Goal: Information Seeking & Learning: Find specific fact

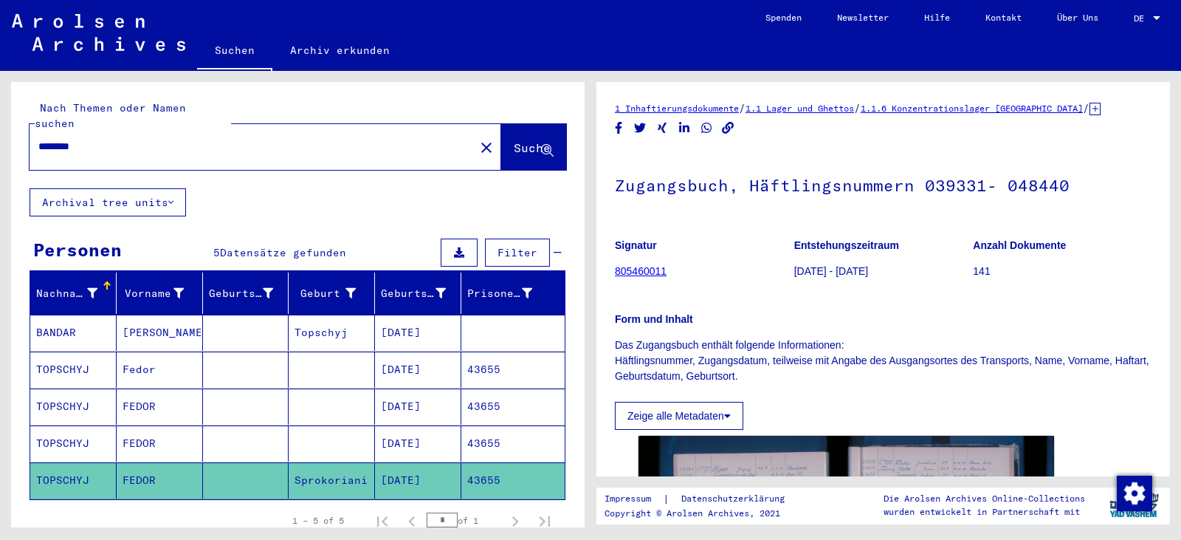
scroll to position [357, 0]
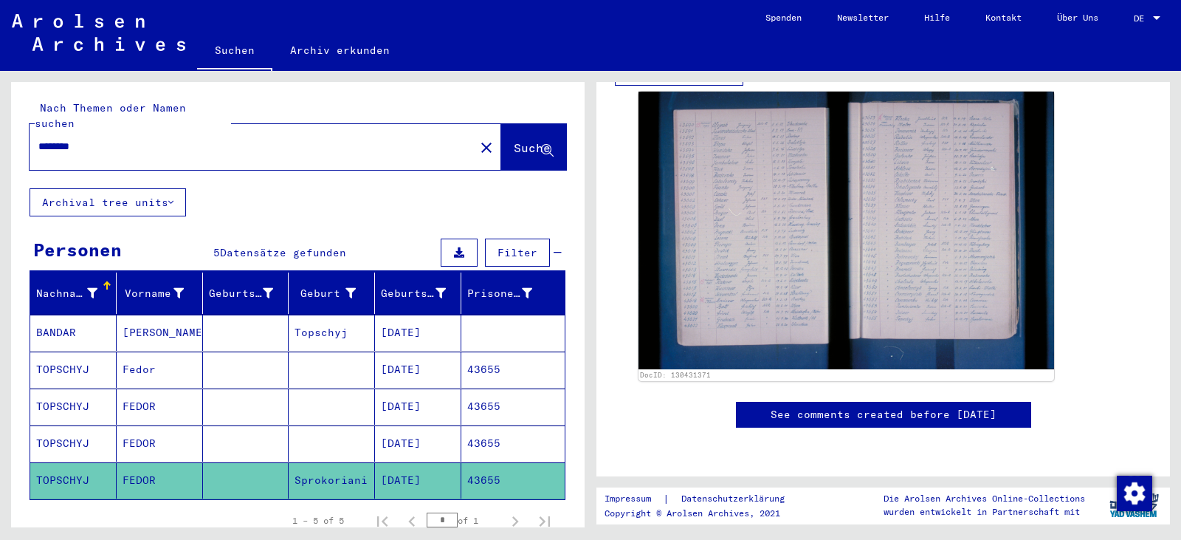
click at [478, 139] on mat-icon "close" at bounding box center [487, 148] width 18 height 18
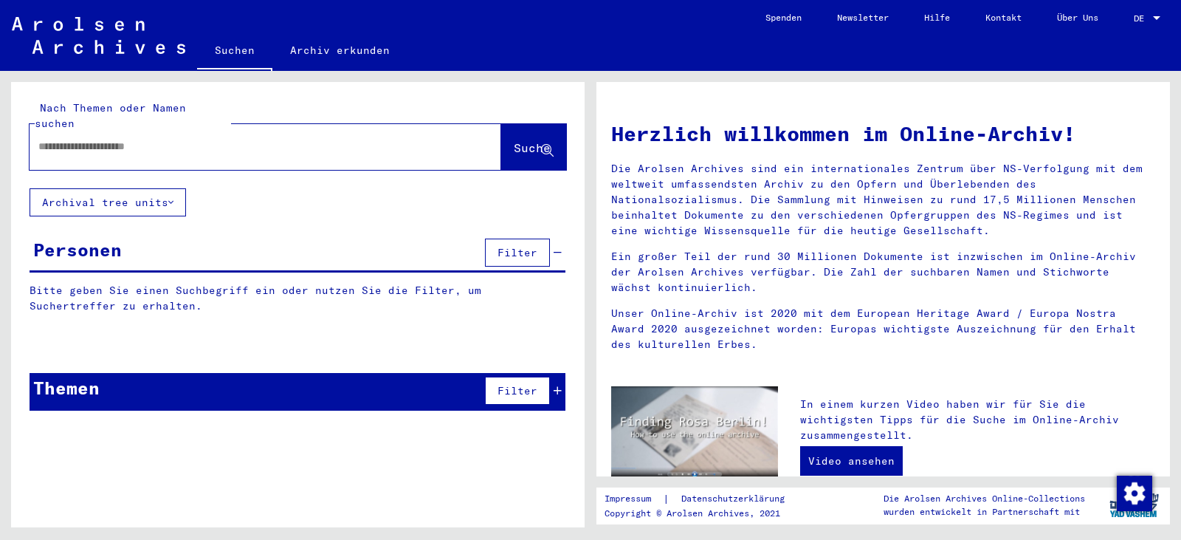
click at [209, 114] on div "Nach Themen oder Namen suchen" at bounding box center [133, 115] width 196 height 31
click at [193, 139] on input "text" at bounding box center [247, 147] width 419 height 16
paste input "******"
type input "**********"
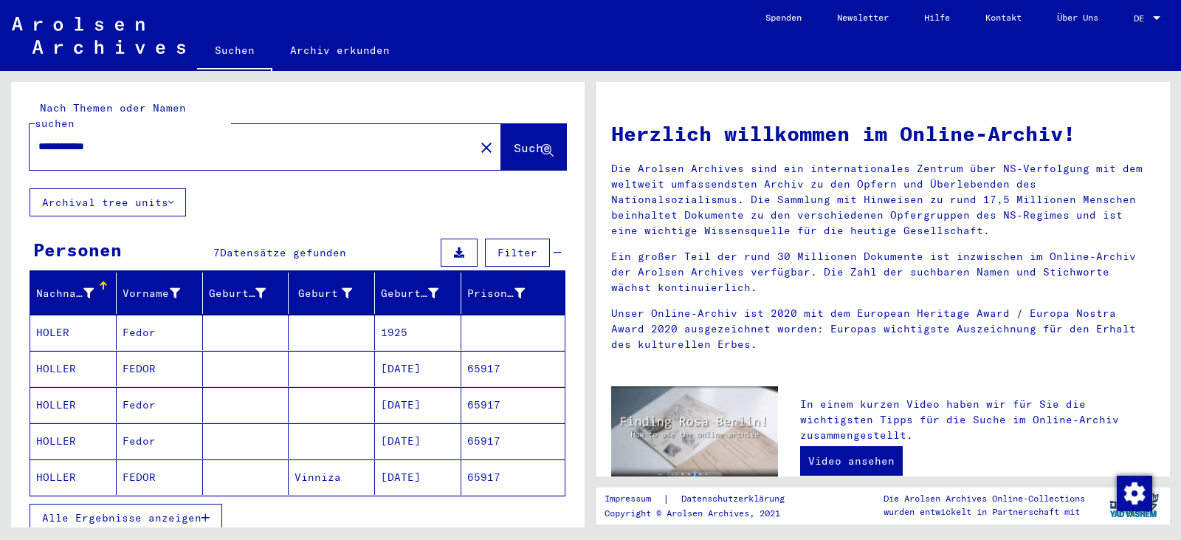
click at [434, 320] on mat-cell "1925" at bounding box center [418, 331] width 86 height 35
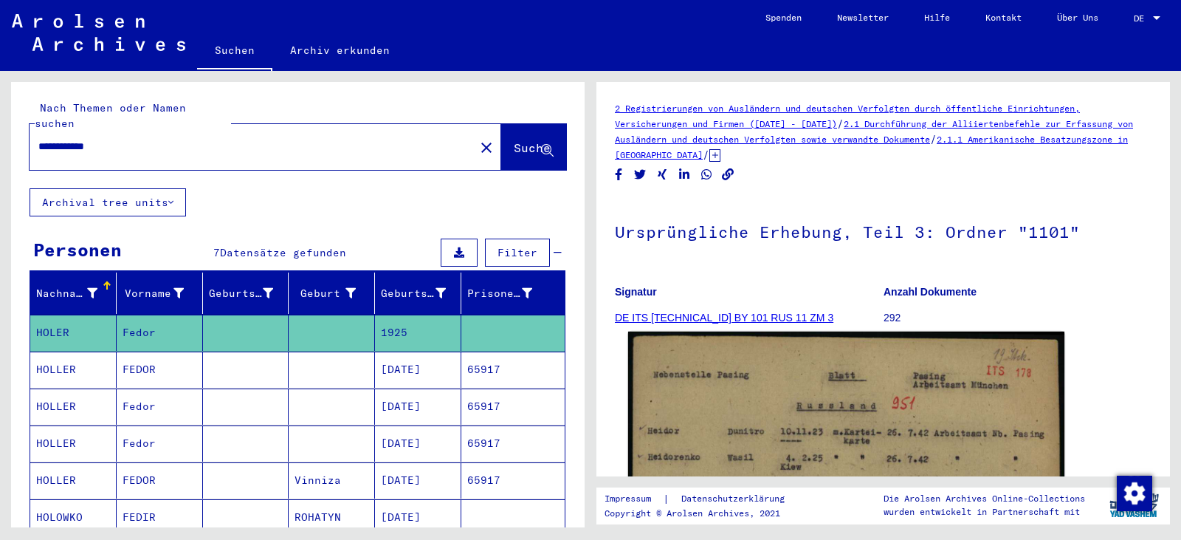
scroll to position [271, 0]
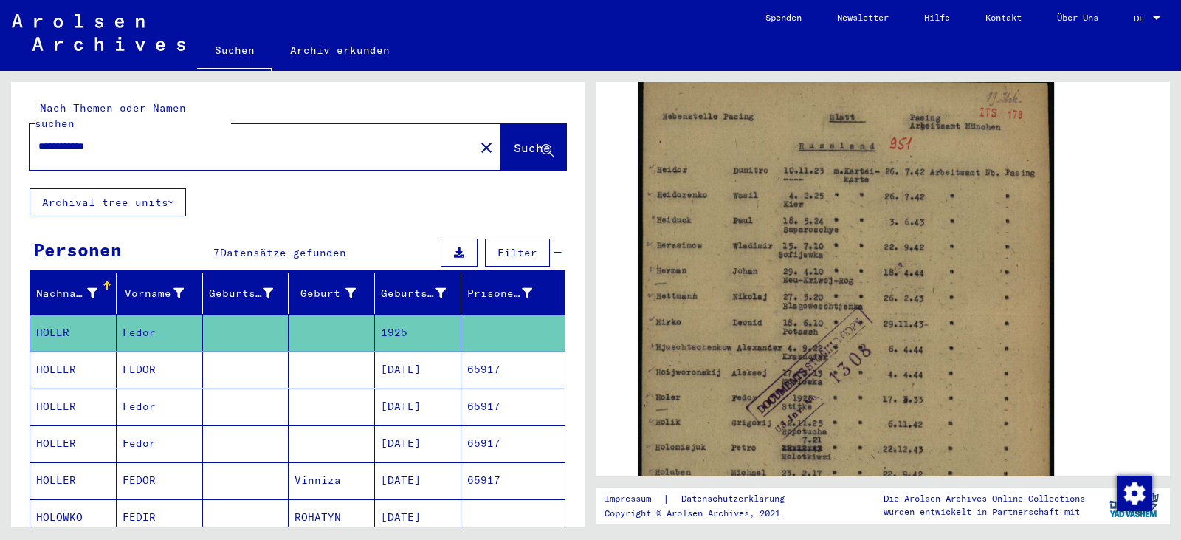
click at [520, 351] on mat-cell "65917" at bounding box center [512, 369] width 103 height 36
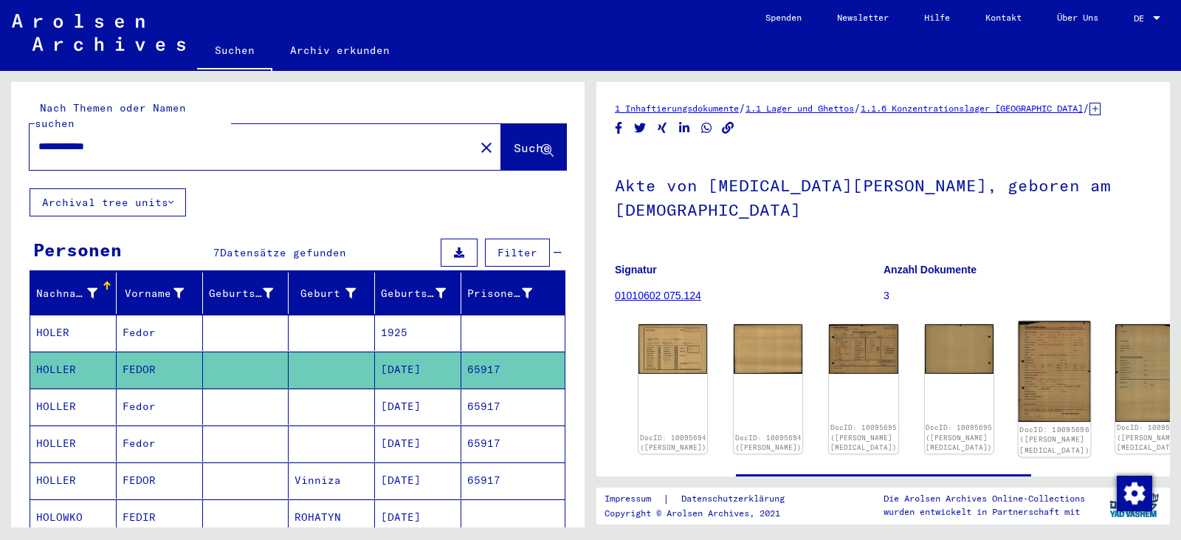
click at [1018, 340] on img at bounding box center [1054, 371] width 72 height 101
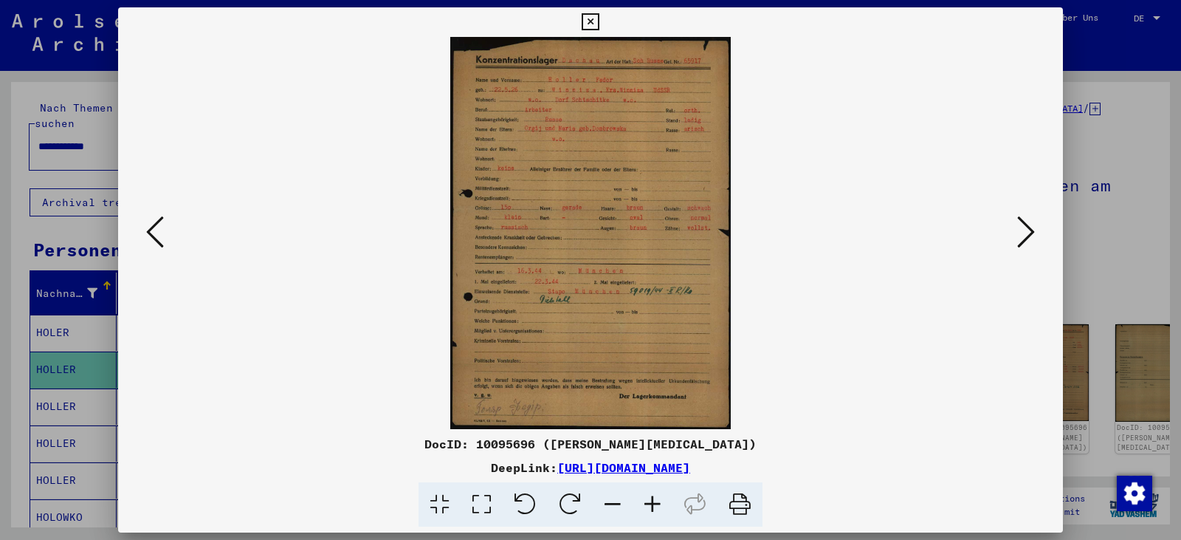
click at [493, 499] on icon at bounding box center [482, 504] width 42 height 45
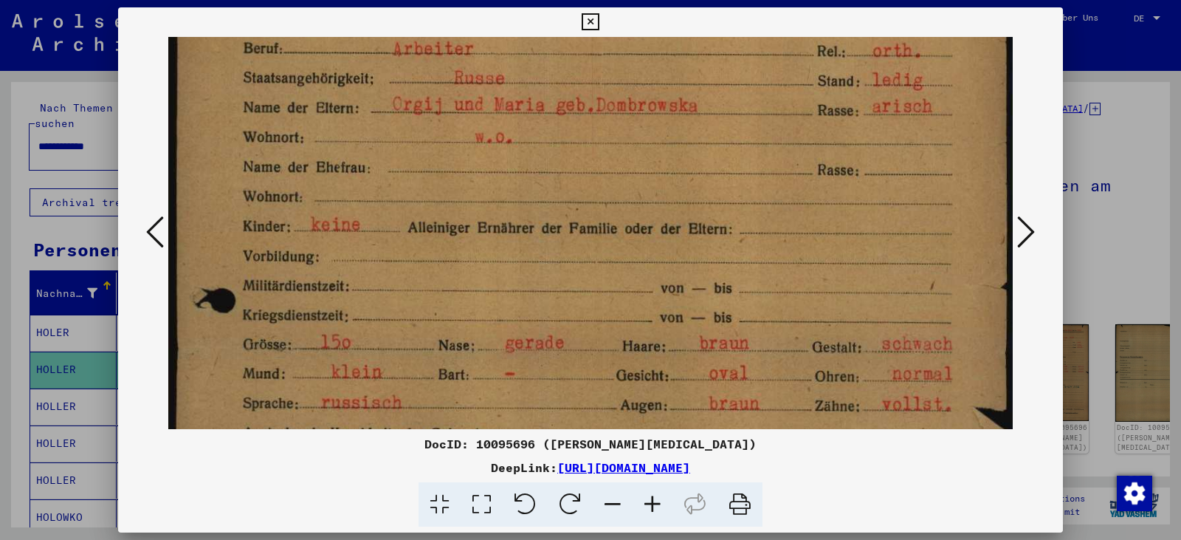
drag, startPoint x: 627, startPoint y: 352, endPoint x: 607, endPoint y: 145, distance: 208.4
click at [609, 145] on img at bounding box center [590, 419] width 844 height 1180
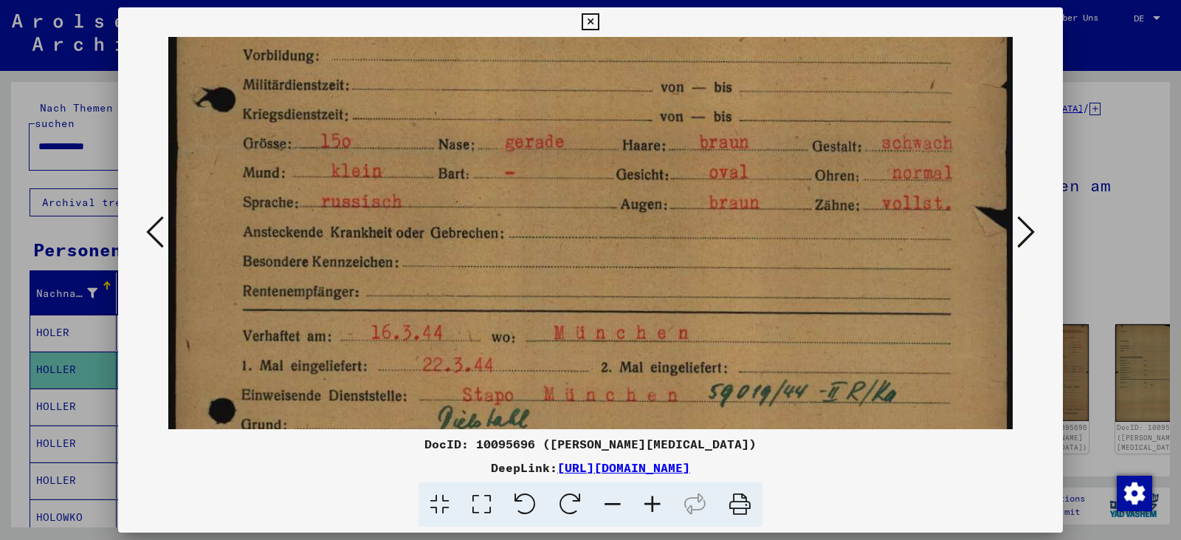
drag, startPoint x: 585, startPoint y: 314, endPoint x: 562, endPoint y: 114, distance: 202.1
click at [562, 114] on img at bounding box center [590, 219] width 844 height 1180
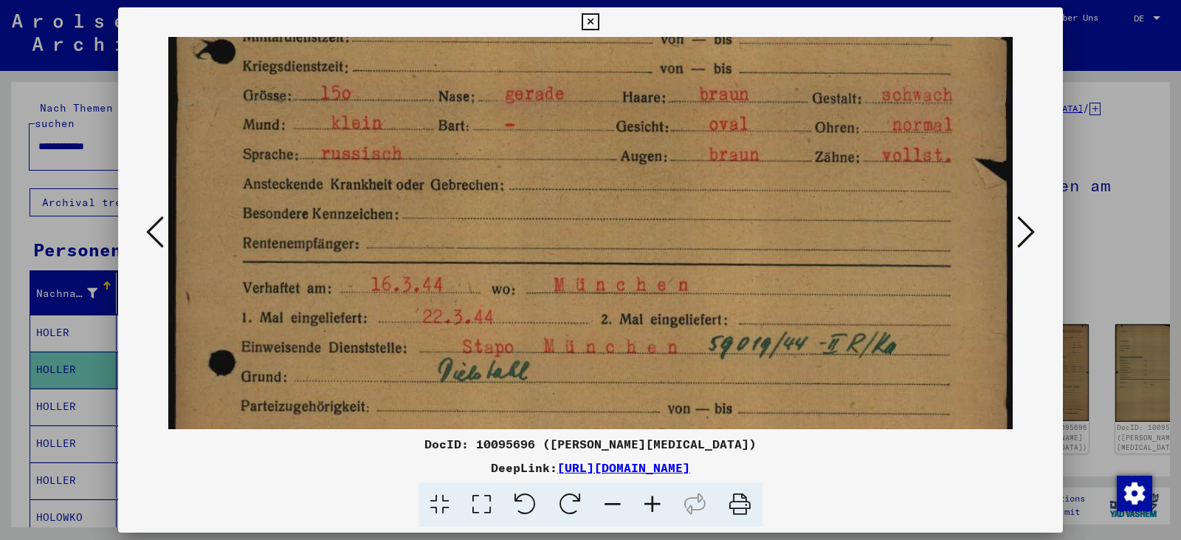
scroll to position [508, 0]
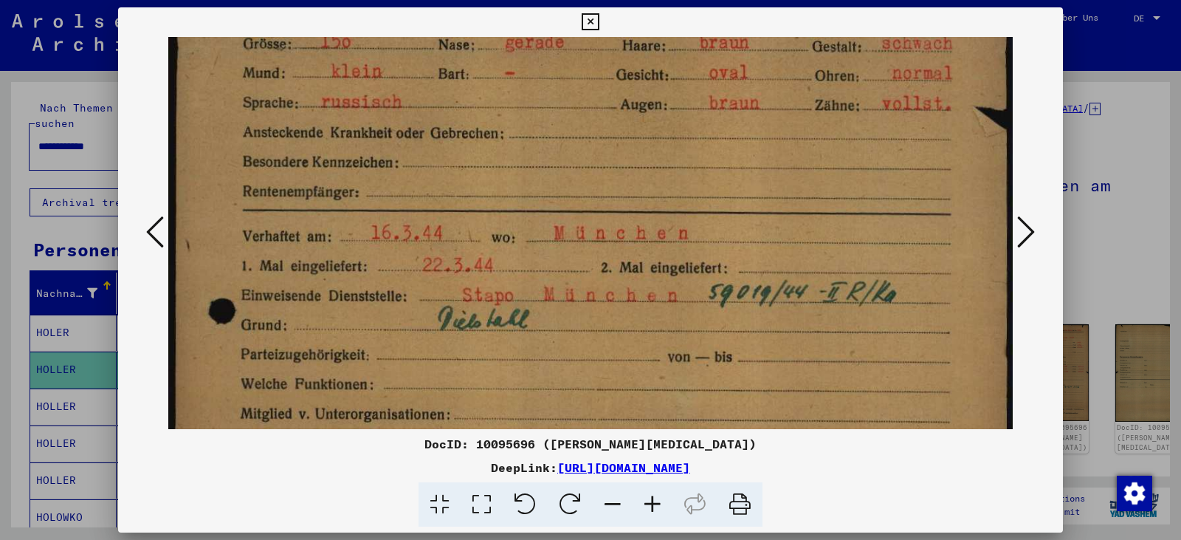
drag, startPoint x: 549, startPoint y: 222, endPoint x: 545, endPoint y: 123, distance: 99.7
click at [545, 123] on img at bounding box center [590, 119] width 844 height 1180
click at [1028, 226] on icon at bounding box center [1026, 231] width 18 height 35
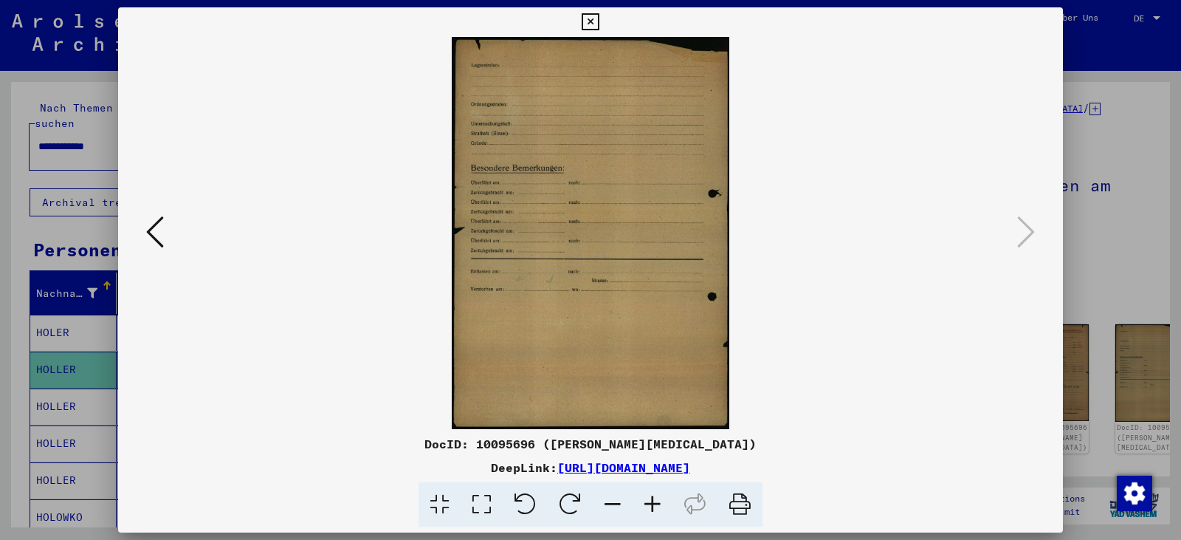
click at [595, 23] on icon at bounding box center [590, 22] width 17 height 18
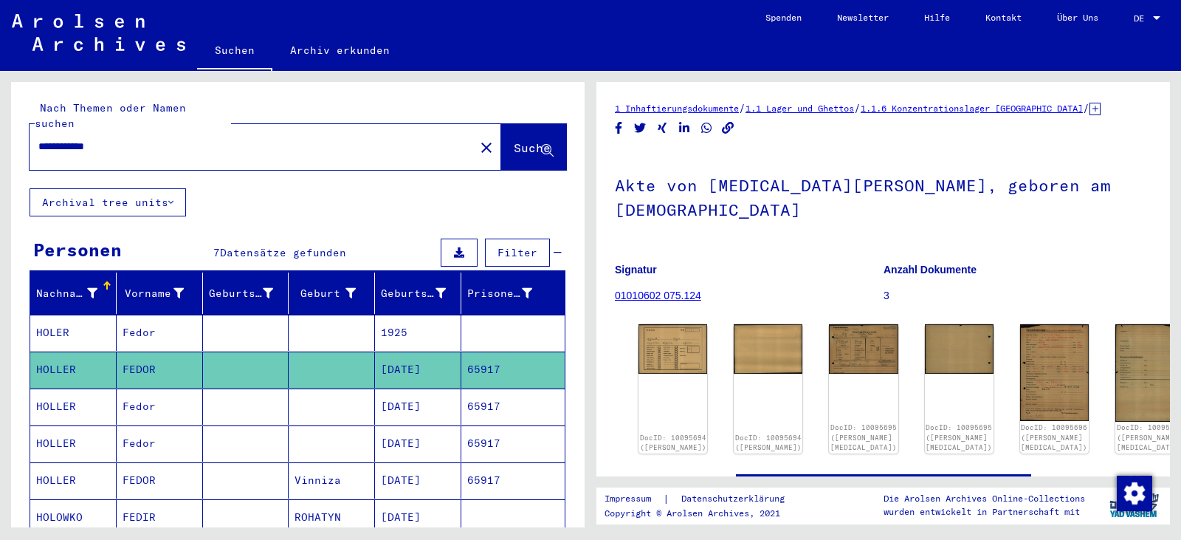
click at [495, 388] on mat-cell "65917" at bounding box center [512, 406] width 103 height 36
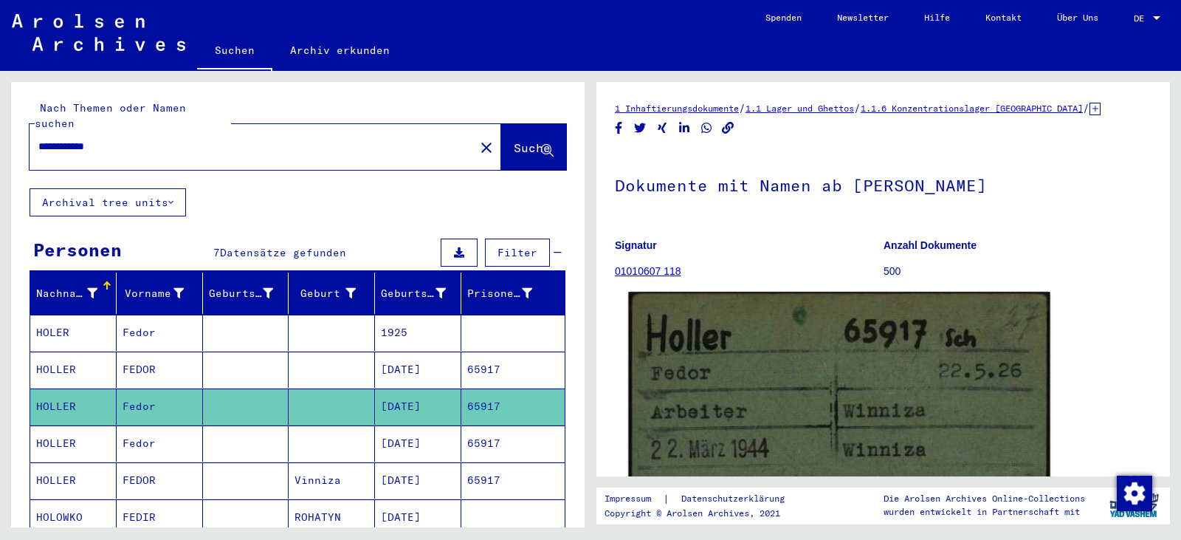
scroll to position [271, 0]
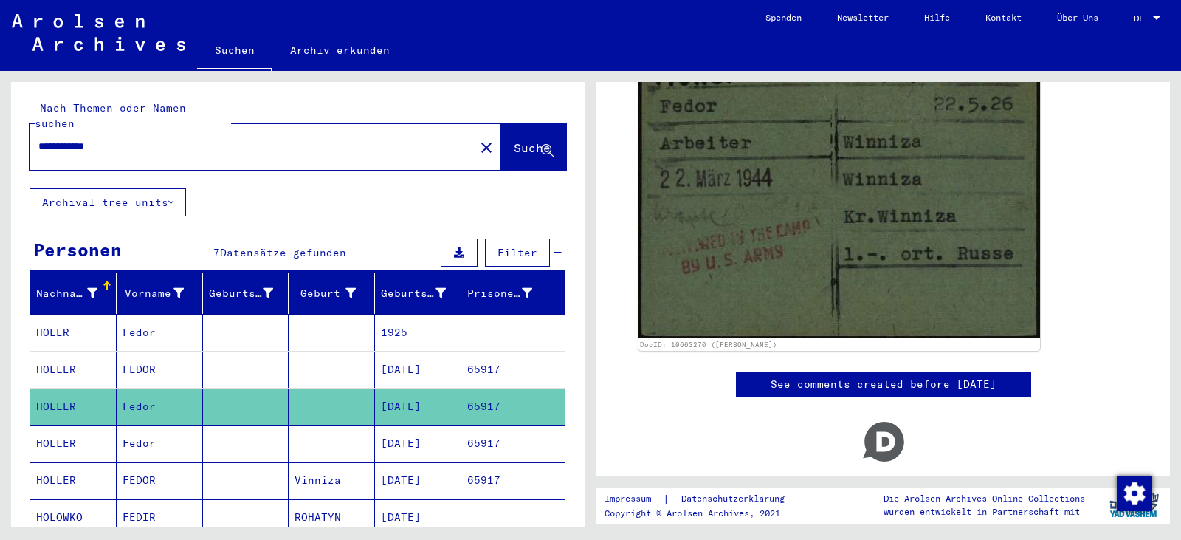
click at [506, 425] on mat-cell "65917" at bounding box center [512, 443] width 103 height 36
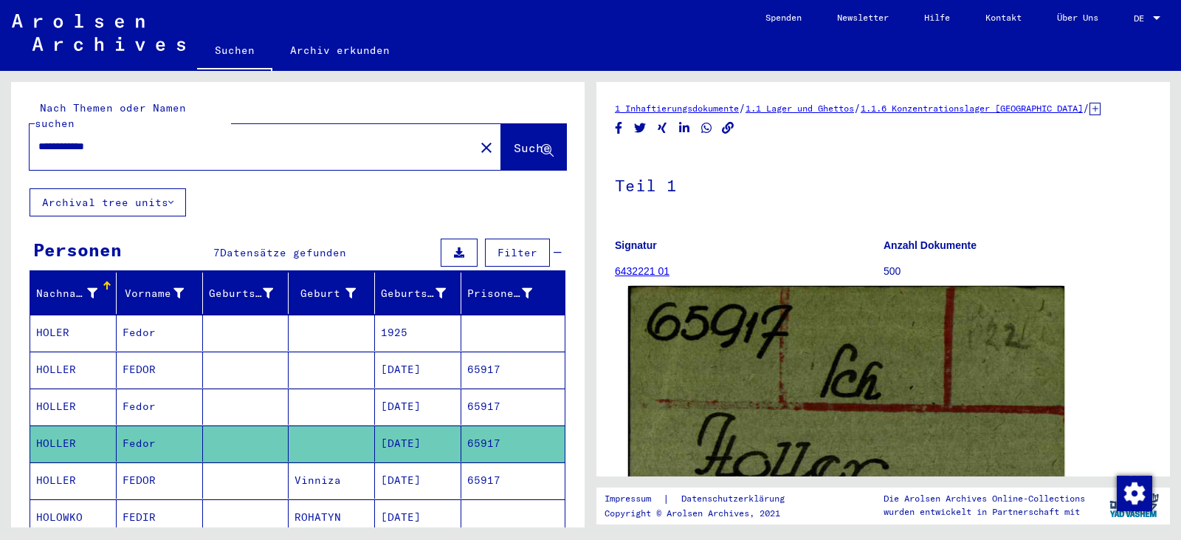
scroll to position [271, 0]
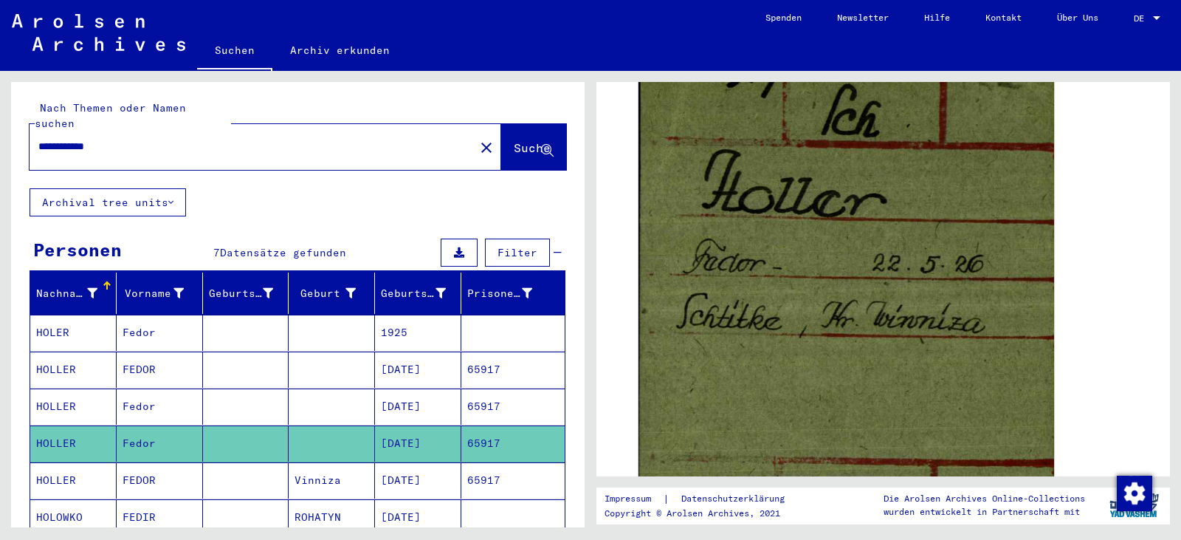
click at [396, 328] on mat-cell "1925" at bounding box center [418, 332] width 86 height 36
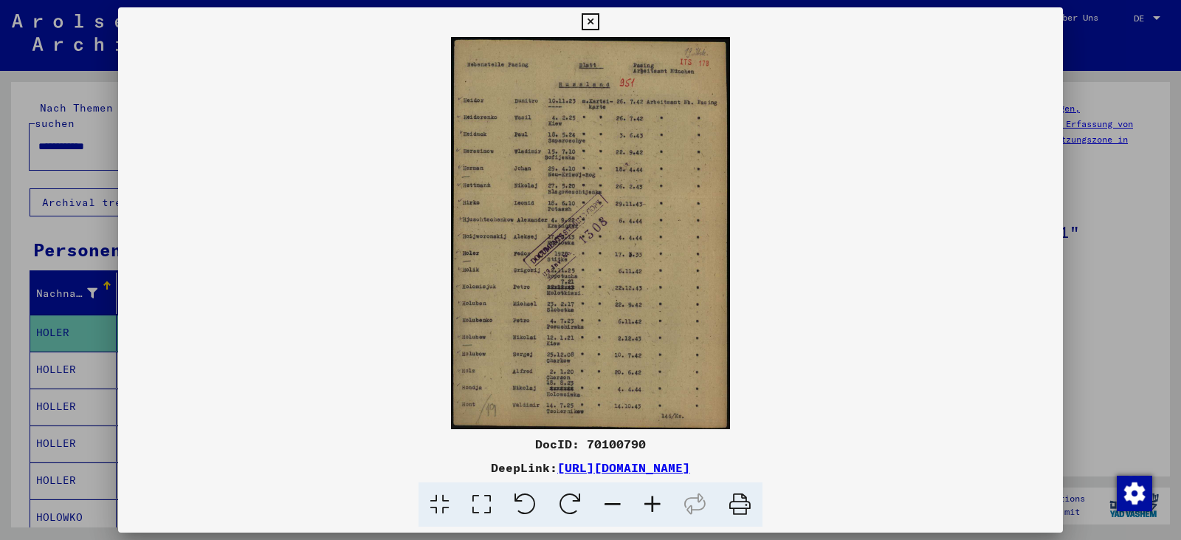
click at [481, 504] on icon at bounding box center [482, 504] width 42 height 45
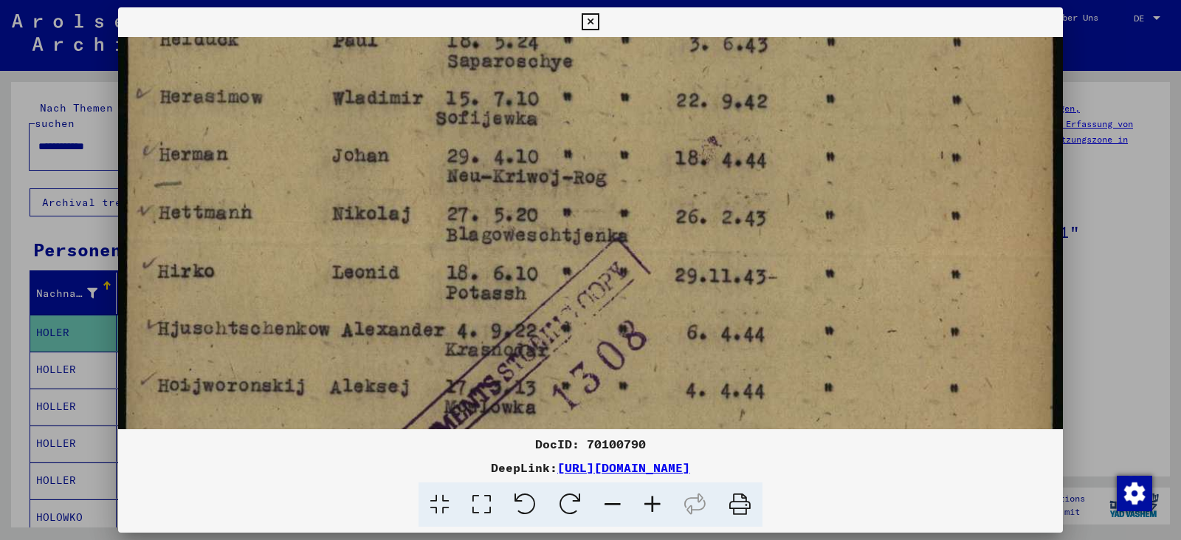
drag, startPoint x: 516, startPoint y: 373, endPoint x: 470, endPoint y: 47, distance: 329.5
click at [470, 47] on img at bounding box center [590, 374] width 945 height 1327
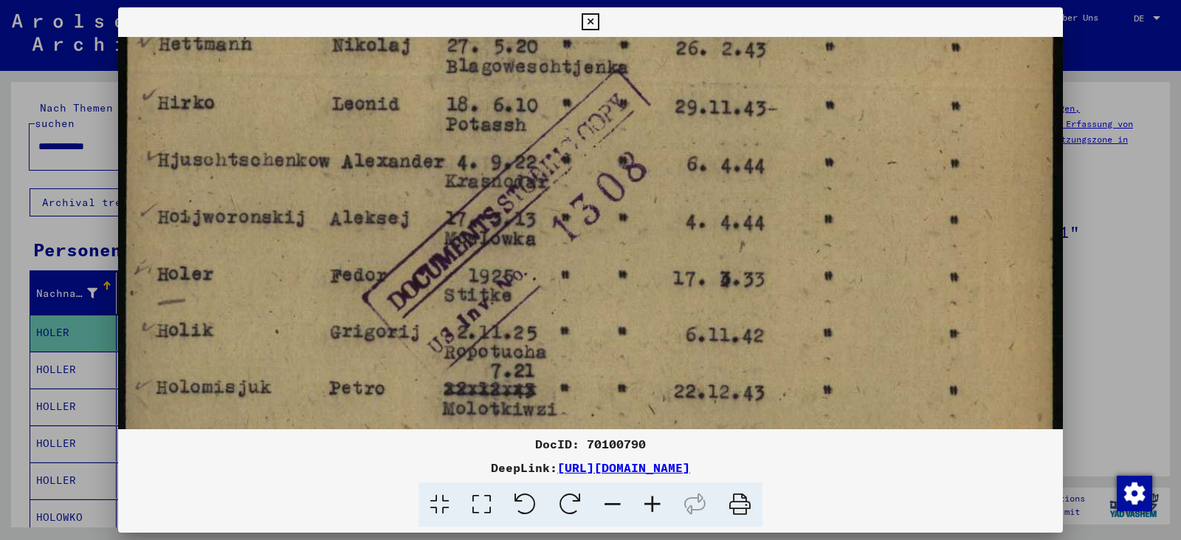
drag, startPoint x: 529, startPoint y: 292, endPoint x: 493, endPoint y: 124, distance: 172.1
click at [493, 124] on img at bounding box center [590, 205] width 945 height 1327
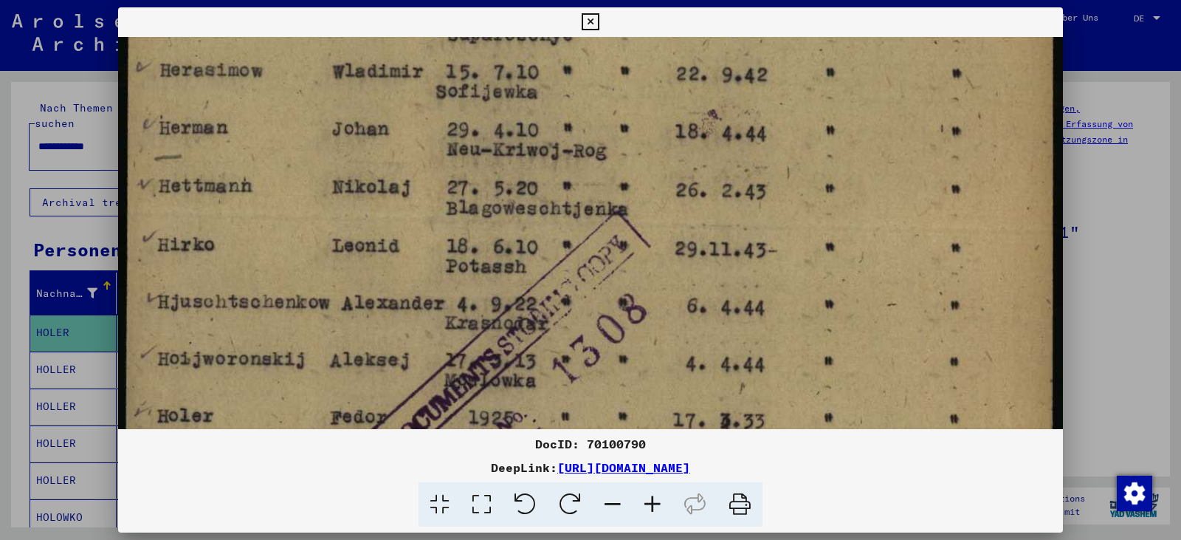
drag, startPoint x: 535, startPoint y: 284, endPoint x: 548, endPoint y: 409, distance: 125.5
click at [548, 427] on img at bounding box center [590, 347] width 945 height 1327
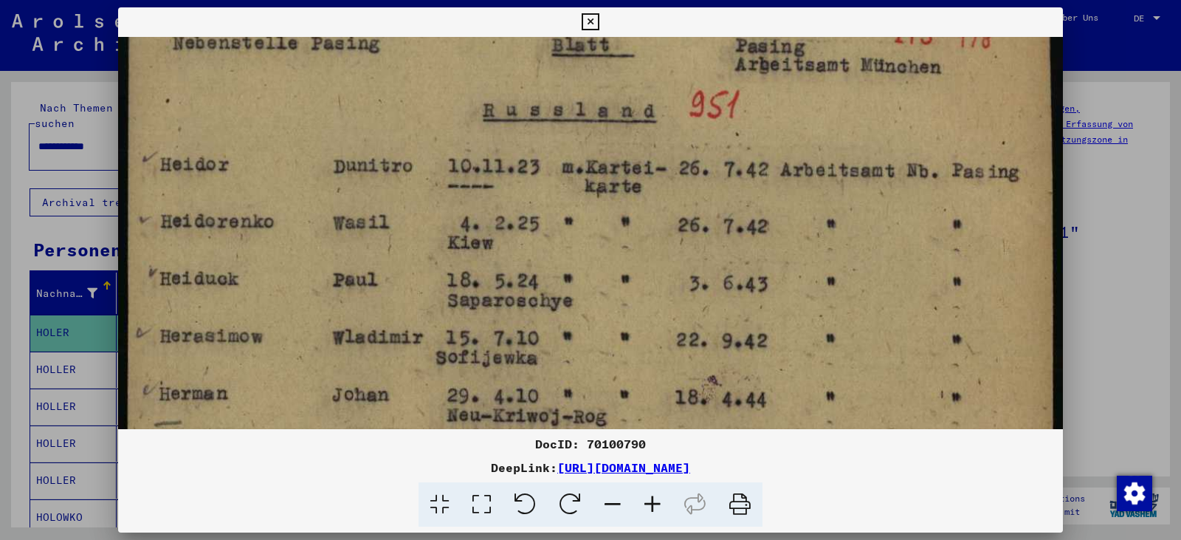
drag, startPoint x: 624, startPoint y: 135, endPoint x: 647, endPoint y: 412, distance: 277.7
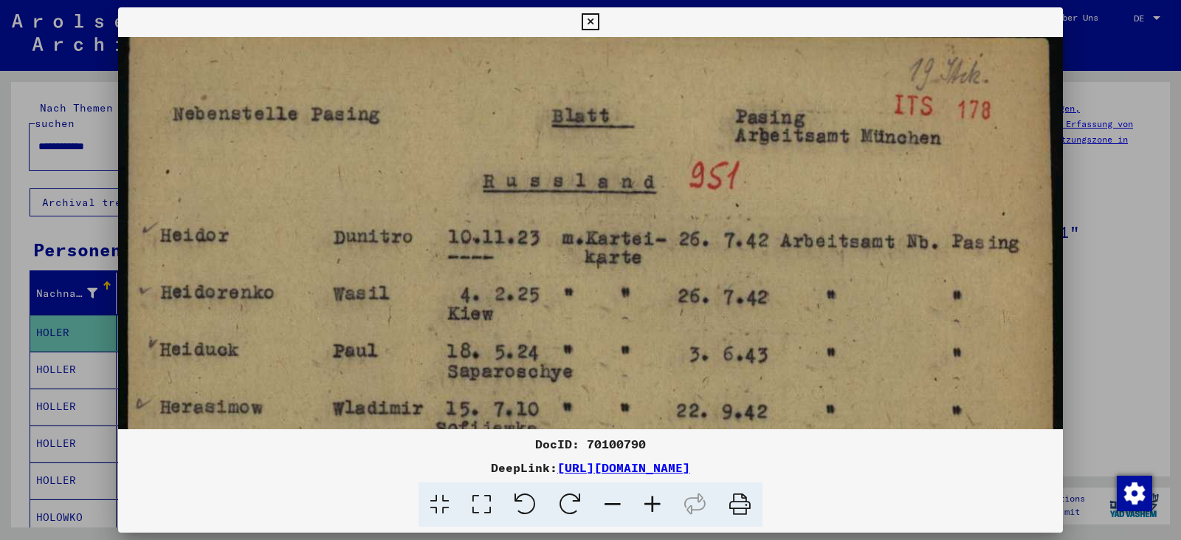
scroll to position [0, 0]
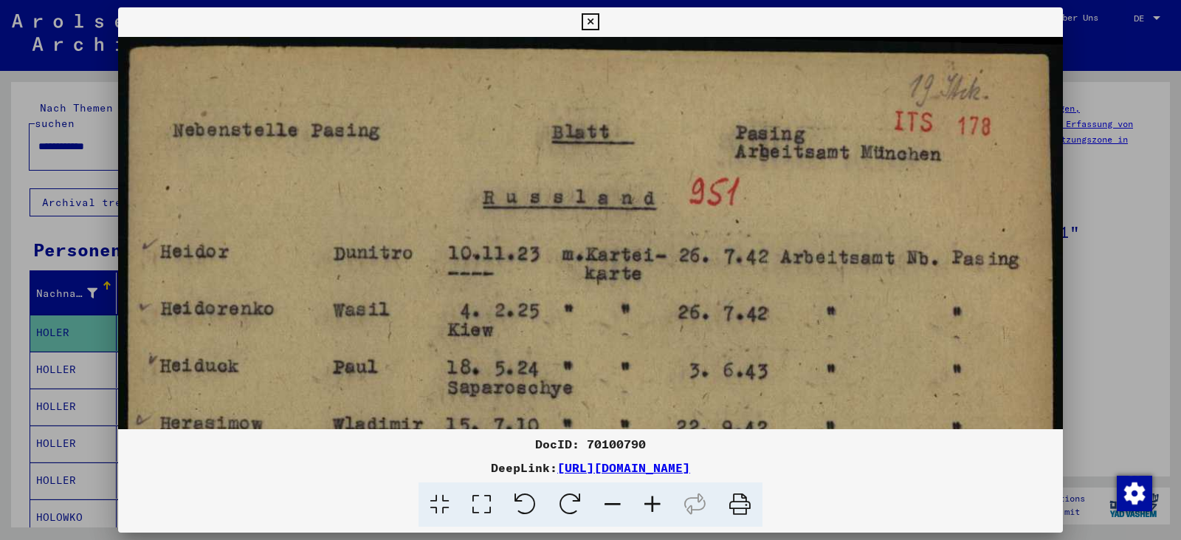
drag, startPoint x: 647, startPoint y: 238, endPoint x: 653, endPoint y: 344, distance: 105.8
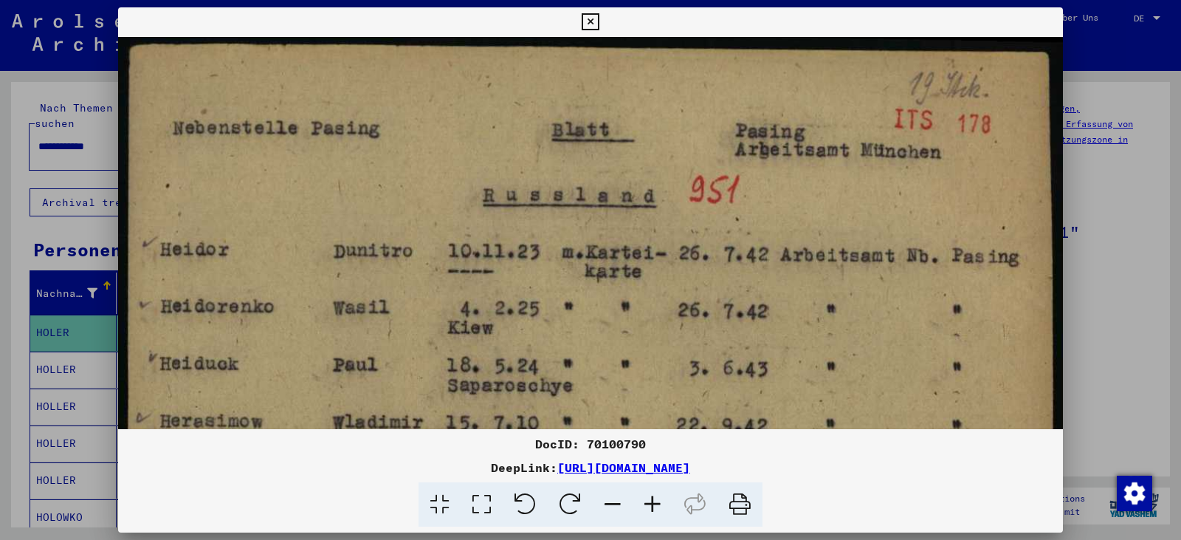
click at [588, 31] on button at bounding box center [590, 22] width 26 height 30
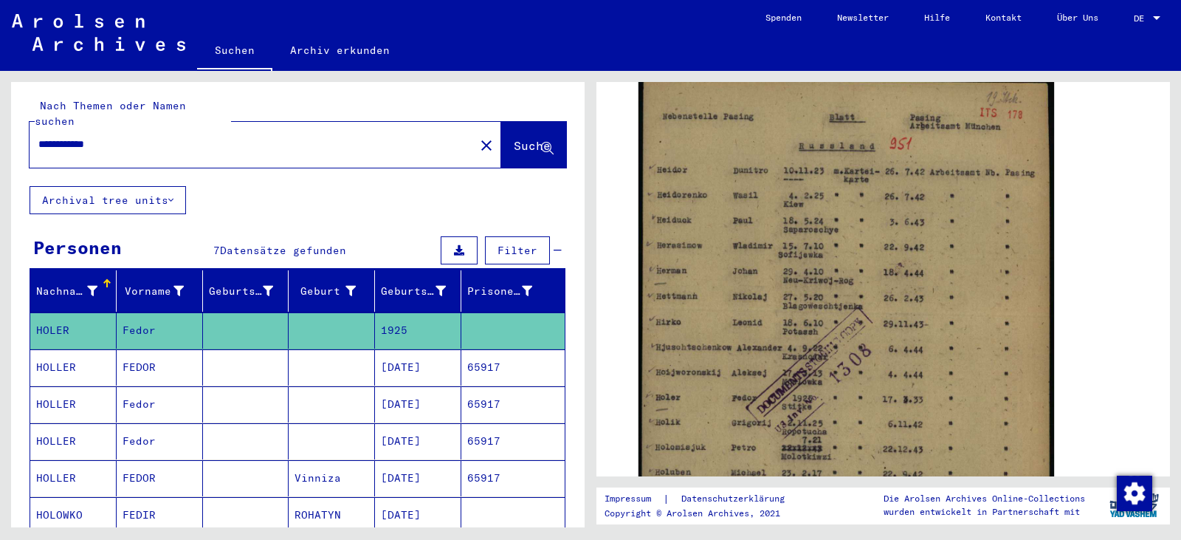
scroll to position [0, 0]
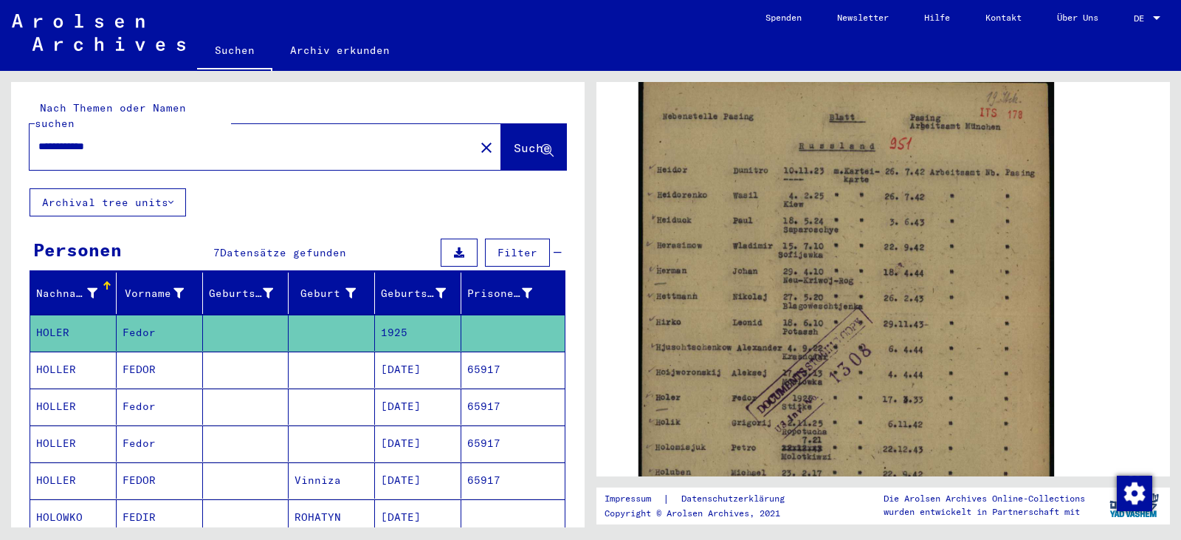
click at [404, 357] on mat-cell "[DATE]" at bounding box center [418, 369] width 86 height 36
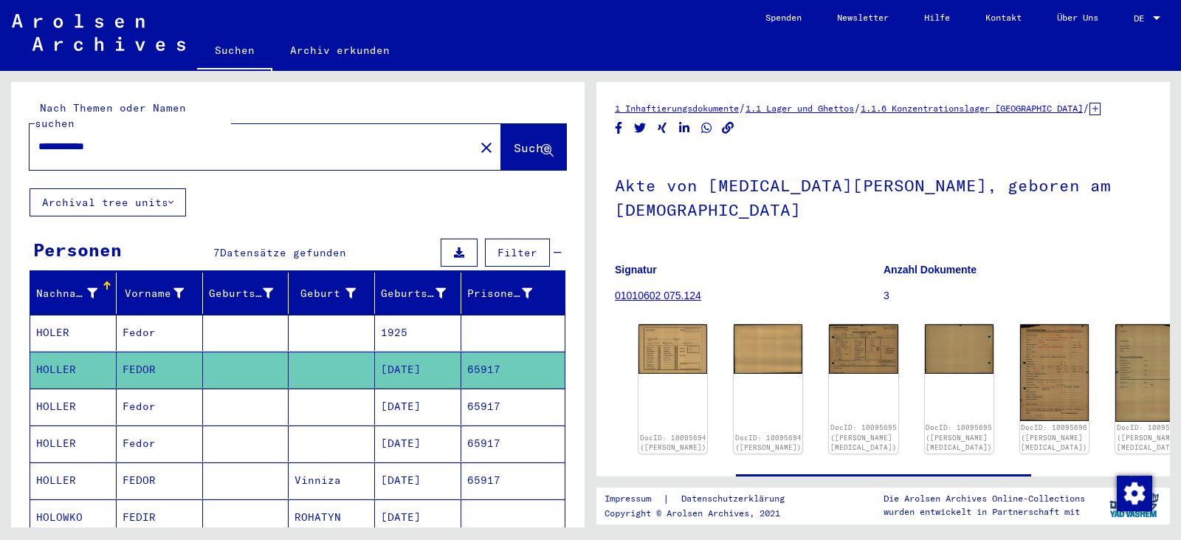
click at [416, 388] on mat-cell "[DATE]" at bounding box center [418, 406] width 86 height 36
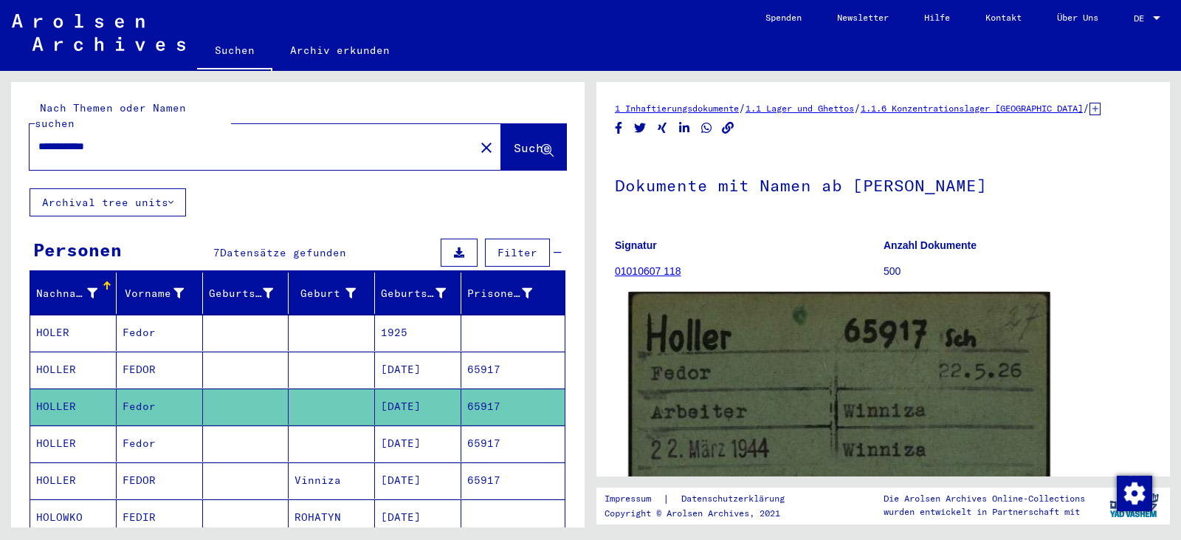
scroll to position [264, 0]
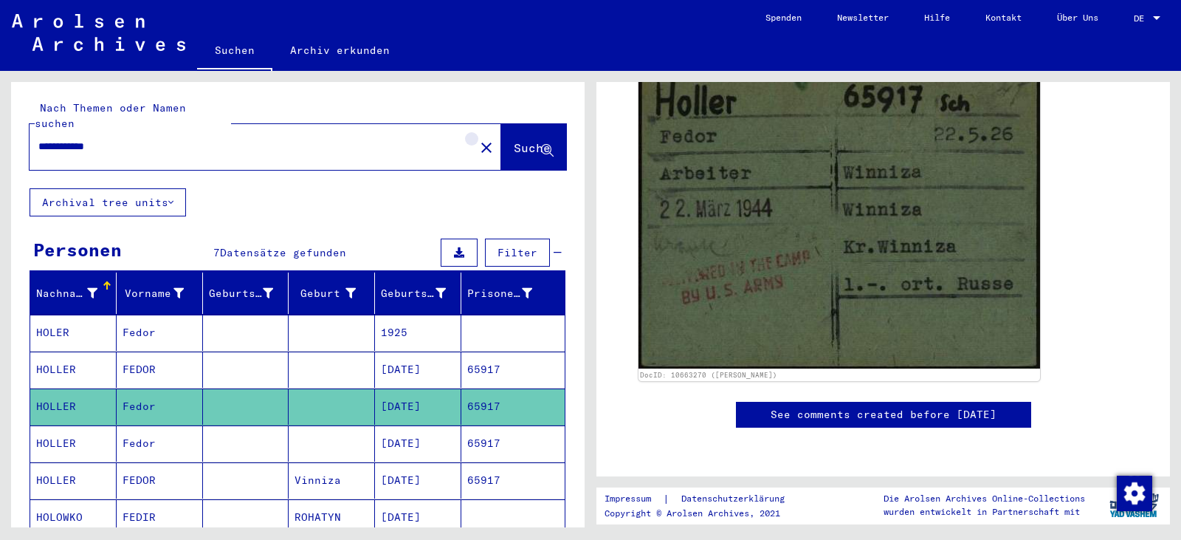
click at [478, 139] on mat-icon "close" at bounding box center [487, 148] width 18 height 18
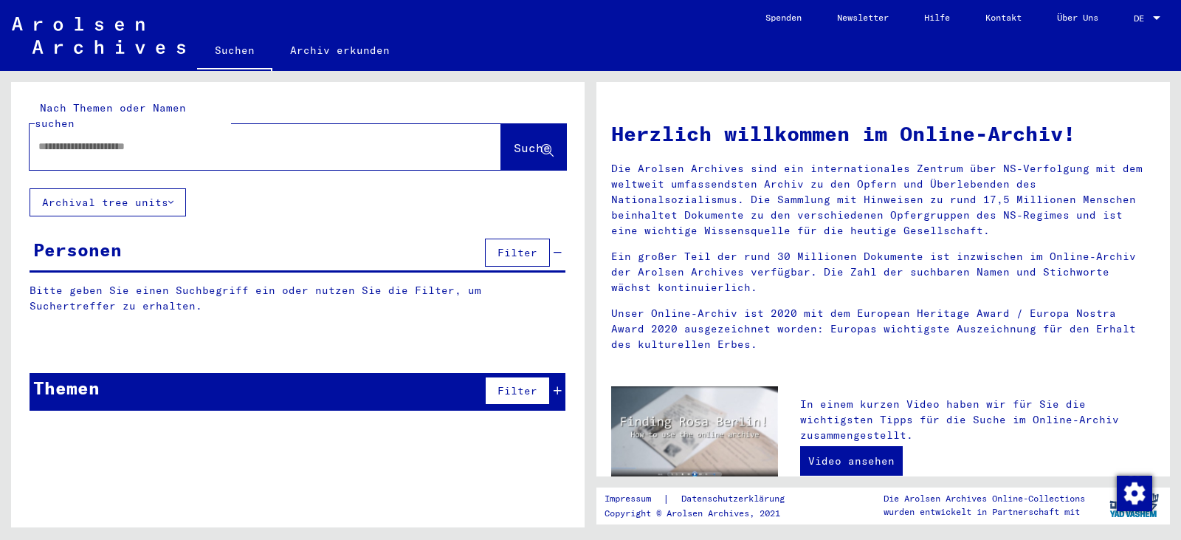
click at [234, 139] on input "text" at bounding box center [247, 147] width 419 height 16
paste input "******"
type input "**********"
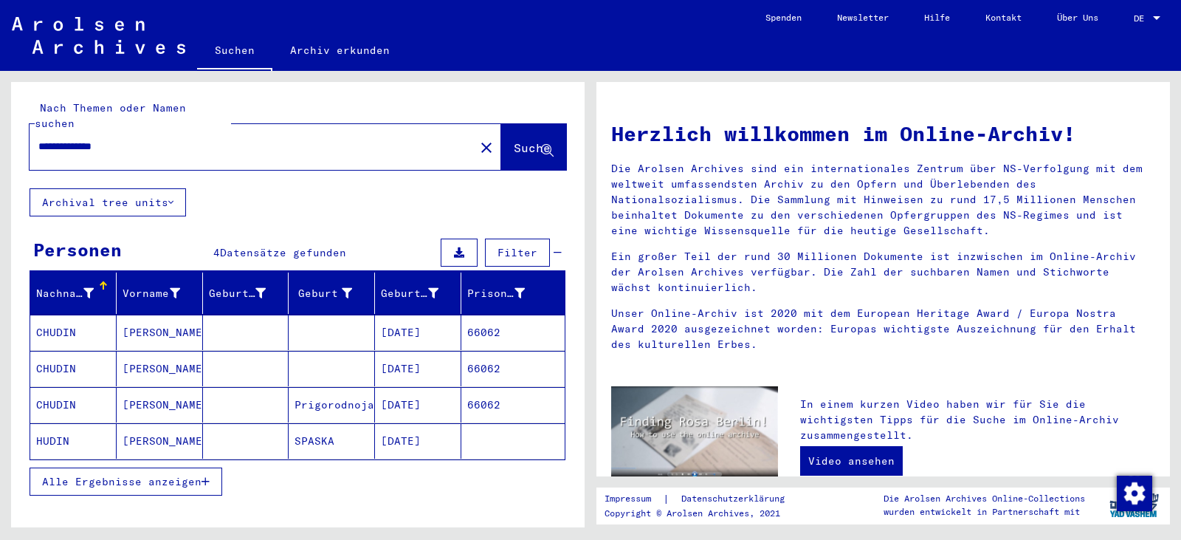
click at [433, 314] on mat-cell "[DATE]" at bounding box center [418, 331] width 86 height 35
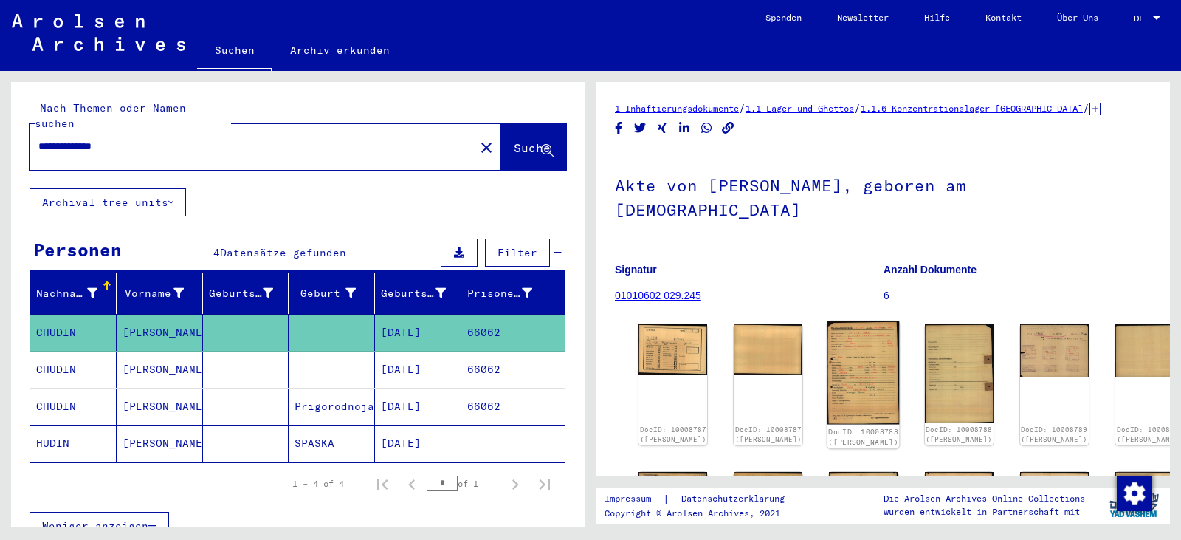
click at [830, 354] on img at bounding box center [863, 372] width 72 height 103
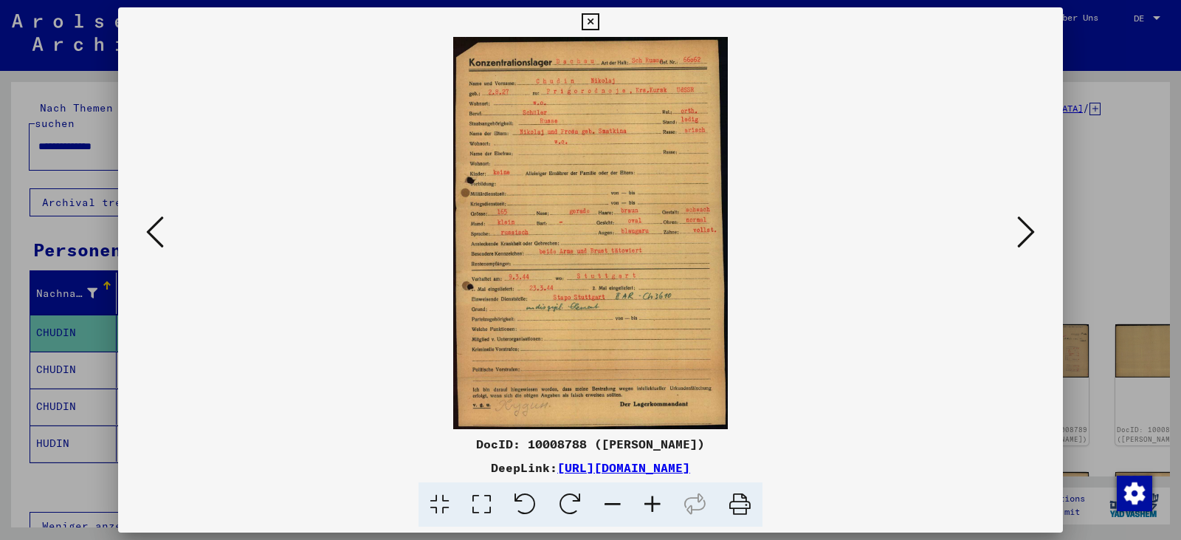
click at [486, 495] on icon at bounding box center [482, 504] width 42 height 45
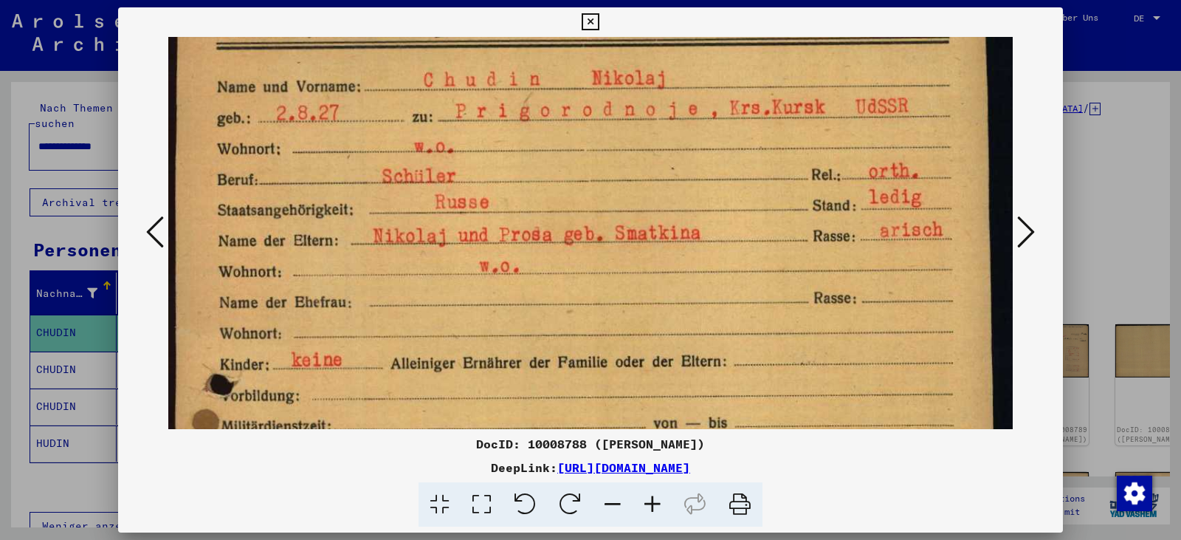
scroll to position [124, 0]
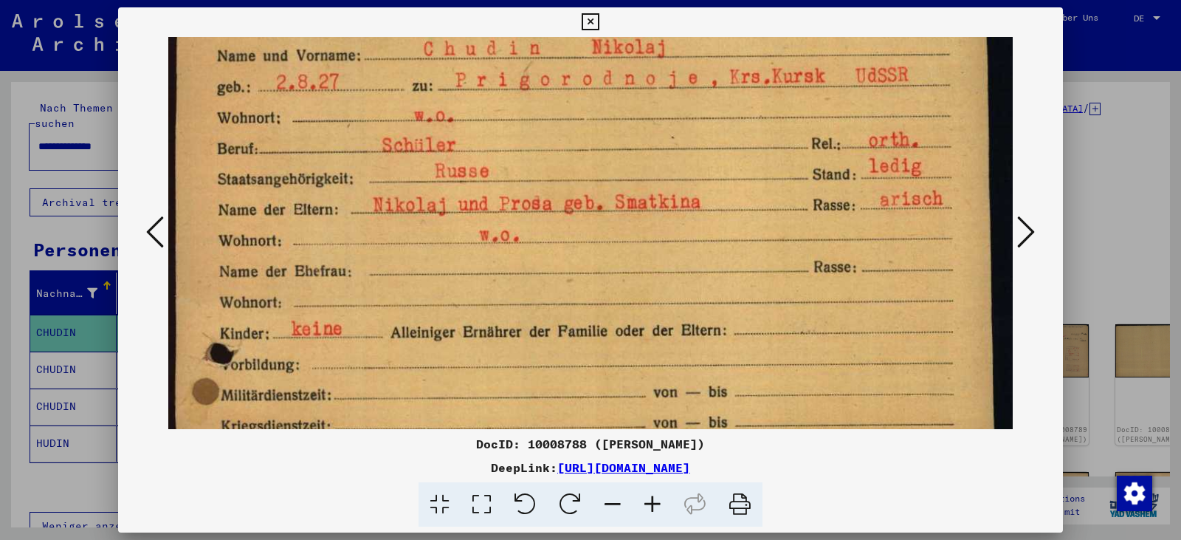
drag, startPoint x: 500, startPoint y: 371, endPoint x: 487, endPoint y: 247, distance: 124.7
click at [487, 247] on img at bounding box center [590, 515] width 844 height 1205
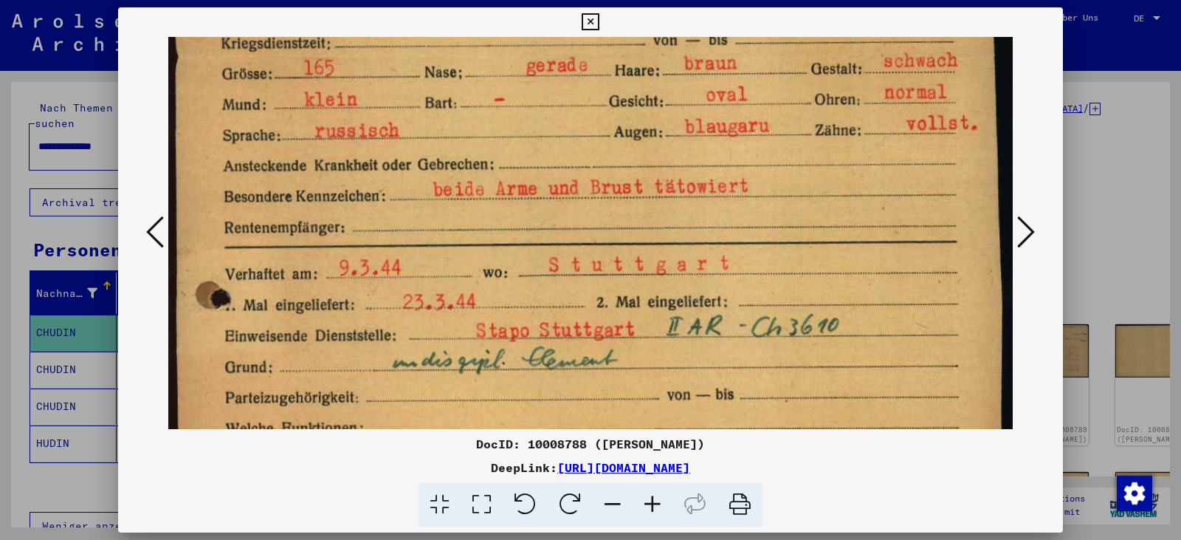
drag, startPoint x: 650, startPoint y: 351, endPoint x: 584, endPoint y: -32, distance: 388.1
click at [584, 0] on html "**********" at bounding box center [590, 270] width 1181 height 540
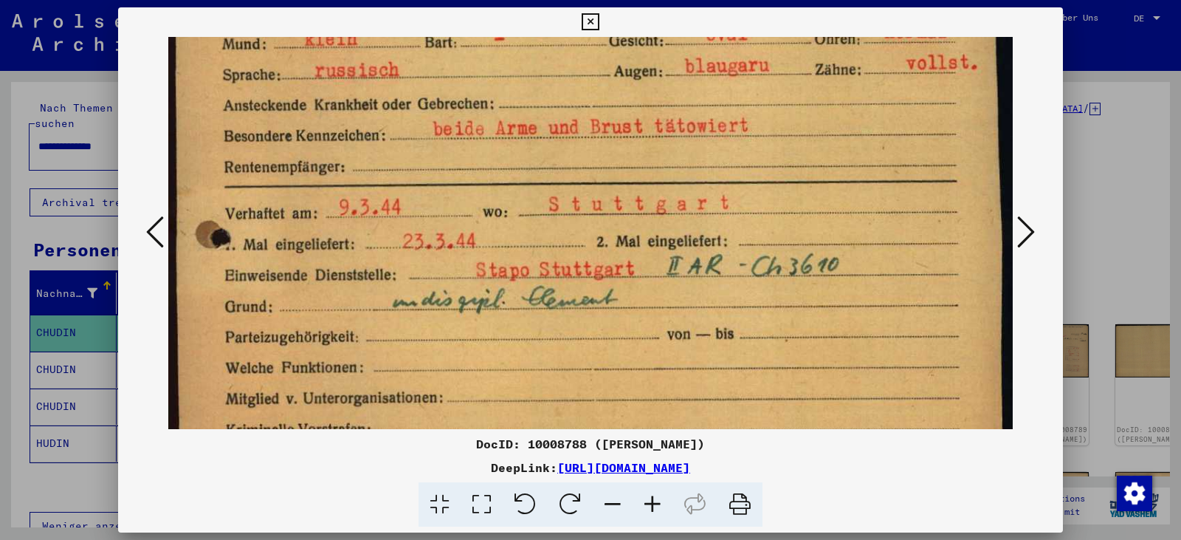
scroll to position [568, 0]
drag, startPoint x: 546, startPoint y: 186, endPoint x: 524, endPoint y: 125, distance: 65.1
click at [524, 125] on img at bounding box center [590, 71] width 844 height 1205
click at [588, 21] on icon at bounding box center [590, 22] width 17 height 18
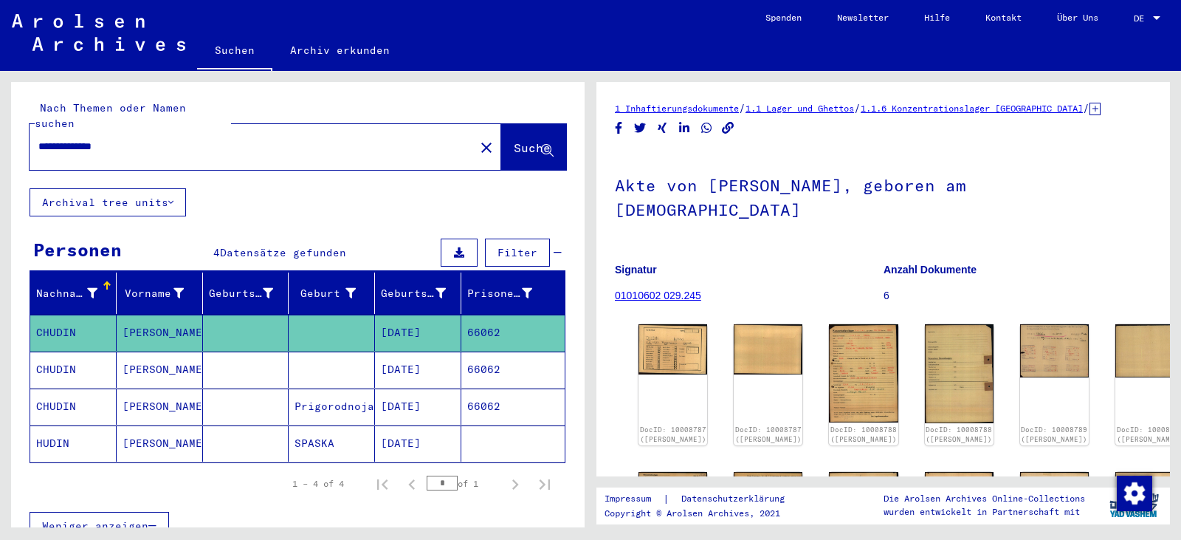
click at [479, 356] on mat-cell "66062" at bounding box center [512, 369] width 103 height 36
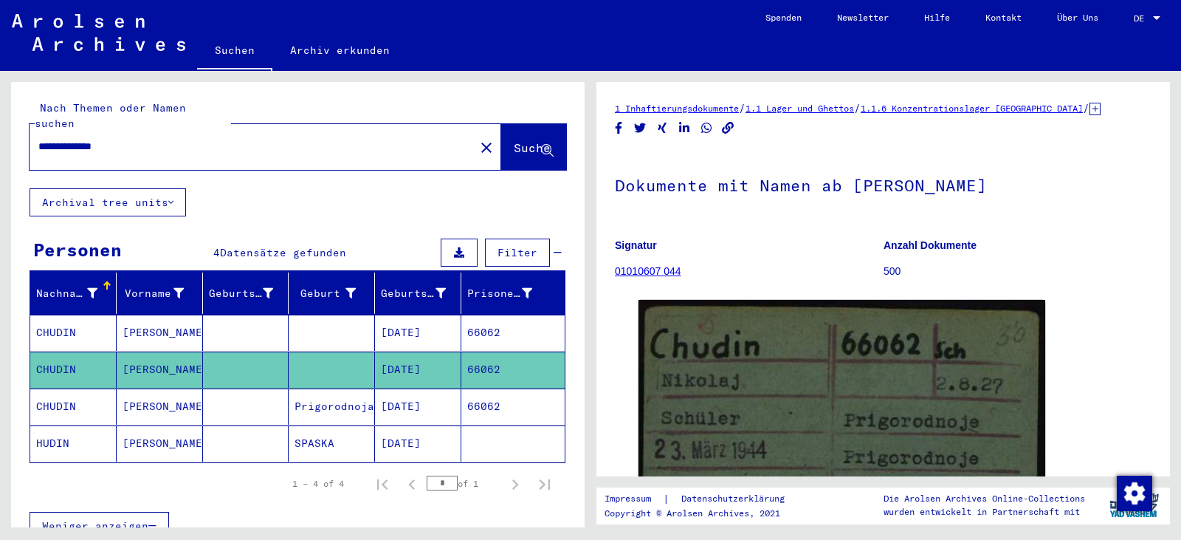
click at [473, 396] on mat-cell "66062" at bounding box center [512, 406] width 103 height 36
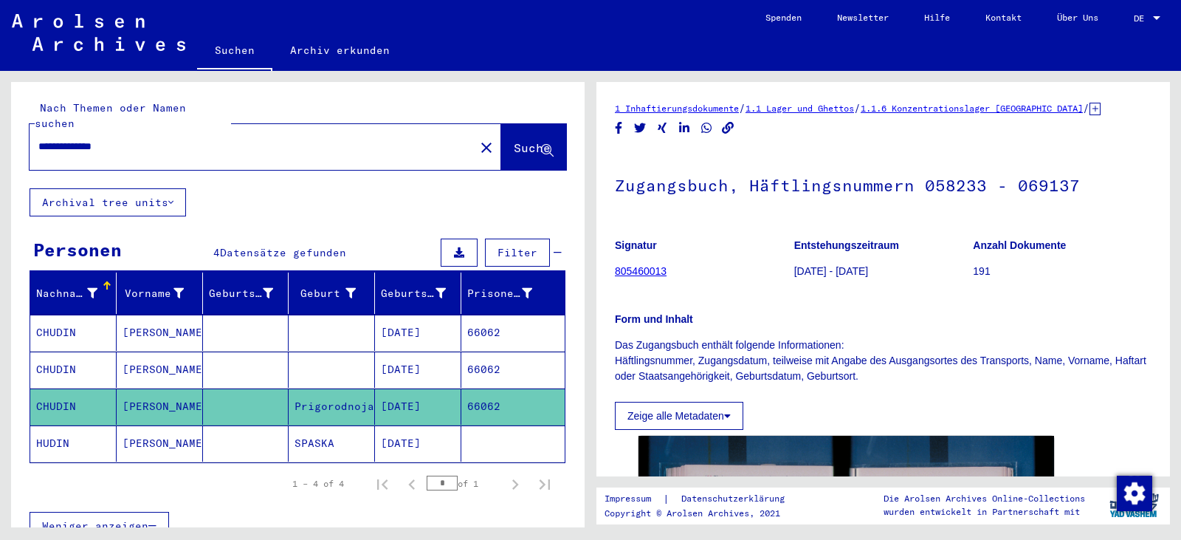
click at [478, 139] on mat-icon "close" at bounding box center [487, 148] width 18 height 18
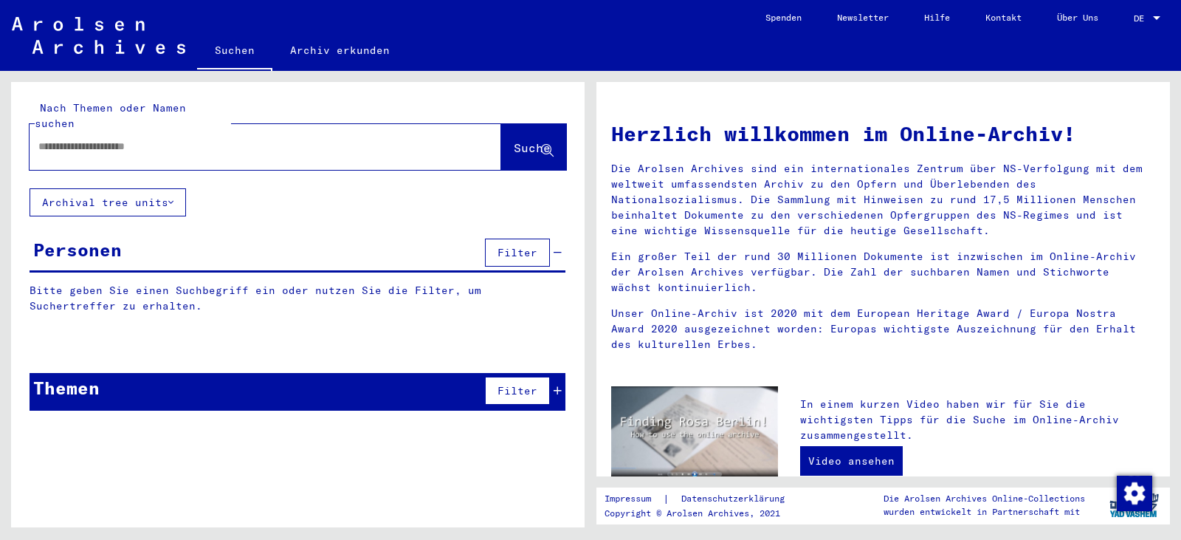
click at [219, 139] on input "text" at bounding box center [247, 147] width 419 height 16
paste input "********"
type input "**********"
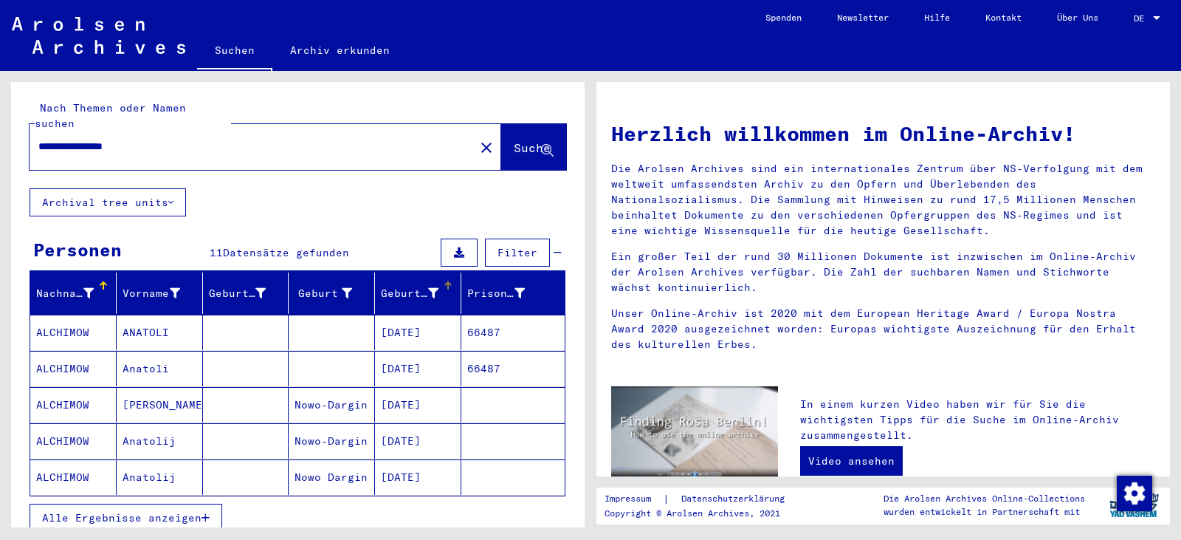
click at [404, 286] on div "Geburtsdatum" at bounding box center [410, 294] width 58 height 16
click at [137, 510] on button "Alle Ergebnisse anzeigen" at bounding box center [126, 517] width 193 height 28
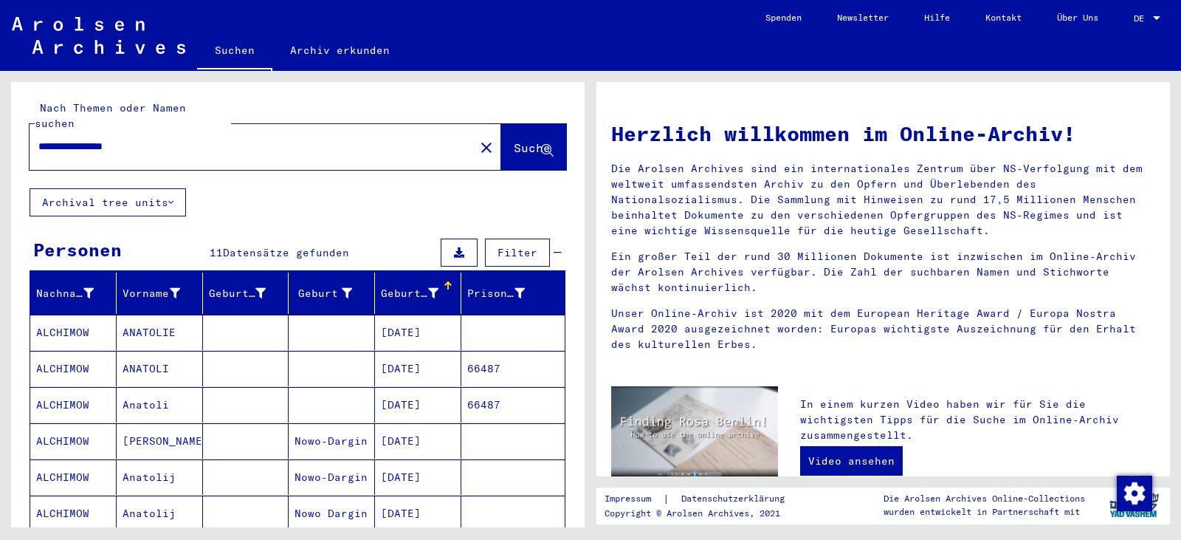
click at [403, 314] on mat-cell "[DATE]" at bounding box center [418, 331] width 86 height 35
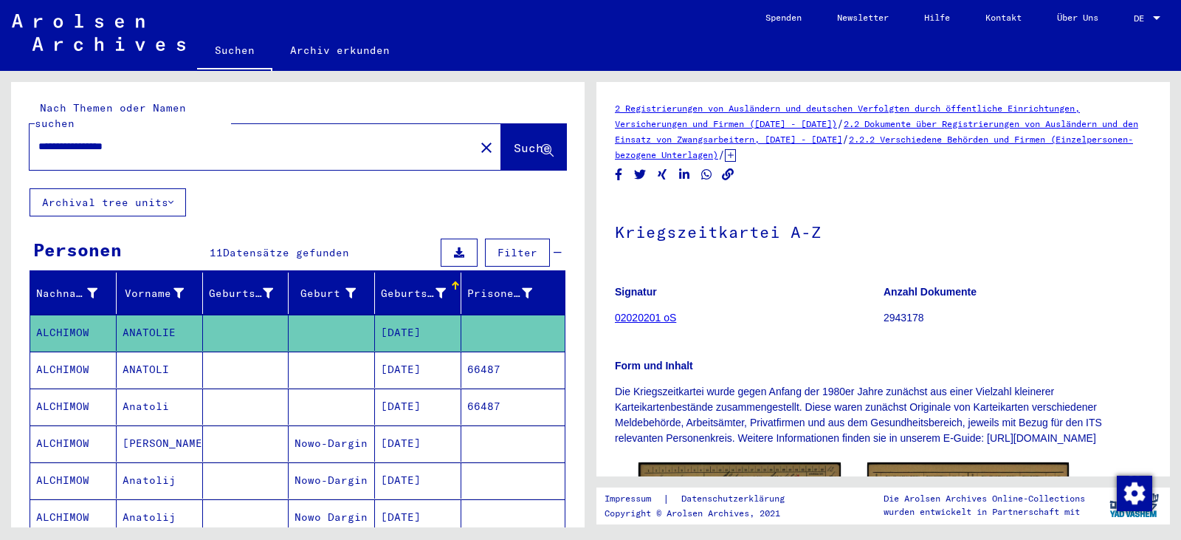
scroll to position [271, 0]
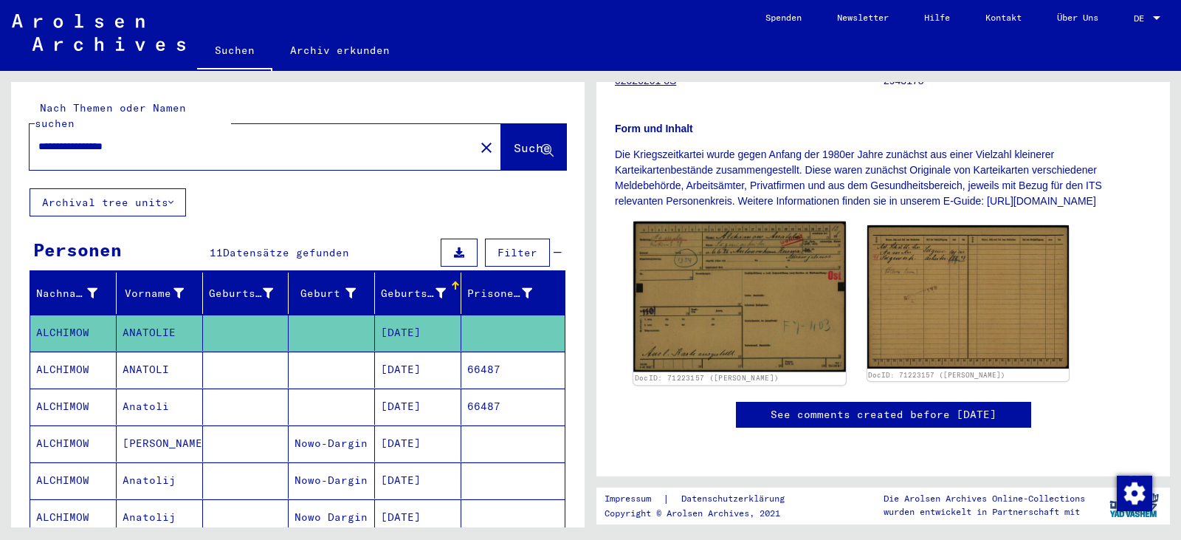
click at [714, 302] on img at bounding box center [739, 296] width 212 height 151
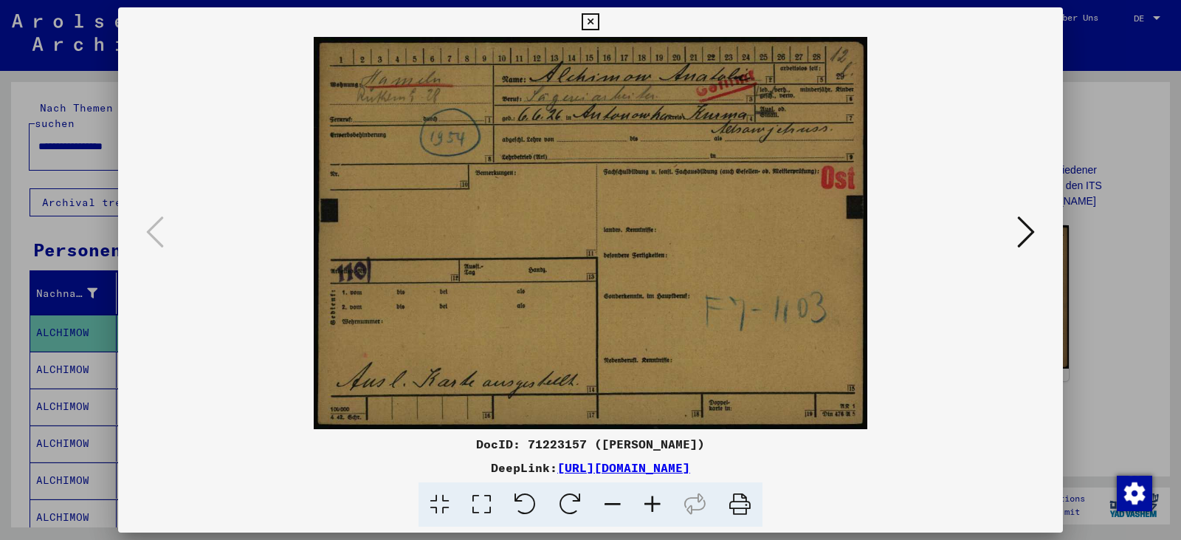
click at [475, 503] on icon at bounding box center [482, 504] width 42 height 45
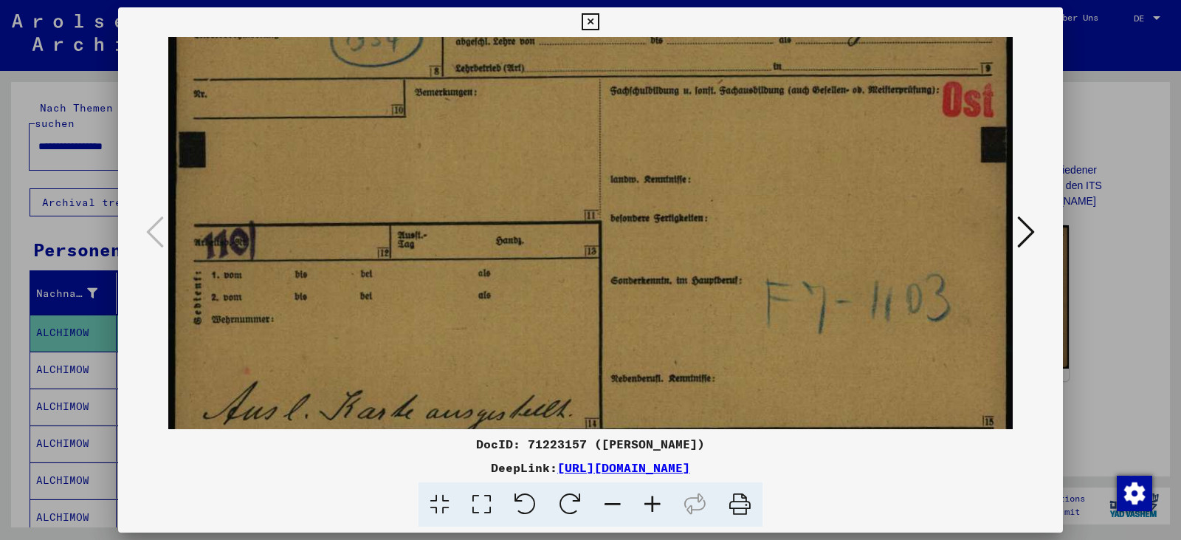
scroll to position [207, 0]
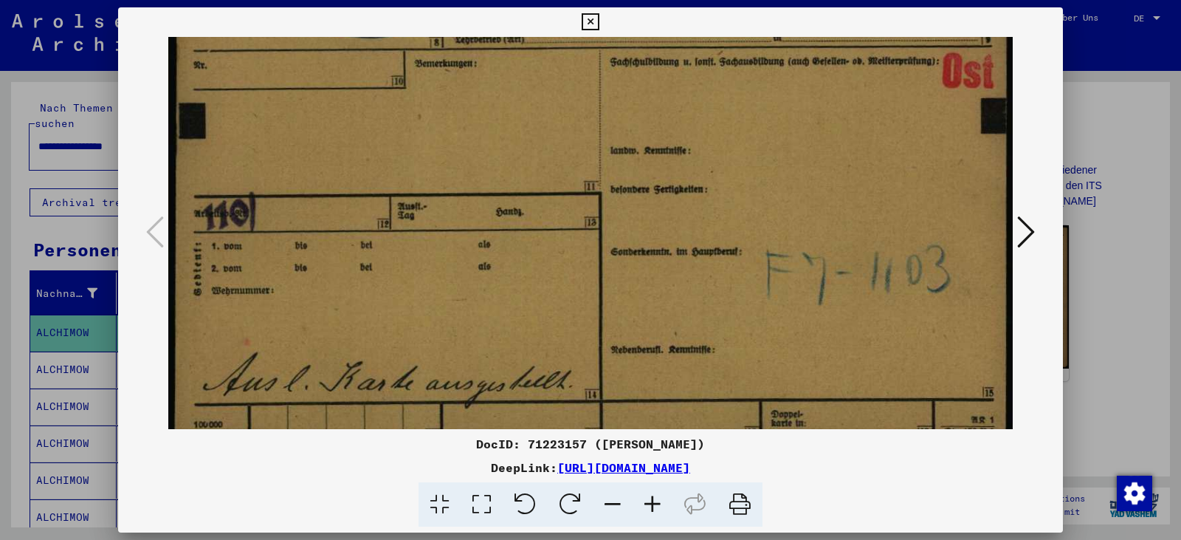
drag, startPoint x: 489, startPoint y: 382, endPoint x: 474, endPoint y: 247, distance: 136.6
click at [473, 247] on img at bounding box center [590, 155] width 844 height 599
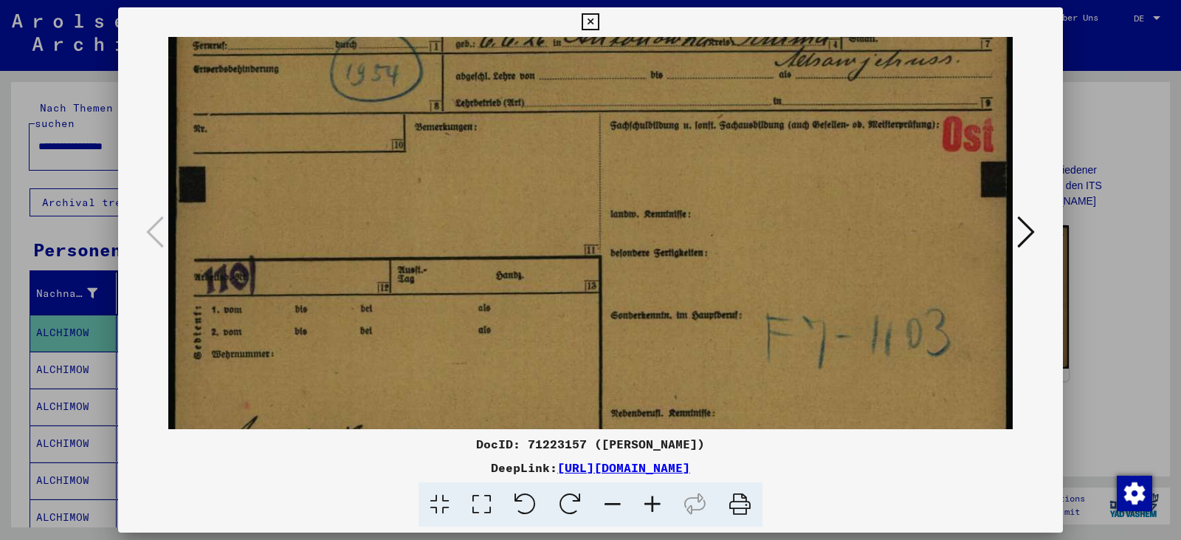
click at [1034, 238] on icon at bounding box center [1026, 231] width 18 height 35
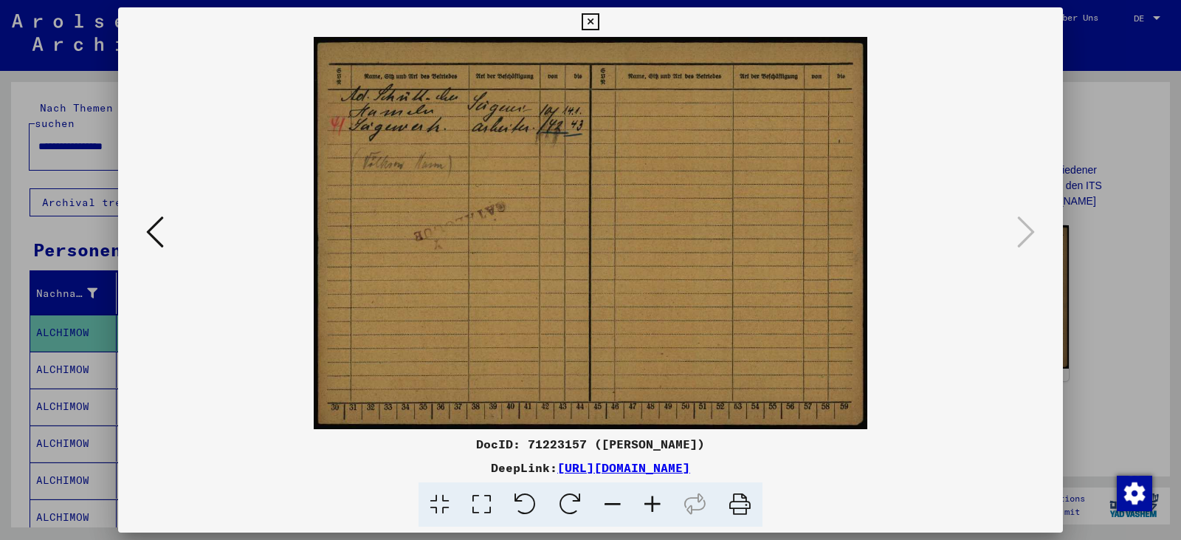
click at [489, 506] on icon at bounding box center [482, 504] width 42 height 45
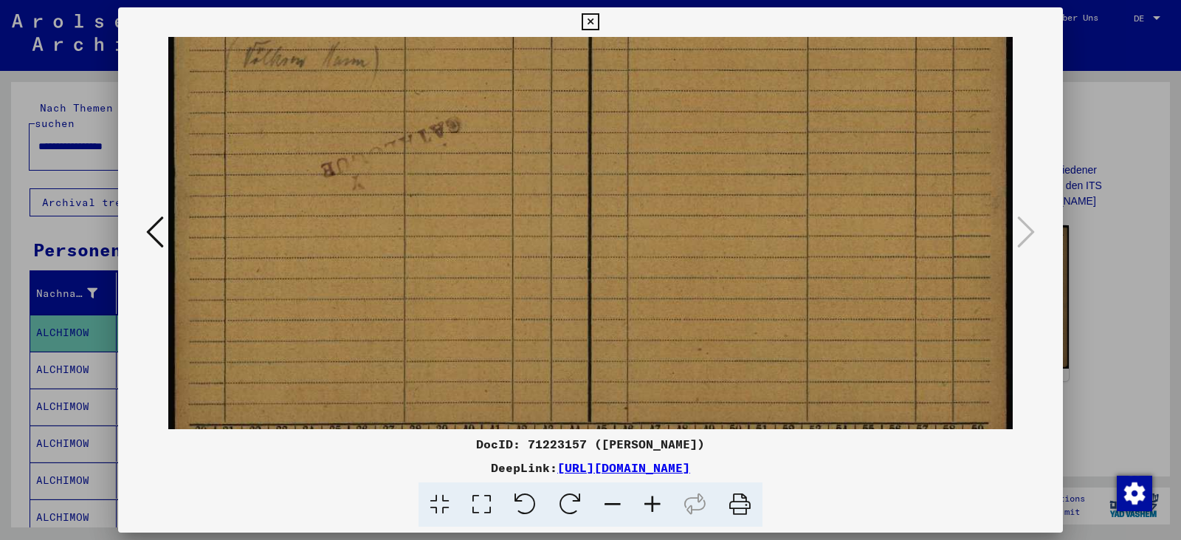
scroll to position [176, 0]
drag, startPoint x: 468, startPoint y: 388, endPoint x: 461, endPoint y: 212, distance: 176.5
click at [461, 212] on img at bounding box center [590, 159] width 844 height 599
click at [588, 19] on icon at bounding box center [590, 22] width 17 height 18
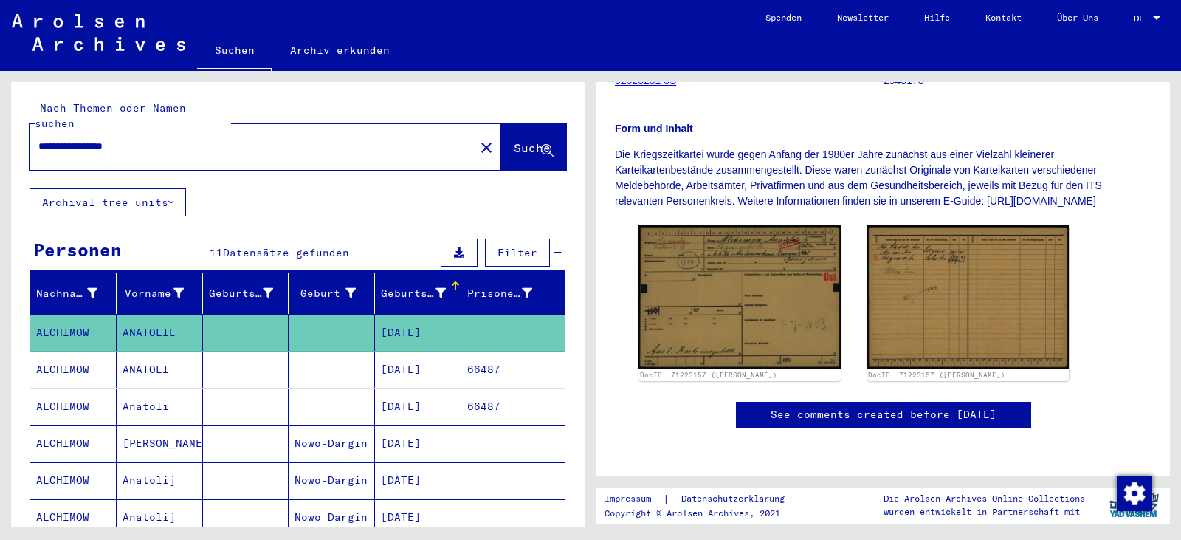
click at [444, 357] on mat-cell "[DATE]" at bounding box center [418, 369] width 86 height 36
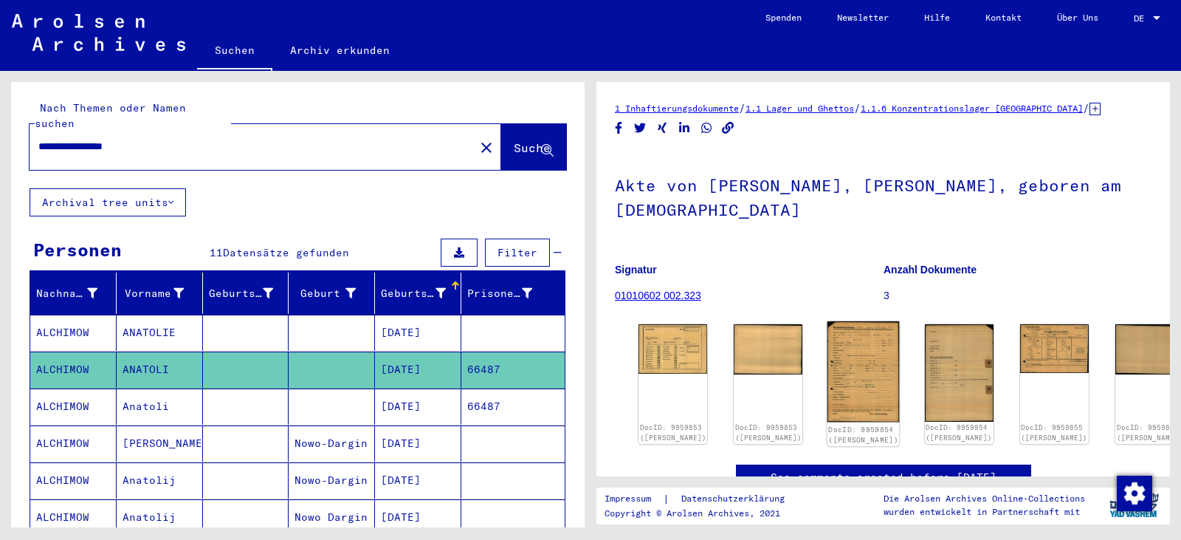
click at [827, 357] on img at bounding box center [863, 371] width 72 height 101
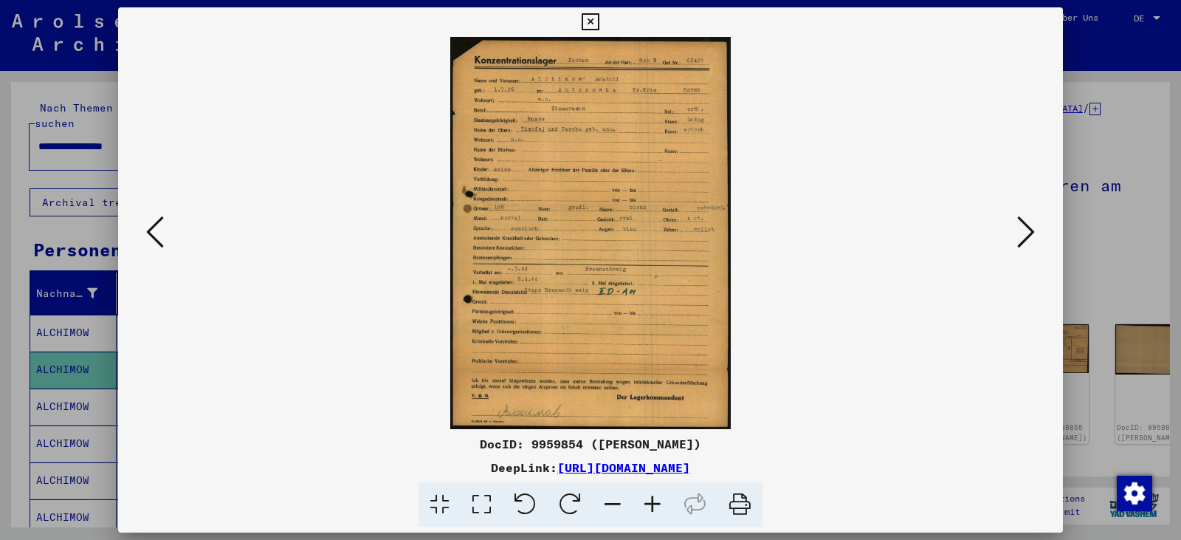
click at [492, 508] on icon at bounding box center [482, 504] width 42 height 45
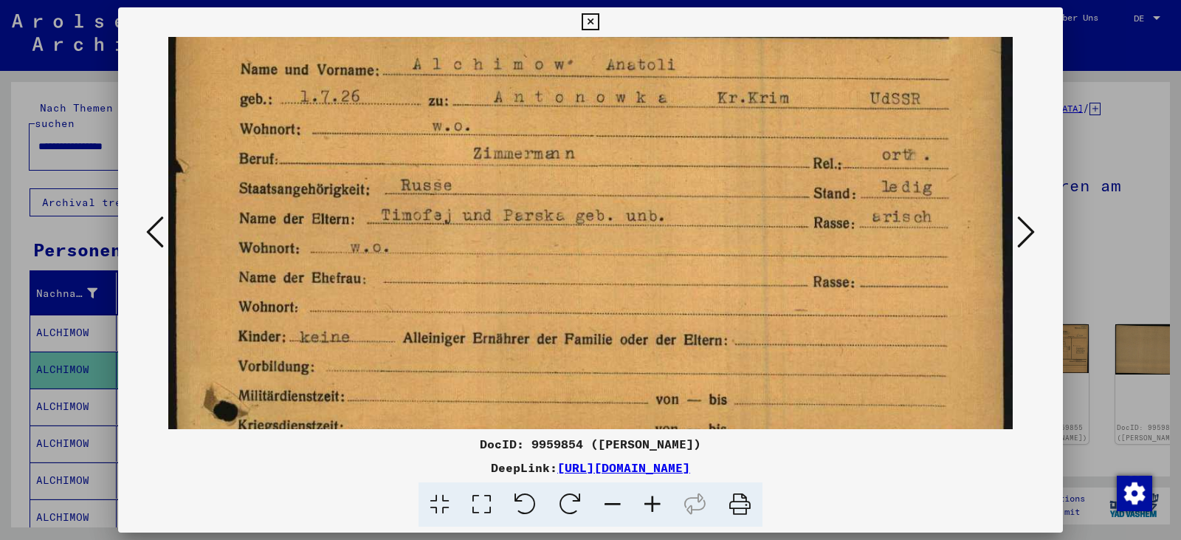
scroll to position [101, 0]
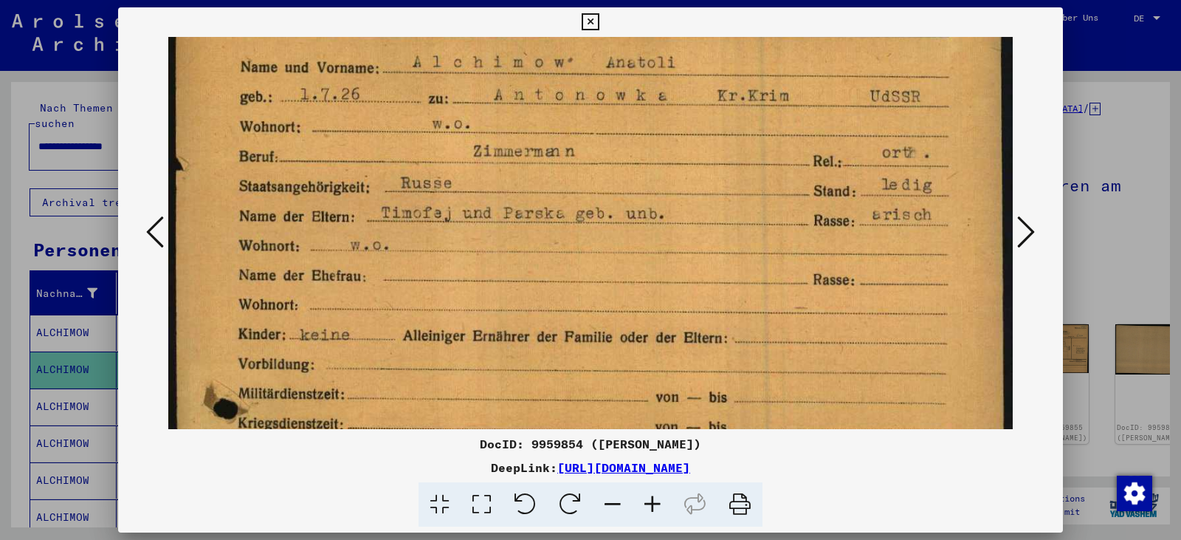
drag, startPoint x: 534, startPoint y: 384, endPoint x: 551, endPoint y: 283, distance: 102.4
click at [551, 283] on img at bounding box center [590, 526] width 844 height 1180
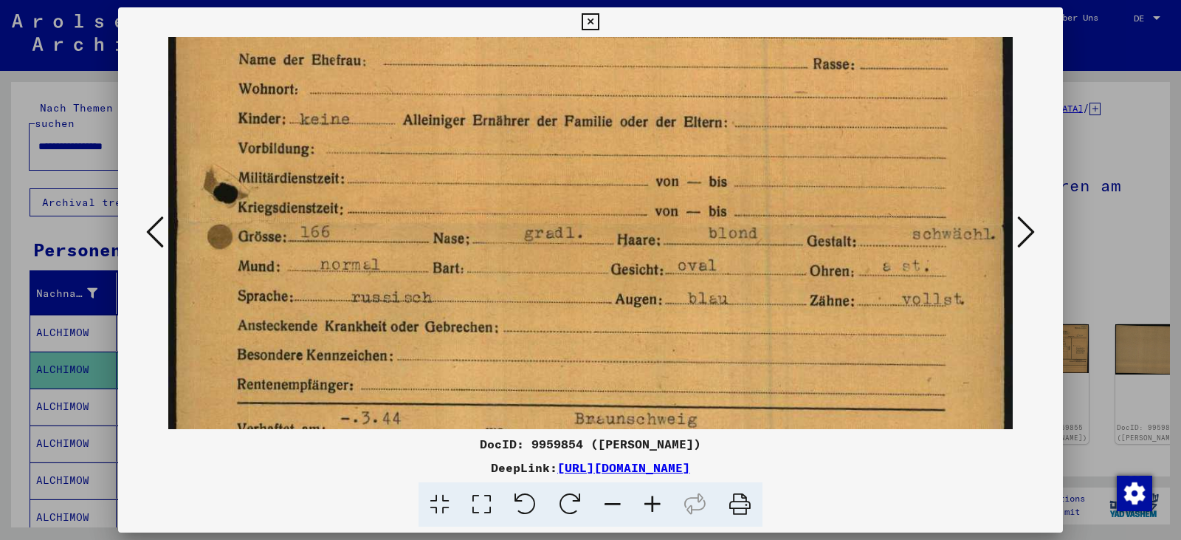
drag, startPoint x: 531, startPoint y: 300, endPoint x: 510, endPoint y: 85, distance: 216.6
click at [510, 85] on img at bounding box center [590, 310] width 844 height 1180
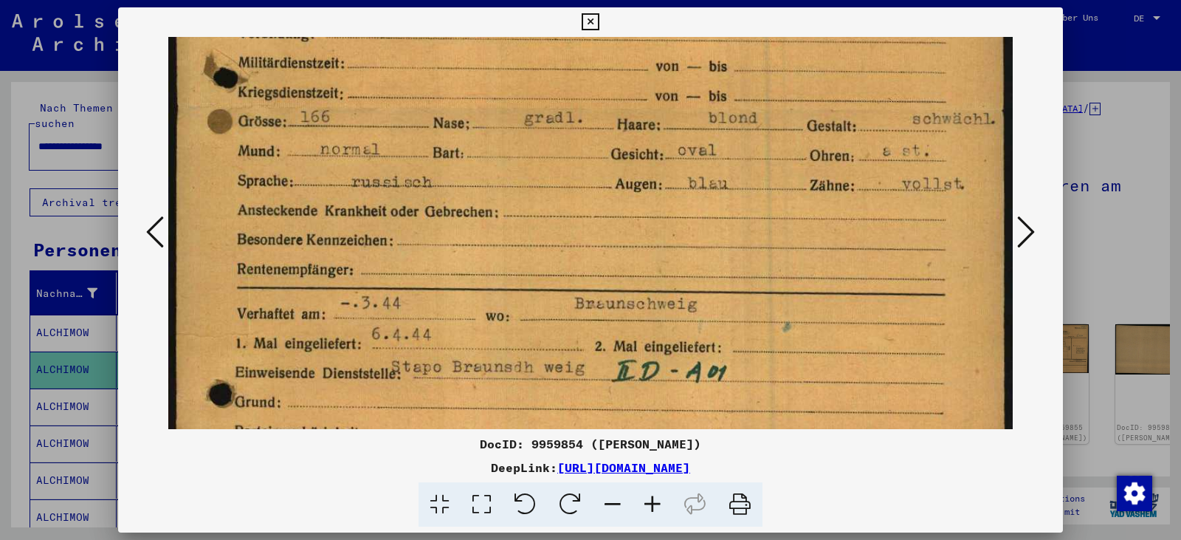
drag, startPoint x: 513, startPoint y: 205, endPoint x: 504, endPoint y: 90, distance: 115.5
click at [504, 90] on img at bounding box center [590, 195] width 844 height 1180
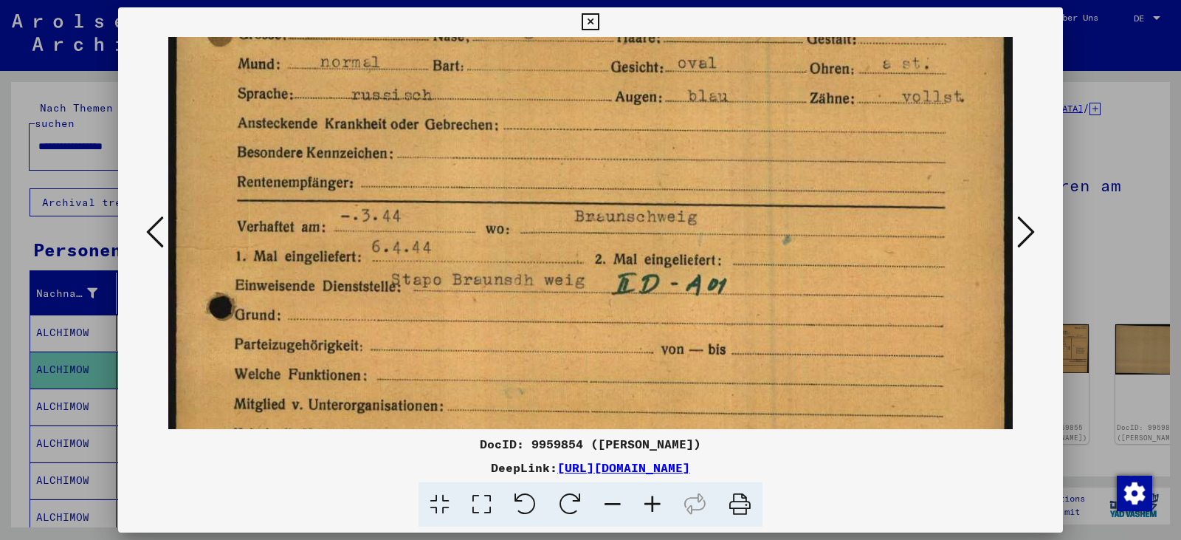
scroll to position [523, 0]
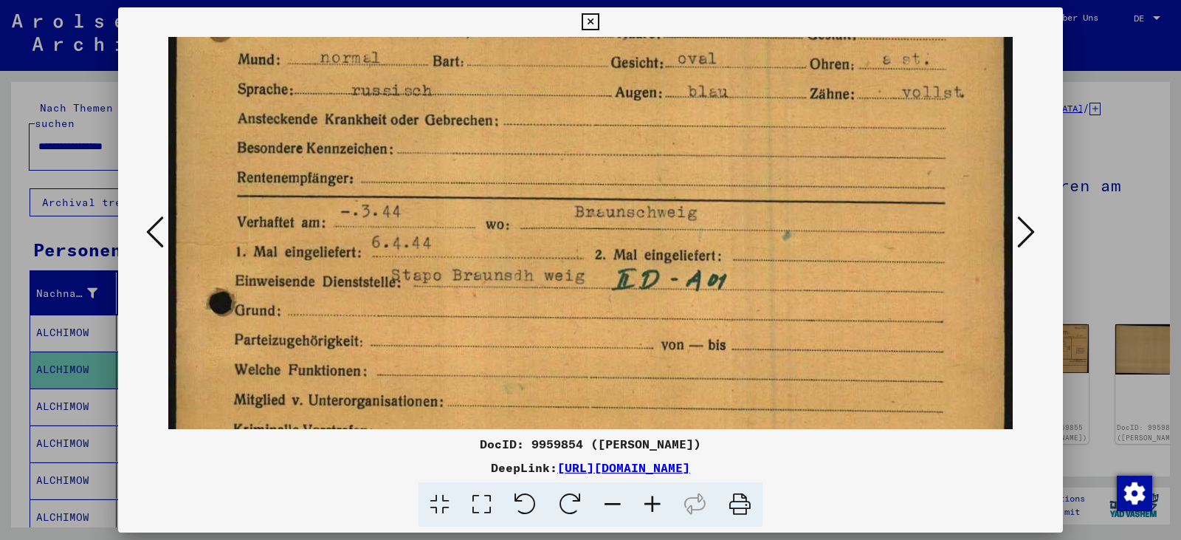
drag, startPoint x: 504, startPoint y: 202, endPoint x: 492, endPoint y: 110, distance: 92.4
click at [492, 110] on img at bounding box center [590, 104] width 844 height 1180
click at [593, 15] on icon at bounding box center [590, 22] width 17 height 18
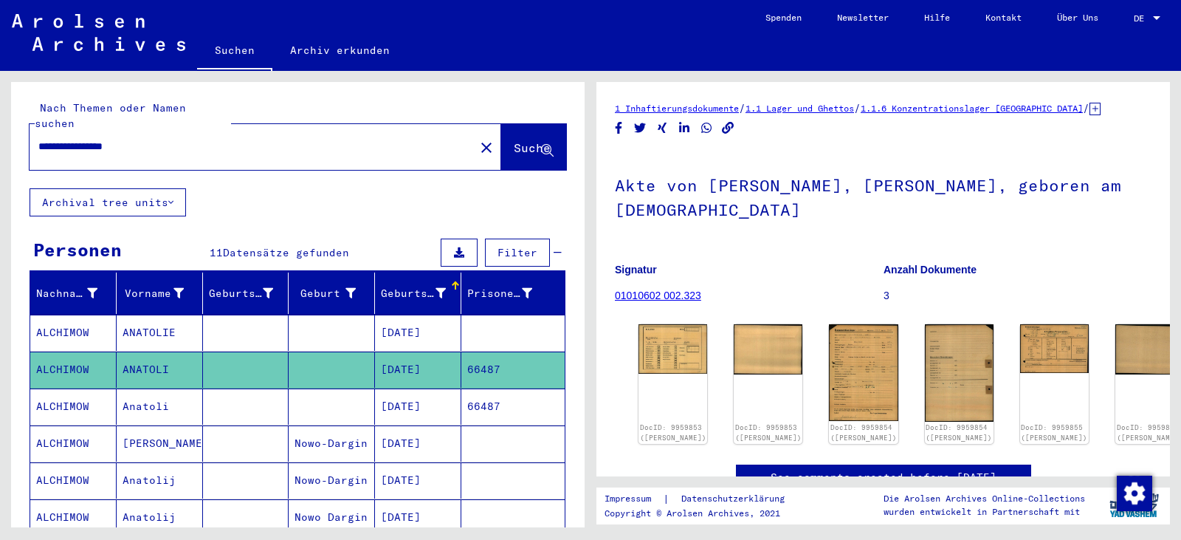
click at [433, 388] on mat-cell "[DATE]" at bounding box center [418, 406] width 86 height 36
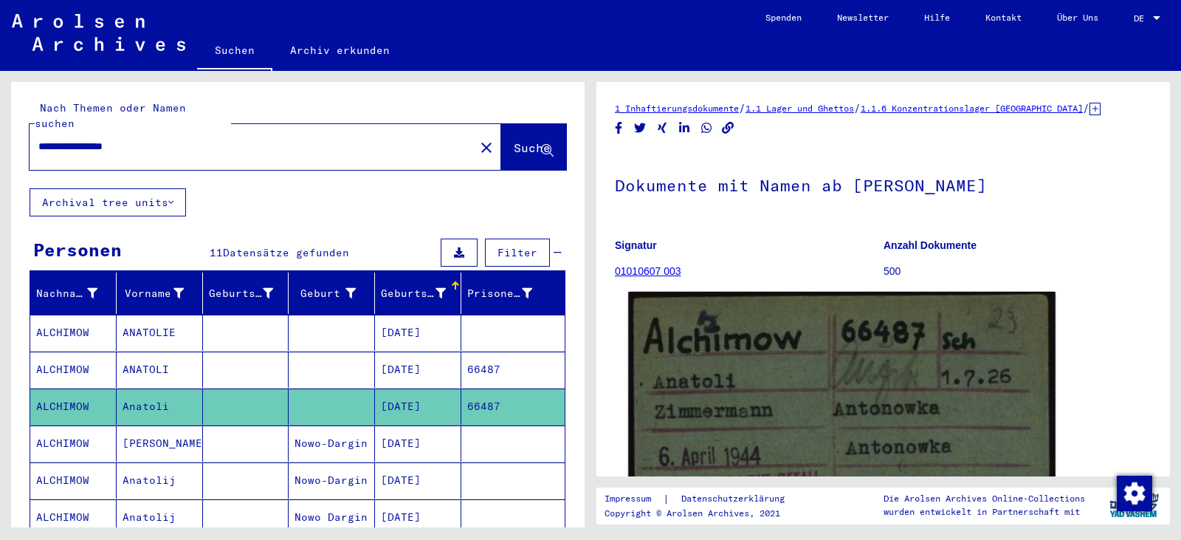
scroll to position [269, 0]
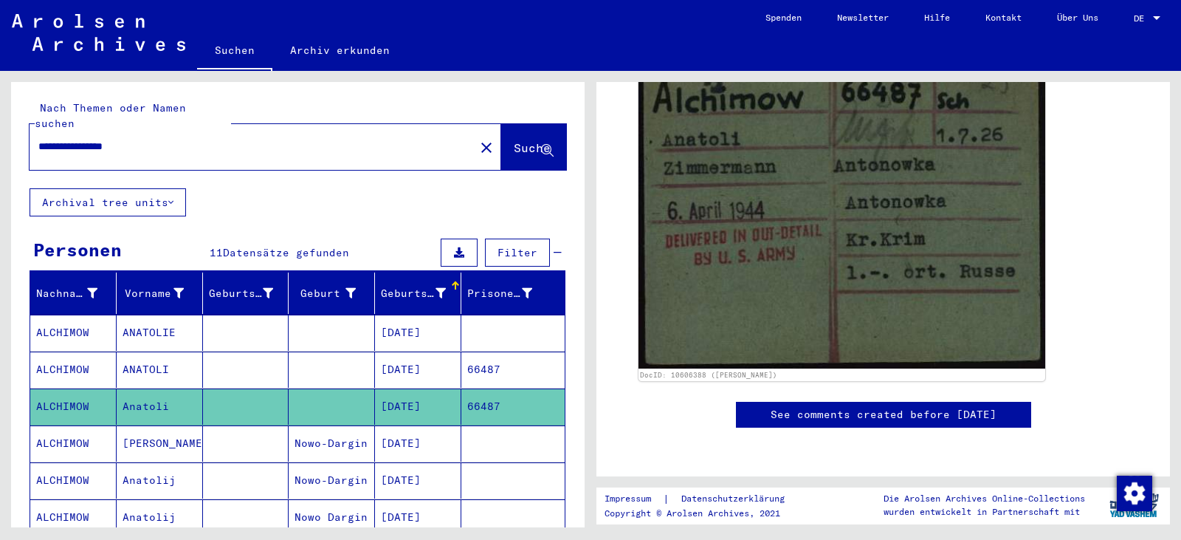
click at [441, 432] on mat-cell "[DATE]" at bounding box center [418, 443] width 86 height 36
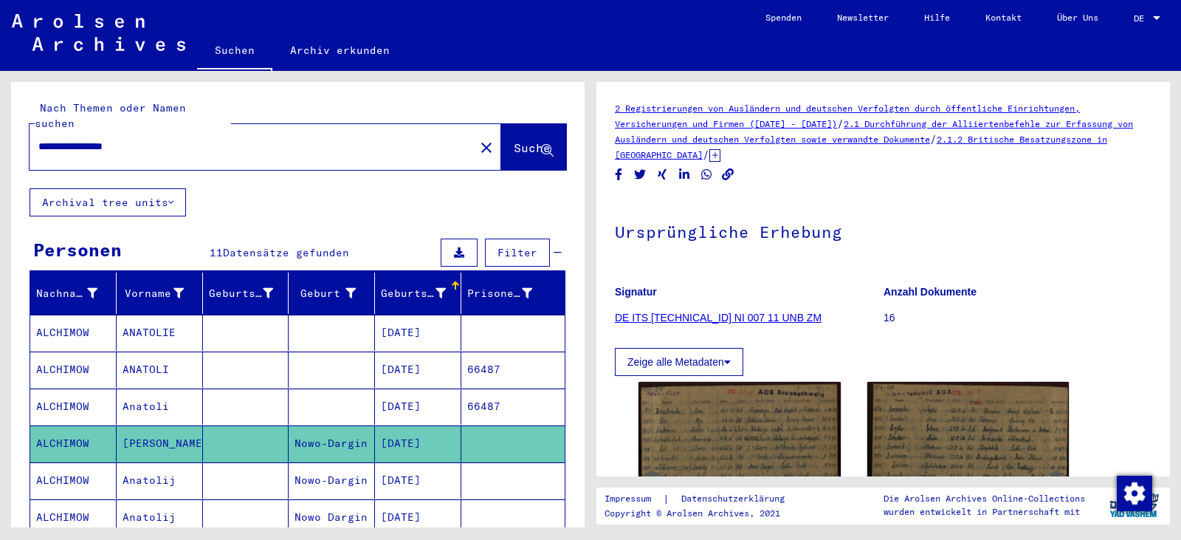
scroll to position [271, 0]
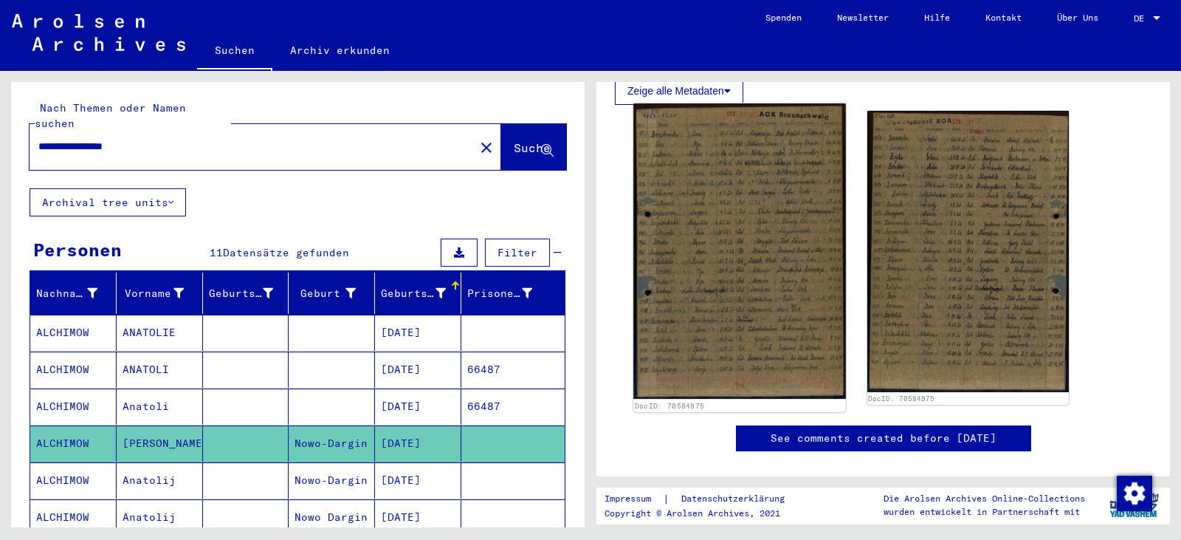
click at [714, 295] on img at bounding box center [739, 250] width 212 height 295
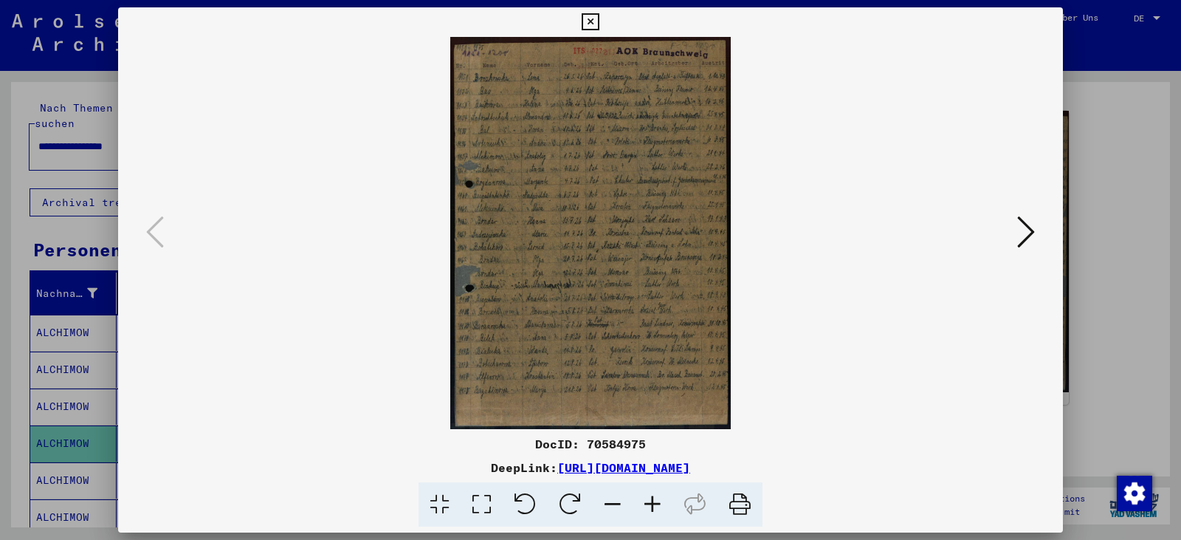
click at [489, 498] on icon at bounding box center [482, 504] width 42 height 45
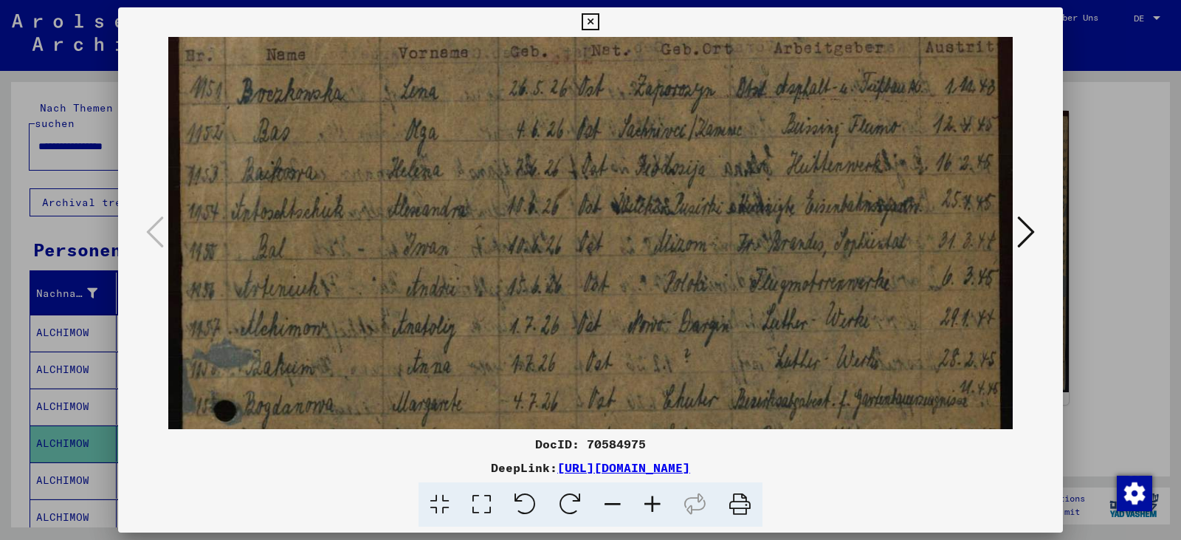
scroll to position [69, 0]
drag, startPoint x: 561, startPoint y: 256, endPoint x: 556, endPoint y: 187, distance: 68.8
click at [595, 9] on button at bounding box center [590, 22] width 26 height 30
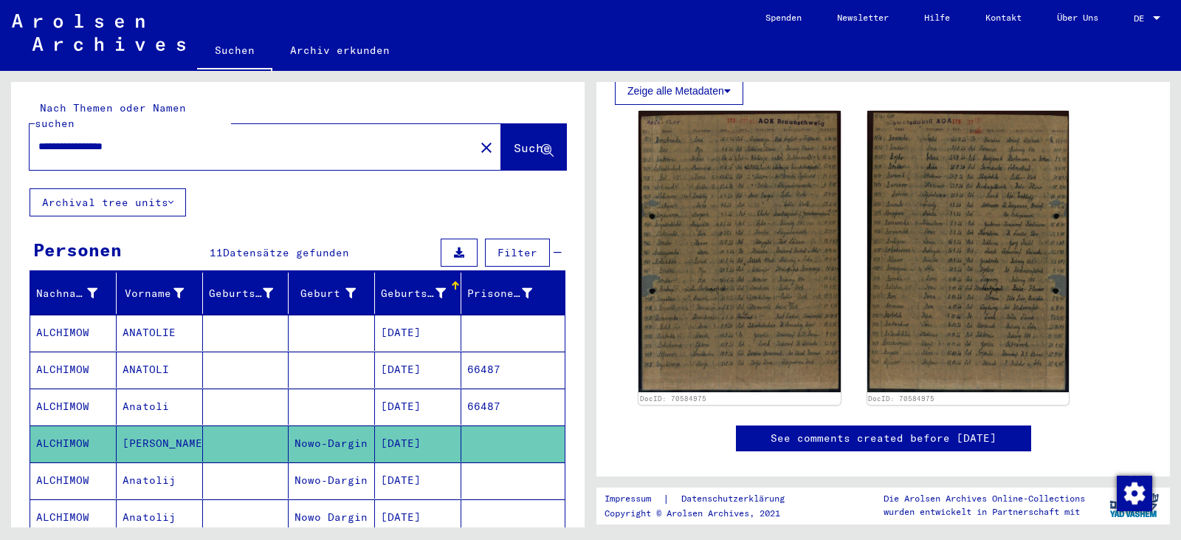
click at [443, 462] on mat-cell "[DATE]" at bounding box center [418, 480] width 86 height 36
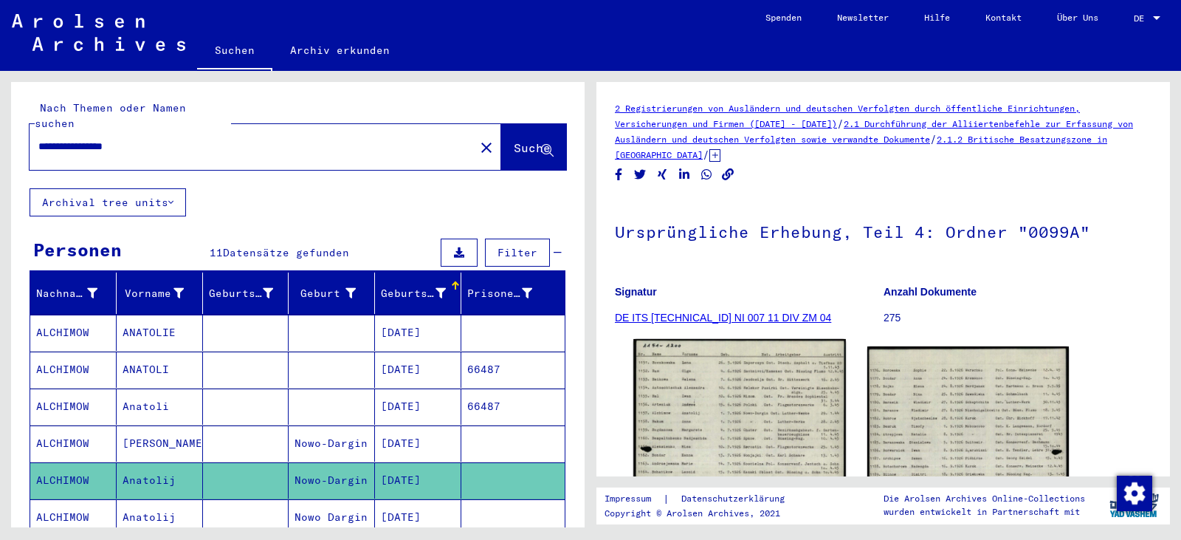
click at [669, 395] on img at bounding box center [739, 487] width 212 height 297
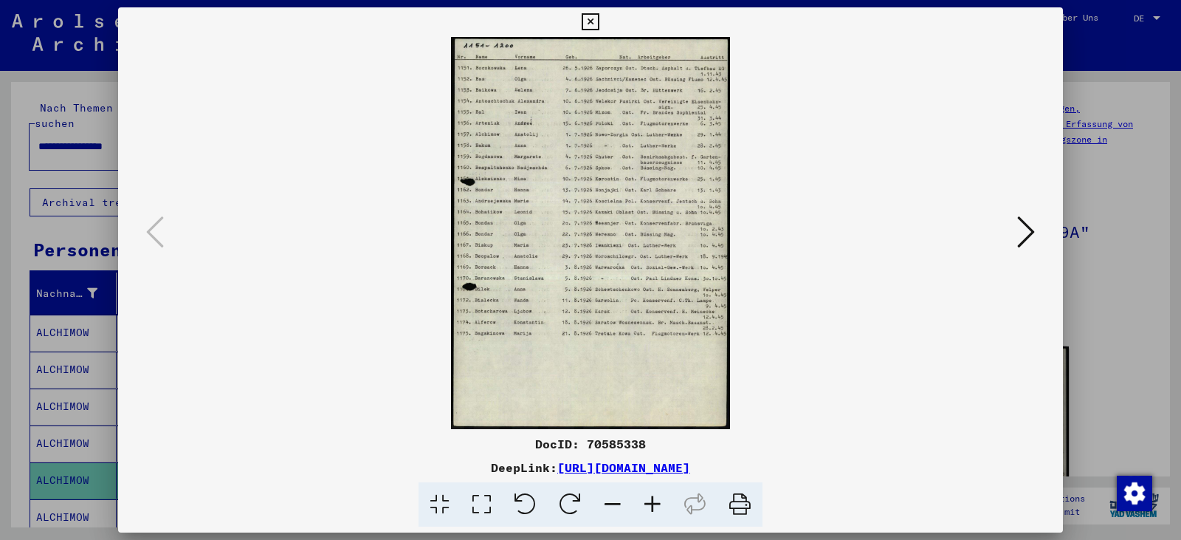
click at [489, 503] on icon at bounding box center [482, 504] width 42 height 45
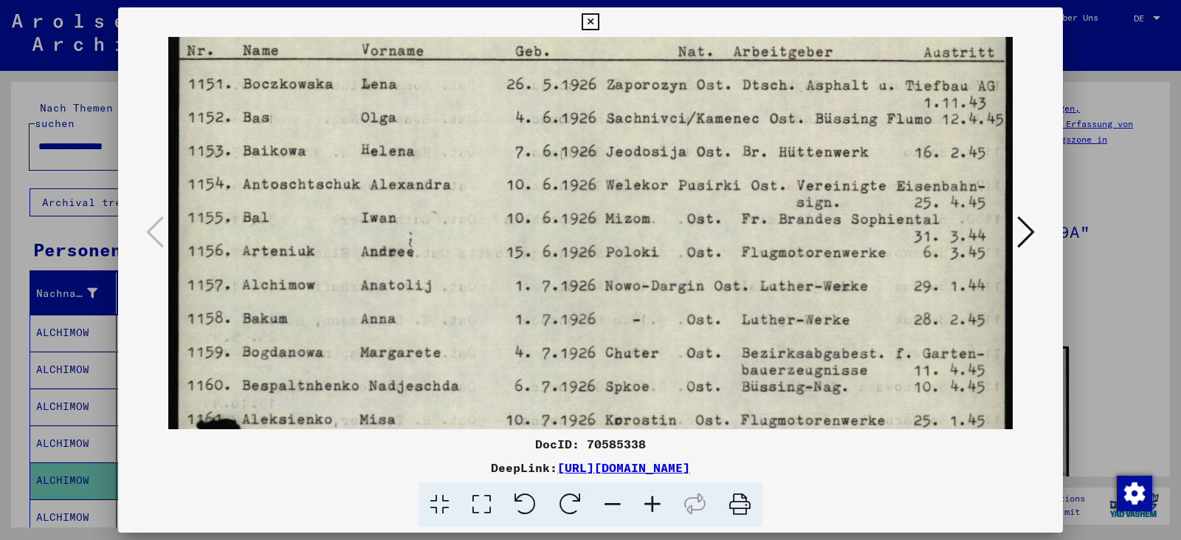
scroll to position [51, 0]
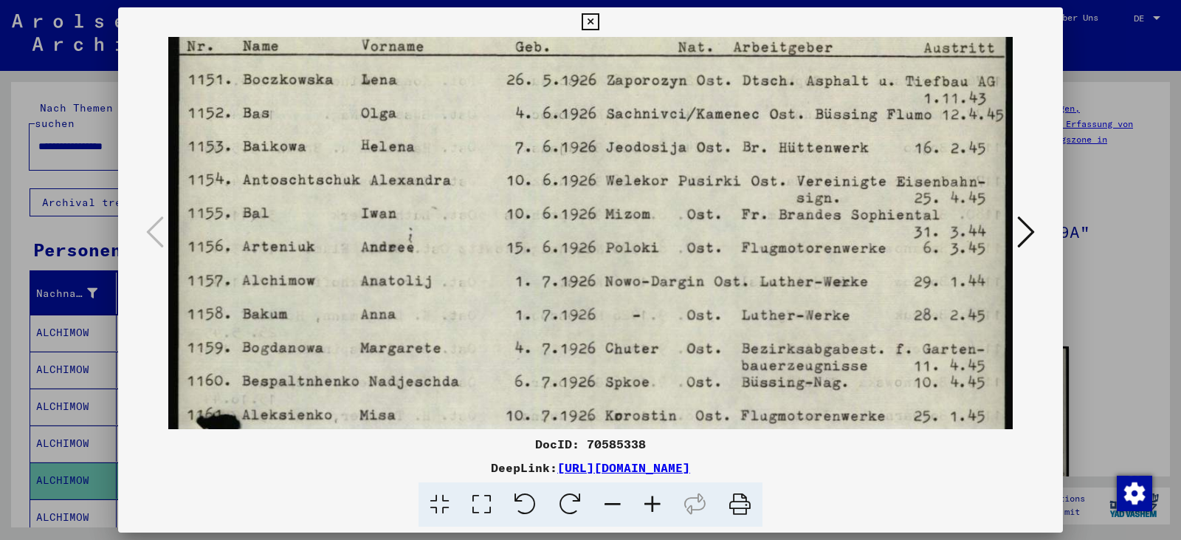
drag, startPoint x: 534, startPoint y: 410, endPoint x: 543, endPoint y: 359, distance: 51.7
click at [587, 25] on icon at bounding box center [590, 22] width 17 height 18
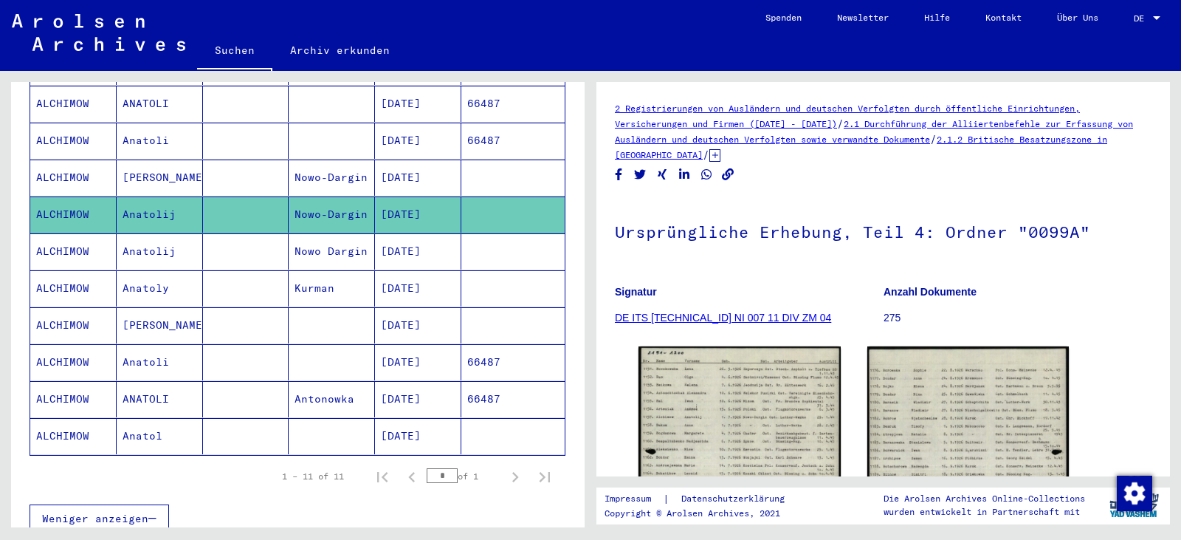
scroll to position [271, 0]
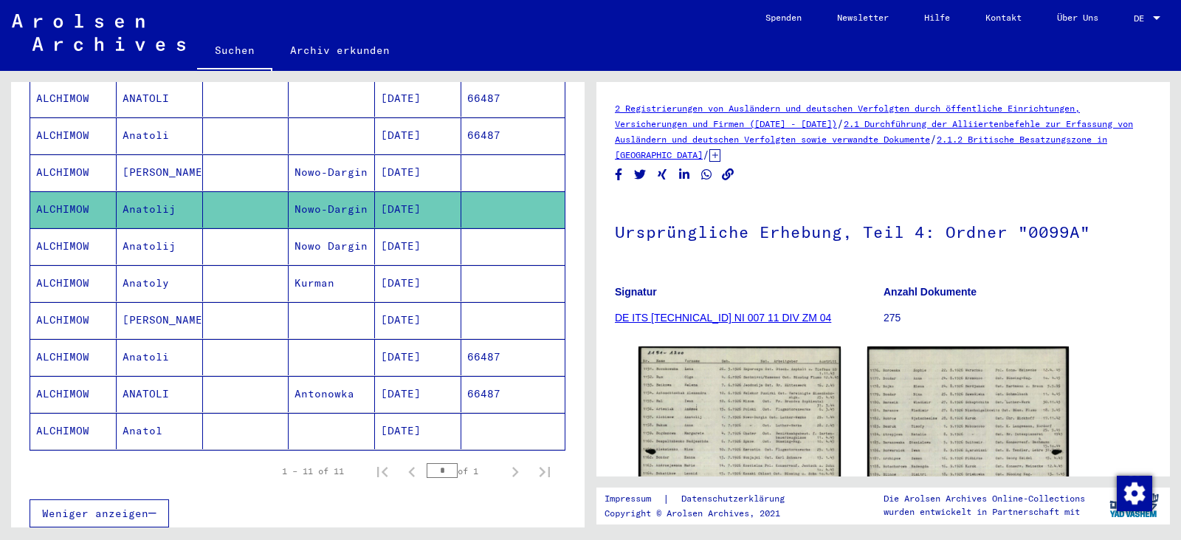
click at [421, 234] on mat-cell "[DATE]" at bounding box center [418, 246] width 86 height 36
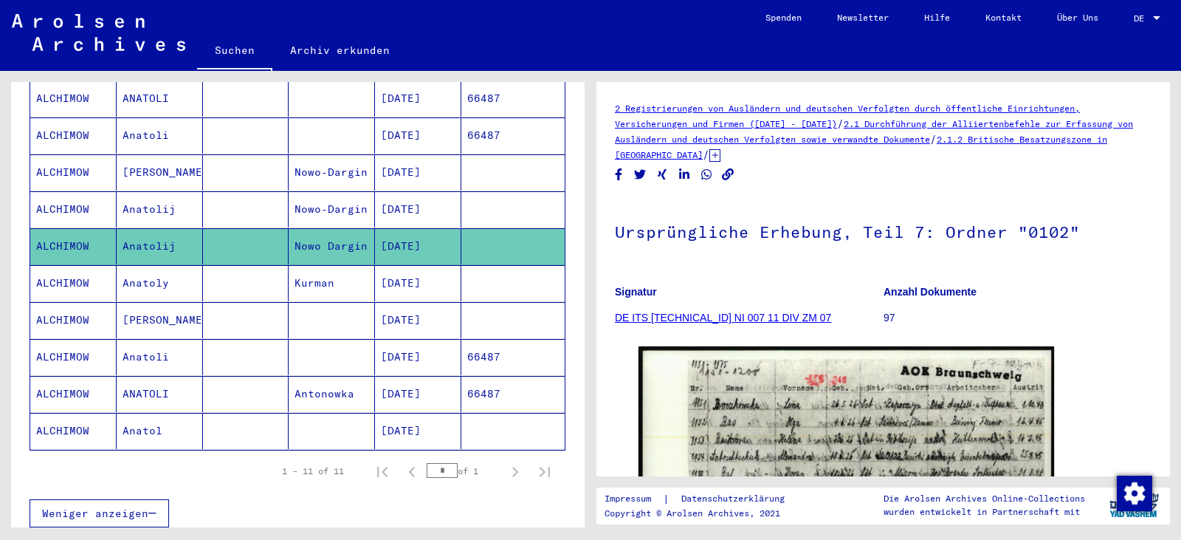
click at [439, 271] on mat-cell "[DATE]" at bounding box center [418, 283] width 86 height 36
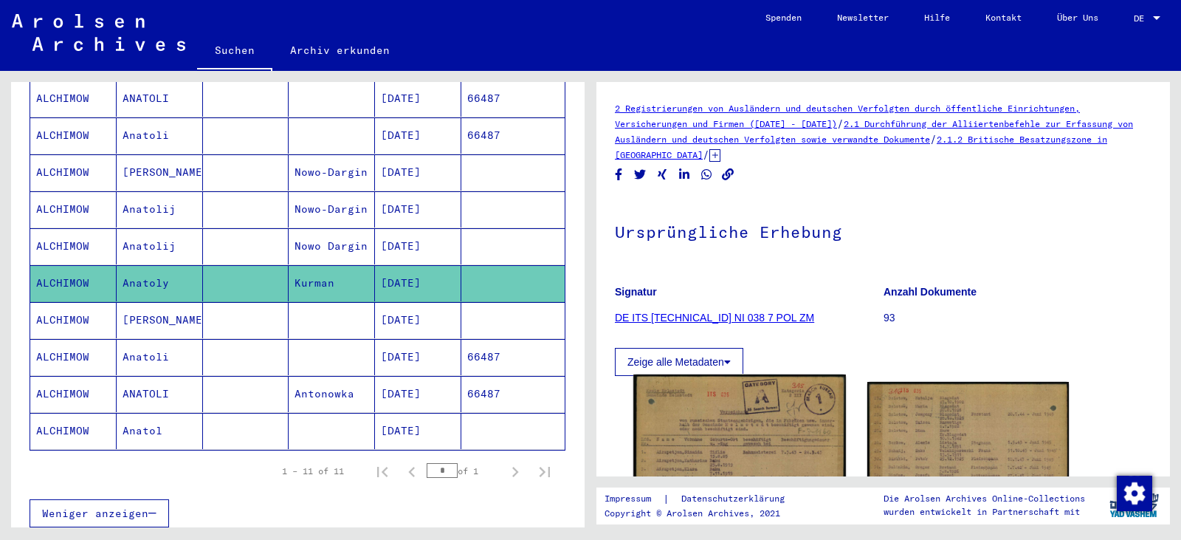
click at [678, 421] on img at bounding box center [739, 522] width 212 height 297
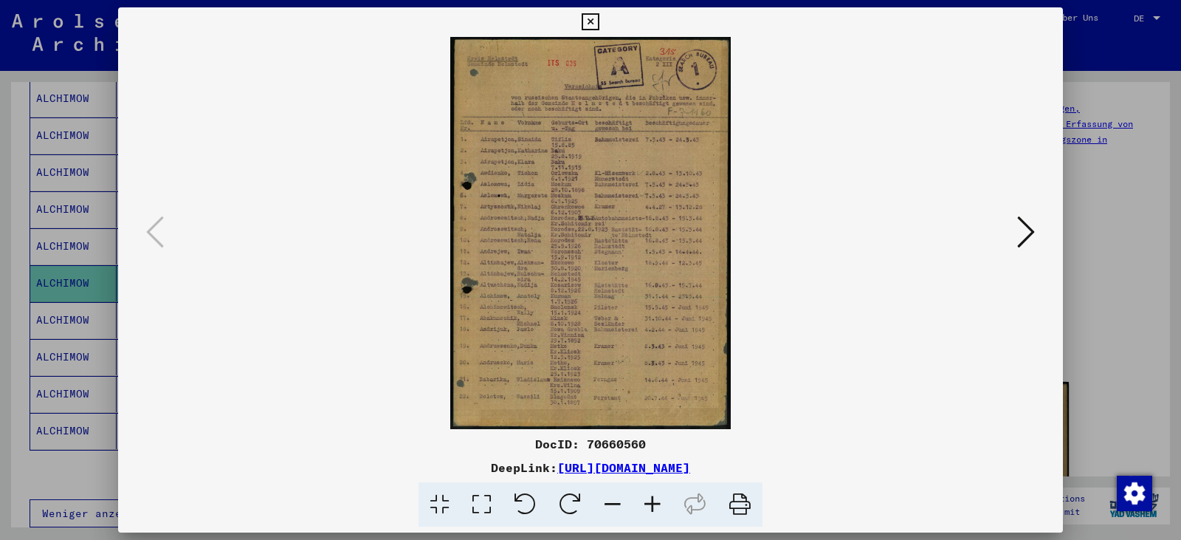
click at [483, 498] on icon at bounding box center [482, 504] width 42 height 45
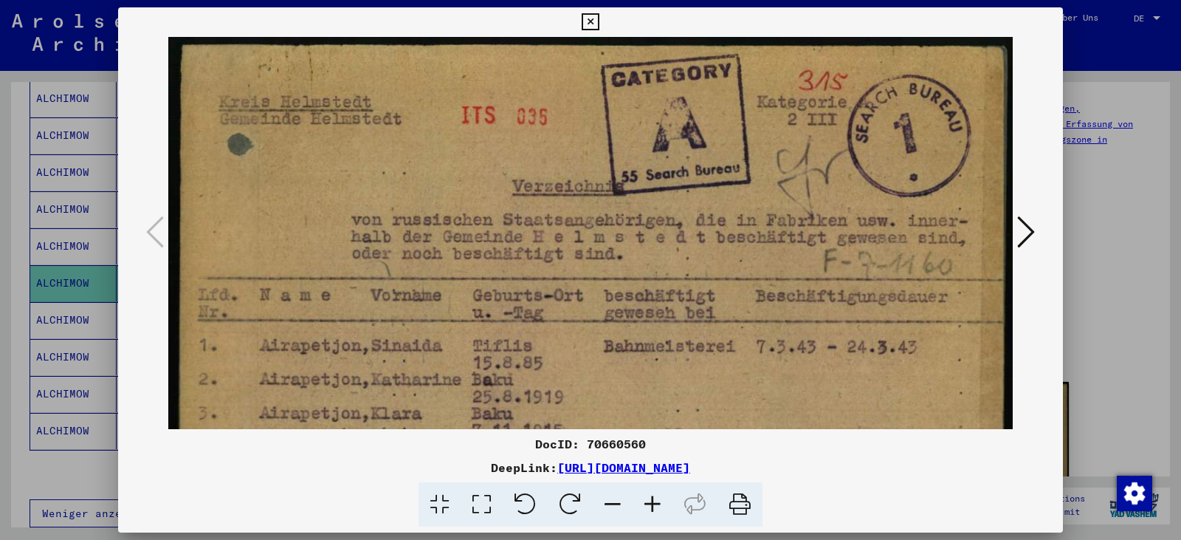
scroll to position [1, 0]
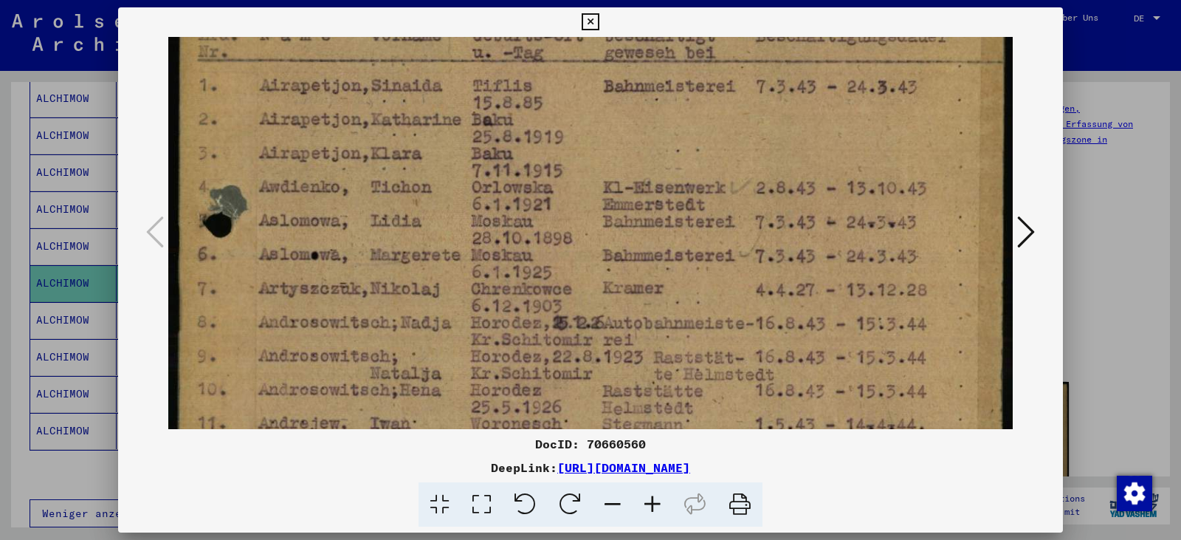
drag, startPoint x: 502, startPoint y: 400, endPoint x: 498, endPoint y: 141, distance: 259.1
click at [498, 141] on img at bounding box center [590, 368] width 844 height 1183
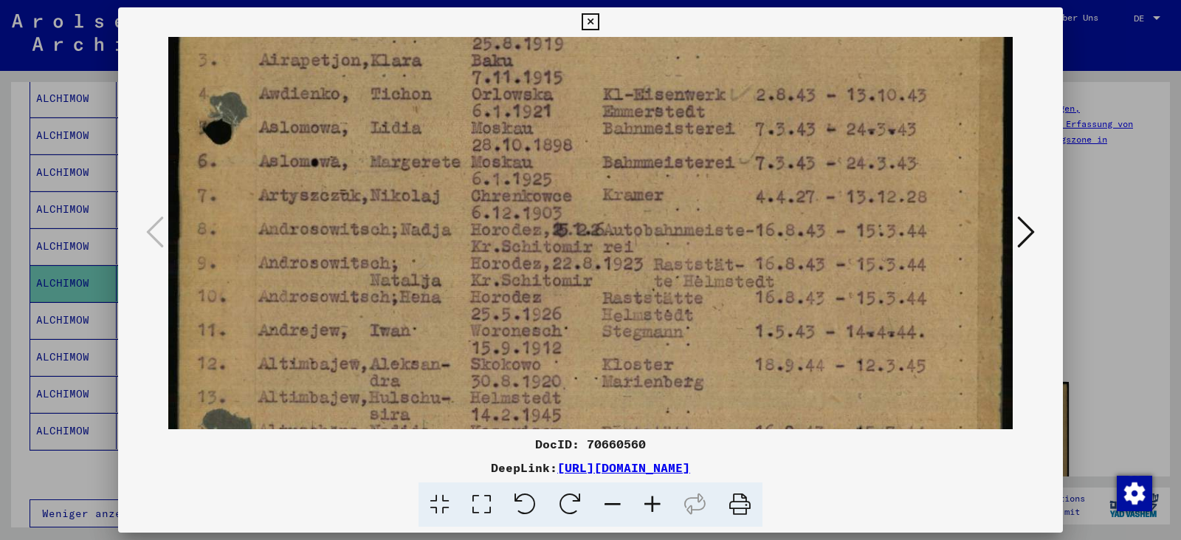
scroll to position [341, 0]
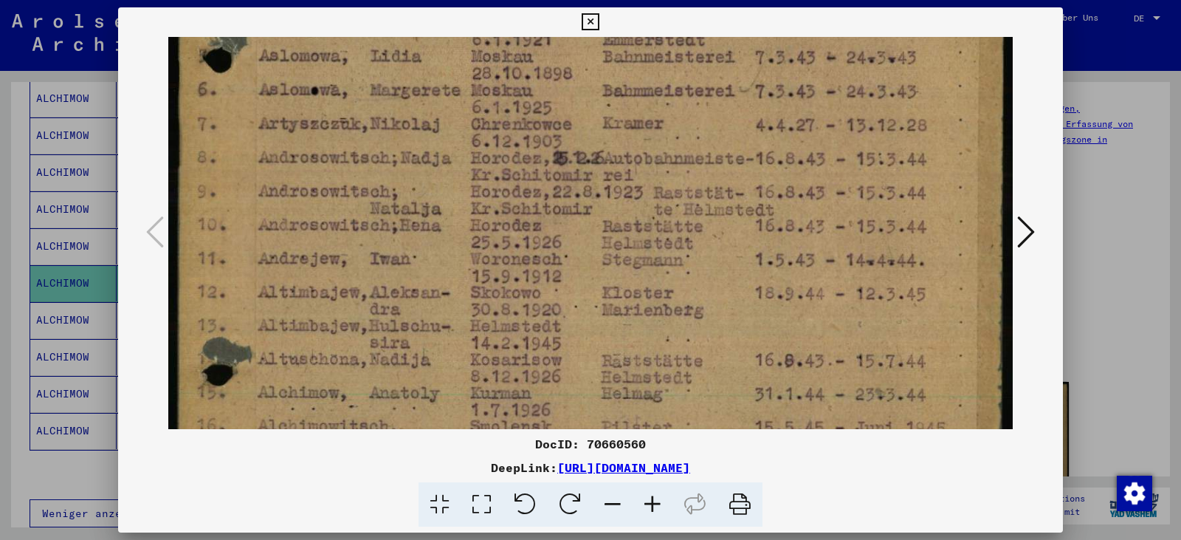
drag, startPoint x: 504, startPoint y: 279, endPoint x: 498, endPoint y: 114, distance: 164.7
click at [498, 114] on img at bounding box center [590, 203] width 844 height 1183
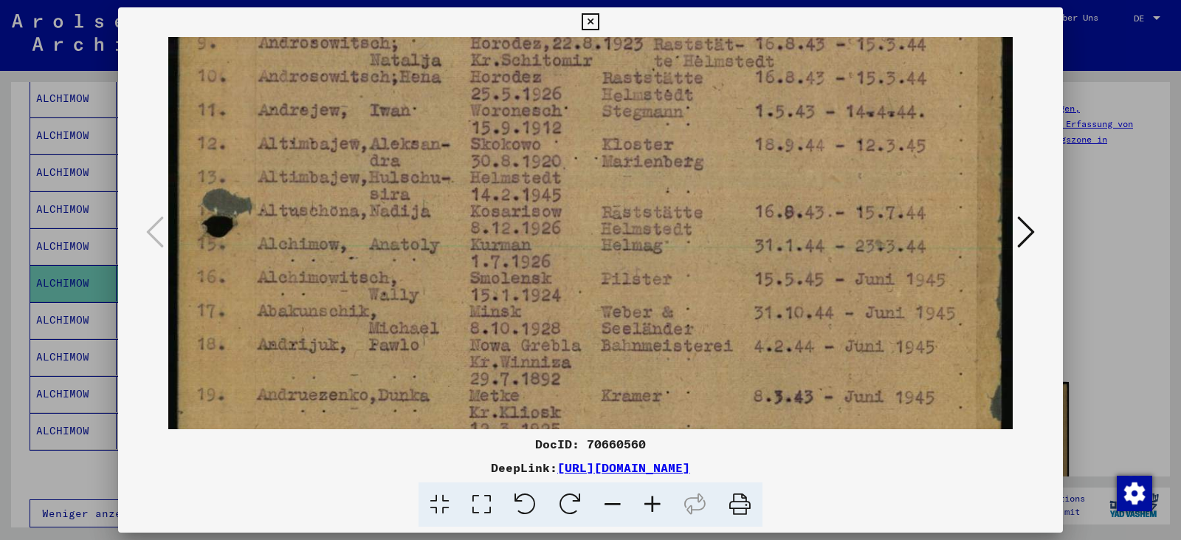
scroll to position [578, 0]
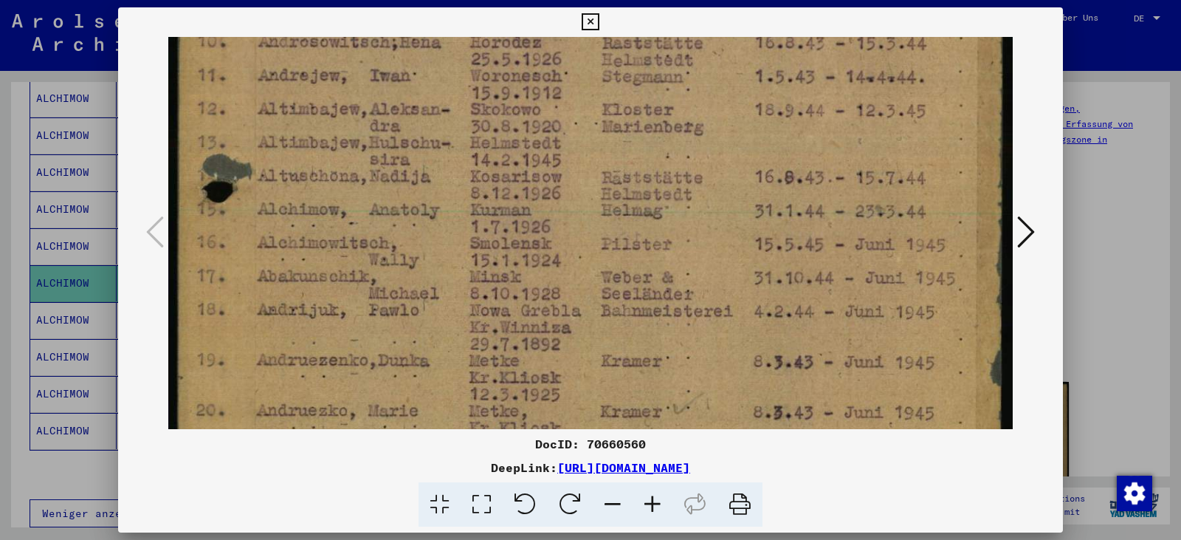
drag, startPoint x: 512, startPoint y: 306, endPoint x: 506, endPoint y: 123, distance: 183.2
click at [506, 123] on img at bounding box center [590, 20] width 844 height 1183
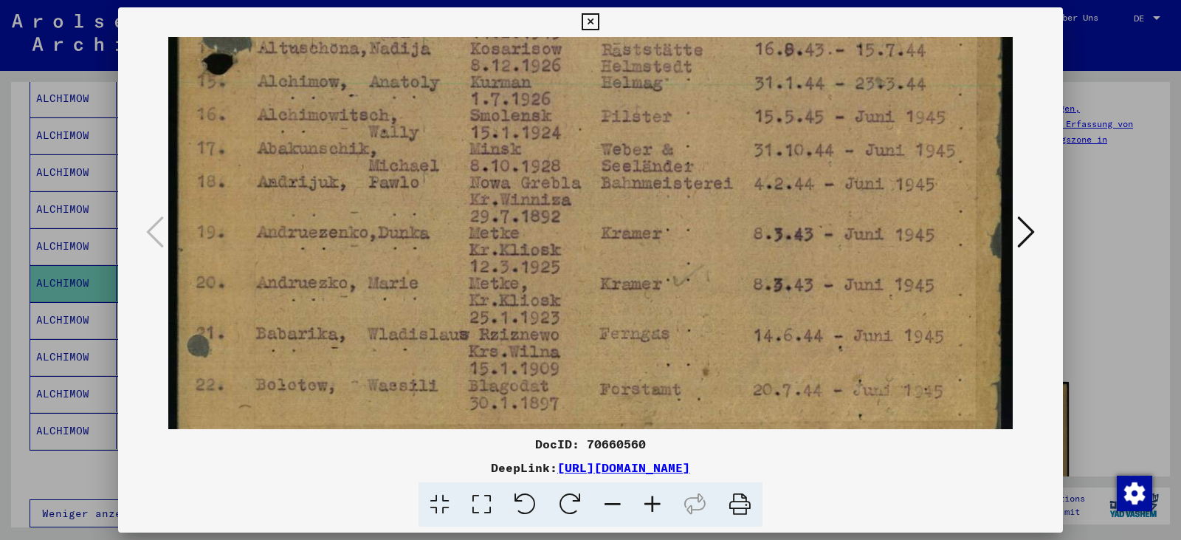
drag, startPoint x: 528, startPoint y: 304, endPoint x: 514, endPoint y: 152, distance: 152.6
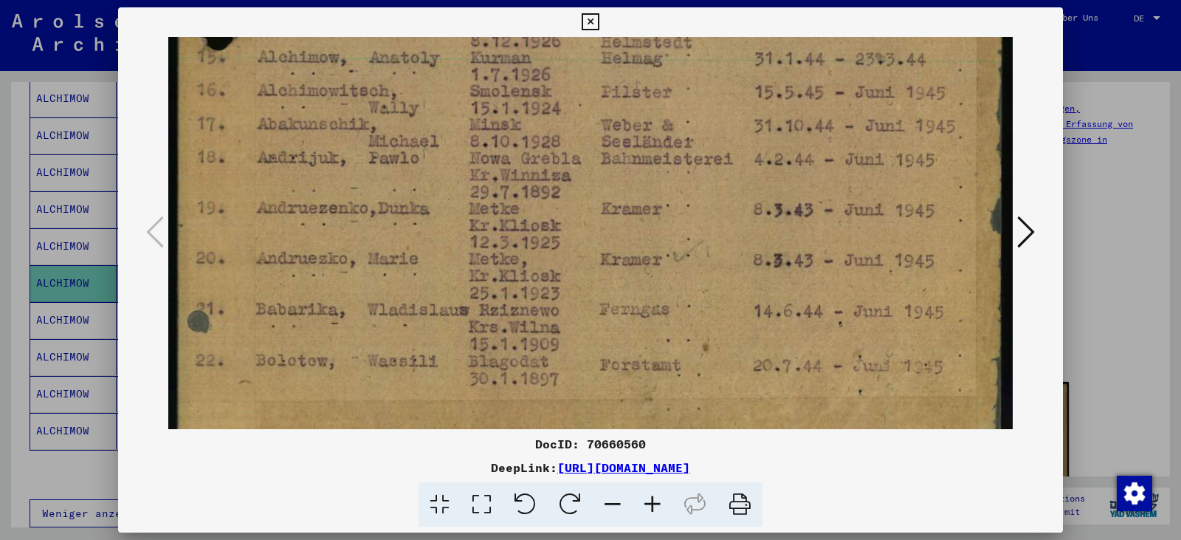
scroll to position [757, 0]
click at [588, 26] on icon at bounding box center [590, 22] width 17 height 18
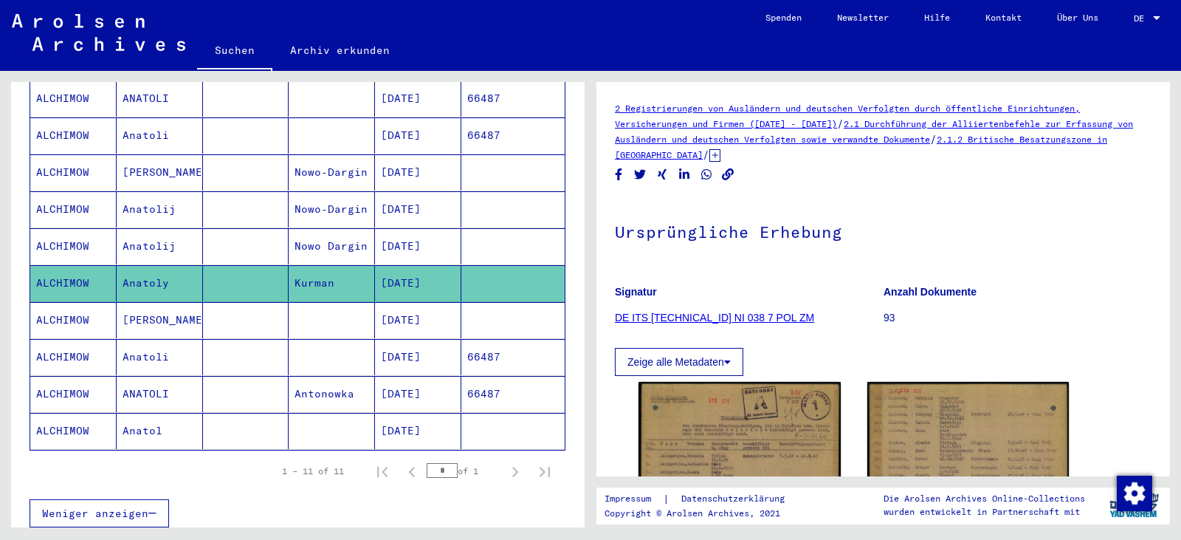
click at [436, 309] on mat-cell "[DATE]" at bounding box center [418, 320] width 86 height 36
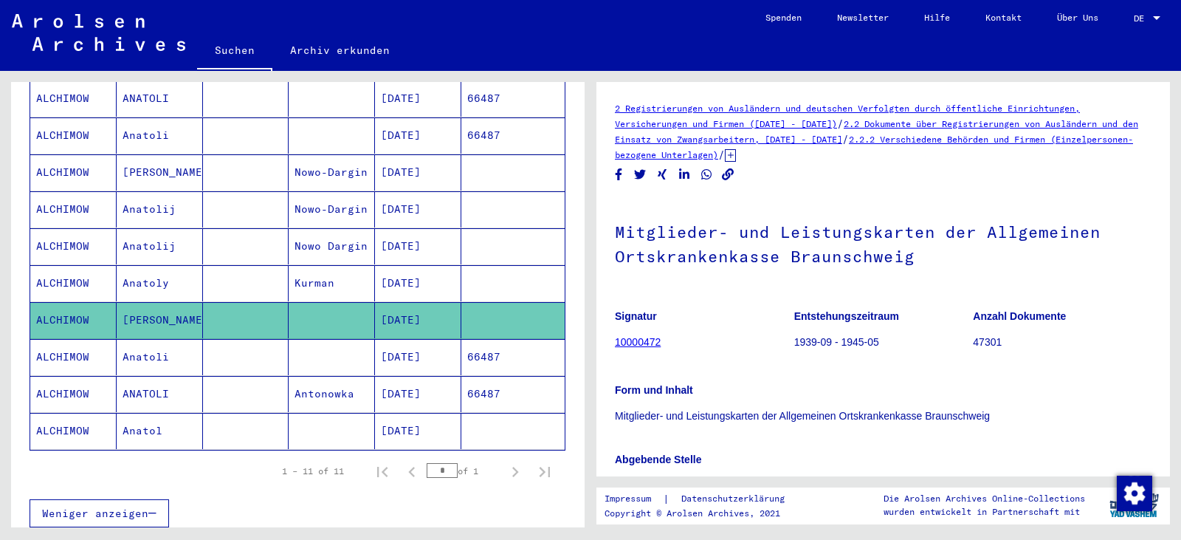
scroll to position [176, 0]
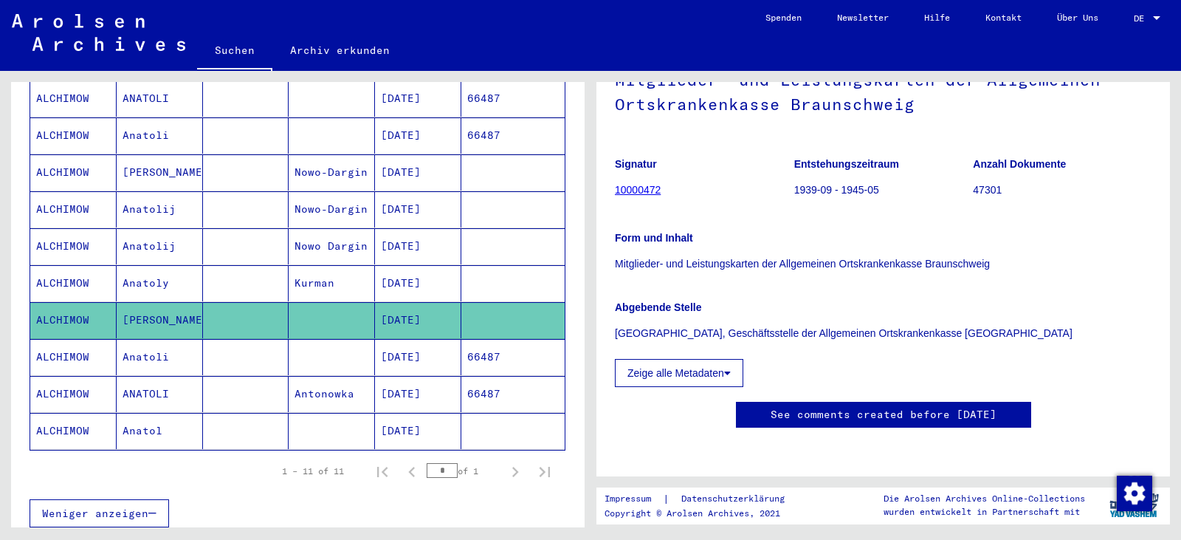
click at [488, 339] on mat-cell "66487" at bounding box center [512, 357] width 103 height 36
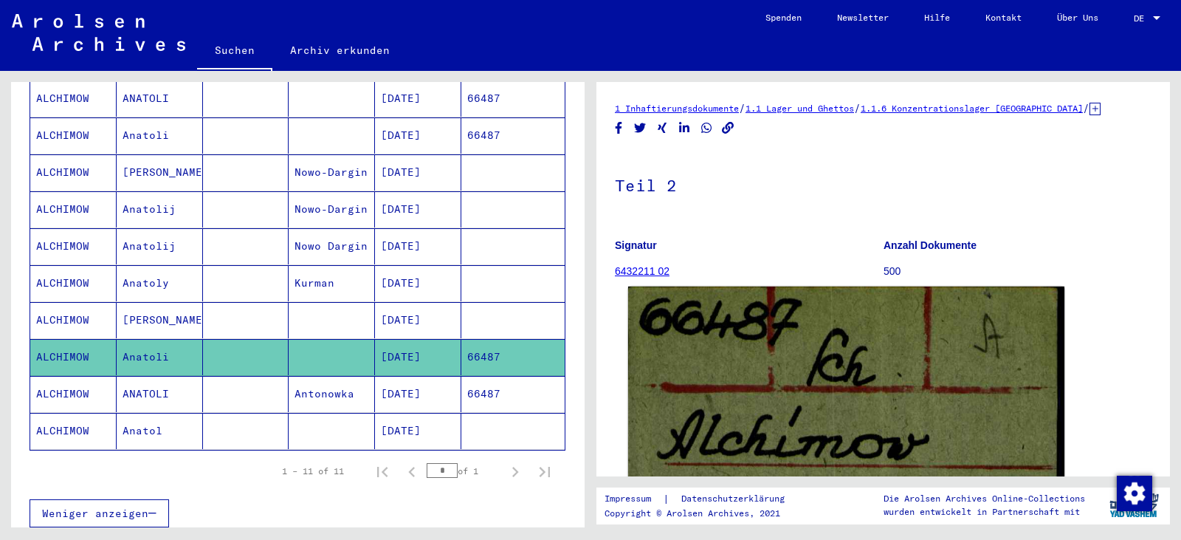
scroll to position [271, 0]
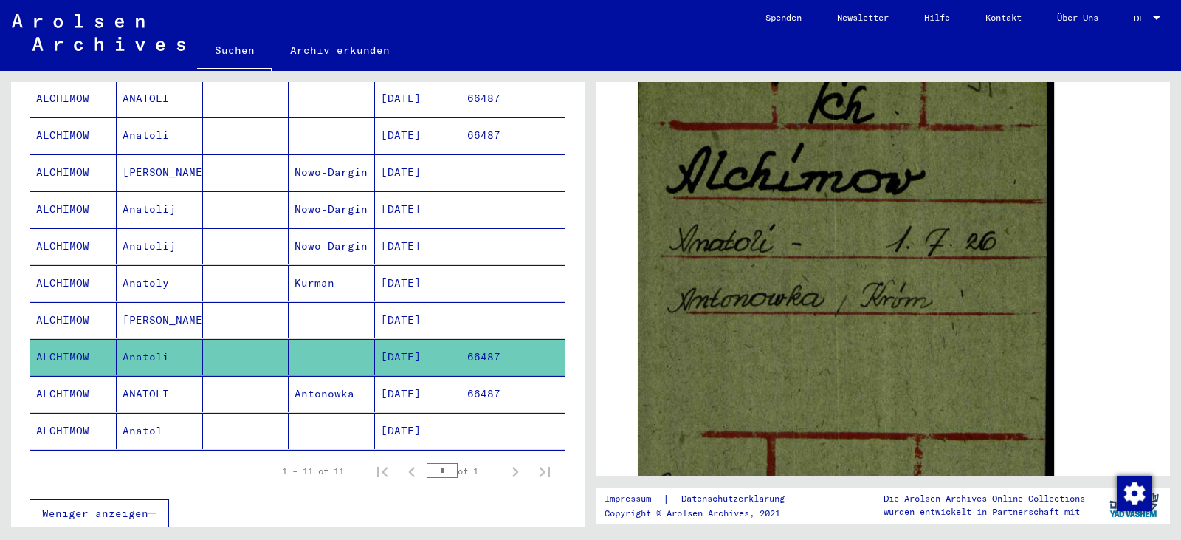
click at [500, 376] on mat-cell "66487" at bounding box center [512, 394] width 103 height 36
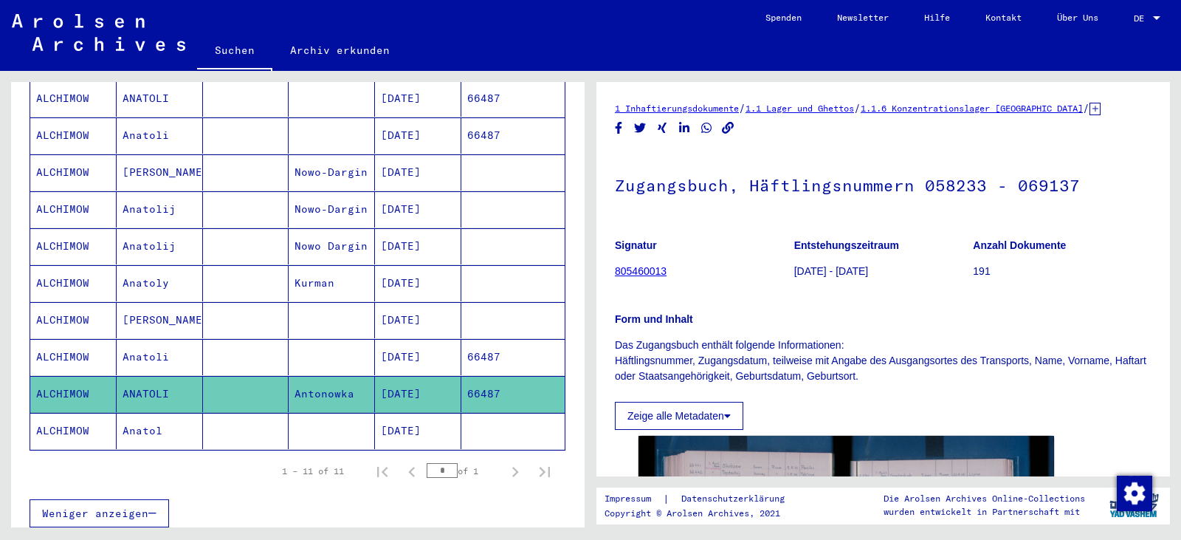
scroll to position [271, 0]
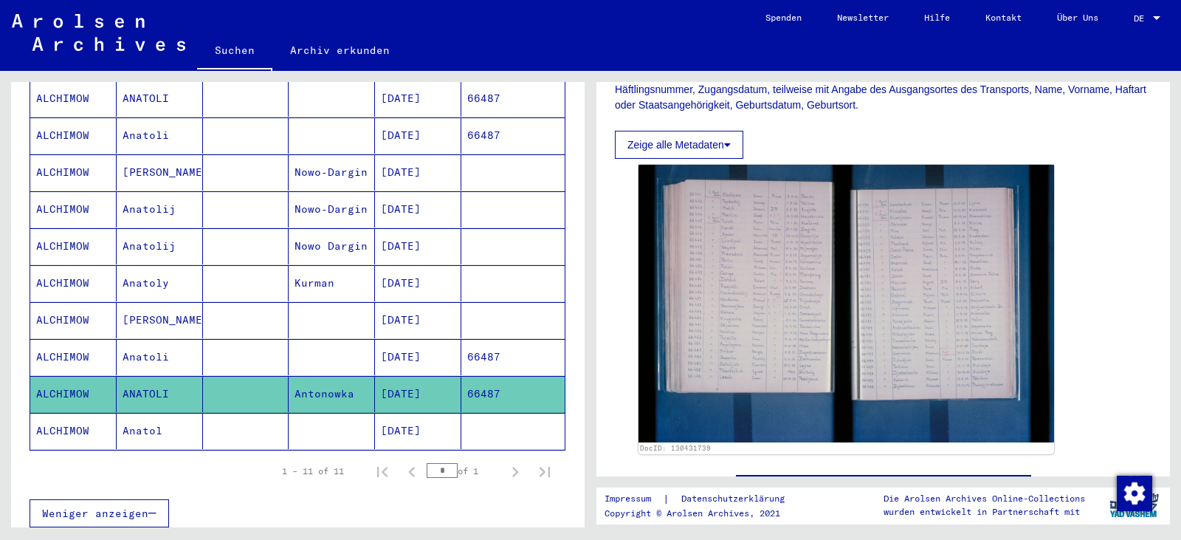
click at [425, 418] on mat-cell "[DATE]" at bounding box center [418, 431] width 86 height 36
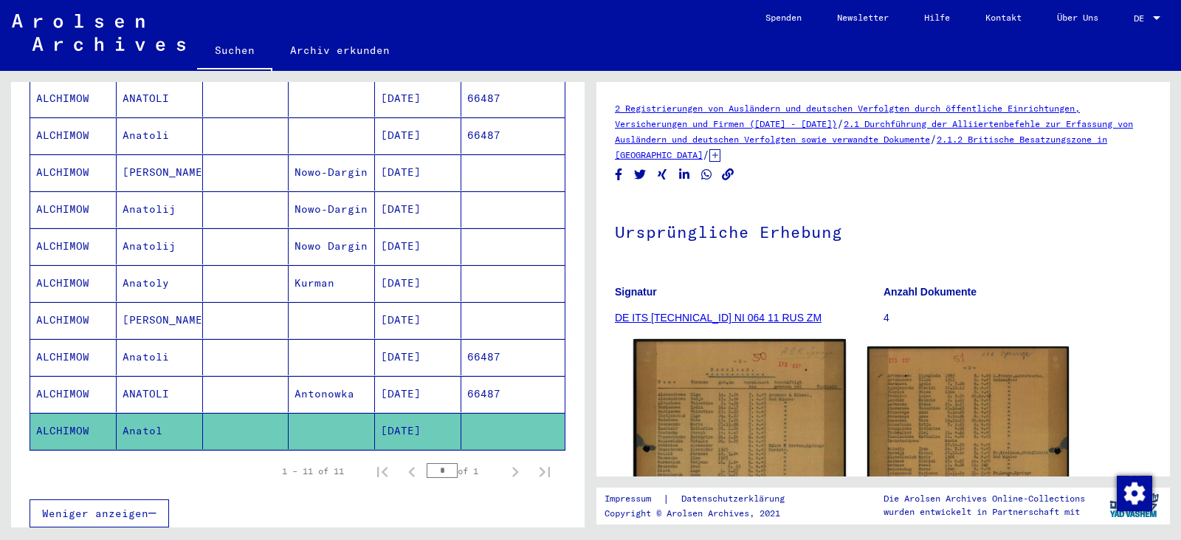
click at [701, 405] on img at bounding box center [739, 487] width 212 height 296
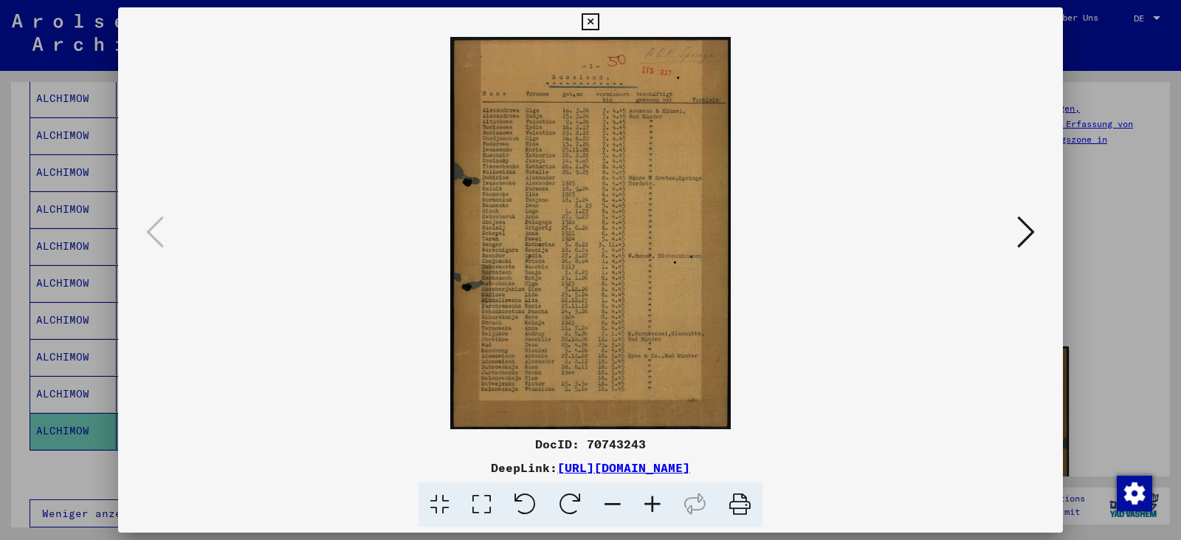
click at [486, 502] on icon at bounding box center [482, 504] width 42 height 45
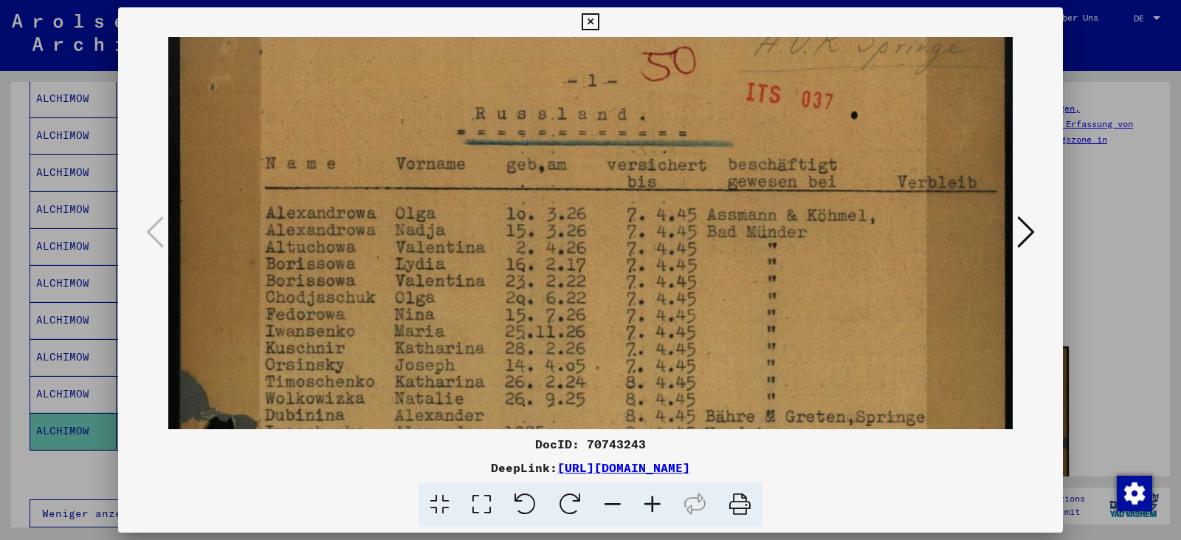
scroll to position [121, 0]
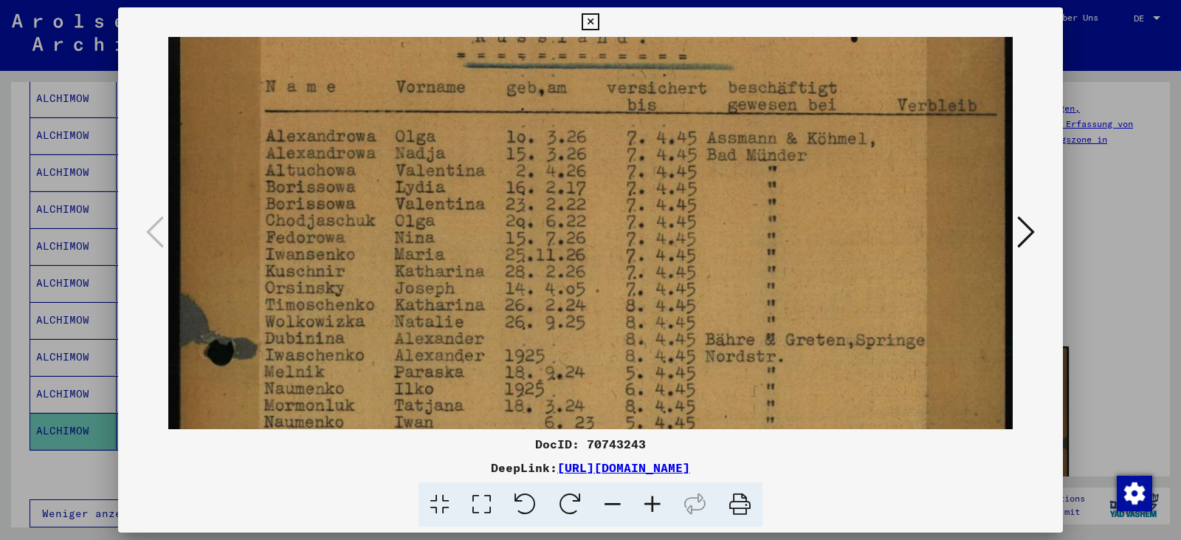
drag, startPoint x: 535, startPoint y: 390, endPoint x: 566, endPoint y: 269, distance: 125.0
click at [566, 269] on img at bounding box center [590, 505] width 844 height 1179
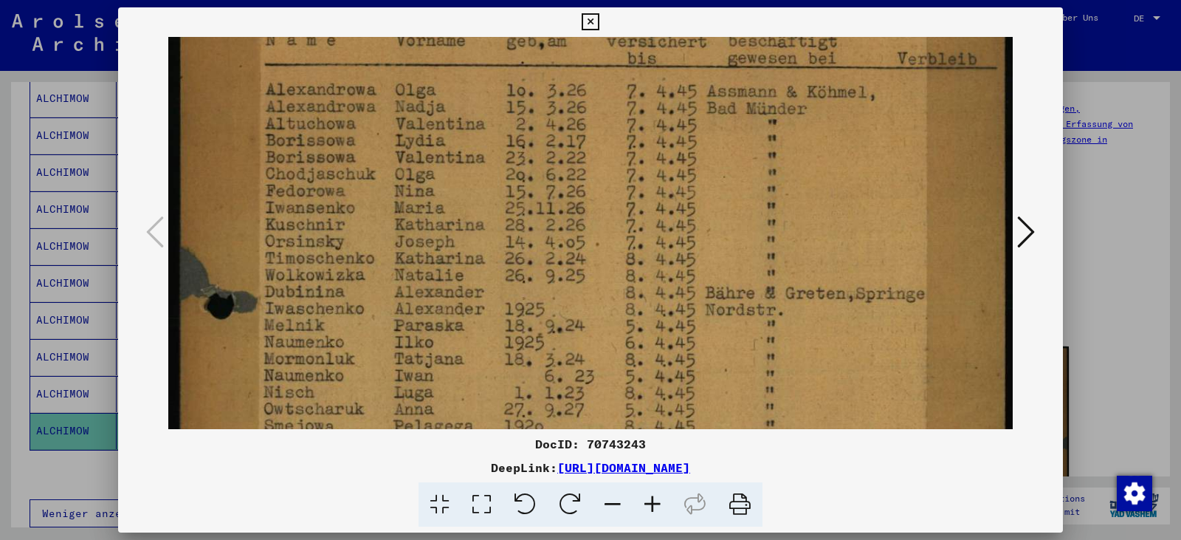
scroll to position [168, 0]
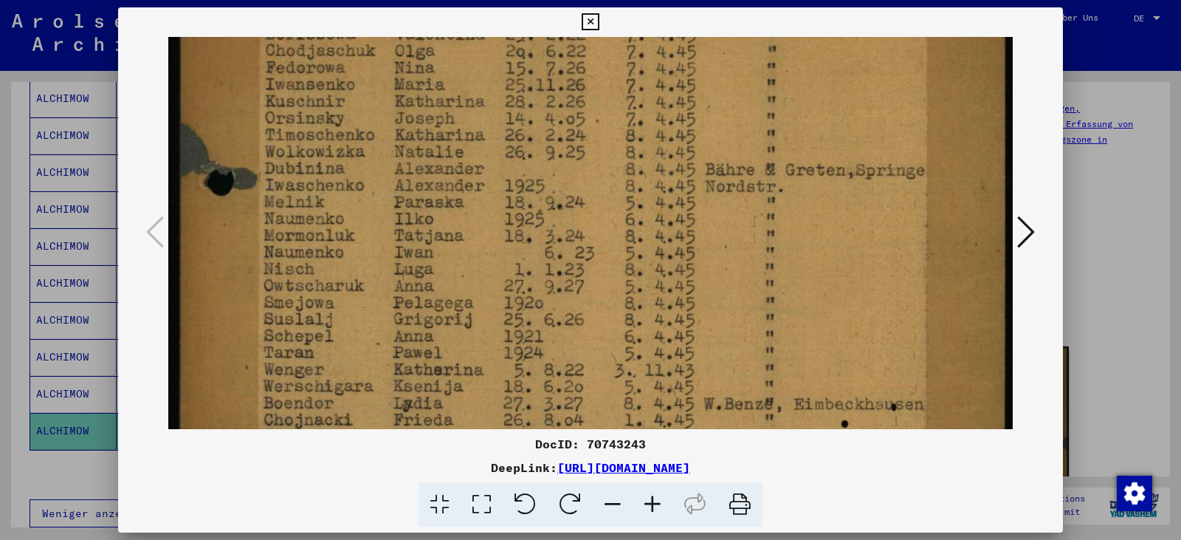
drag, startPoint x: 579, startPoint y: 359, endPoint x: 600, endPoint y: 187, distance: 172.6
click at [600, 187] on img at bounding box center [590, 335] width 844 height 1179
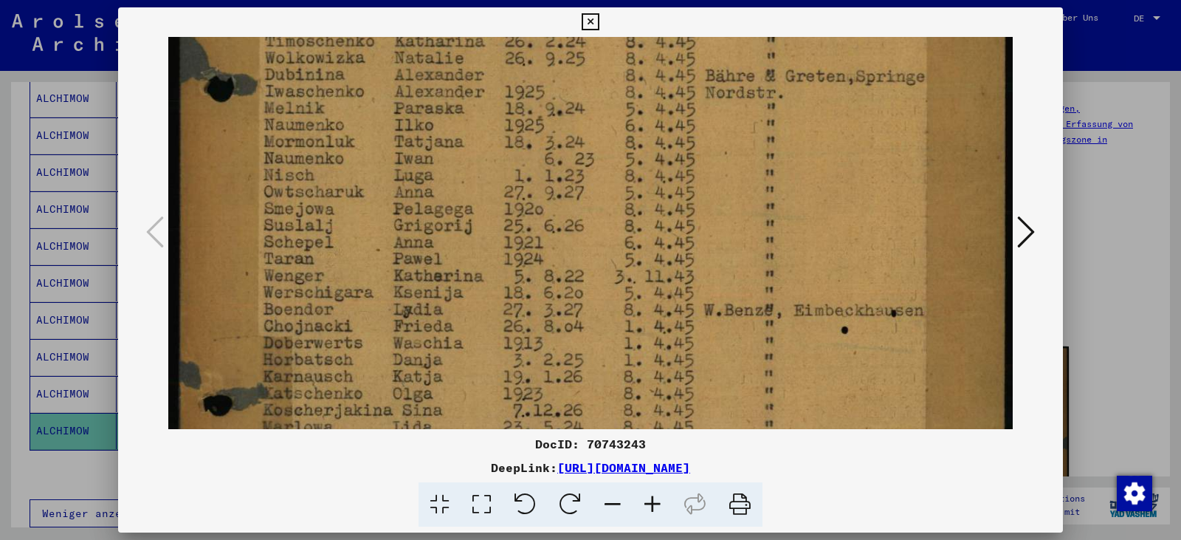
drag, startPoint x: 605, startPoint y: 336, endPoint x: 610, endPoint y: 228, distance: 107.9
click at [610, 228] on img at bounding box center [590, 241] width 844 height 1179
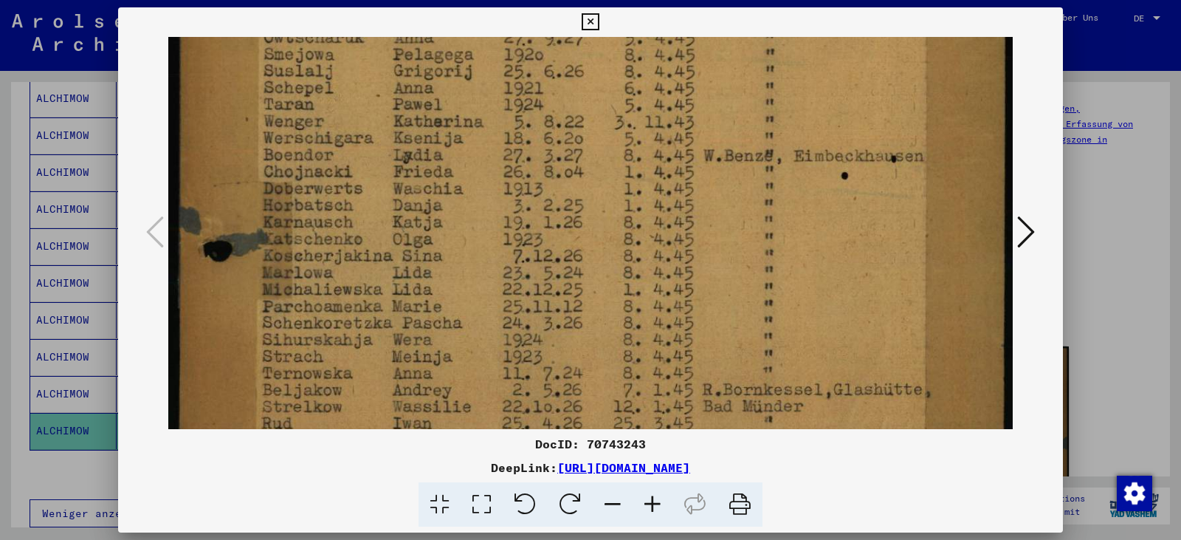
drag, startPoint x: 591, startPoint y: 323, endPoint x: 603, endPoint y: 184, distance: 140.1
click at [603, 184] on img at bounding box center [590, 87] width 844 height 1179
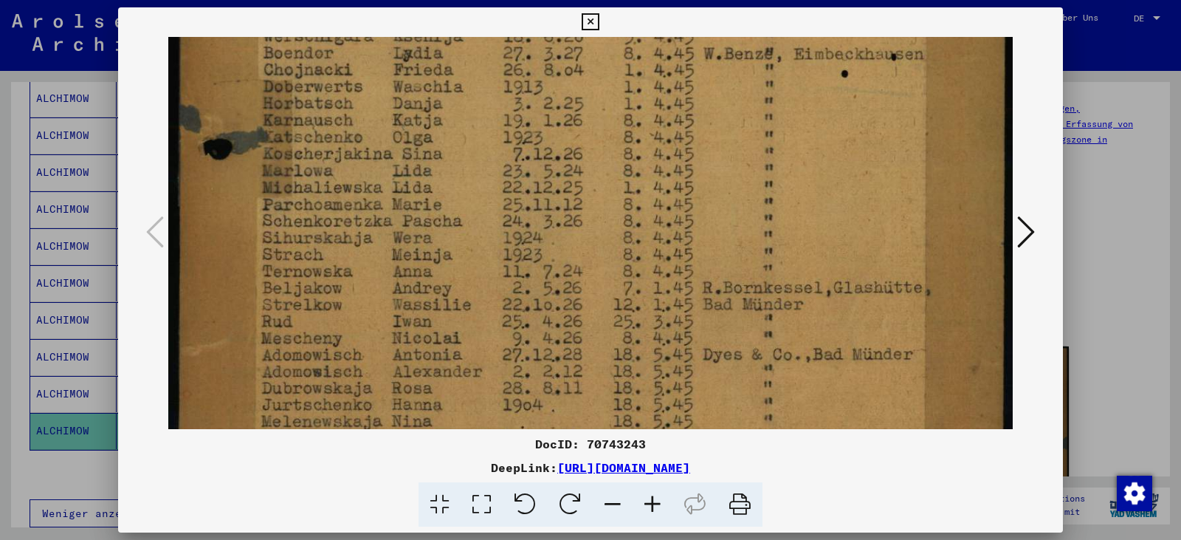
drag, startPoint x: 601, startPoint y: 300, endPoint x: 617, endPoint y: 199, distance: 102.4
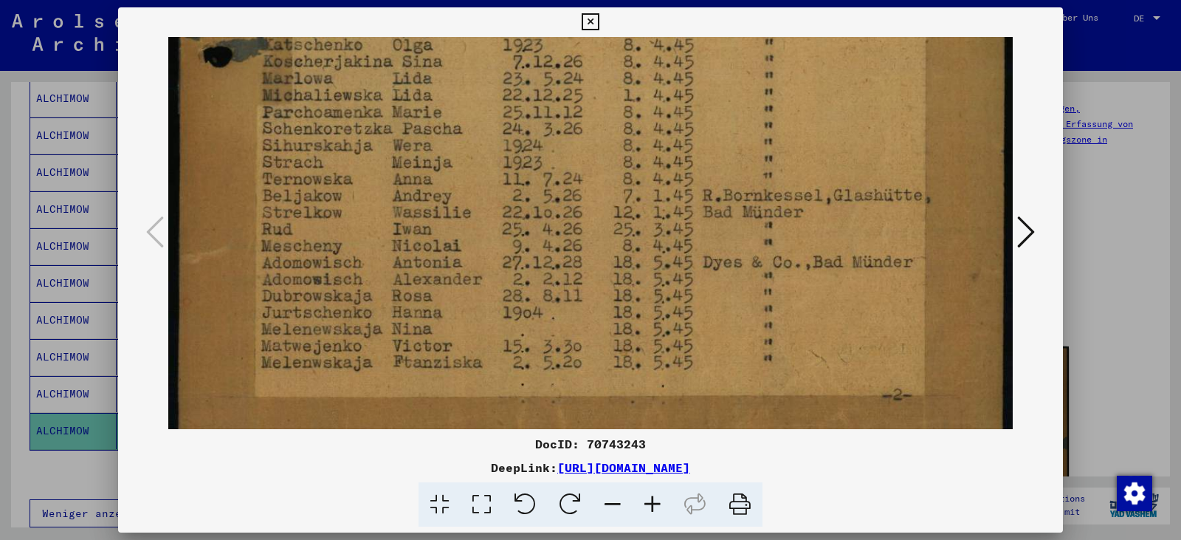
drag, startPoint x: 617, startPoint y: 320, endPoint x: 624, endPoint y: 223, distance: 96.9
click at [1025, 234] on icon at bounding box center [1026, 231] width 18 height 35
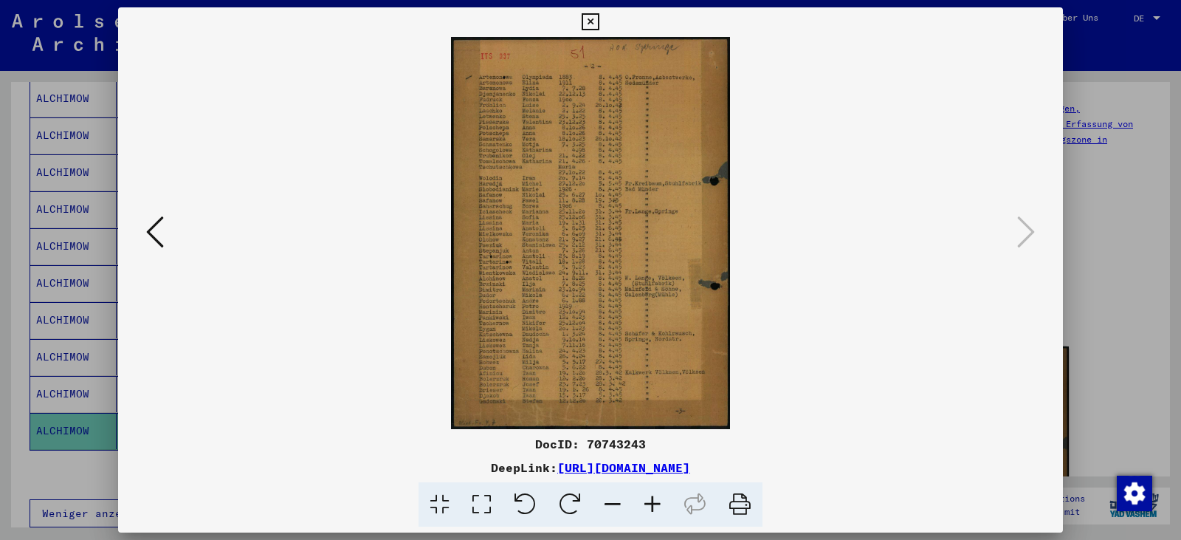
click at [485, 513] on icon at bounding box center [482, 504] width 42 height 45
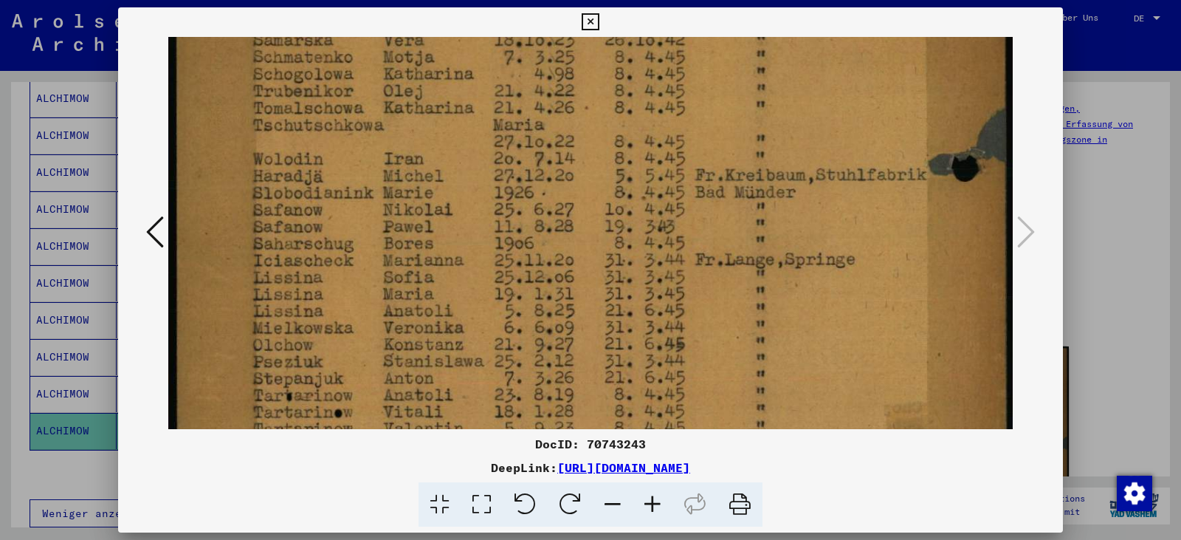
drag, startPoint x: 517, startPoint y: 396, endPoint x: 570, endPoint y: 99, distance: 302.1
click at [570, 99] on img at bounding box center [590, 325] width 844 height 1186
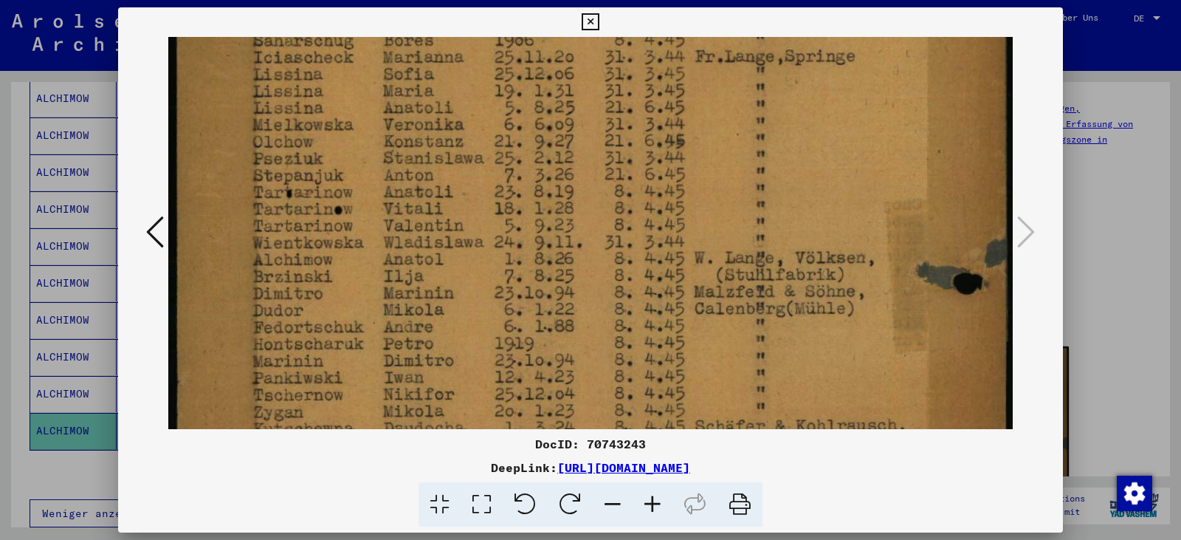
drag, startPoint x: 576, startPoint y: 315, endPoint x: 577, endPoint y: 111, distance: 204.5
click at [577, 111] on img at bounding box center [590, 122] width 844 height 1186
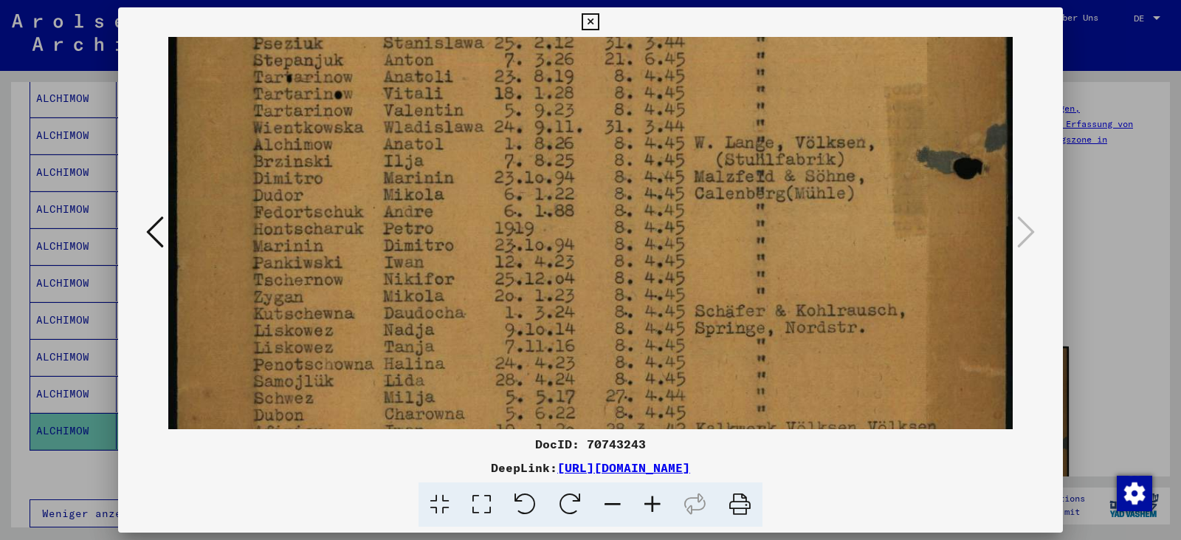
drag, startPoint x: 591, startPoint y: 271, endPoint x: 587, endPoint y: 154, distance: 116.7
click at [587, 154] on img at bounding box center [590, 7] width 844 height 1186
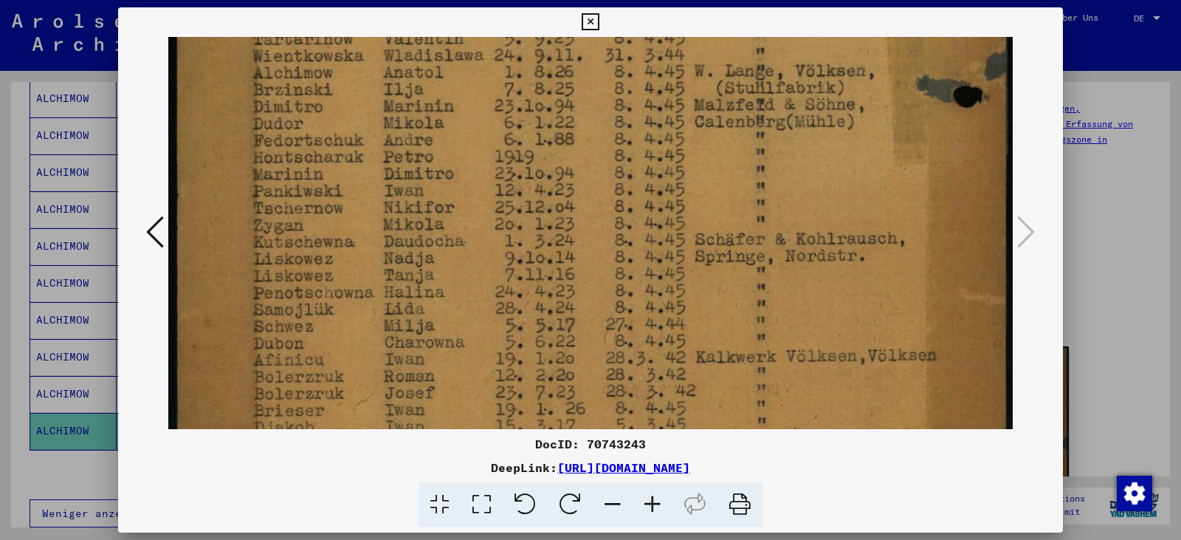
scroll to position [759, 0]
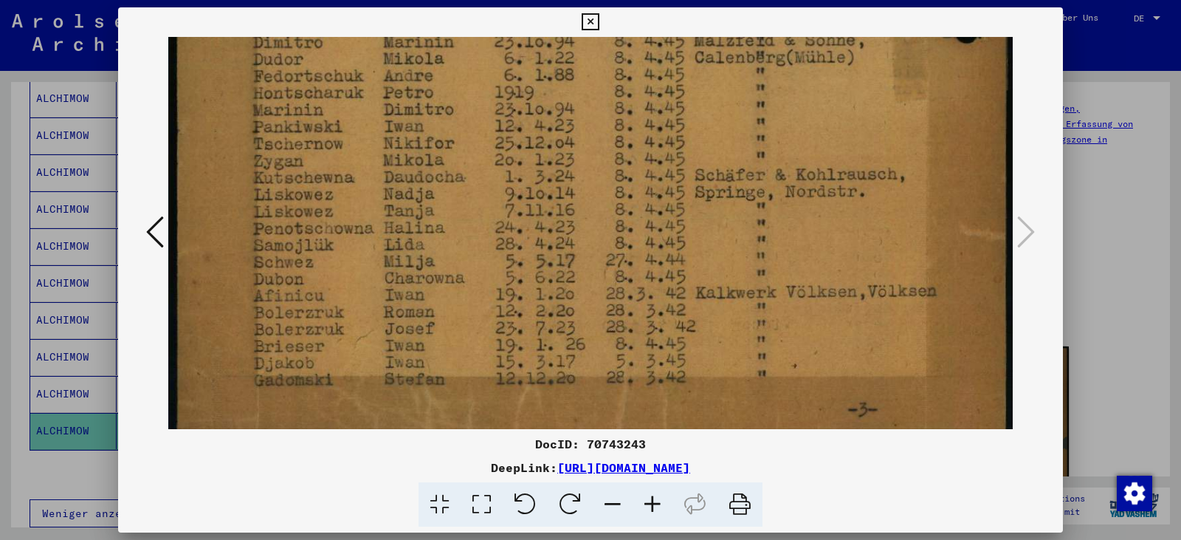
drag, startPoint x: 591, startPoint y: 288, endPoint x: 590, endPoint y: 168, distance: 119.6
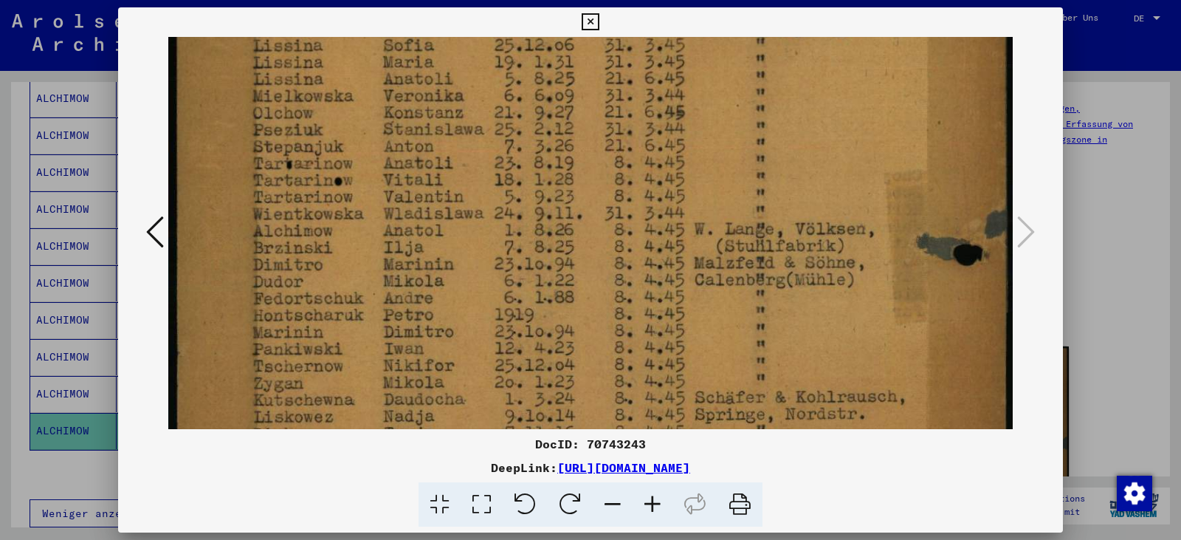
drag, startPoint x: 504, startPoint y: 201, endPoint x: 509, endPoint y: 440, distance: 239.2
click at [509, 440] on div "DocID: 70743243 DeepLink: [URL][DOMAIN_NAME]" at bounding box center [590, 267] width 945 height 520
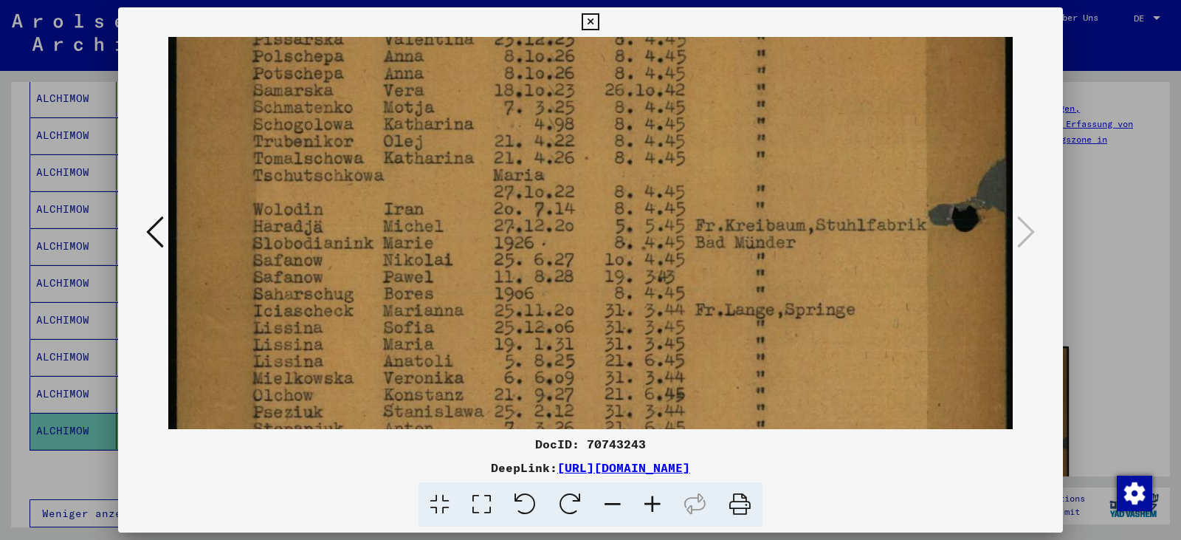
drag, startPoint x: 520, startPoint y: 227, endPoint x: 523, endPoint y: 474, distance: 247.3
click at [523, 492] on div "DocID: 70743243 DeepLink: [URL][DOMAIN_NAME]" at bounding box center [590, 267] width 945 height 520
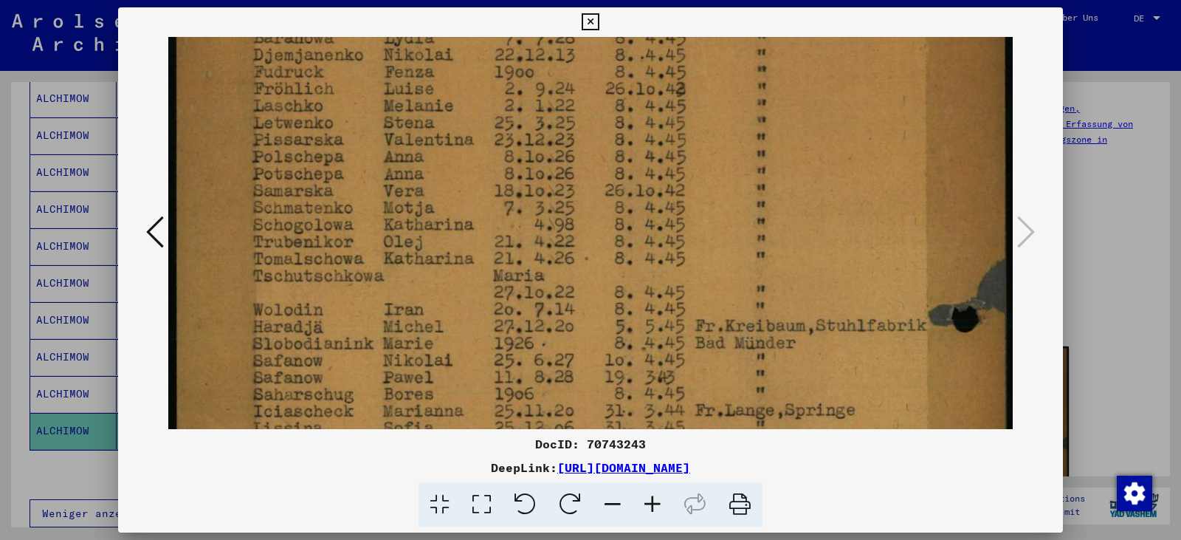
scroll to position [8, 0]
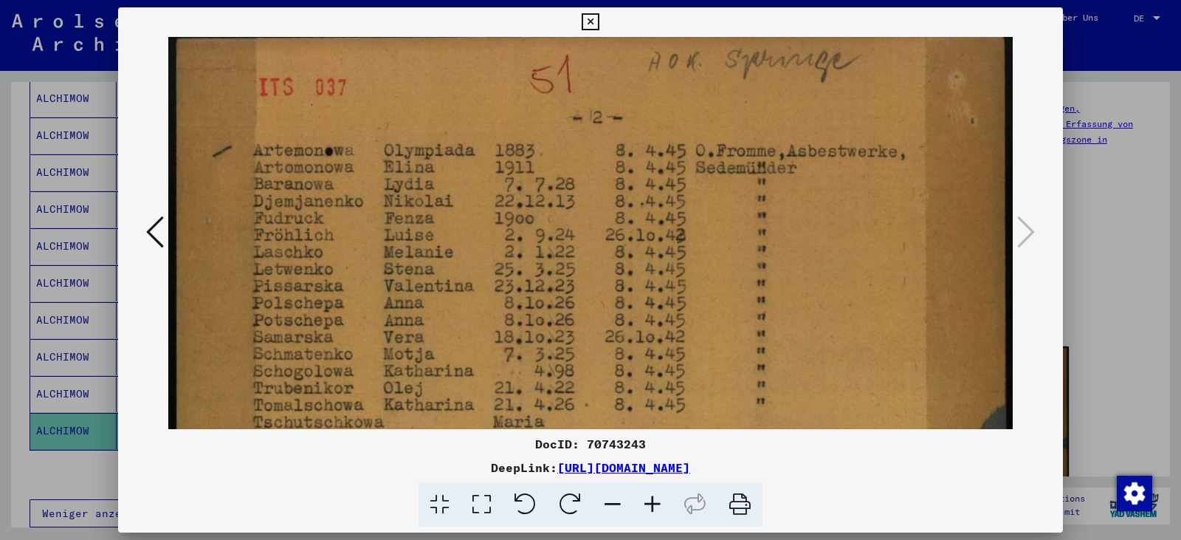
drag, startPoint x: 569, startPoint y: 175, endPoint x: 577, endPoint y: 421, distance: 246.7
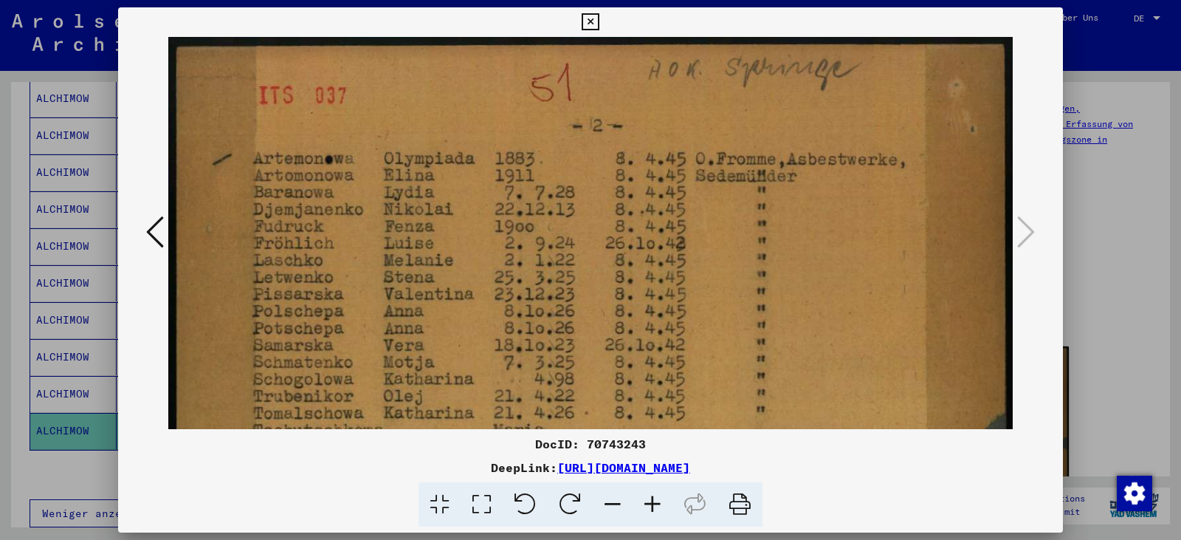
drag, startPoint x: 608, startPoint y: 206, endPoint x: 607, endPoint y: 286, distance: 79.7
click at [160, 222] on icon at bounding box center [155, 231] width 18 height 35
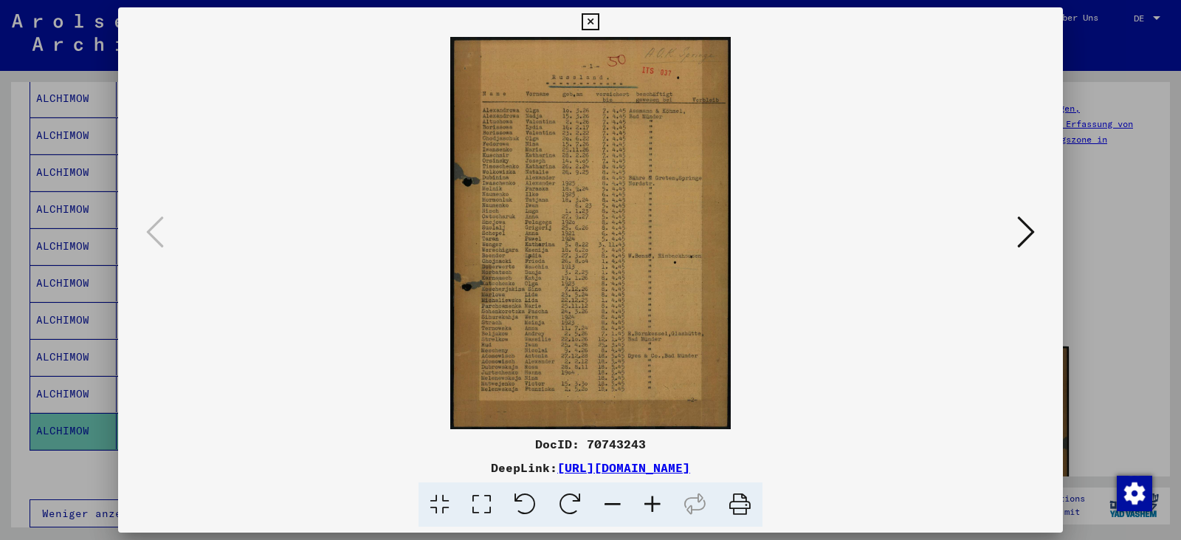
click at [491, 495] on icon at bounding box center [482, 504] width 42 height 45
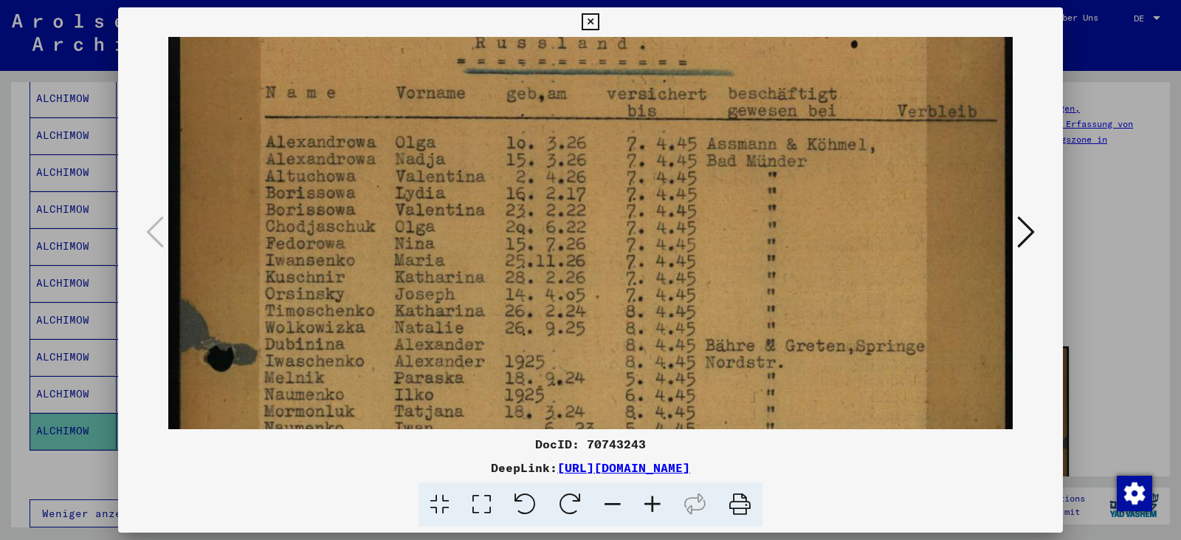
drag, startPoint x: 507, startPoint y: 364, endPoint x: 541, endPoint y: 250, distance: 118.6
click at [541, 250] on img at bounding box center [590, 511] width 844 height 1179
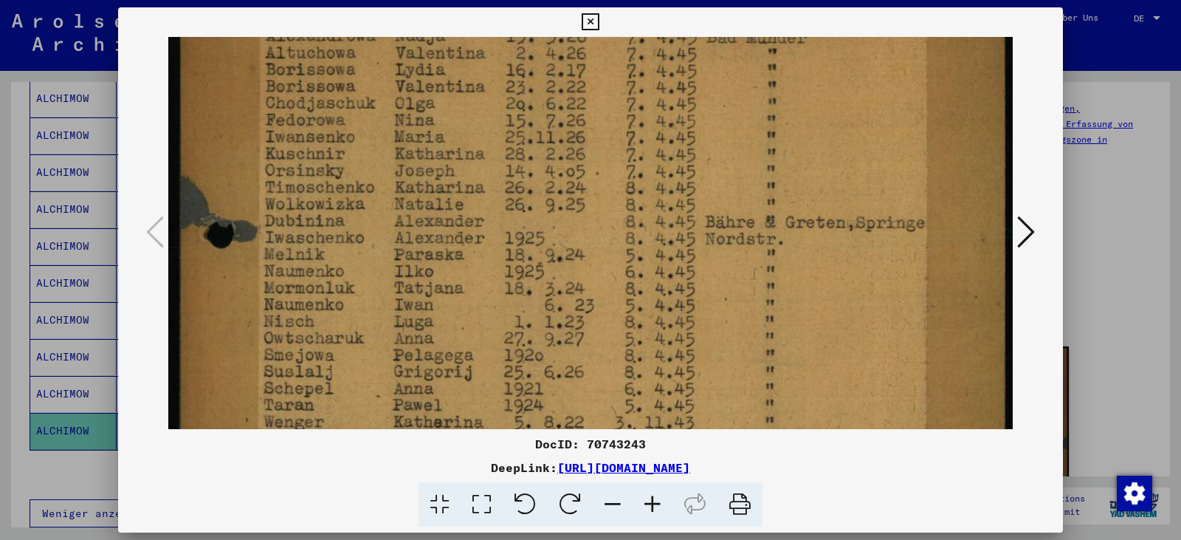
drag, startPoint x: 536, startPoint y: 331, endPoint x: 543, endPoint y: 207, distance: 123.5
click at [543, 207] on img at bounding box center [590, 387] width 844 height 1179
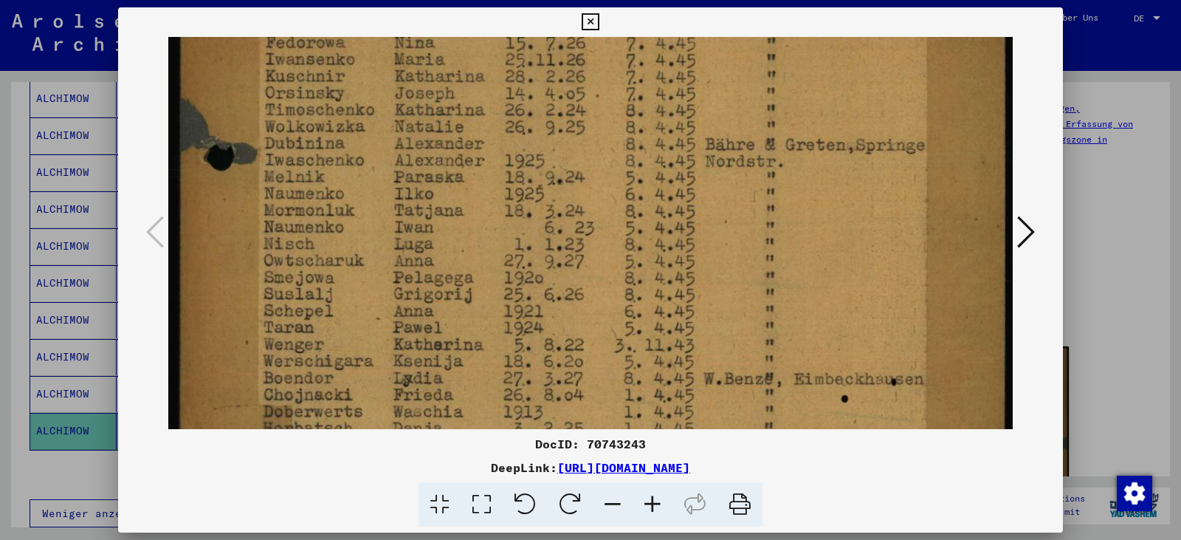
drag, startPoint x: 514, startPoint y: 329, endPoint x: 533, endPoint y: 252, distance: 79.8
click at [533, 252] on img at bounding box center [590, 310] width 844 height 1179
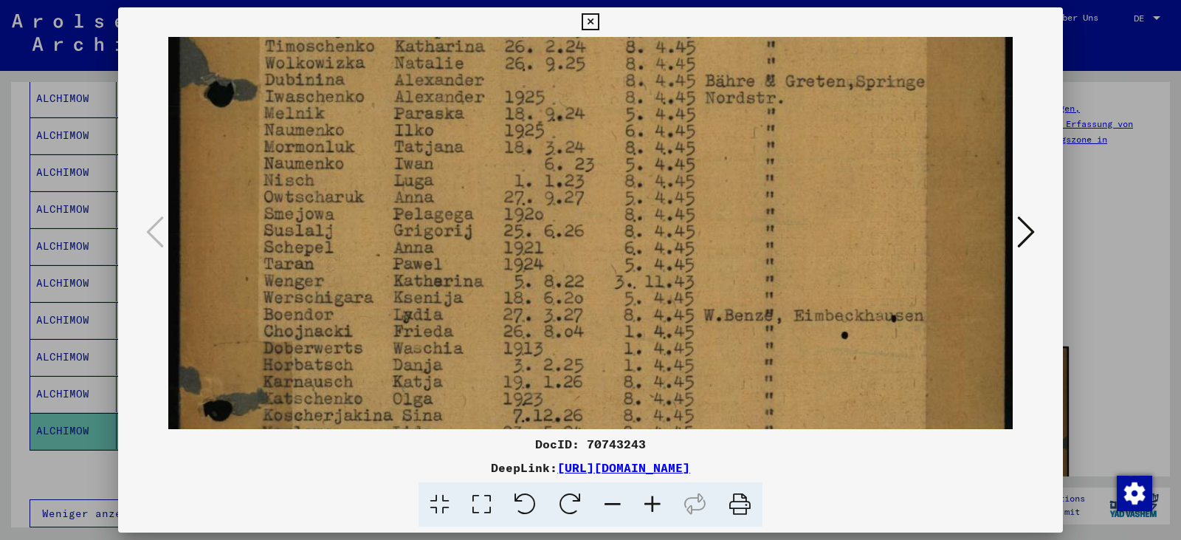
drag, startPoint x: 526, startPoint y: 308, endPoint x: 538, endPoint y: 244, distance: 64.7
click at [538, 244] on img at bounding box center [590, 247] width 844 height 1179
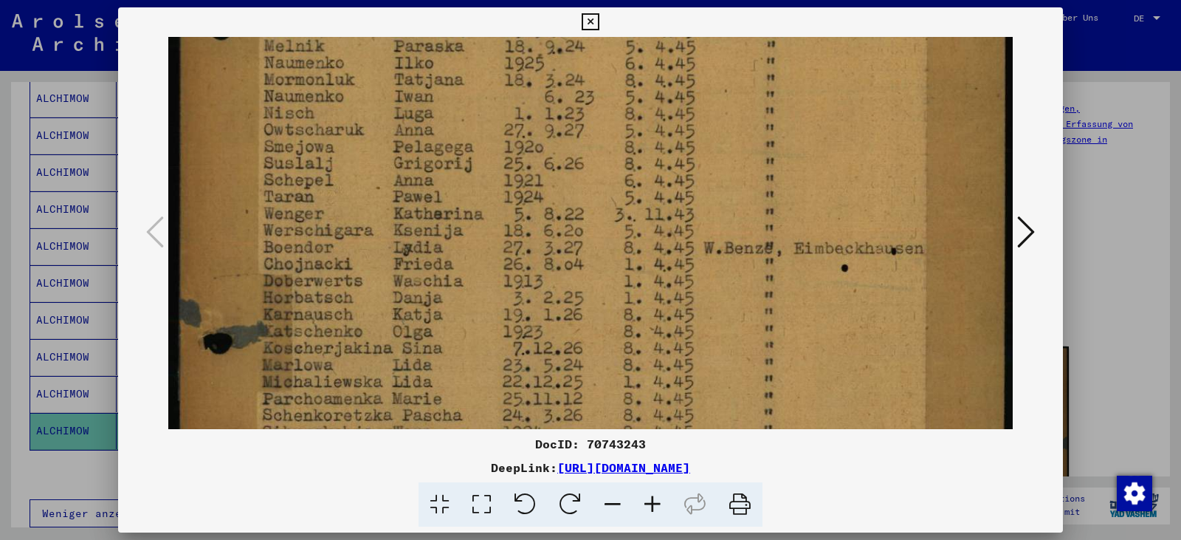
drag, startPoint x: 531, startPoint y: 320, endPoint x: 551, endPoint y: 252, distance: 71.7
click at [551, 252] on img at bounding box center [590, 179] width 844 height 1179
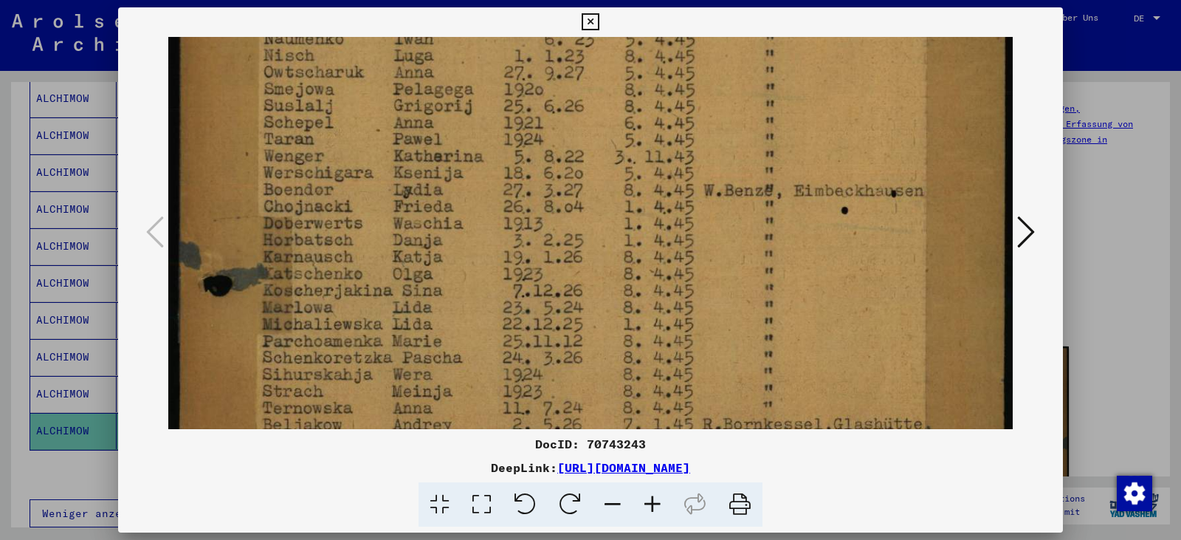
drag, startPoint x: 537, startPoint y: 324, endPoint x: 554, endPoint y: 268, distance: 58.6
click at [554, 268] on img at bounding box center [590, 122] width 844 height 1179
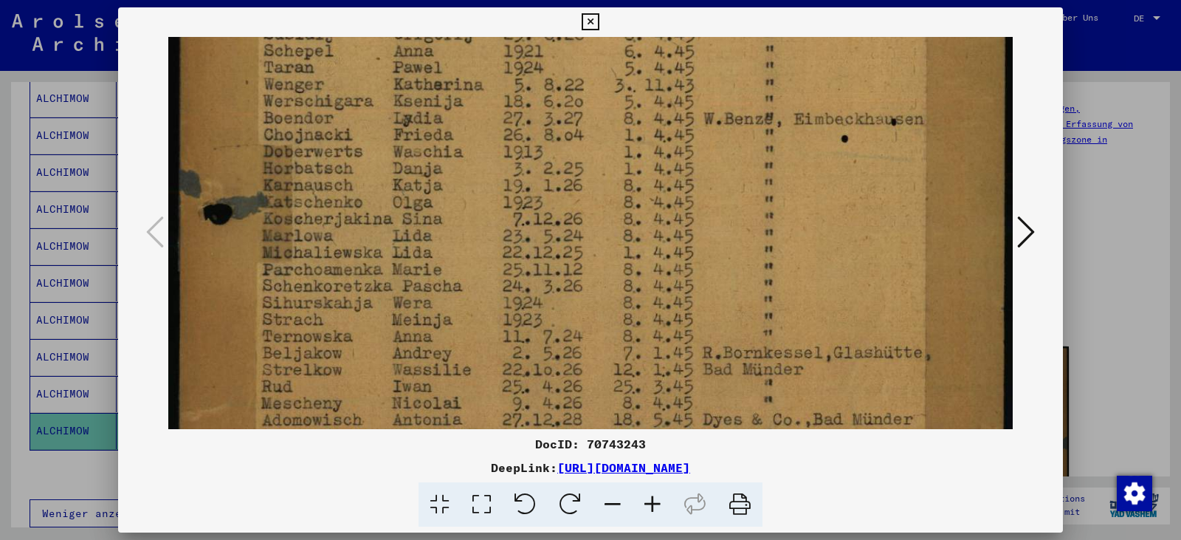
drag, startPoint x: 538, startPoint y: 345, endPoint x: 554, endPoint y: 272, distance: 74.0
click at [554, 272] on img at bounding box center [590, 50] width 844 height 1179
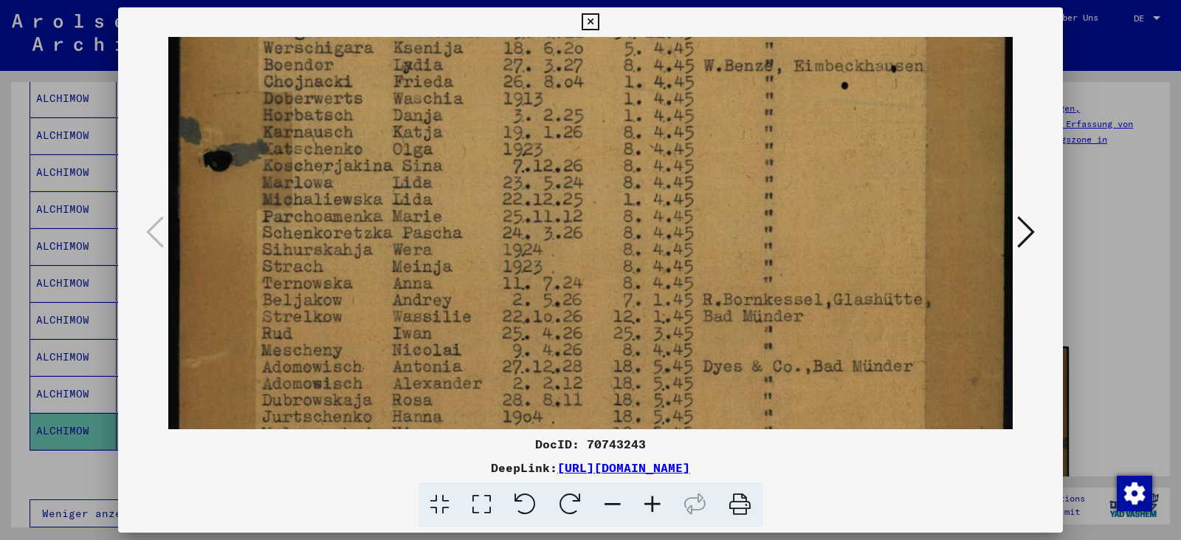
drag, startPoint x: 554, startPoint y: 339, endPoint x: 562, endPoint y: 286, distance: 53.0
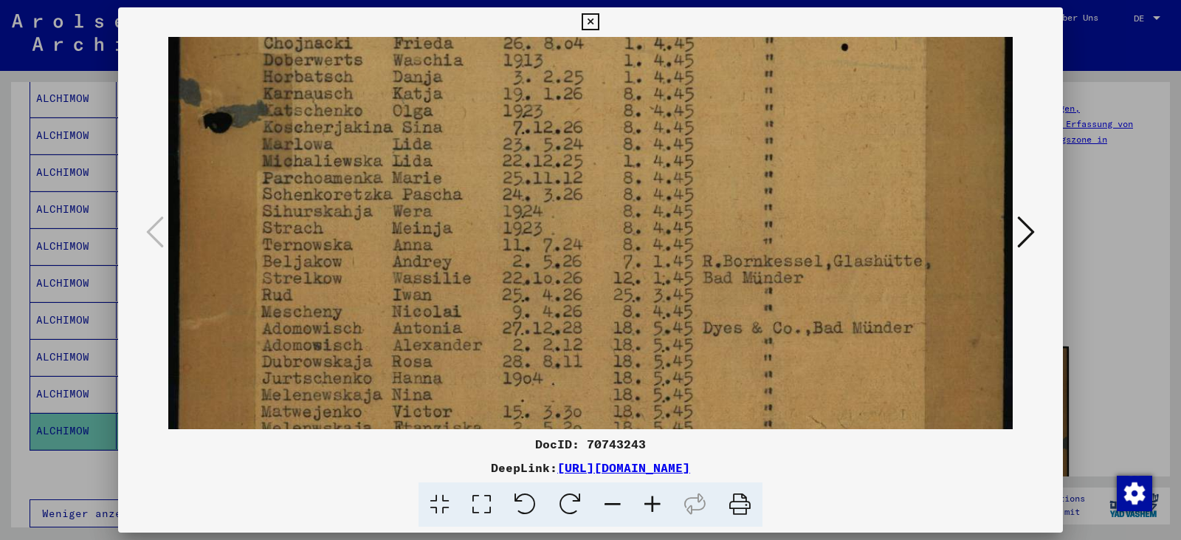
drag, startPoint x: 545, startPoint y: 344, endPoint x: 552, endPoint y: 306, distance: 39.0
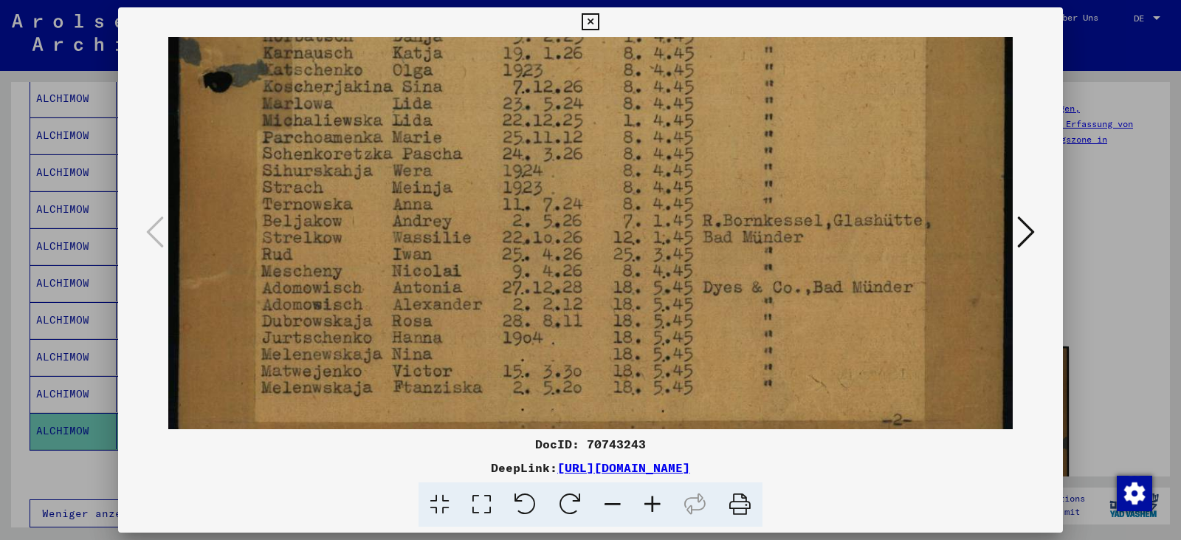
drag, startPoint x: 542, startPoint y: 359, endPoint x: 548, endPoint y: 319, distance: 41.0
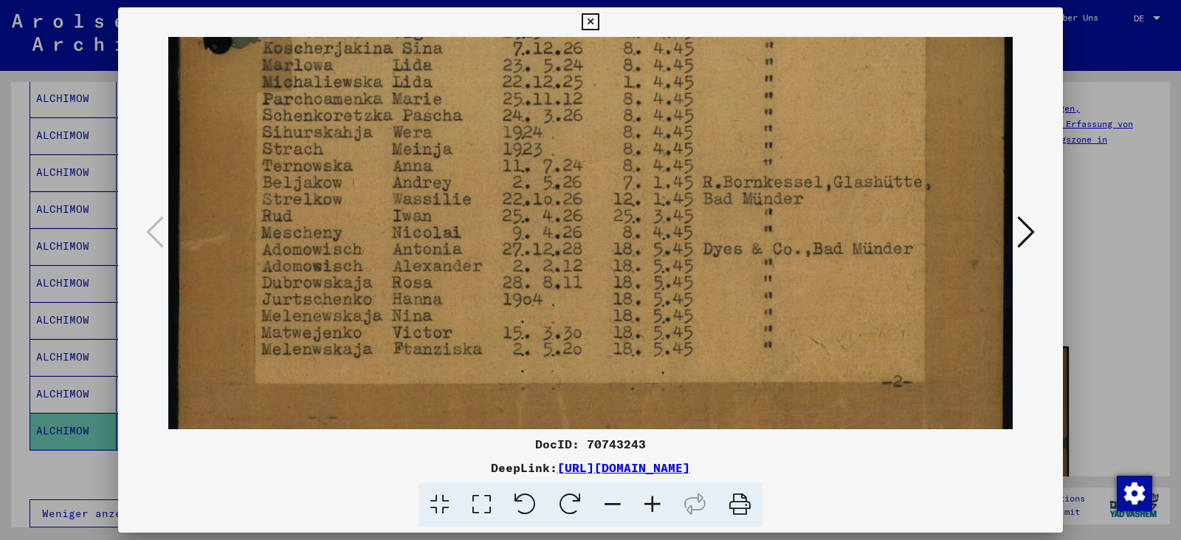
drag, startPoint x: 542, startPoint y: 342, endPoint x: 545, endPoint y: 298, distance: 44.4
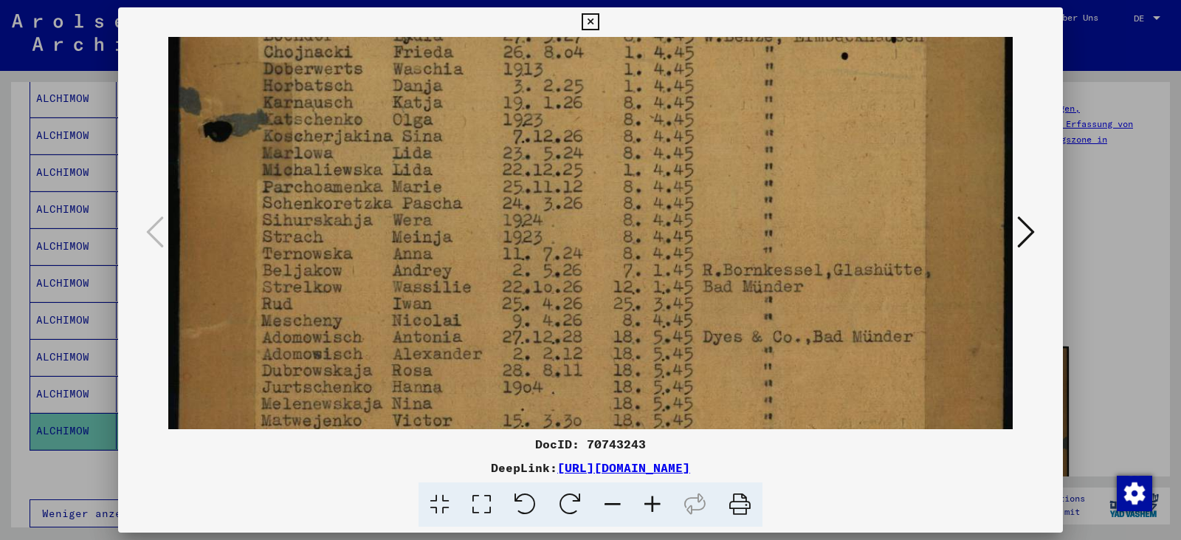
drag, startPoint x: 568, startPoint y: 233, endPoint x: 565, endPoint y: 353, distance: 119.6
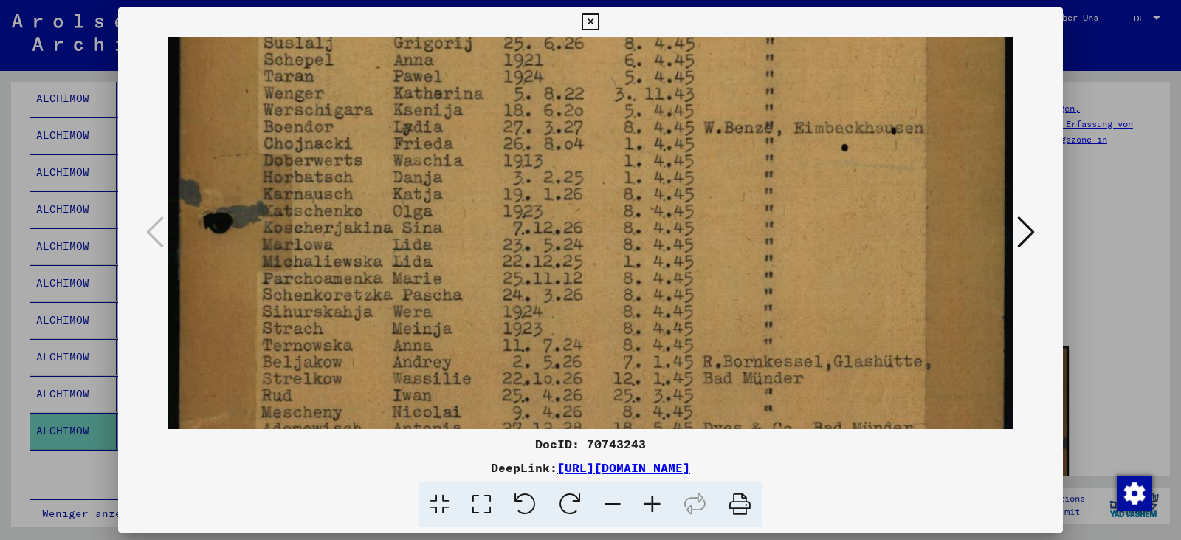
drag, startPoint x: 574, startPoint y: 224, endPoint x: 570, endPoint y: 289, distance: 65.8
click at [570, 289] on img at bounding box center [590, 59] width 844 height 1179
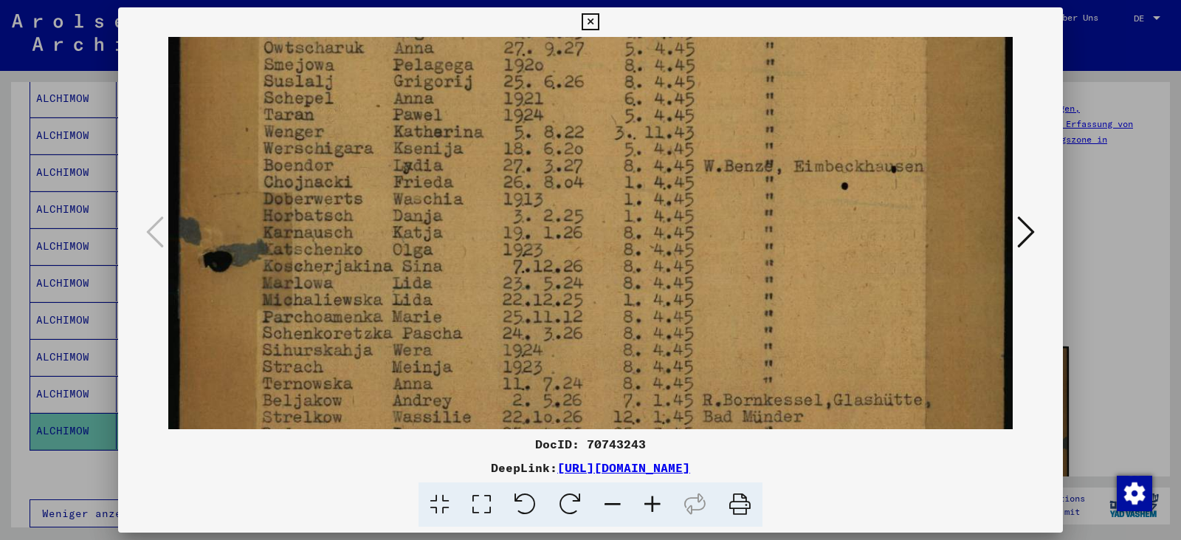
drag, startPoint x: 561, startPoint y: 196, endPoint x: 576, endPoint y: 256, distance: 61.6
click at [576, 256] on img at bounding box center [590, 97] width 844 height 1179
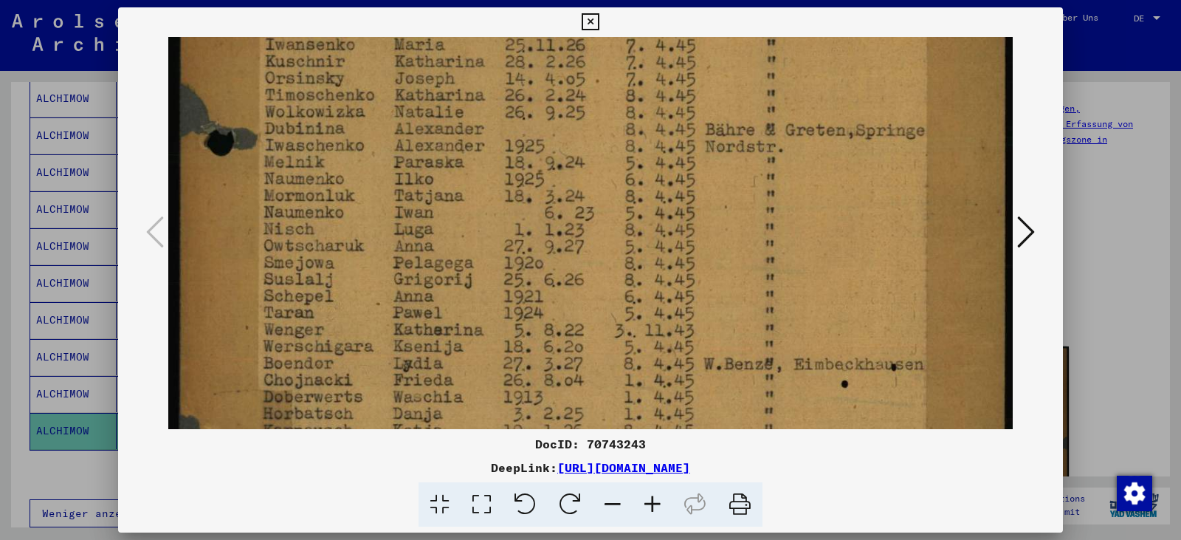
drag, startPoint x: 568, startPoint y: 193, endPoint x: 571, endPoint y: 370, distance: 176.4
click at [574, 373] on img at bounding box center [590, 295] width 844 height 1179
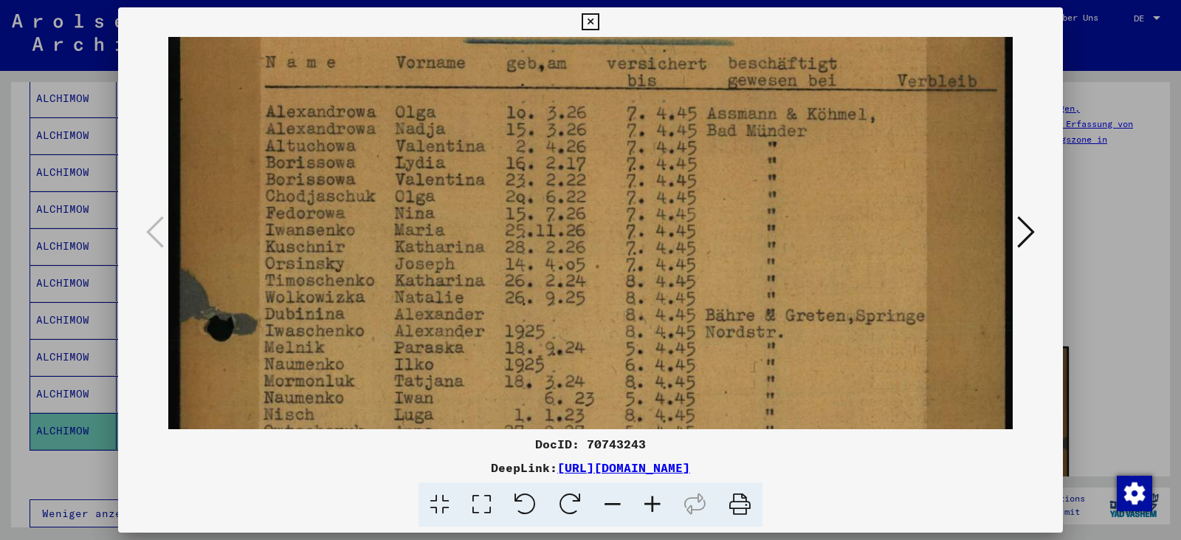
scroll to position [145, 0]
drag, startPoint x: 554, startPoint y: 181, endPoint x: 576, endPoint y: 363, distance: 183.7
click at [576, 363] on img at bounding box center [590, 481] width 844 height 1179
click at [595, 28] on icon at bounding box center [590, 22] width 17 height 18
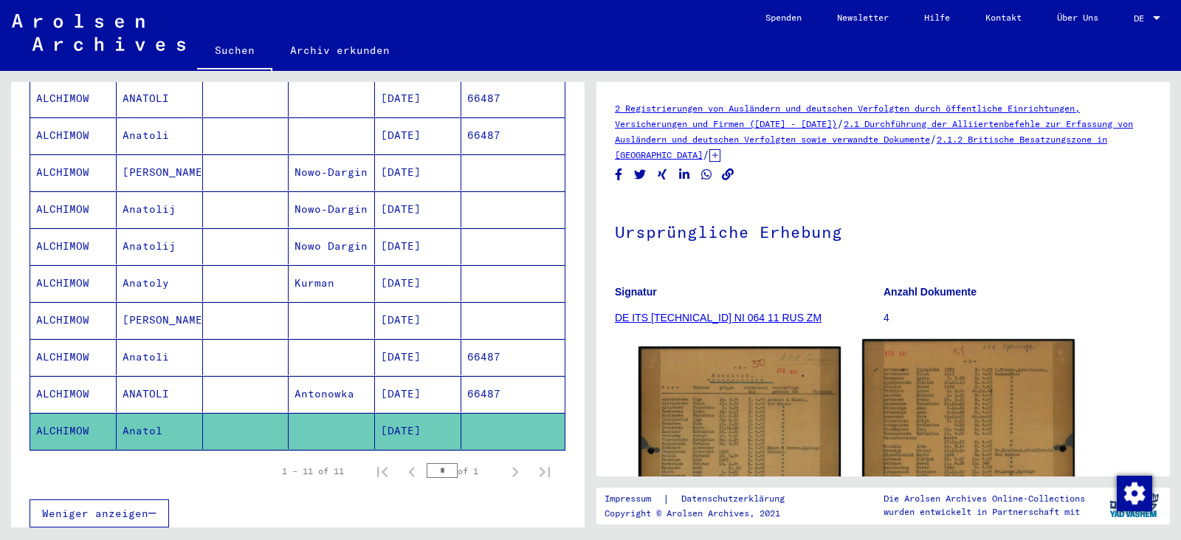
click at [942, 390] on img at bounding box center [968, 487] width 212 height 297
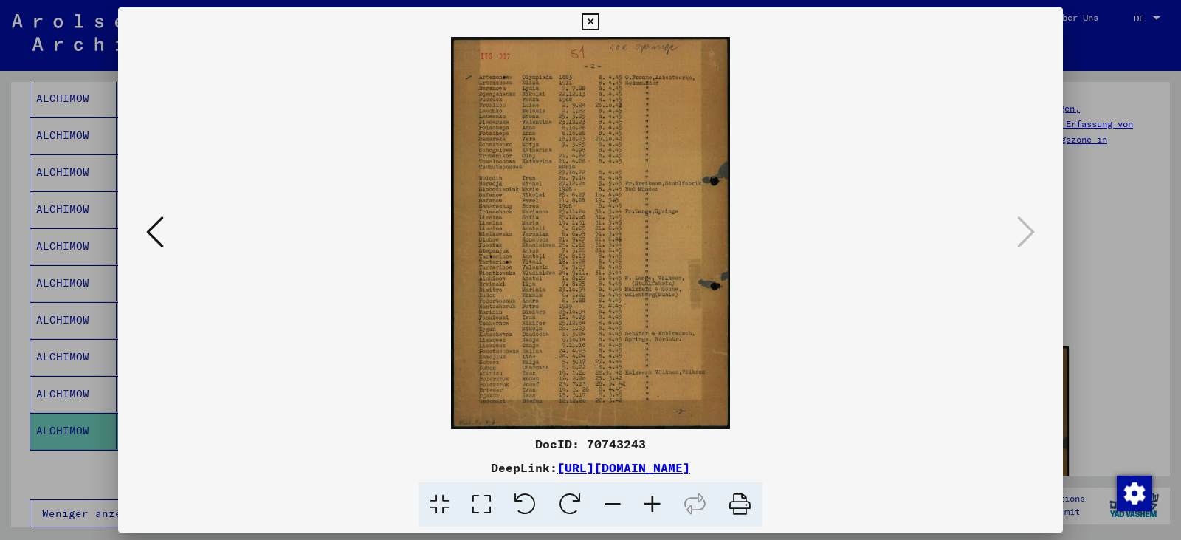
click at [488, 510] on icon at bounding box center [482, 504] width 42 height 45
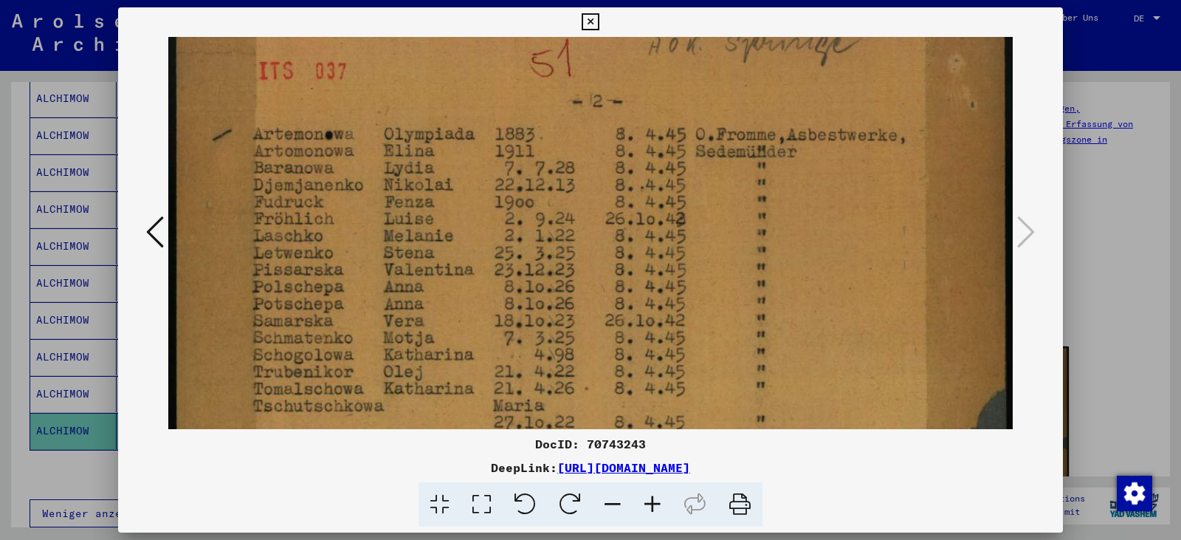
drag, startPoint x: 446, startPoint y: 331, endPoint x: 453, endPoint y: 306, distance: 25.5
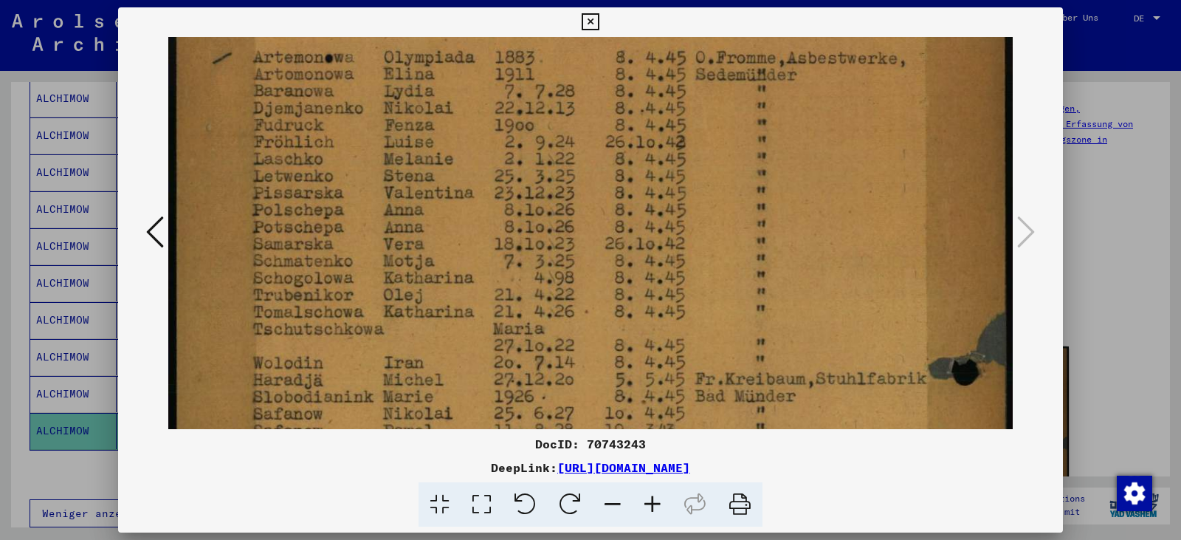
scroll to position [114, 0]
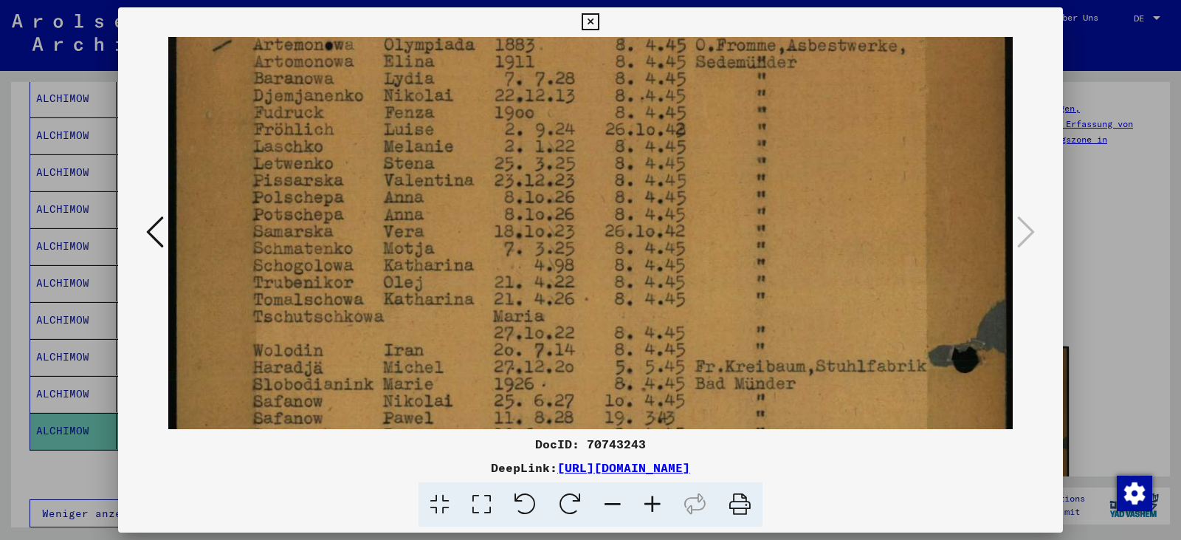
drag, startPoint x: 359, startPoint y: 278, endPoint x: 381, endPoint y: 189, distance: 91.3
click at [381, 189] on img at bounding box center [590, 516] width 844 height 1186
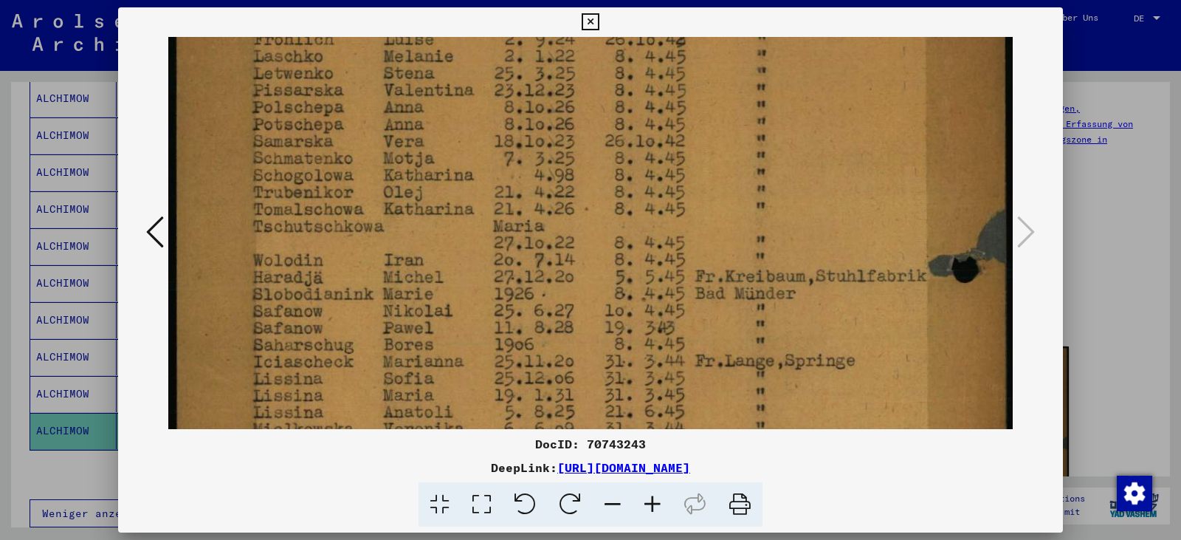
drag, startPoint x: 342, startPoint y: 275, endPoint x: 365, endPoint y: 184, distance: 93.6
click at [365, 184] on img at bounding box center [590, 426] width 844 height 1186
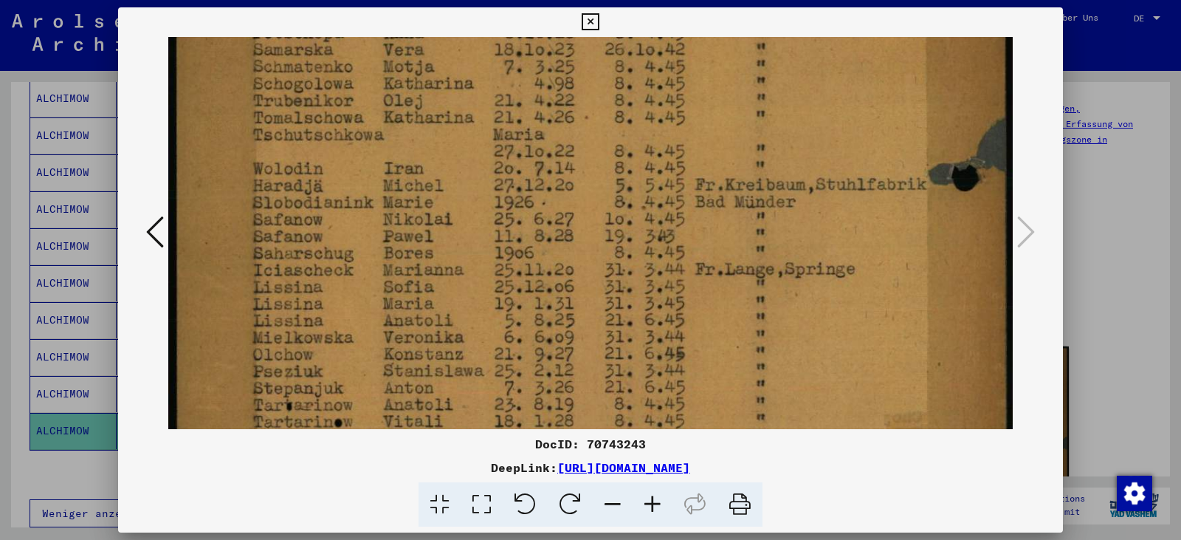
drag, startPoint x: 346, startPoint y: 296, endPoint x: 382, endPoint y: 205, distance: 97.5
click at [382, 205] on img at bounding box center [590, 335] width 844 height 1186
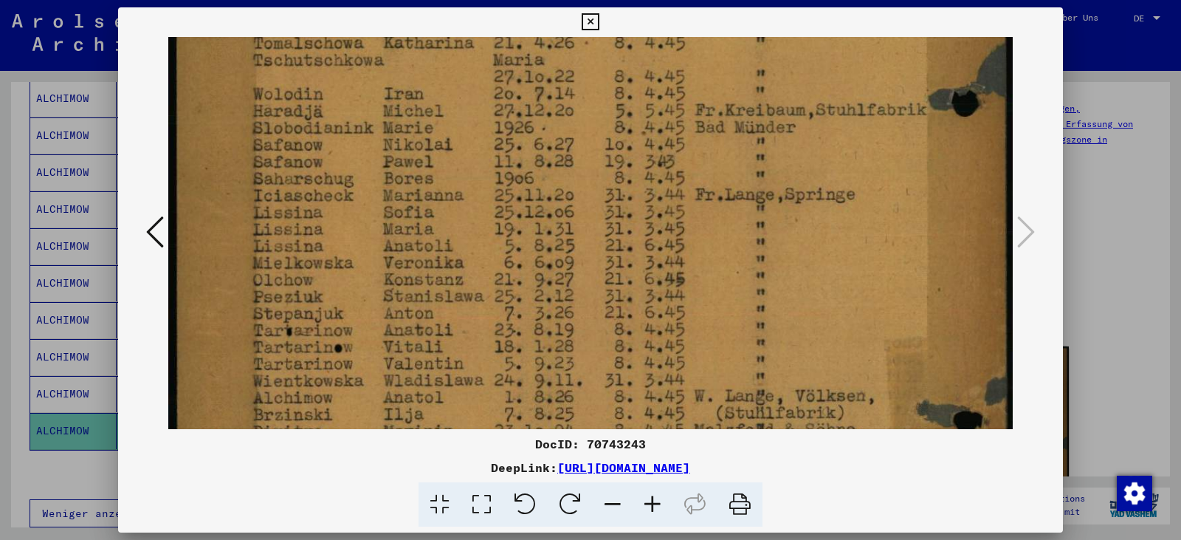
drag, startPoint x: 357, startPoint y: 311, endPoint x: 374, endPoint y: 237, distance: 76.5
click at [374, 237] on img at bounding box center [590, 260] width 844 height 1186
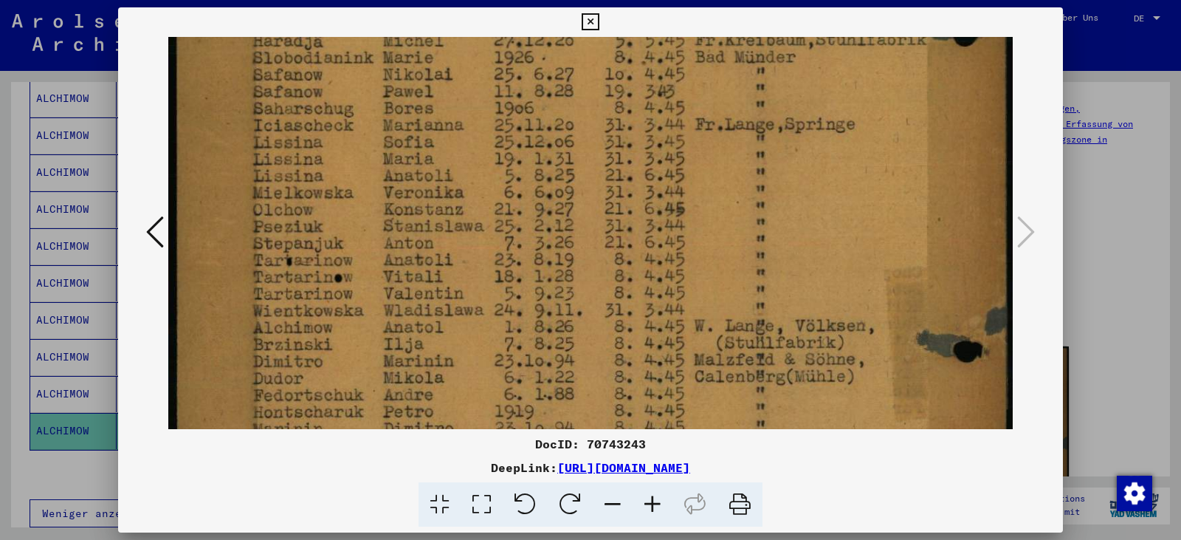
scroll to position [444, 0]
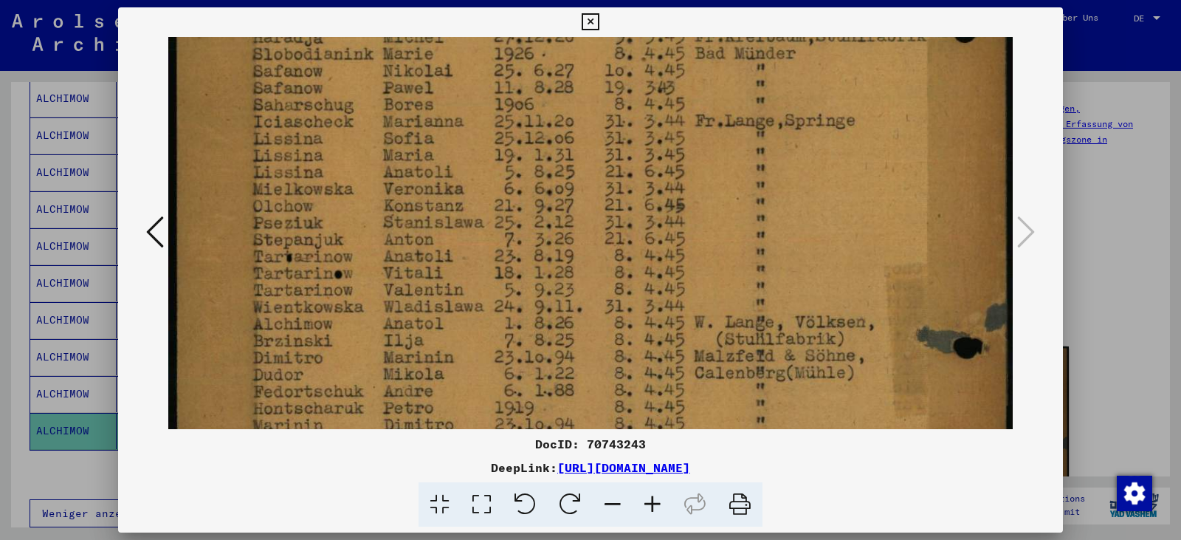
drag, startPoint x: 345, startPoint y: 320, endPoint x: 358, endPoint y: 249, distance: 72.1
click at [358, 249] on img at bounding box center [590, 186] width 844 height 1186
click at [588, 24] on icon at bounding box center [590, 22] width 17 height 18
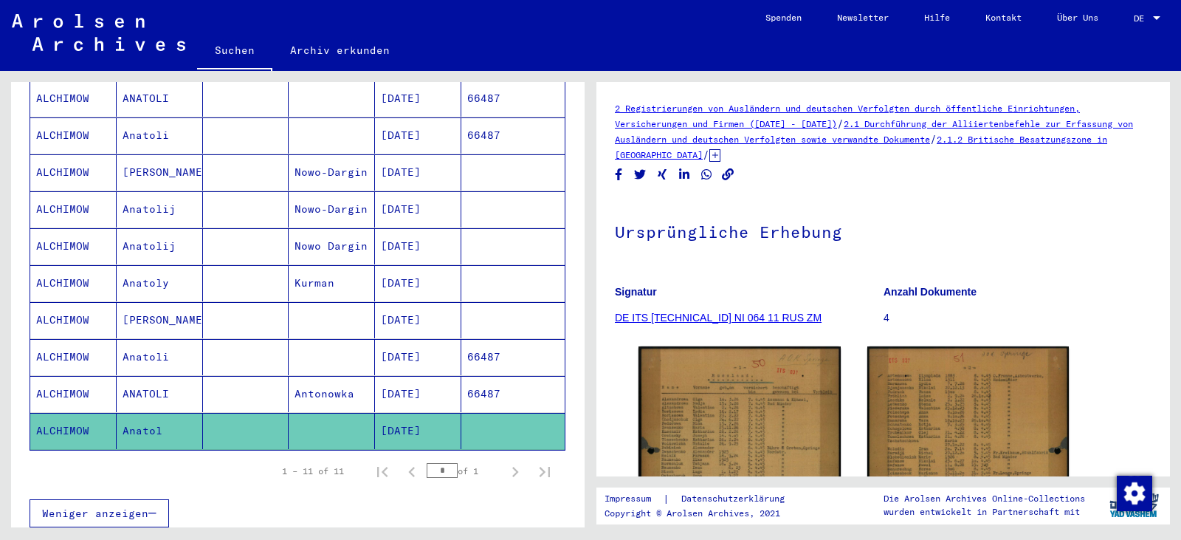
scroll to position [0, 0]
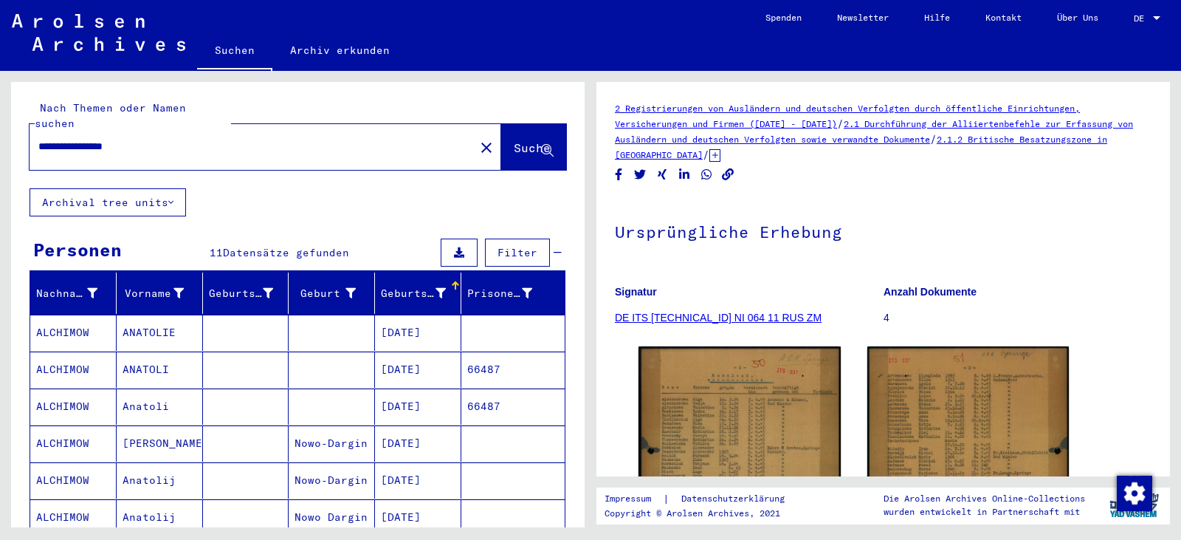
click at [478, 139] on mat-icon "close" at bounding box center [487, 148] width 18 height 18
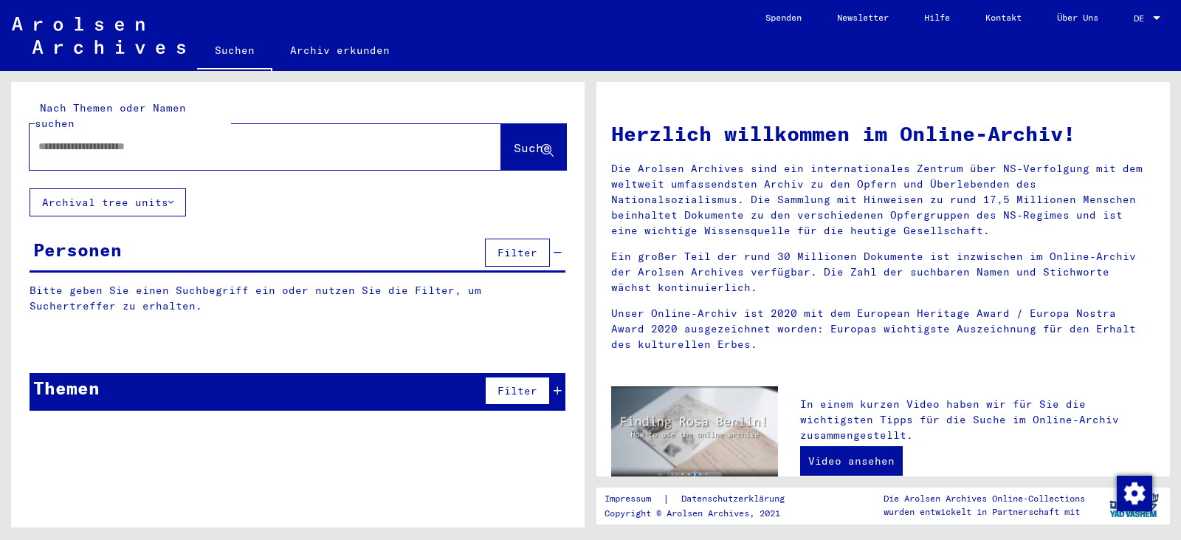
click at [310, 139] on input "text" at bounding box center [247, 147] width 419 height 16
paste input "**********"
type input "**********"
click at [514, 140] on span "Suche" at bounding box center [532, 147] width 37 height 15
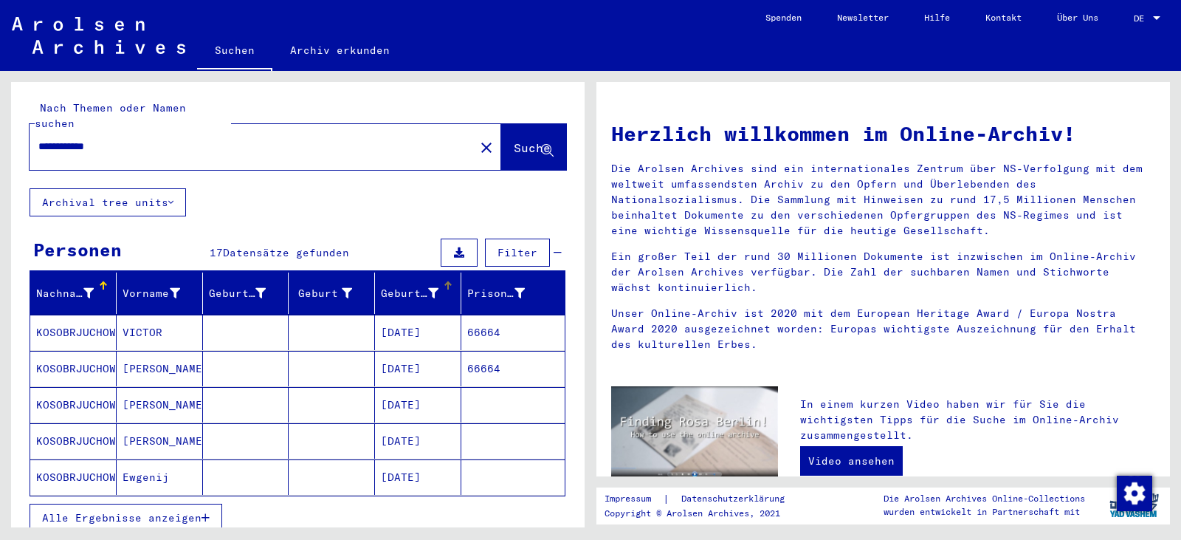
click at [400, 286] on div "Geburtsdatum" at bounding box center [421, 293] width 80 height 24
click at [189, 511] on span "Alle Ergebnisse anzeigen" at bounding box center [121, 517] width 159 height 13
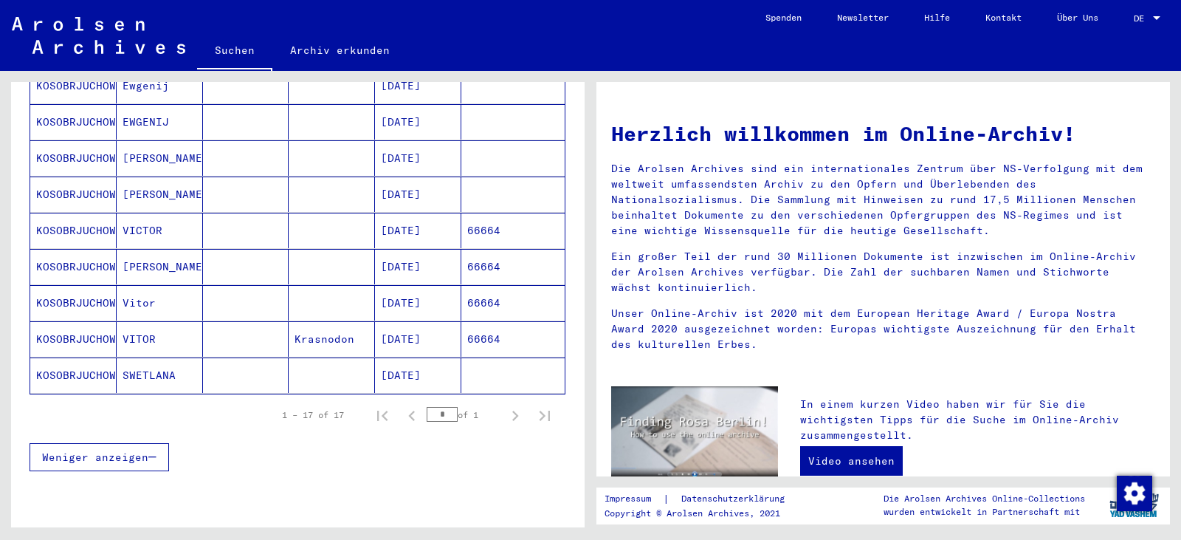
scroll to position [541, 0]
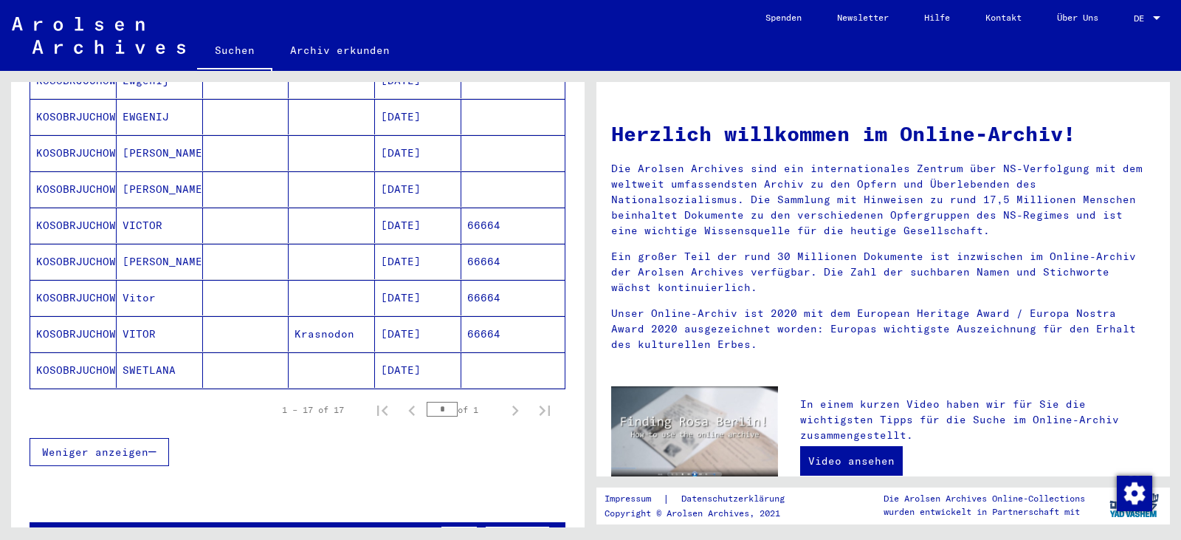
click at [417, 141] on mat-cell "[DATE]" at bounding box center [418, 152] width 86 height 35
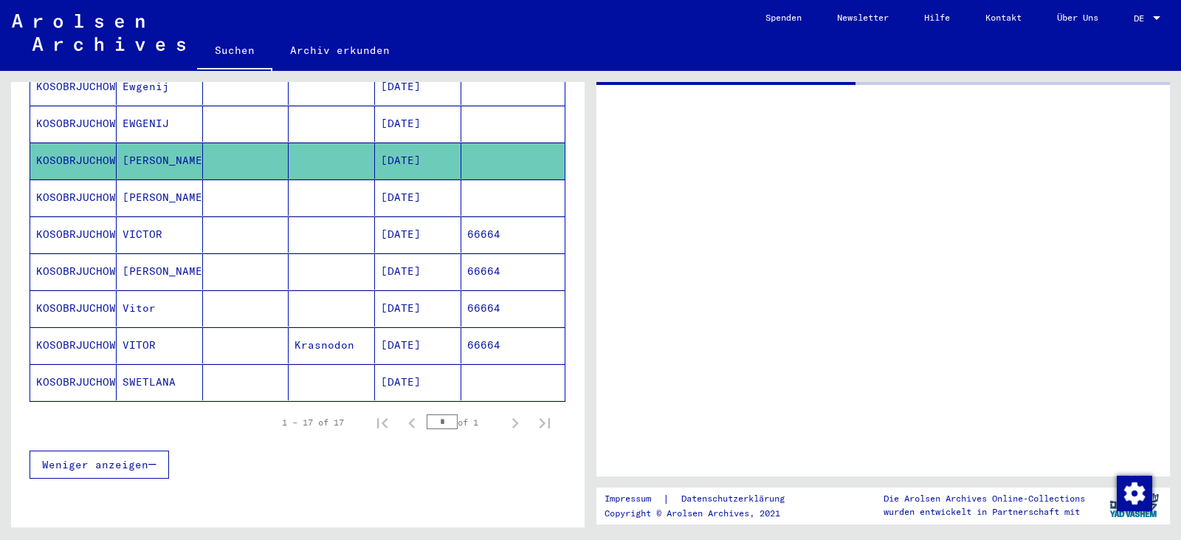
scroll to position [547, 0]
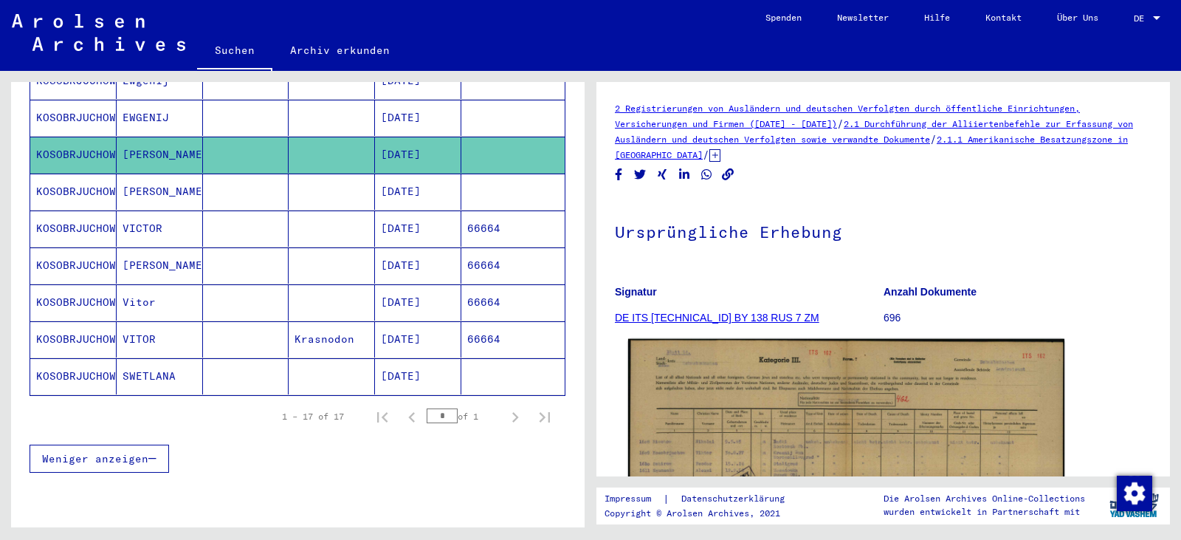
click at [717, 402] on img at bounding box center [846, 493] width 436 height 309
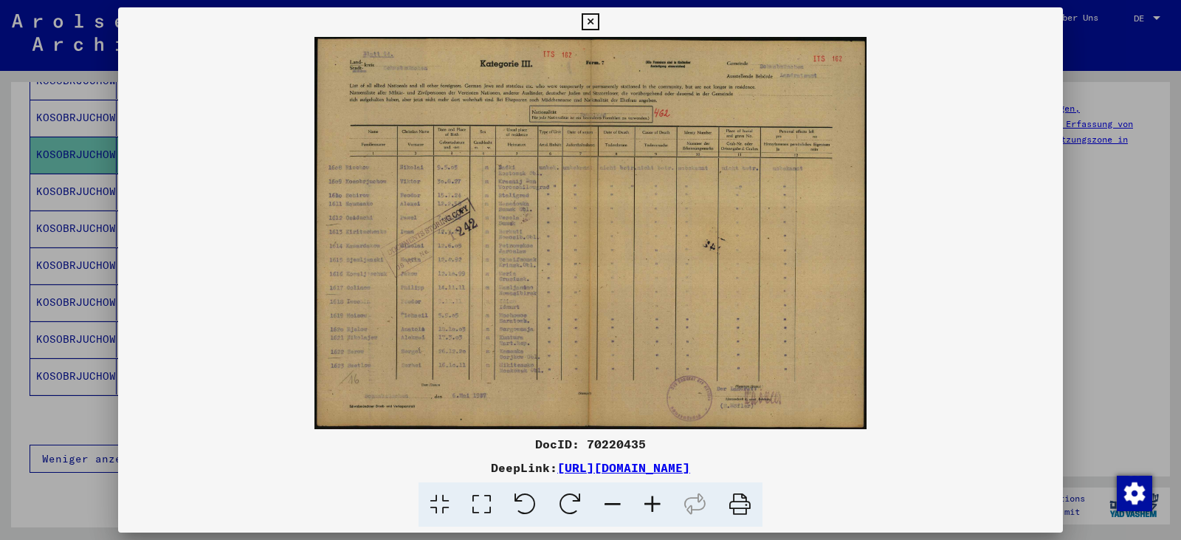
click at [488, 501] on icon at bounding box center [482, 504] width 42 height 45
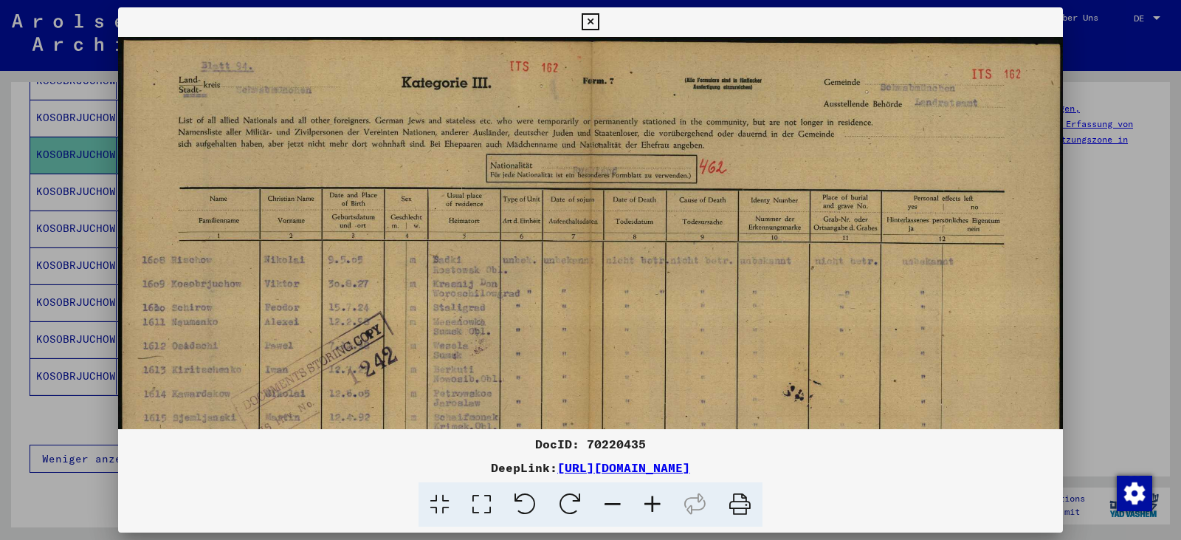
click at [589, 26] on icon at bounding box center [590, 22] width 17 height 18
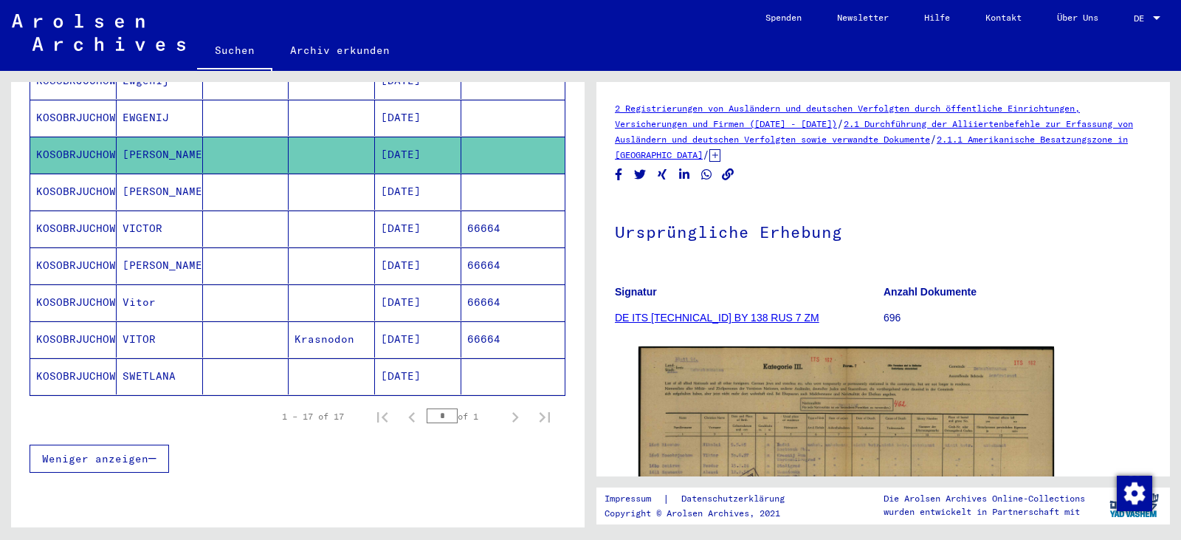
click at [475, 210] on mat-cell "66664" at bounding box center [512, 228] width 103 height 36
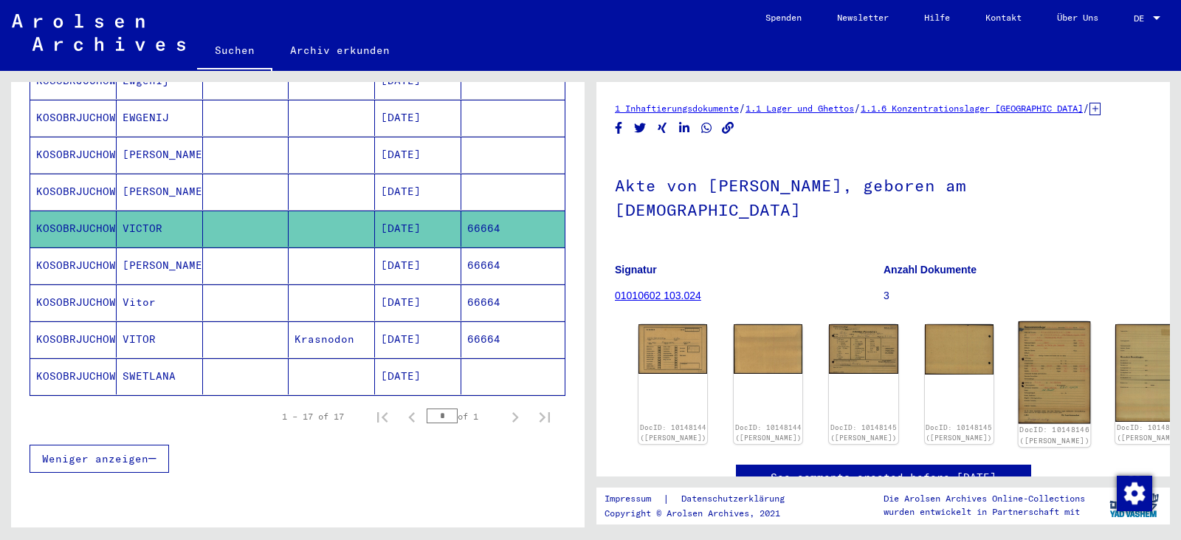
click at [1018, 342] on img at bounding box center [1054, 372] width 72 height 102
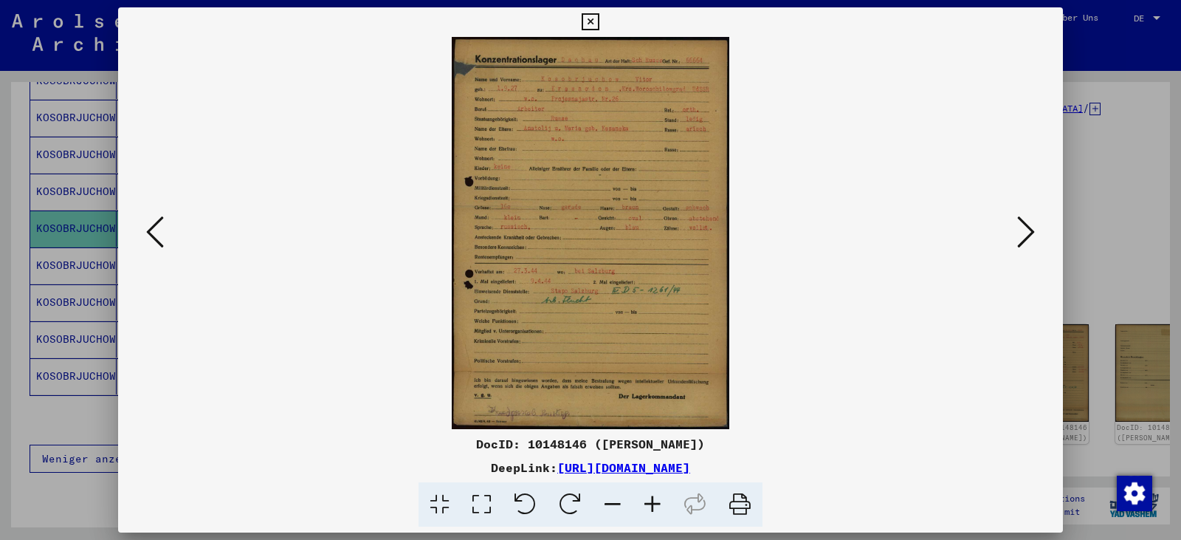
click at [472, 506] on icon at bounding box center [482, 504] width 42 height 45
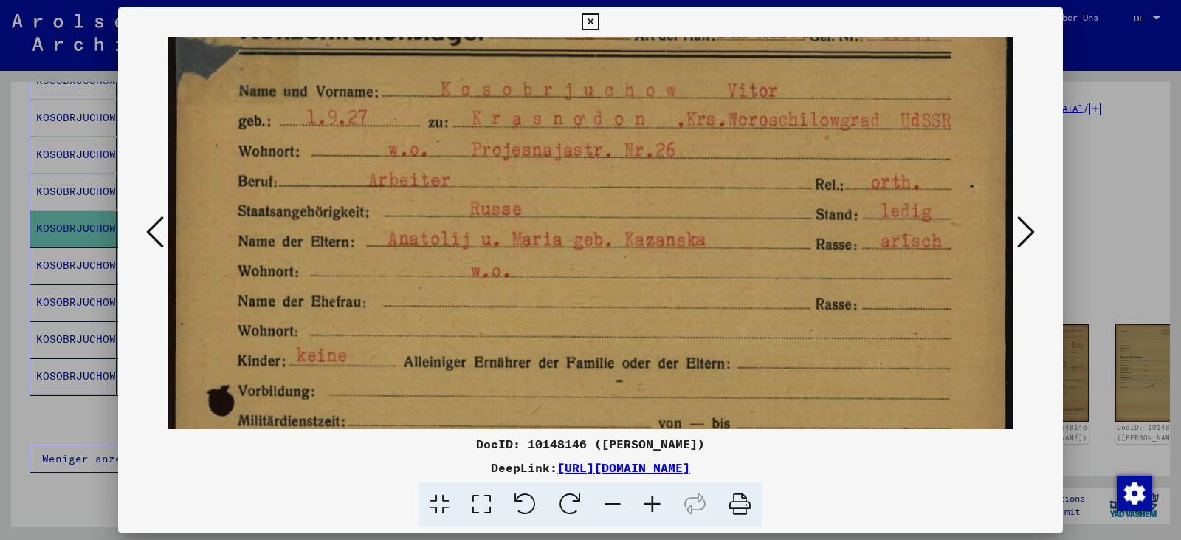
scroll to position [78, 0]
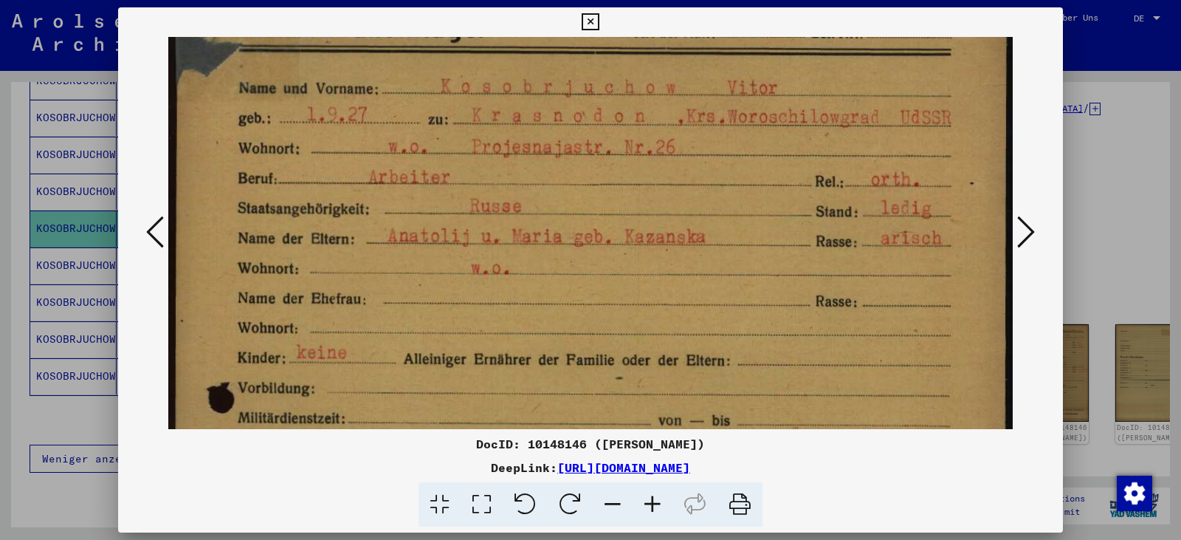
drag, startPoint x: 499, startPoint y: 411, endPoint x: 489, endPoint y: 333, distance: 78.9
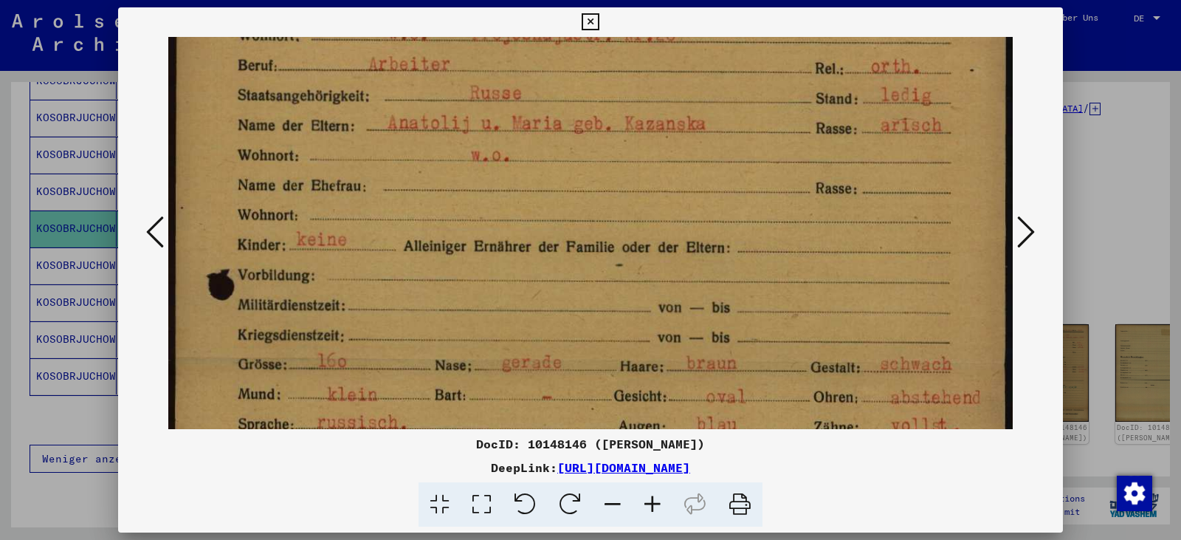
drag, startPoint x: 662, startPoint y: 331, endPoint x: 633, endPoint y: 224, distance: 111.0
click at [635, 216] on img at bounding box center [590, 442] width 844 height 1192
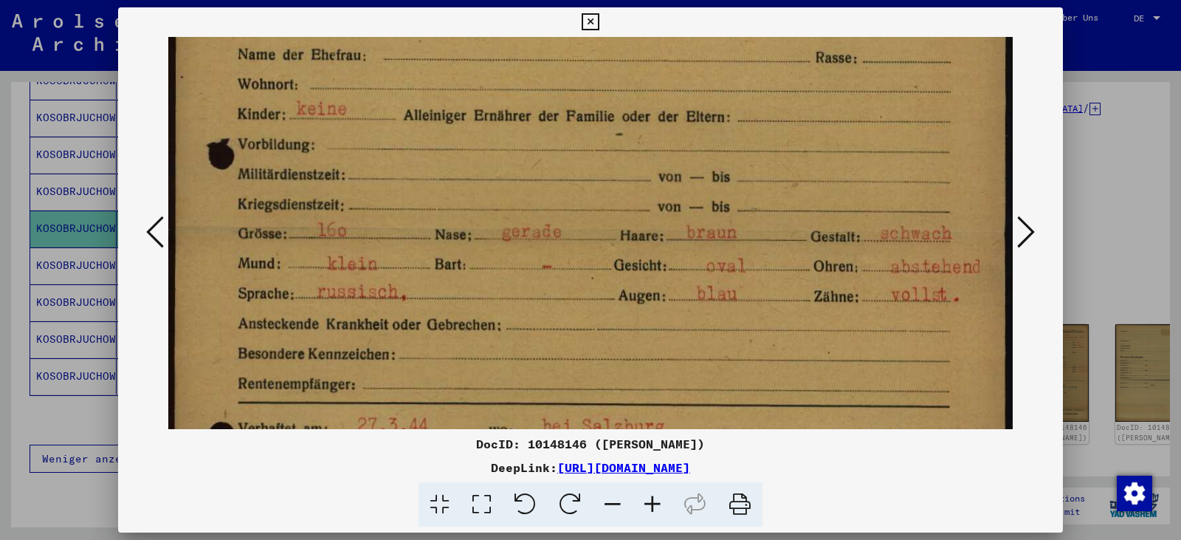
drag, startPoint x: 613, startPoint y: 290, endPoint x: 637, endPoint y: 140, distance: 152.4
click at [638, 162] on img at bounding box center [590, 311] width 844 height 1192
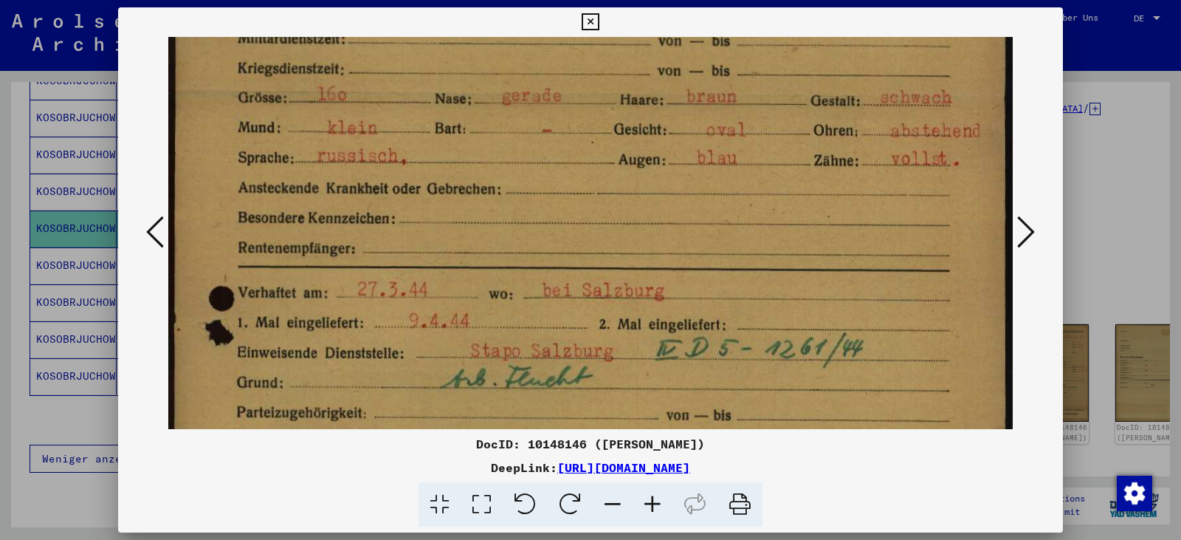
drag, startPoint x: 608, startPoint y: 259, endPoint x: 622, endPoint y: 141, distance: 118.9
click at [622, 141] on img at bounding box center [590, 175] width 844 height 1192
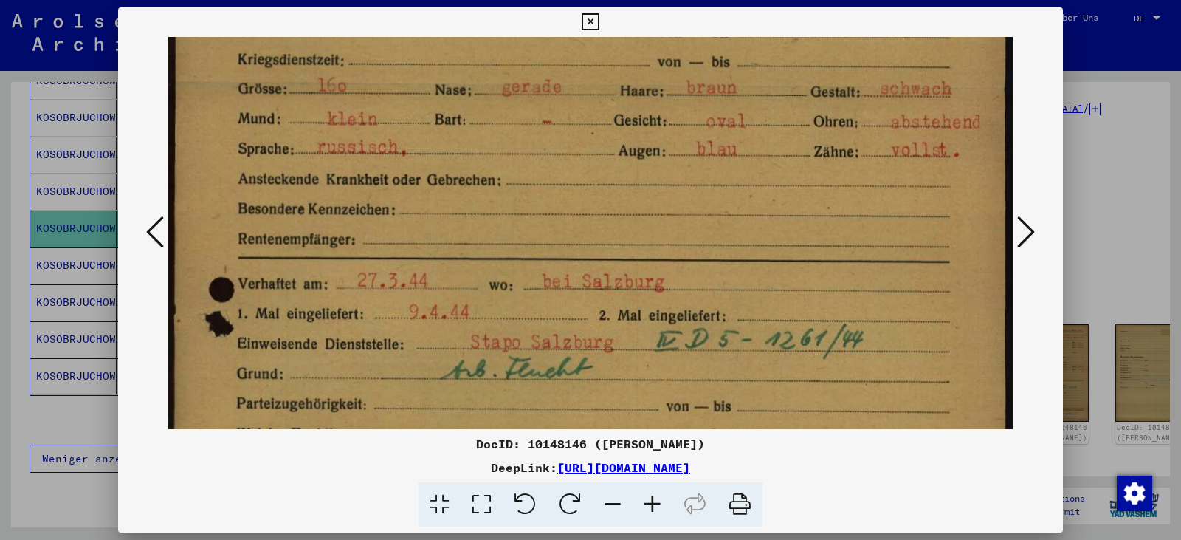
click at [595, 19] on icon at bounding box center [590, 22] width 17 height 18
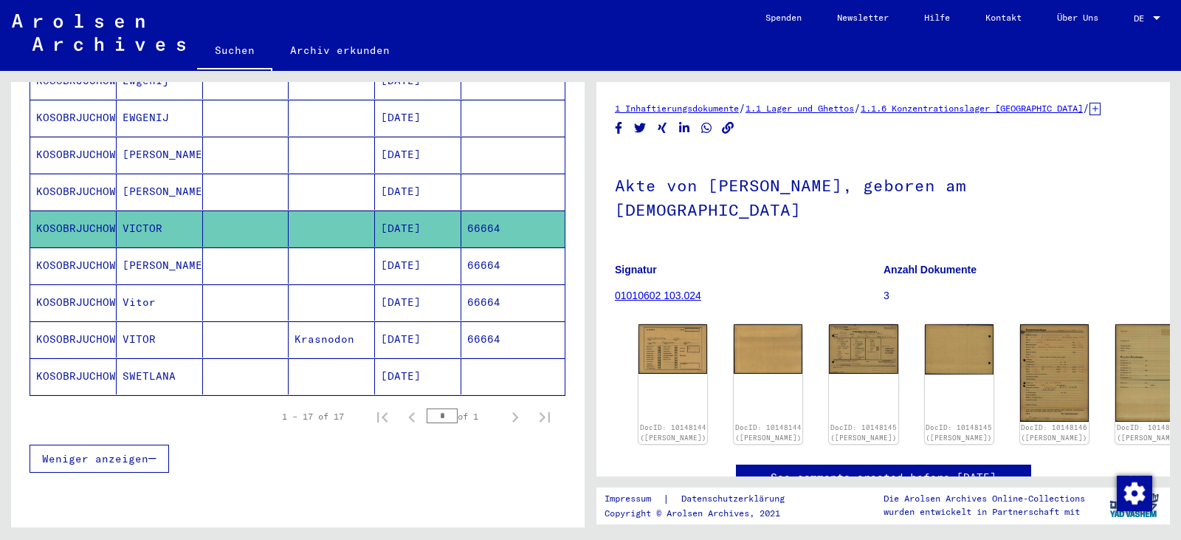
click at [518, 252] on mat-cell "66664" at bounding box center [512, 265] width 103 height 36
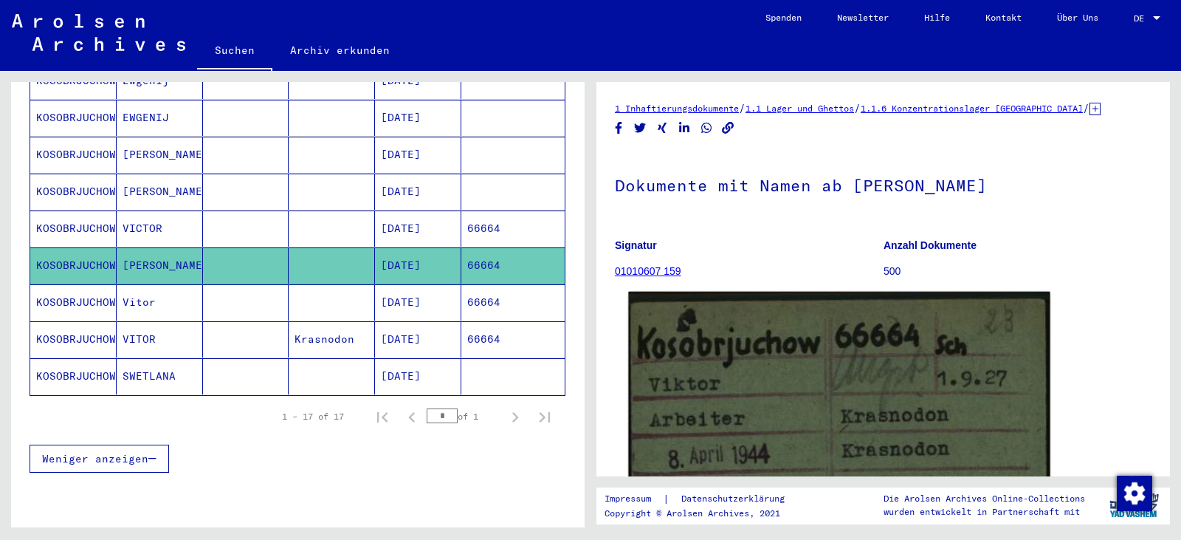
scroll to position [271, 0]
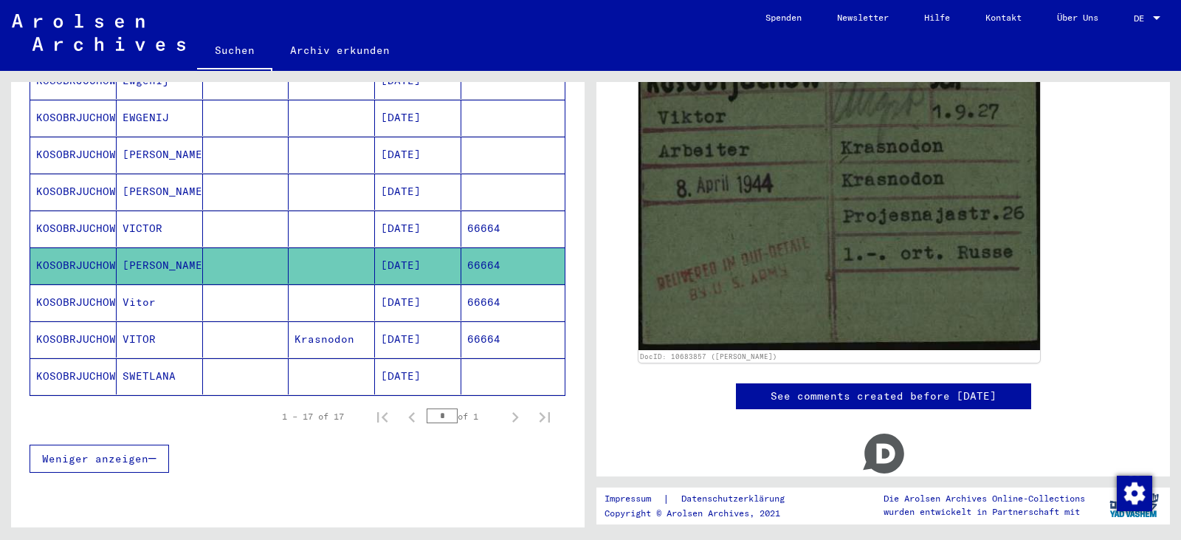
click at [507, 298] on mat-cell "66664" at bounding box center [512, 302] width 103 height 36
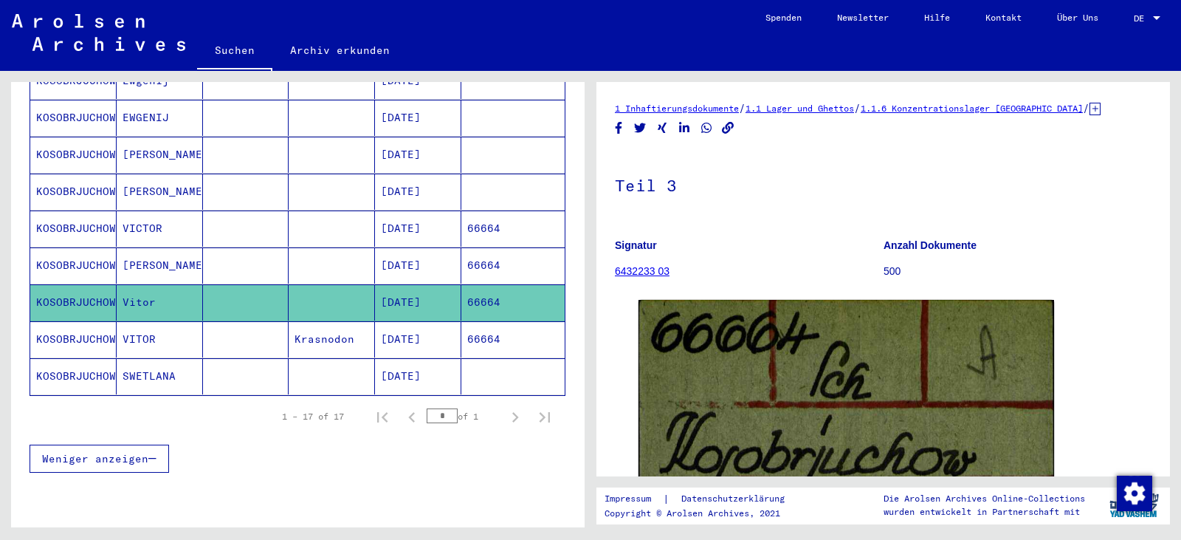
click at [505, 325] on mat-cell "66664" at bounding box center [512, 339] width 103 height 36
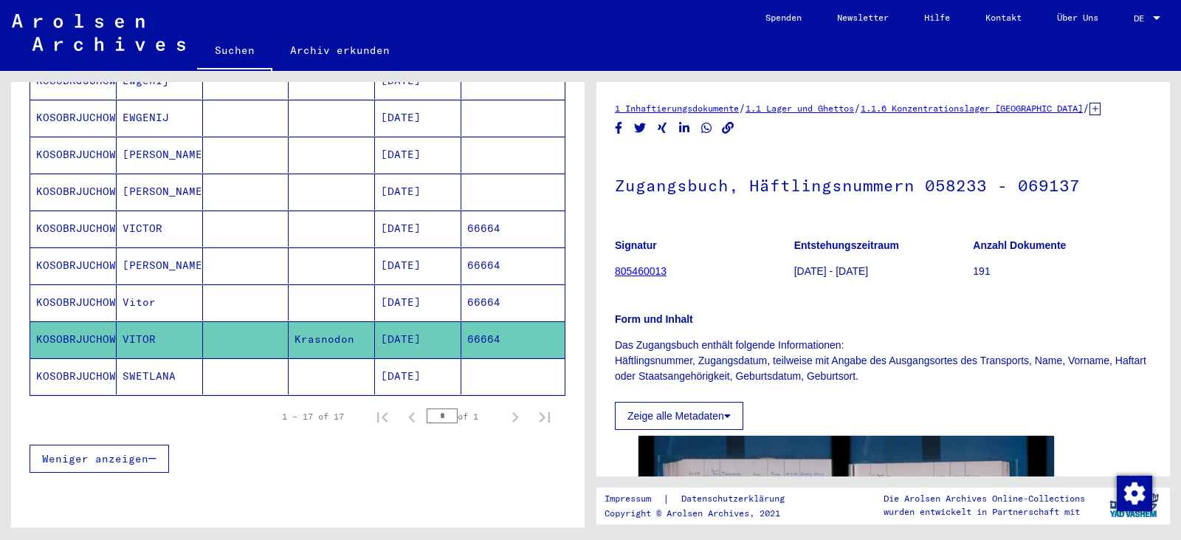
click at [437, 174] on mat-cell "[DATE]" at bounding box center [418, 191] width 86 height 36
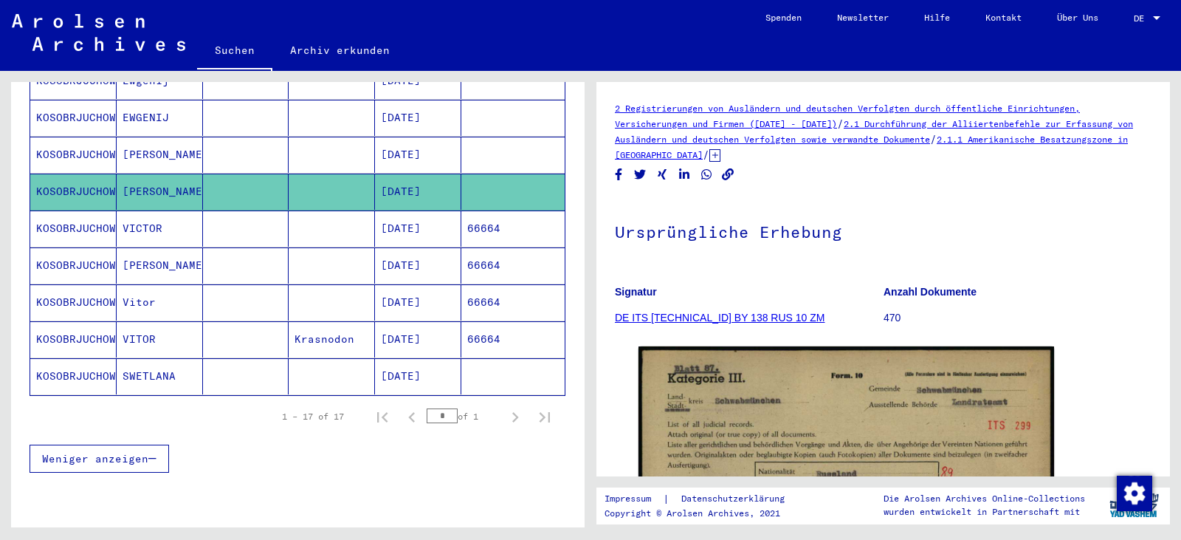
click at [427, 137] on mat-cell "[DATE]" at bounding box center [418, 155] width 86 height 36
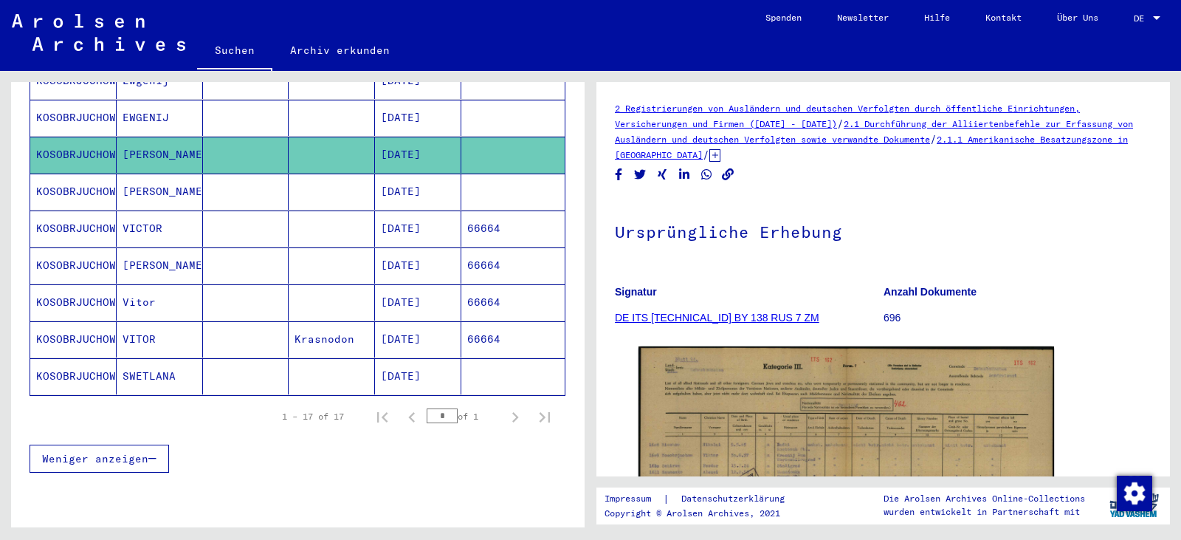
click at [429, 100] on mat-cell "[DATE]" at bounding box center [418, 118] width 86 height 36
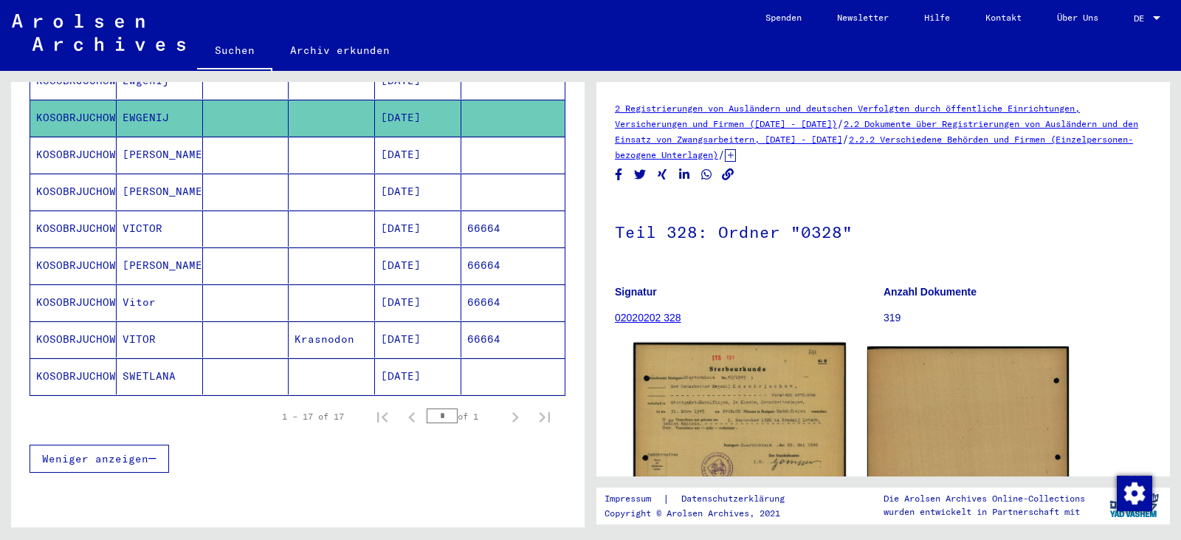
click at [793, 405] on img at bounding box center [739, 417] width 212 height 151
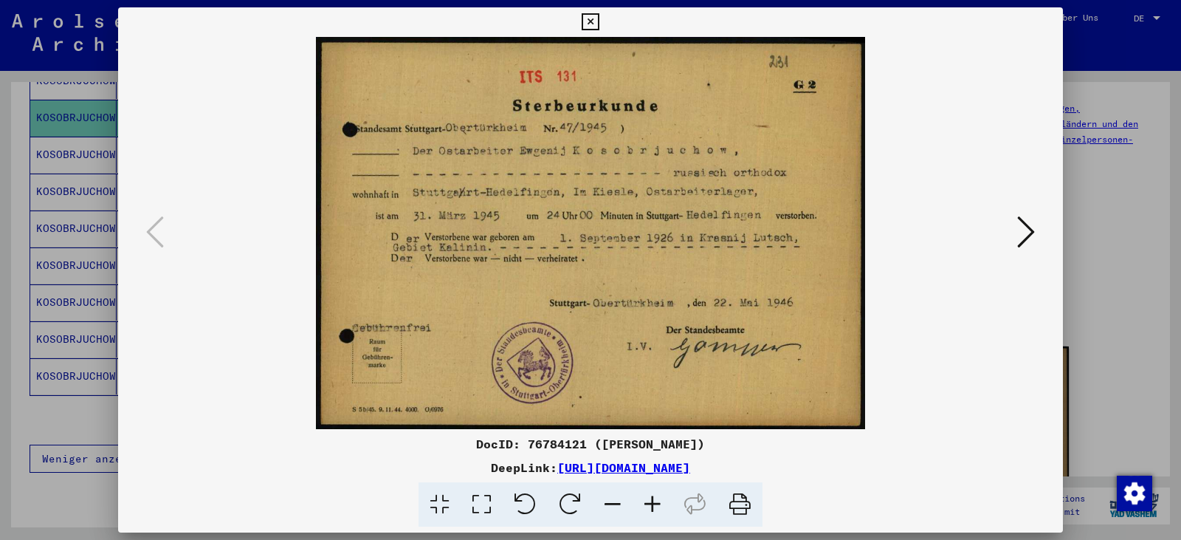
click at [475, 501] on icon at bounding box center [482, 504] width 42 height 45
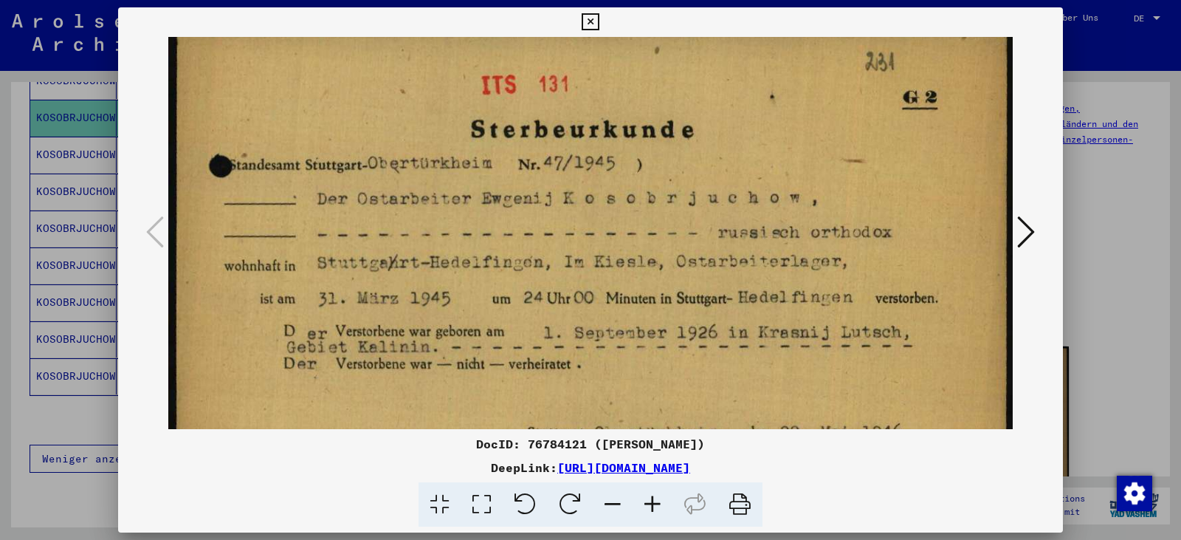
scroll to position [14, 0]
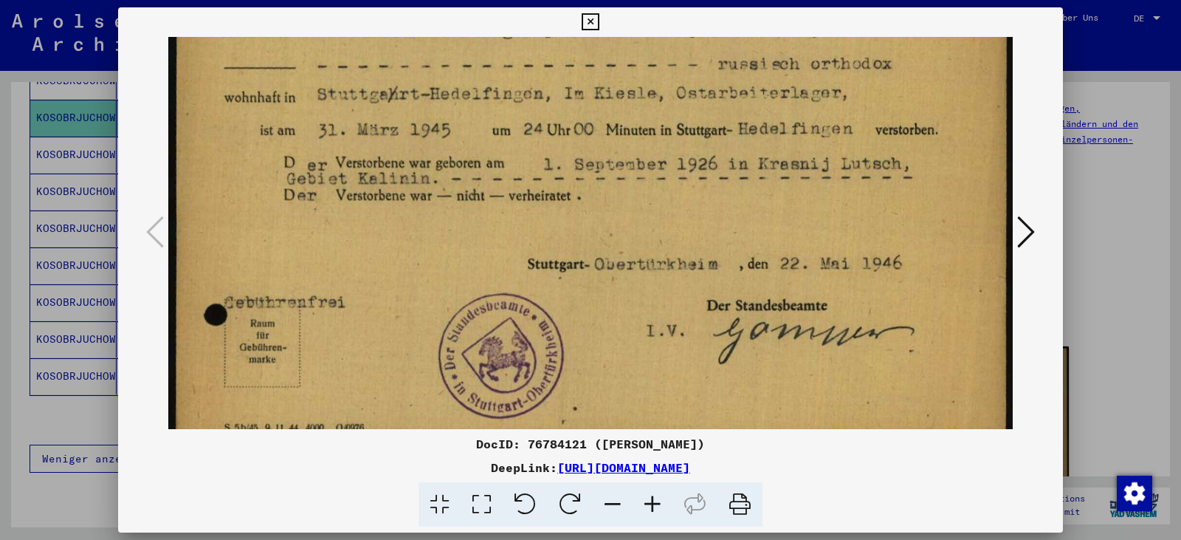
drag, startPoint x: 503, startPoint y: 413, endPoint x: 527, endPoint y: 198, distance: 216.8
click at [536, 231] on img at bounding box center [590, 156] width 844 height 602
click at [596, 24] on icon at bounding box center [590, 22] width 17 height 18
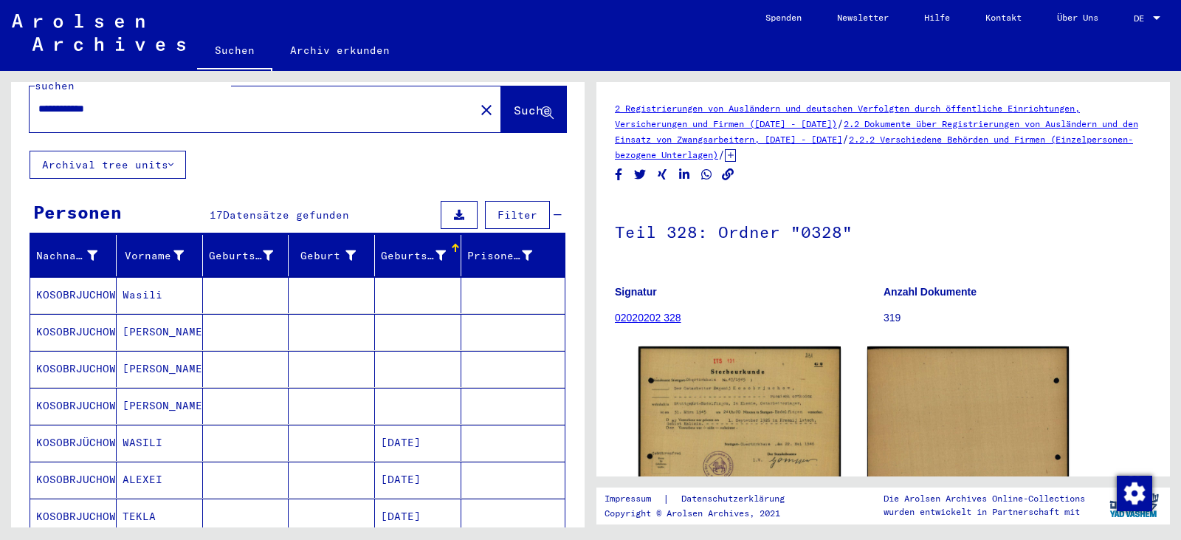
scroll to position [0, 0]
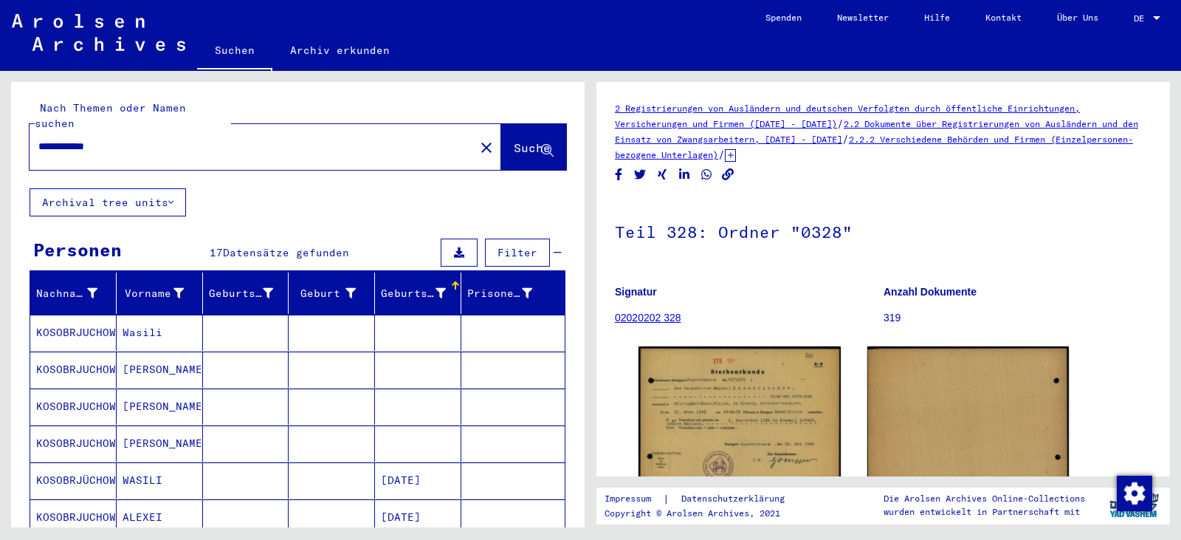
click at [478, 139] on mat-icon "close" at bounding box center [487, 148] width 18 height 18
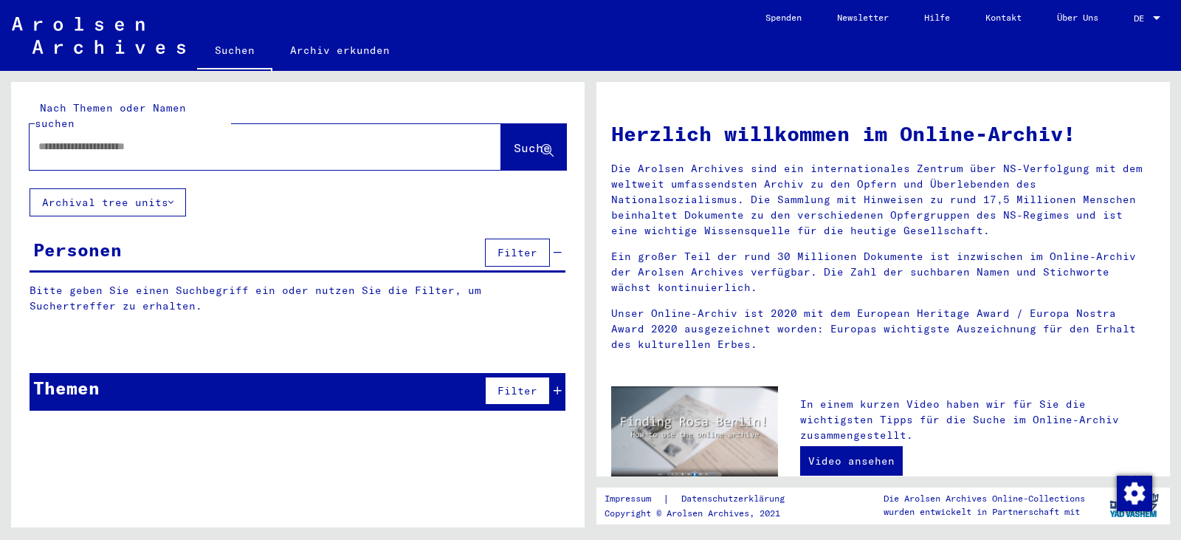
click at [275, 139] on input "text" at bounding box center [247, 147] width 419 height 16
paste input "*****"
type input "**********"
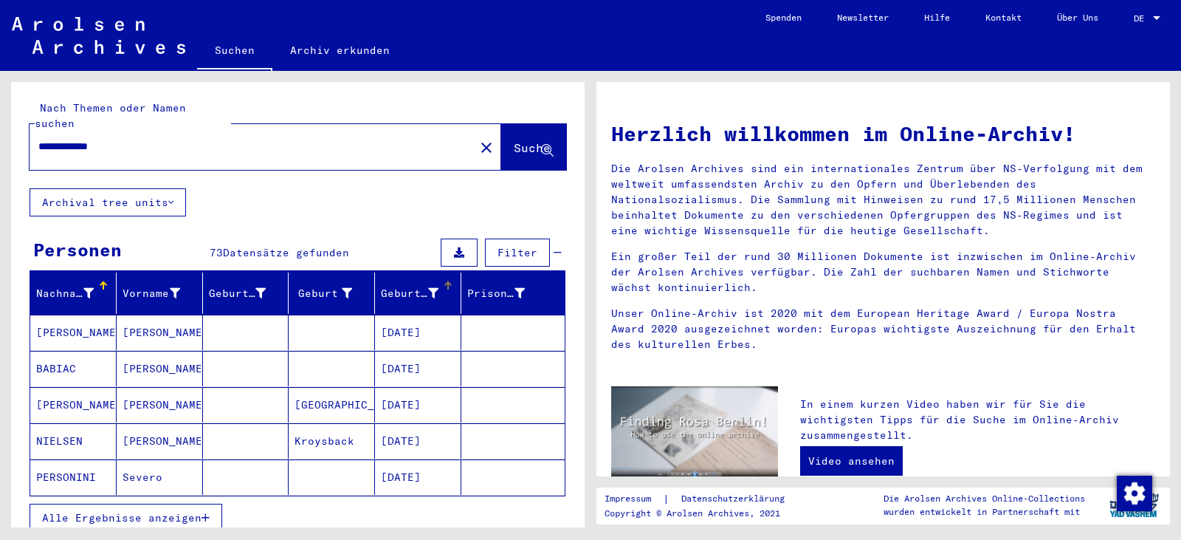
click at [391, 286] on div "Geburtsdatum" at bounding box center [421, 293] width 80 height 24
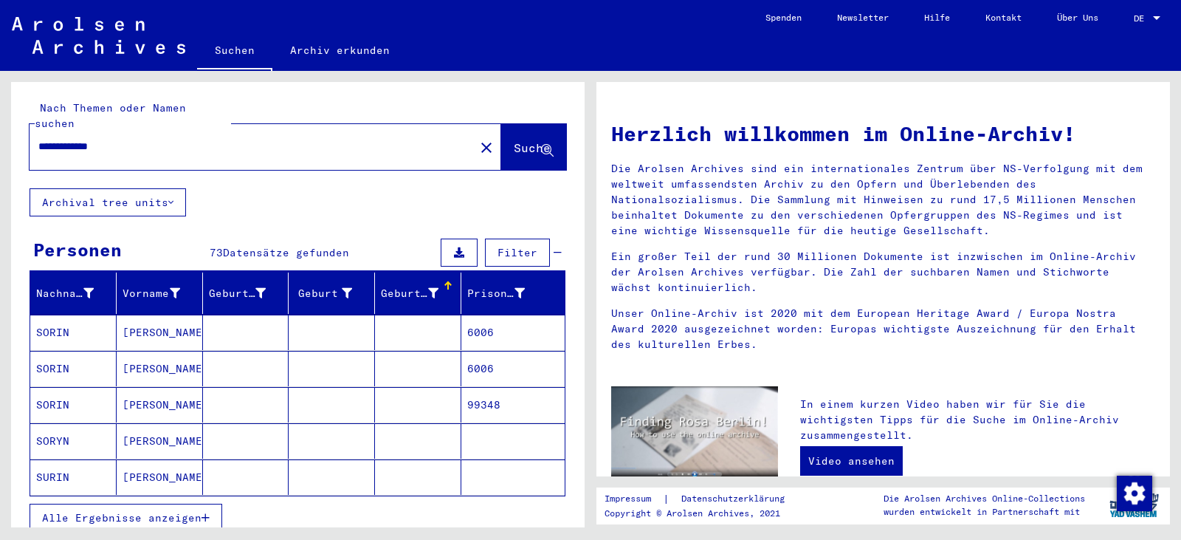
click at [173, 511] on span "Alle Ergebnisse anzeigen" at bounding box center [121, 517] width 159 height 13
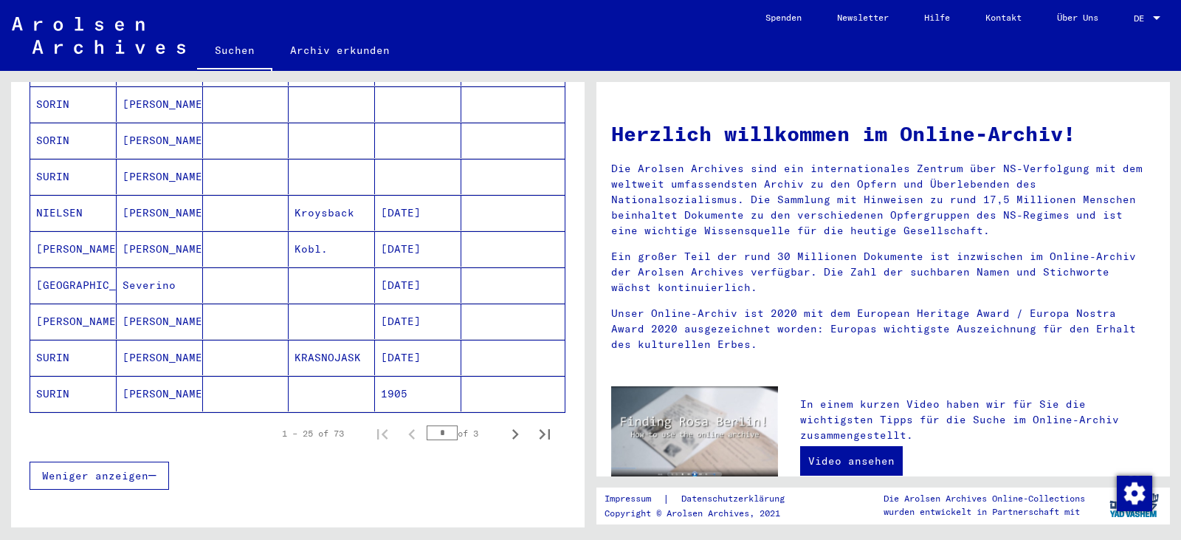
scroll to position [812, 0]
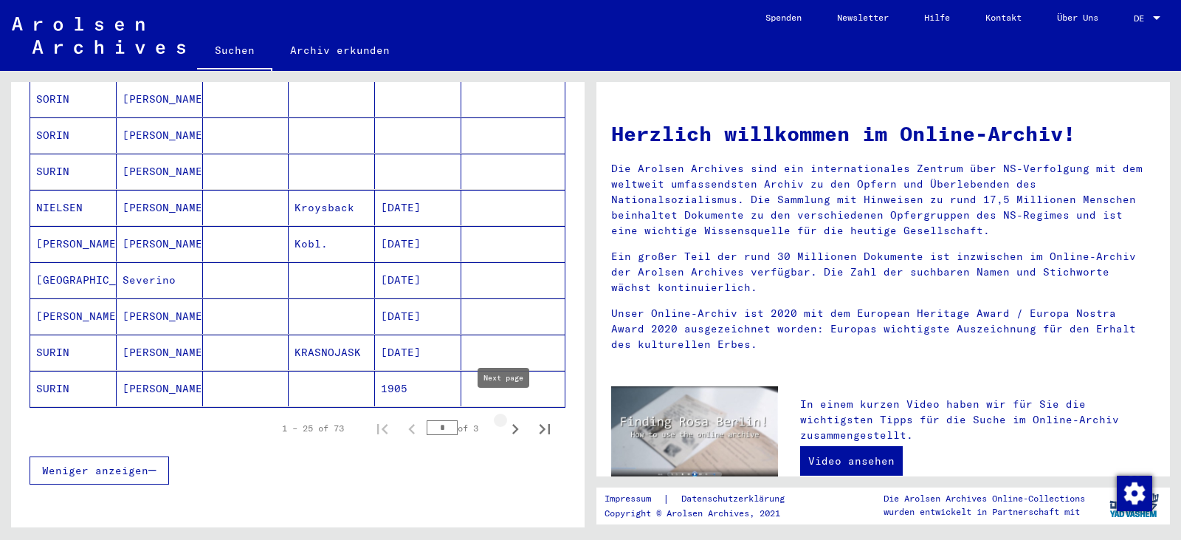
click at [506, 419] on icon "Next page" at bounding box center [515, 429] width 21 height 21
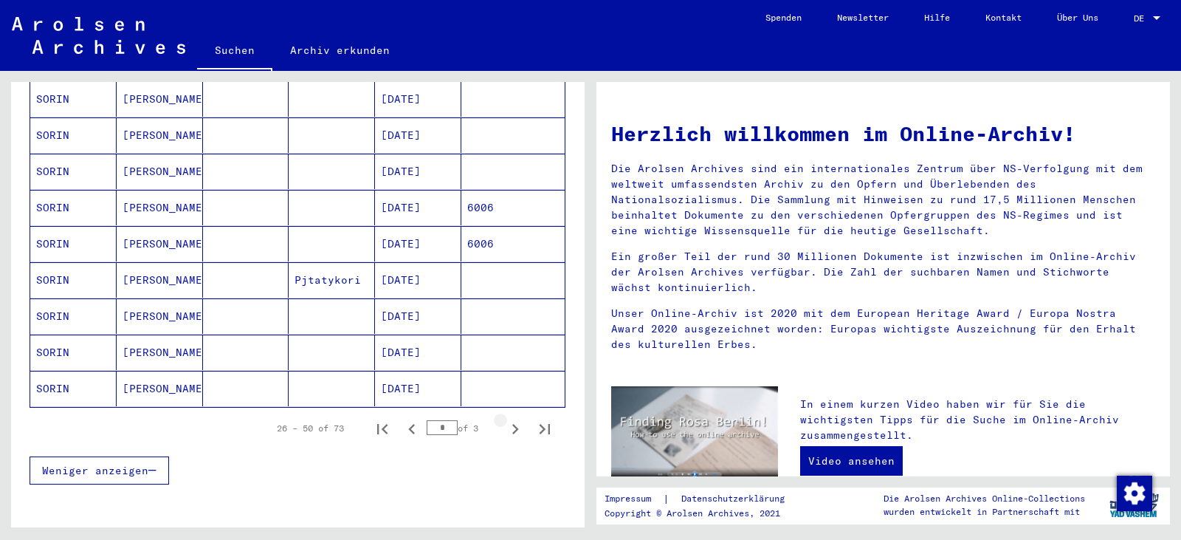
click at [506, 419] on icon "Next page" at bounding box center [515, 429] width 21 height 21
type input "*"
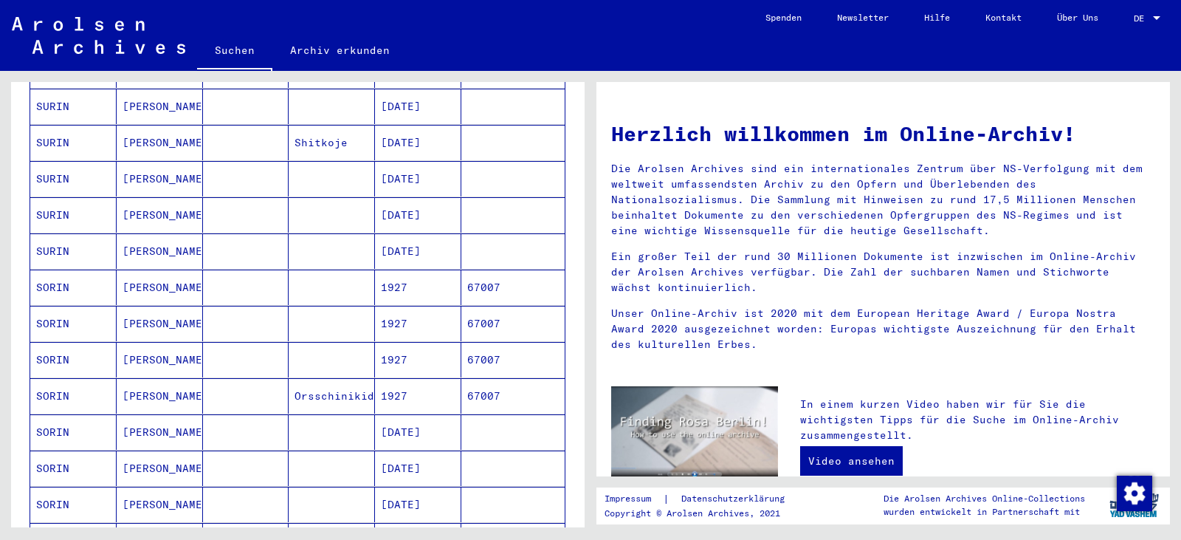
scroll to position [250, 0]
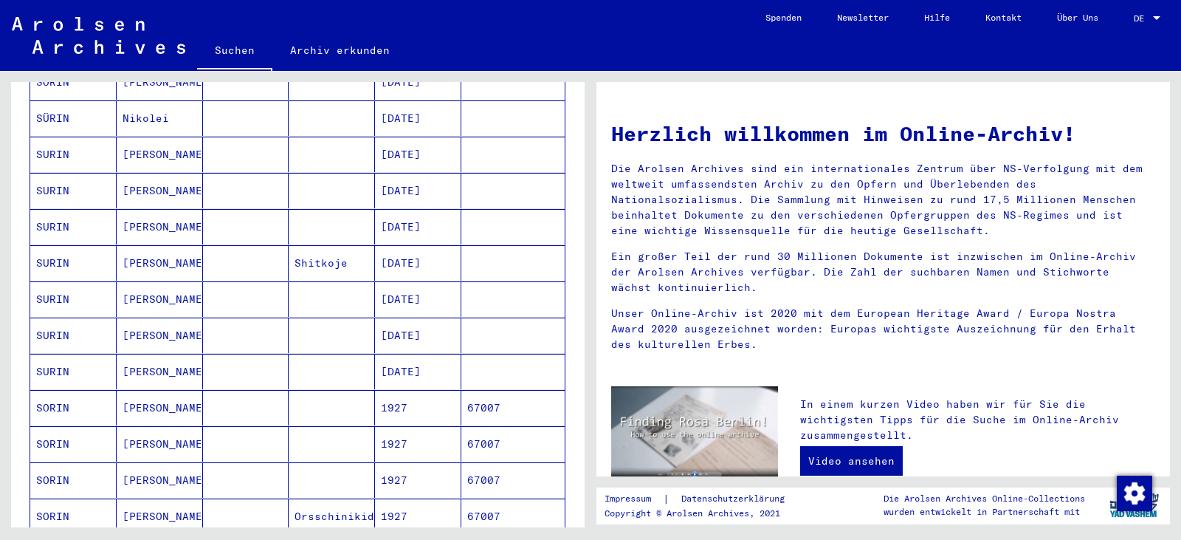
click at [495, 393] on mat-cell "67007" at bounding box center [512, 407] width 103 height 35
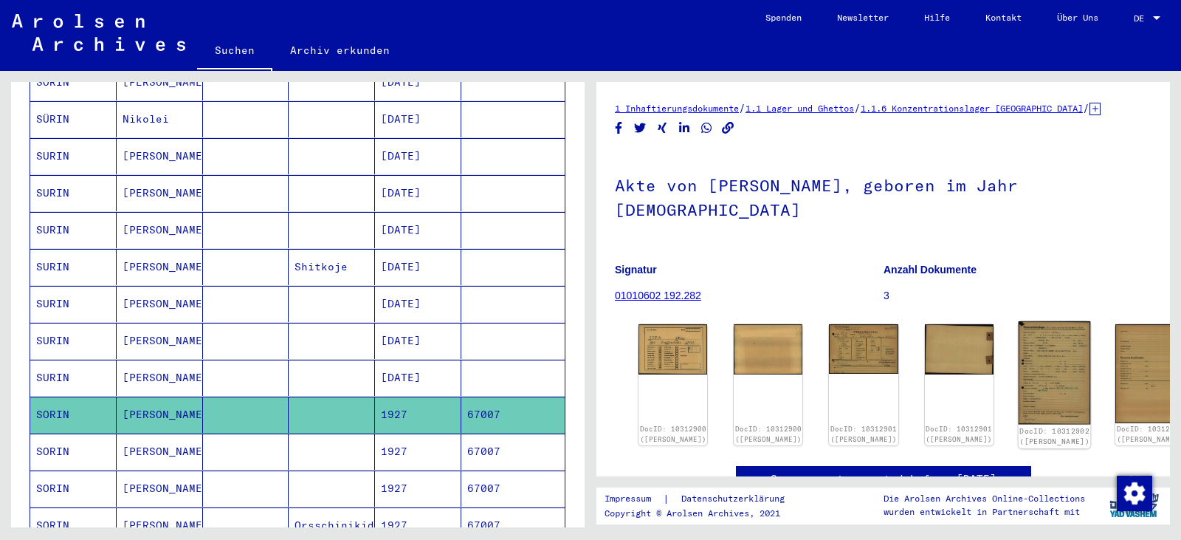
click at [1018, 321] on img at bounding box center [1054, 372] width 72 height 103
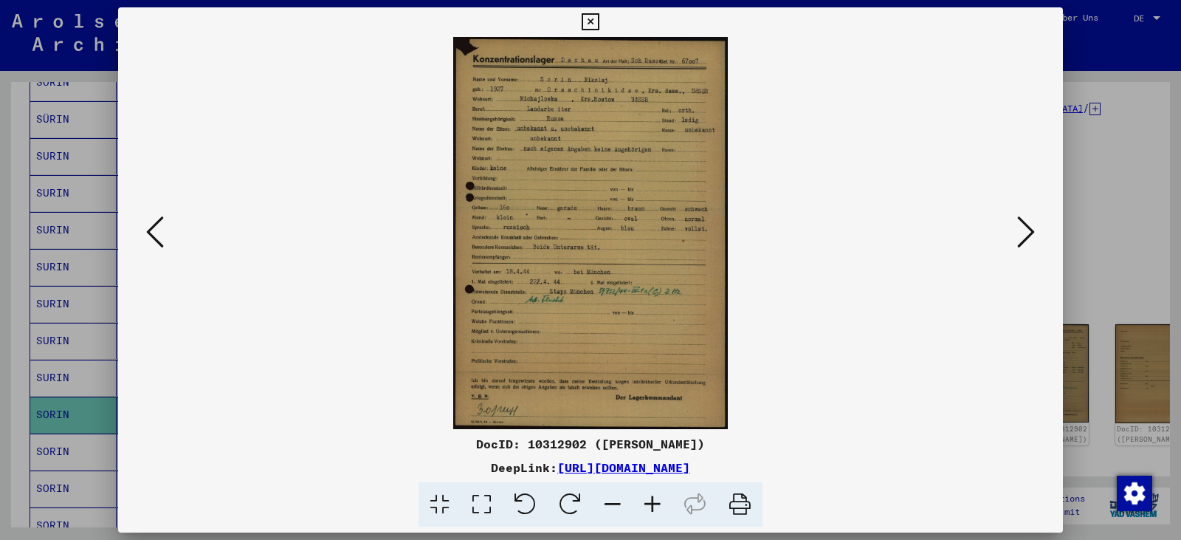
click at [488, 499] on icon at bounding box center [482, 504] width 42 height 45
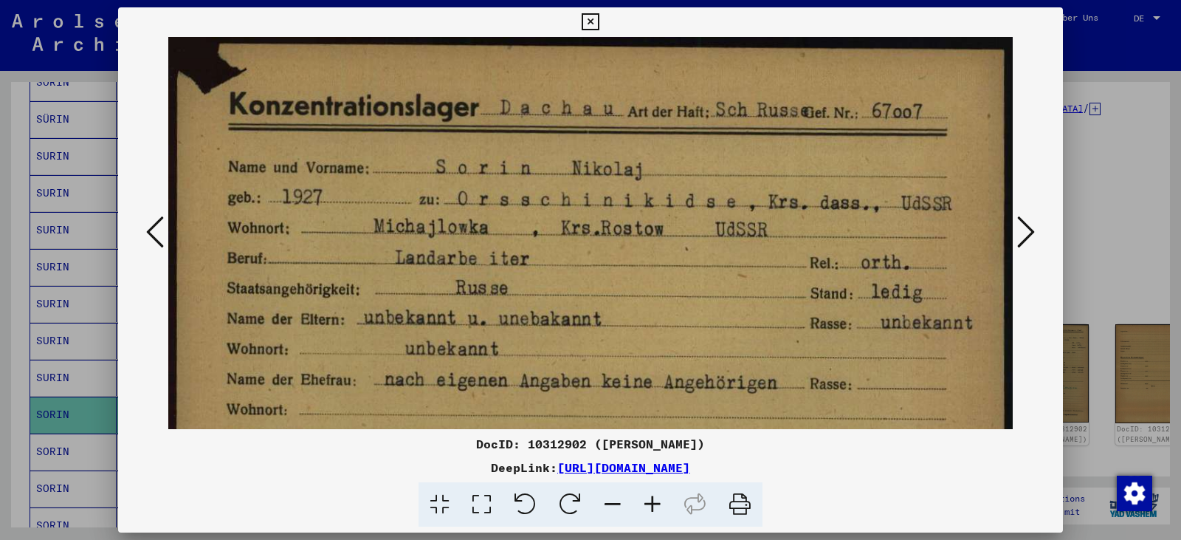
drag, startPoint x: 493, startPoint y: 434, endPoint x: 481, endPoint y: 382, distance: 53.9
click at [481, 382] on div "DocID: 10312902 ([PERSON_NAME]) DeepLink: [URL][DOMAIN_NAME]" at bounding box center [590, 267] width 945 height 520
click at [854, 453] on div "DocID: 10312902 ([PERSON_NAME]) DeepLink: [URL][DOMAIN_NAME]" at bounding box center [590, 481] width 945 height 92
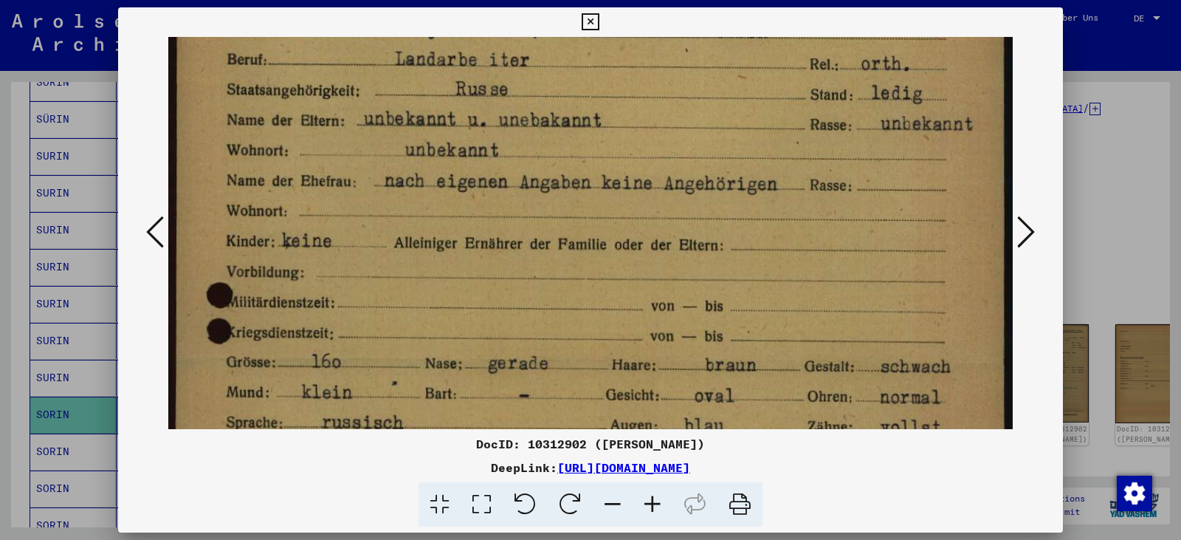
drag, startPoint x: 486, startPoint y: 346, endPoint x: 419, endPoint y: 136, distance: 221.1
click at [419, 137] on img at bounding box center [590, 439] width 844 height 1203
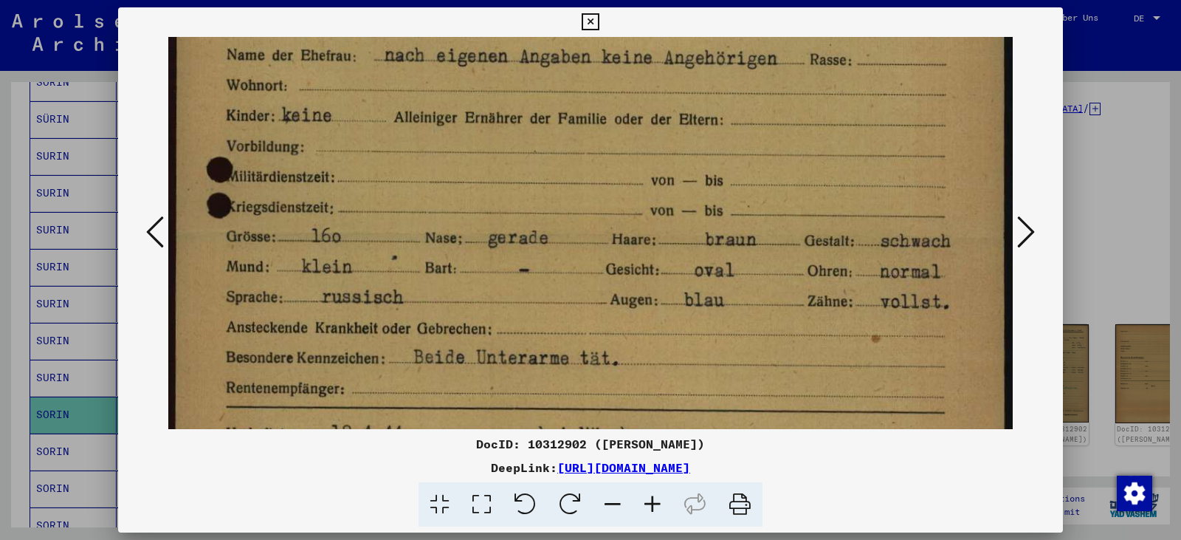
drag, startPoint x: 458, startPoint y: 287, endPoint x: 429, endPoint y: 111, distance: 178.1
click at [429, 112] on img at bounding box center [590, 314] width 844 height 1203
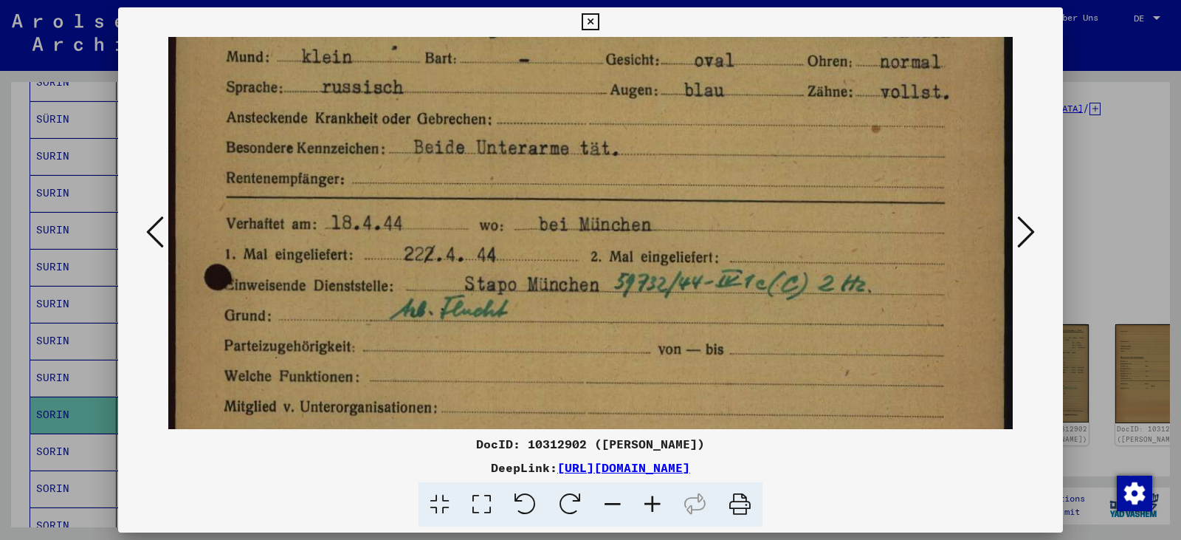
drag, startPoint x: 459, startPoint y: 275, endPoint x: 429, endPoint y: 125, distance: 152.9
click at [429, 125] on img at bounding box center [590, 104] width 844 height 1203
click at [1015, 241] on button at bounding box center [1026, 233] width 27 height 42
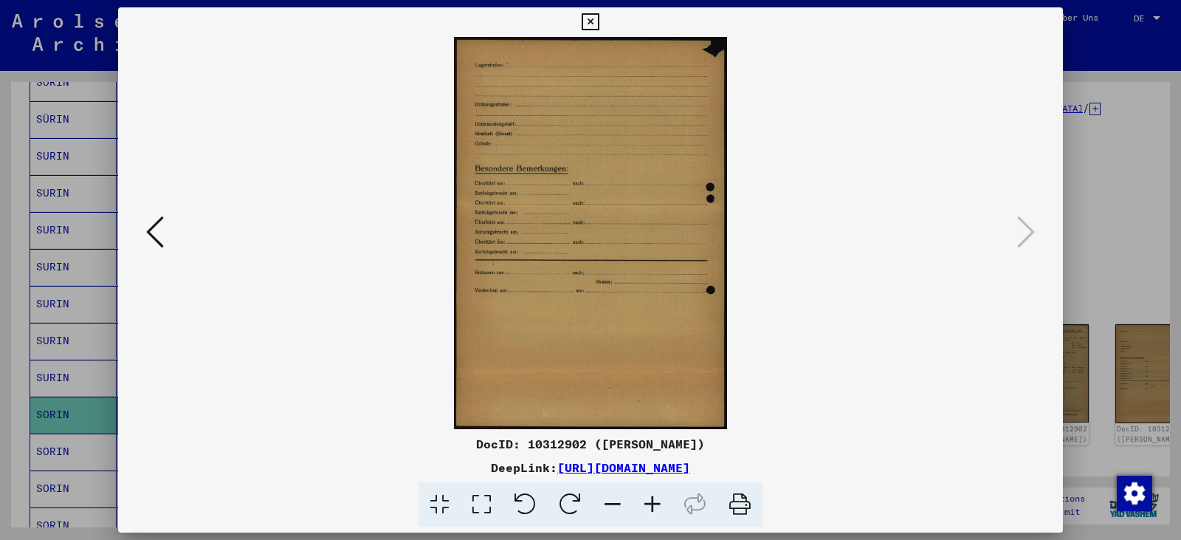
click at [590, 22] on icon at bounding box center [590, 22] width 17 height 18
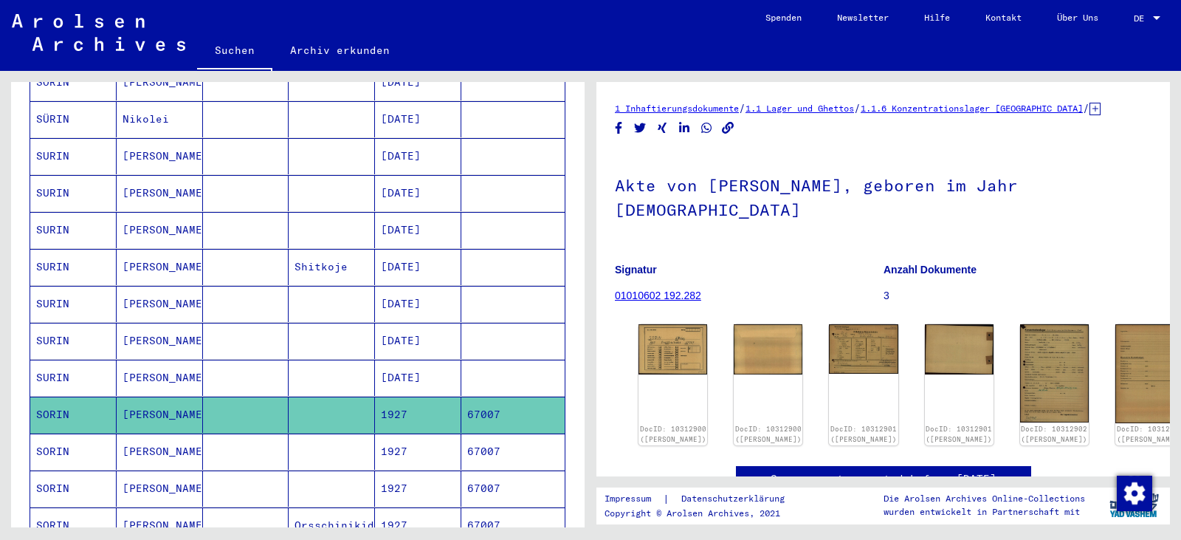
click at [396, 433] on mat-cell "1927" at bounding box center [418, 451] width 86 height 36
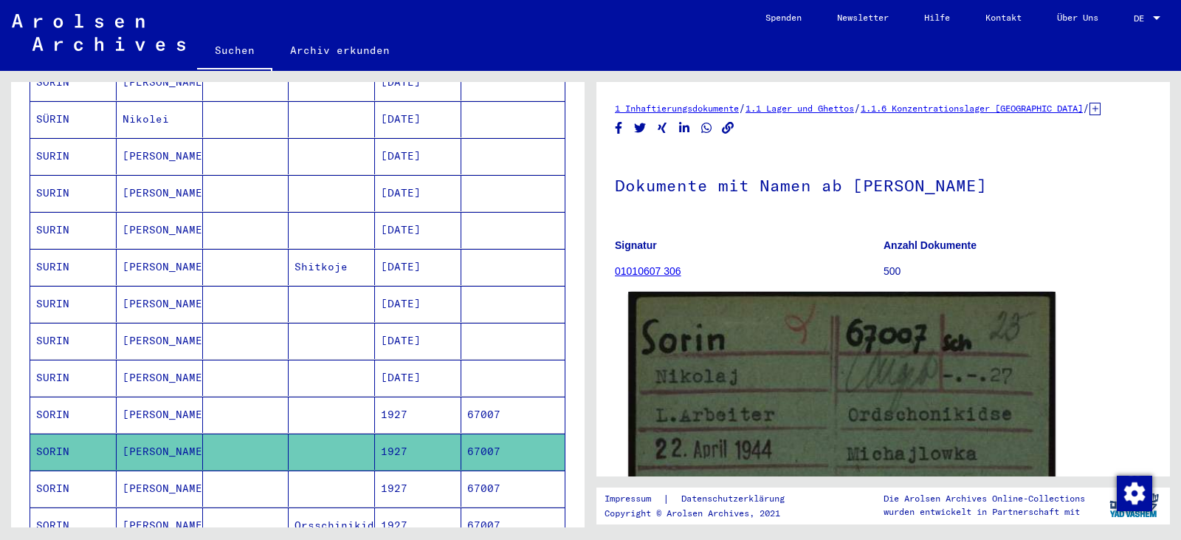
scroll to position [271, 0]
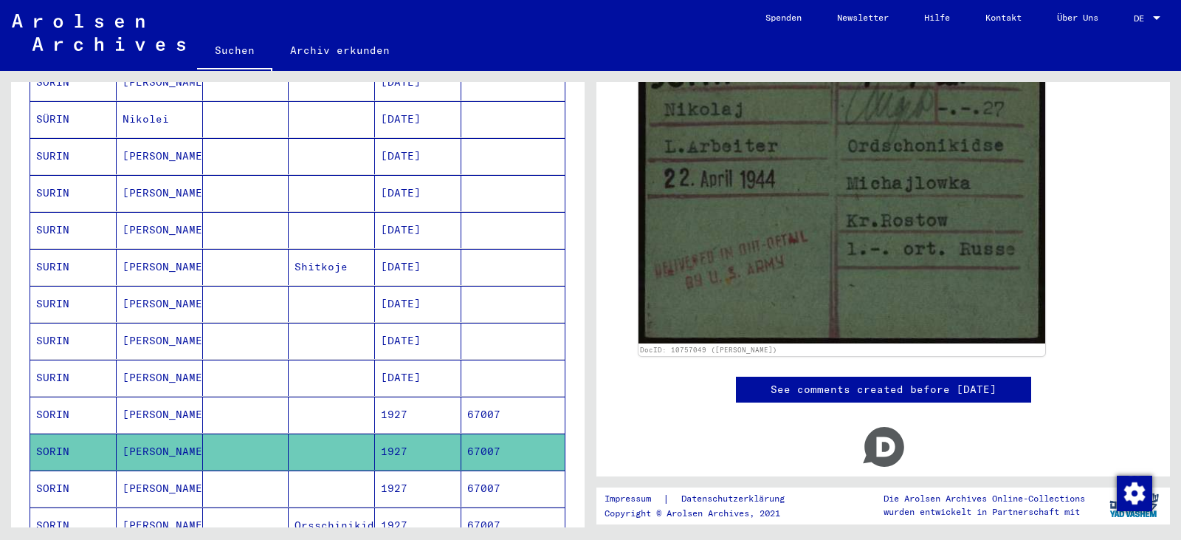
drag, startPoint x: 413, startPoint y: 465, endPoint x: 425, endPoint y: 452, distance: 17.7
click at [413, 470] on mat-cell "1927" at bounding box center [418, 488] width 86 height 36
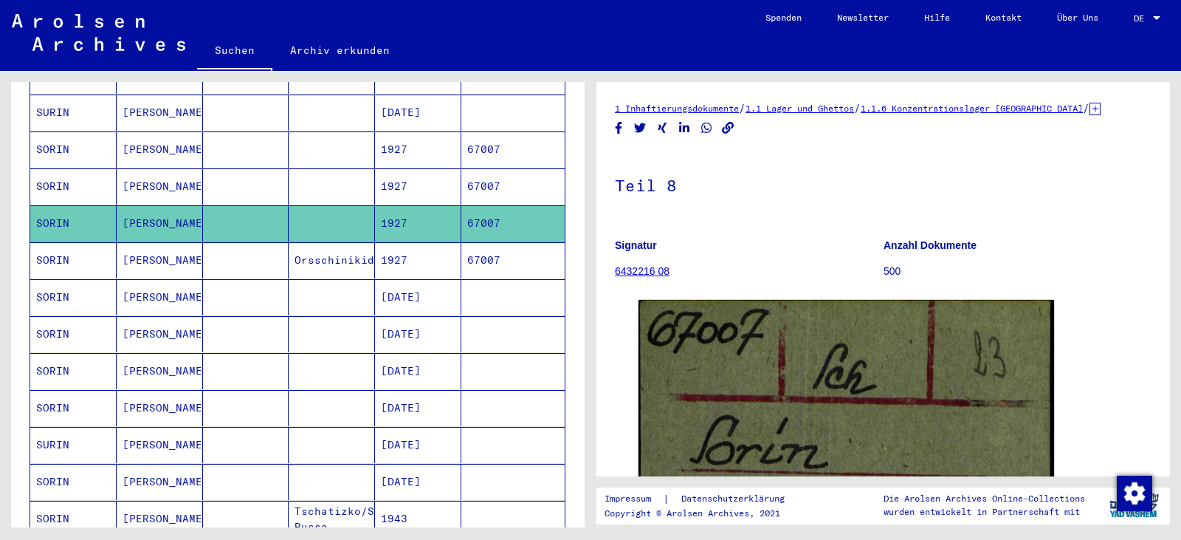
scroll to position [520, 0]
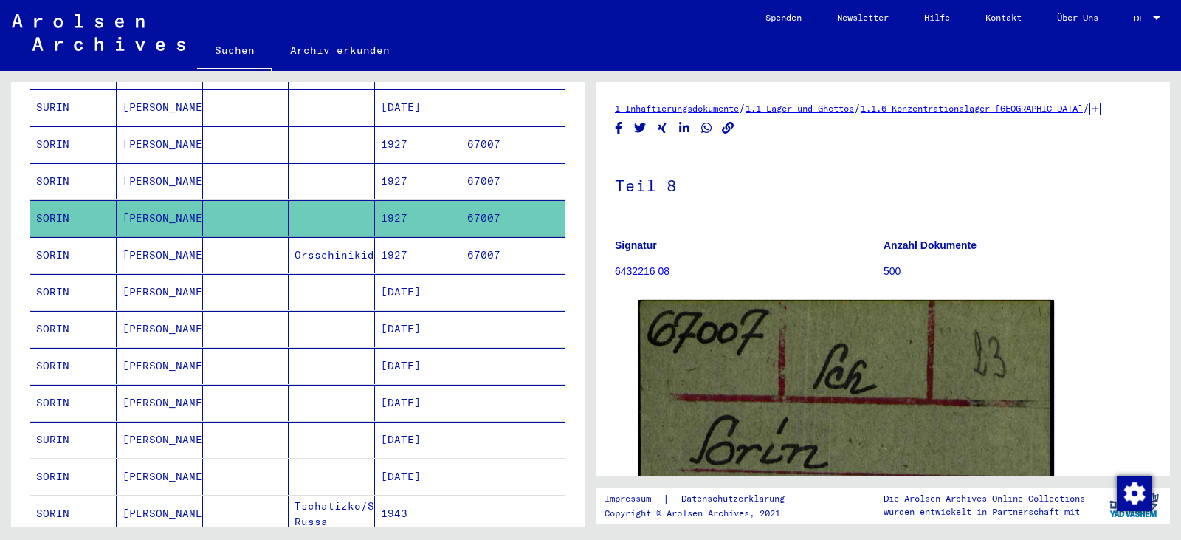
click at [417, 279] on mat-cell "[DATE]" at bounding box center [418, 292] width 86 height 36
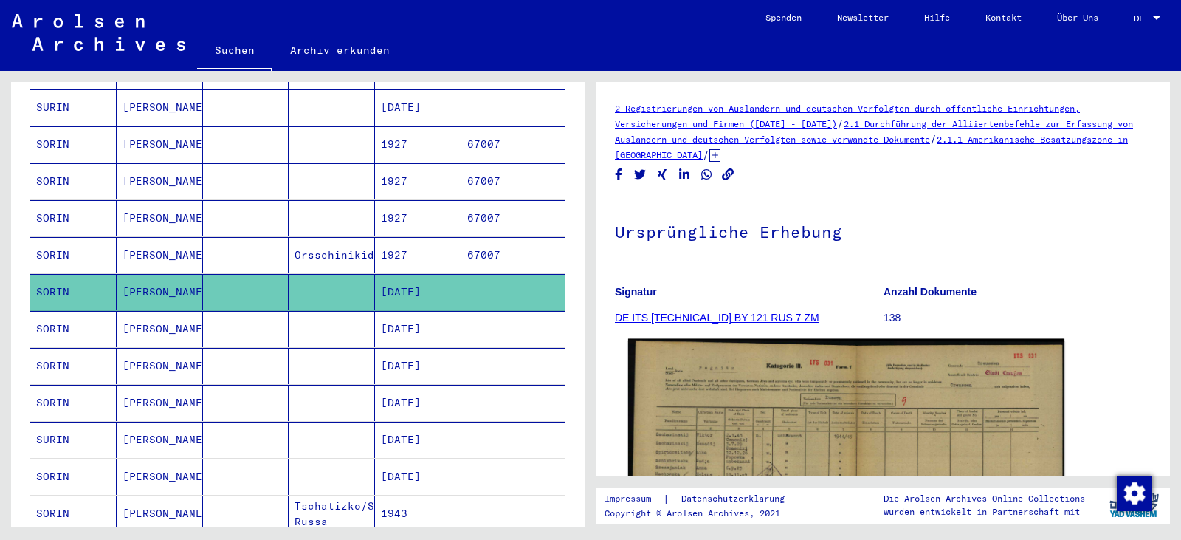
click at [716, 407] on img at bounding box center [846, 495] width 436 height 313
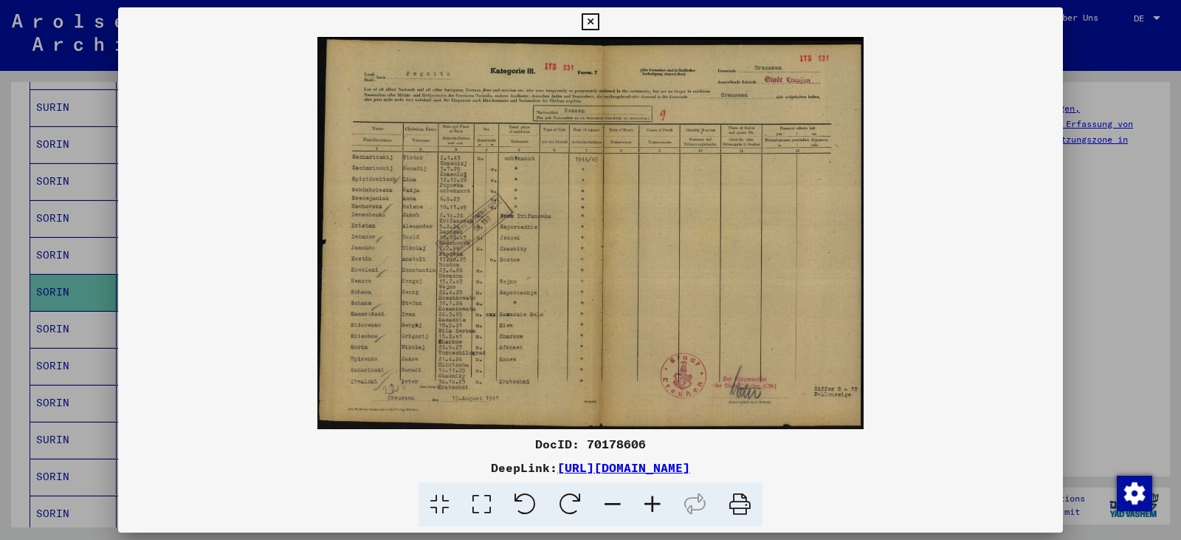
click at [486, 500] on icon at bounding box center [482, 504] width 42 height 45
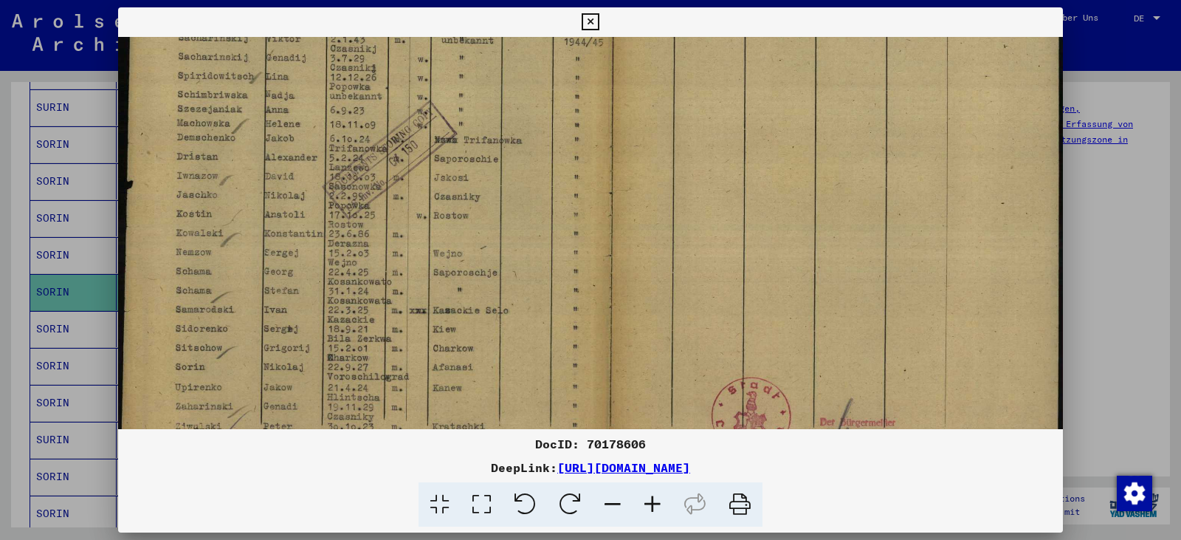
drag, startPoint x: 440, startPoint y: 341, endPoint x: 419, endPoint y: 145, distance: 197.5
click at [419, 145] on img at bounding box center [590, 169] width 945 height 678
click at [421, 275] on img at bounding box center [590, 165] width 945 height 678
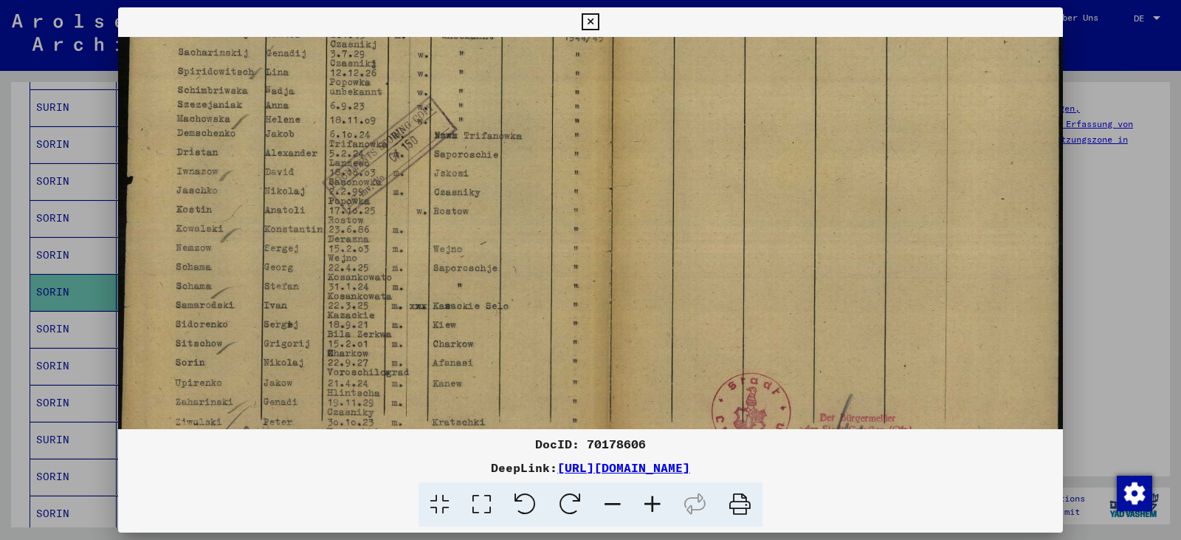
scroll to position [215, 0]
click at [420, 271] on img at bounding box center [590, 161] width 945 height 678
click at [588, 18] on icon at bounding box center [590, 22] width 17 height 18
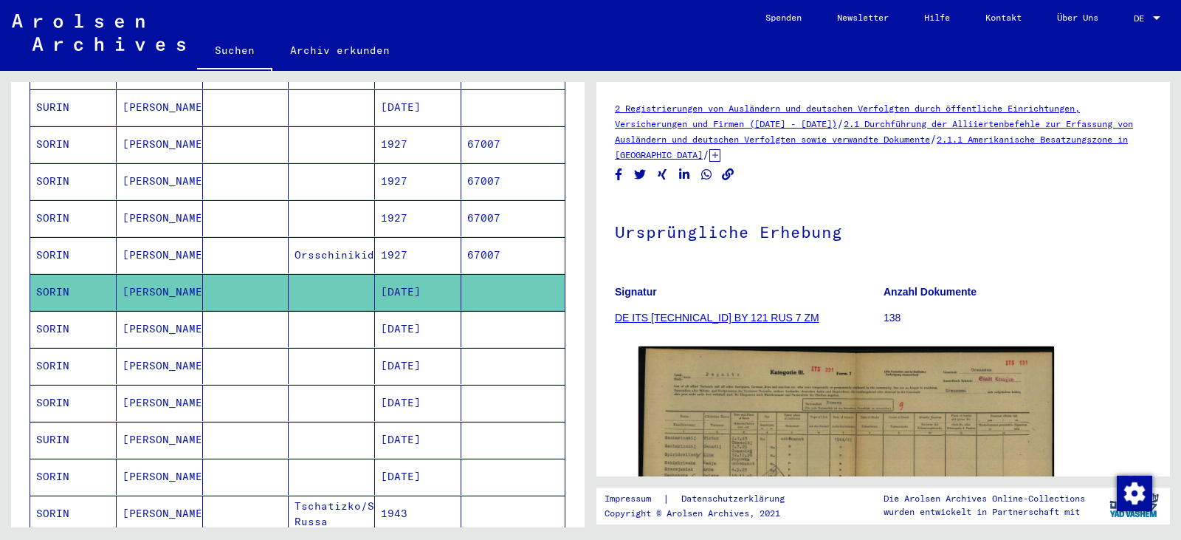
click at [414, 317] on mat-cell "[DATE]" at bounding box center [418, 329] width 86 height 36
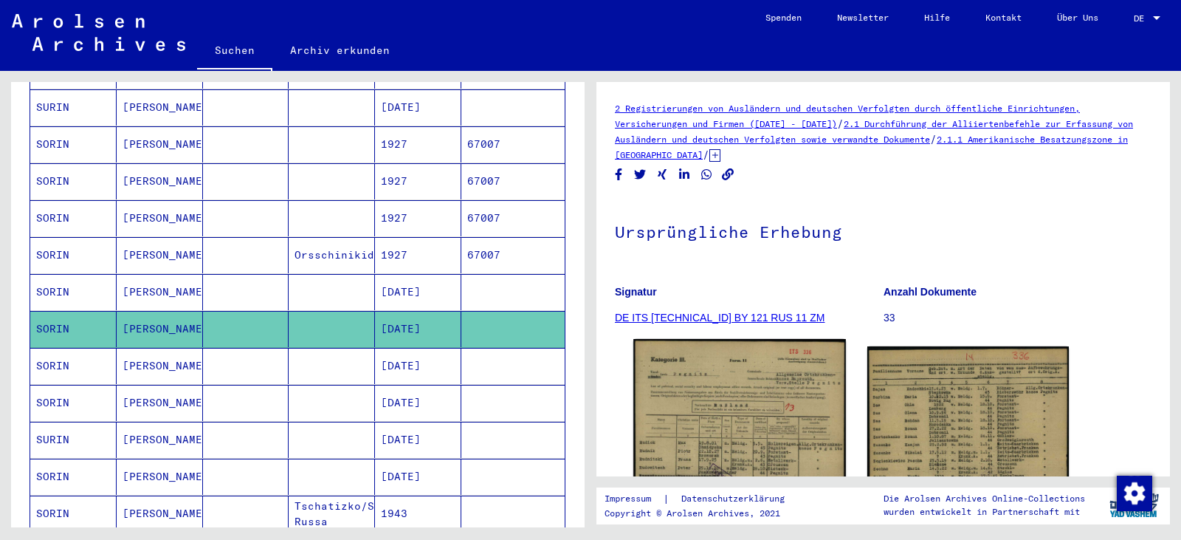
click at [712, 393] on img at bounding box center [739, 486] width 212 height 295
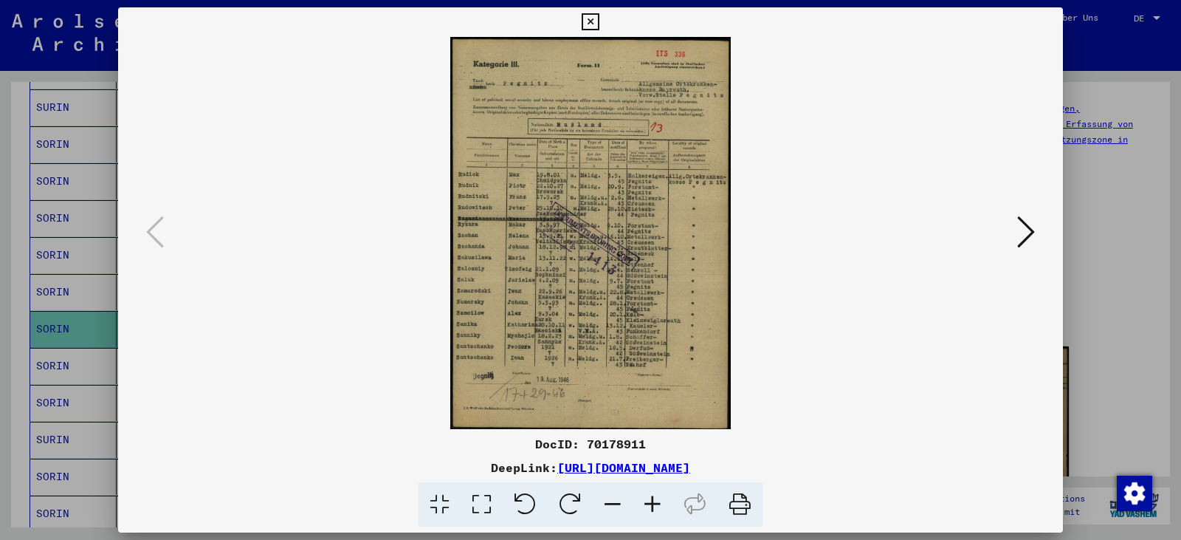
click at [485, 502] on icon at bounding box center [482, 504] width 42 height 45
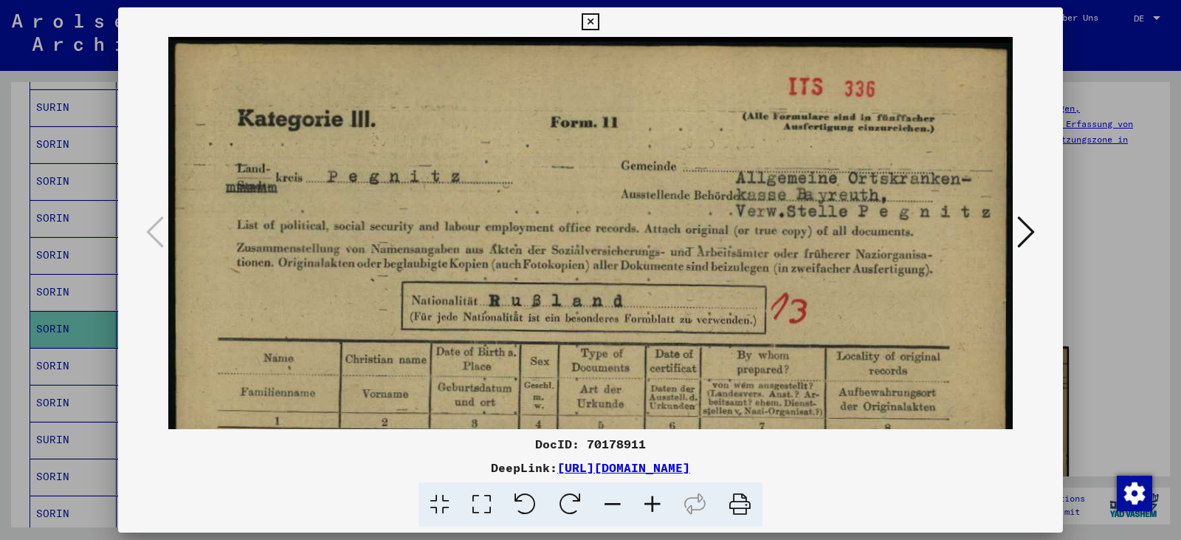
drag, startPoint x: 485, startPoint y: 436, endPoint x: 483, endPoint y: 390, distance: 45.8
click at [483, 390] on div "DocID: 70178911 DeepLink: [URL][DOMAIN_NAME]" at bounding box center [590, 267] width 945 height 520
click at [540, 476] on div "DocID: 70178911 DeepLink: [URL][DOMAIN_NAME]" at bounding box center [590, 481] width 945 height 92
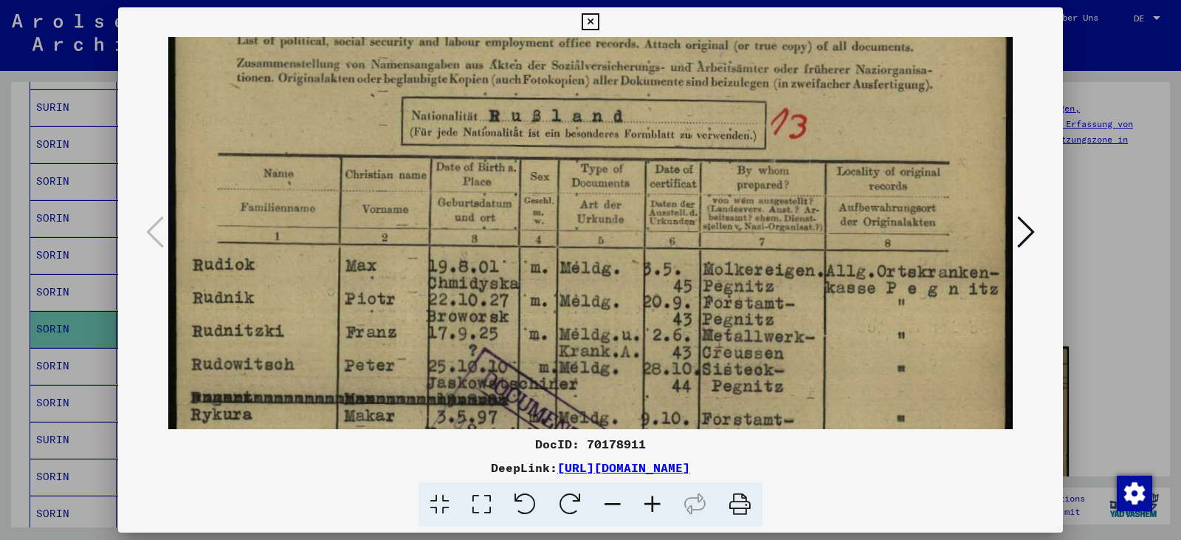
drag, startPoint x: 497, startPoint y: 385, endPoint x: 467, endPoint y: 199, distance: 188.3
click at [467, 199] on img at bounding box center [590, 440] width 844 height 1177
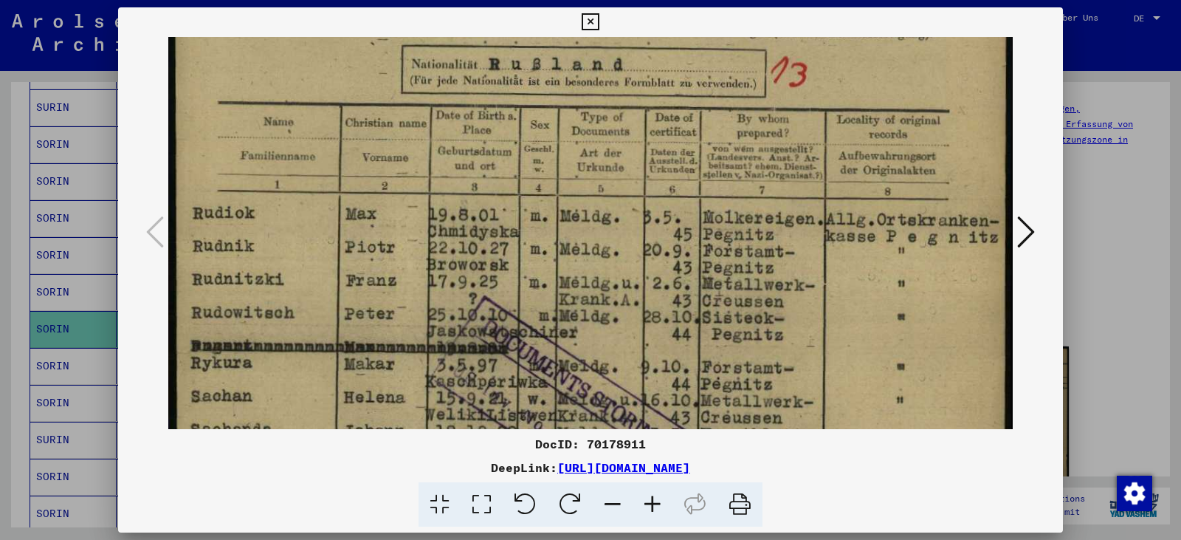
drag, startPoint x: 261, startPoint y: 310, endPoint x: 261, endPoint y: 175, distance: 135.1
click at [261, 179] on img at bounding box center [590, 389] width 844 height 1177
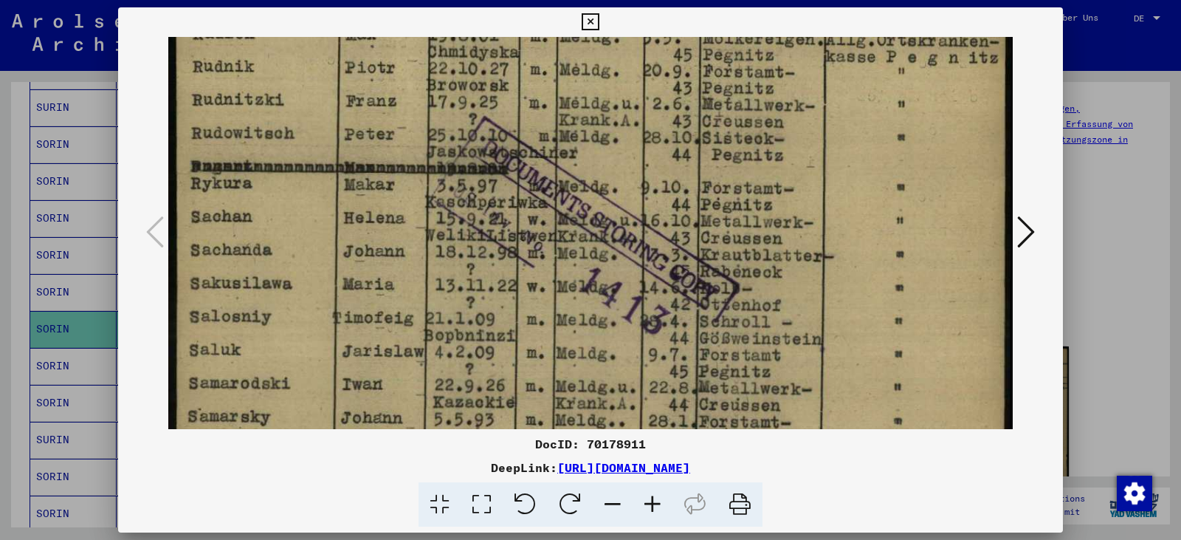
scroll to position [416, 0]
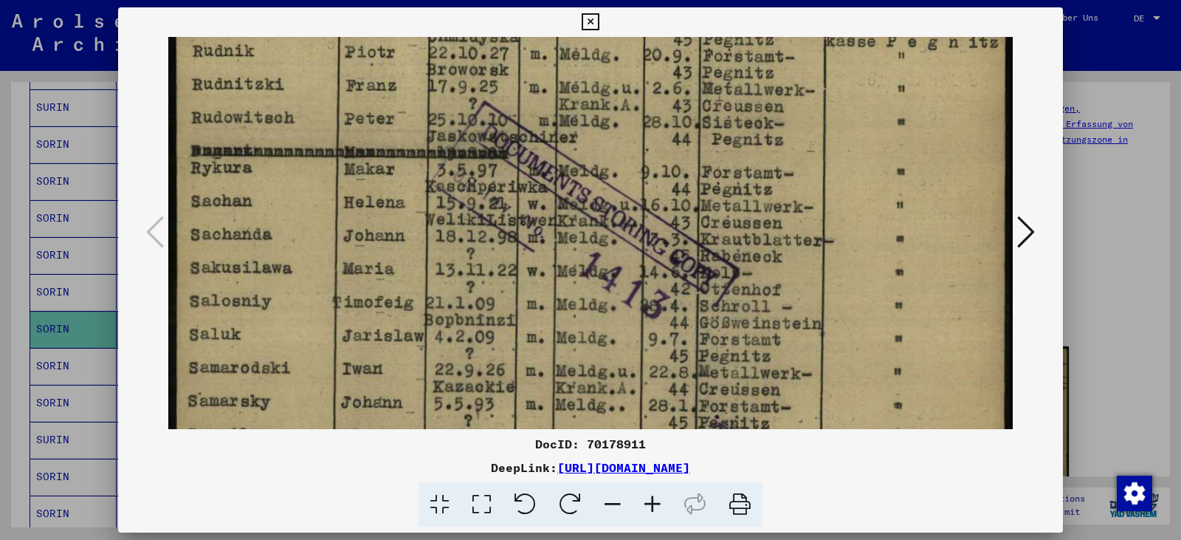
drag, startPoint x: 292, startPoint y: 348, endPoint x: 285, endPoint y: 266, distance: 82.3
click at [279, 234] on img at bounding box center [590, 194] width 844 height 1177
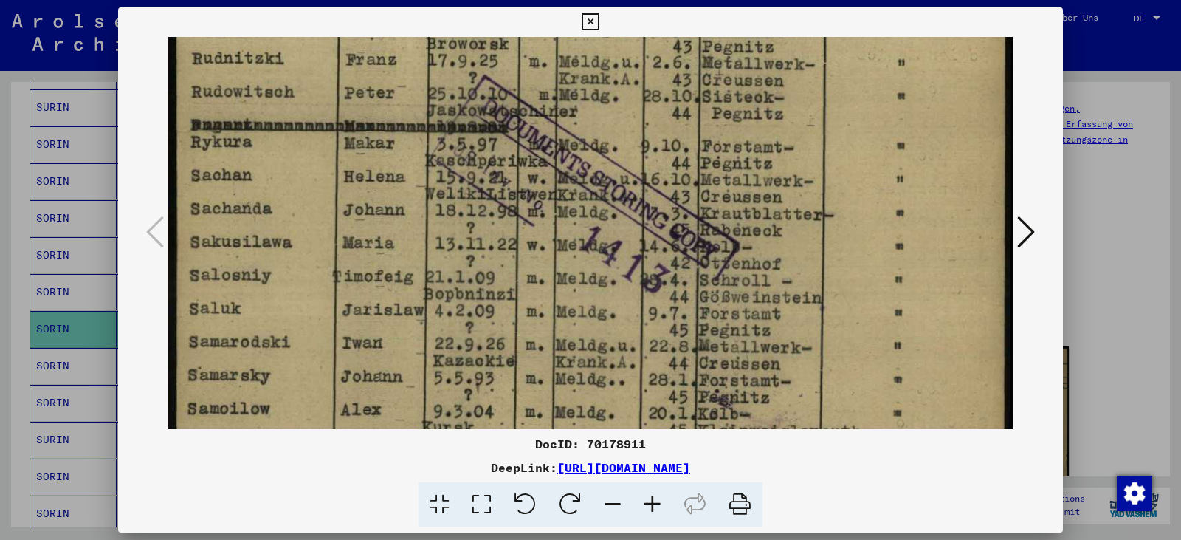
scroll to position [458, 0]
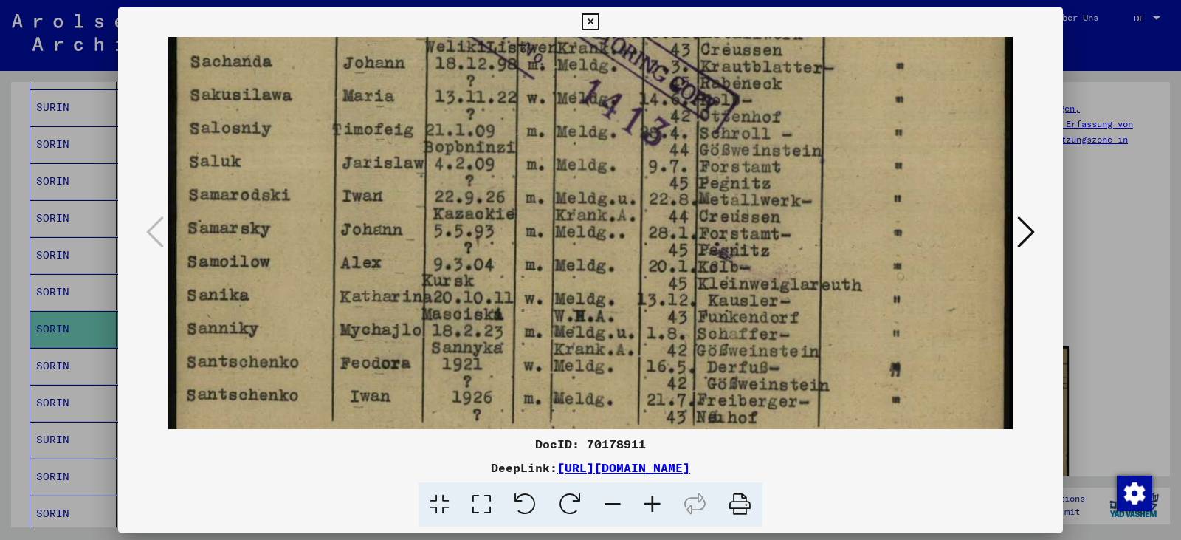
drag, startPoint x: 322, startPoint y: 375, endPoint x: 276, endPoint y: 200, distance: 180.8
click at [276, 200] on img at bounding box center [590, 21] width 844 height 1177
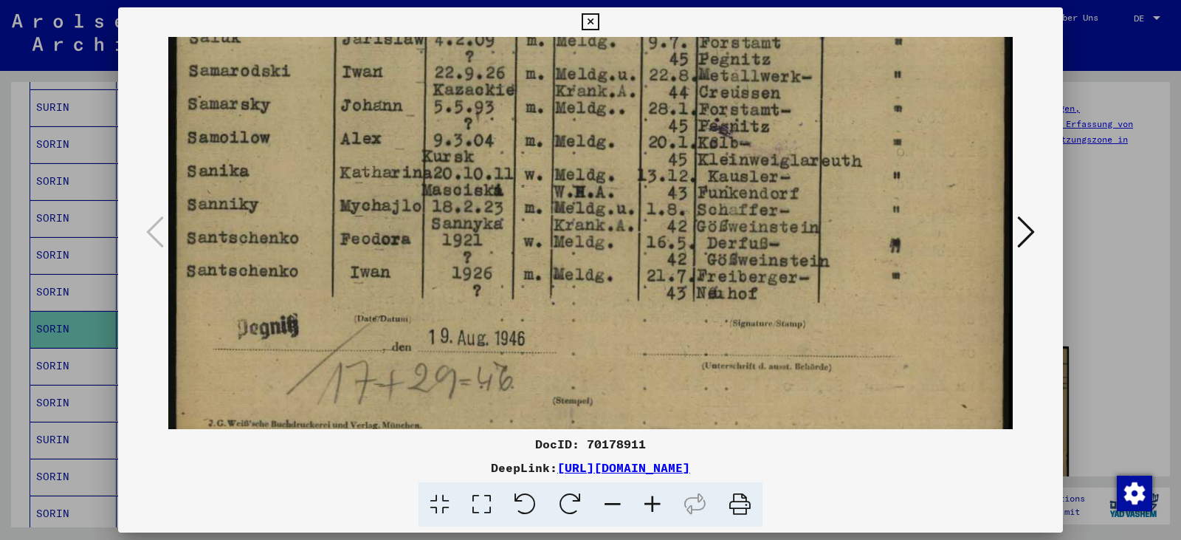
scroll to position [732, 0]
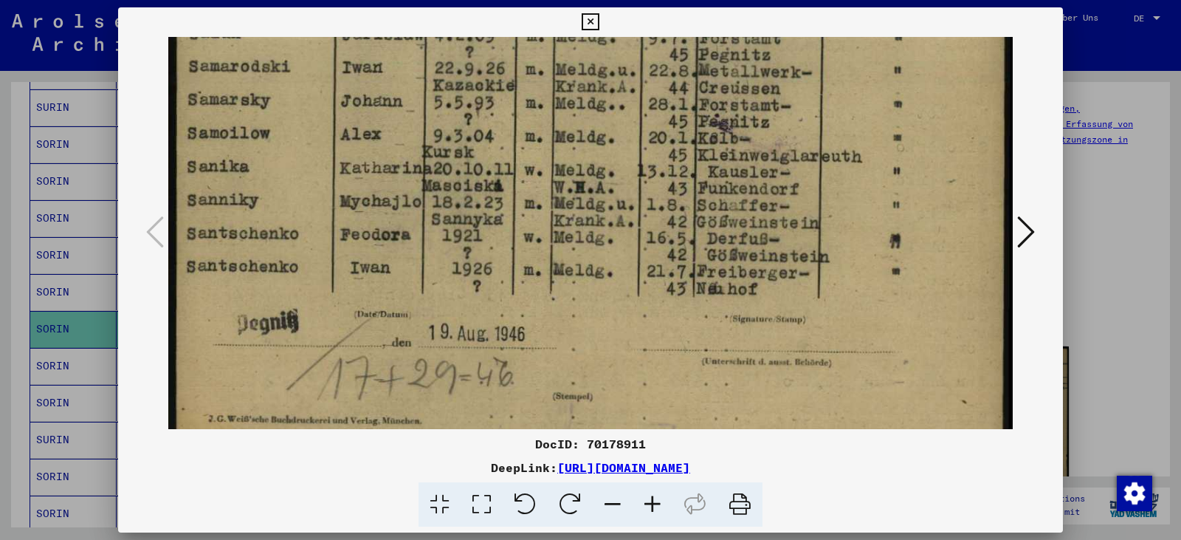
drag, startPoint x: 310, startPoint y: 348, endPoint x: 287, endPoint y: 221, distance: 129.0
click at [1025, 223] on icon at bounding box center [1026, 231] width 18 height 35
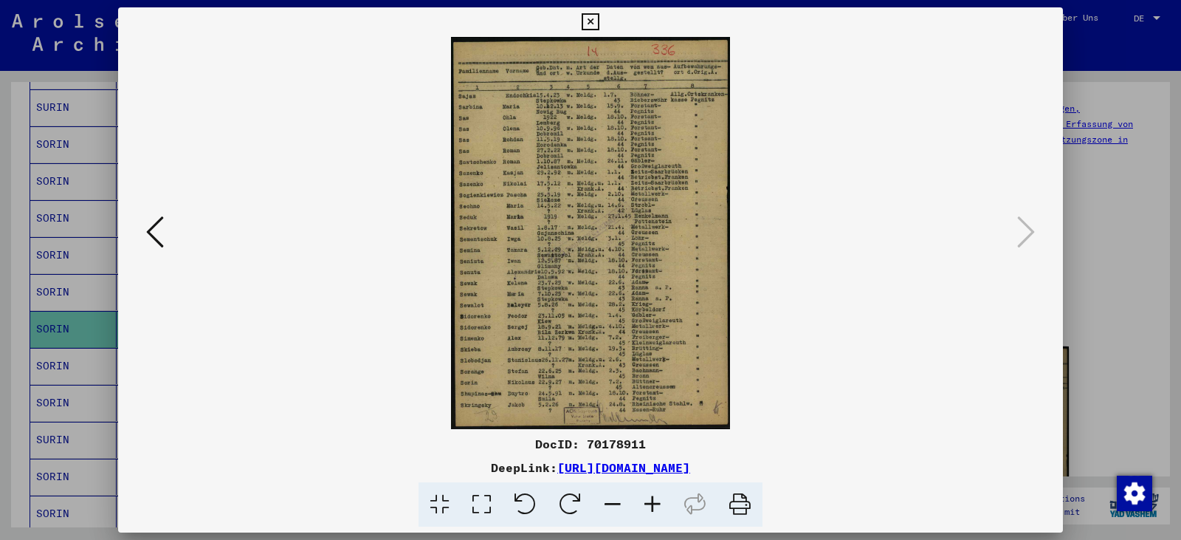
click at [483, 495] on icon at bounding box center [482, 504] width 42 height 45
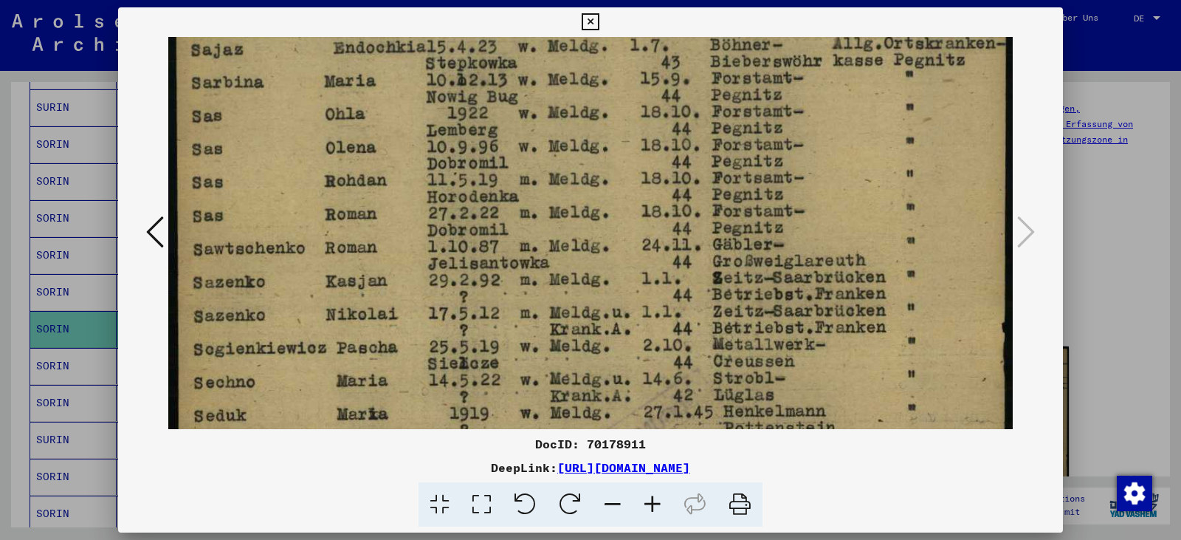
scroll to position [172, 0]
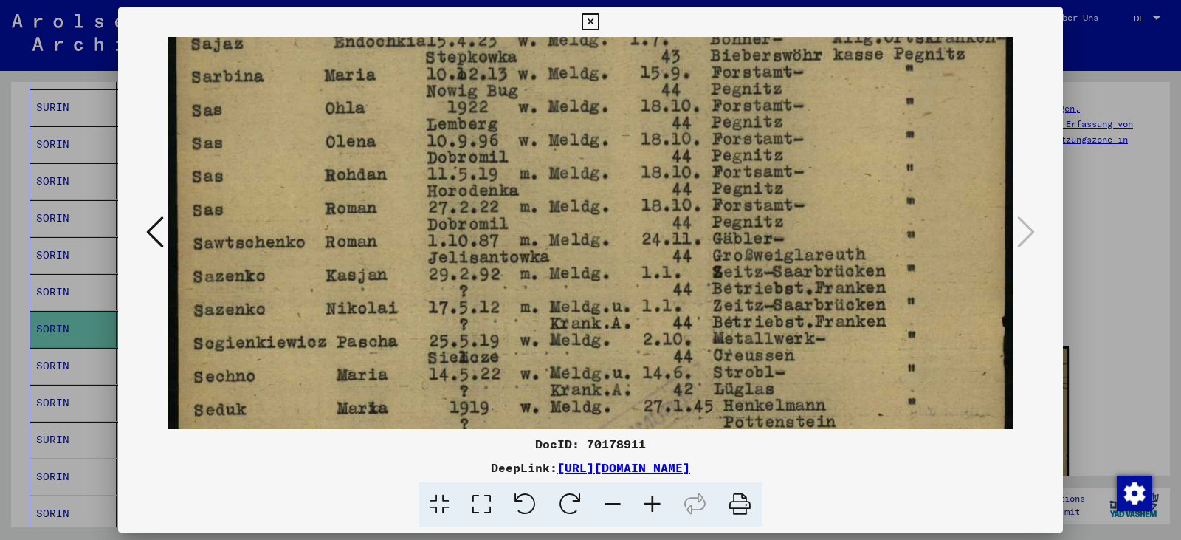
drag, startPoint x: 504, startPoint y: 383, endPoint x: 484, endPoint y: 211, distance: 173.1
click at [484, 211] on img at bounding box center [590, 457] width 844 height 1184
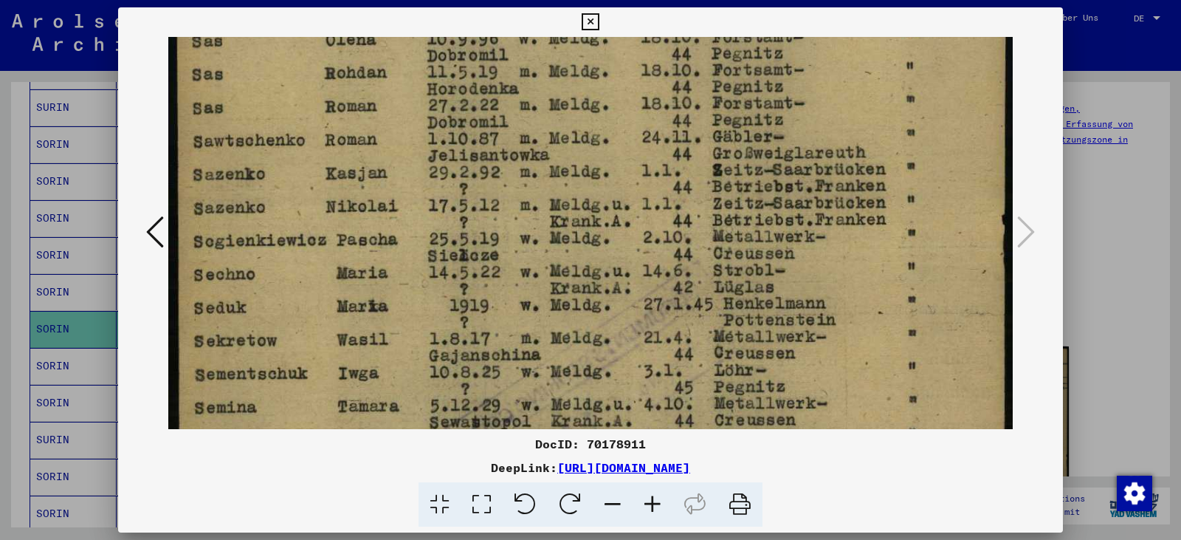
drag, startPoint x: 472, startPoint y: 341, endPoint x: 465, endPoint y: 216, distance: 125.0
click at [465, 216] on img at bounding box center [590, 355] width 844 height 1184
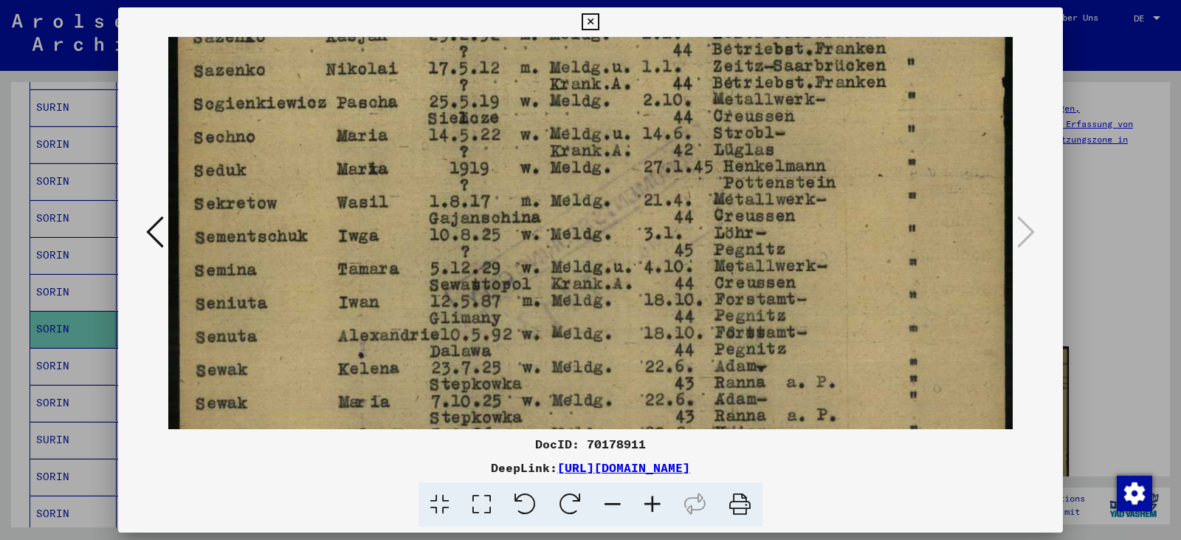
drag, startPoint x: 472, startPoint y: 331, endPoint x: 485, endPoint y: 197, distance: 135.0
click at [484, 198] on img at bounding box center [590, 218] width 844 height 1184
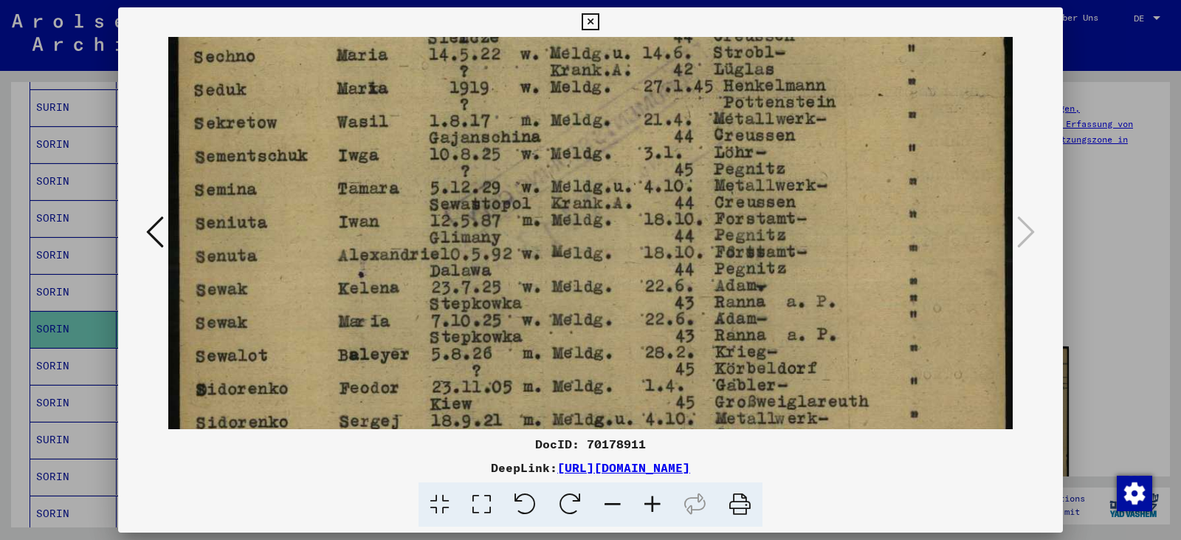
drag, startPoint x: 493, startPoint y: 329, endPoint x: 500, endPoint y: 205, distance: 124.2
click at [499, 204] on img at bounding box center [590, 137] width 844 height 1184
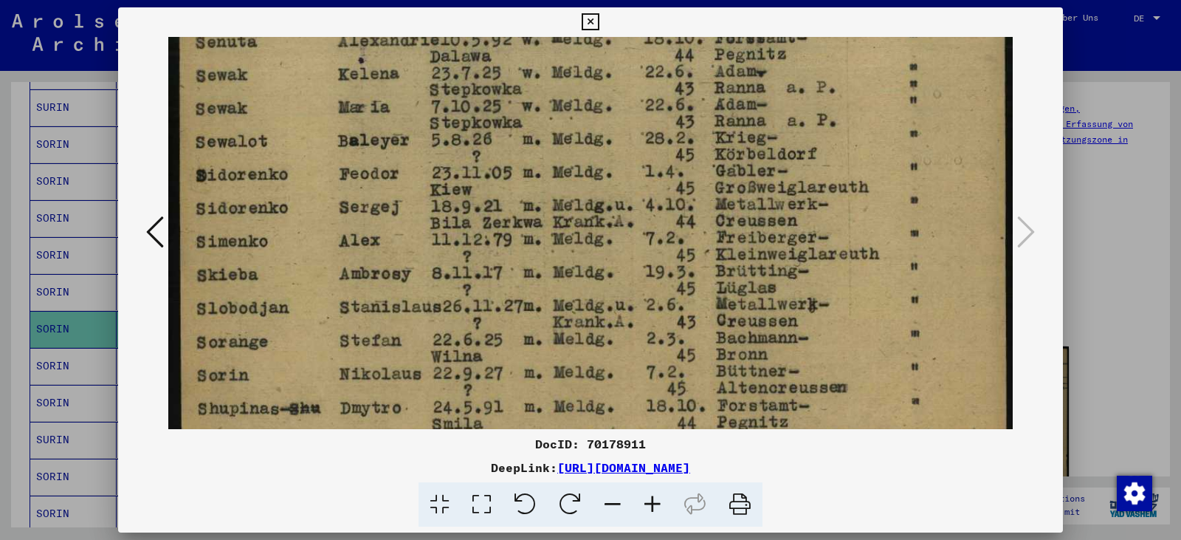
drag, startPoint x: 490, startPoint y: 323, endPoint x: 504, endPoint y: 140, distance: 183.6
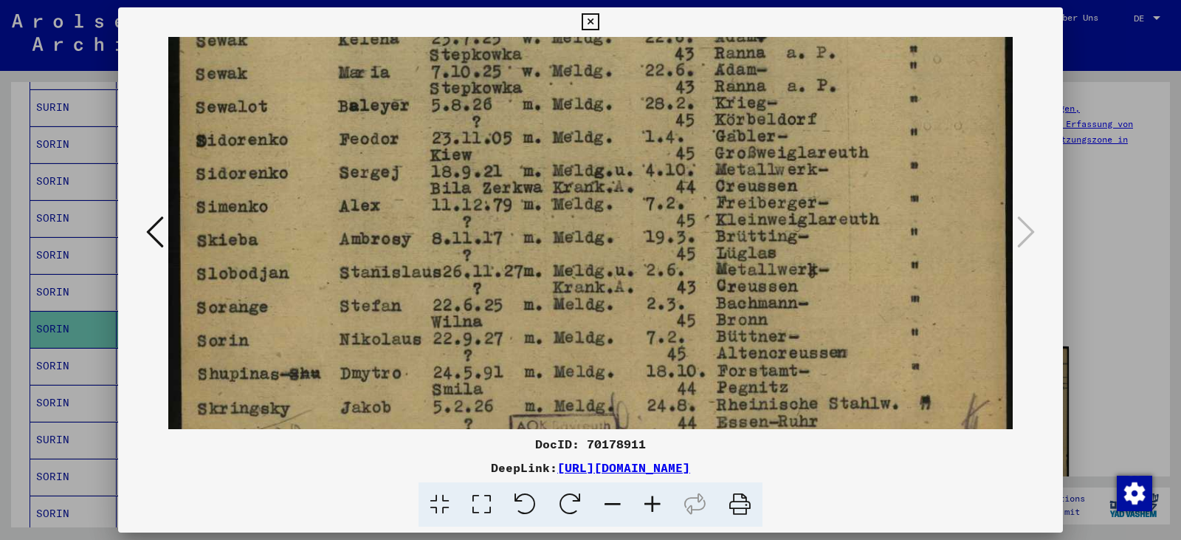
click at [595, 21] on icon at bounding box center [590, 22] width 17 height 18
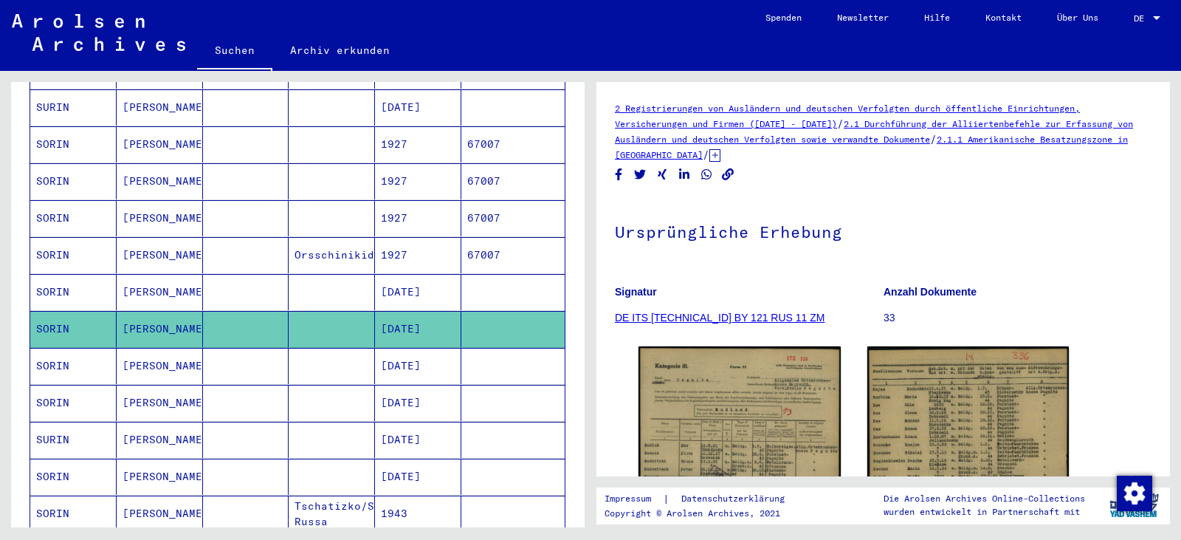
click at [309, 348] on mat-cell at bounding box center [332, 366] width 86 height 36
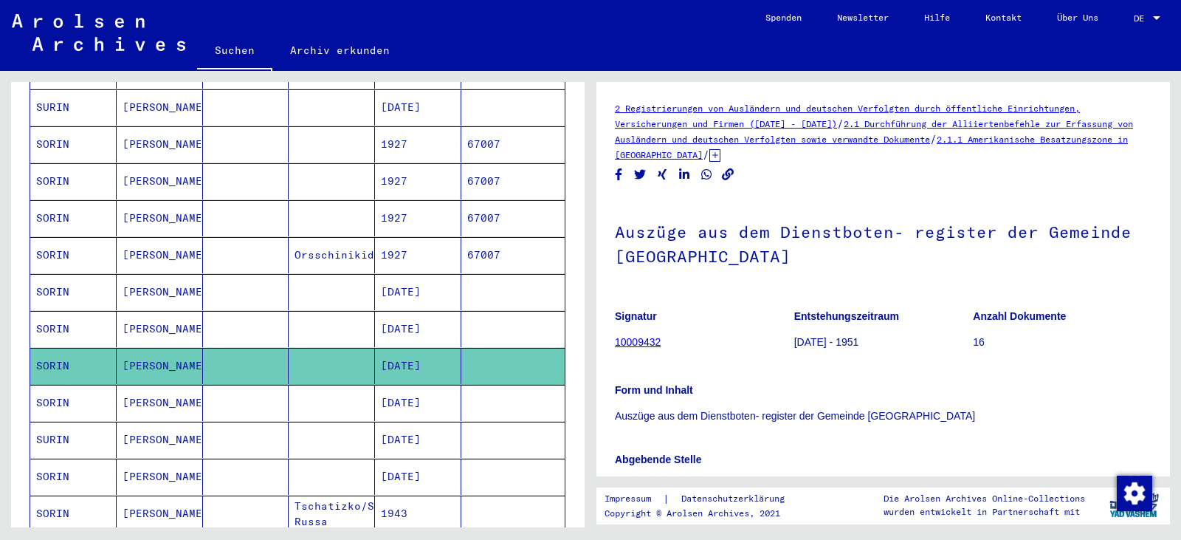
scroll to position [271, 0]
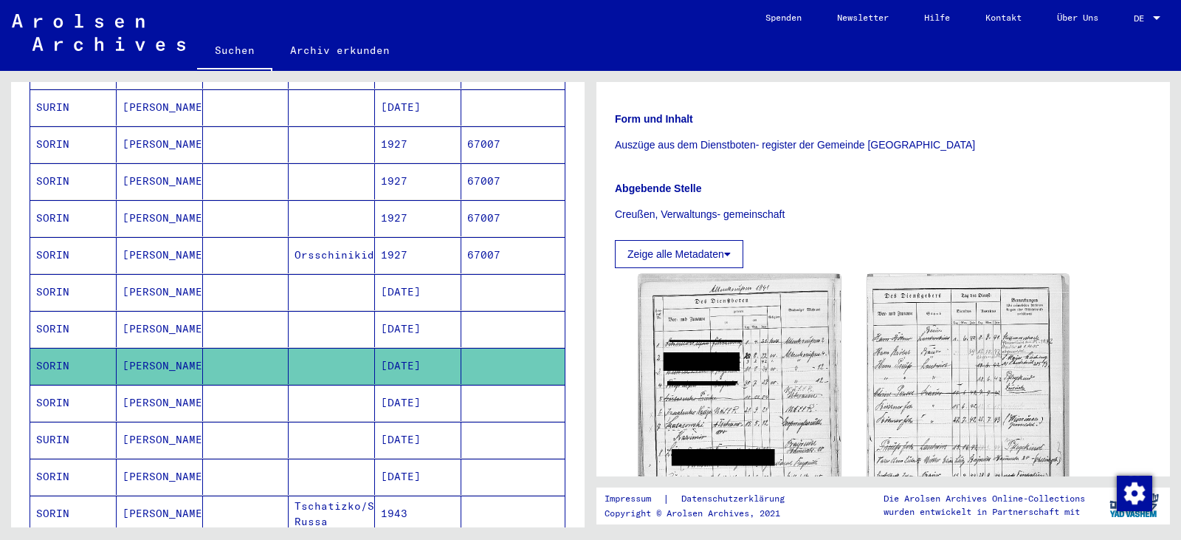
click at [410, 392] on mat-cell "[DATE]" at bounding box center [418, 403] width 86 height 36
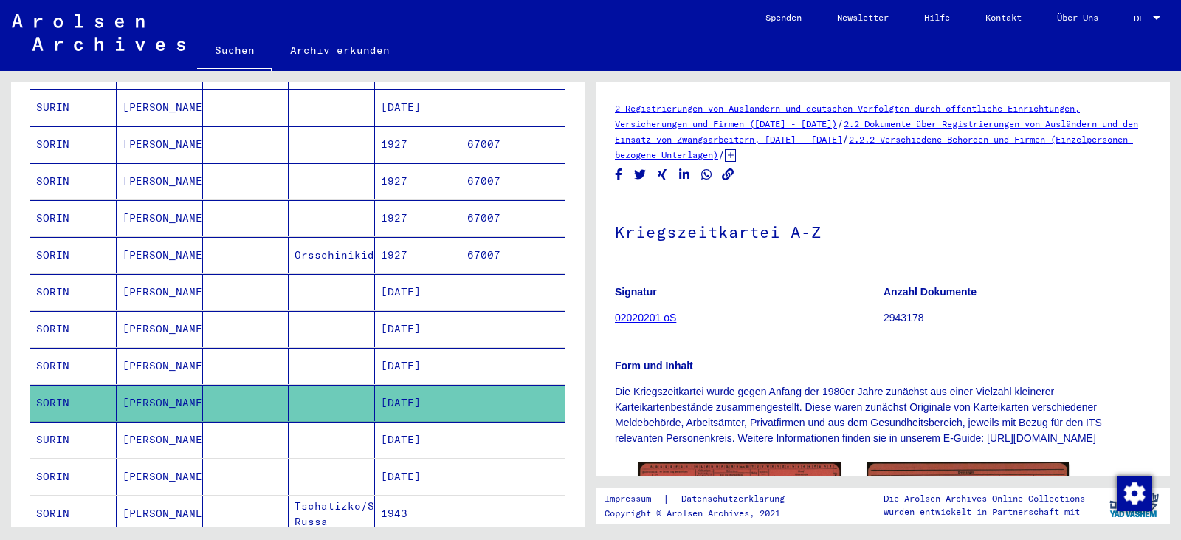
scroll to position [134, 0]
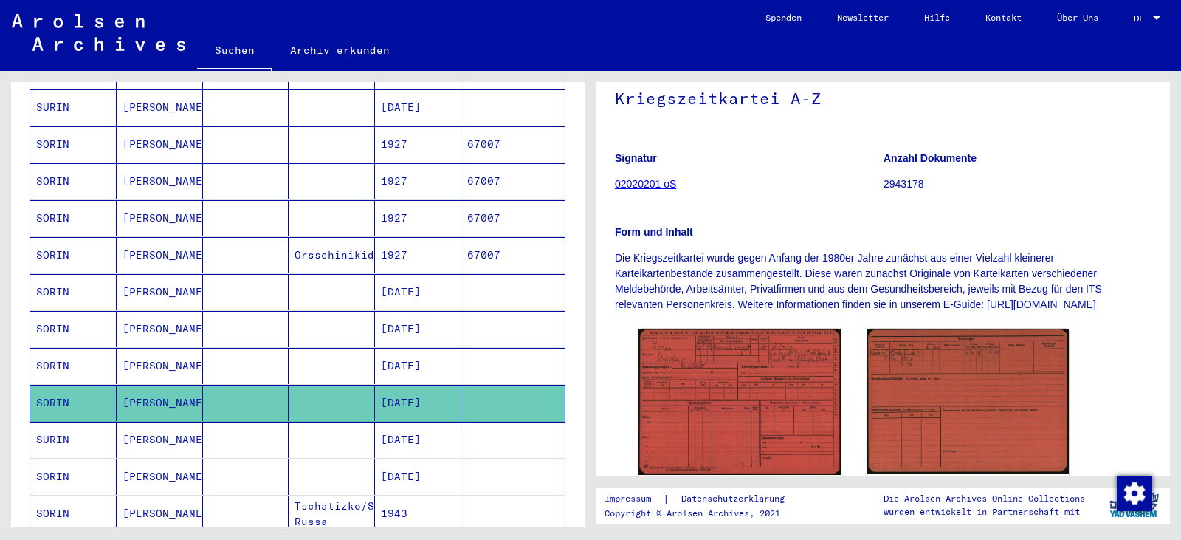
click at [703, 376] on img at bounding box center [739, 401] width 202 height 146
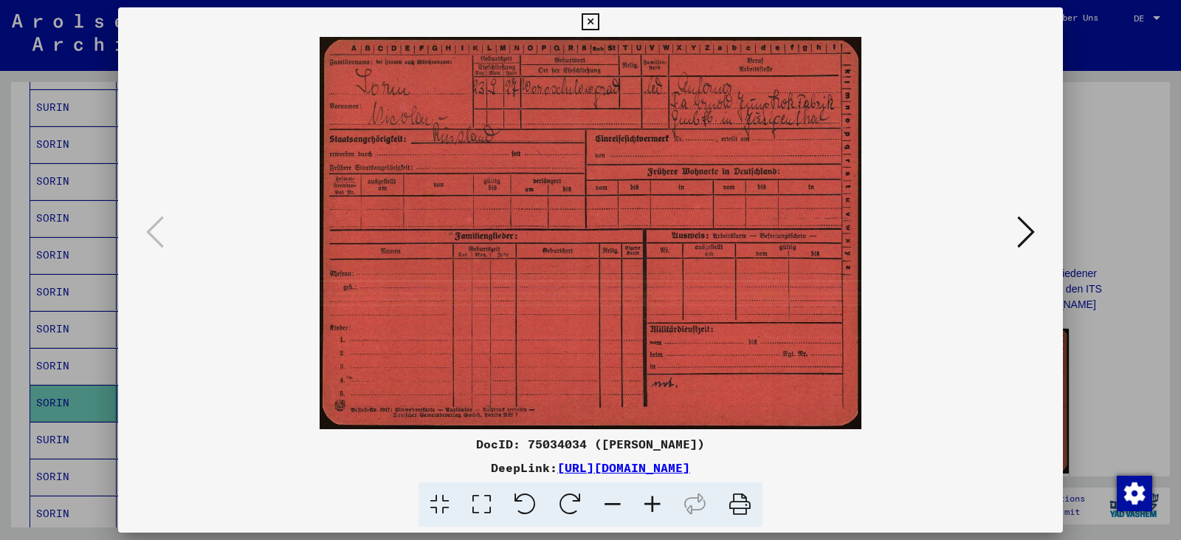
click at [486, 500] on icon at bounding box center [482, 504] width 42 height 45
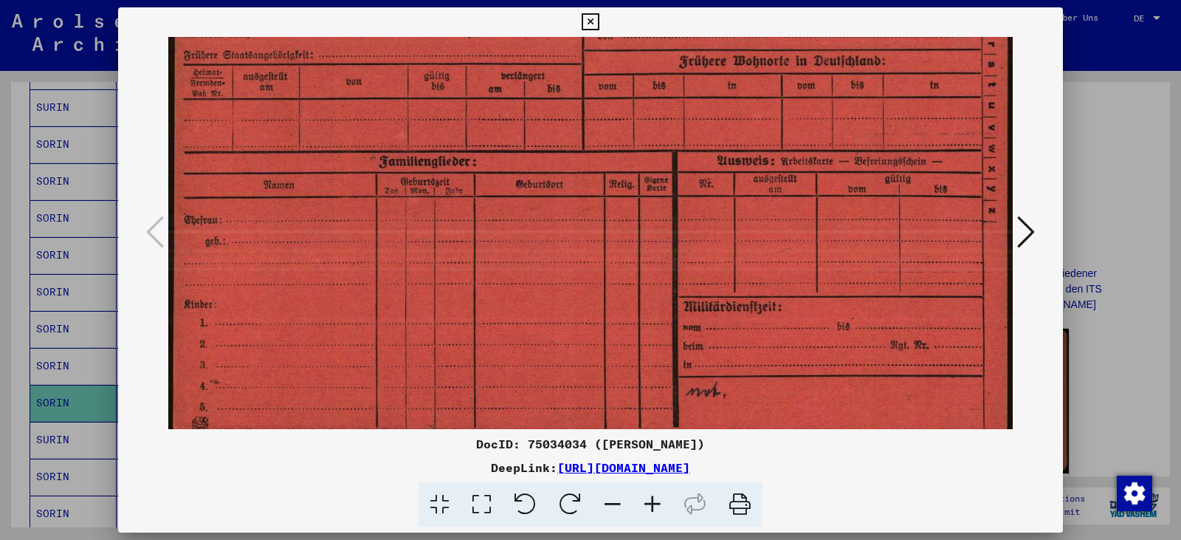
scroll to position [219, 0]
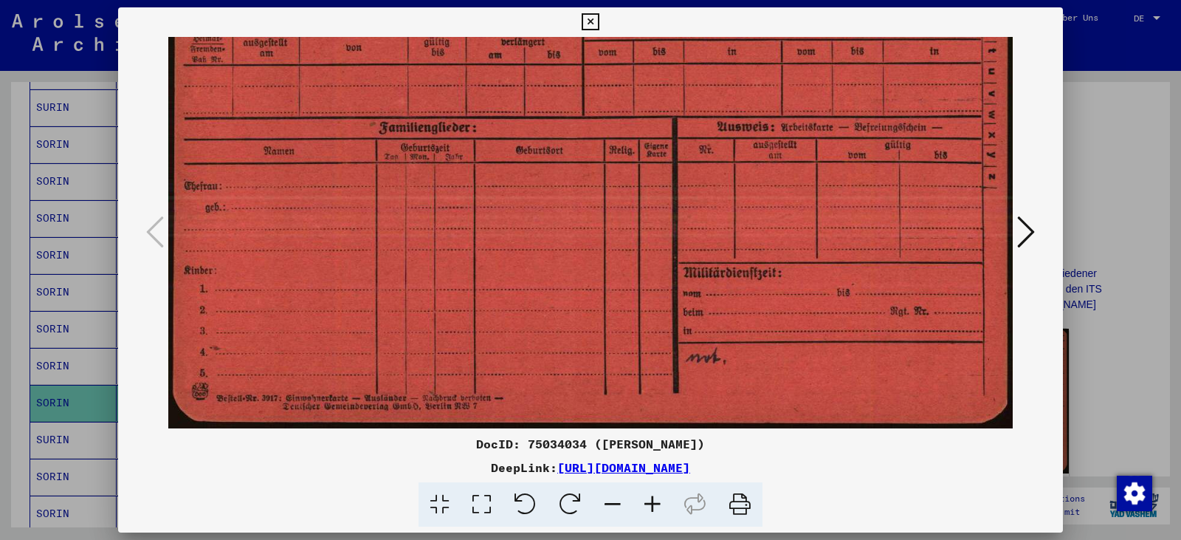
drag, startPoint x: 427, startPoint y: 390, endPoint x: 386, endPoint y: 87, distance: 306.2
click at [386, 87] on img at bounding box center [590, 123] width 844 height 611
click at [1022, 224] on icon at bounding box center [1026, 231] width 18 height 35
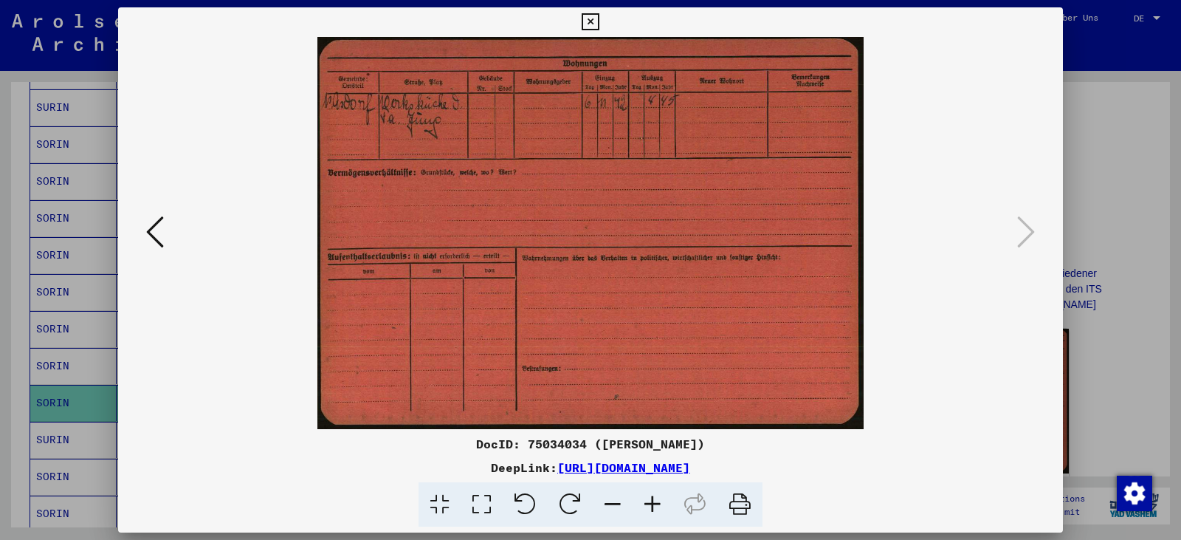
click at [488, 496] on icon at bounding box center [482, 504] width 42 height 45
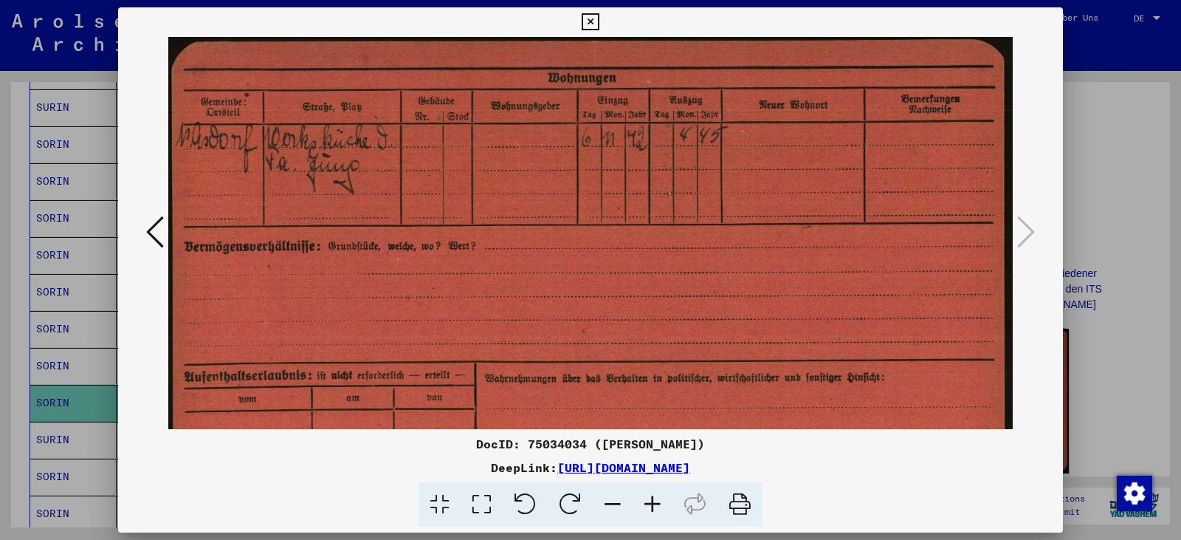
click at [444, 370] on img at bounding box center [590, 339] width 844 height 605
click at [587, 29] on icon at bounding box center [590, 22] width 17 height 18
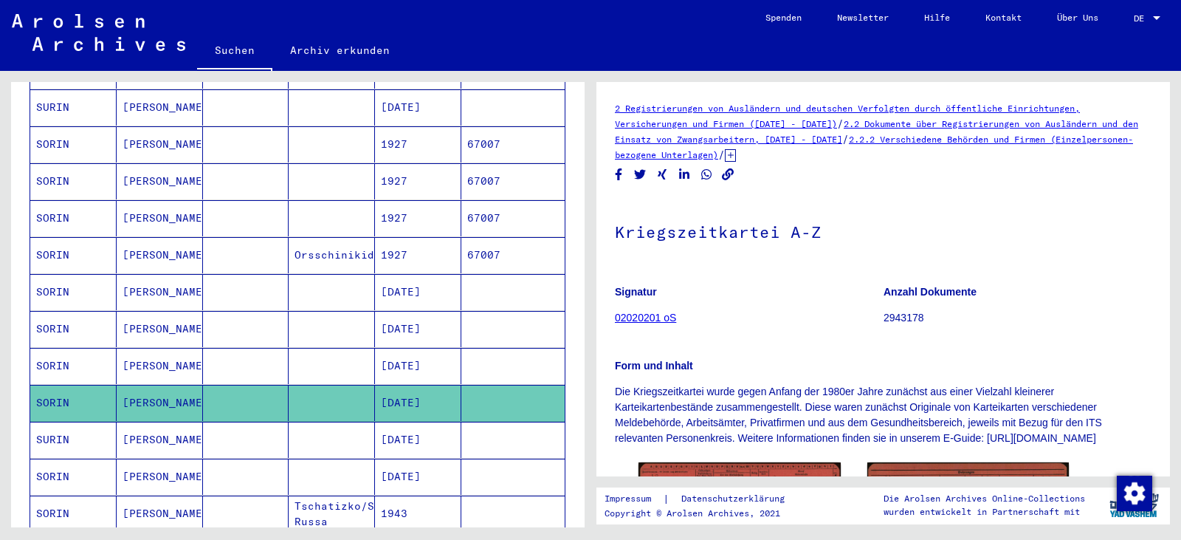
click at [444, 351] on mat-cell "[DATE]" at bounding box center [418, 366] width 86 height 36
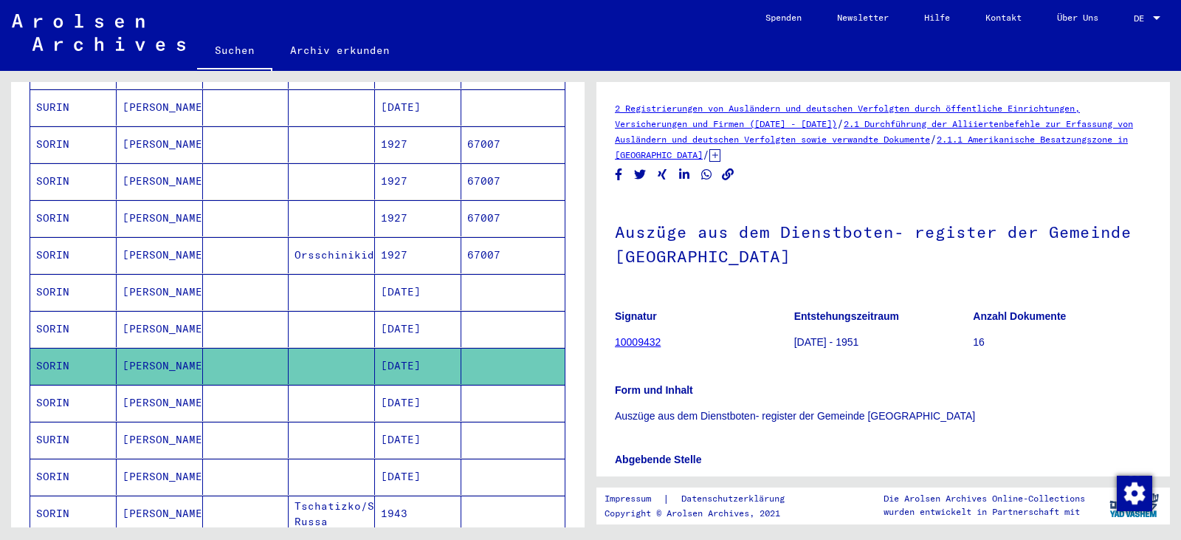
scroll to position [271, 0]
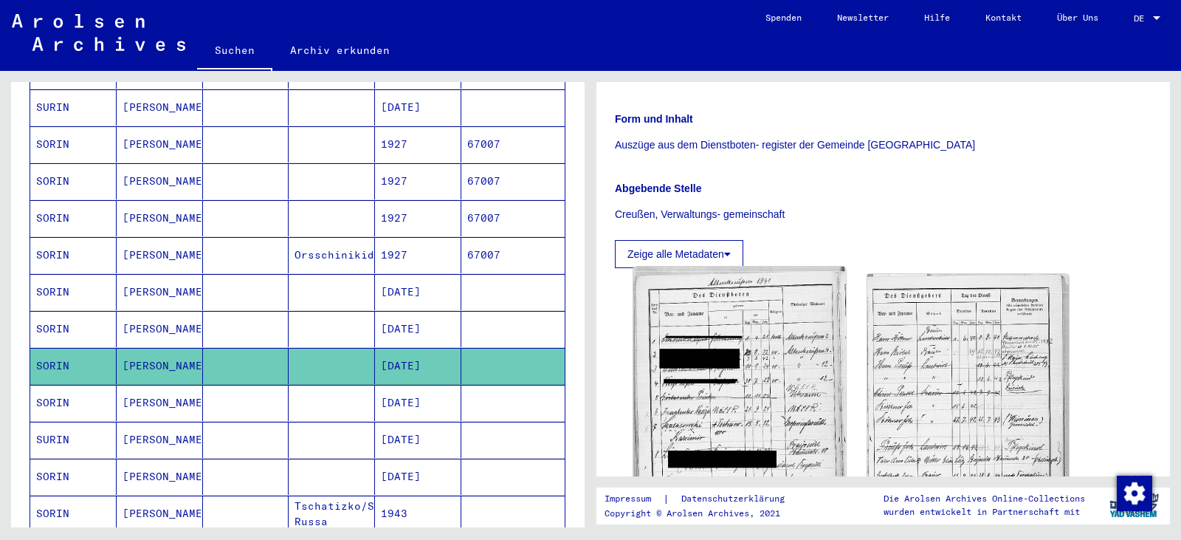
click at [701, 361] on img at bounding box center [739, 415] width 212 height 298
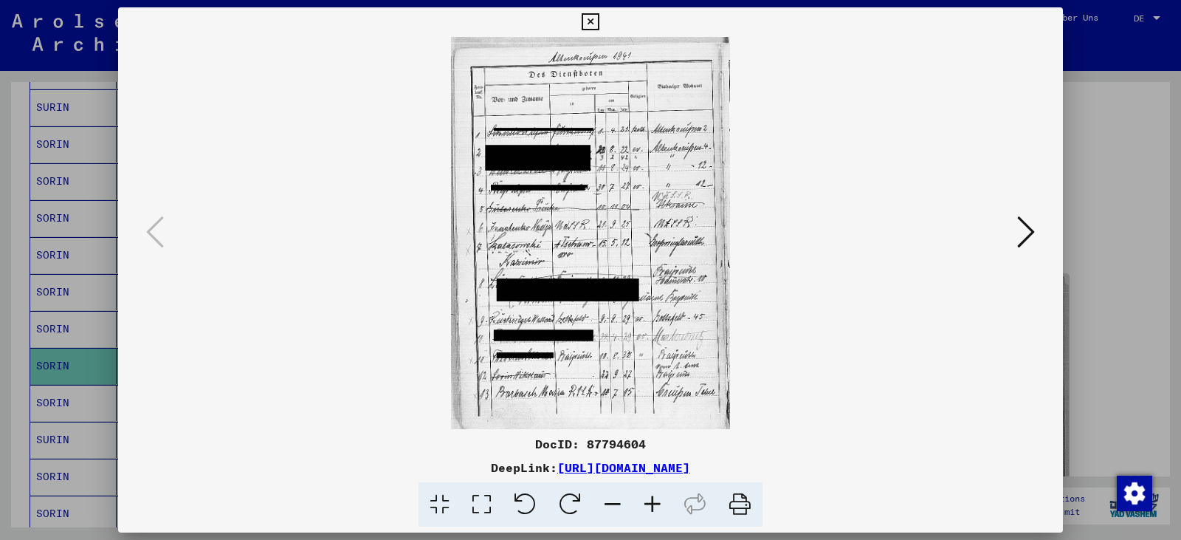
click at [492, 494] on icon at bounding box center [482, 504] width 42 height 45
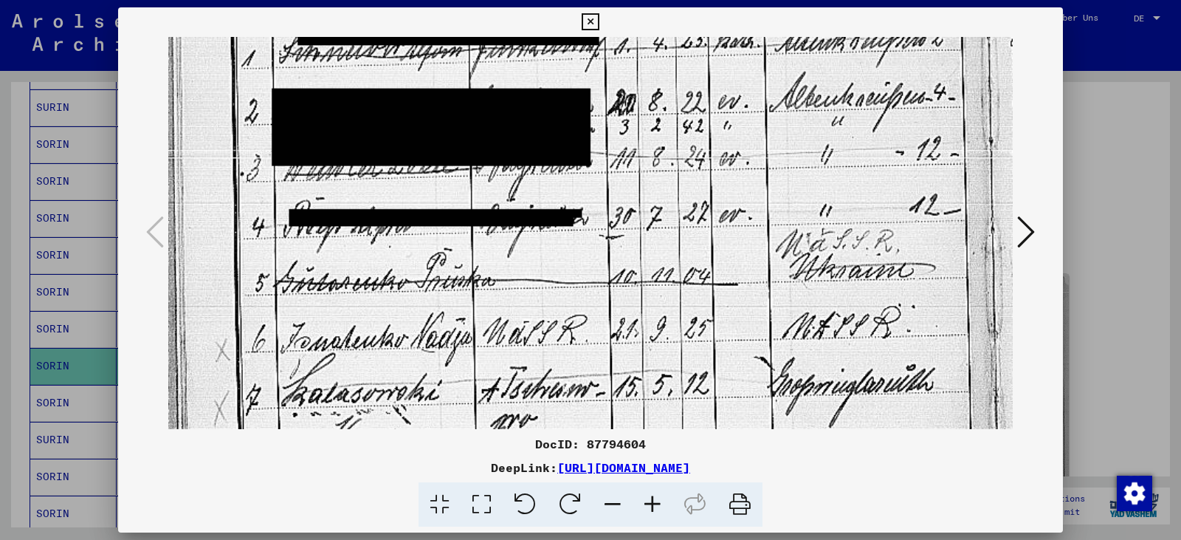
drag, startPoint x: 510, startPoint y: 330, endPoint x: 512, endPoint y: 49, distance: 280.5
click at [512, 49] on img at bounding box center [590, 354] width 844 height 1189
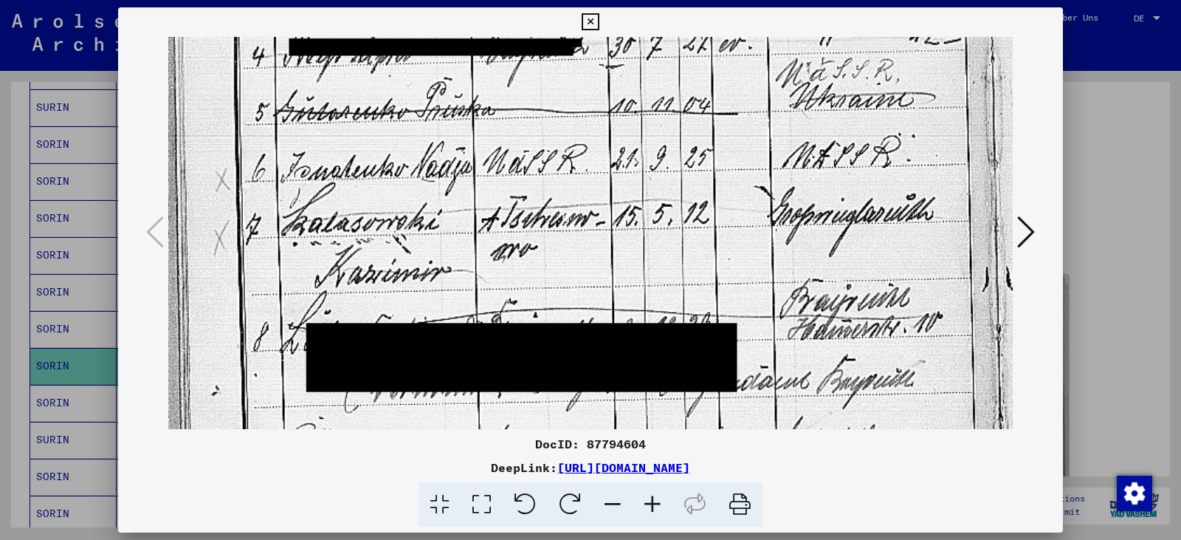
drag, startPoint x: 543, startPoint y: 292, endPoint x: 510, endPoint y: 106, distance: 188.8
click at [510, 106] on img at bounding box center [590, 184] width 844 height 1189
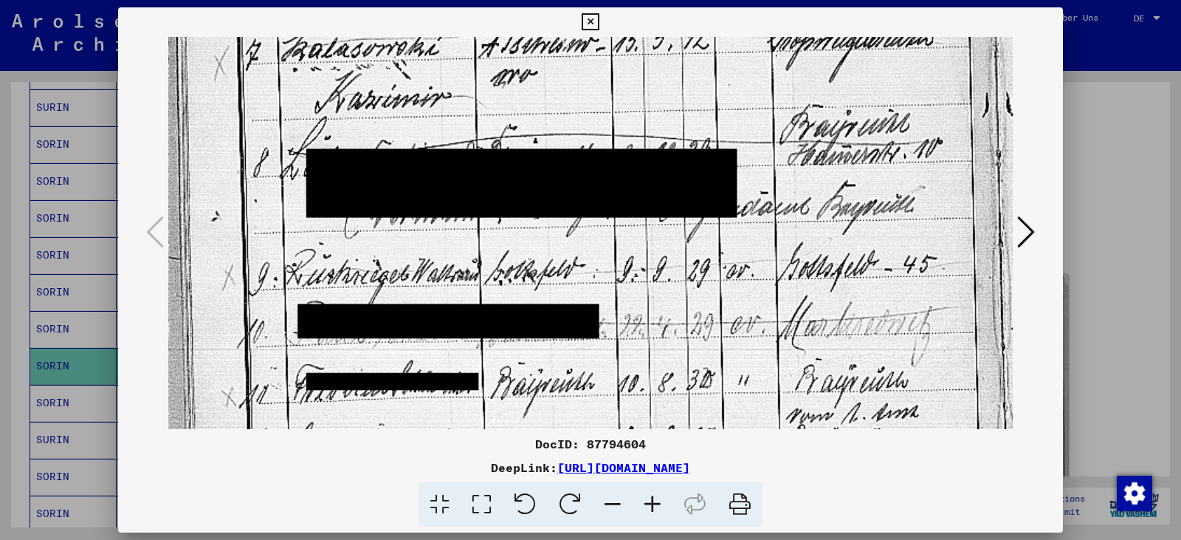
drag, startPoint x: 531, startPoint y: 250, endPoint x: 504, endPoint y: 94, distance: 158.0
click at [504, 94] on img at bounding box center [590, 10] width 844 height 1189
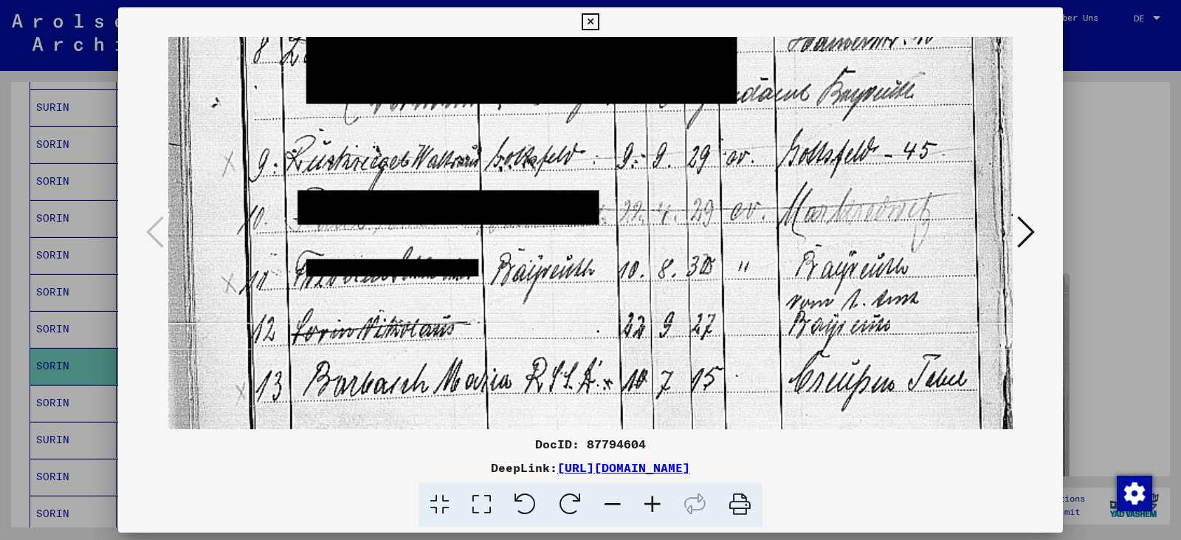
drag, startPoint x: 517, startPoint y: 237, endPoint x: 507, endPoint y: 129, distance: 108.3
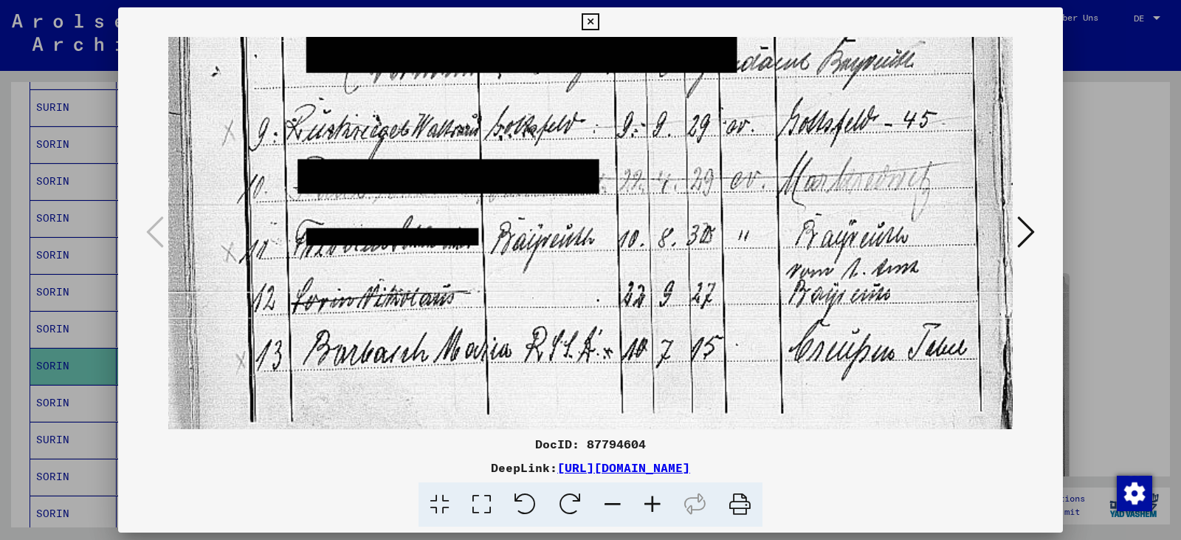
scroll to position [767, 0]
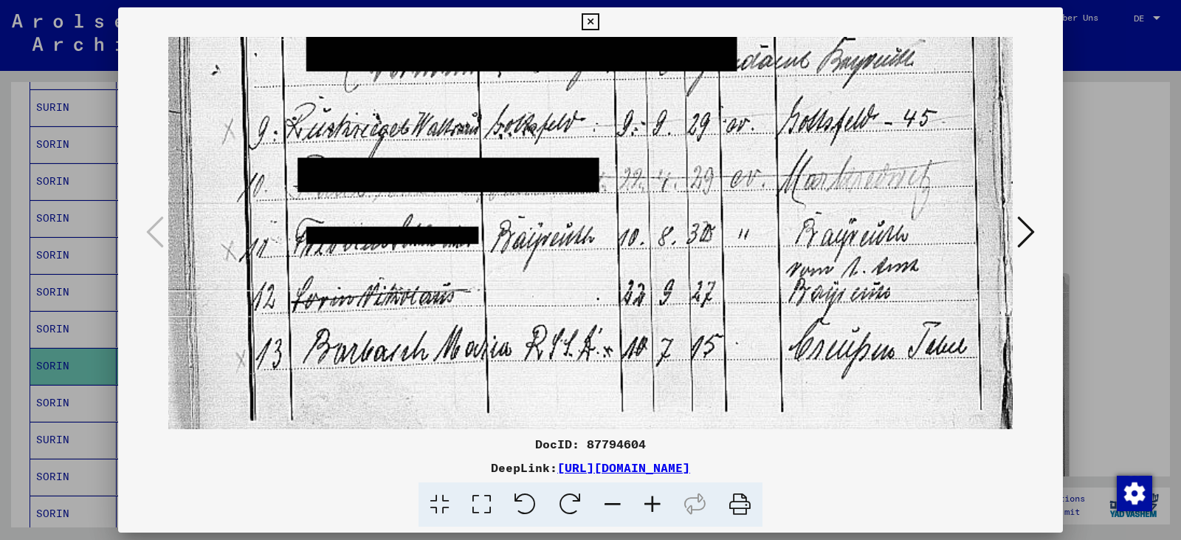
drag, startPoint x: 529, startPoint y: 255, endPoint x: 510, endPoint y: 222, distance: 37.4
click at [1031, 235] on icon at bounding box center [1026, 231] width 18 height 35
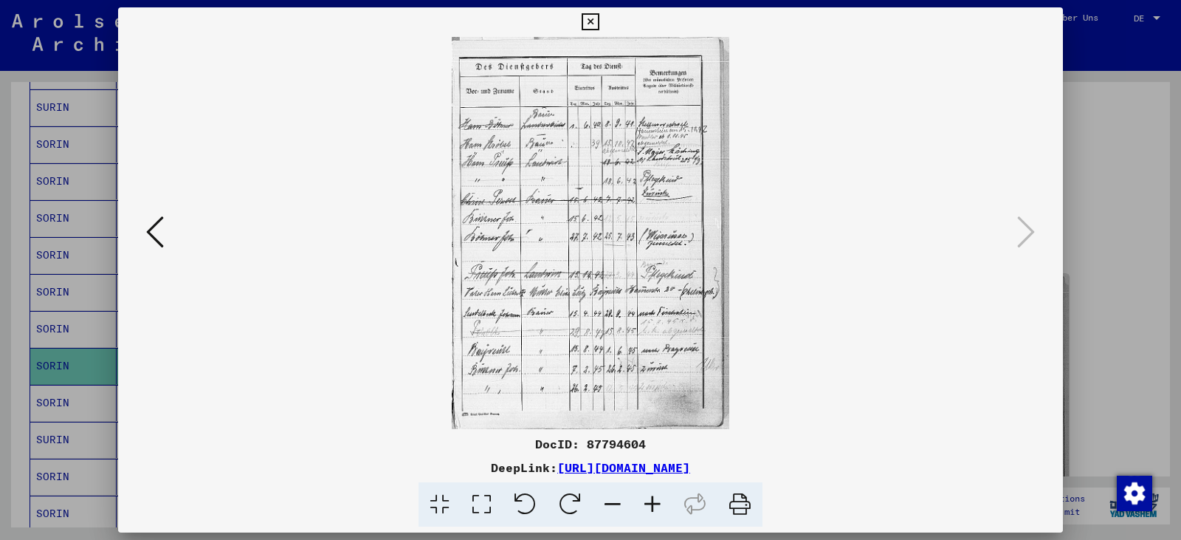
drag, startPoint x: 489, startPoint y: 503, endPoint x: 472, endPoint y: 481, distance: 28.5
click at [489, 503] on icon at bounding box center [482, 504] width 42 height 45
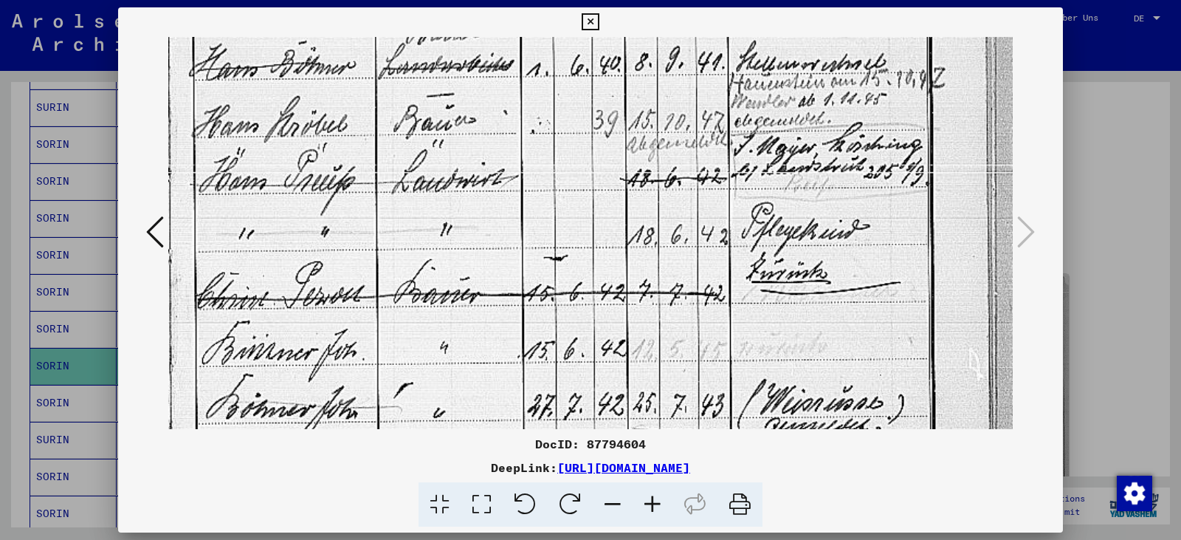
drag, startPoint x: 452, startPoint y: 412, endPoint x: 411, endPoint y: 165, distance: 250.6
click at [411, 165] on img at bounding box center [590, 394] width 844 height 1193
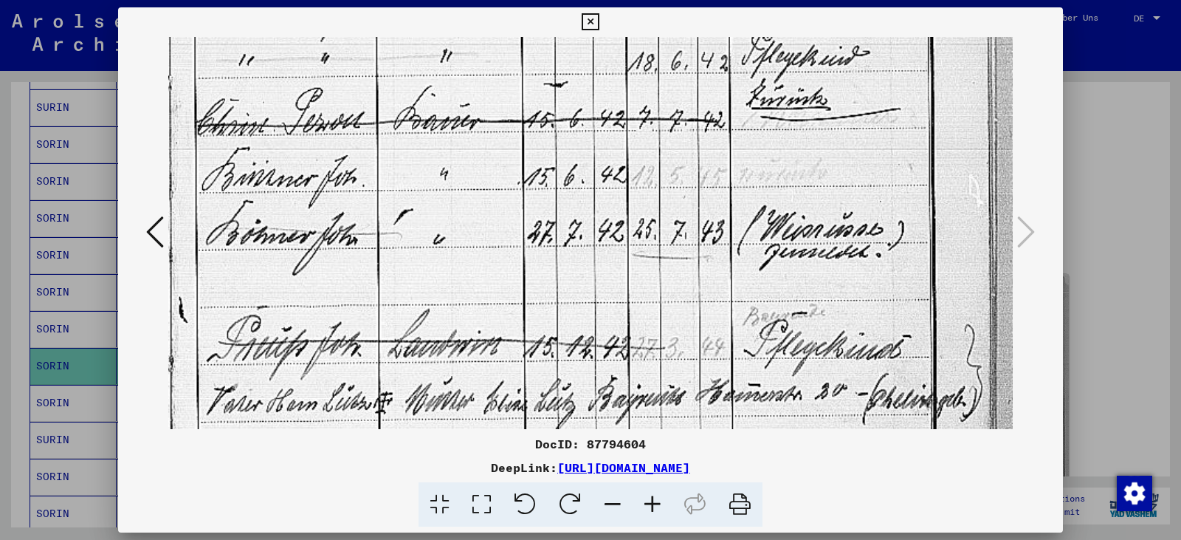
drag, startPoint x: 439, startPoint y: 360, endPoint x: 386, endPoint y: 163, distance: 204.1
click at [388, 162] on img at bounding box center [590, 220] width 844 height 1193
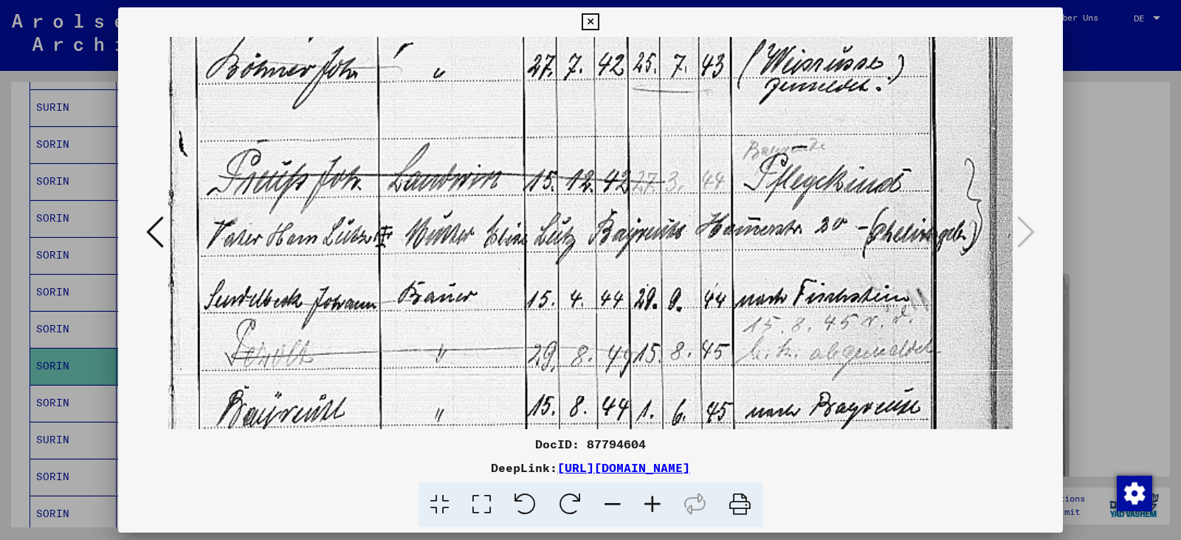
drag, startPoint x: 400, startPoint y: 328, endPoint x: 363, endPoint y: 176, distance: 156.5
click at [363, 176] on img at bounding box center [590, 54] width 844 height 1193
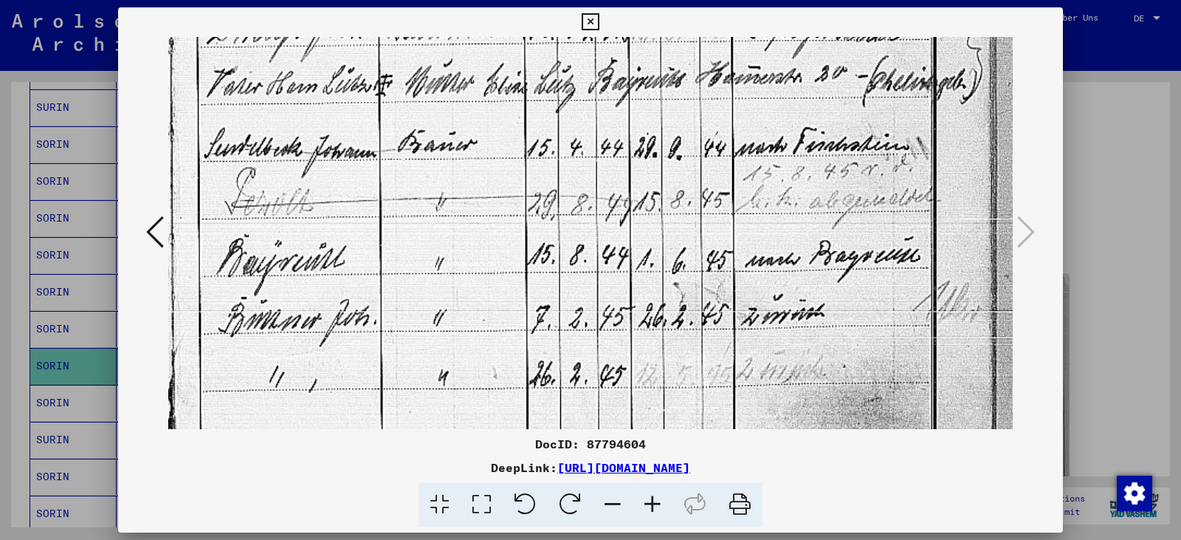
drag, startPoint x: 413, startPoint y: 334, endPoint x: 371, endPoint y: 186, distance: 154.4
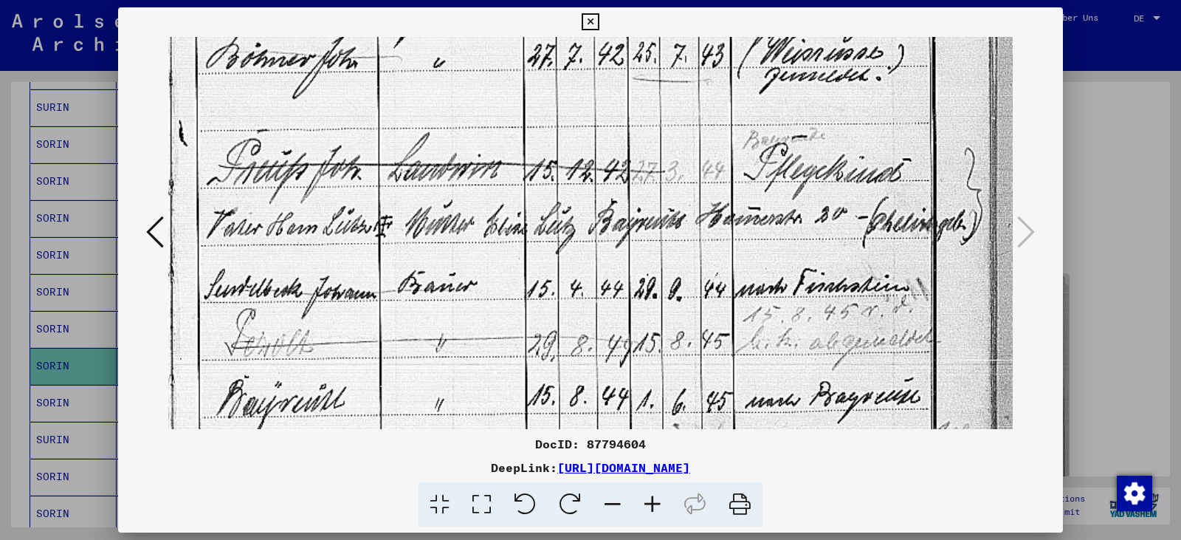
drag, startPoint x: 393, startPoint y: 287, endPoint x: 371, endPoint y: 383, distance: 98.3
click at [374, 396] on img at bounding box center [590, 44] width 844 height 1193
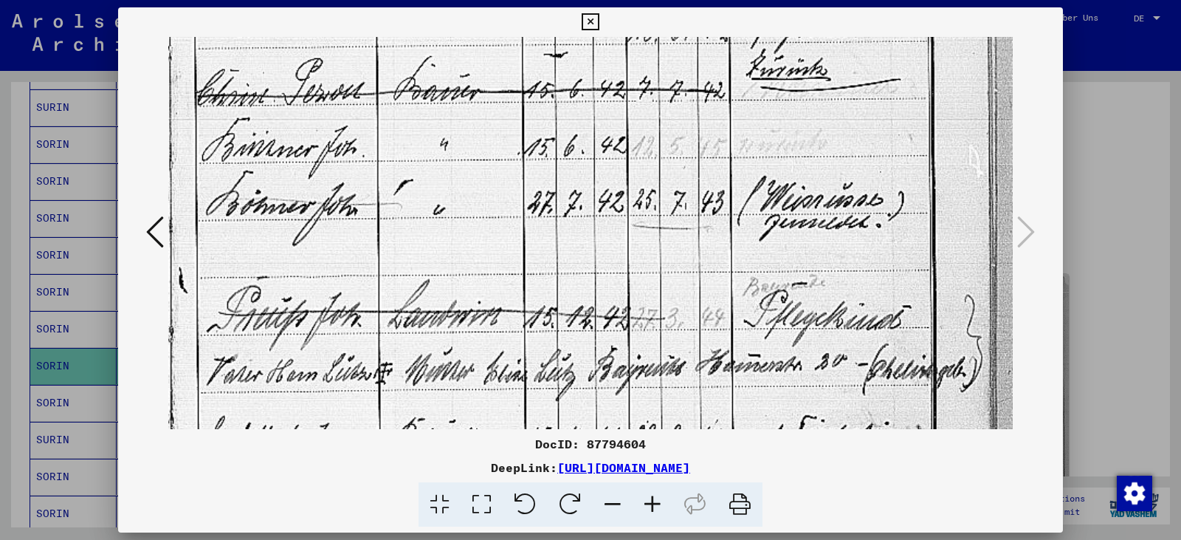
drag, startPoint x: 392, startPoint y: 255, endPoint x: 379, endPoint y: 393, distance: 139.4
click at [379, 393] on img at bounding box center [590, 191] width 844 height 1193
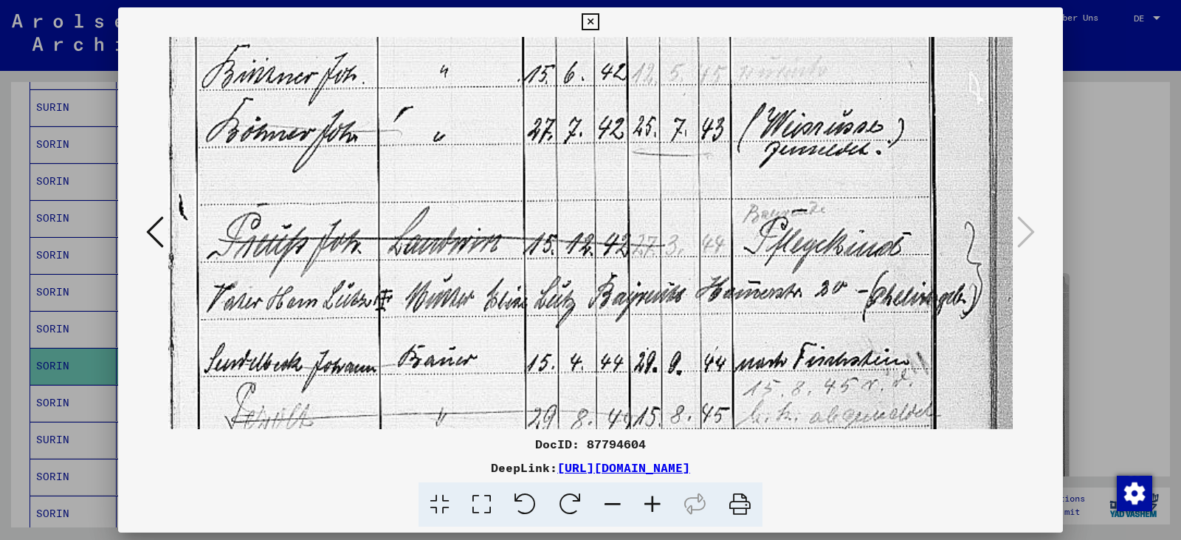
drag, startPoint x: 393, startPoint y: 268, endPoint x: 395, endPoint y: 193, distance: 74.6
click at [395, 193] on img at bounding box center [590, 118] width 844 height 1193
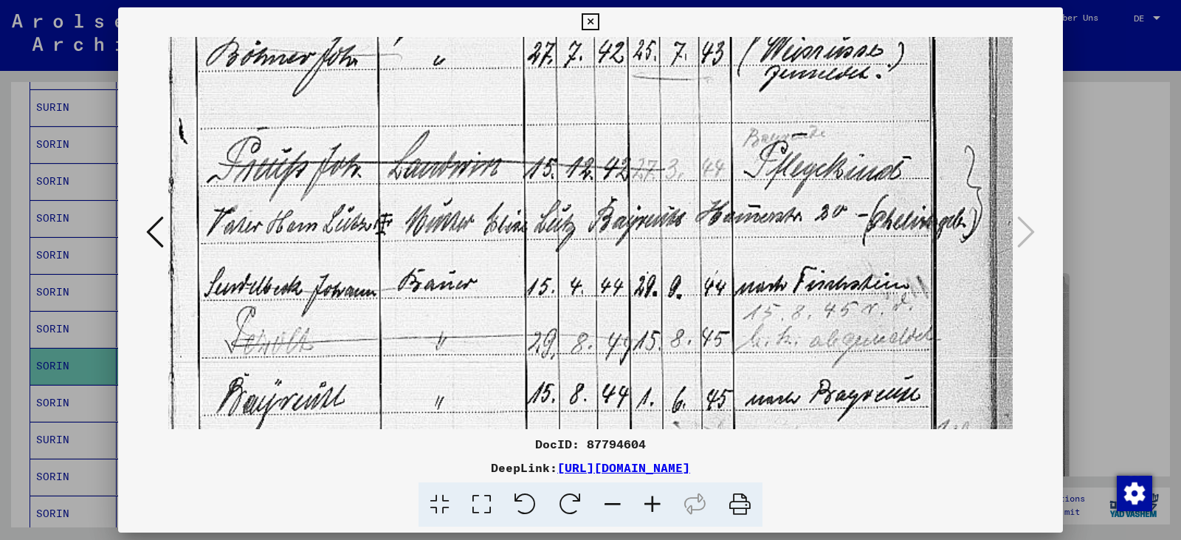
drag, startPoint x: 406, startPoint y: 300, endPoint x: 405, endPoint y: 225, distance: 75.3
click at [405, 221] on img at bounding box center [590, 42] width 844 height 1193
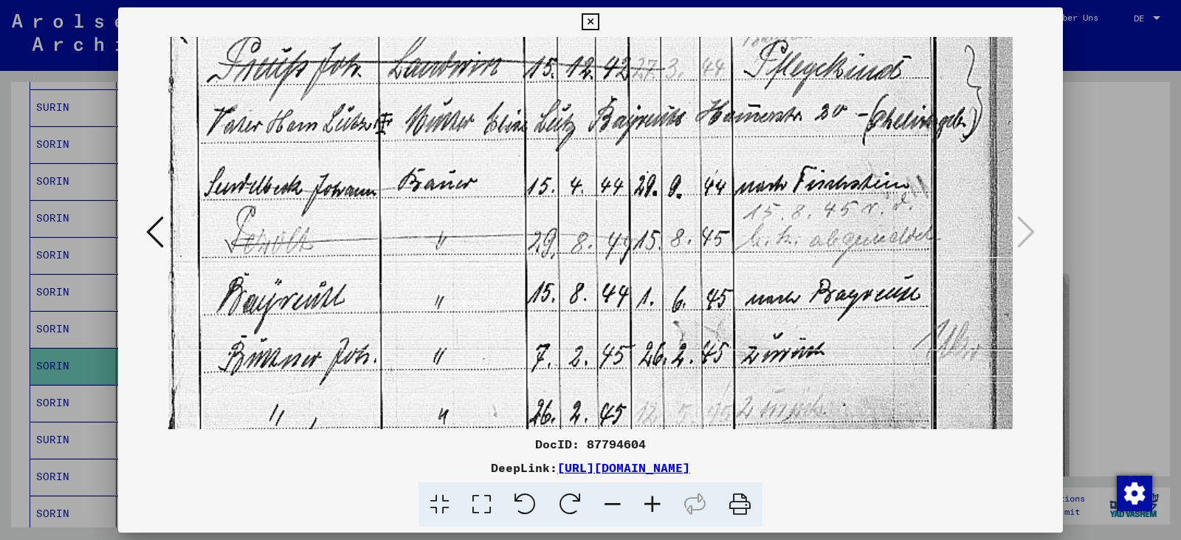
drag, startPoint x: 410, startPoint y: 322, endPoint x: 411, endPoint y: 215, distance: 107.0
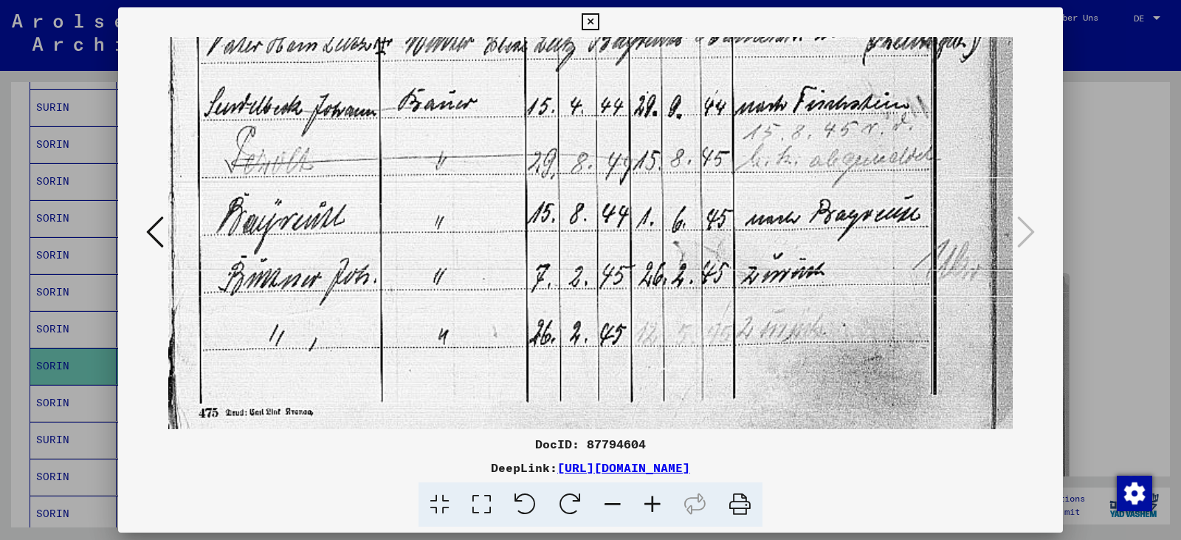
drag, startPoint x: 421, startPoint y: 325, endPoint x: 424, endPoint y: 209, distance: 115.9
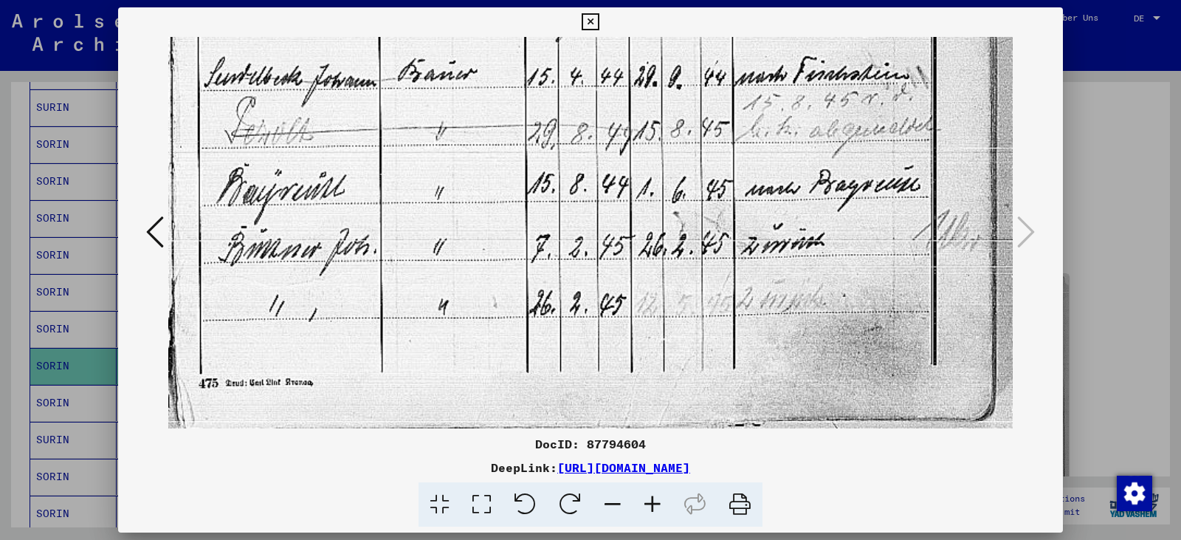
click at [165, 239] on button at bounding box center [155, 233] width 27 height 42
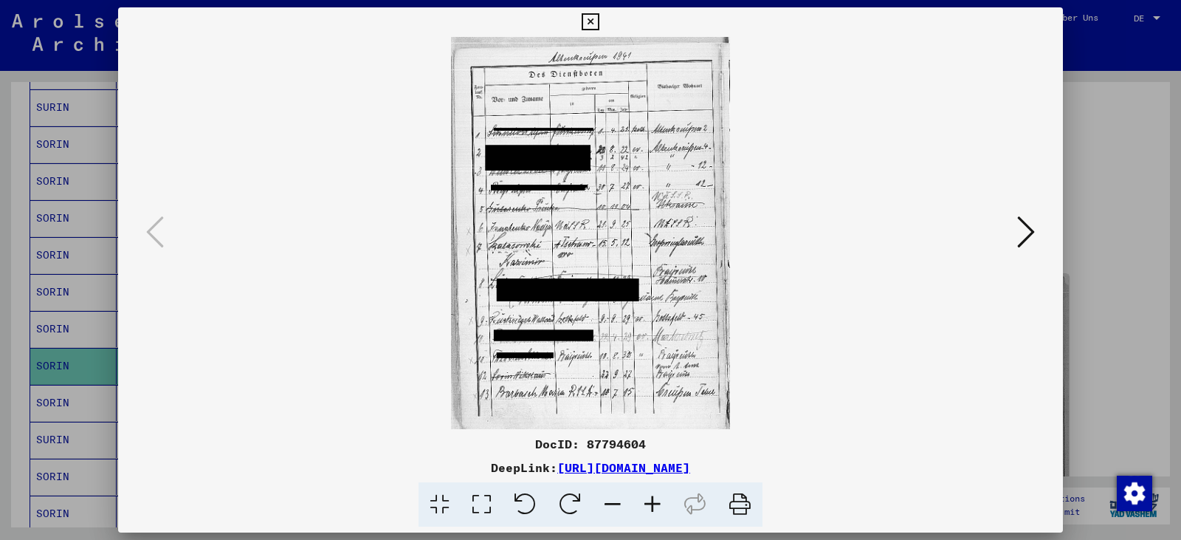
scroll to position [0, 0]
click at [478, 498] on icon at bounding box center [482, 504] width 42 height 45
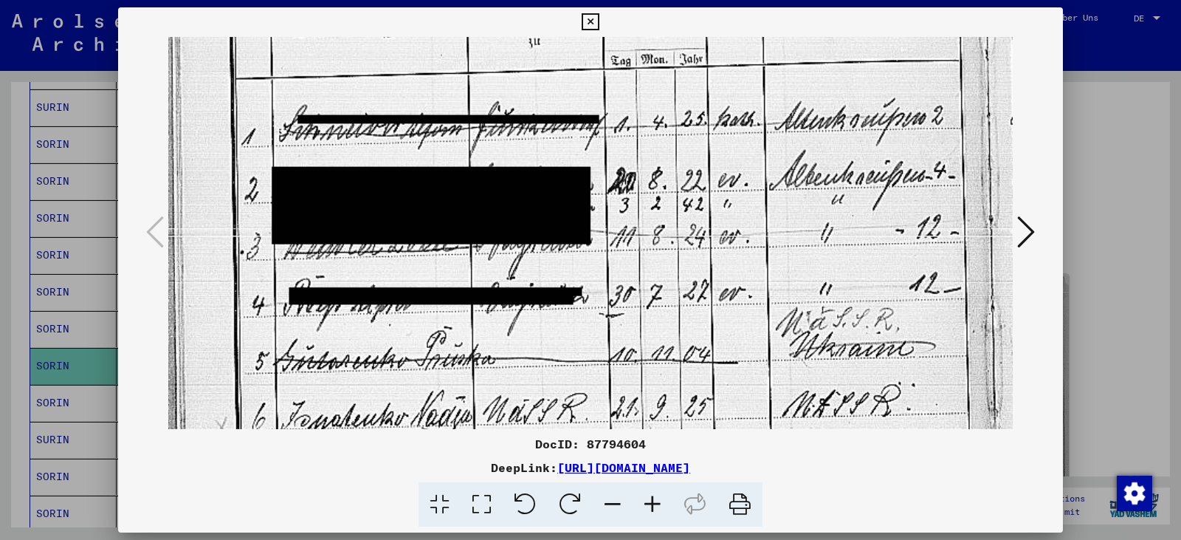
drag, startPoint x: 410, startPoint y: 361, endPoint x: 361, endPoint y: 177, distance: 190.3
click at [352, 154] on img at bounding box center [590, 433] width 844 height 1189
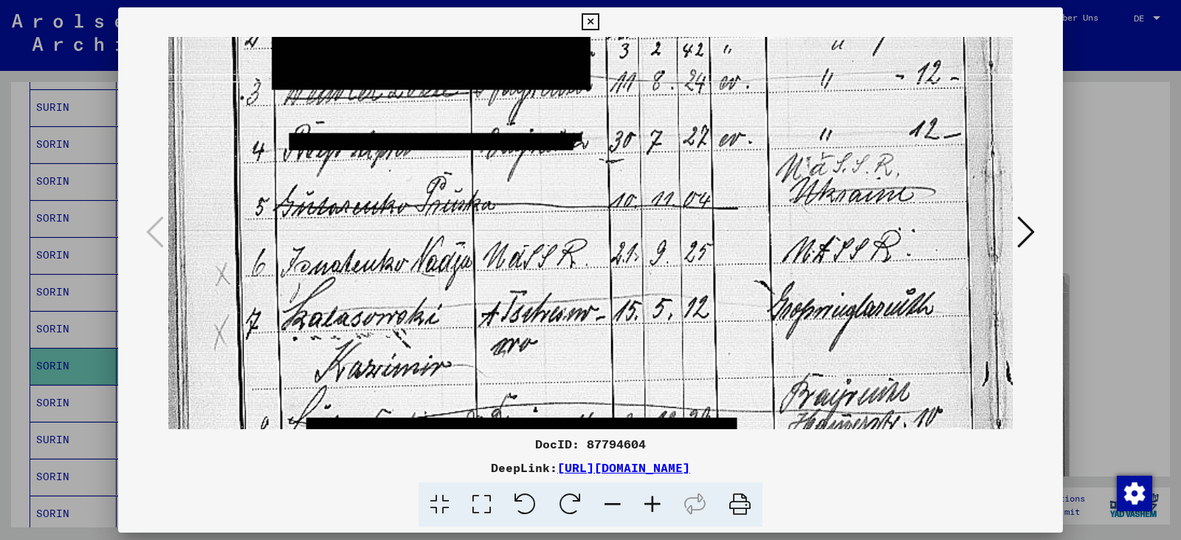
drag, startPoint x: 416, startPoint y: 313, endPoint x: 410, endPoint y: 182, distance: 131.5
click at [410, 182] on img at bounding box center [590, 279] width 844 height 1189
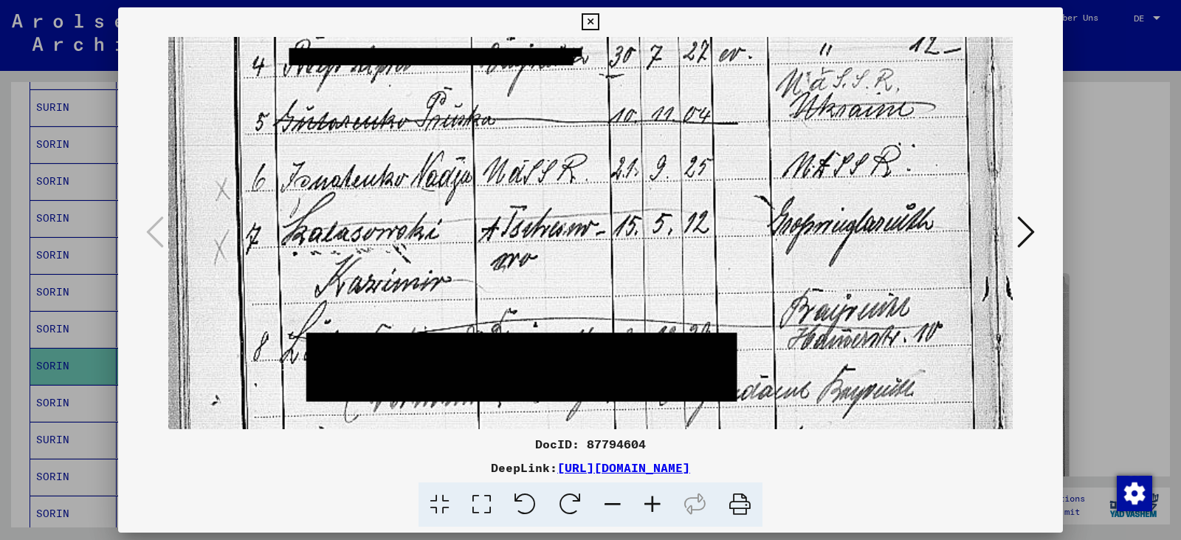
drag, startPoint x: 438, startPoint y: 296, endPoint x: 413, endPoint y: 183, distance: 115.5
click at [414, 187] on img at bounding box center [590, 194] width 844 height 1189
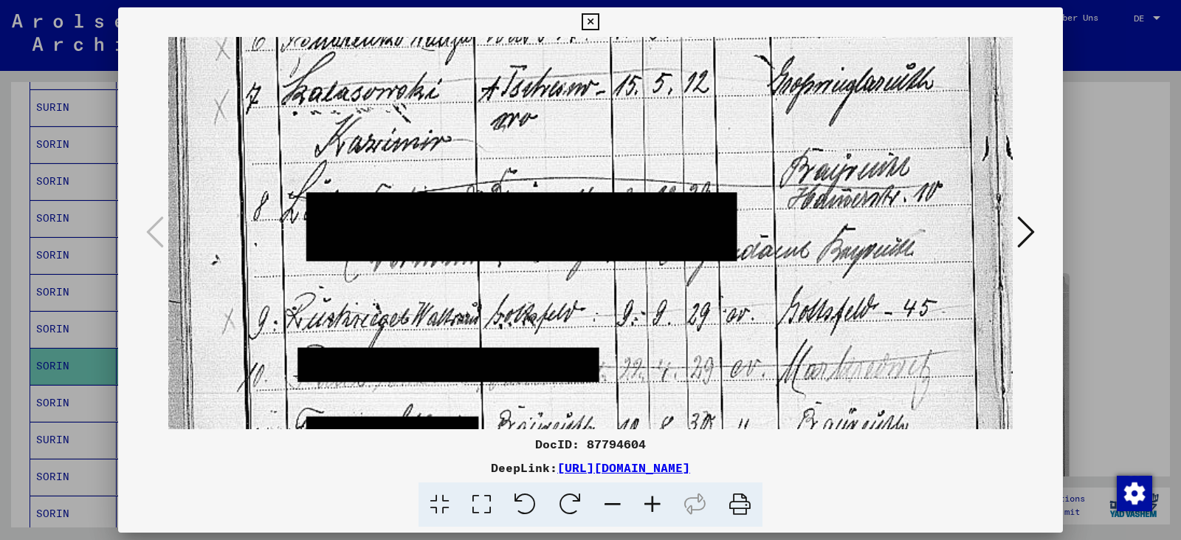
drag, startPoint x: 427, startPoint y: 340, endPoint x: 384, endPoint y: 205, distance: 141.0
click at [384, 202] on img at bounding box center [590, 54] width 844 height 1189
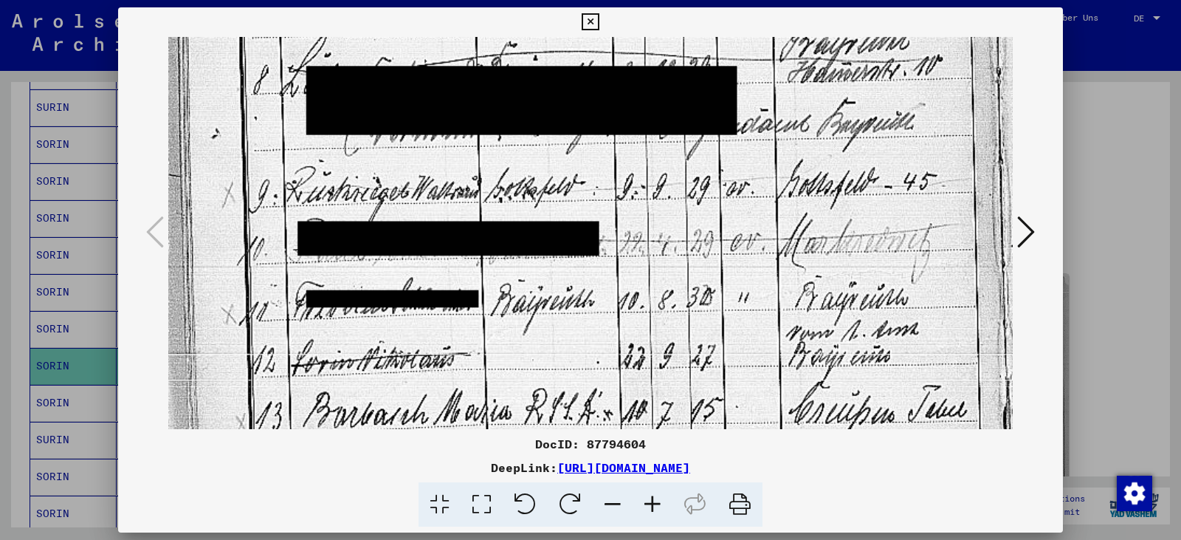
drag, startPoint x: 392, startPoint y: 262, endPoint x: 385, endPoint y: 192, distance: 70.5
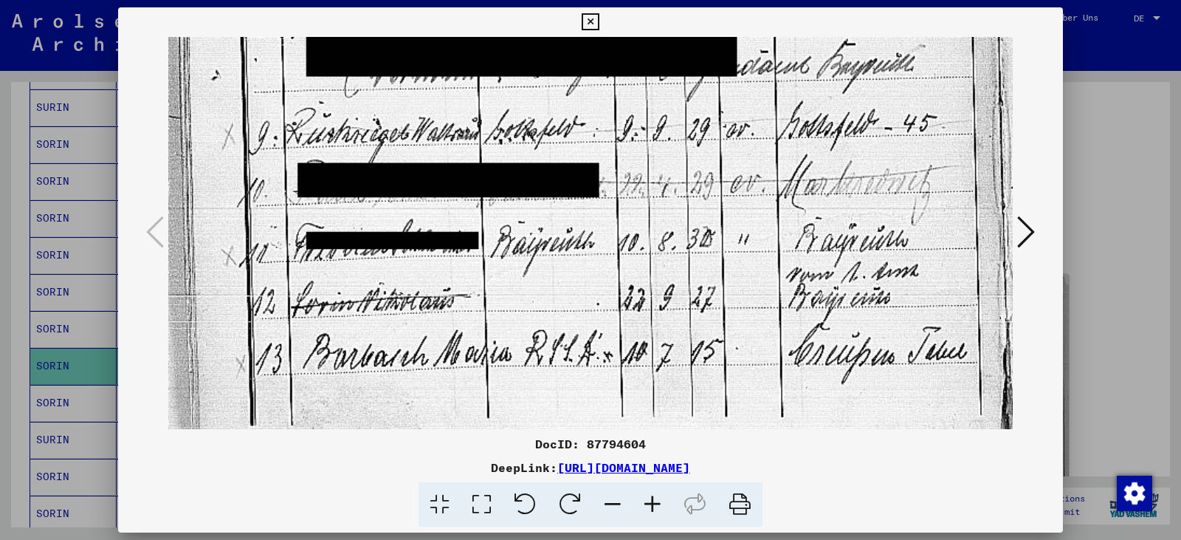
scroll to position [763, 0]
drag, startPoint x: 402, startPoint y: 322, endPoint x: 371, endPoint y: 269, distance: 60.9
click at [579, 24] on button at bounding box center [590, 22] width 26 height 30
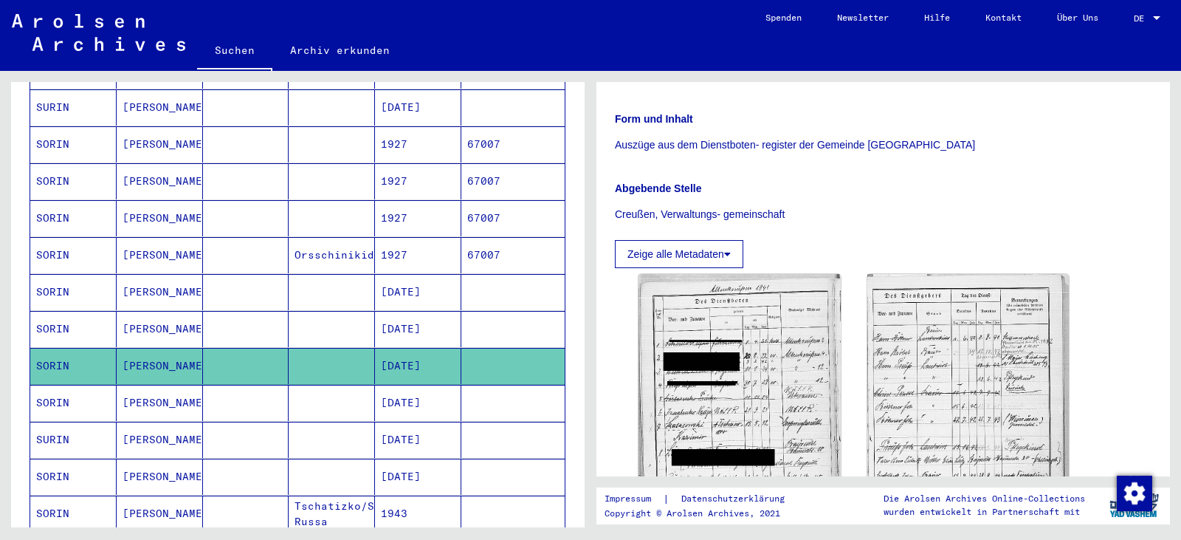
click at [430, 311] on mat-cell "[DATE]" at bounding box center [418, 329] width 86 height 36
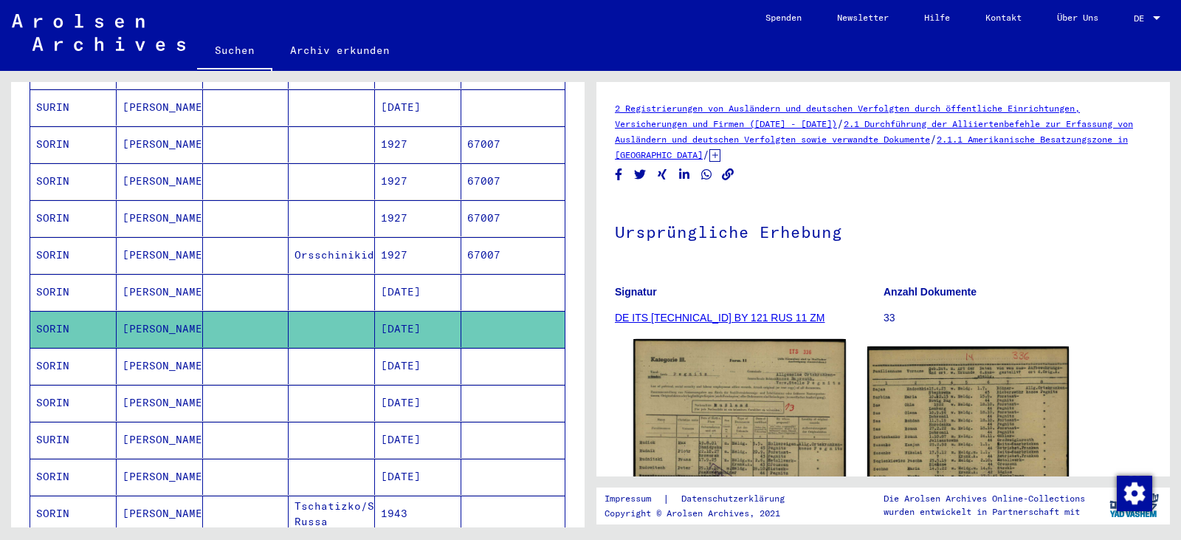
click at [702, 375] on img at bounding box center [739, 486] width 212 height 295
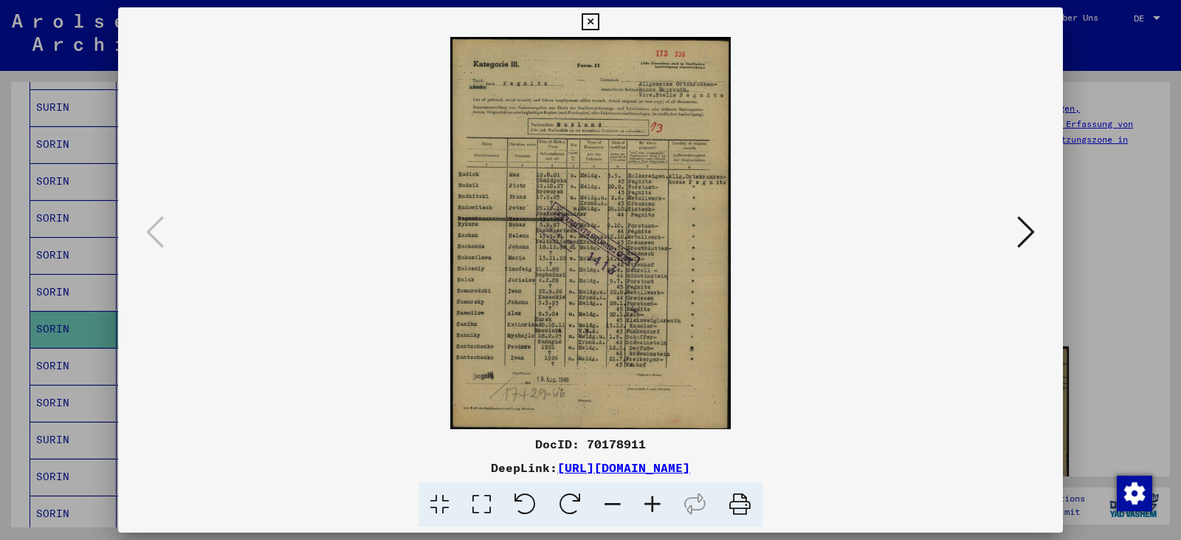
click at [481, 512] on icon at bounding box center [482, 504] width 42 height 45
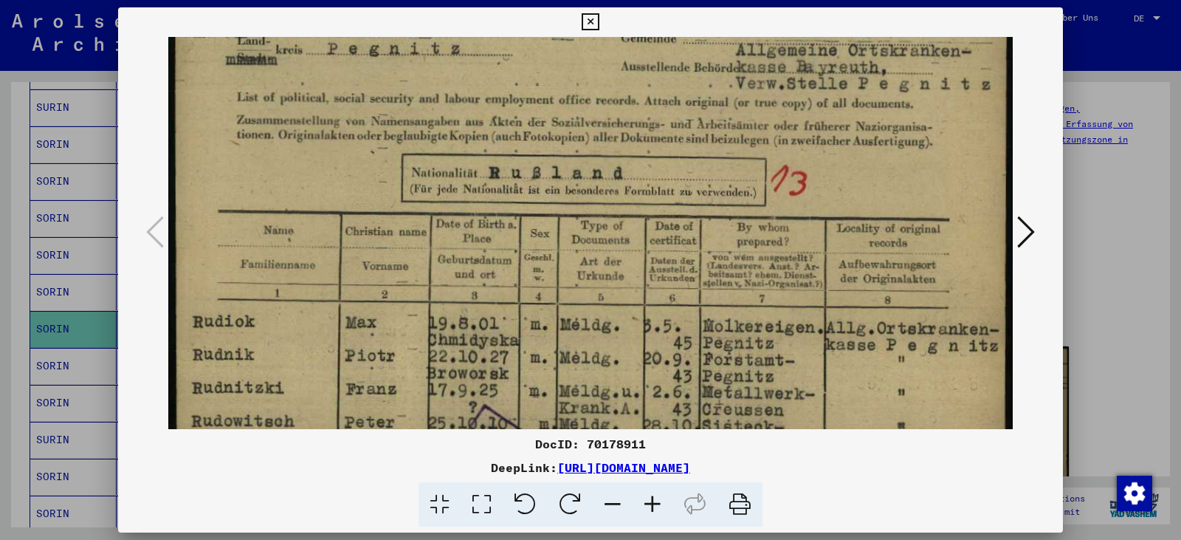
scroll to position [154, 0]
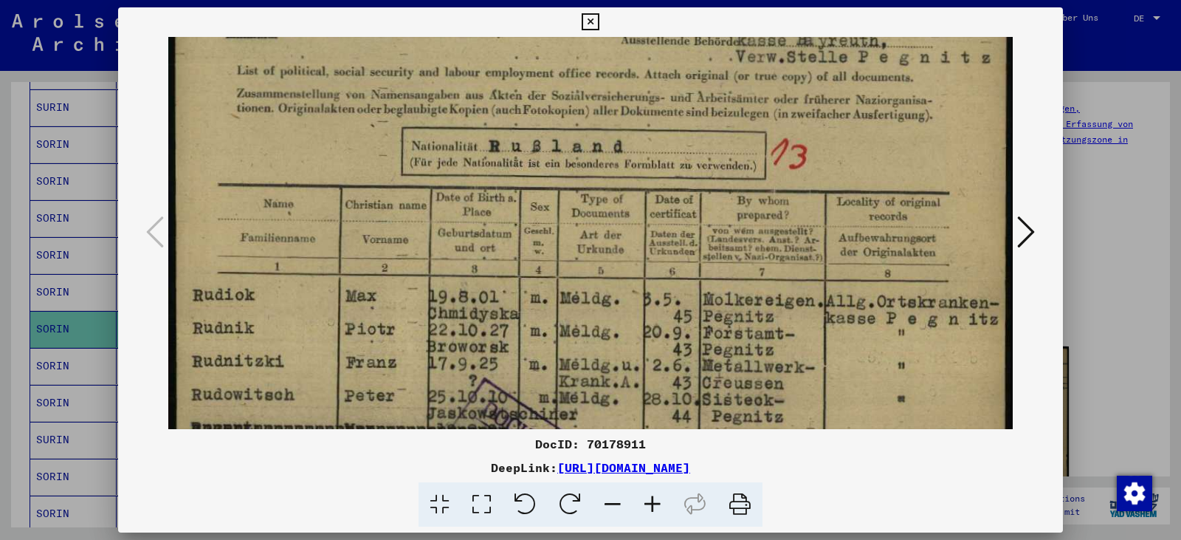
drag, startPoint x: 501, startPoint y: 398, endPoint x: 481, endPoint y: 244, distance: 155.6
click at [481, 244] on img at bounding box center [590, 471] width 844 height 1177
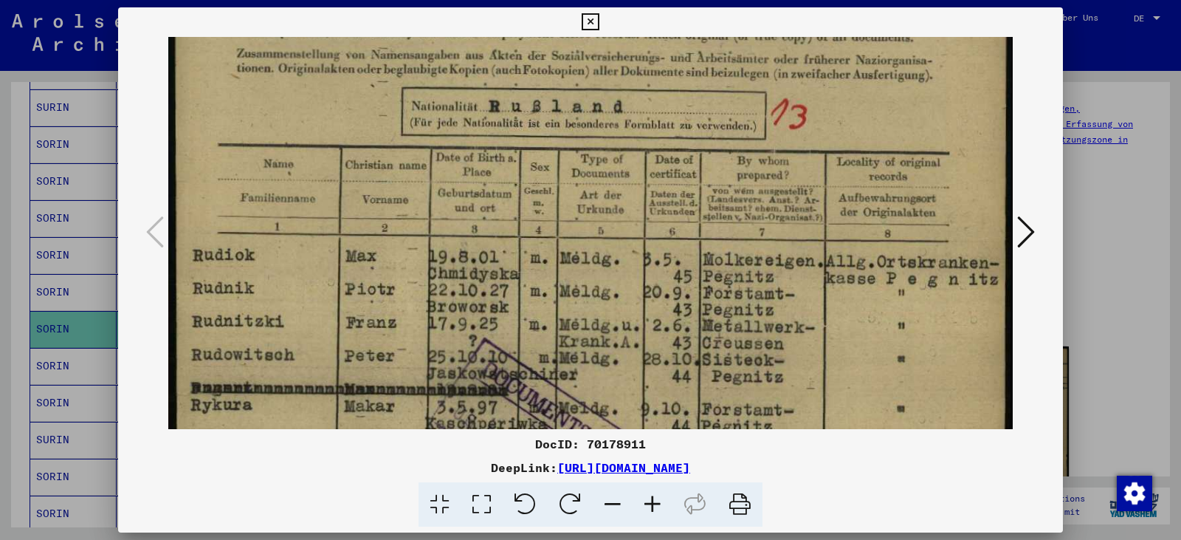
scroll to position [219, 0]
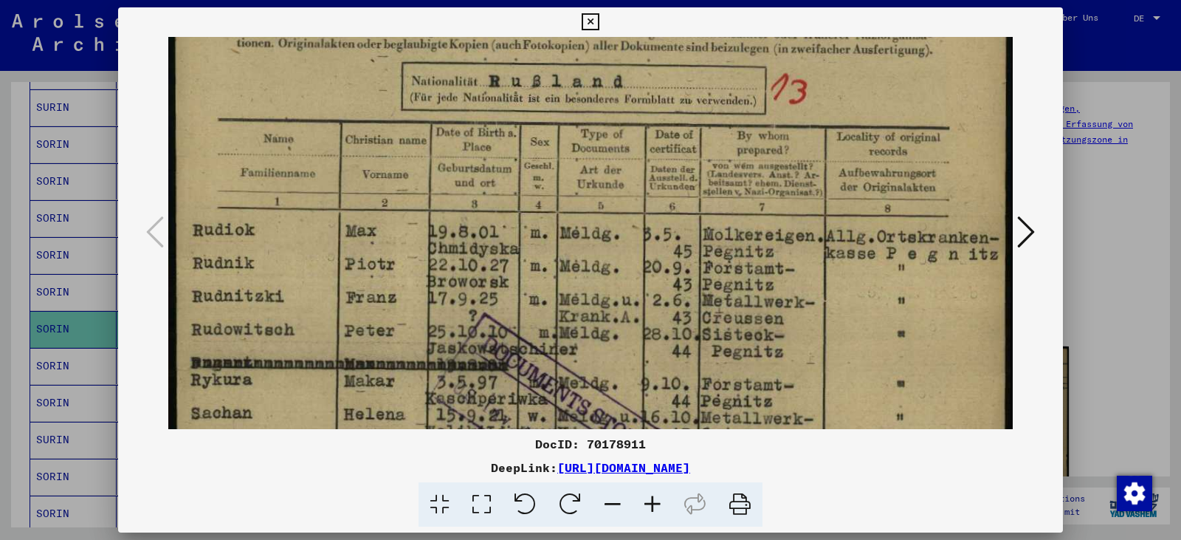
drag, startPoint x: 579, startPoint y: 374, endPoint x: 559, endPoint y: 309, distance: 67.9
click at [559, 309] on img at bounding box center [590, 406] width 844 height 1177
drag, startPoint x: 401, startPoint y: 468, endPoint x: 855, endPoint y: 469, distance: 454.0
click at [856, 469] on div "DeepLink: [URL][DOMAIN_NAME]" at bounding box center [590, 467] width 945 height 18
copy link "[URL][DOMAIN_NAME]"
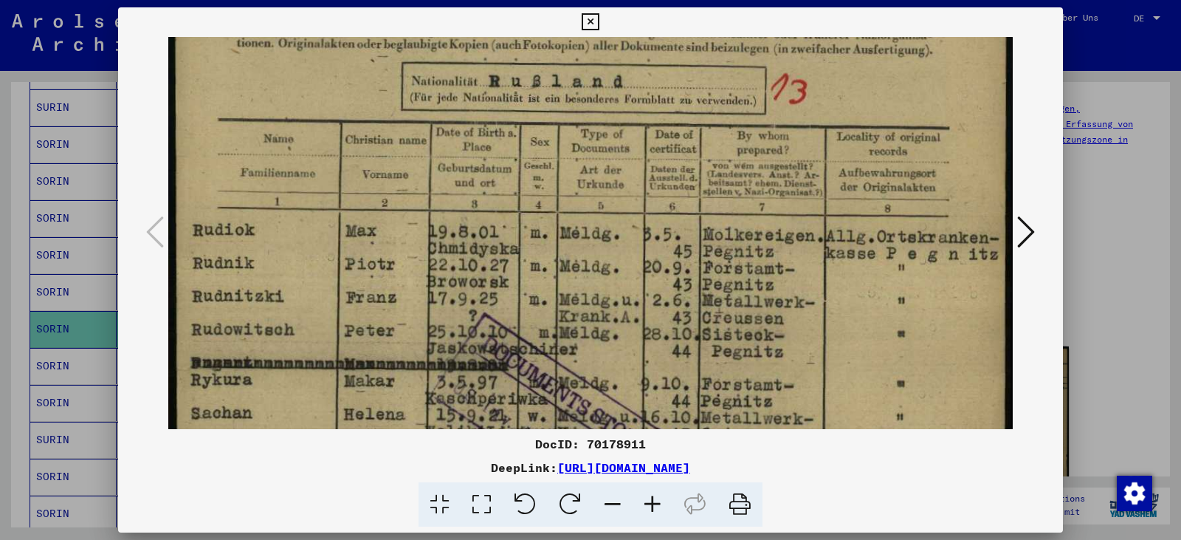
click at [586, 24] on icon at bounding box center [590, 22] width 17 height 18
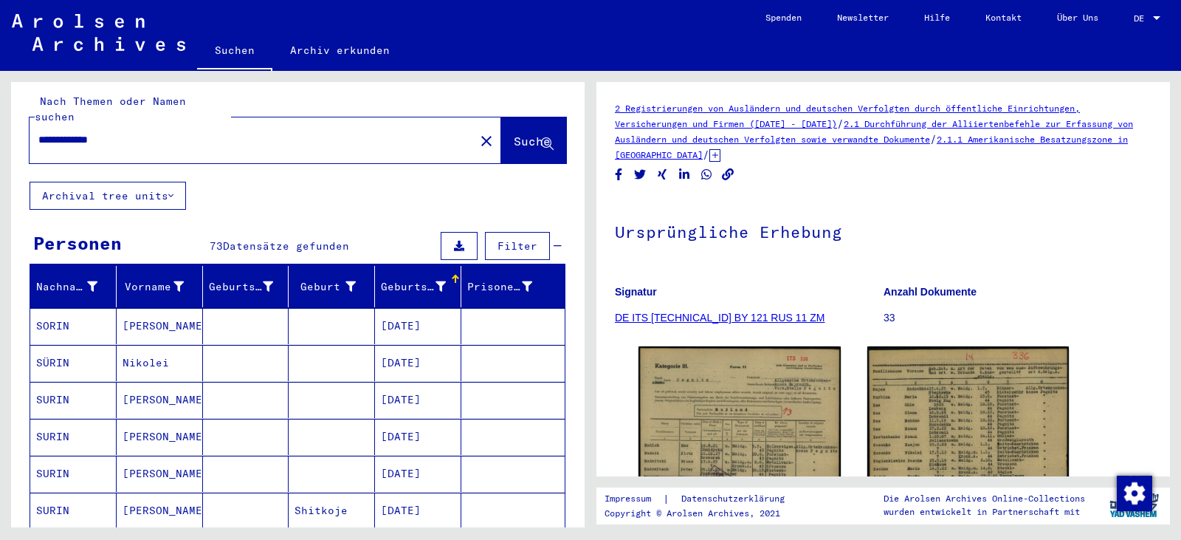
scroll to position [0, 0]
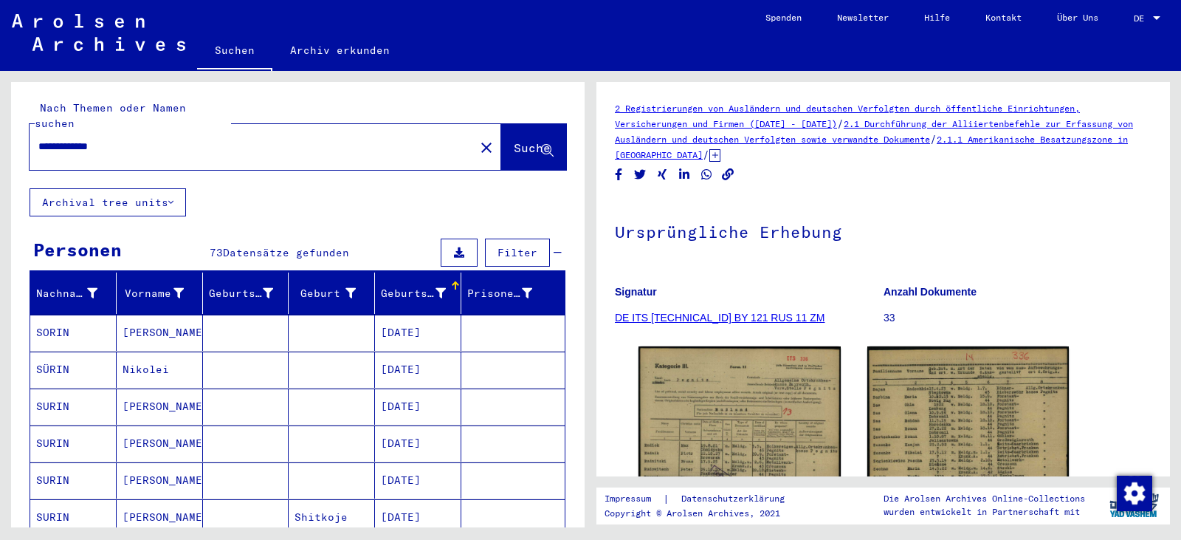
drag, startPoint x: 230, startPoint y: 135, endPoint x: 0, endPoint y: 156, distance: 231.2
click at [0, 156] on div "**********" at bounding box center [295, 299] width 591 height 456
paste input "text"
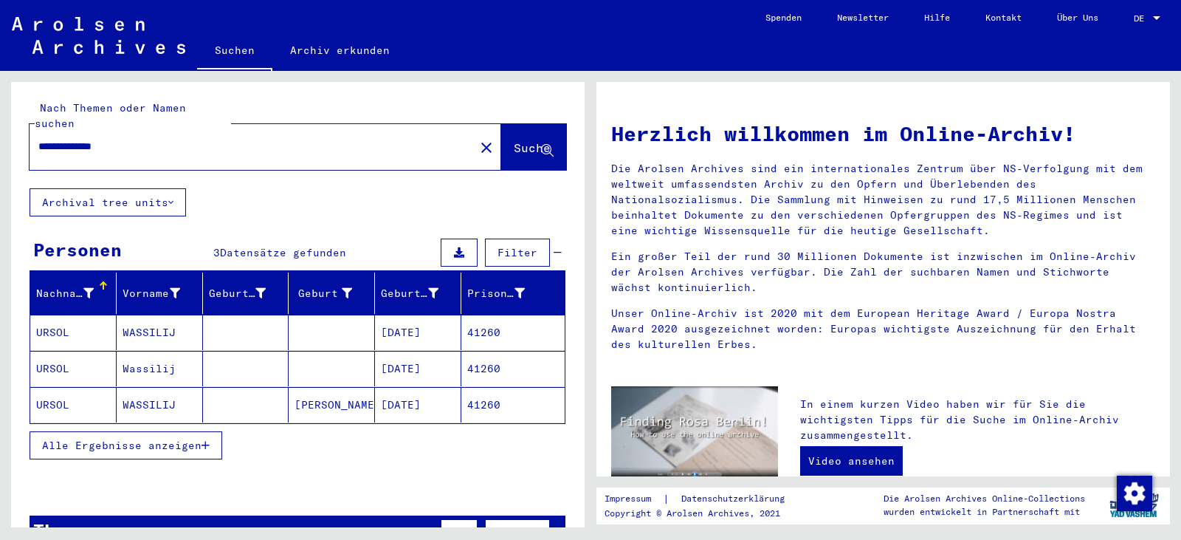
click at [411, 331] on mat-cell "[DATE]" at bounding box center [418, 331] width 86 height 35
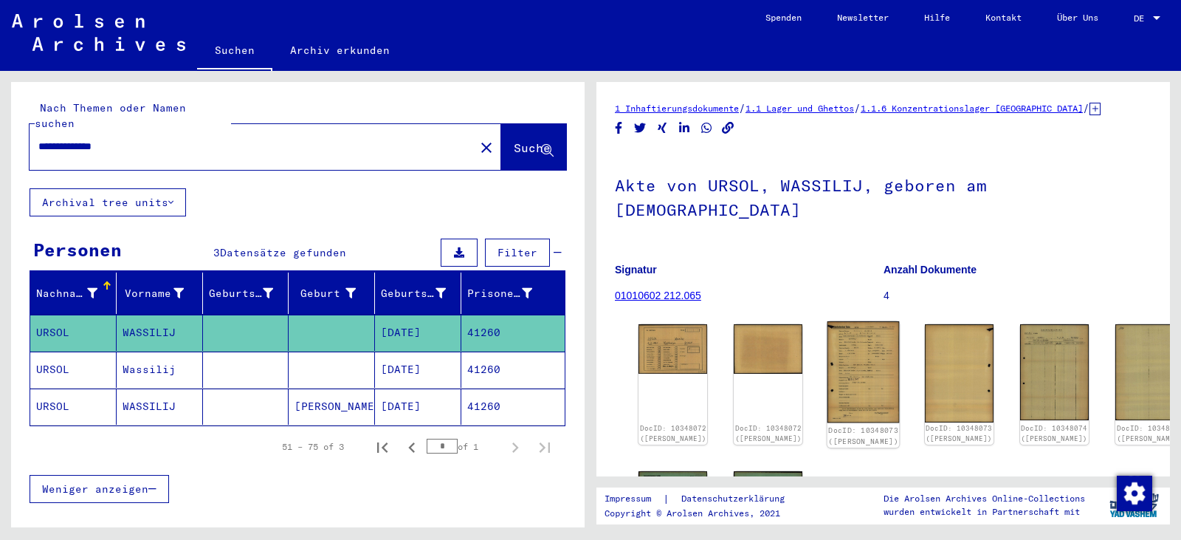
click at [827, 367] on img at bounding box center [863, 372] width 72 height 102
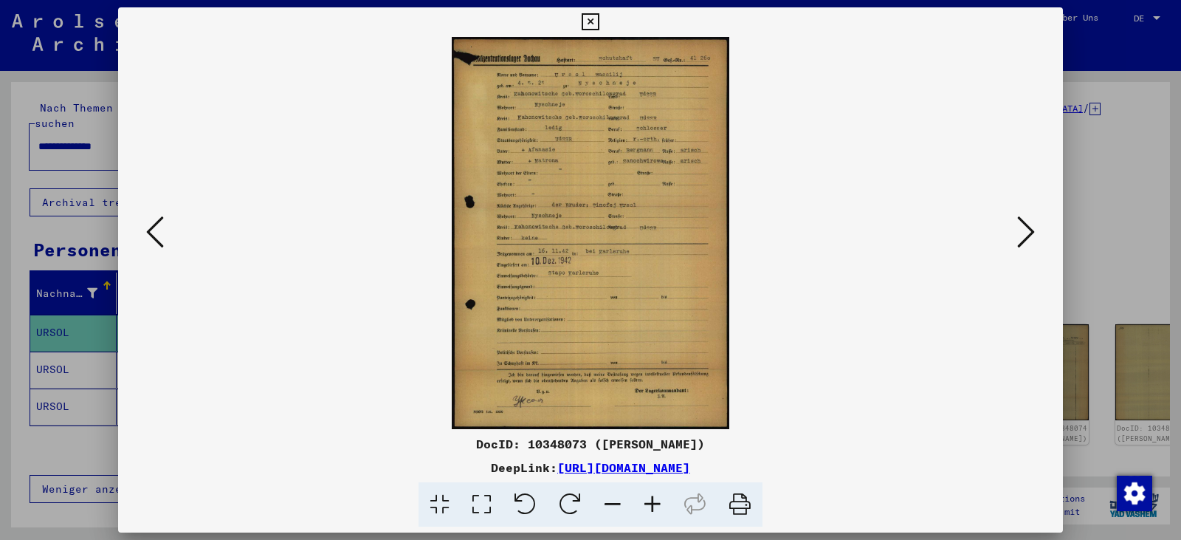
click at [488, 506] on icon at bounding box center [482, 504] width 42 height 45
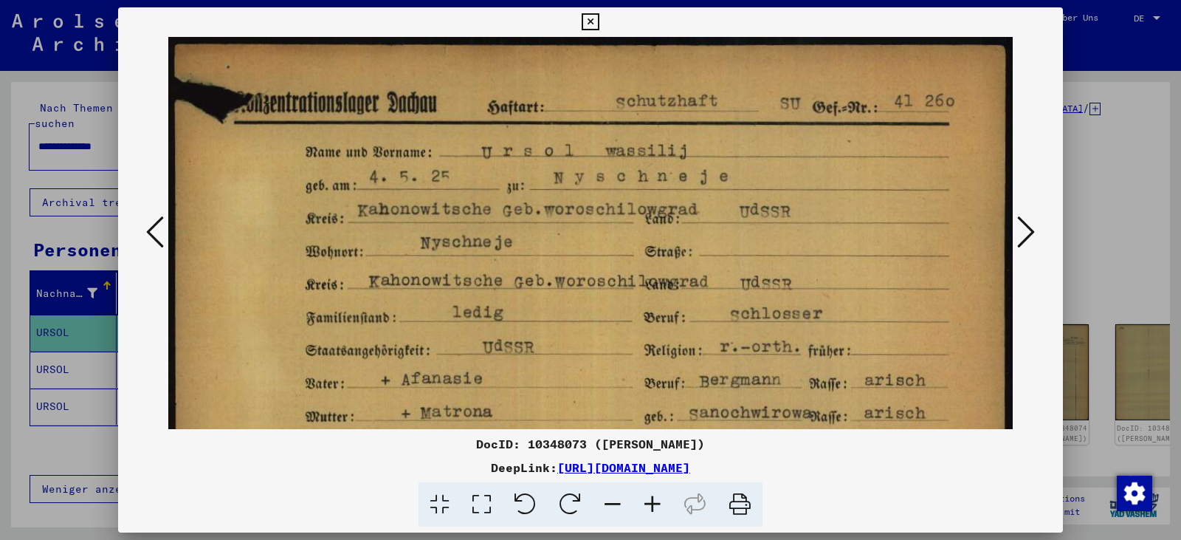
drag, startPoint x: 492, startPoint y: 433, endPoint x: 474, endPoint y: 385, distance: 50.5
click at [474, 385] on div "DocID: 10348073 ([PERSON_NAME]) DeepLink: [URL][DOMAIN_NAME]" at bounding box center [590, 267] width 945 height 520
click at [297, 487] on div at bounding box center [590, 504] width 933 height 45
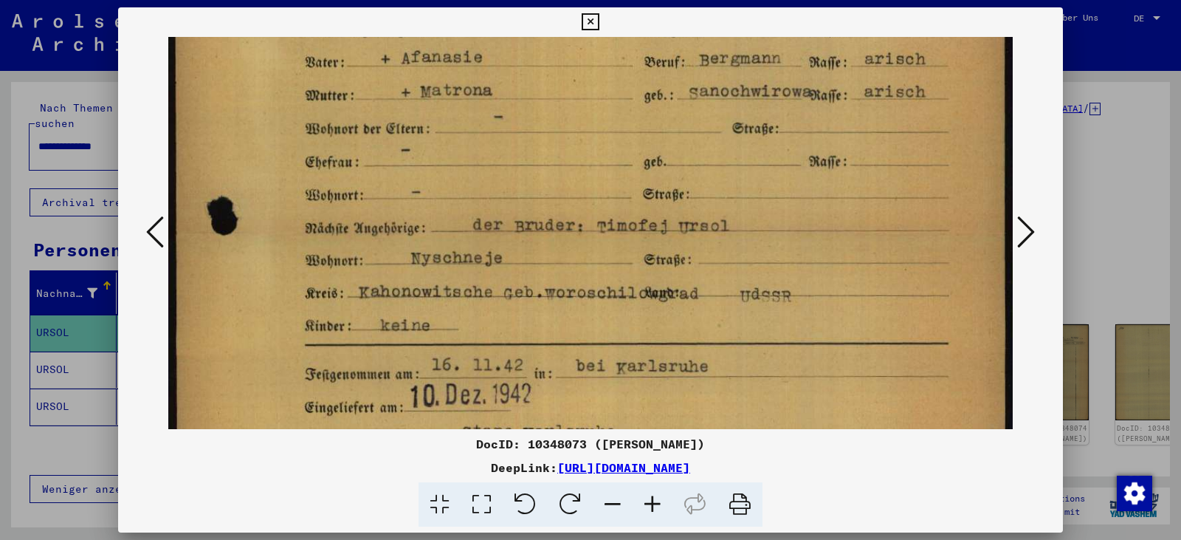
drag, startPoint x: 642, startPoint y: 385, endPoint x: 646, endPoint y: 63, distance: 321.1
click at [646, 63] on img at bounding box center [590, 311] width 844 height 1190
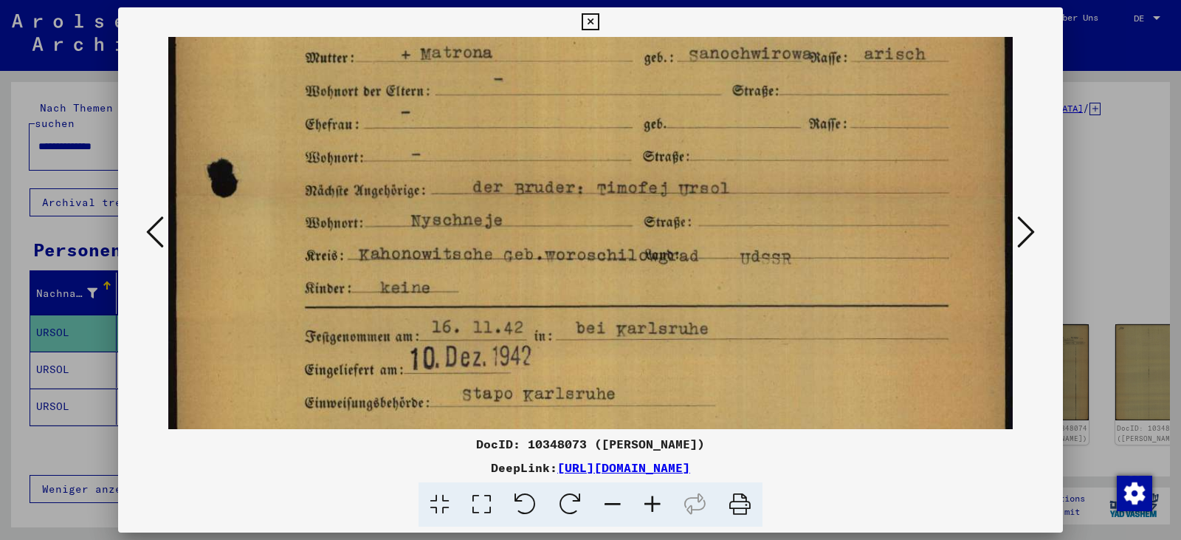
scroll to position [366, 0]
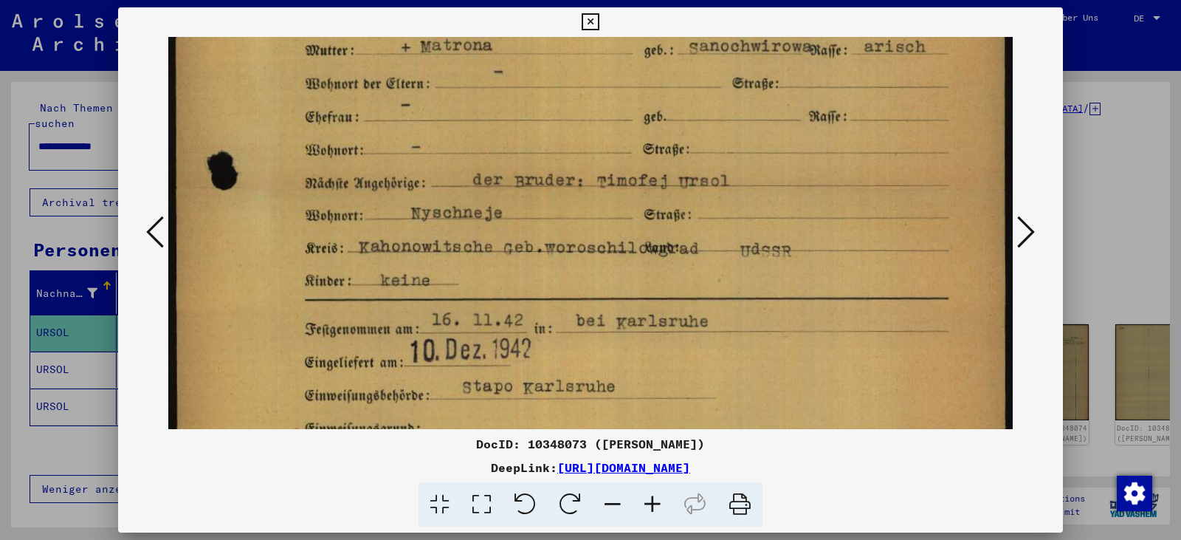
drag, startPoint x: 602, startPoint y: 288, endPoint x: 588, endPoint y: 243, distance: 47.2
click at [588, 243] on img at bounding box center [590, 266] width 844 height 1190
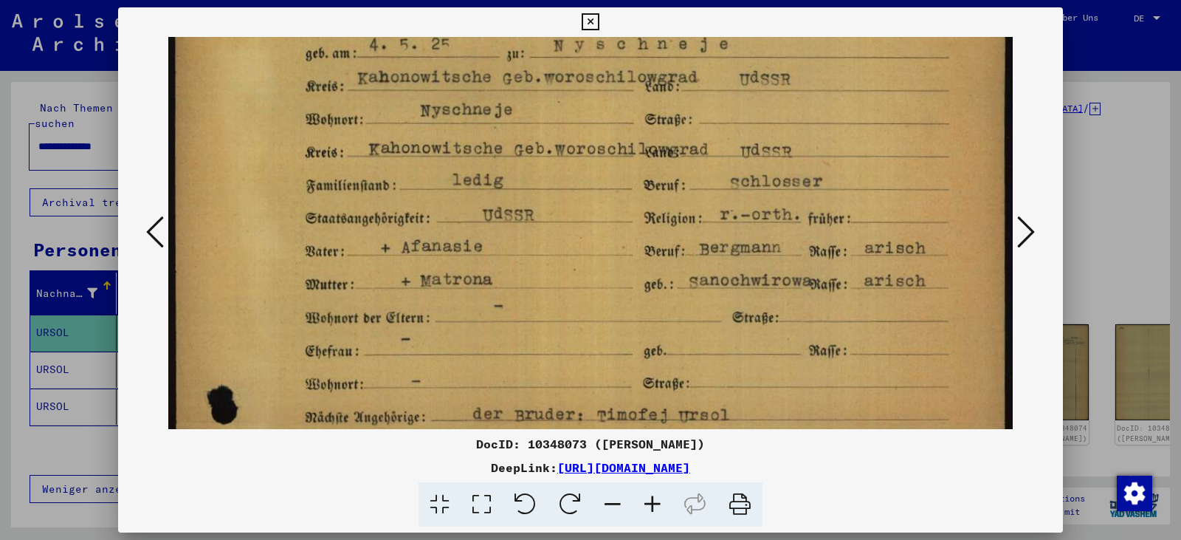
scroll to position [128, 0]
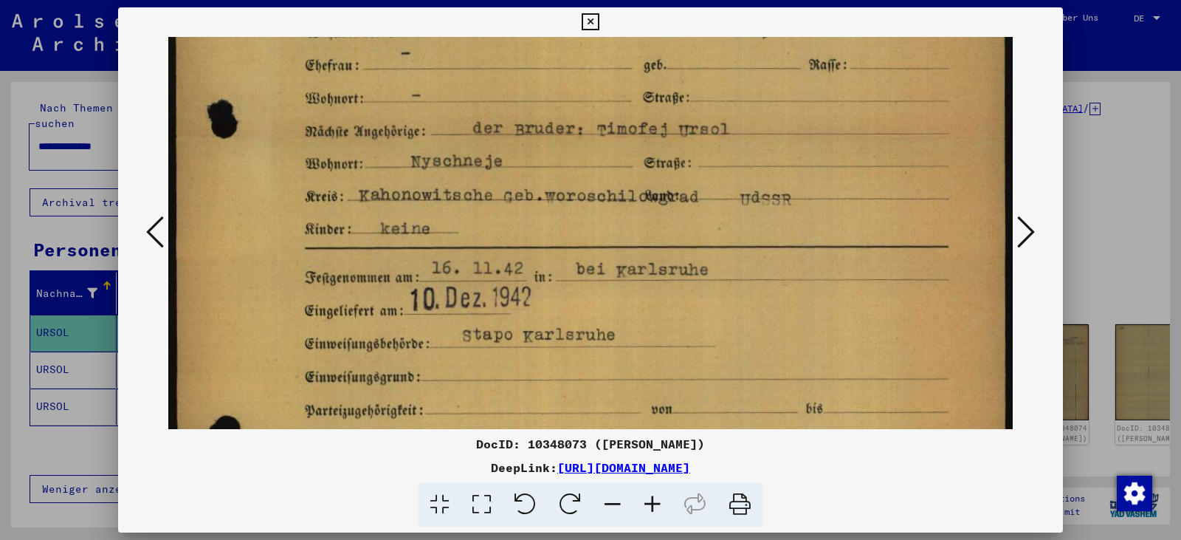
drag, startPoint x: 607, startPoint y: 196, endPoint x: 608, endPoint y: 141, distance: 54.6
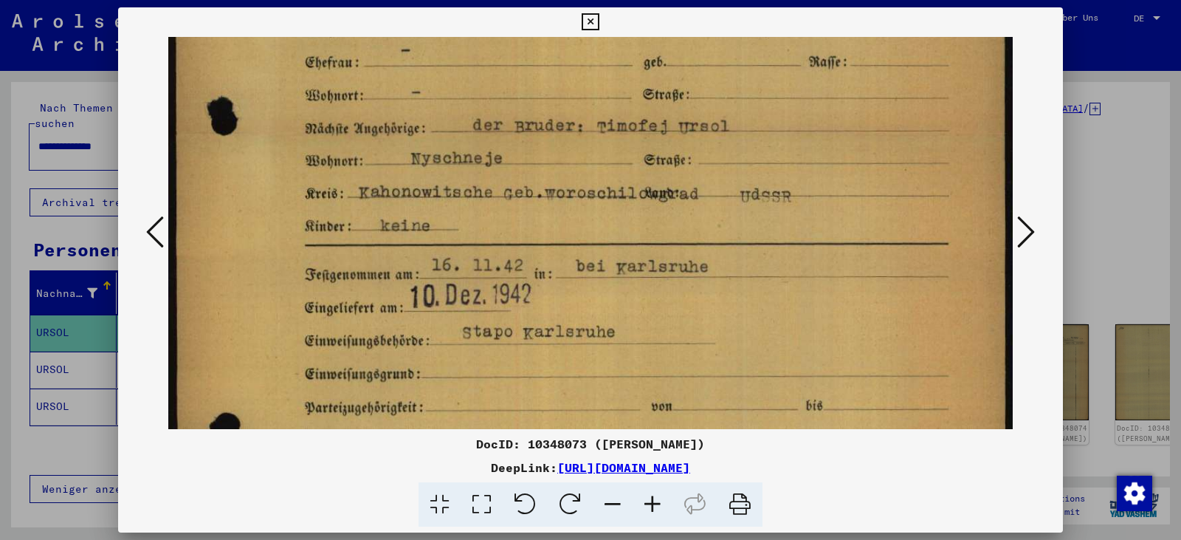
click at [608, 141] on img at bounding box center [590, 211] width 844 height 1190
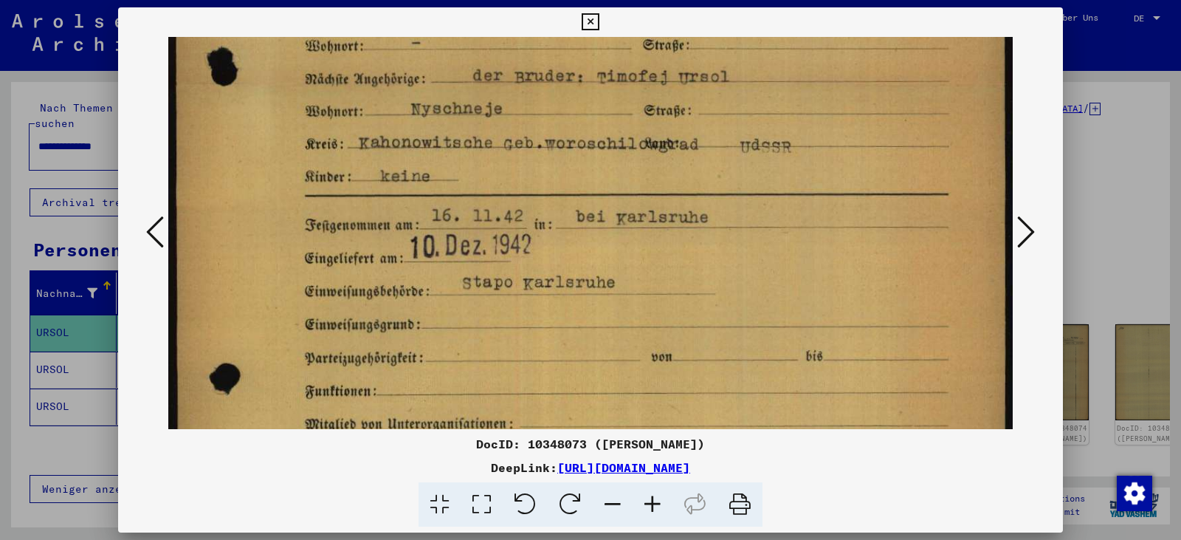
scroll to position [495, 0]
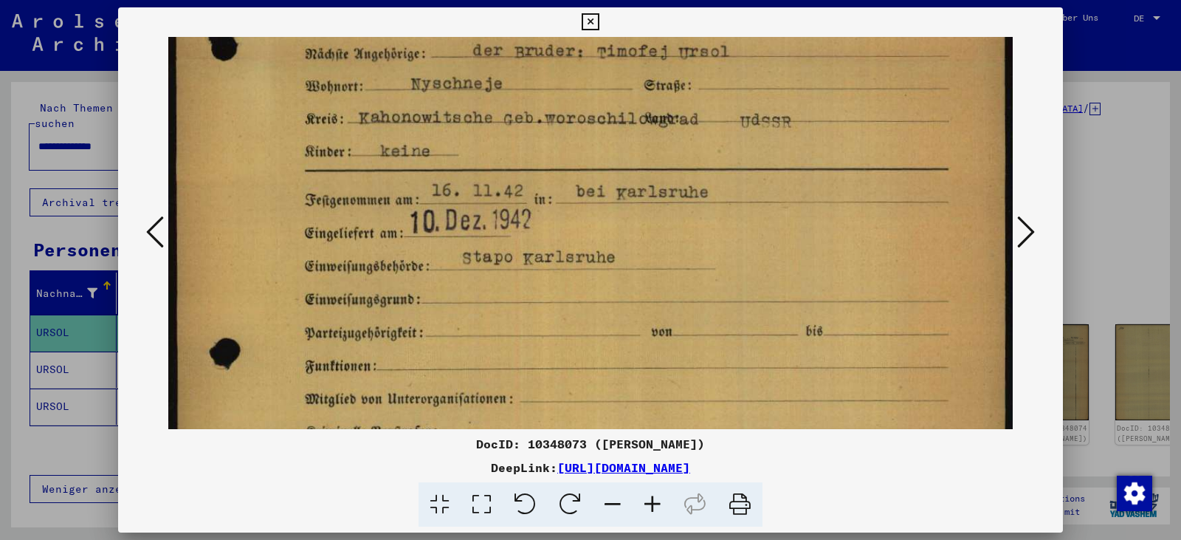
drag, startPoint x: 630, startPoint y: 302, endPoint x: 610, endPoint y: 227, distance: 77.2
click at [610, 227] on img at bounding box center [590, 137] width 844 height 1190
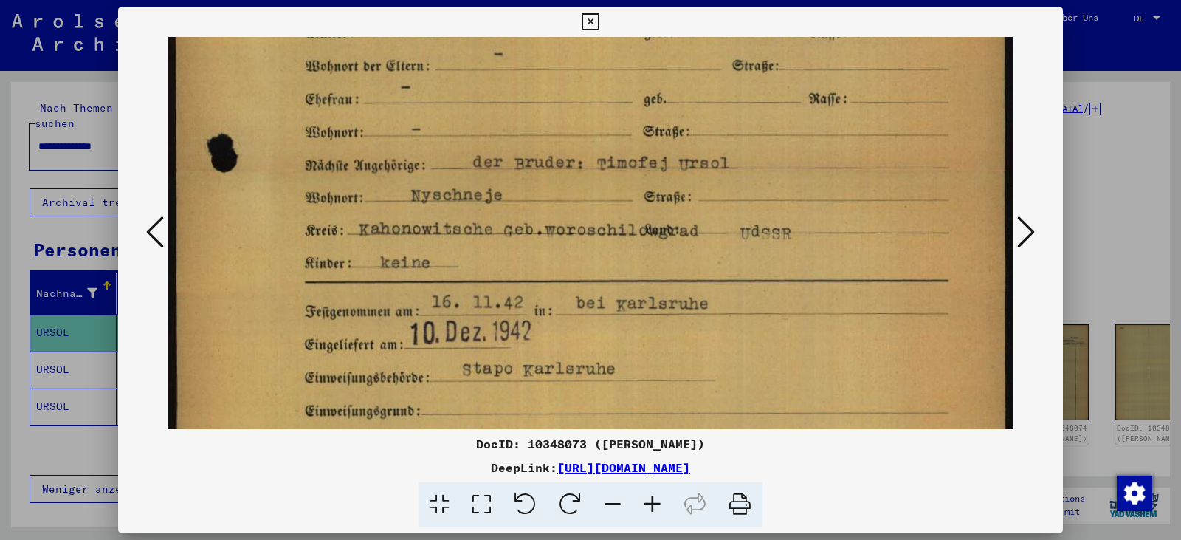
drag, startPoint x: 579, startPoint y: 298, endPoint x: 591, endPoint y: 439, distance: 141.5
click at [591, 439] on div "DocID: 10348073 ([PERSON_NAME]) DeepLink: [URL][DOMAIN_NAME]" at bounding box center [590, 267] width 945 height 520
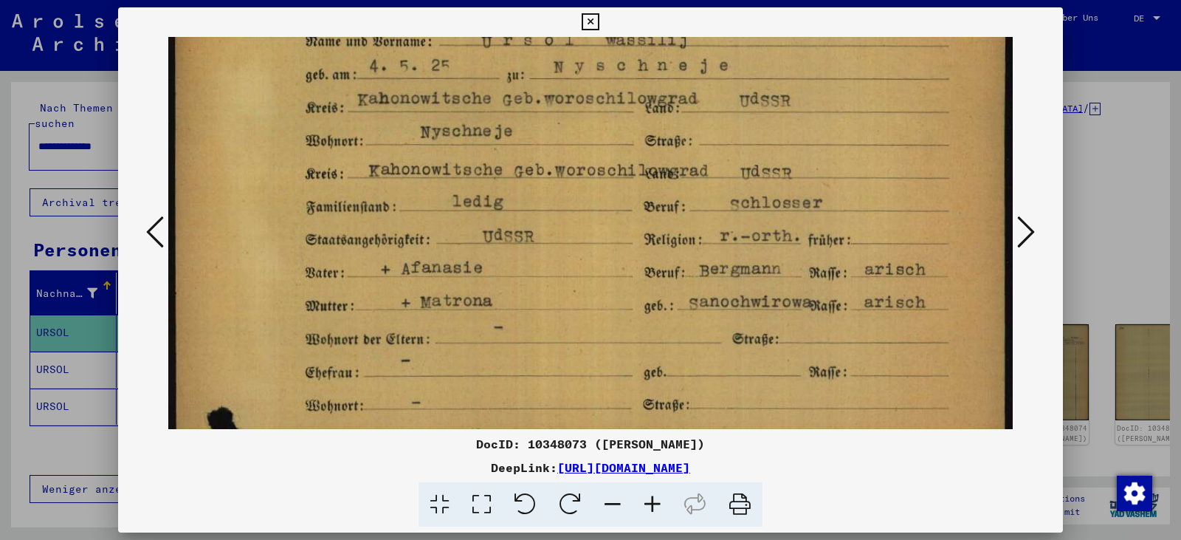
drag, startPoint x: 586, startPoint y: 351, endPoint x: 595, endPoint y: 405, distance: 53.9
click at [595, 402] on img at bounding box center [590, 521] width 844 height 1190
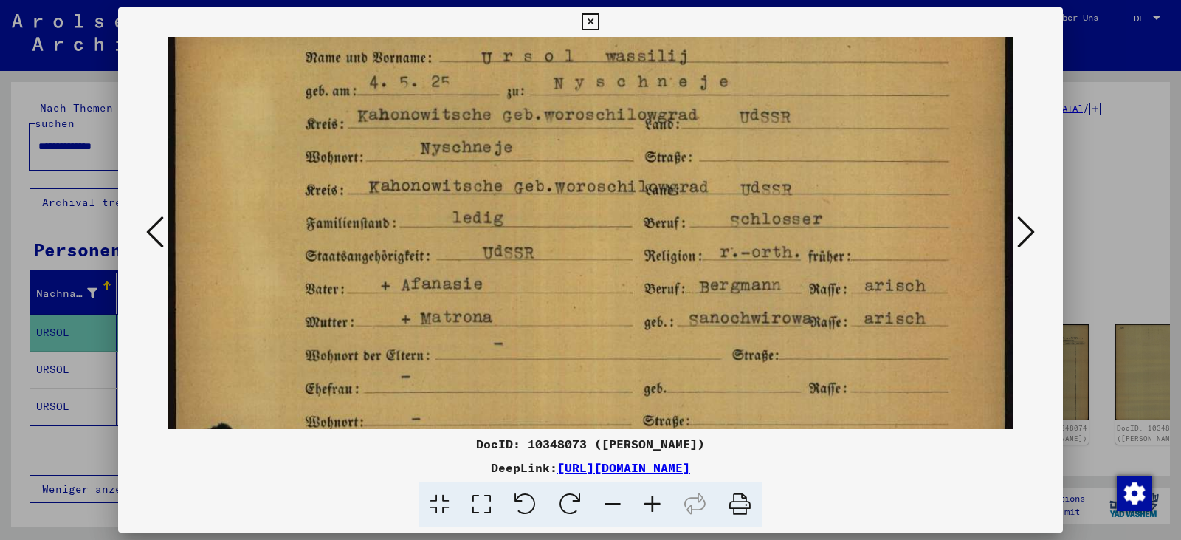
scroll to position [0, 0]
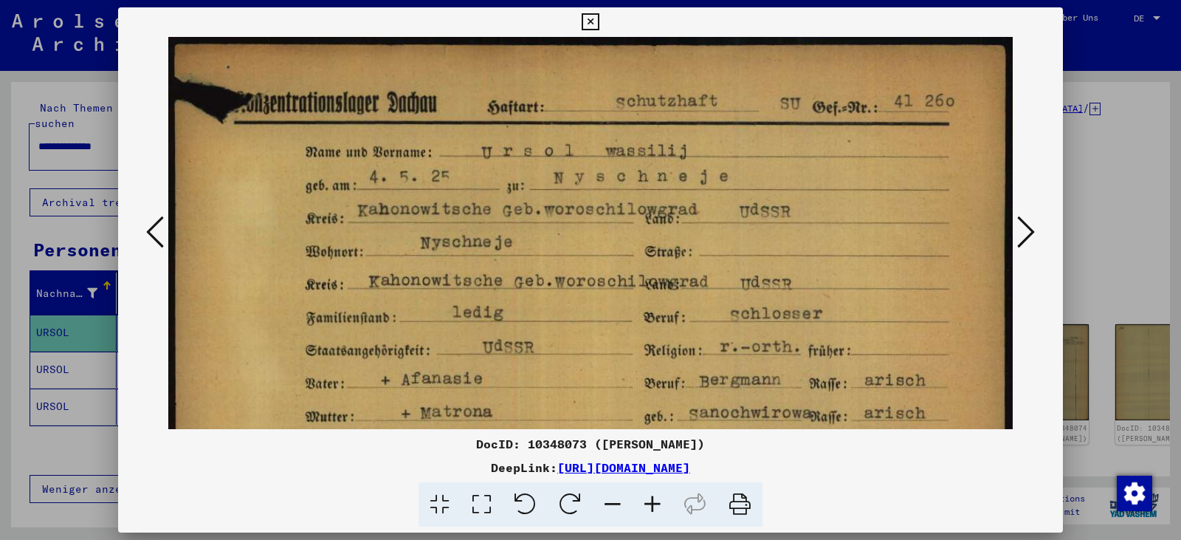
drag, startPoint x: 585, startPoint y: 205, endPoint x: 602, endPoint y: 439, distance: 234.6
click at [605, 450] on div "DocID: 10348073 ([PERSON_NAME]) DeepLink: [URL][DOMAIN_NAME]" at bounding box center [590, 267] width 945 height 520
click at [592, 27] on icon at bounding box center [590, 22] width 17 height 18
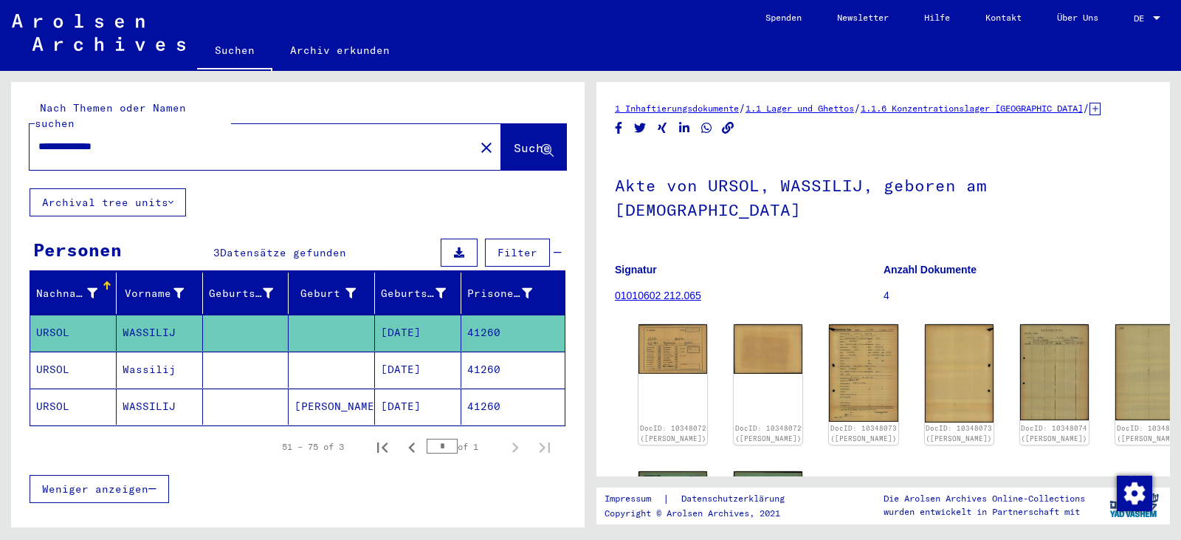
drag, startPoint x: 483, startPoint y: 350, endPoint x: 655, endPoint y: 400, distance: 178.5
click at [487, 351] on mat-cell "41260" at bounding box center [512, 369] width 103 height 36
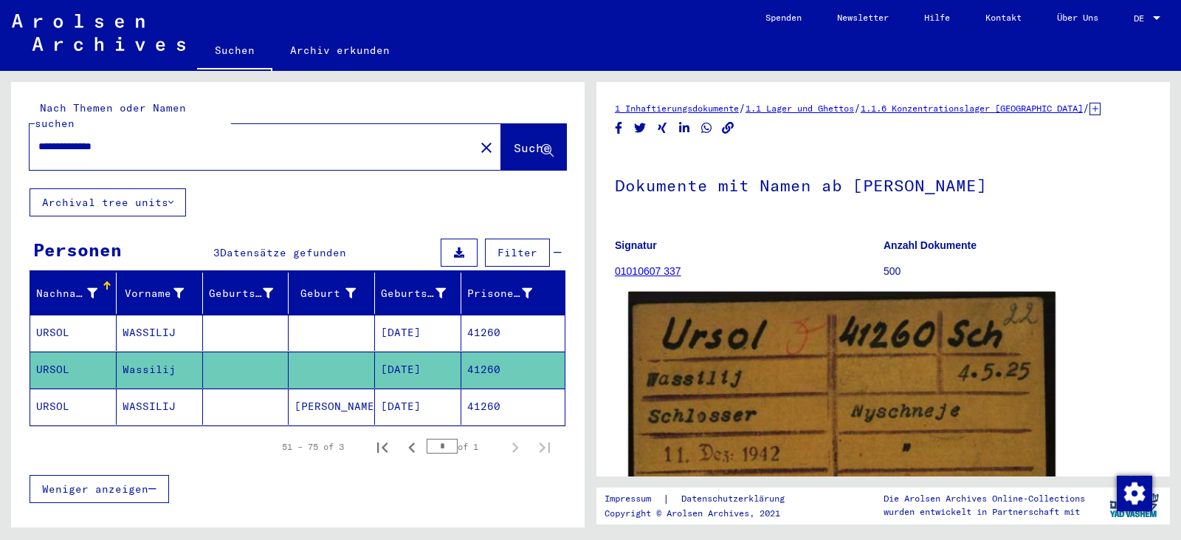
scroll to position [271, 0]
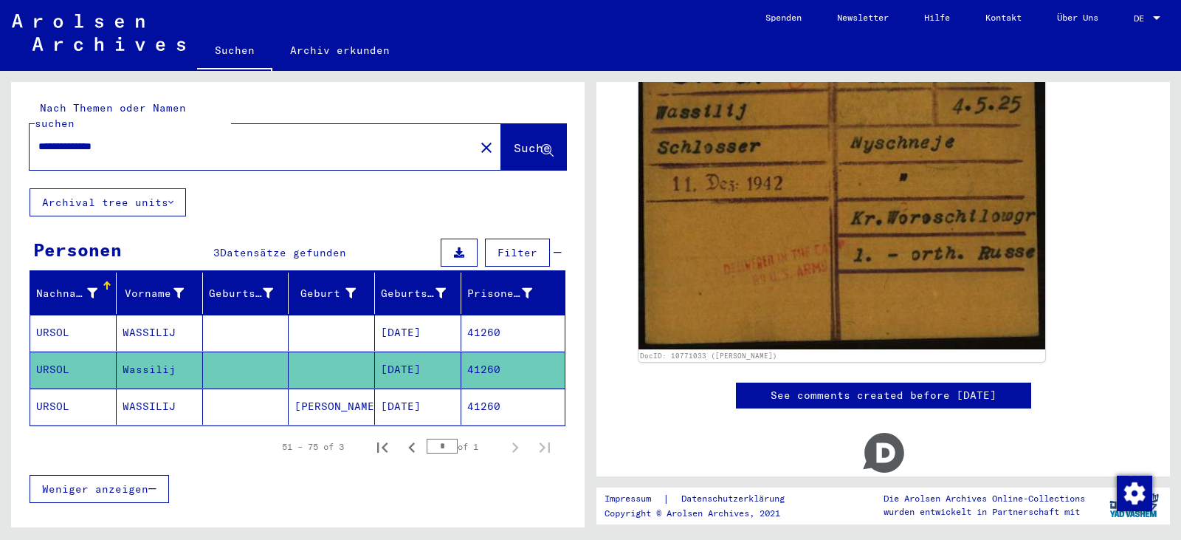
drag, startPoint x: 162, startPoint y: 128, endPoint x: 0, endPoint y: 122, distance: 162.5
click at [0, 122] on div "**********" at bounding box center [295, 299] width 591 height 456
paste input "text"
type input "*******"
click at [514, 140] on span "Suche" at bounding box center [532, 147] width 37 height 15
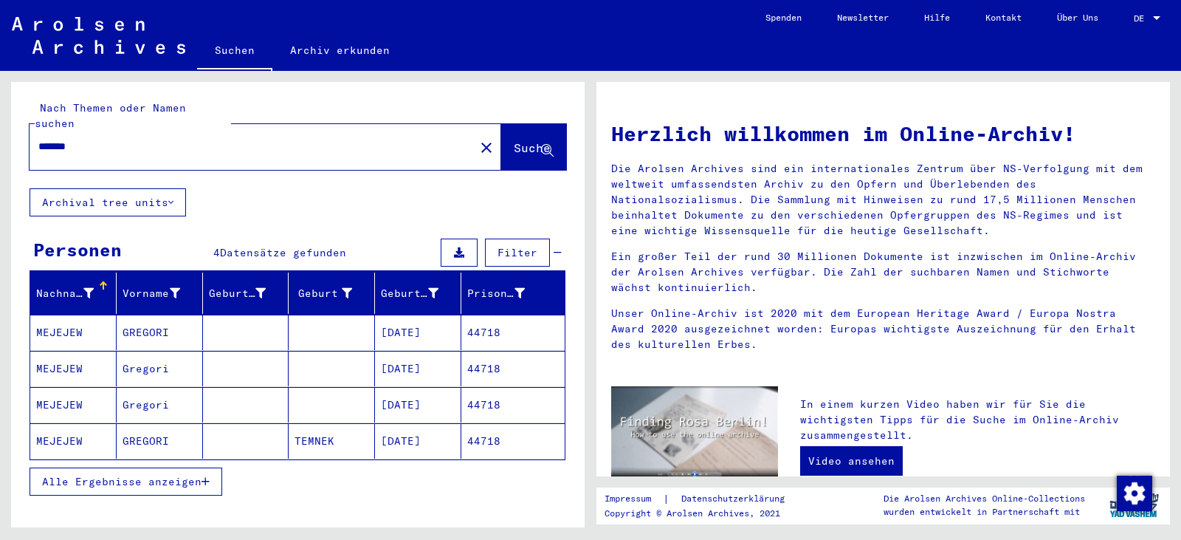
click at [407, 314] on mat-cell "[DATE]" at bounding box center [418, 331] width 86 height 35
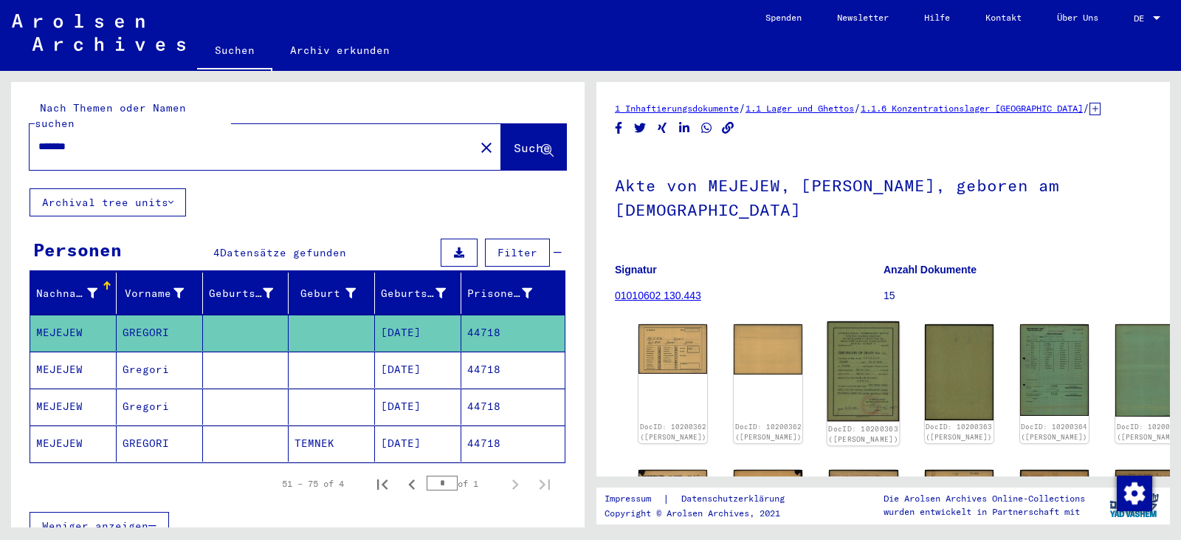
click at [827, 357] on img at bounding box center [863, 371] width 72 height 100
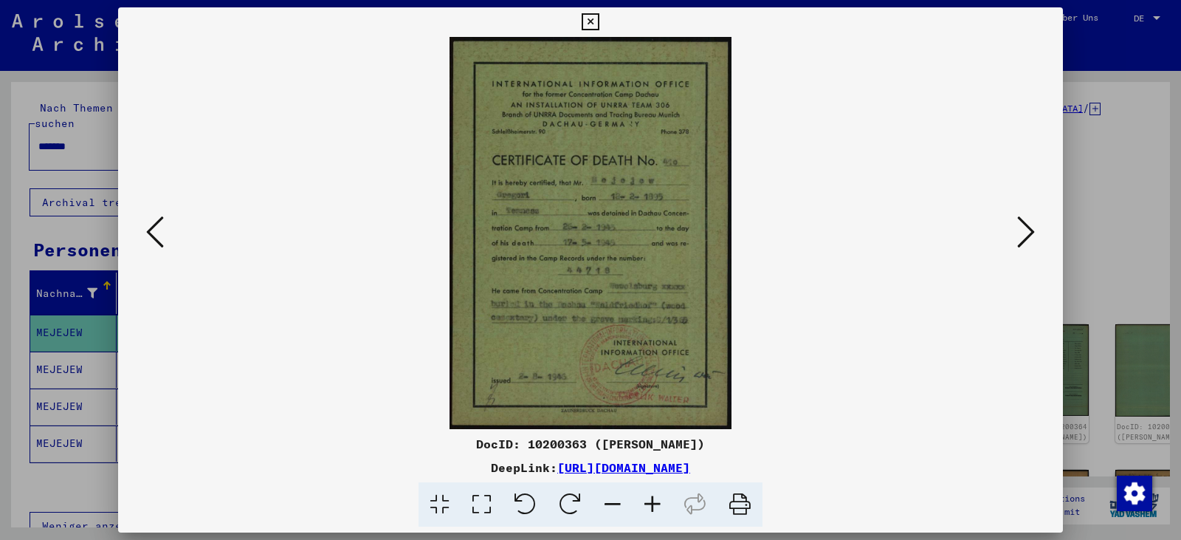
click at [478, 510] on icon at bounding box center [482, 504] width 42 height 45
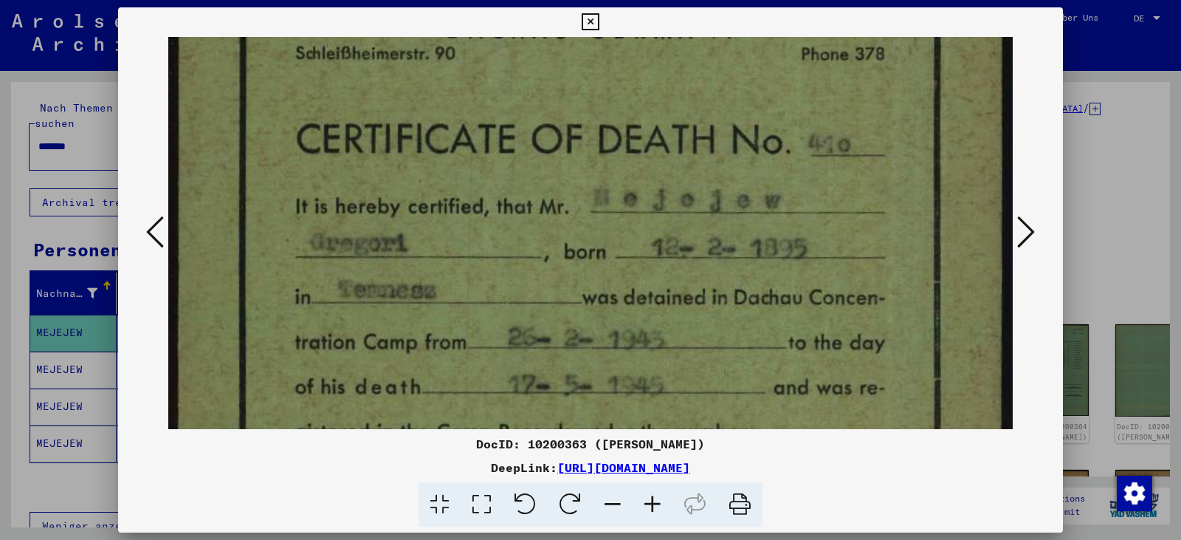
scroll to position [278, 0]
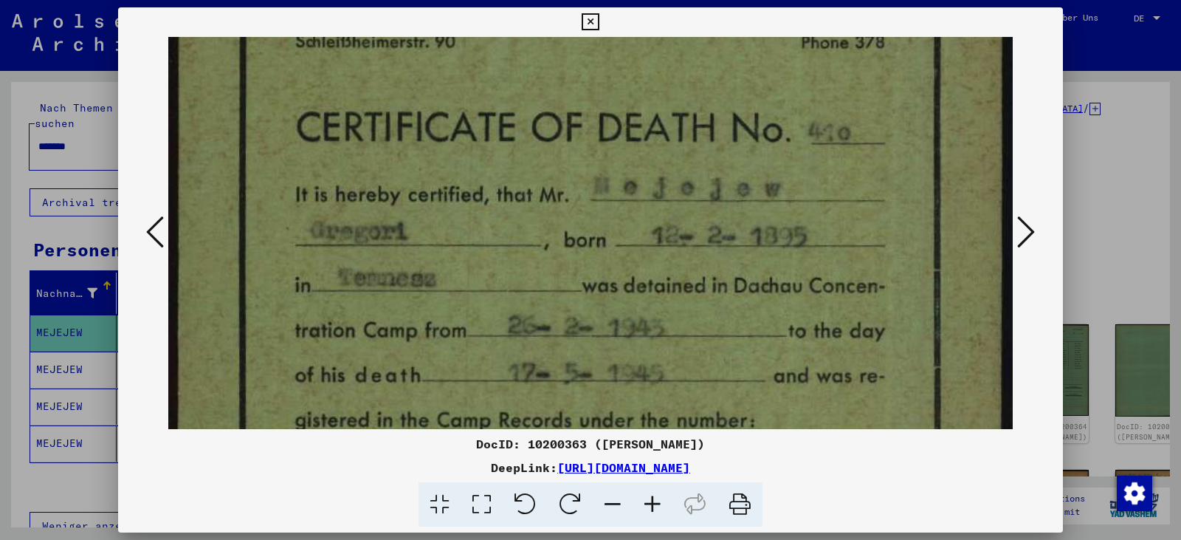
drag, startPoint x: 504, startPoint y: 364, endPoint x: 506, endPoint y: 86, distance: 277.5
click at [506, 86] on img at bounding box center [590, 345] width 844 height 1173
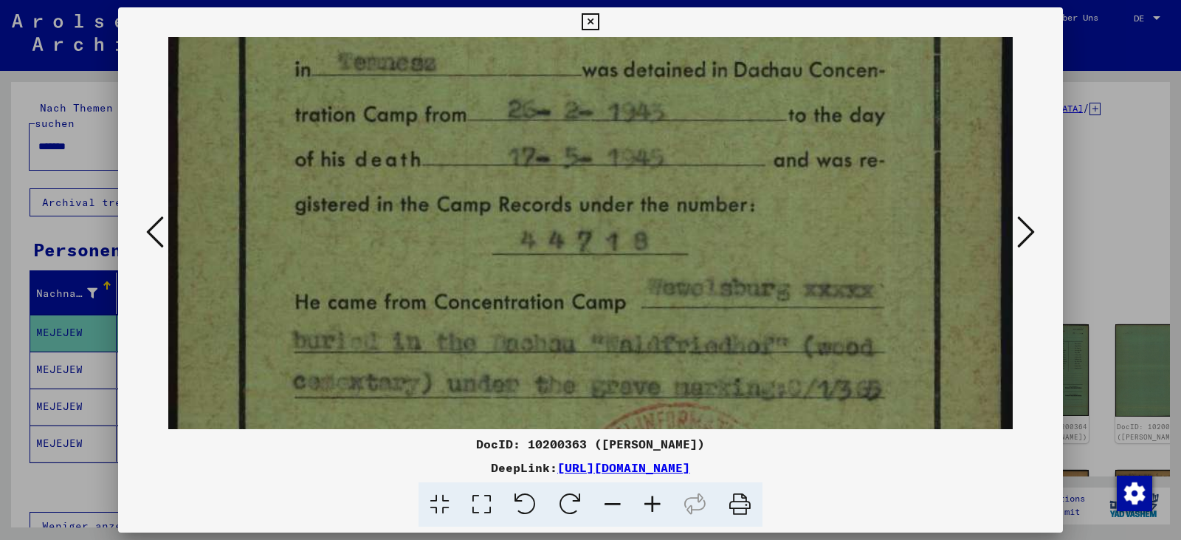
drag, startPoint x: 532, startPoint y: 276, endPoint x: 472, endPoint y: 61, distance: 223.9
click at [472, 61] on img at bounding box center [590, 129] width 844 height 1173
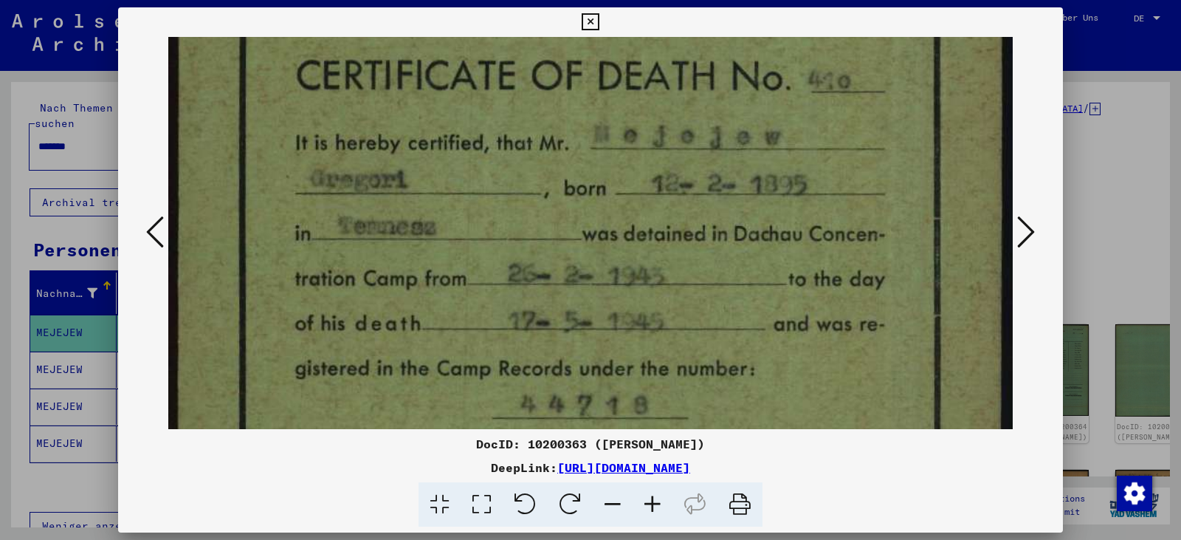
scroll to position [326, 0]
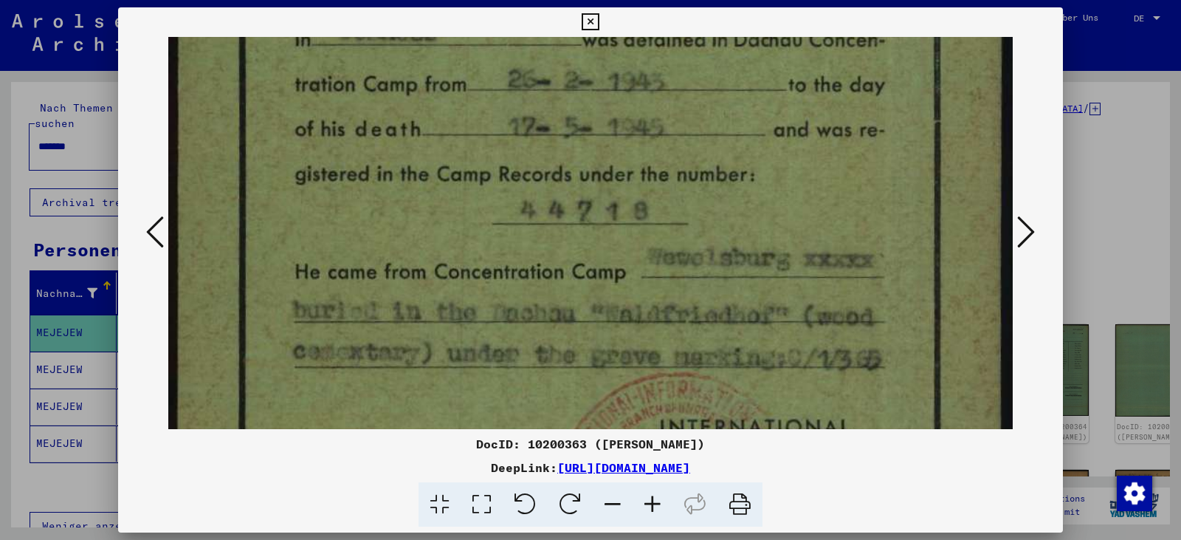
drag, startPoint x: 490, startPoint y: 186, endPoint x: 430, endPoint y: 145, distance: 73.3
click at [430, 145] on img at bounding box center [590, 99] width 844 height 1173
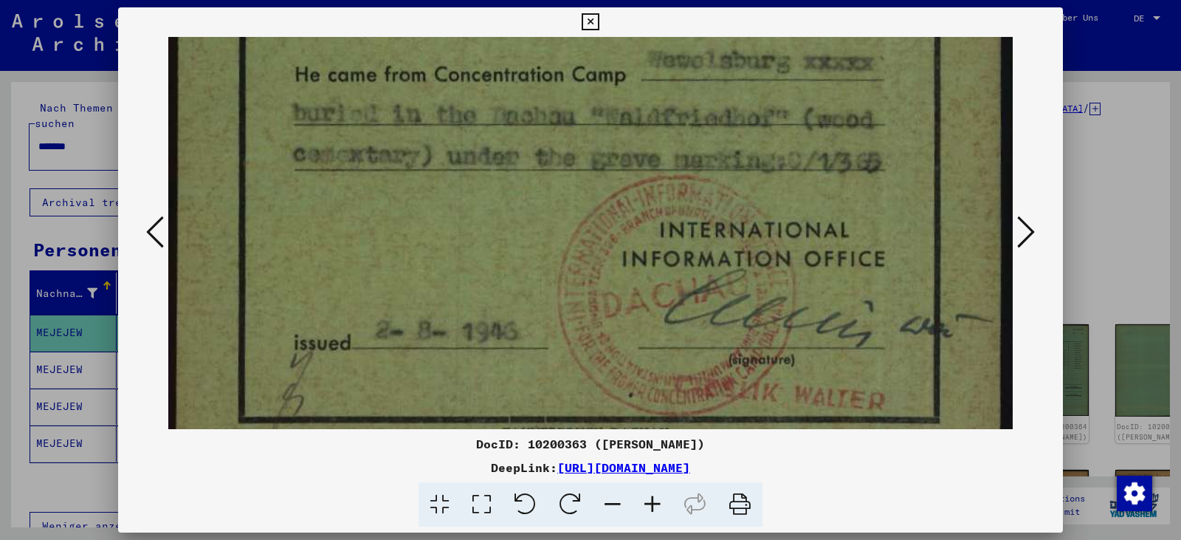
drag, startPoint x: 485, startPoint y: 295, endPoint x: 455, endPoint y: 109, distance: 188.5
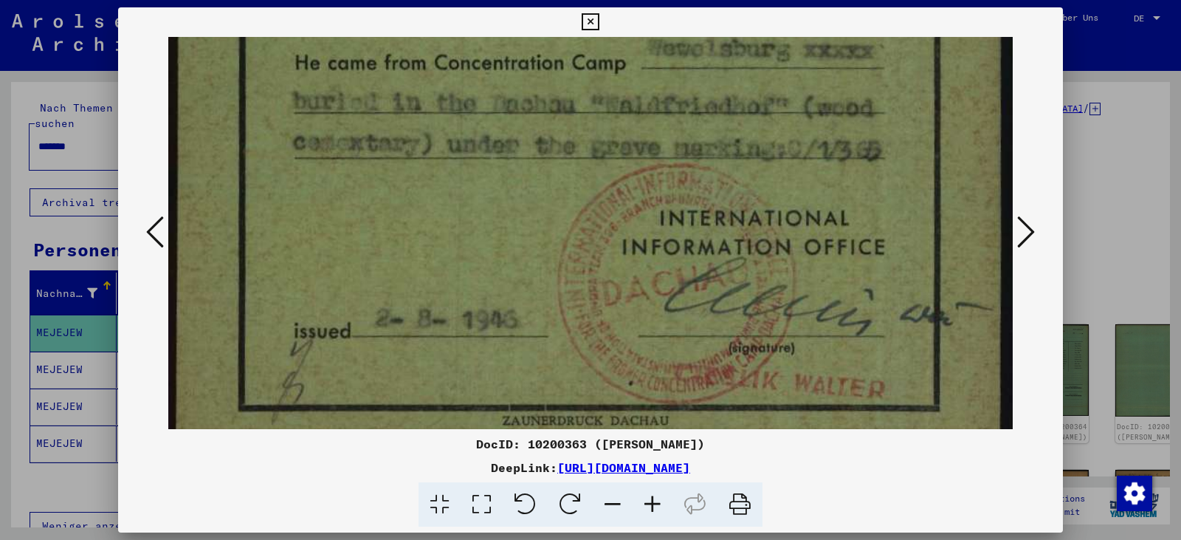
scroll to position [734, 0]
drag, startPoint x: 487, startPoint y: 257, endPoint x: 481, endPoint y: 244, distance: 13.9
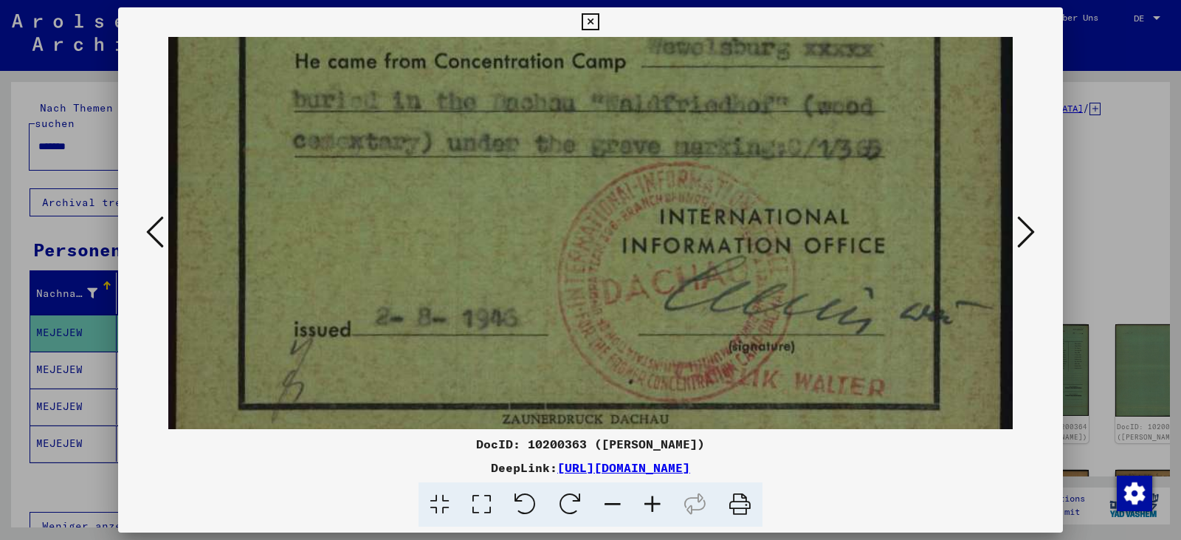
click at [1028, 234] on icon at bounding box center [1026, 231] width 18 height 35
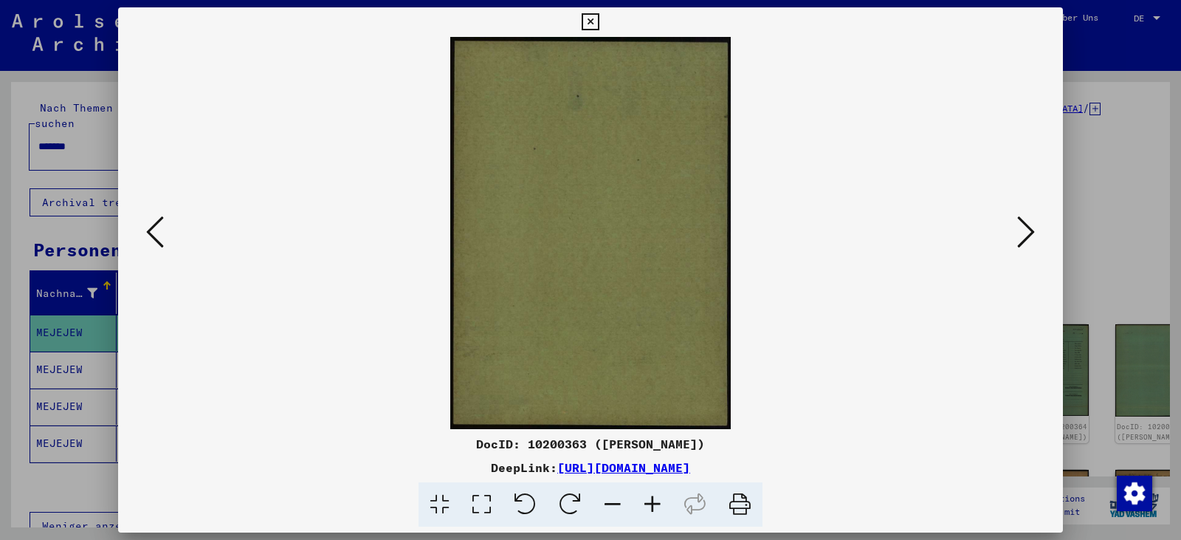
click at [1028, 234] on icon at bounding box center [1026, 231] width 18 height 35
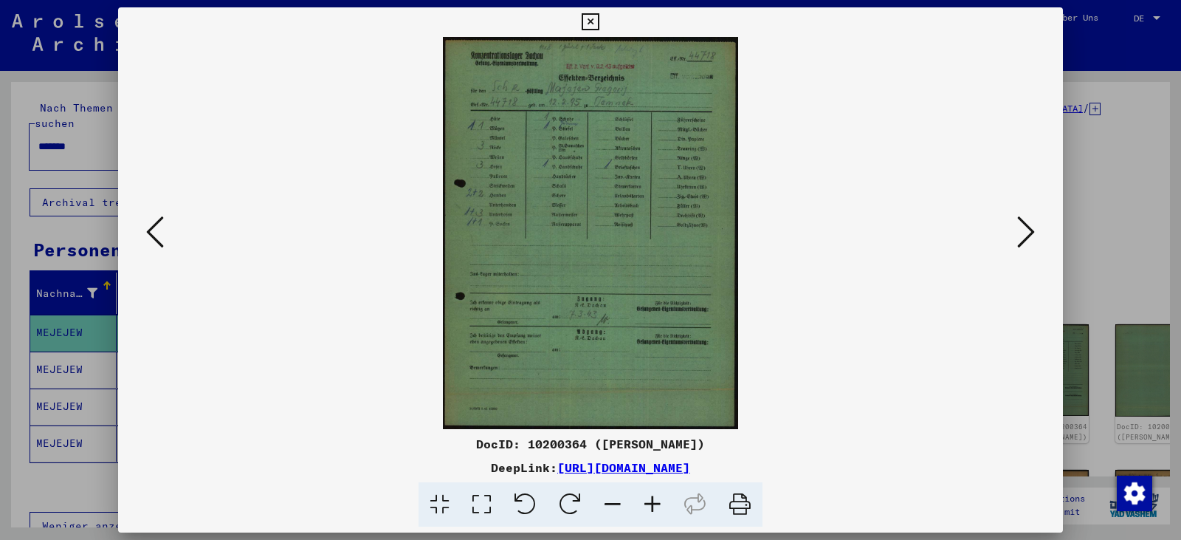
click at [1028, 234] on icon at bounding box center [1026, 231] width 18 height 35
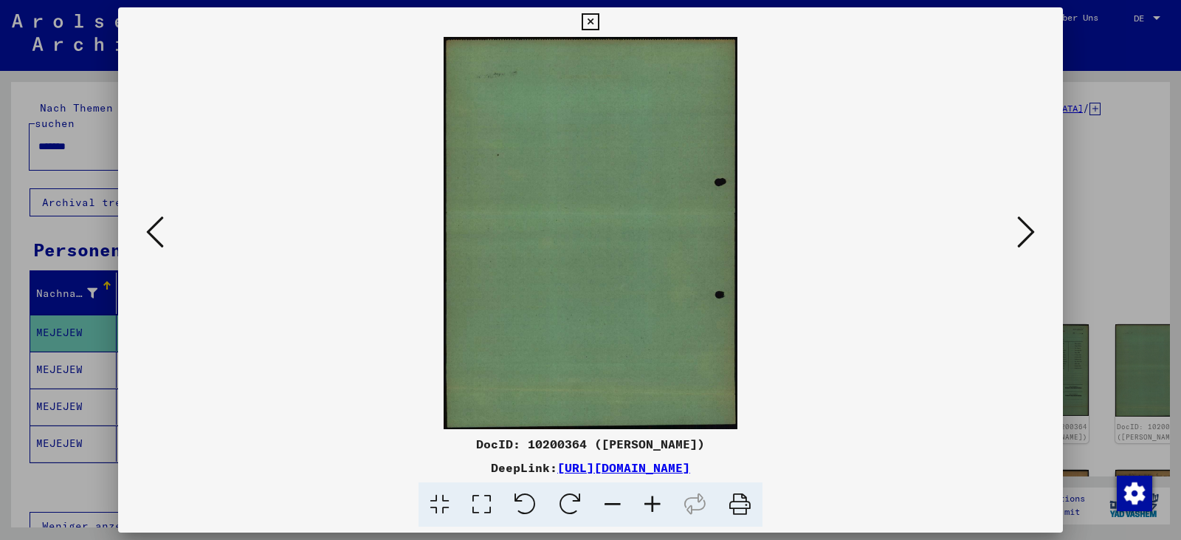
click at [1028, 234] on icon at bounding box center [1026, 231] width 18 height 35
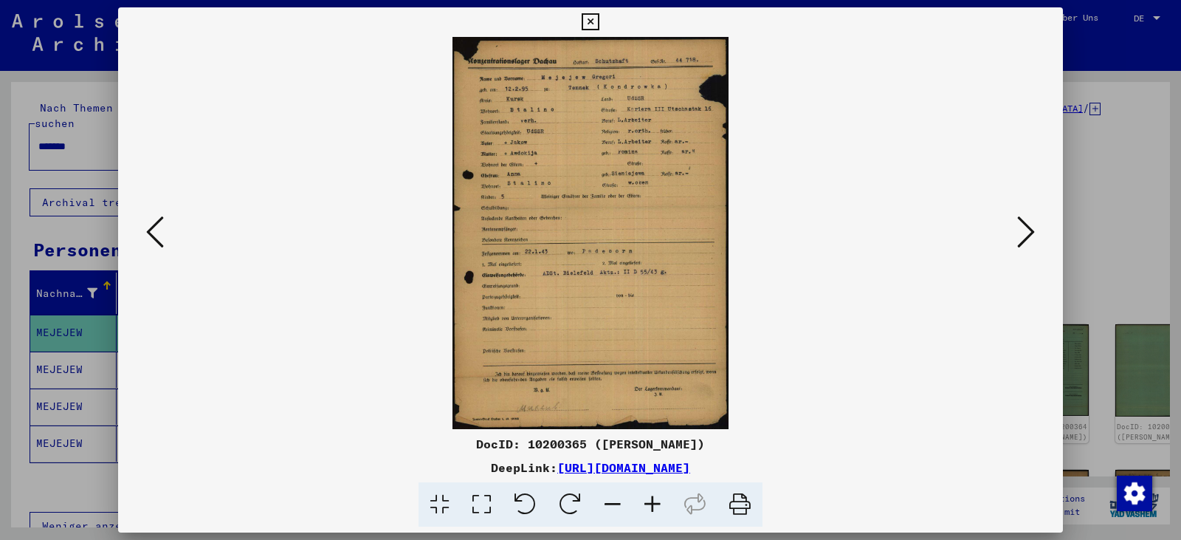
click at [489, 498] on icon at bounding box center [482, 504] width 42 height 45
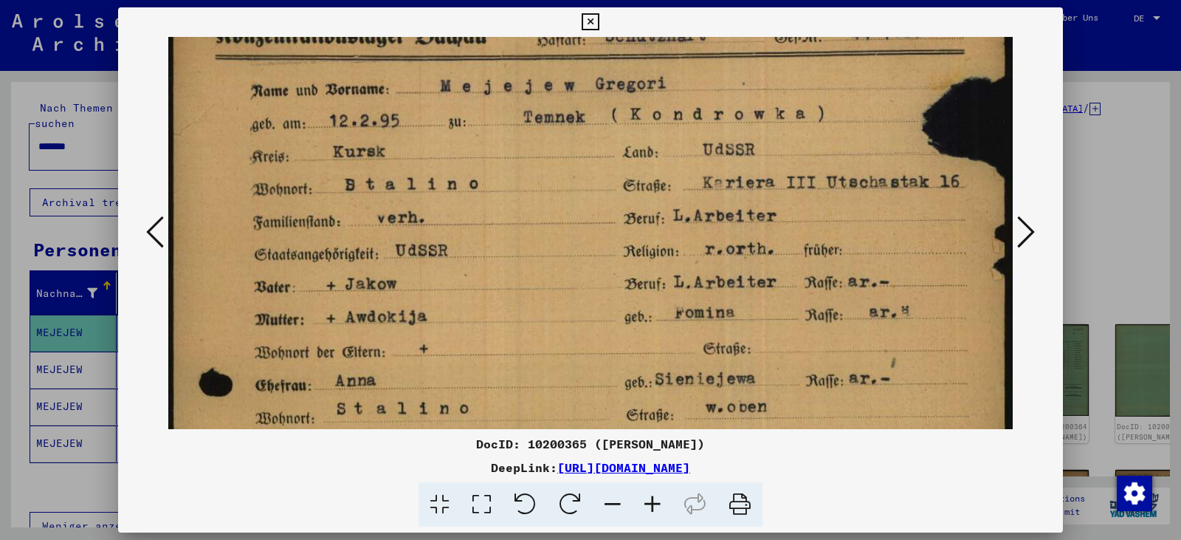
scroll to position [94, 0]
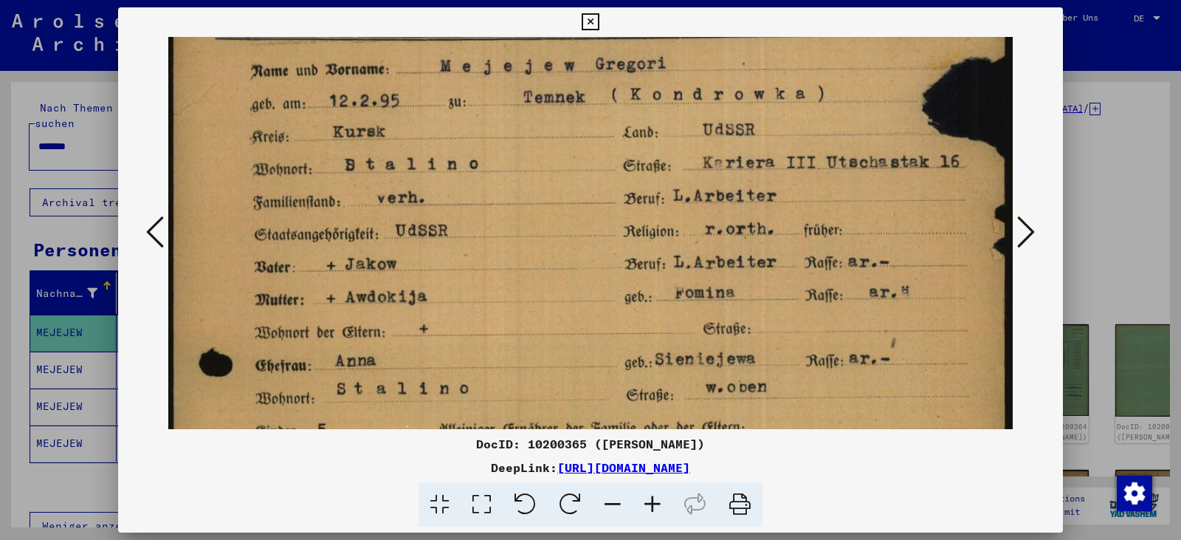
drag, startPoint x: 495, startPoint y: 387, endPoint x: 485, endPoint y: 292, distance: 95.0
click at [485, 292] on img at bounding box center [590, 540] width 844 height 1197
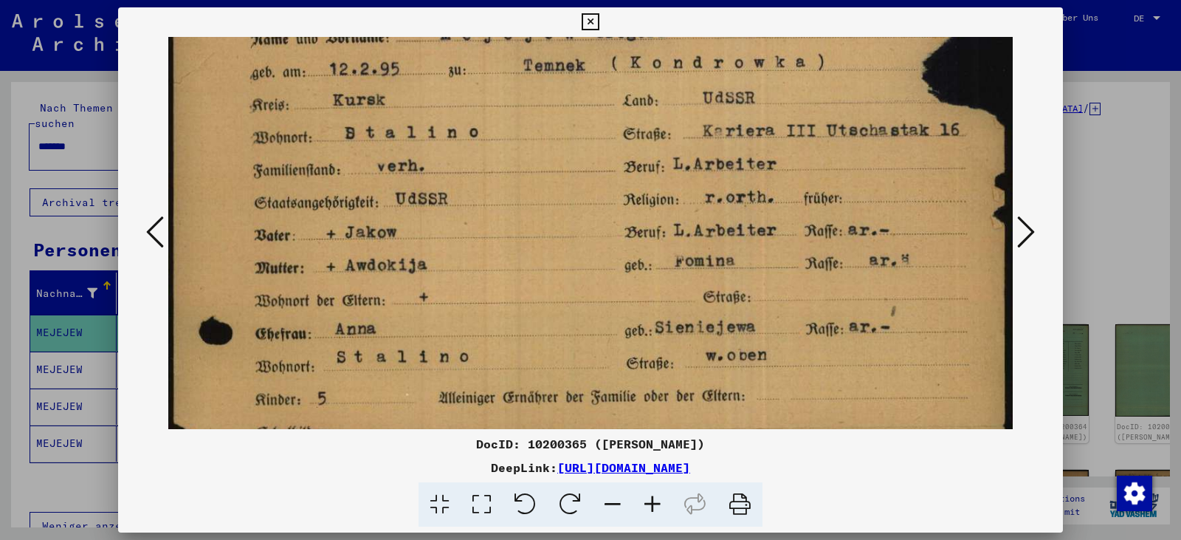
scroll to position [75, 0]
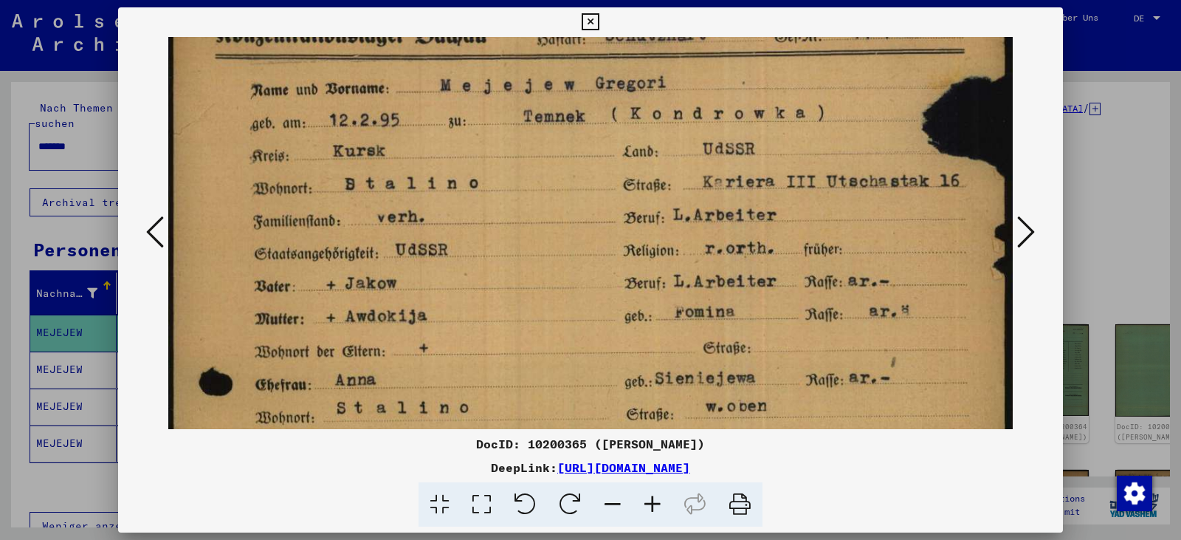
drag, startPoint x: 565, startPoint y: 369, endPoint x: 520, endPoint y: 390, distance: 49.5
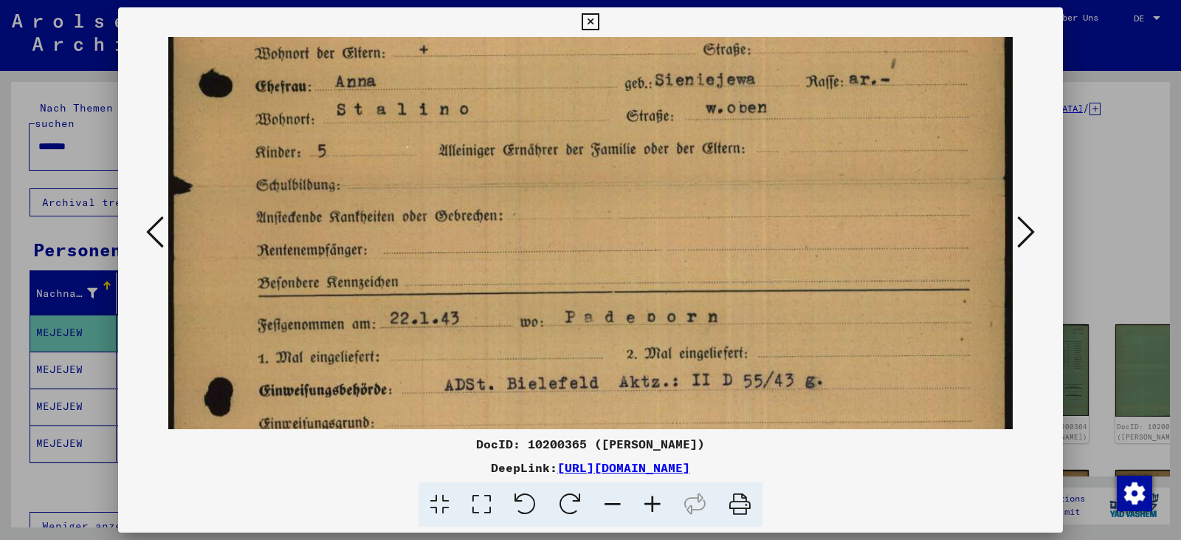
drag, startPoint x: 487, startPoint y: 327, endPoint x: 434, endPoint y: 44, distance: 288.4
click at [432, 29] on div "DocID: 10200365 ([PERSON_NAME]) DeepLink: [URL][DOMAIN_NAME]" at bounding box center [590, 267] width 945 height 520
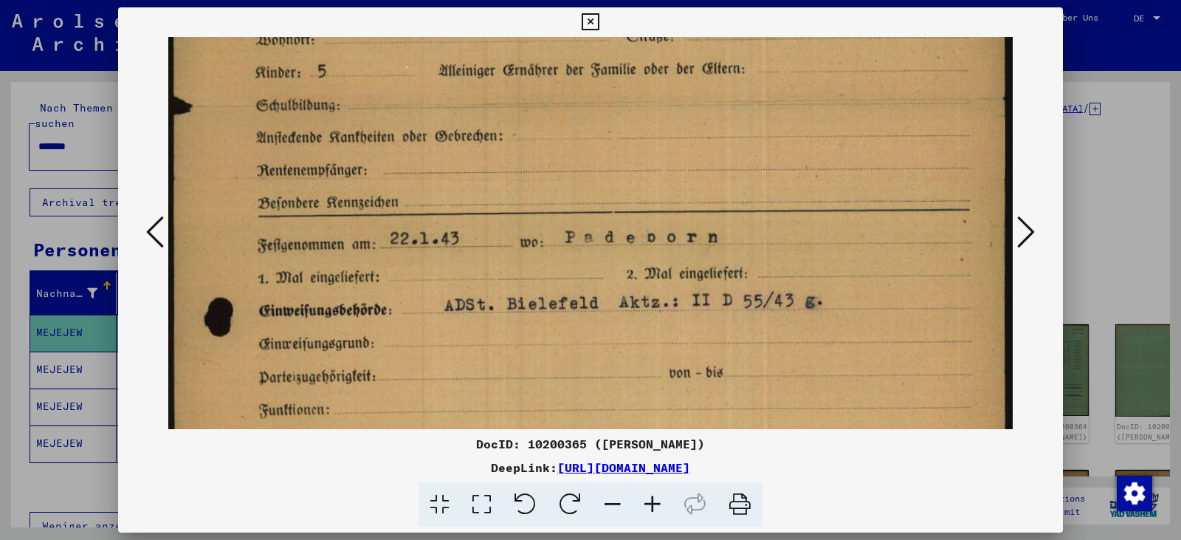
scroll to position [454, 0]
drag, startPoint x: 499, startPoint y: 280, endPoint x: 478, endPoint y: 199, distance: 83.3
click at [478, 199] on img at bounding box center [590, 181] width 844 height 1197
click at [1025, 235] on icon at bounding box center [1026, 231] width 18 height 35
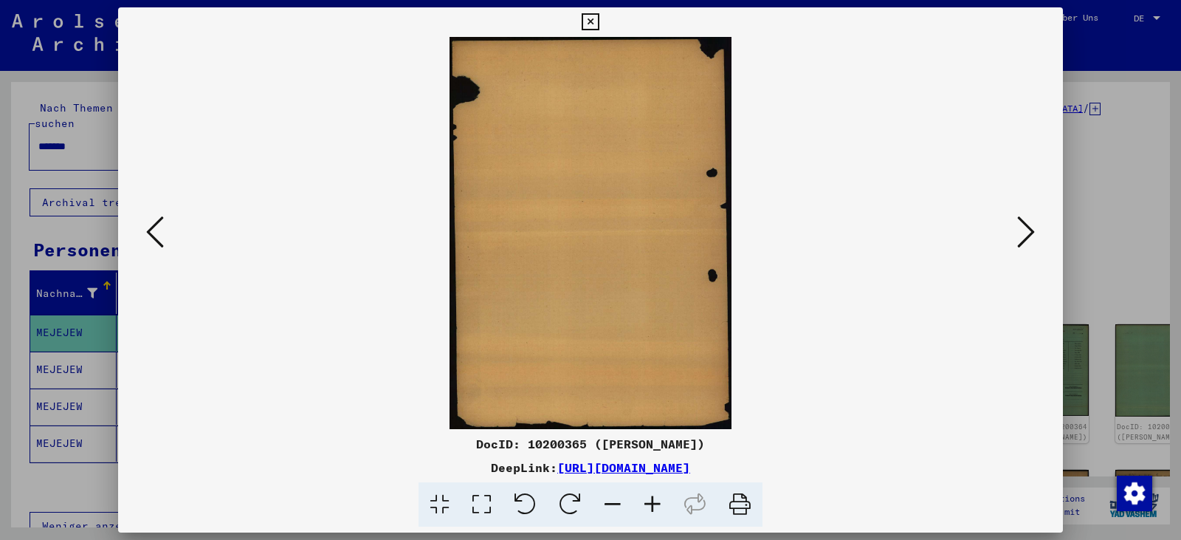
scroll to position [0, 0]
click at [1025, 235] on icon at bounding box center [1026, 231] width 18 height 35
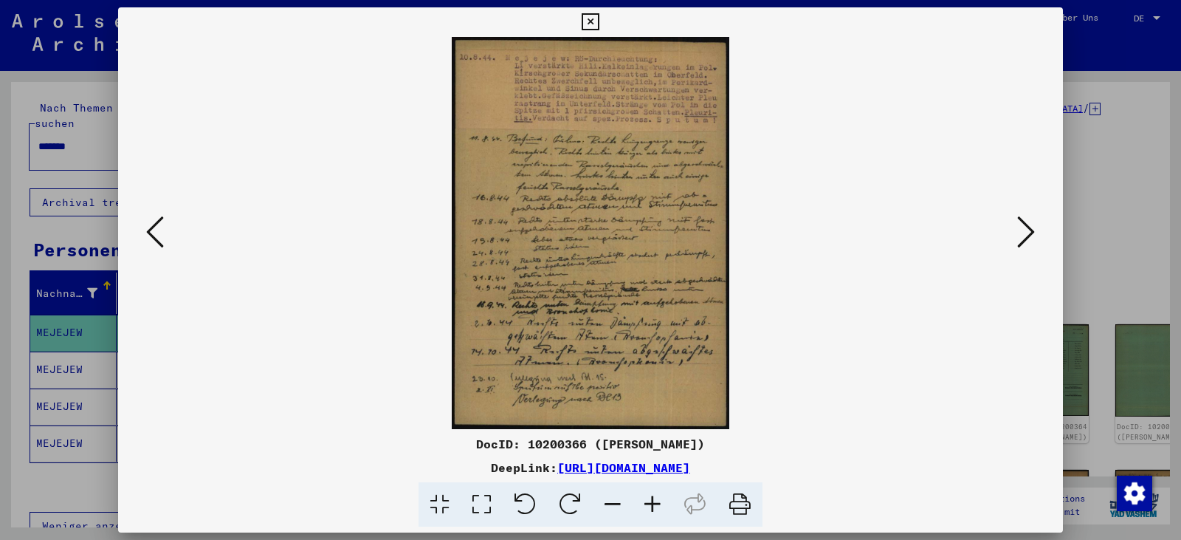
click at [480, 497] on icon at bounding box center [482, 504] width 42 height 45
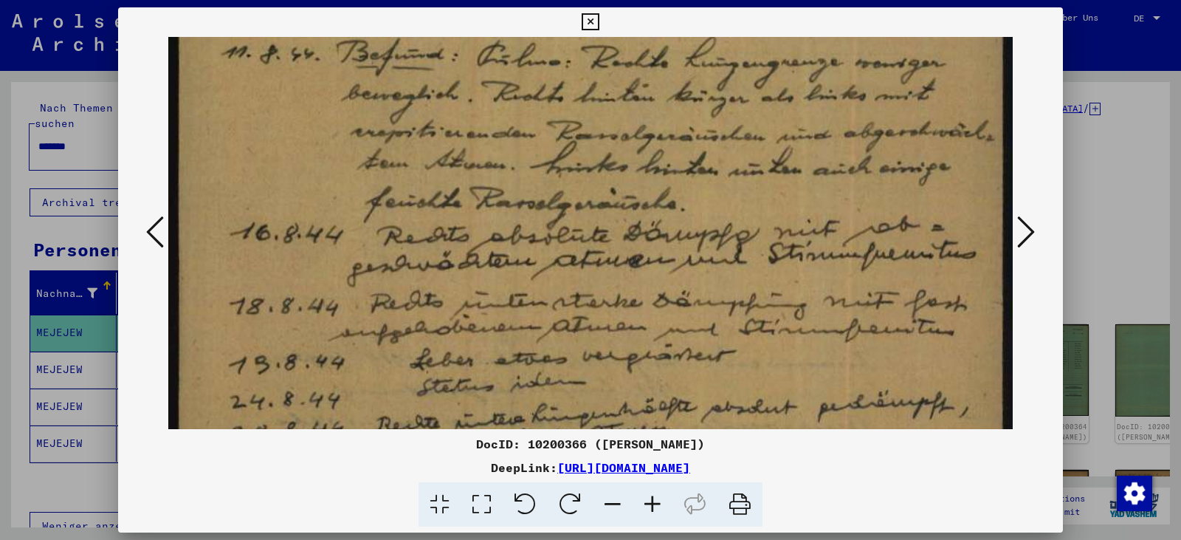
drag, startPoint x: 480, startPoint y: 403, endPoint x: 450, endPoint y: 107, distance: 297.5
click at [450, 107] on img at bounding box center [590, 340] width 844 height 1191
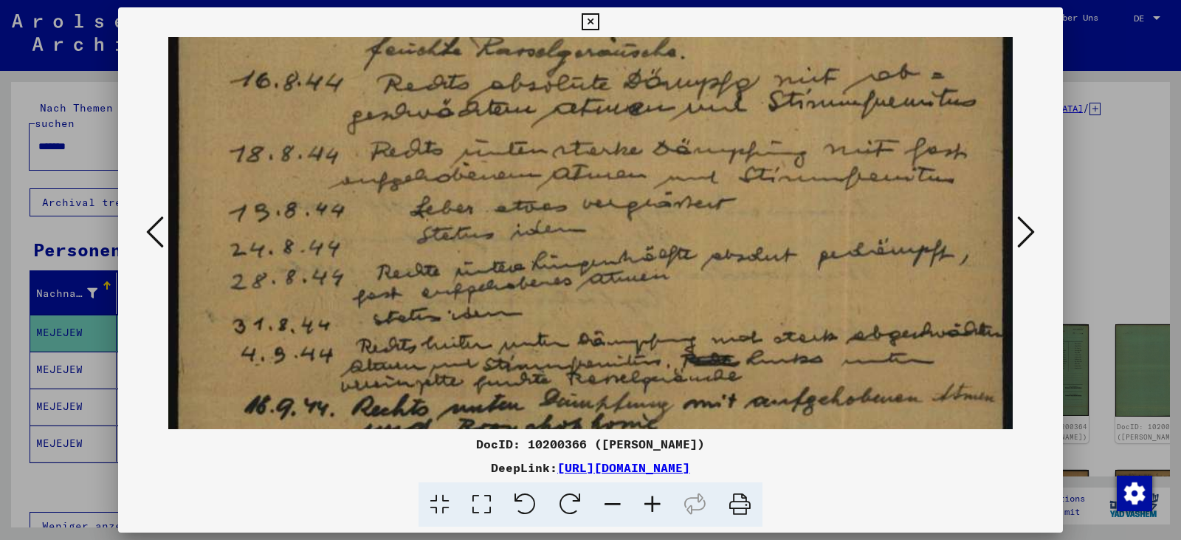
drag, startPoint x: 517, startPoint y: 311, endPoint x: 485, endPoint y: 163, distance: 151.9
click at [485, 163] on img at bounding box center [590, 188] width 844 height 1191
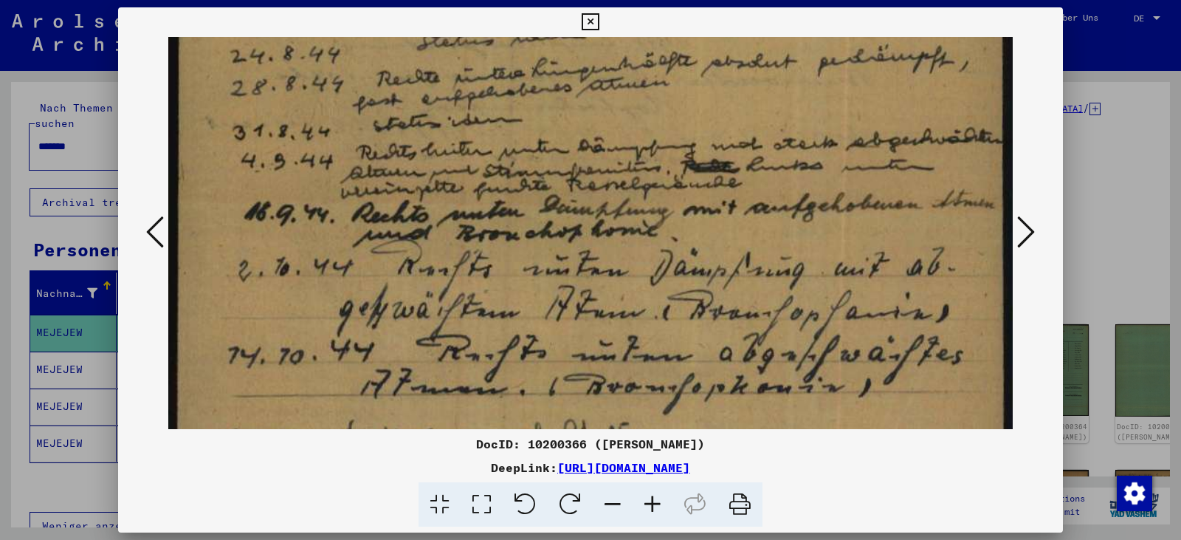
drag, startPoint x: 548, startPoint y: 312, endPoint x: 545, endPoint y: 114, distance: 198.6
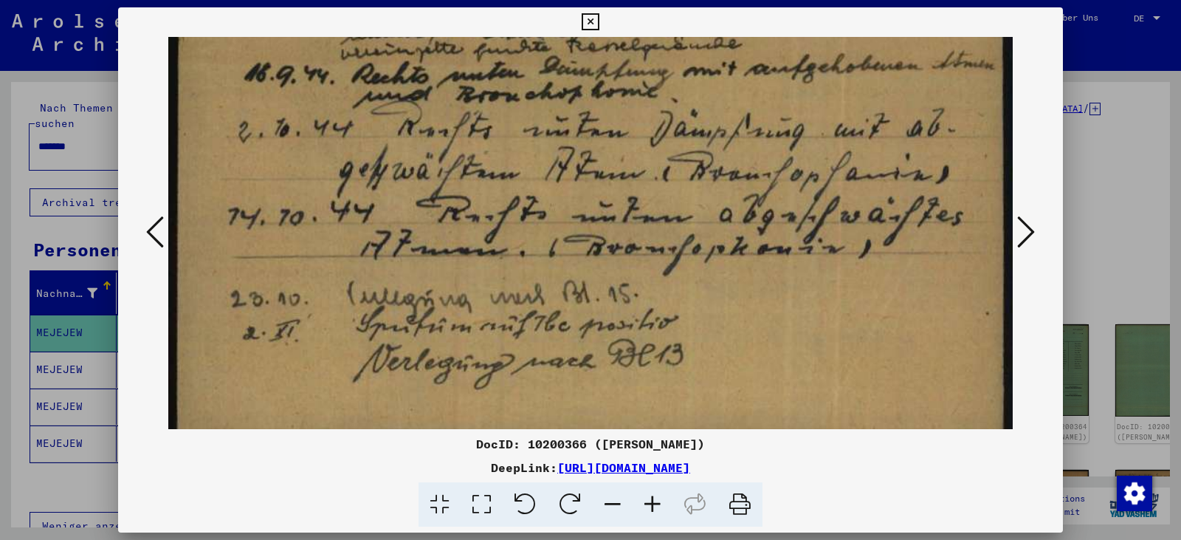
drag, startPoint x: 599, startPoint y: 261, endPoint x: 576, endPoint y: 128, distance: 135.5
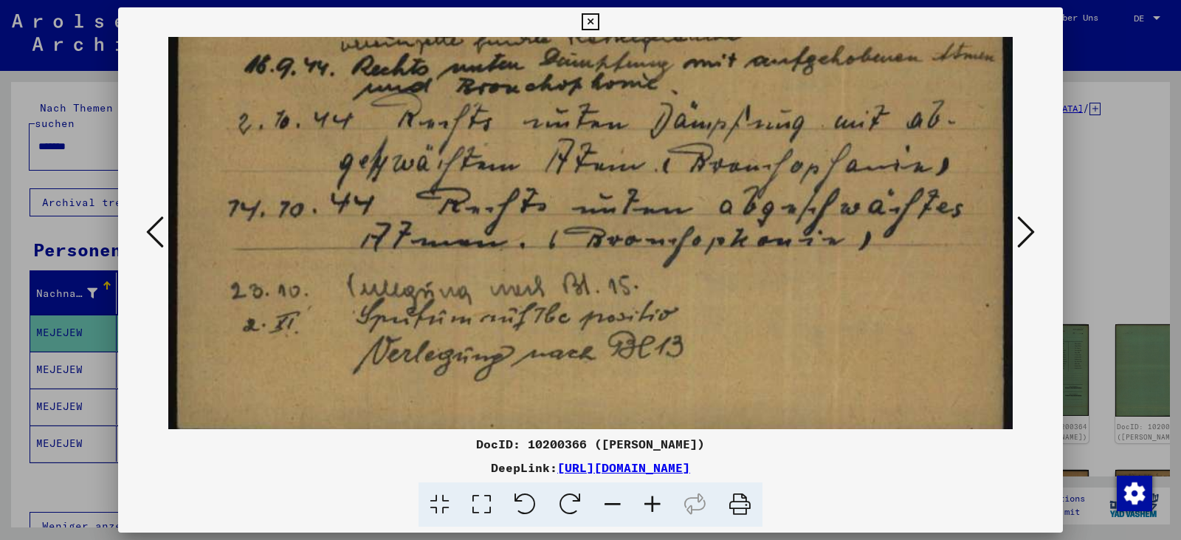
drag, startPoint x: 600, startPoint y: 270, endPoint x: 597, endPoint y: 262, distance: 8.6
click at [593, 25] on icon at bounding box center [590, 22] width 17 height 18
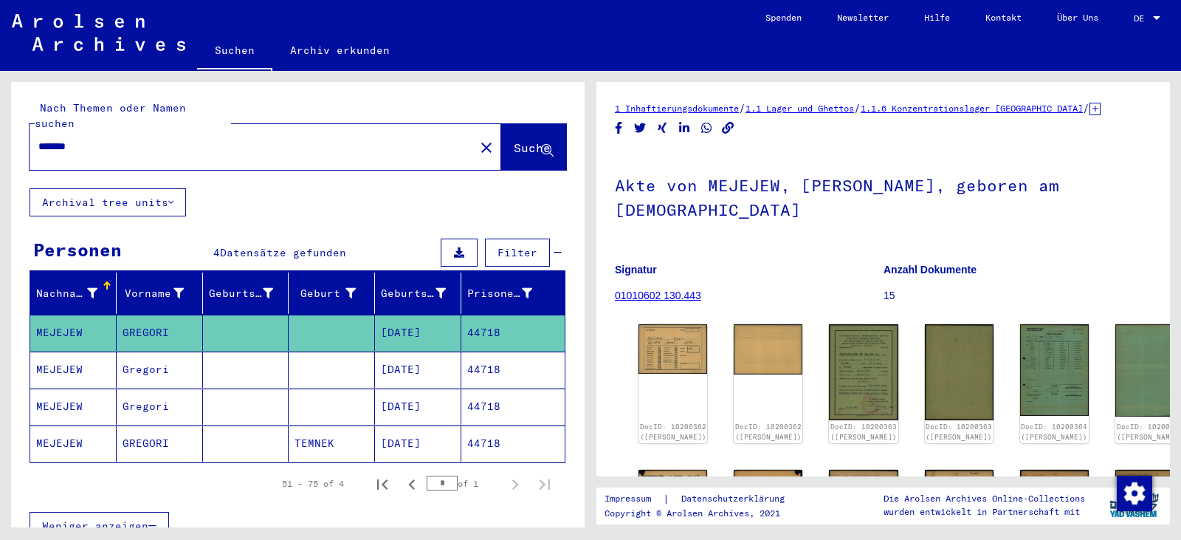
click at [520, 357] on mat-cell "44718" at bounding box center [512, 369] width 103 height 36
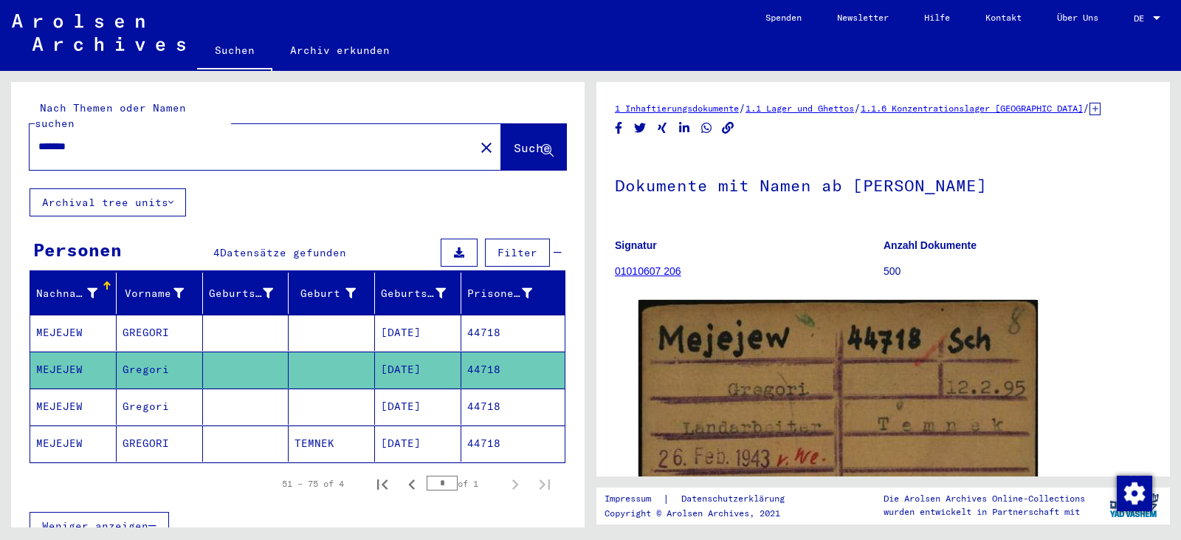
scroll to position [271, 0]
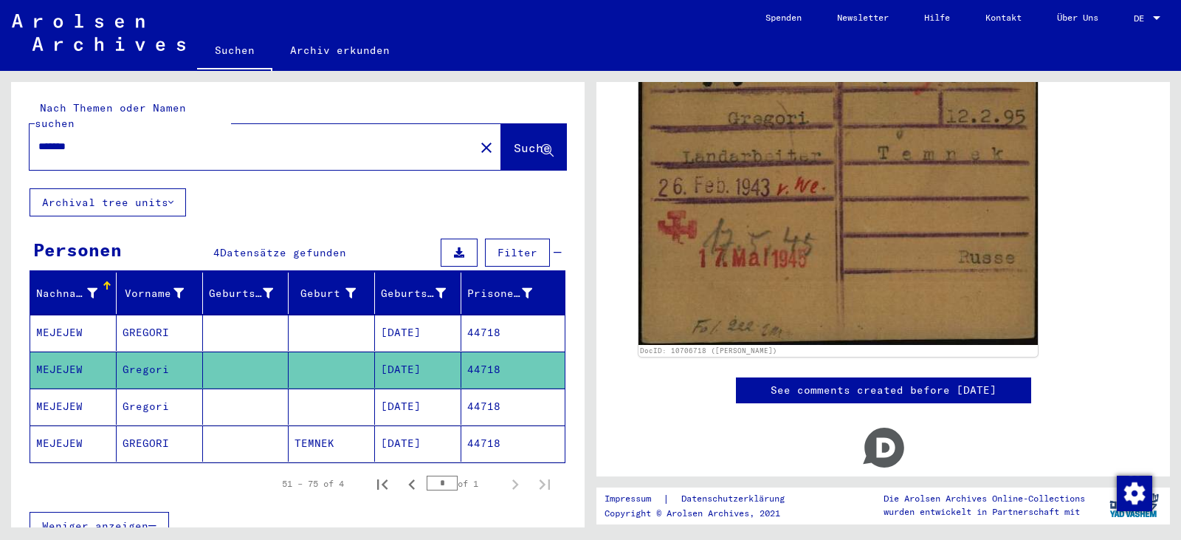
click at [486, 392] on mat-cell "44718" at bounding box center [512, 406] width 103 height 36
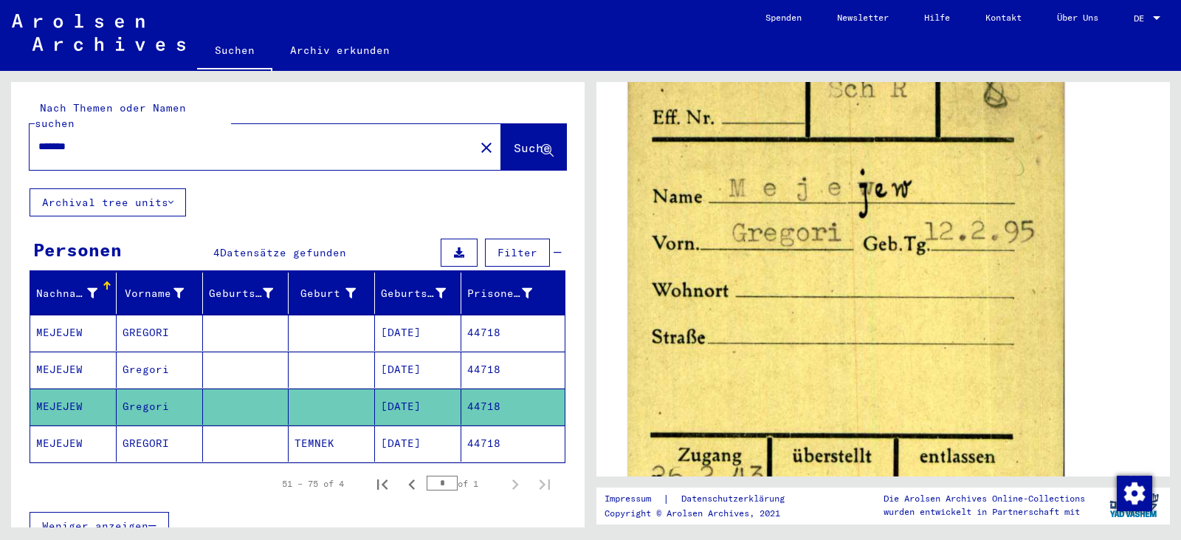
scroll to position [541, 0]
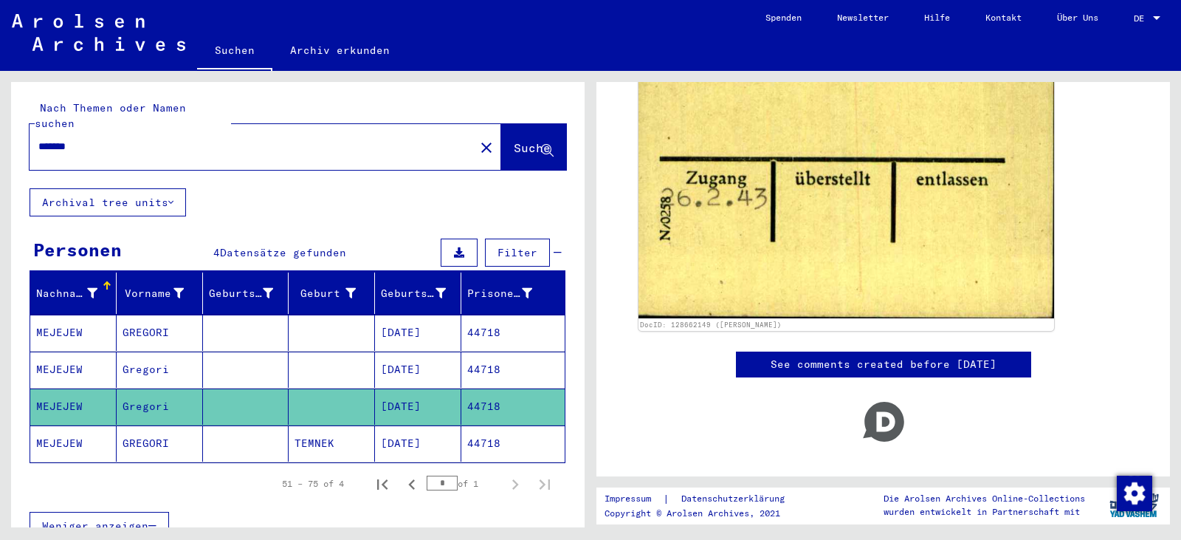
click at [491, 426] on mat-cell "44718" at bounding box center [512, 443] width 103 height 36
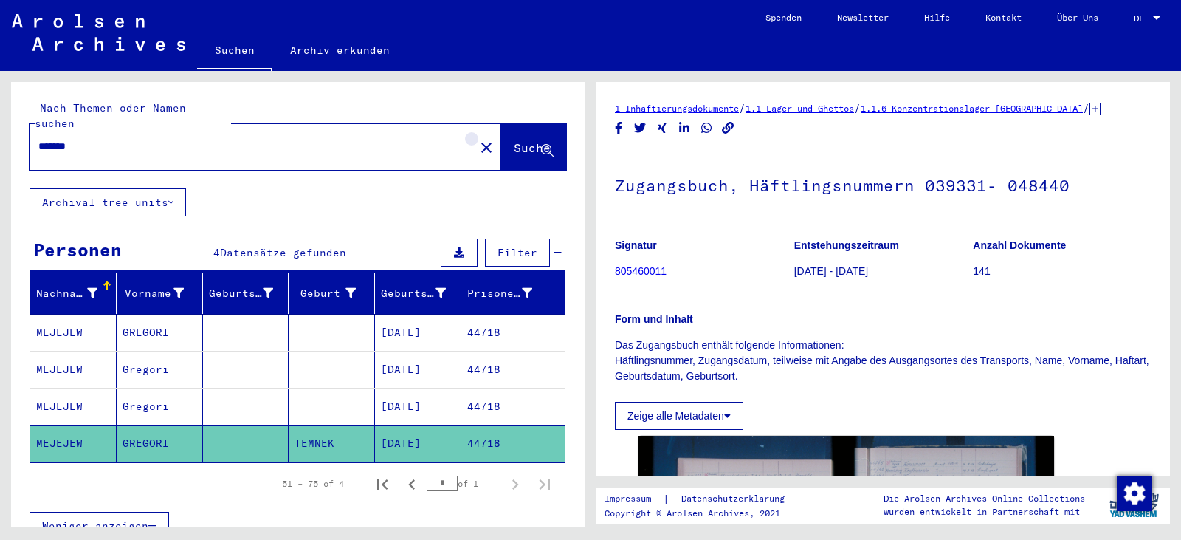
click at [478, 139] on mat-icon "close" at bounding box center [487, 148] width 18 height 18
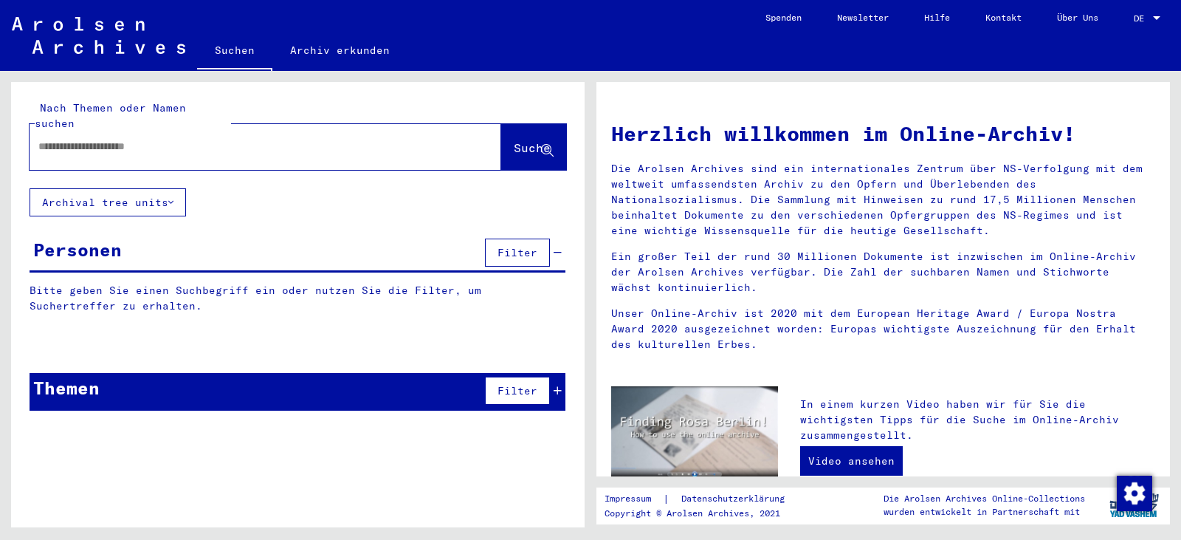
click at [304, 139] on input "text" at bounding box center [247, 147] width 419 height 16
paste input "******"
type input "******"
click at [514, 140] on span "Suche" at bounding box center [532, 147] width 37 height 15
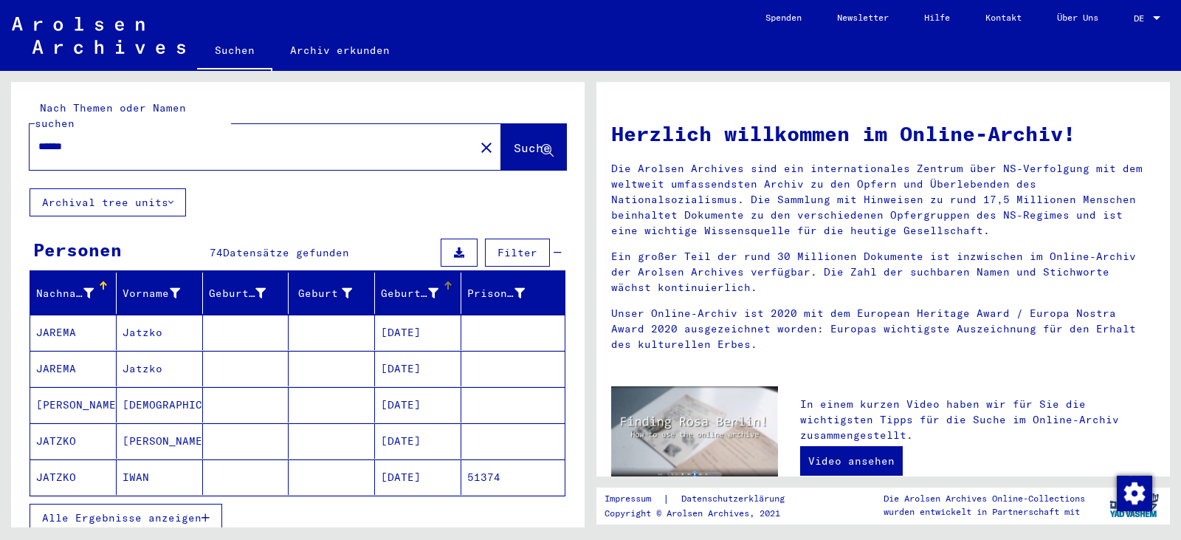
click at [428, 286] on div at bounding box center [433, 294] width 10 height 16
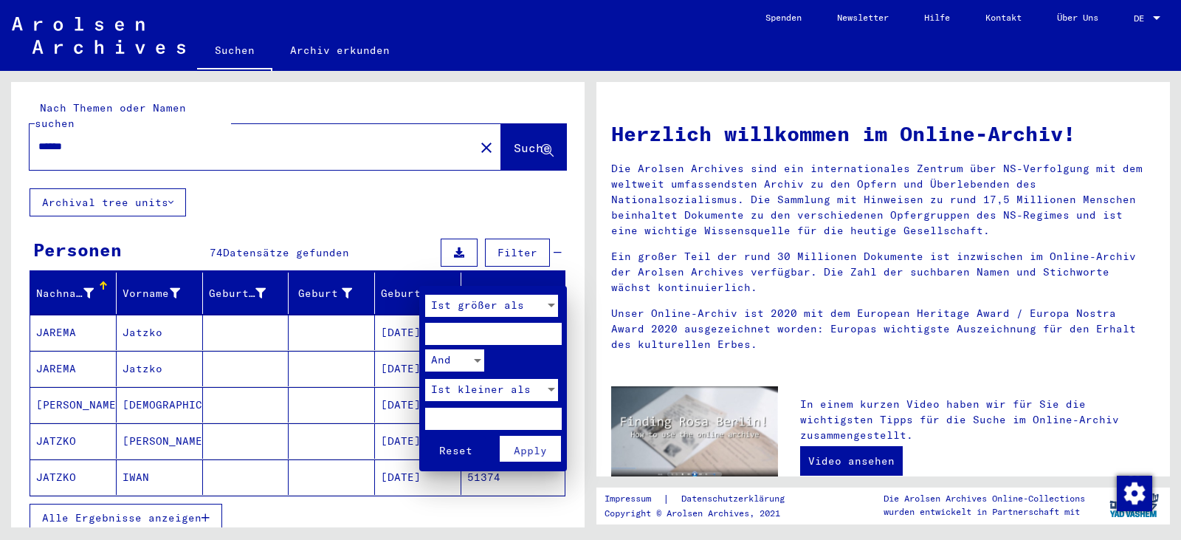
click at [376, 276] on div at bounding box center [590, 270] width 1181 height 540
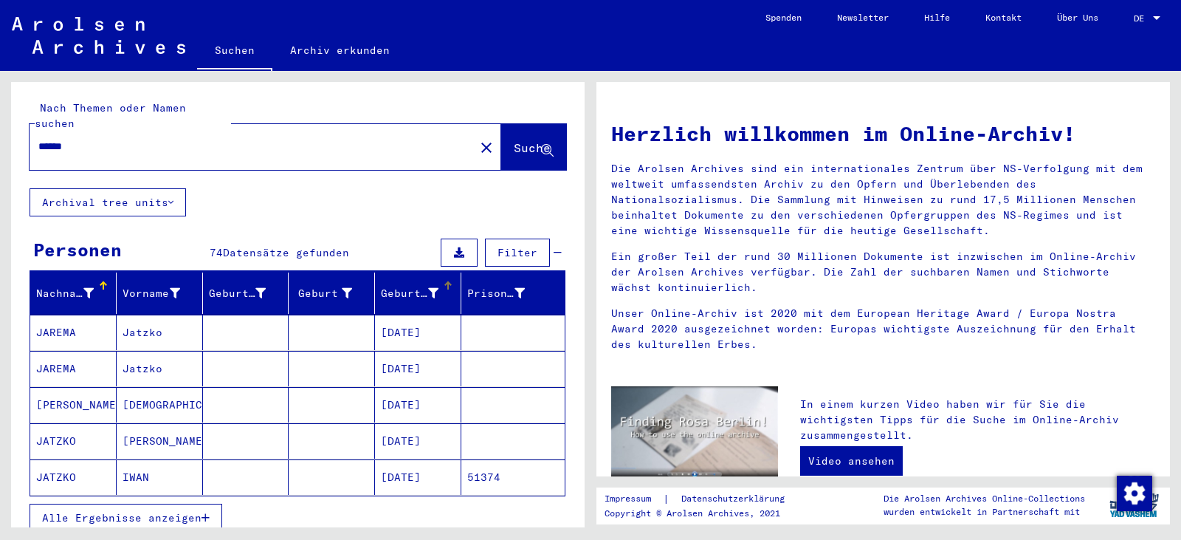
click at [381, 286] on div "Geburtsdatum" at bounding box center [410, 294] width 58 height 16
click at [148, 503] on button "Alle Ergebnisse anzeigen" at bounding box center [126, 517] width 193 height 28
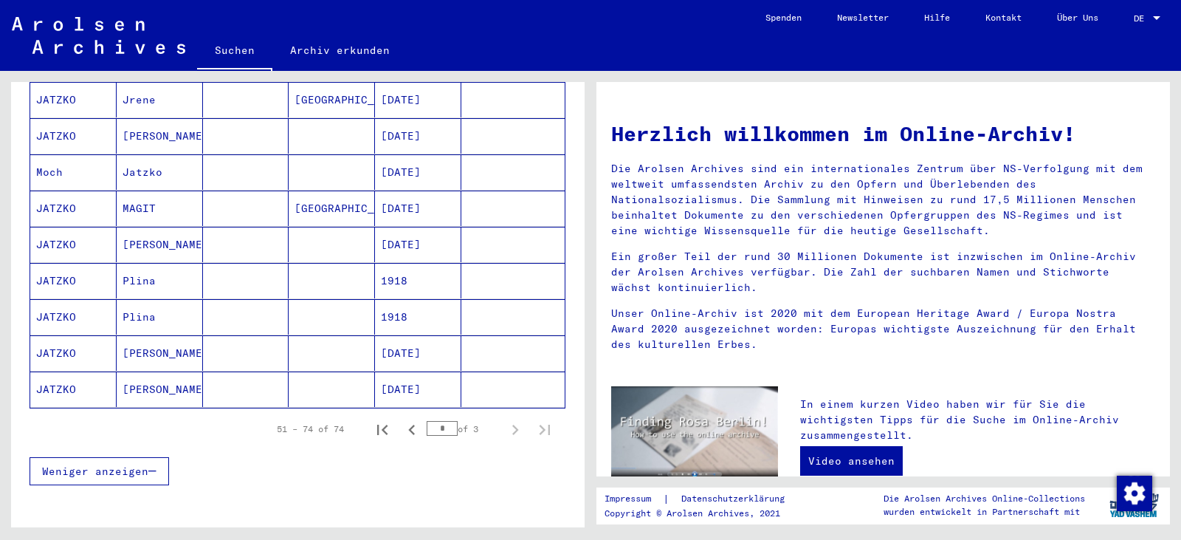
scroll to position [812, 0]
click at [372, 419] on icon "First page" at bounding box center [382, 429] width 21 height 21
click at [505, 419] on icon "Next page" at bounding box center [515, 429] width 21 height 21
type input "*"
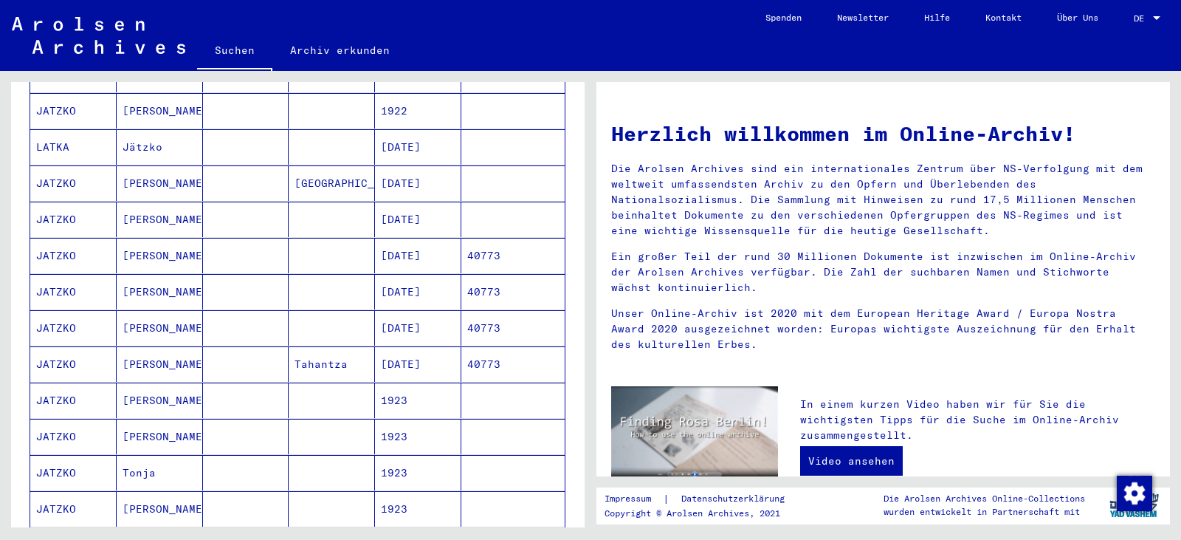
scroll to position [541, 0]
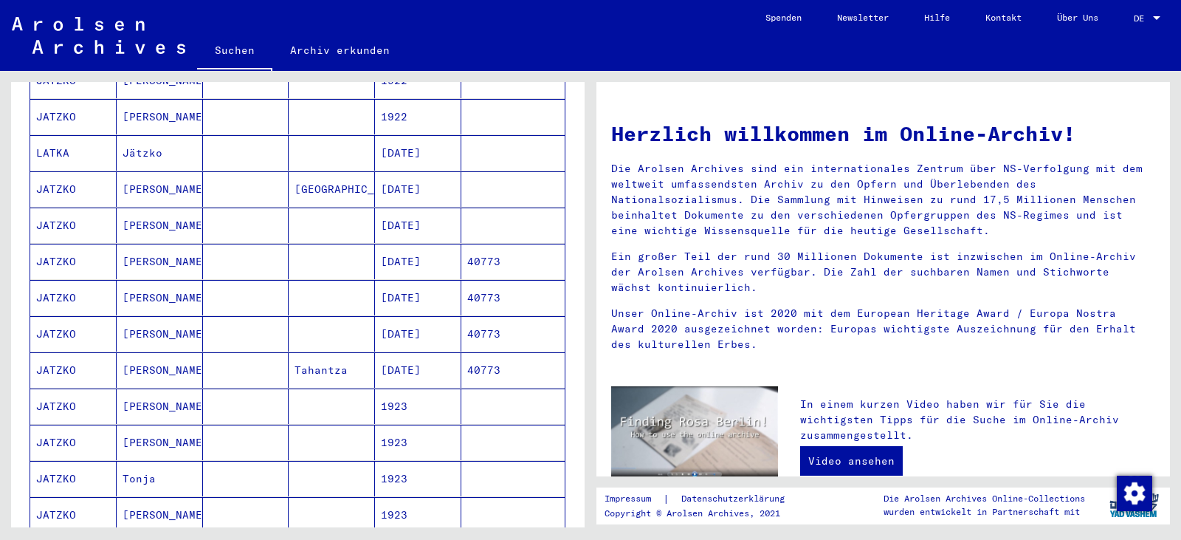
click at [481, 249] on mat-cell "40773" at bounding box center [512, 261] width 103 height 35
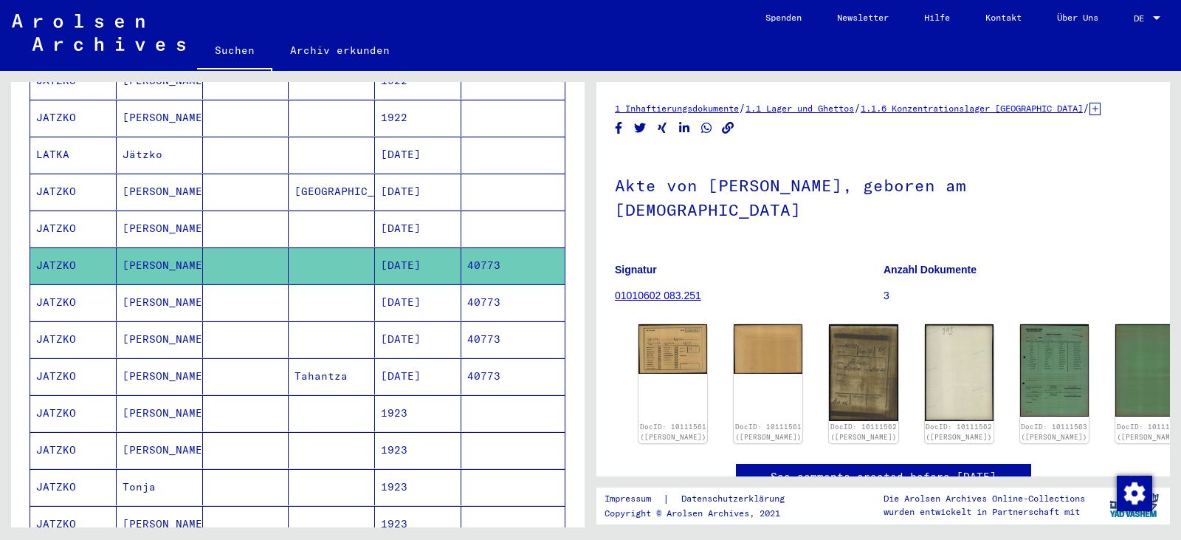
click at [413, 210] on mat-cell "[DATE]" at bounding box center [418, 228] width 86 height 36
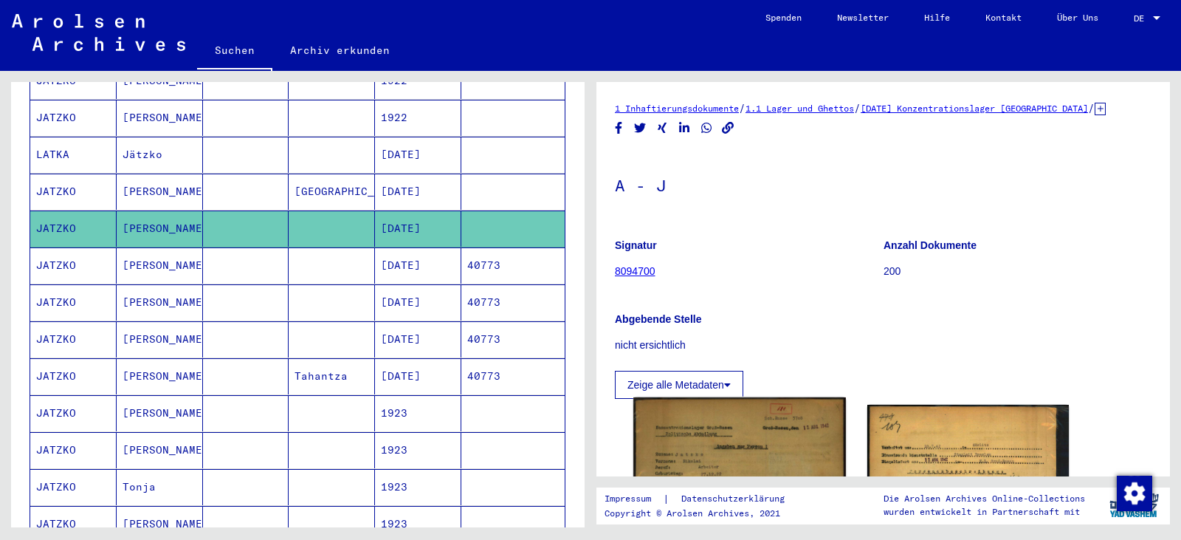
scroll to position [271, 0]
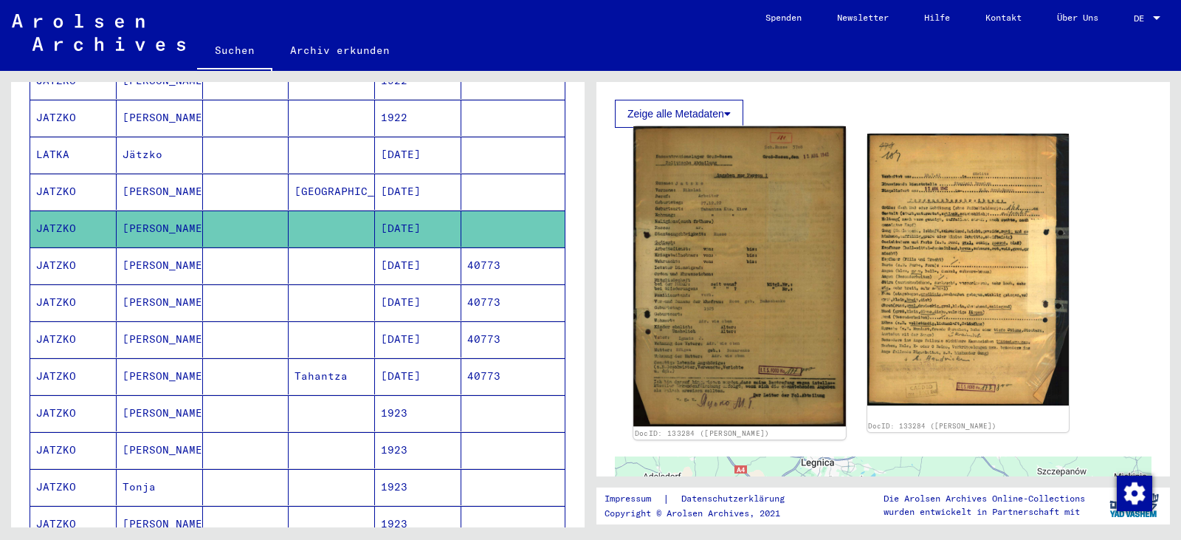
click at [686, 285] on img at bounding box center [739, 276] width 212 height 300
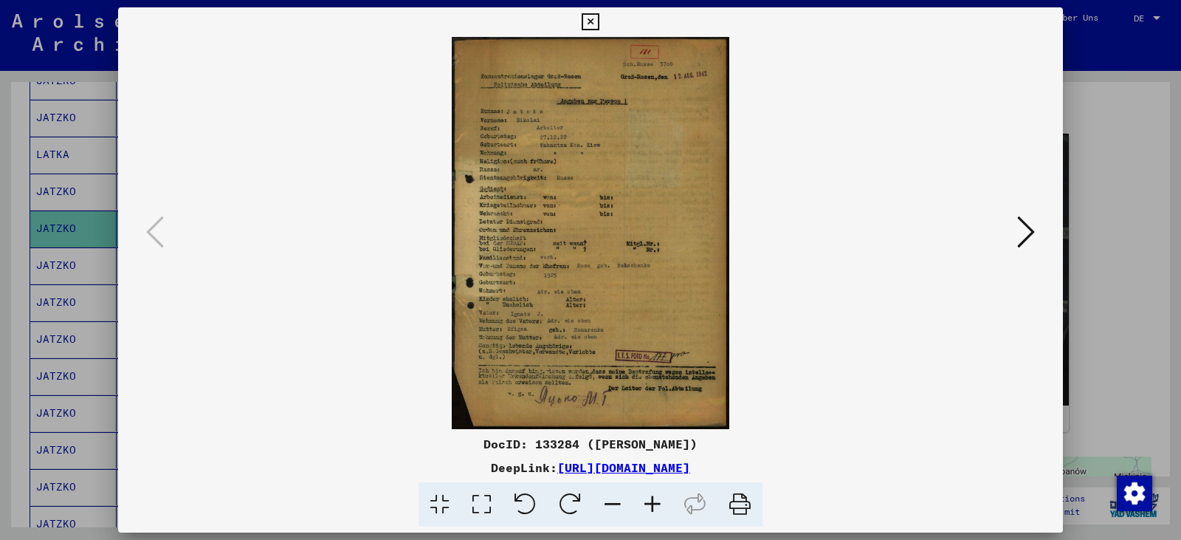
click at [488, 501] on icon at bounding box center [482, 504] width 42 height 45
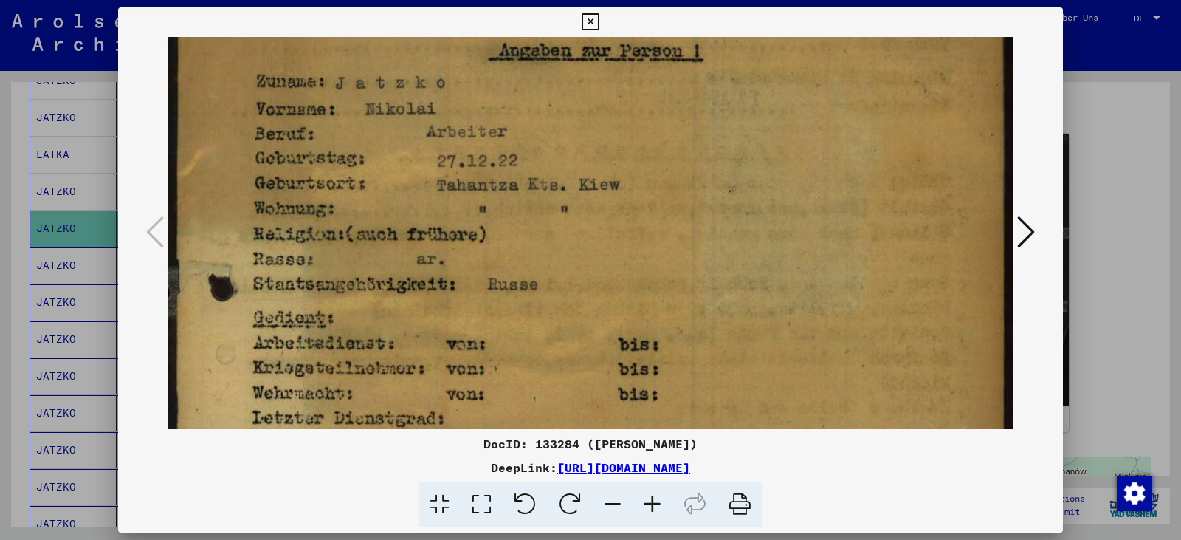
scroll to position [182, 0]
drag, startPoint x: 508, startPoint y: 401, endPoint x: 495, endPoint y: 218, distance: 182.8
click at [495, 218] on img at bounding box center [590, 452] width 844 height 1195
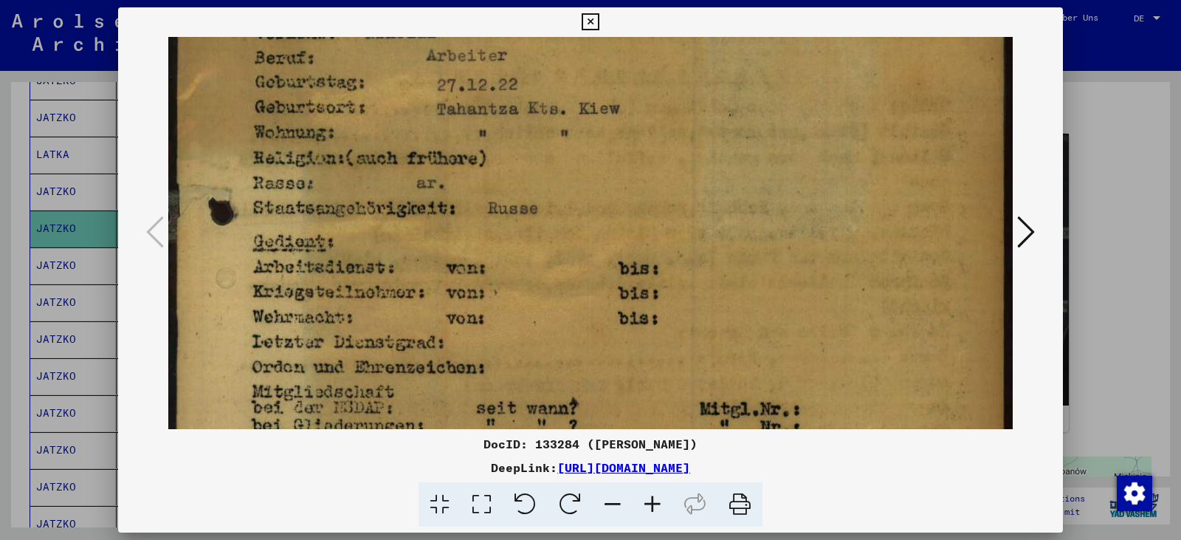
scroll to position [269, 0]
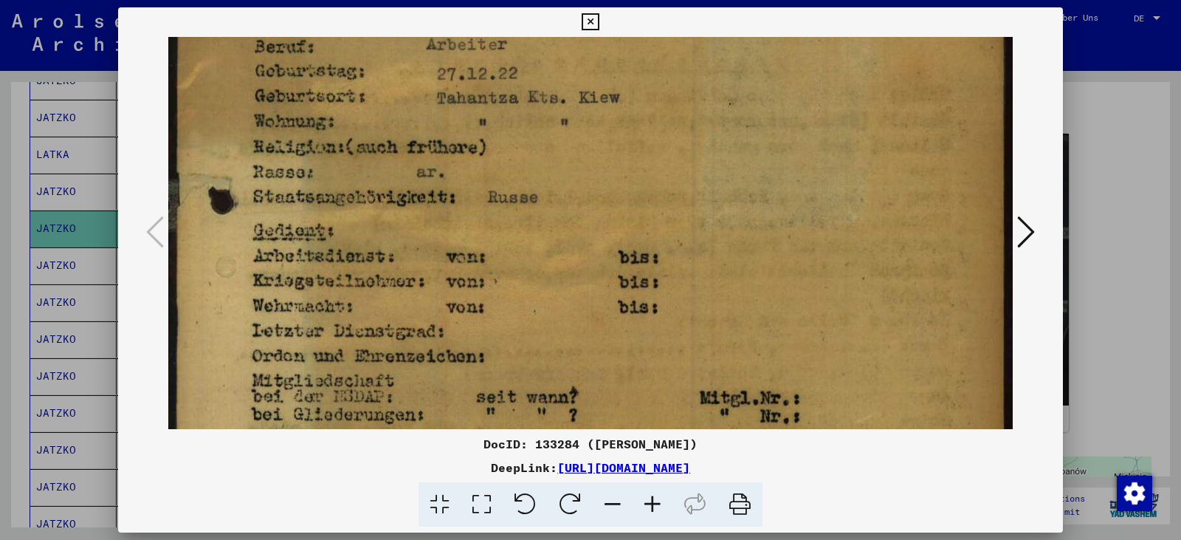
drag, startPoint x: 644, startPoint y: 317, endPoint x: 623, endPoint y: 230, distance: 88.8
click at [623, 230] on img at bounding box center [590, 365] width 844 height 1195
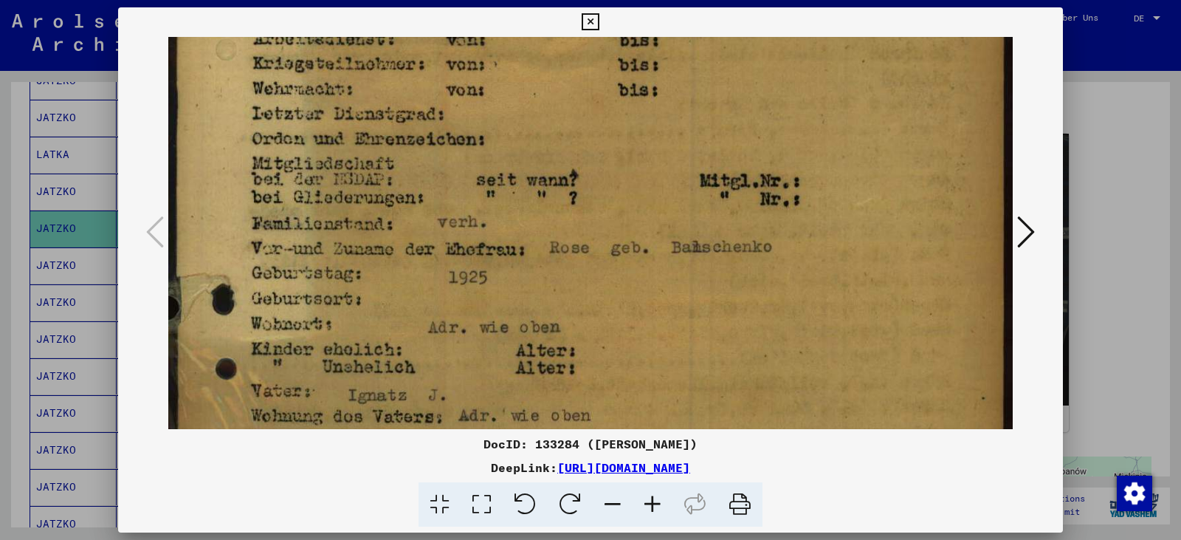
drag, startPoint x: 526, startPoint y: 326, endPoint x: 528, endPoint y: 111, distance: 214.8
click at [528, 106] on img at bounding box center [590, 148] width 844 height 1195
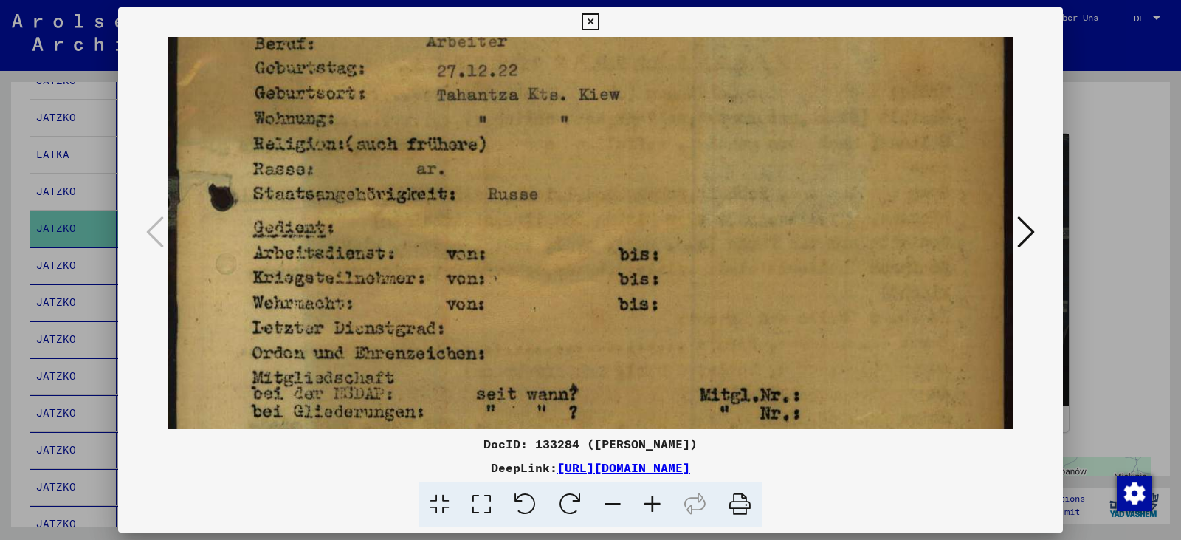
scroll to position [241, 0]
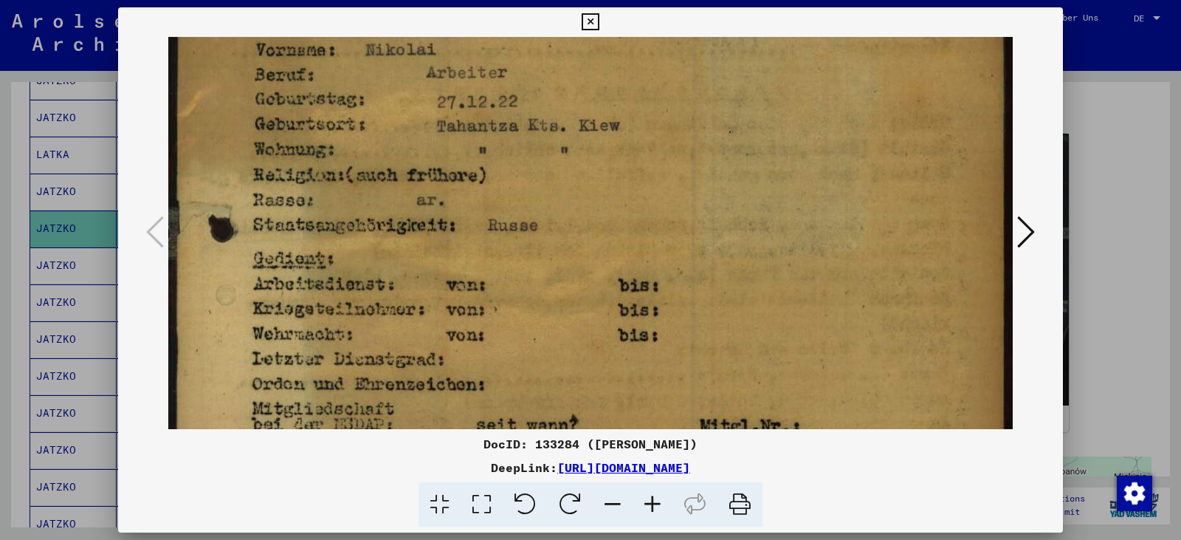
drag, startPoint x: 565, startPoint y: 300, endPoint x: 529, endPoint y: 548, distance: 249.9
click at [529, 539] on html "Suchen Archiv erkunden Spenden Newsletter Hilfe Kontakt Über Uns Suchen Archiv …" at bounding box center [590, 270] width 1181 height 540
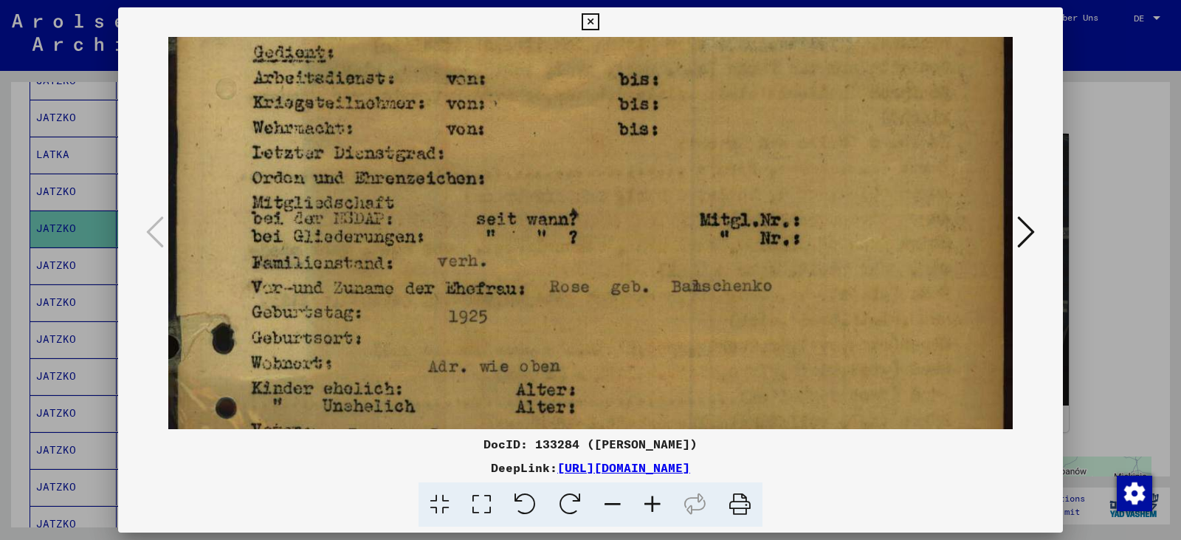
drag, startPoint x: 519, startPoint y: 238, endPoint x: 497, endPoint y: 101, distance: 138.3
click at [497, 101] on img at bounding box center [590, 187] width 844 height 1195
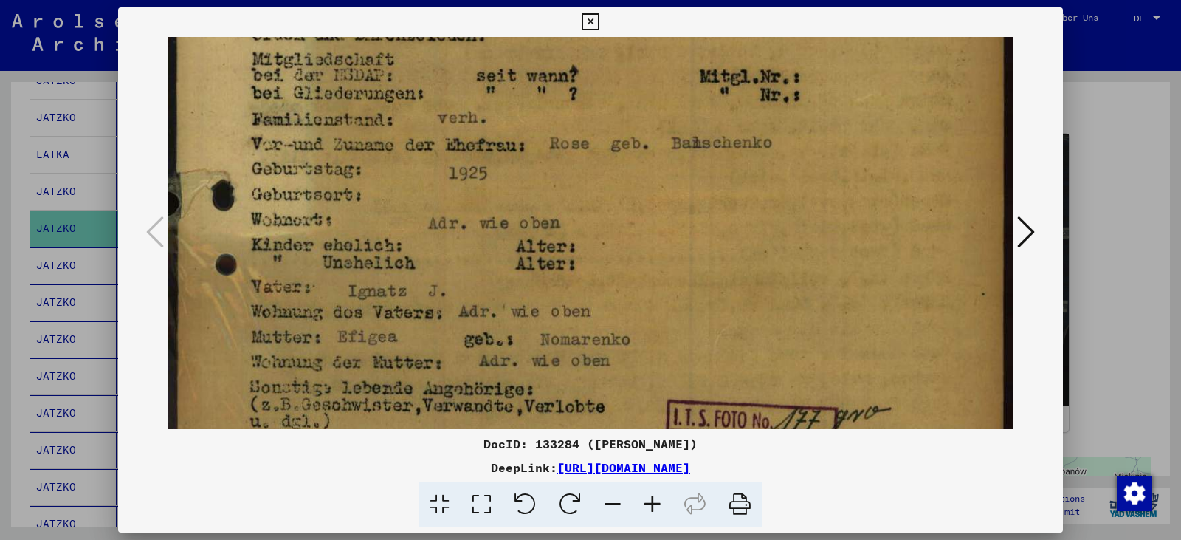
drag, startPoint x: 533, startPoint y: 271, endPoint x: 507, endPoint y: 128, distance: 145.5
click at [507, 128] on img at bounding box center [590, 44] width 844 height 1195
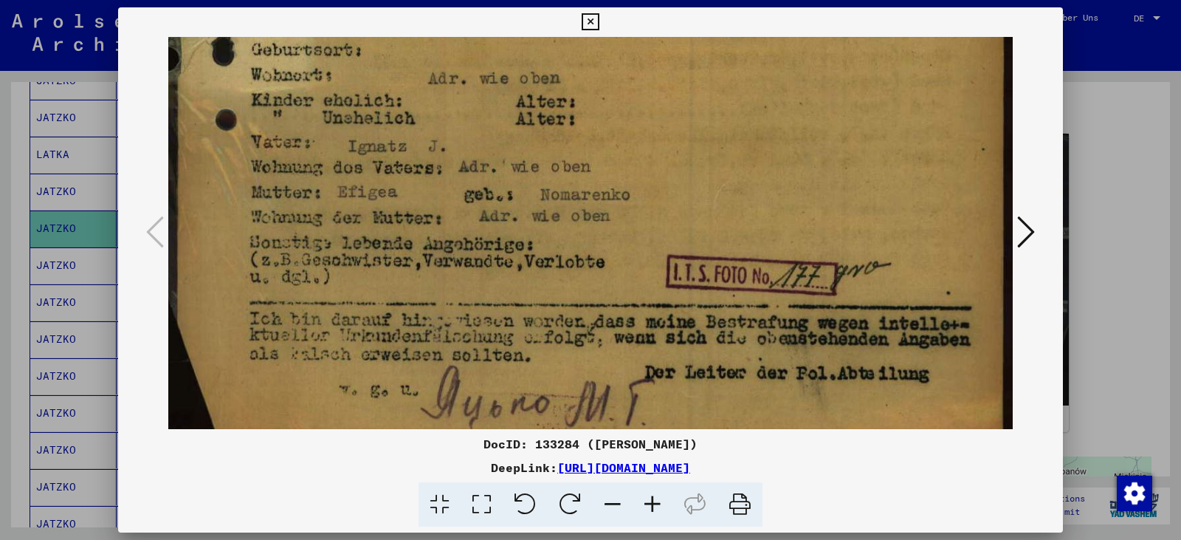
drag, startPoint x: 602, startPoint y: 278, endPoint x: 564, endPoint y: 133, distance: 149.5
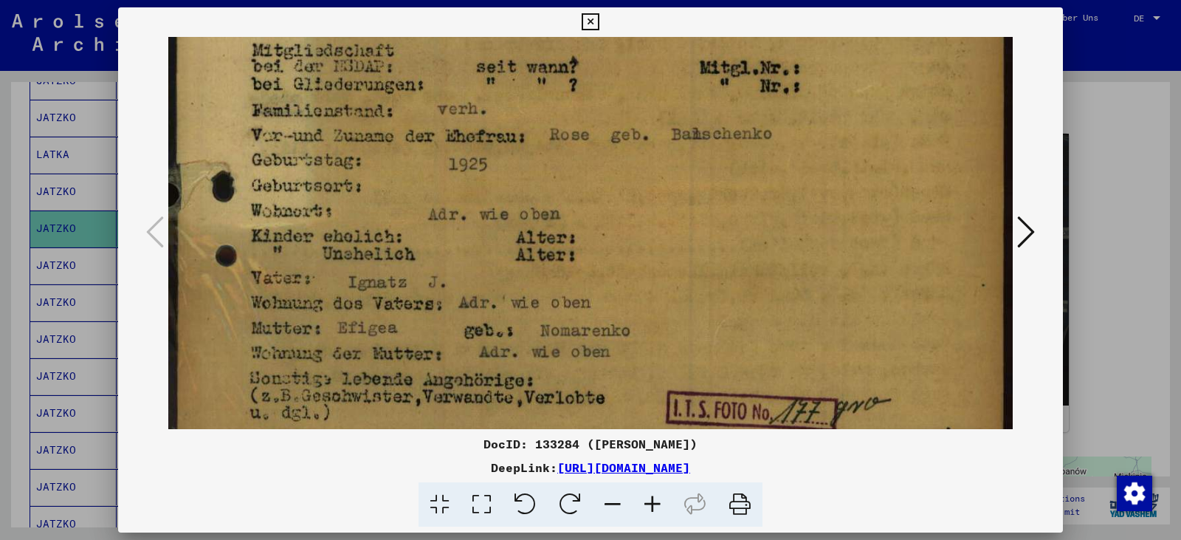
drag, startPoint x: 599, startPoint y: 206, endPoint x: 567, endPoint y: 342, distance: 139.5
click at [567, 342] on img at bounding box center [590, 35] width 844 height 1195
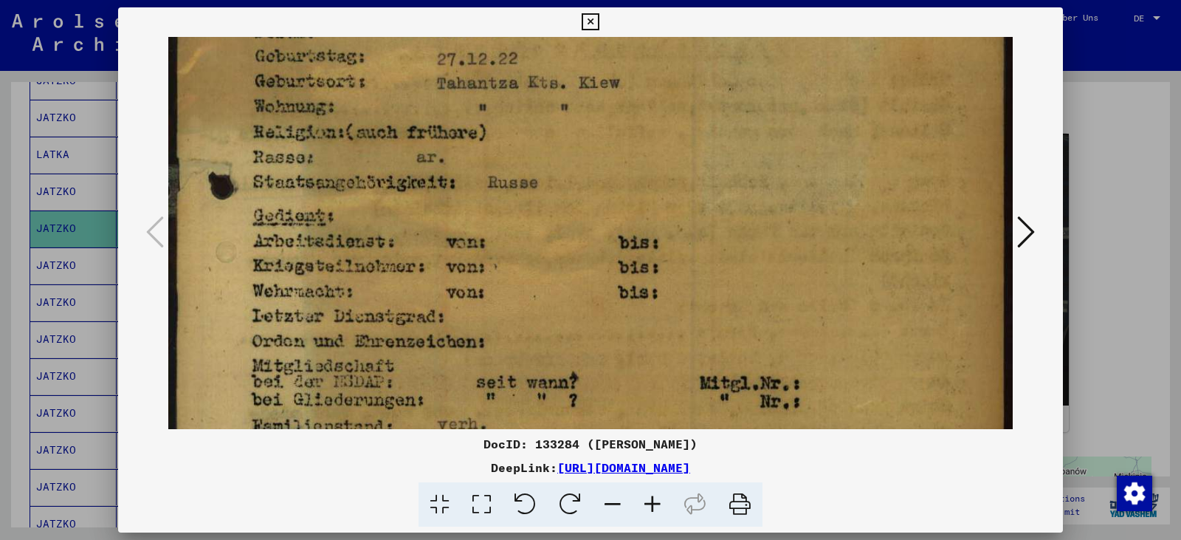
drag, startPoint x: 519, startPoint y: 157, endPoint x: 524, endPoint y: 398, distance: 240.7
click at [531, 465] on div "DocID: 133284 ([PERSON_NAME]) DeepLink: [URL][DOMAIN_NAME]" at bounding box center [590, 267] width 945 height 520
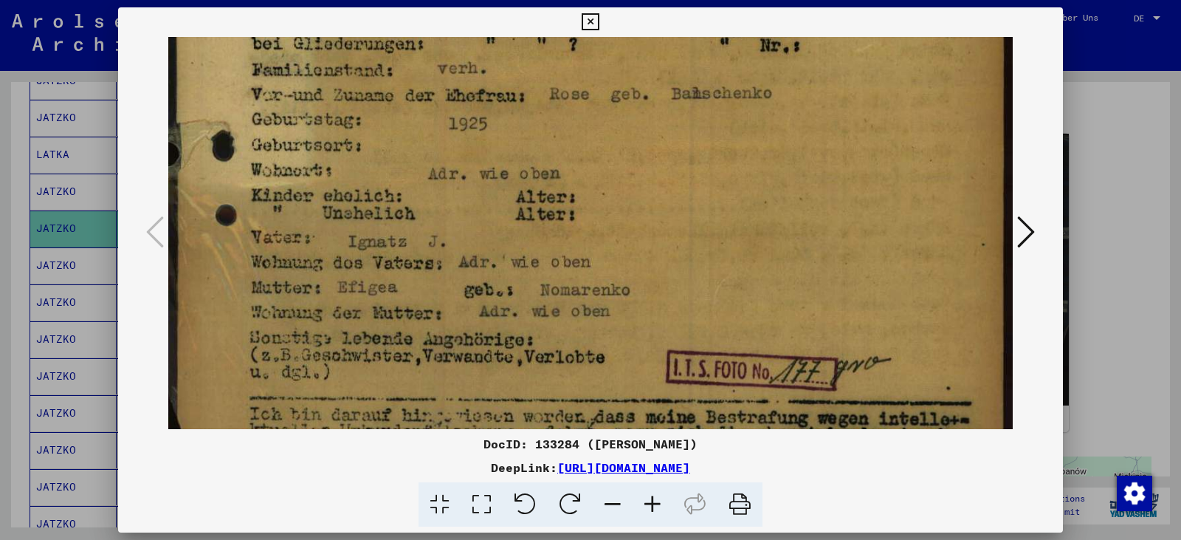
drag, startPoint x: 534, startPoint y: 283, endPoint x: 489, endPoint y: -72, distance: 358.7
click at [489, 0] on html "Suchen Archiv erkunden Spenden Newsletter Hilfe Kontakt Über Uns Suchen Archiv …" at bounding box center [590, 270] width 1181 height 540
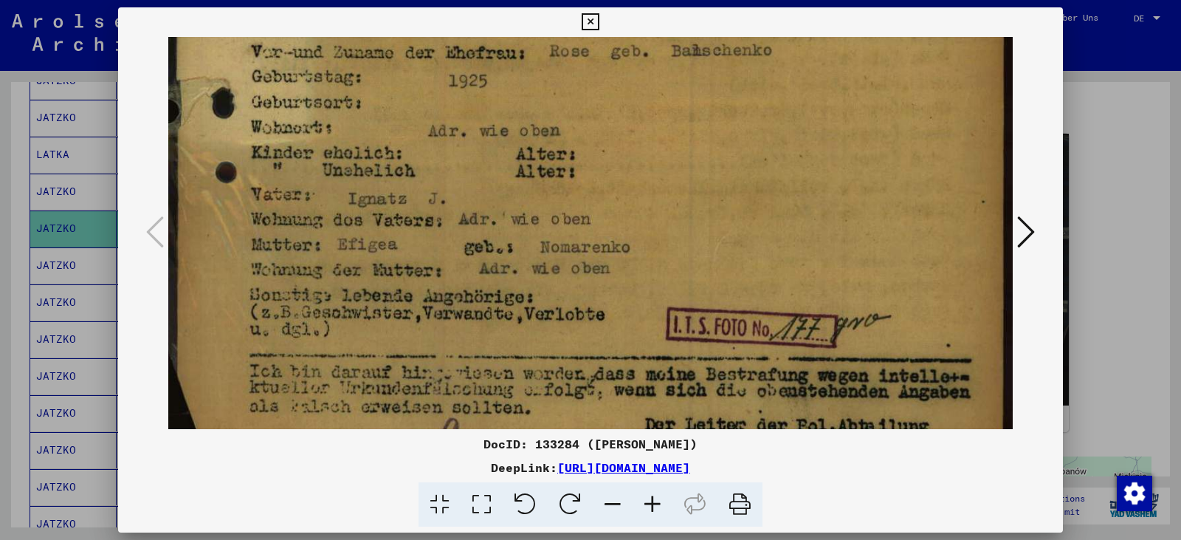
scroll to position [803, 0]
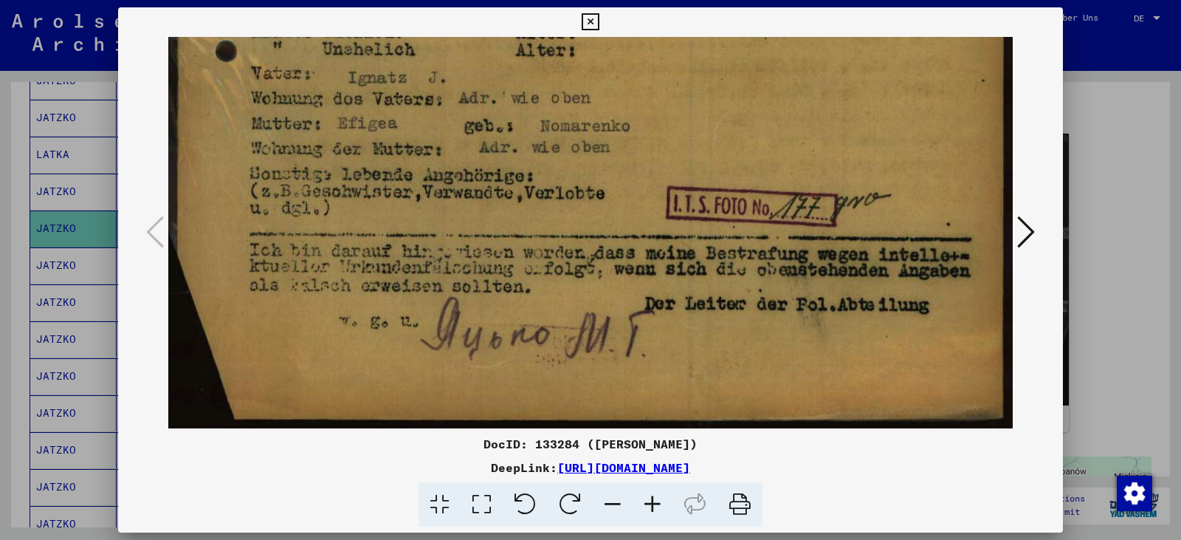
drag, startPoint x: 539, startPoint y: 181, endPoint x: 503, endPoint y: -51, distance: 234.6
click at [503, 0] on html "Suchen Archiv erkunden Spenden Newsletter Hilfe Kontakt Über Uns Suchen Archiv …" at bounding box center [590, 270] width 1181 height 540
click at [1019, 231] on icon at bounding box center [1026, 231] width 18 height 35
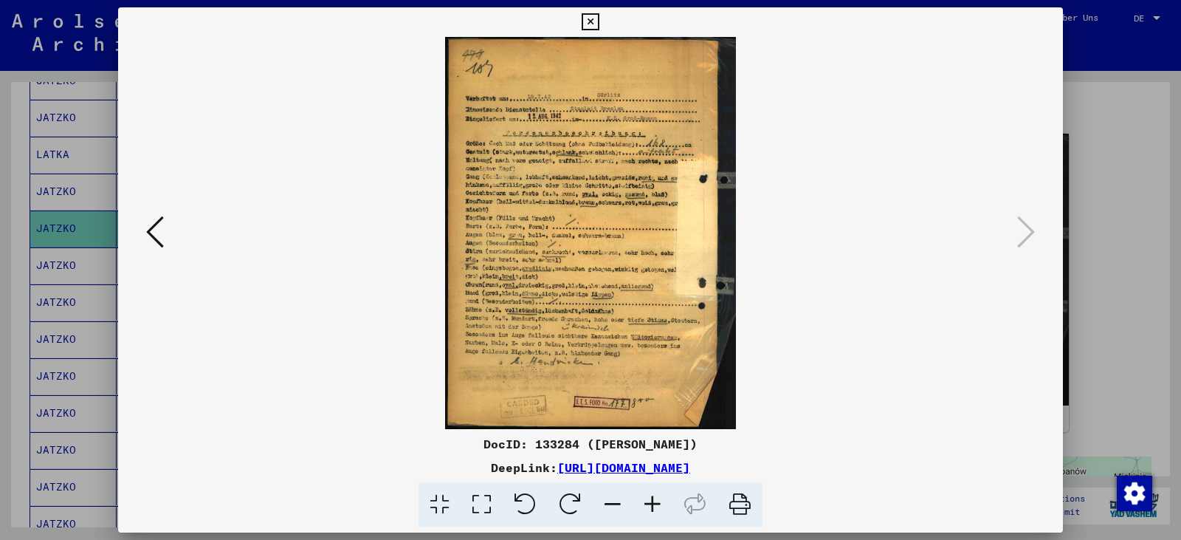
scroll to position [0, 0]
click at [475, 505] on icon at bounding box center [482, 504] width 42 height 45
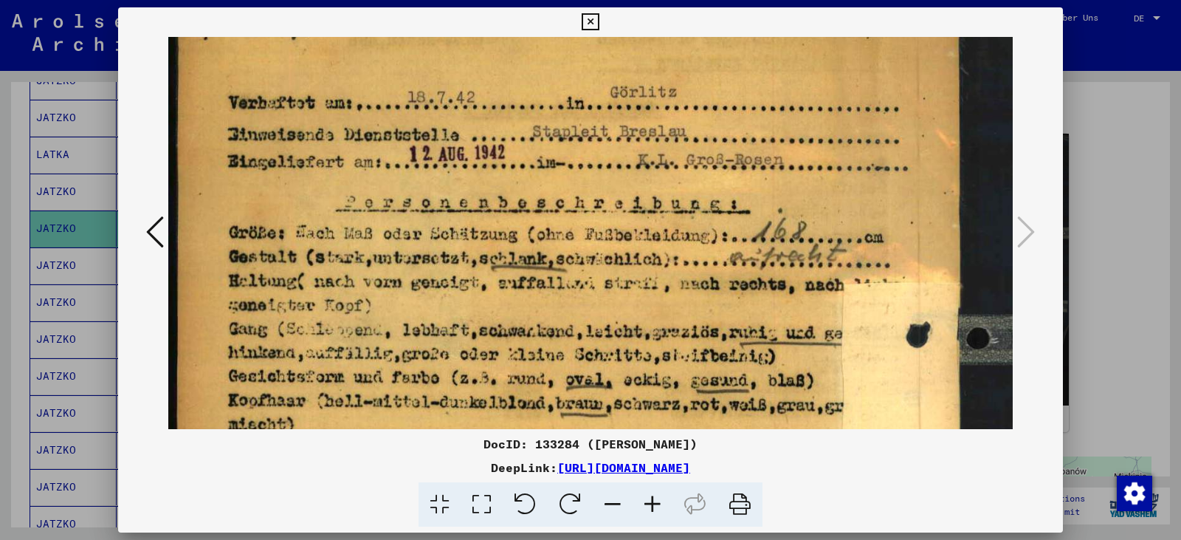
scroll to position [142, 0]
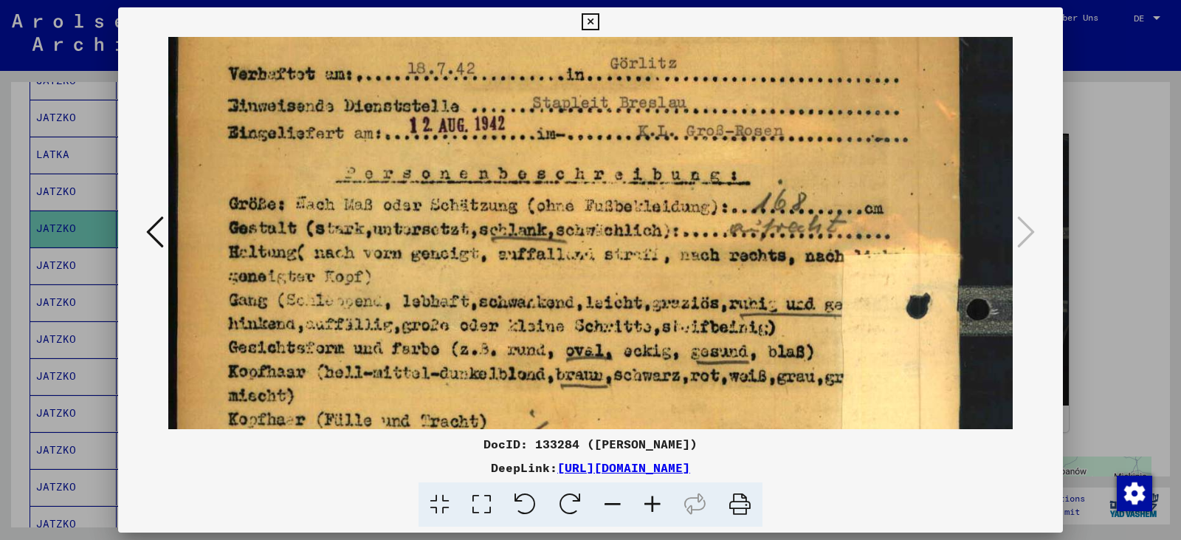
drag, startPoint x: 471, startPoint y: 389, endPoint x: 444, endPoint y: 247, distance: 144.3
click at [444, 247] on img at bounding box center [590, 463] width 844 height 1136
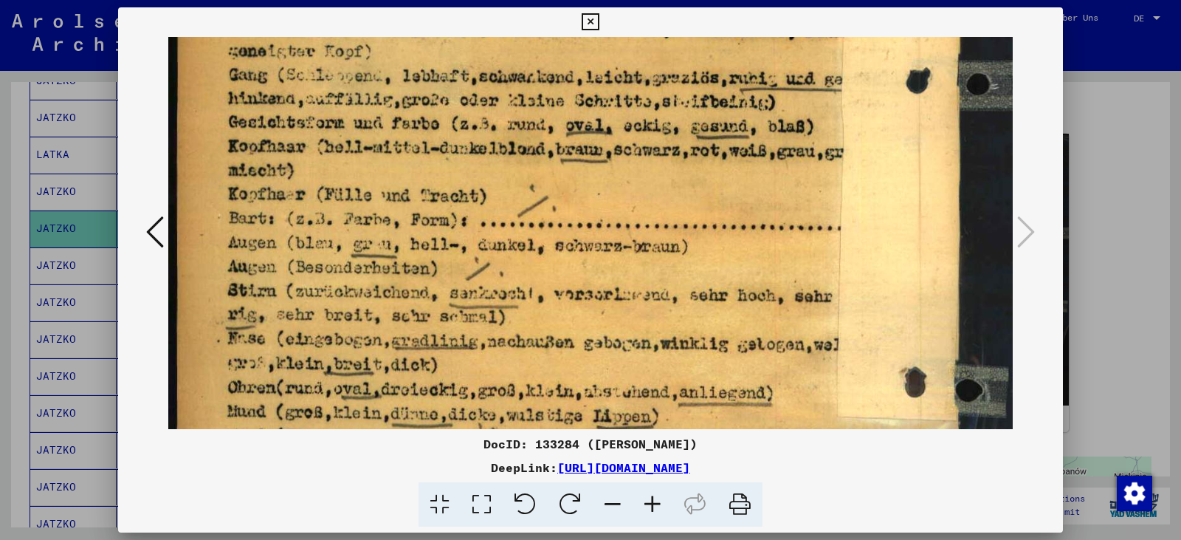
drag, startPoint x: 624, startPoint y: 319, endPoint x: 621, endPoint y: 94, distance: 225.2
click at [621, 94] on img at bounding box center [590, 238] width 844 height 1136
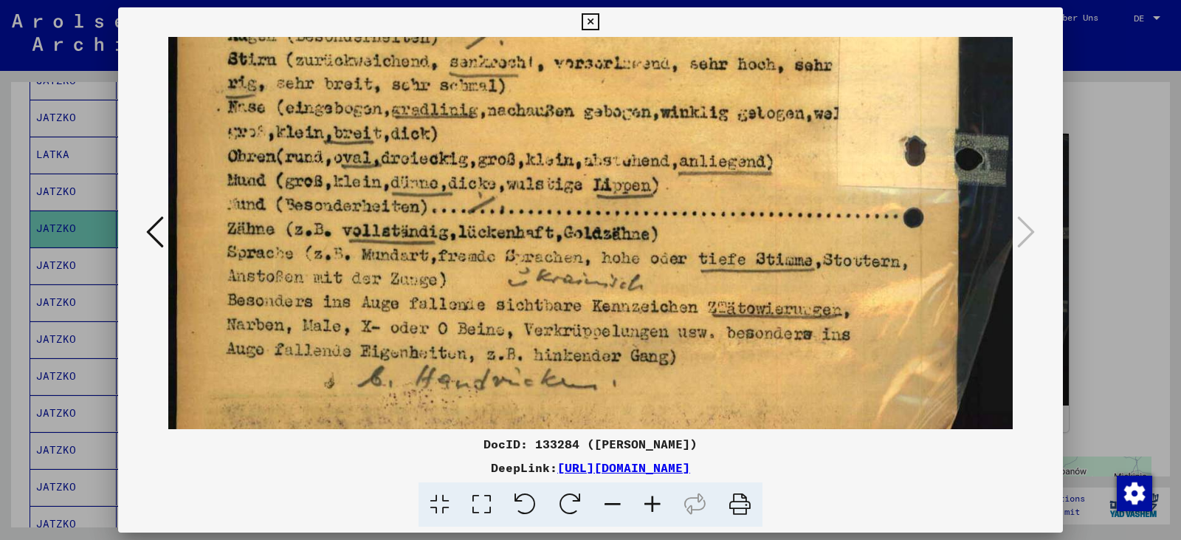
scroll to position [626, 0]
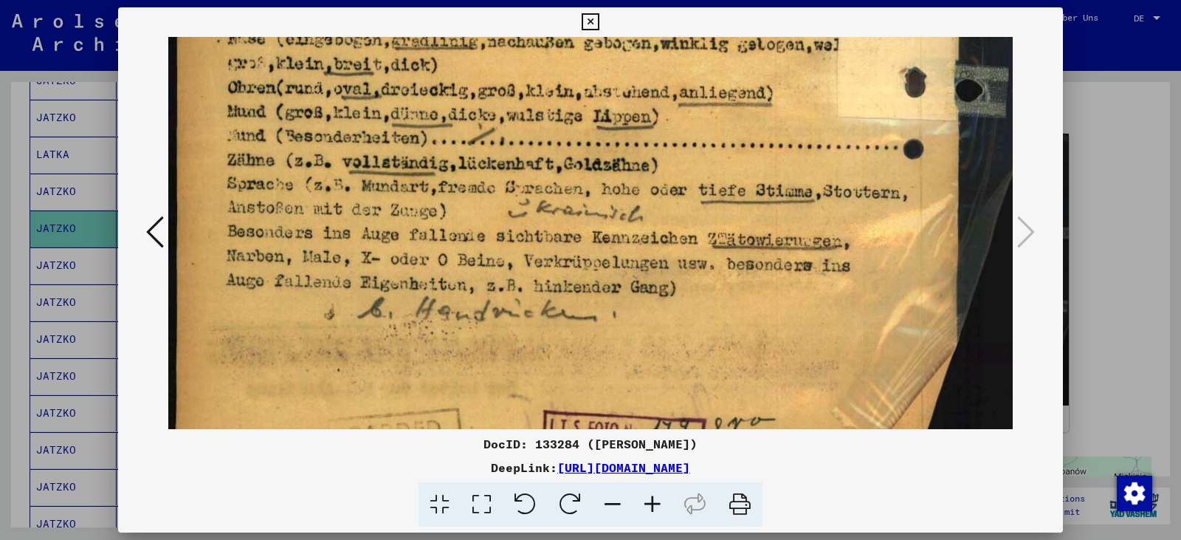
drag, startPoint x: 613, startPoint y: 359, endPoint x: 571, endPoint y: 60, distance: 302.5
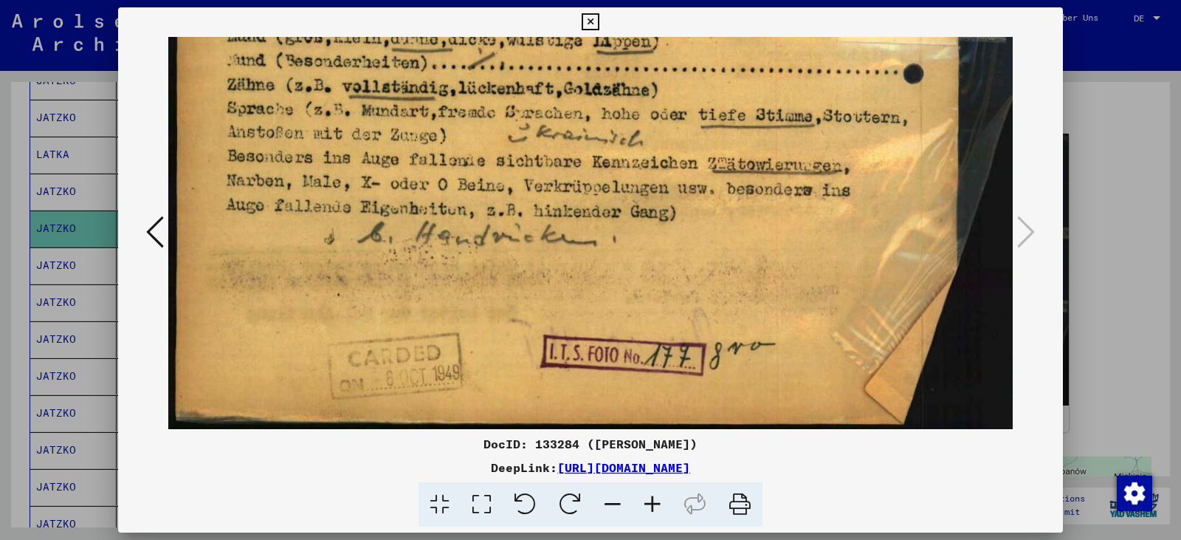
scroll to position [744, 0]
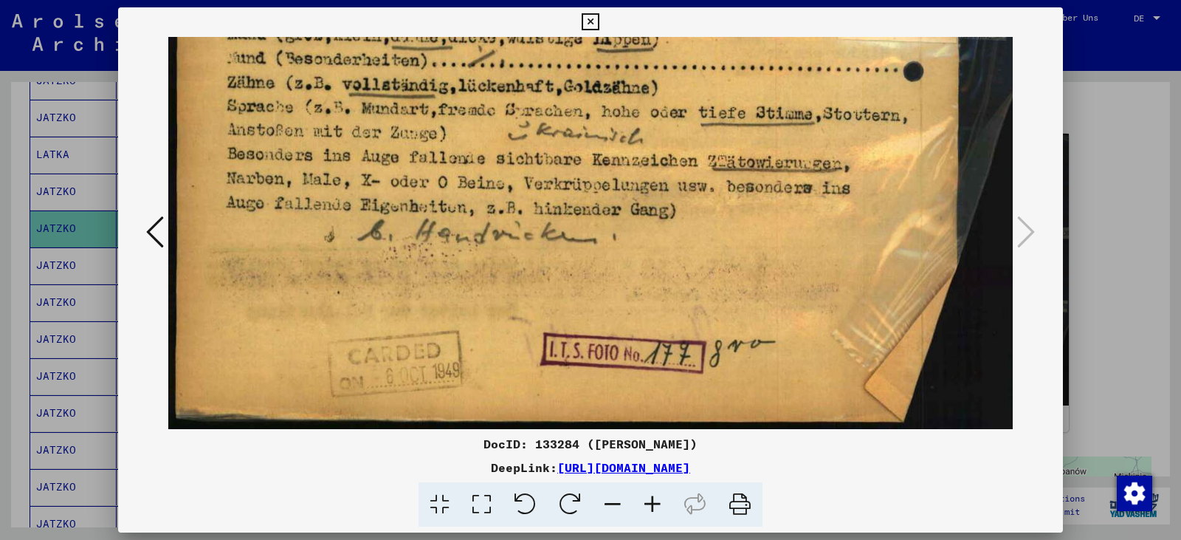
drag, startPoint x: 531, startPoint y: 261, endPoint x: 512, endPoint y: 143, distance: 119.7
click at [587, 23] on icon at bounding box center [590, 22] width 17 height 18
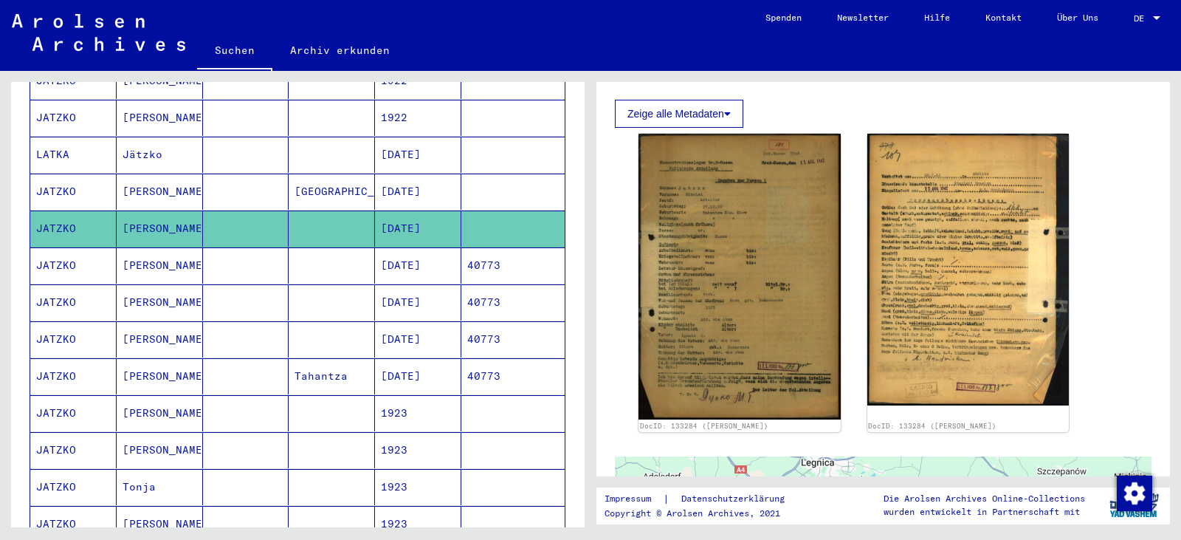
click at [490, 249] on mat-cell "40773" at bounding box center [512, 265] width 103 height 36
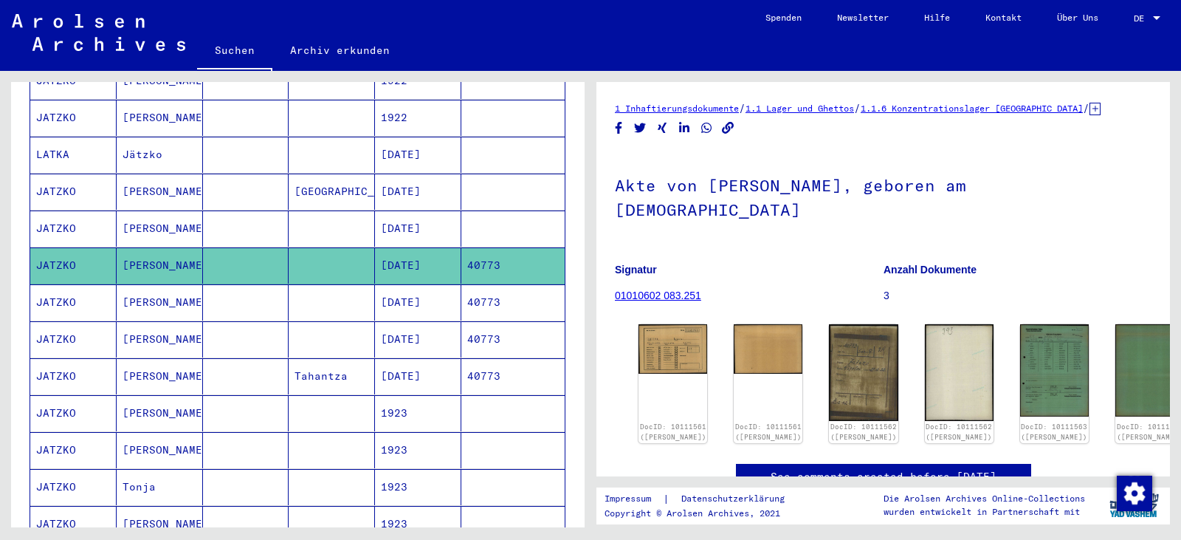
click at [521, 294] on mat-cell "40773" at bounding box center [512, 302] width 103 height 36
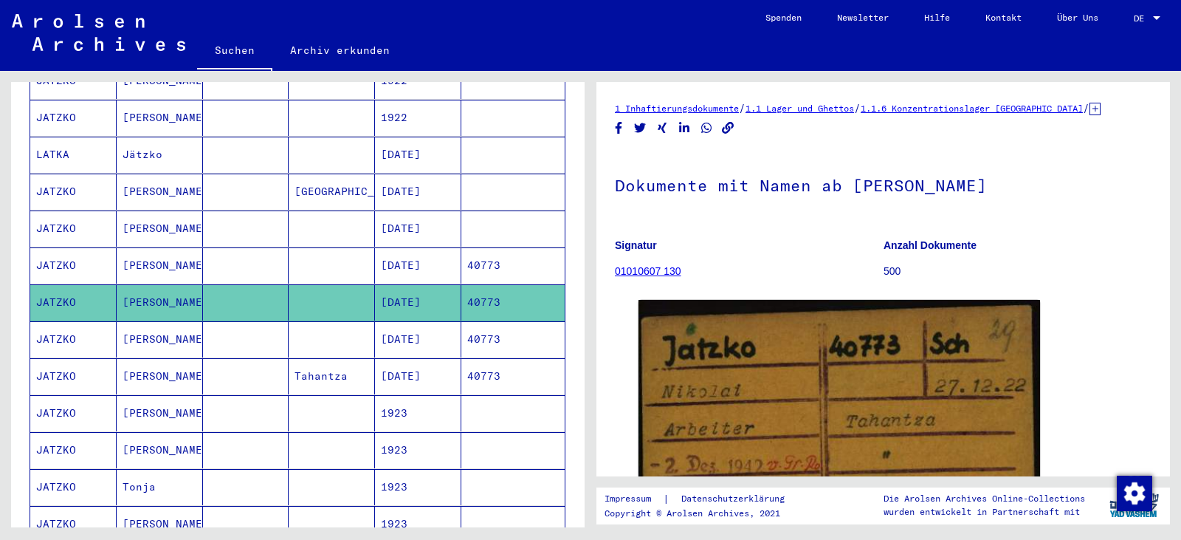
scroll to position [271, 0]
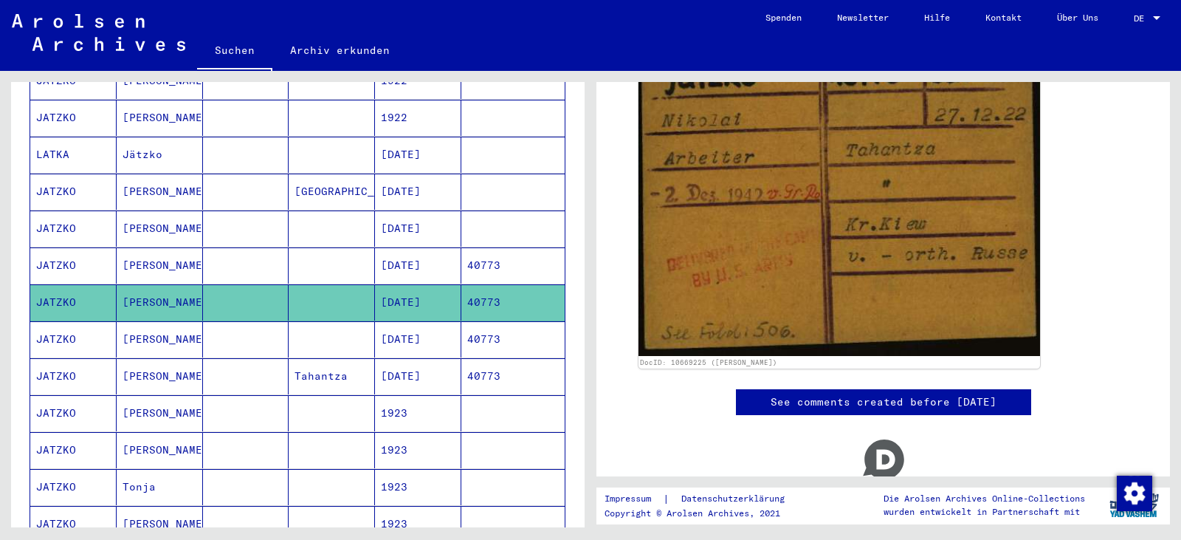
click at [413, 323] on mat-cell "[DATE]" at bounding box center [418, 339] width 86 height 36
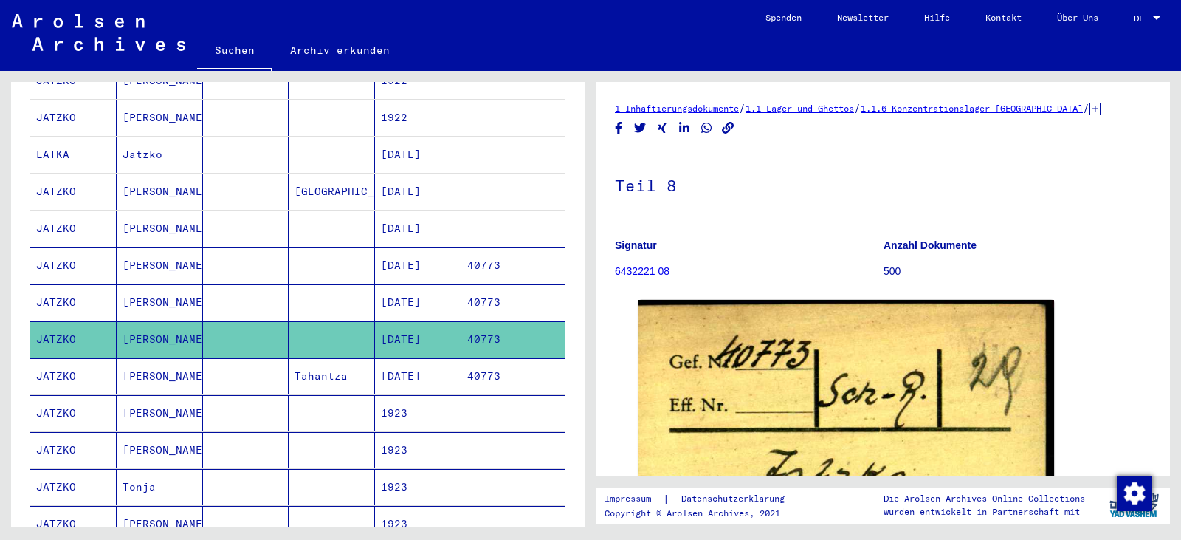
scroll to position [271, 0]
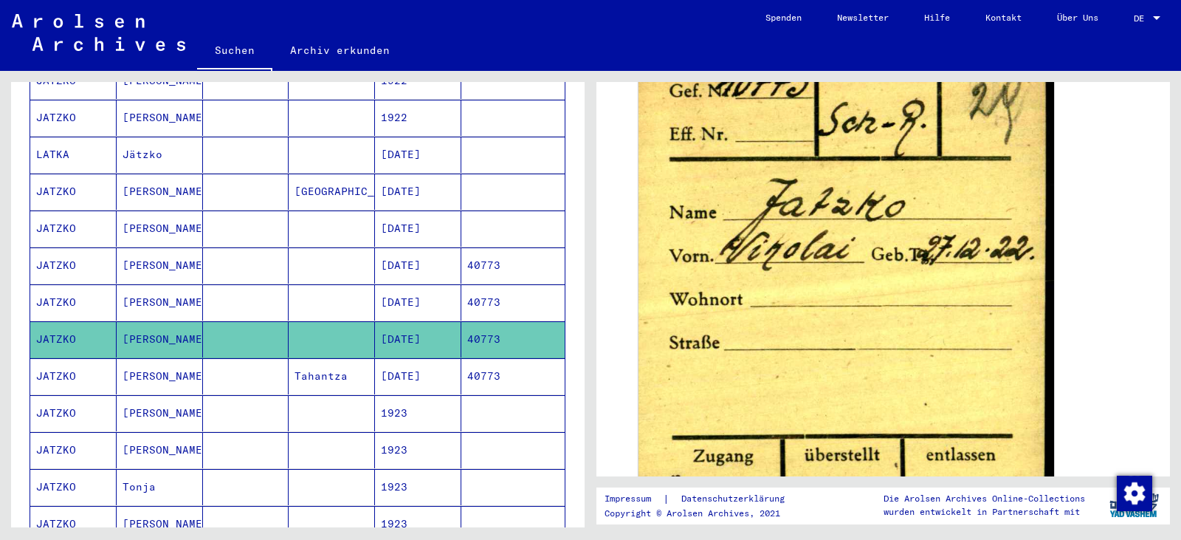
click at [449, 365] on mat-cell "[DATE]" at bounding box center [418, 376] width 86 height 36
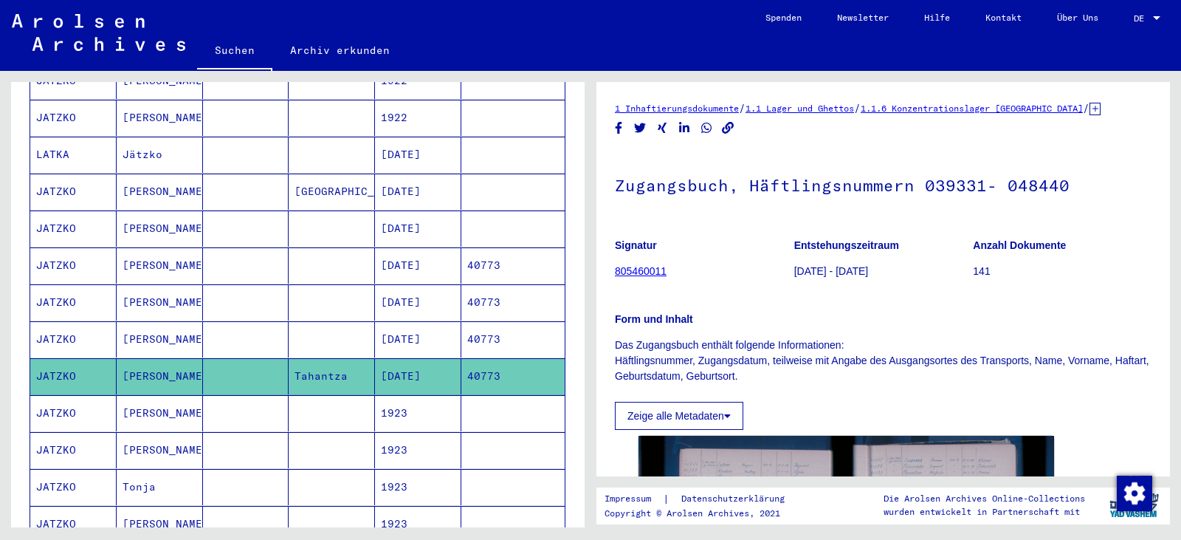
click at [427, 175] on mat-cell "[DATE]" at bounding box center [418, 191] width 86 height 36
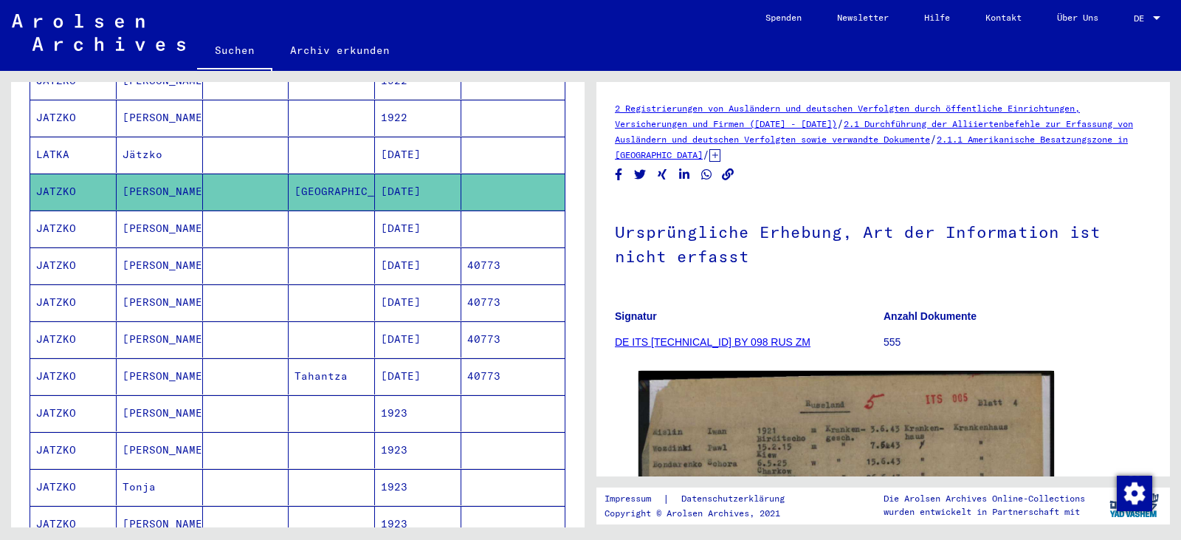
click at [720, 160] on icon at bounding box center [714, 155] width 11 height 13
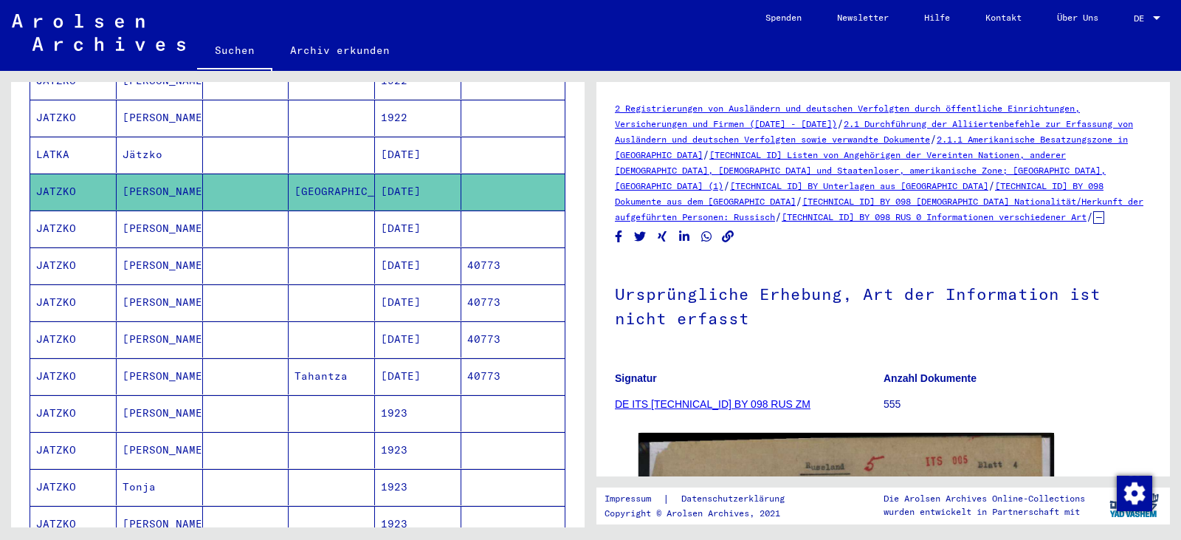
click at [399, 364] on mat-cell "[DATE]" at bounding box center [418, 376] width 86 height 36
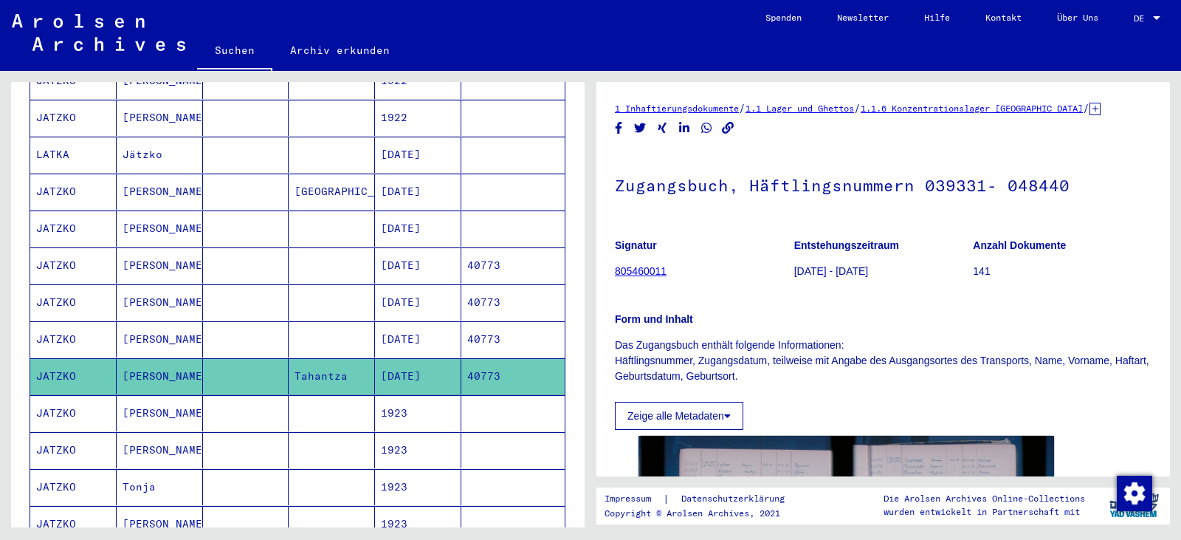
click at [406, 402] on mat-cell "1923" at bounding box center [418, 413] width 86 height 36
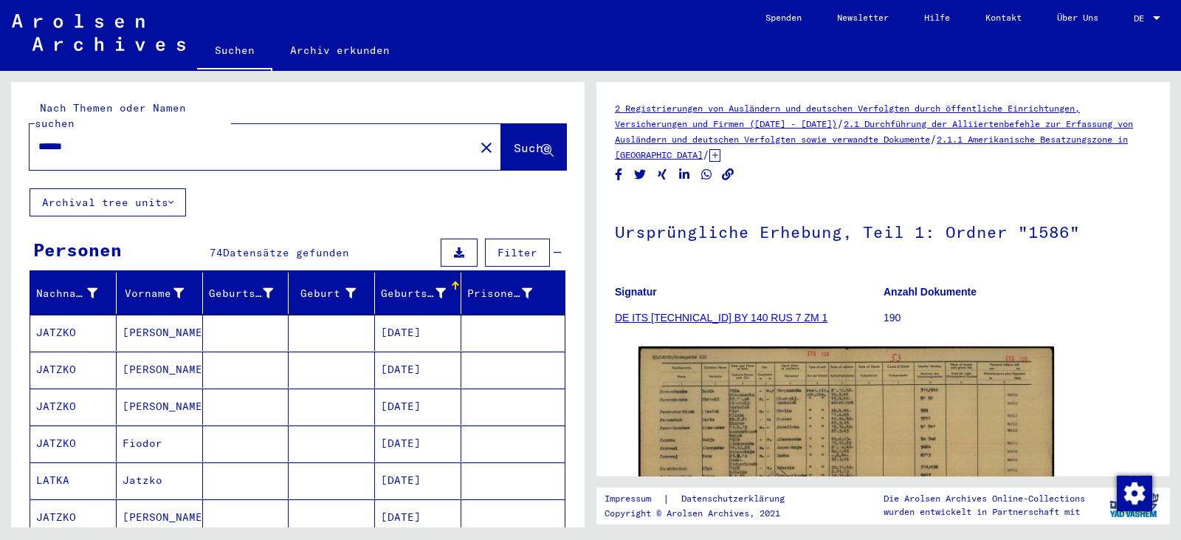
click at [478, 139] on mat-icon "close" at bounding box center [487, 148] width 18 height 18
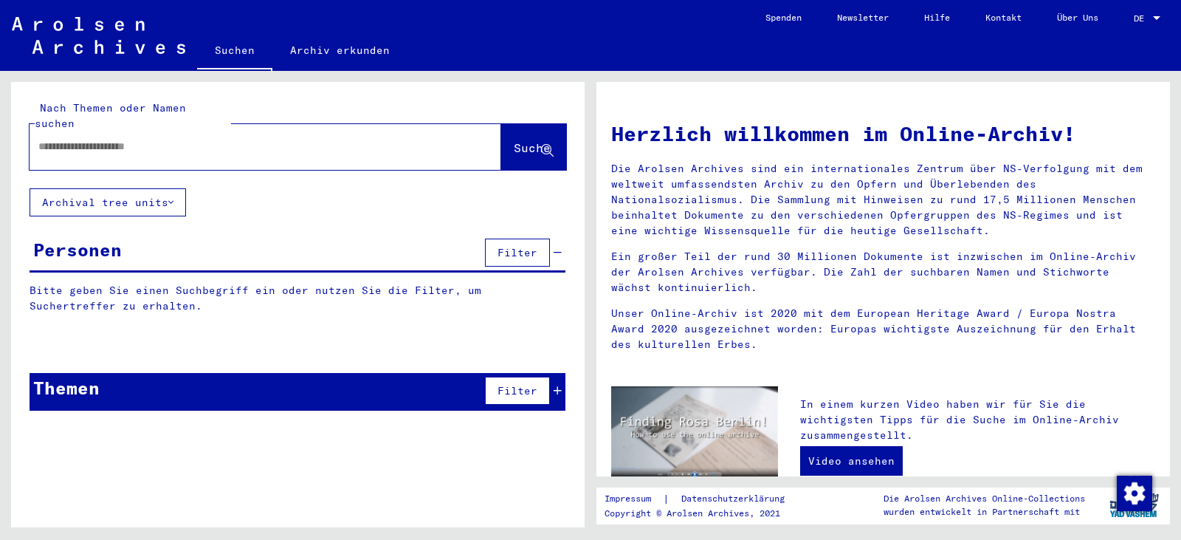
click at [311, 139] on input "text" at bounding box center [247, 147] width 419 height 16
paste input "**********"
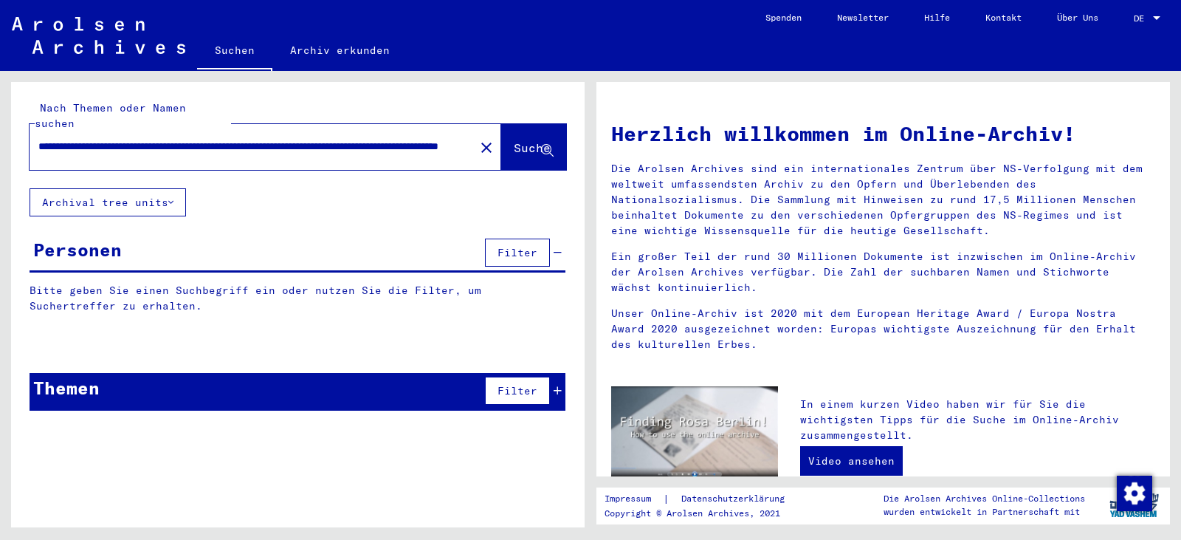
scroll to position [0, 1717]
type input "**********"
click at [478, 139] on mat-icon "close" at bounding box center [487, 148] width 18 height 18
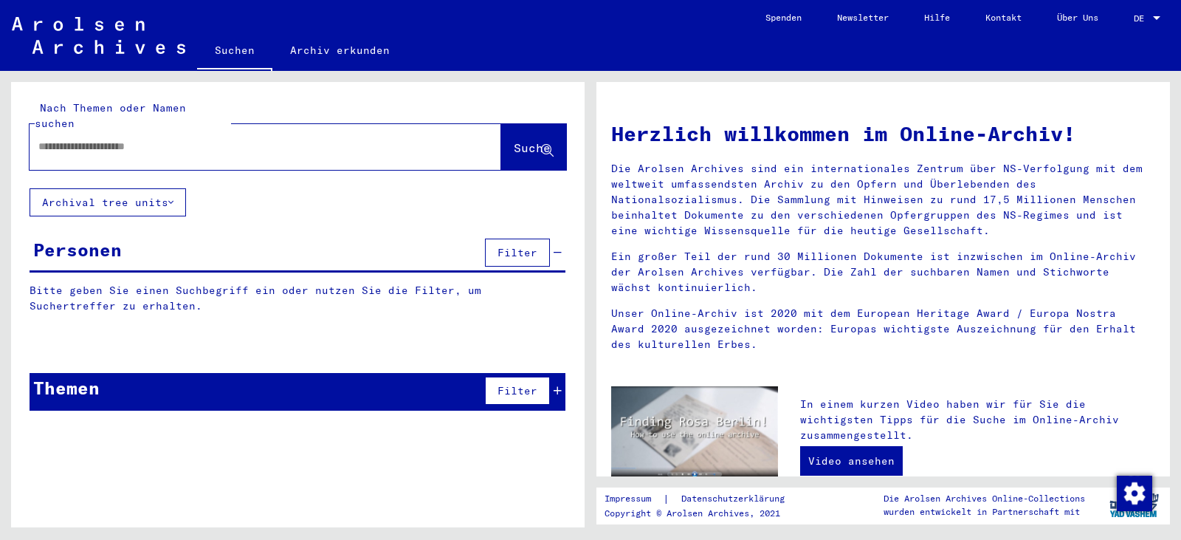
click at [241, 139] on input "text" at bounding box center [236, 147] width 397 height 16
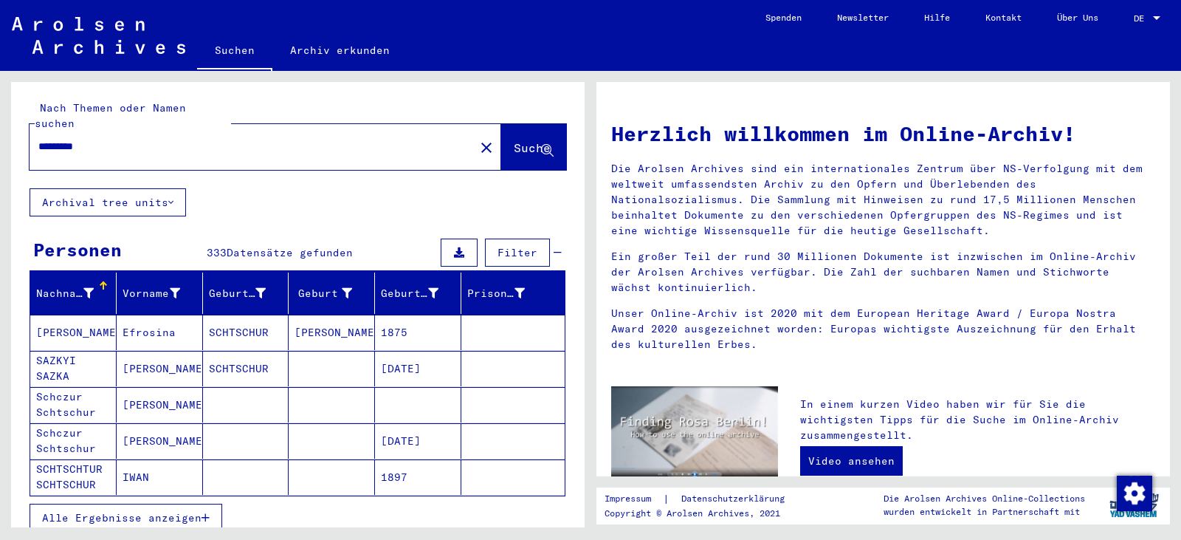
click at [140, 130] on div "*********" at bounding box center [243, 146] width 427 height 33
click at [131, 139] on input "*********" at bounding box center [231, 147] width 386 height 16
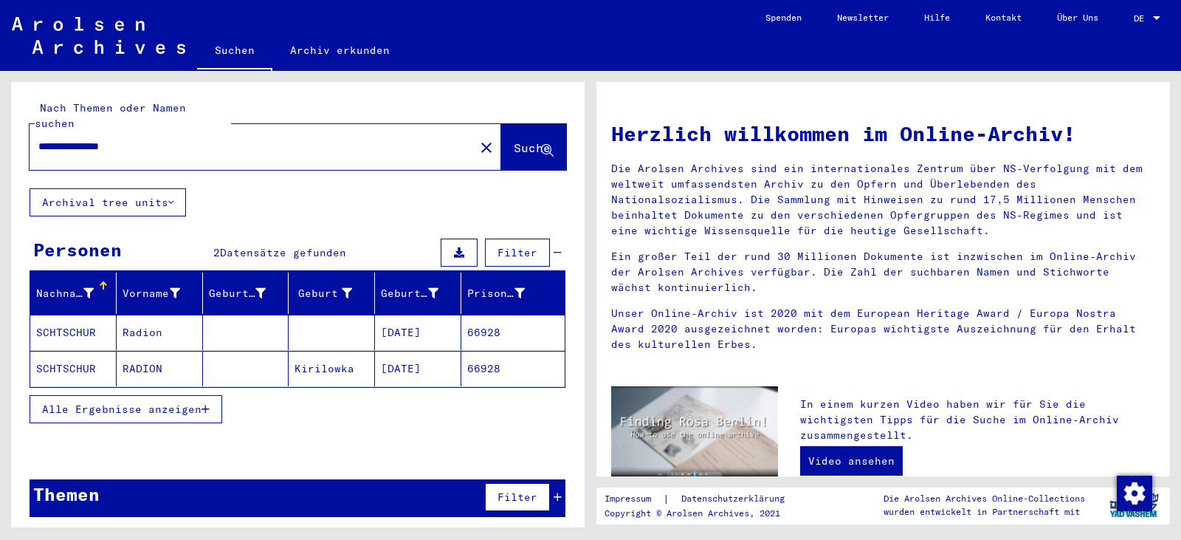
click at [402, 320] on mat-cell "[DATE]" at bounding box center [418, 331] width 86 height 35
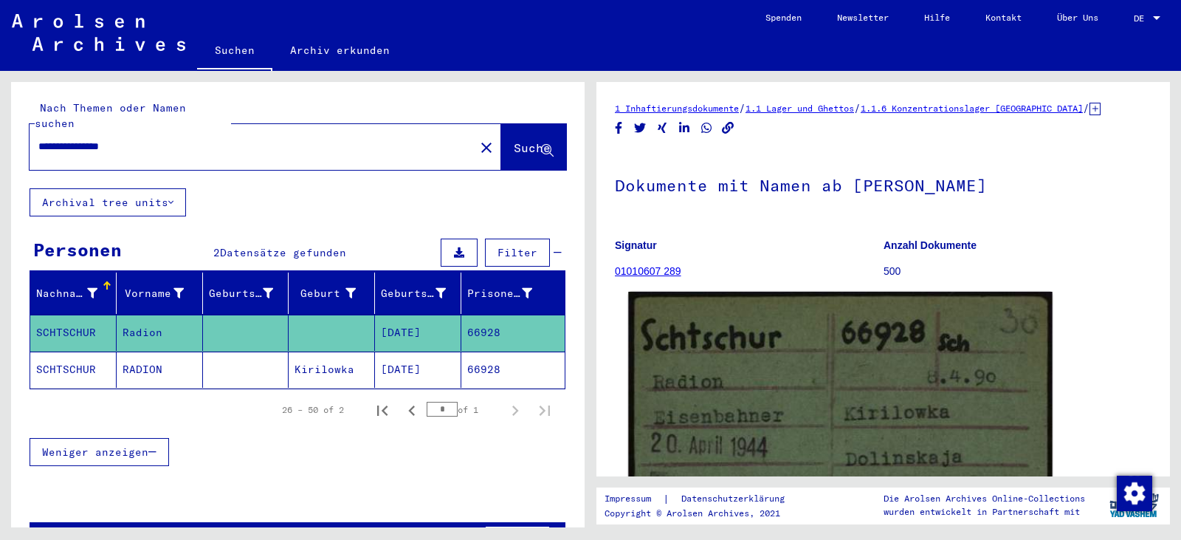
scroll to position [271, 0]
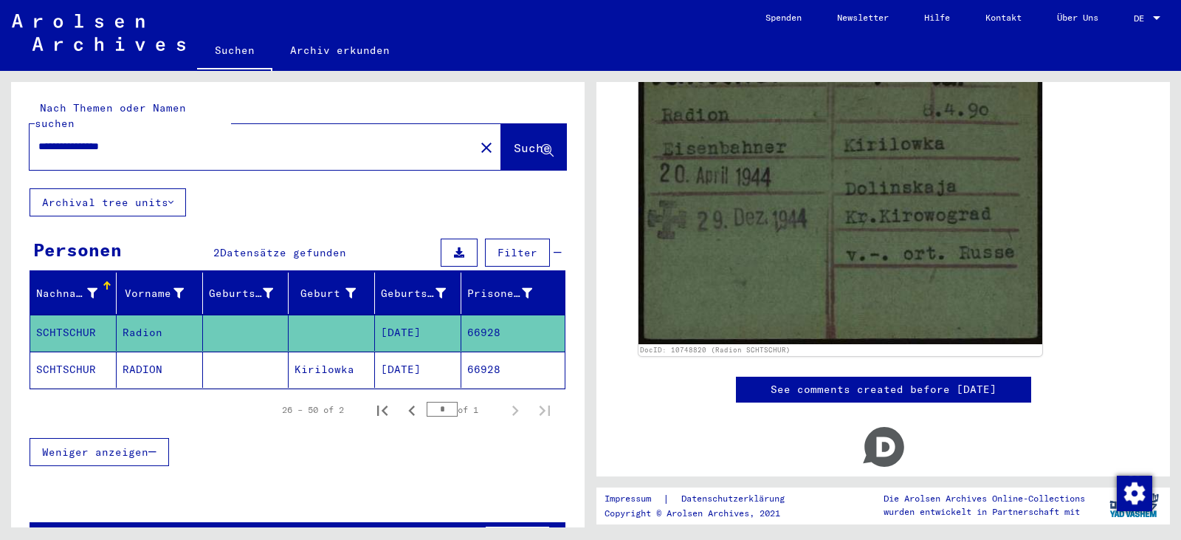
click at [400, 361] on mat-cell "[DATE]" at bounding box center [418, 369] width 86 height 36
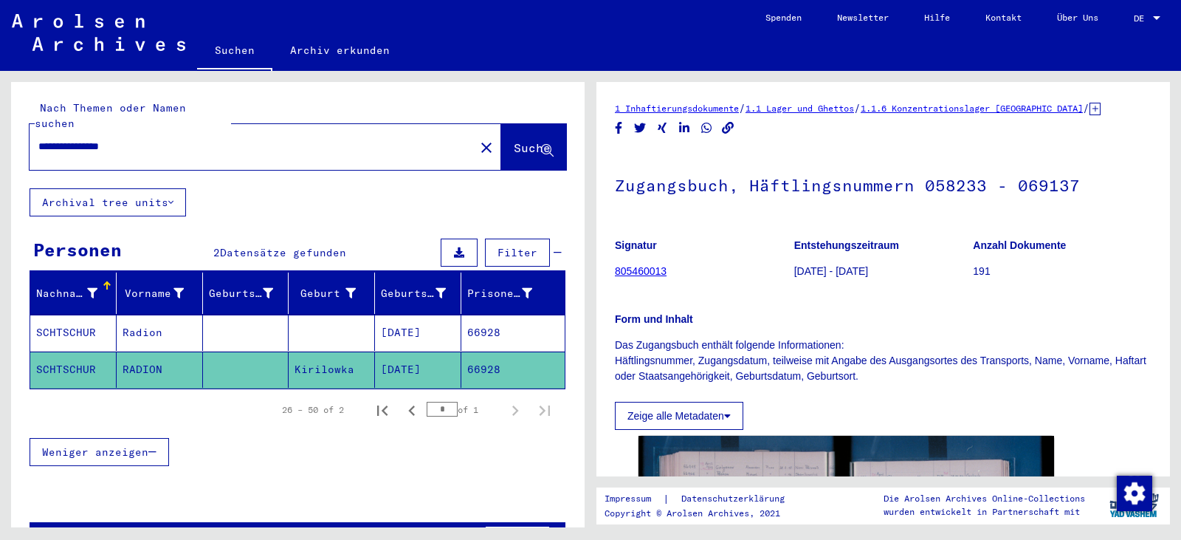
drag, startPoint x: 160, startPoint y: 137, endPoint x: 0, endPoint y: 126, distance: 160.6
click at [0, 126] on div "**********" at bounding box center [295, 299] width 591 height 456
paste input "text"
type input "**********"
click at [501, 124] on button "Suche" at bounding box center [533, 147] width 65 height 46
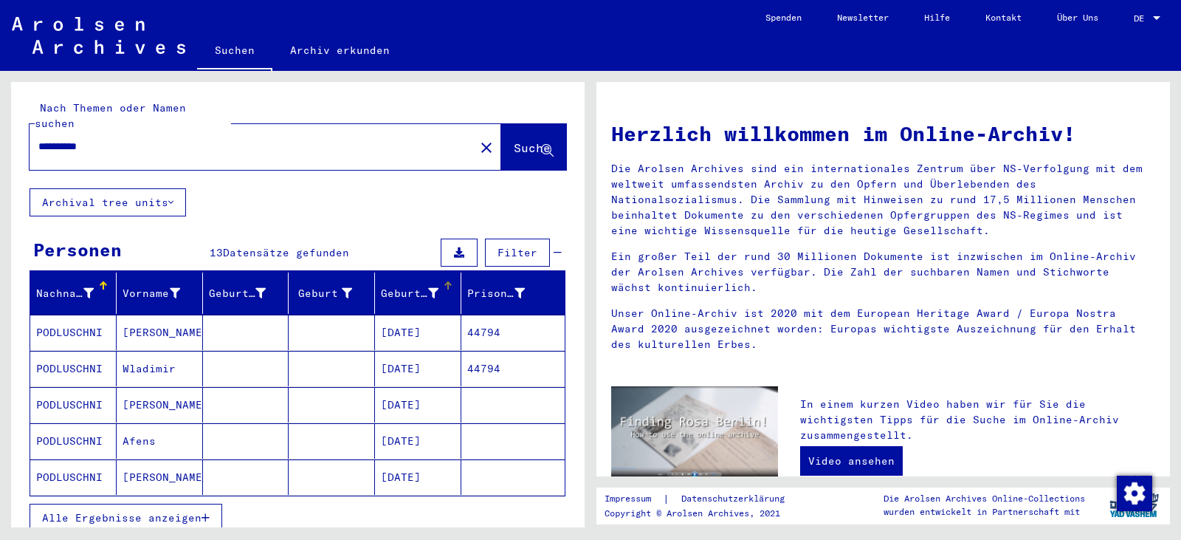
click at [381, 295] on mat-header-cell "Geburtsdatum" at bounding box center [418, 292] width 86 height 41
click at [170, 511] on span "Alle Ergebnisse anzeigen" at bounding box center [121, 517] width 159 height 13
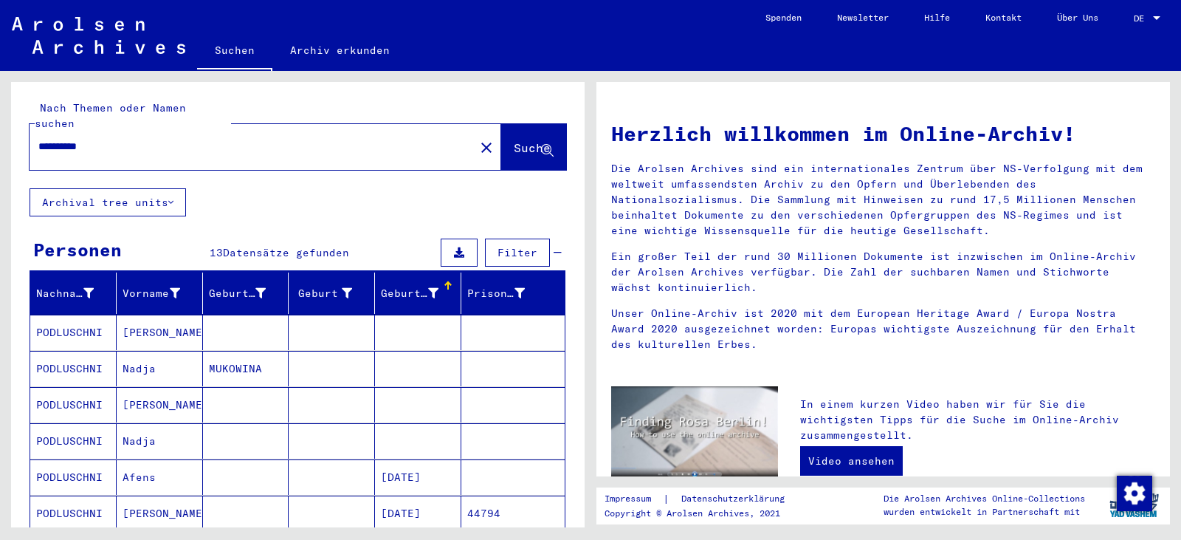
scroll to position [271, 0]
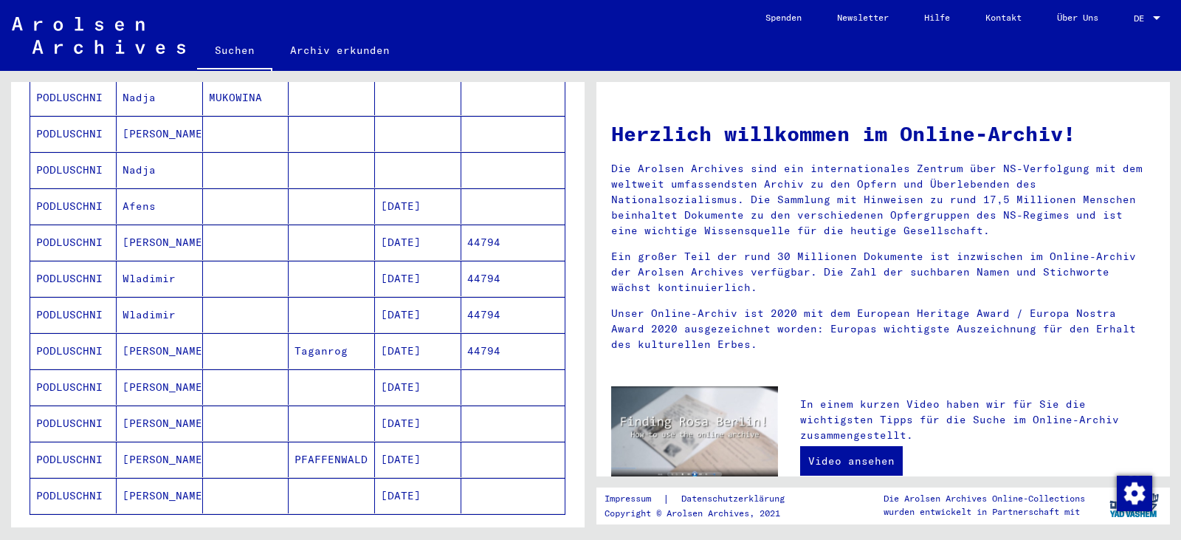
click at [405, 238] on mat-cell "[DATE]" at bounding box center [418, 241] width 86 height 35
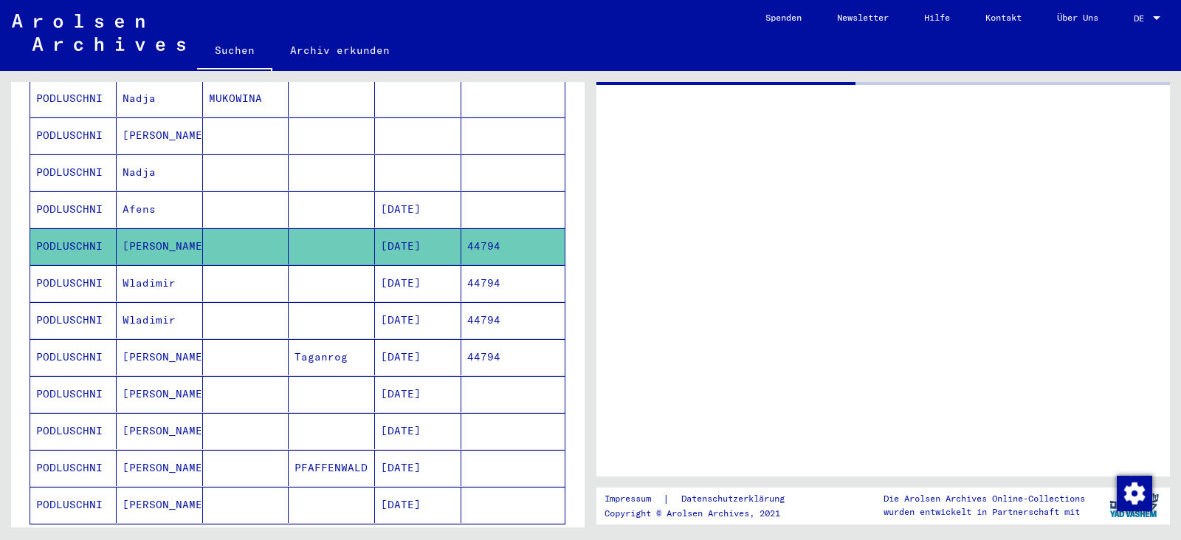
scroll to position [272, 0]
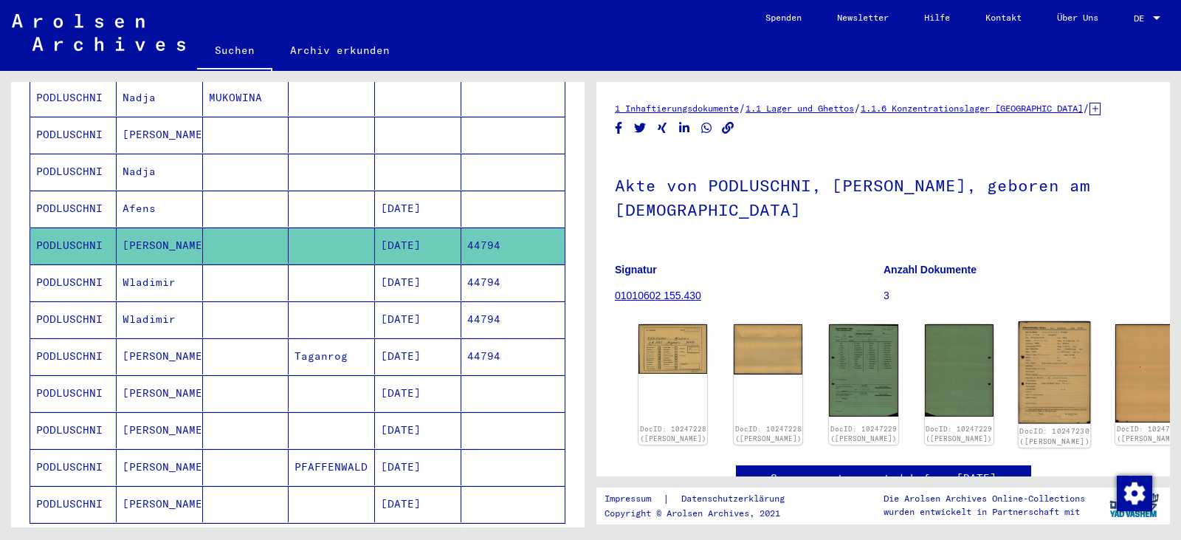
click at [1018, 324] on img at bounding box center [1054, 372] width 72 height 103
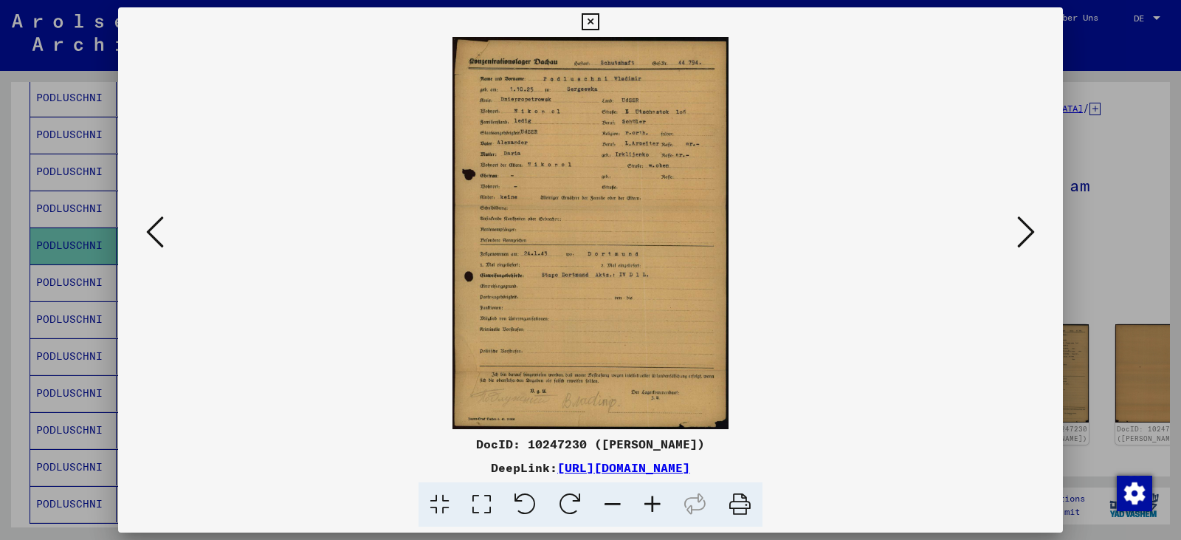
click at [490, 500] on icon at bounding box center [482, 504] width 42 height 45
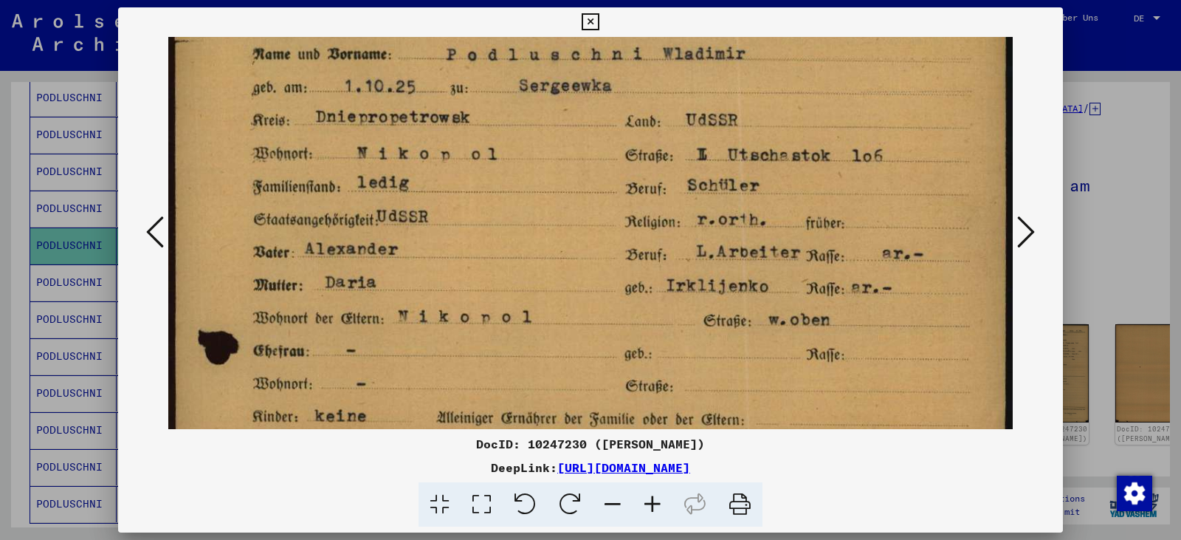
scroll to position [101, 0]
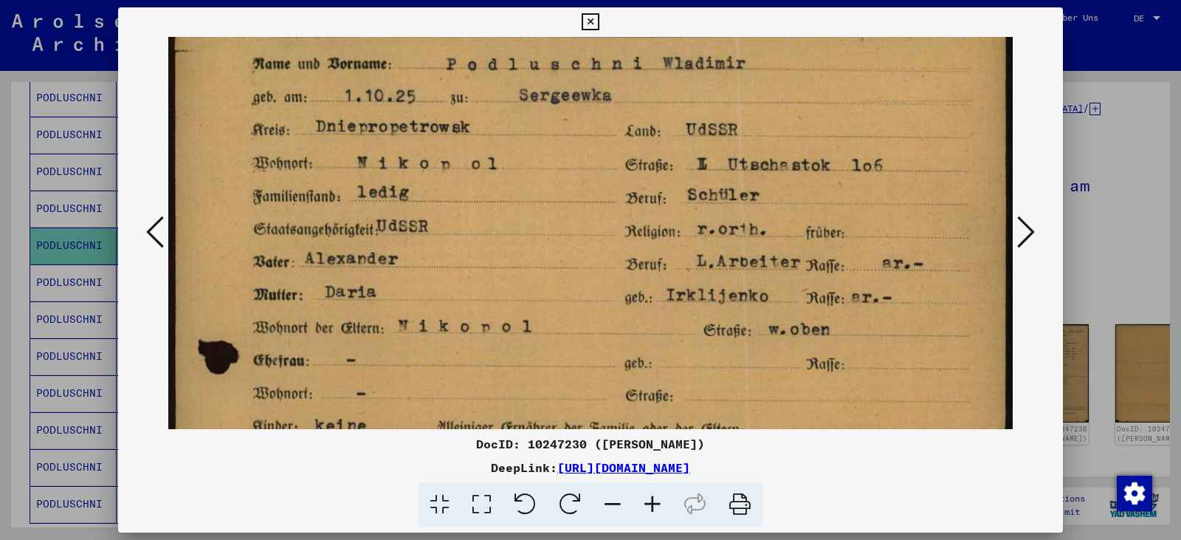
drag, startPoint x: 519, startPoint y: 393, endPoint x: 539, endPoint y: 292, distance: 103.1
click at [539, 292] on img at bounding box center [590, 535] width 844 height 1199
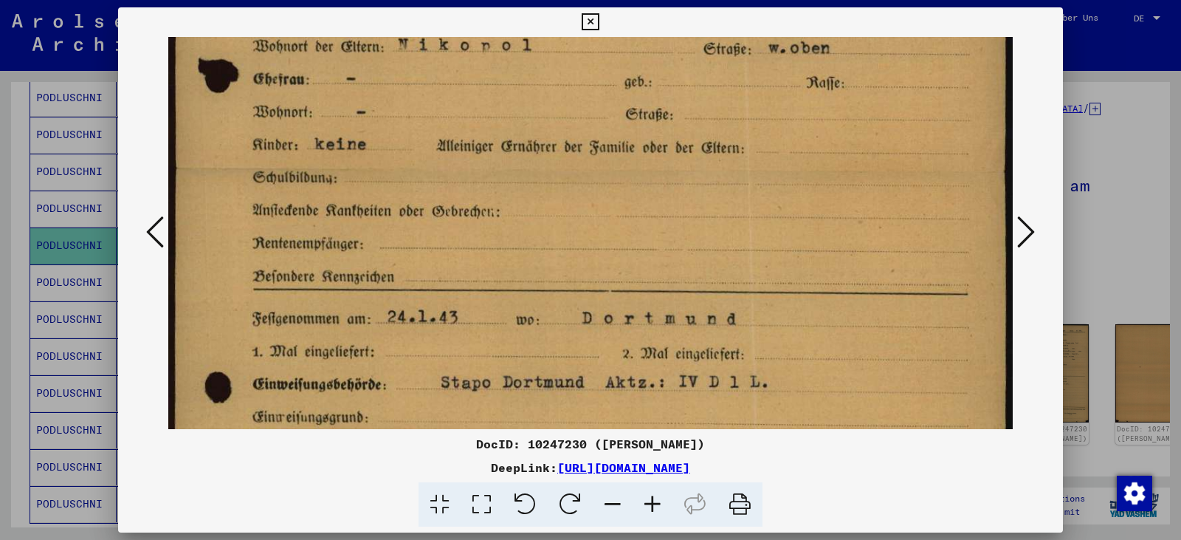
drag, startPoint x: 682, startPoint y: 362, endPoint x: 654, endPoint y: 81, distance: 282.6
click at [654, 81] on img at bounding box center [590, 254] width 844 height 1199
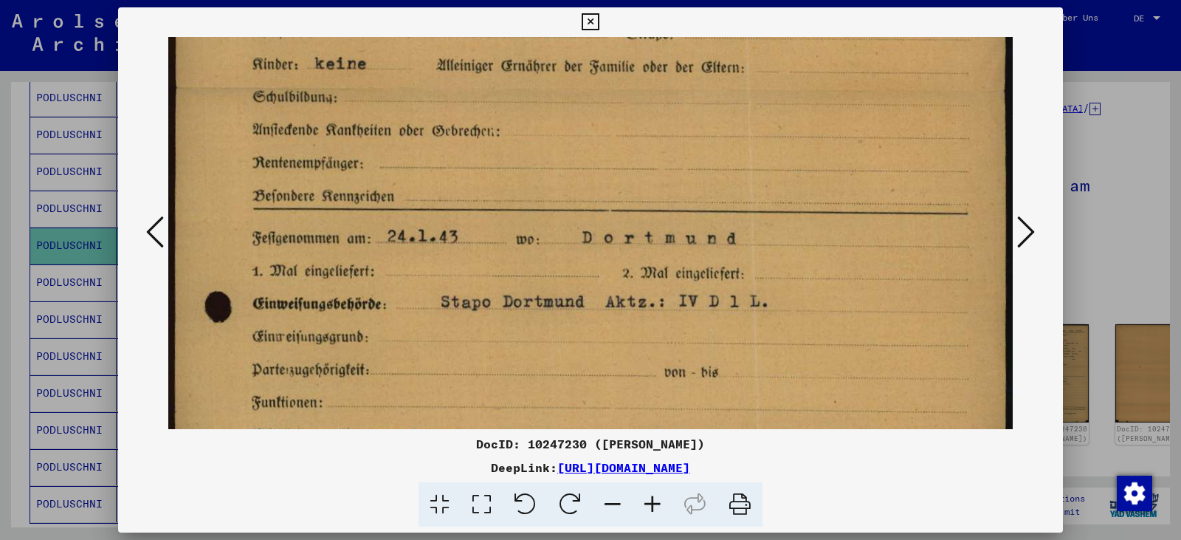
scroll to position [469, 0]
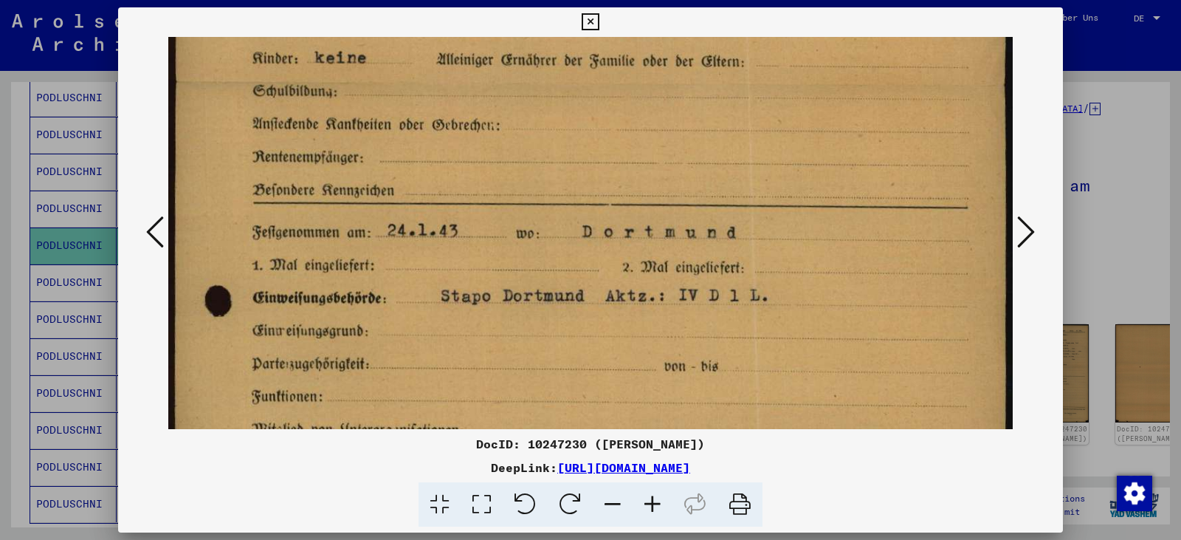
drag, startPoint x: 648, startPoint y: 254, endPoint x: 641, endPoint y: 168, distance: 86.6
click at [641, 168] on img at bounding box center [590, 167] width 844 height 1199
click at [1016, 233] on button at bounding box center [1026, 233] width 27 height 42
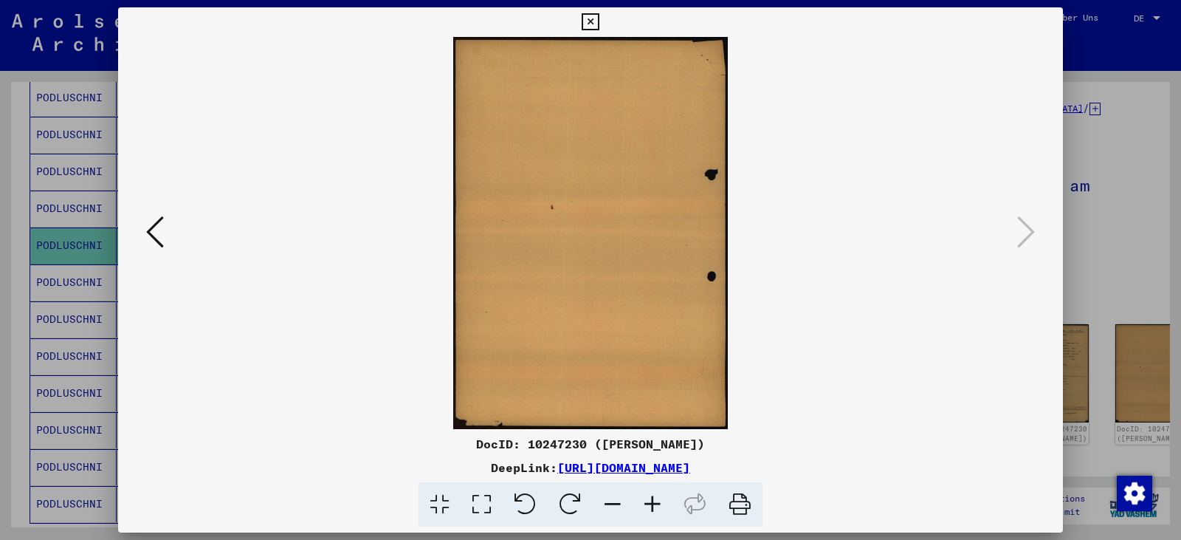
click at [593, 26] on icon at bounding box center [590, 22] width 17 height 18
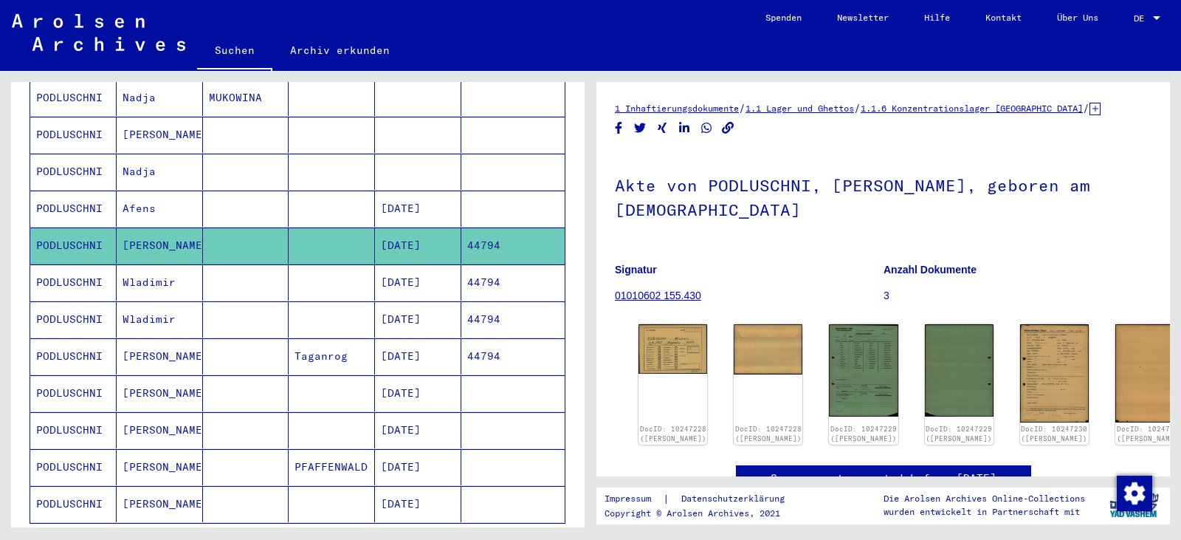
click at [486, 269] on mat-cell "44794" at bounding box center [512, 282] width 103 height 36
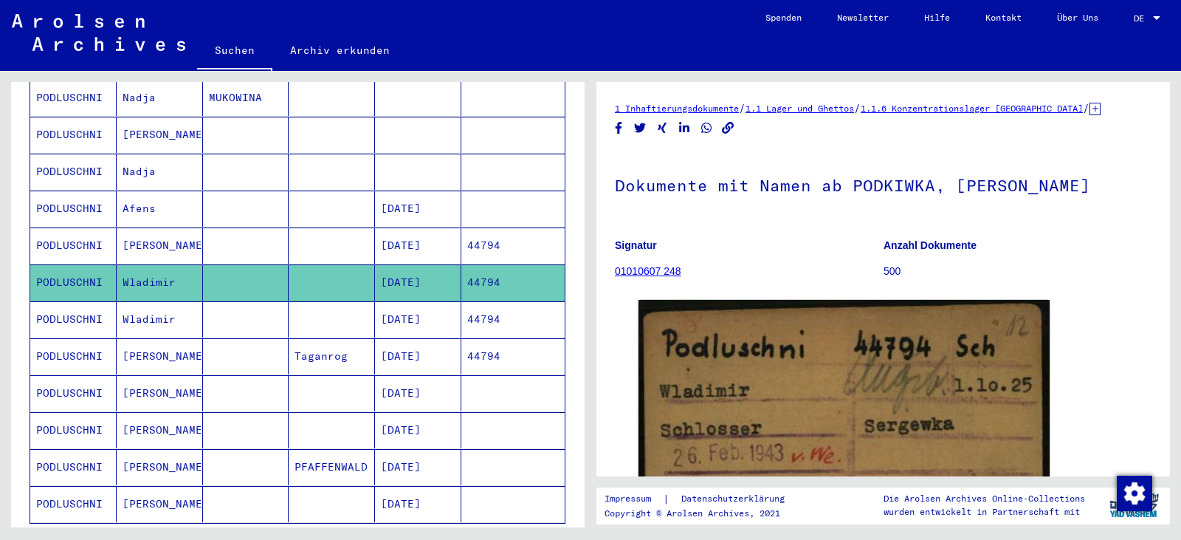
scroll to position [271, 0]
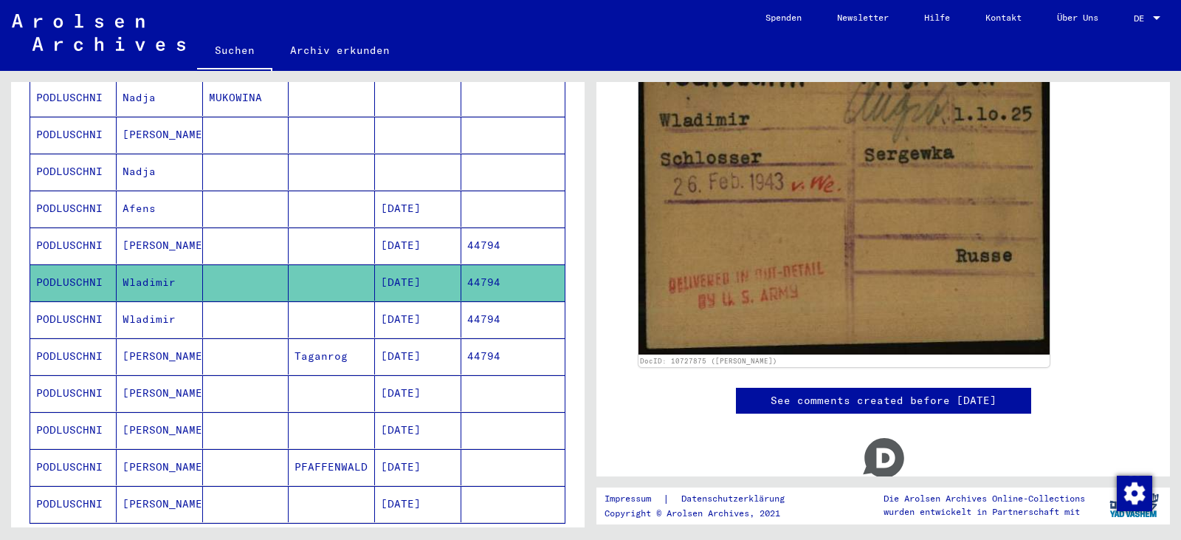
click at [488, 306] on mat-cell "44794" at bounding box center [512, 319] width 103 height 36
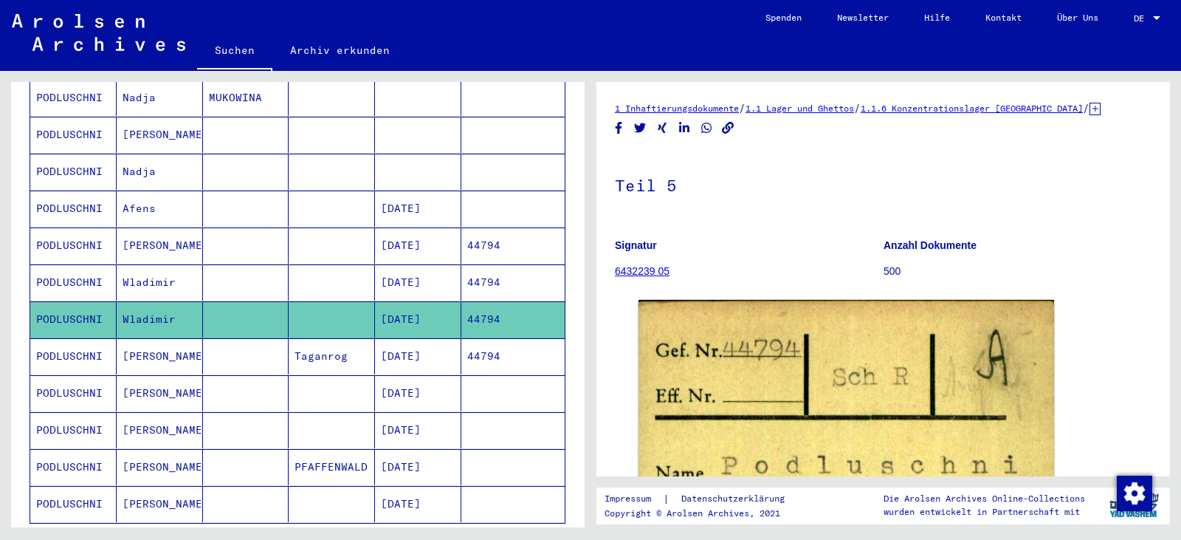
click at [513, 265] on mat-cell "44794" at bounding box center [512, 282] width 103 height 36
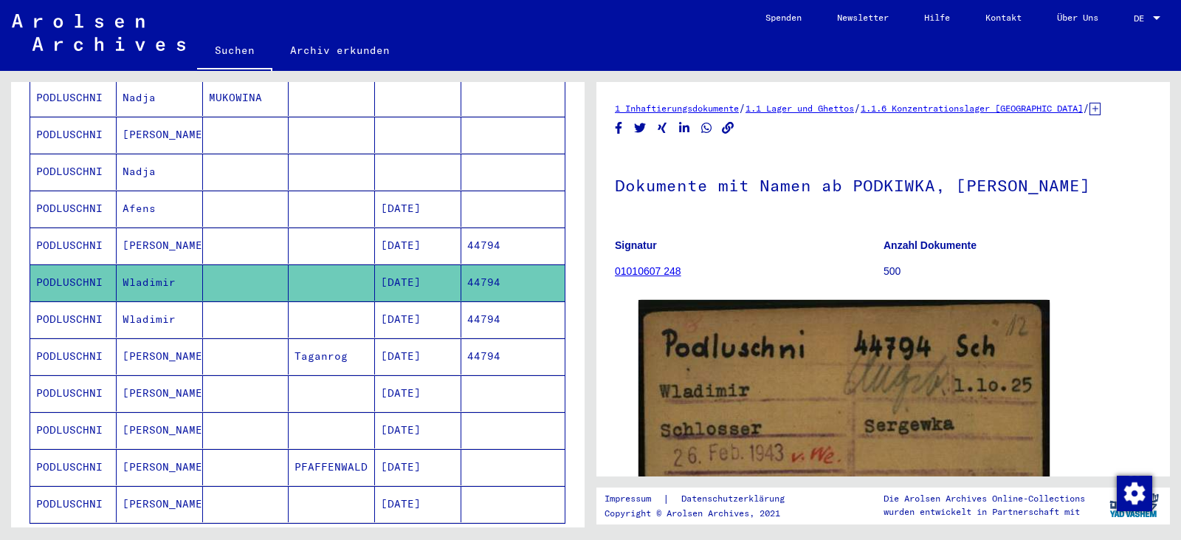
scroll to position [1, 0]
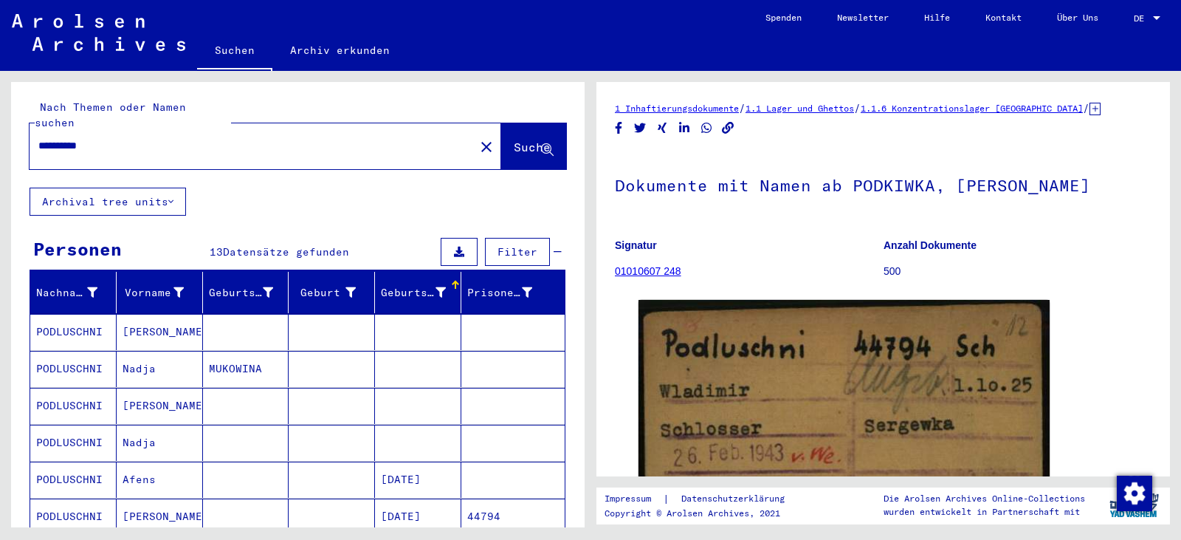
click at [478, 138] on mat-icon "close" at bounding box center [487, 147] width 18 height 18
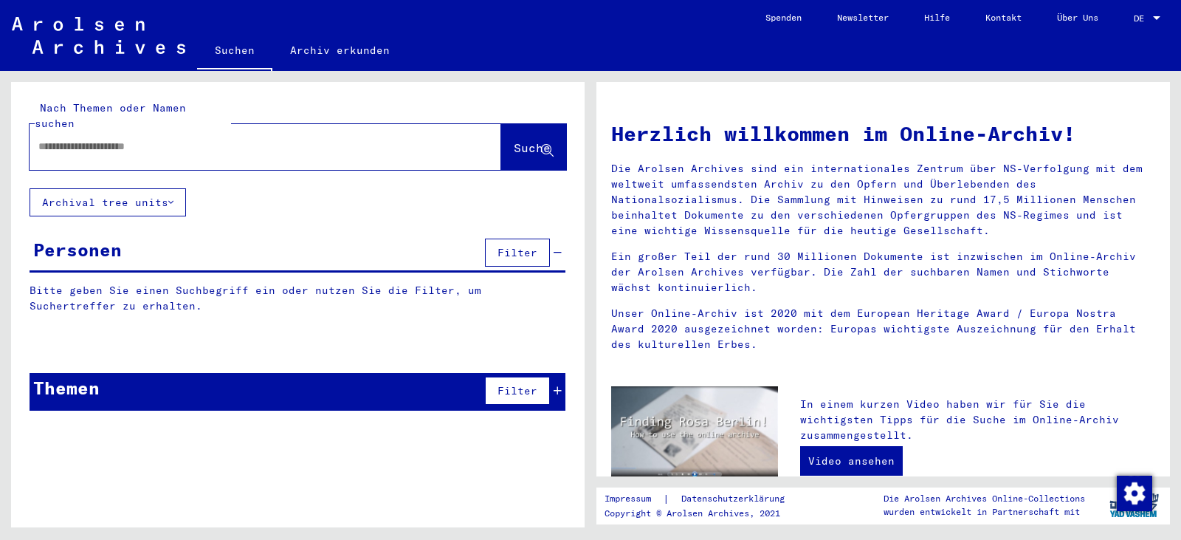
click at [355, 139] on input "text" at bounding box center [236, 147] width 397 height 16
paste input "********"
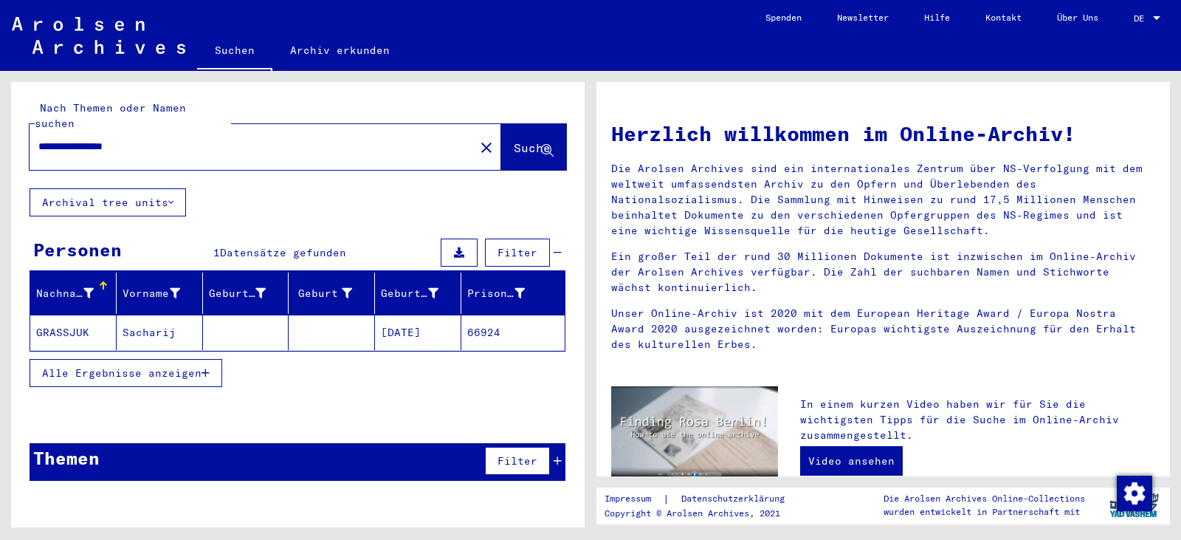
click at [420, 315] on mat-cell "[DATE]" at bounding box center [418, 331] width 86 height 35
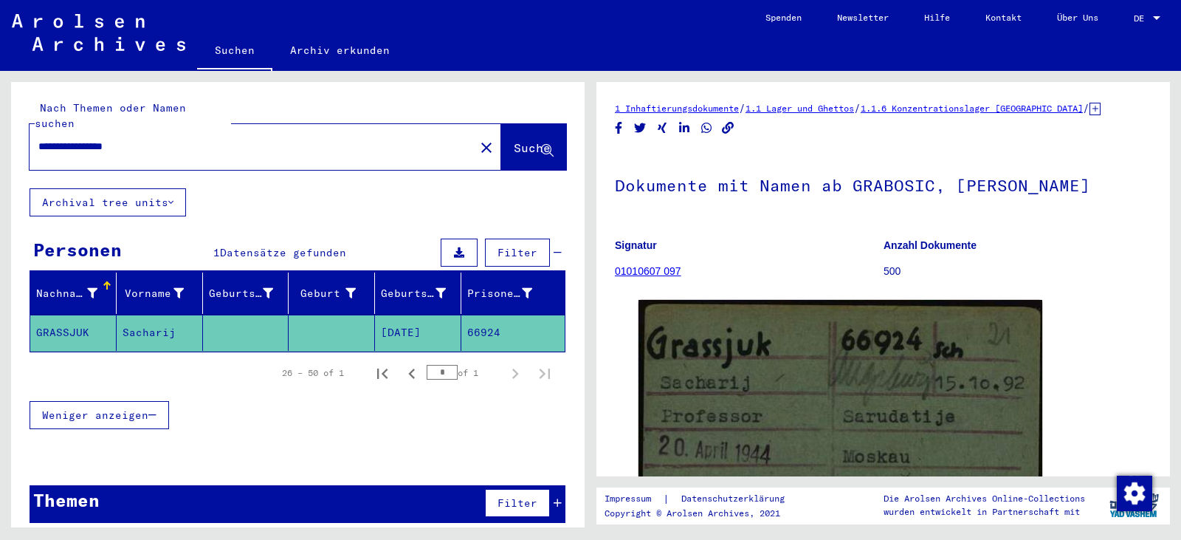
scroll to position [271, 0]
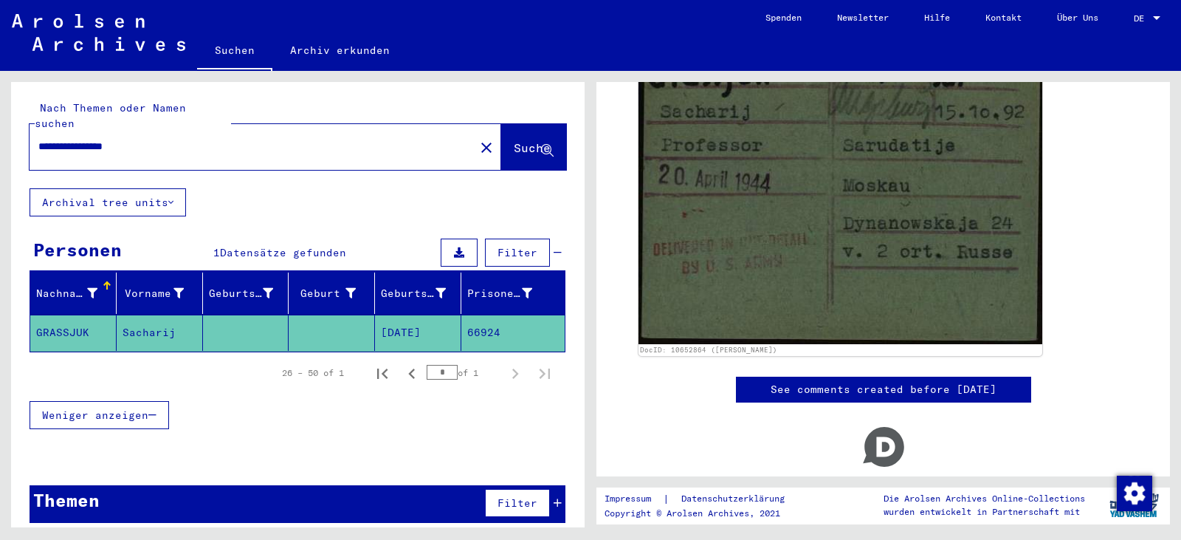
drag, startPoint x: 191, startPoint y: 134, endPoint x: 89, endPoint y: 131, distance: 101.9
click at [190, 139] on div "**********" at bounding box center [248, 146] width 436 height 33
drag, startPoint x: 101, startPoint y: 134, endPoint x: 109, endPoint y: 134, distance: 8.1
click at [101, 139] on input "**********" at bounding box center [241, 147] width 406 height 16
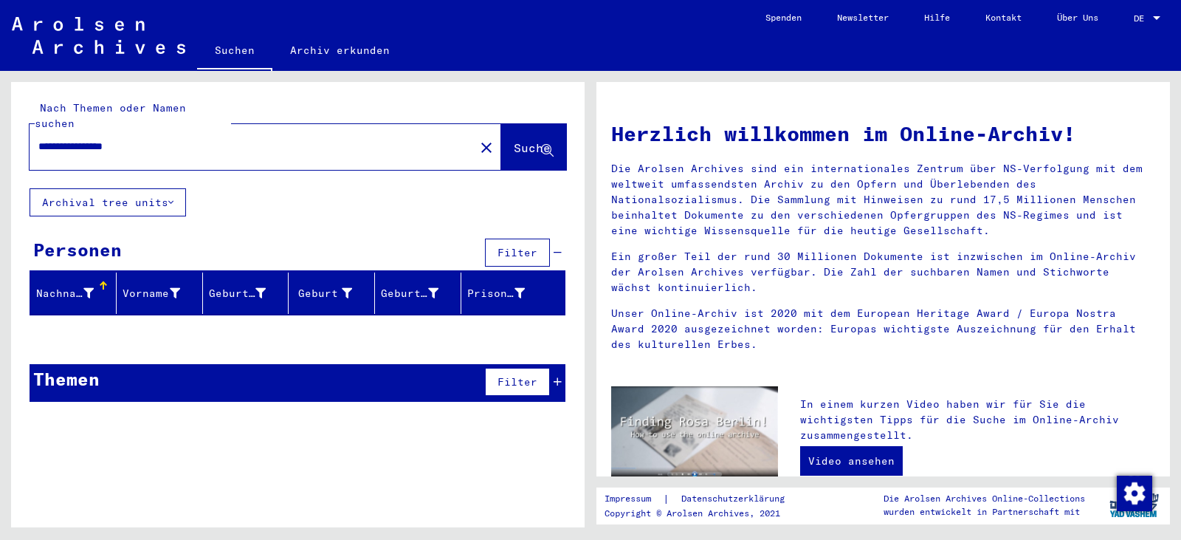
click at [161, 139] on input "**********" at bounding box center [236, 147] width 397 height 16
drag, startPoint x: 165, startPoint y: 132, endPoint x: 0, endPoint y: 111, distance: 166.7
click at [0, 111] on div "**********" at bounding box center [295, 299] width 591 height 456
type input "**********"
click at [514, 140] on span "Suche" at bounding box center [532, 147] width 37 height 15
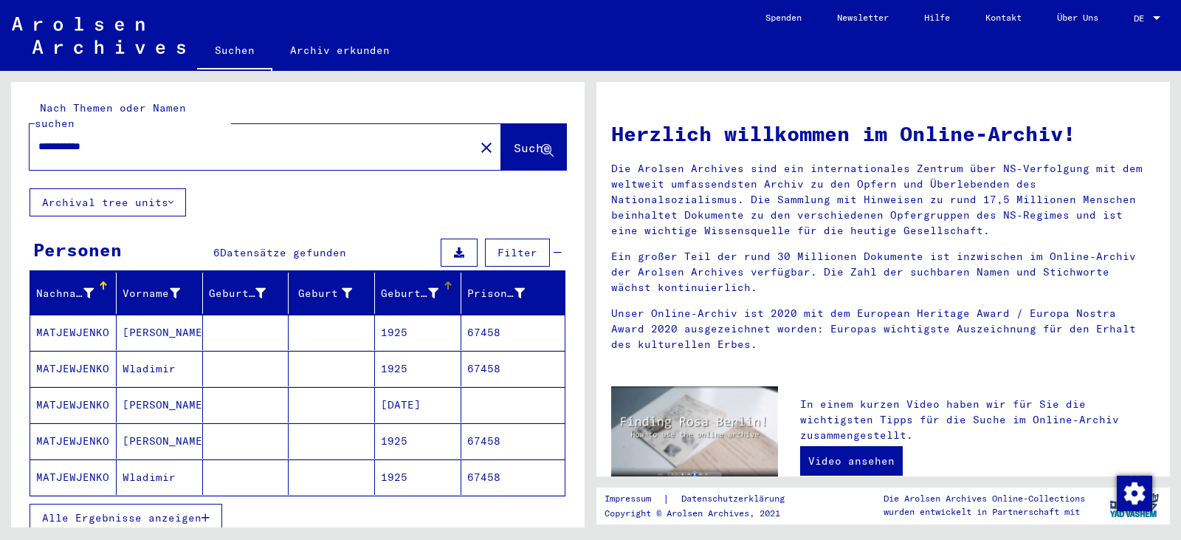
click at [393, 289] on div "Geburtsdatum" at bounding box center [421, 293] width 80 height 24
click at [409, 351] on mat-cell "1925" at bounding box center [418, 368] width 86 height 35
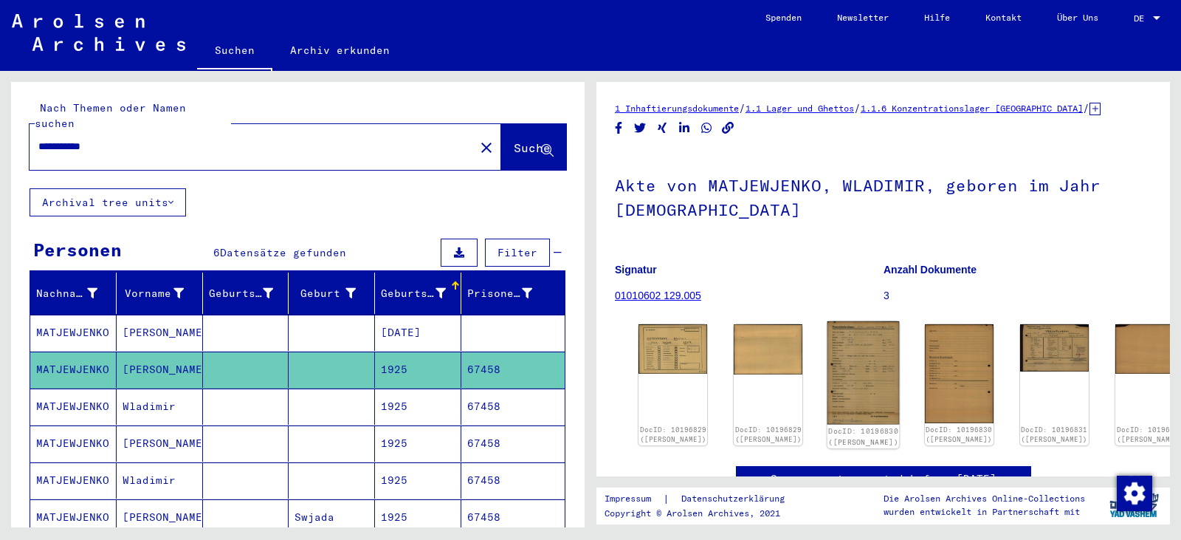
click at [841, 366] on img at bounding box center [863, 372] width 72 height 103
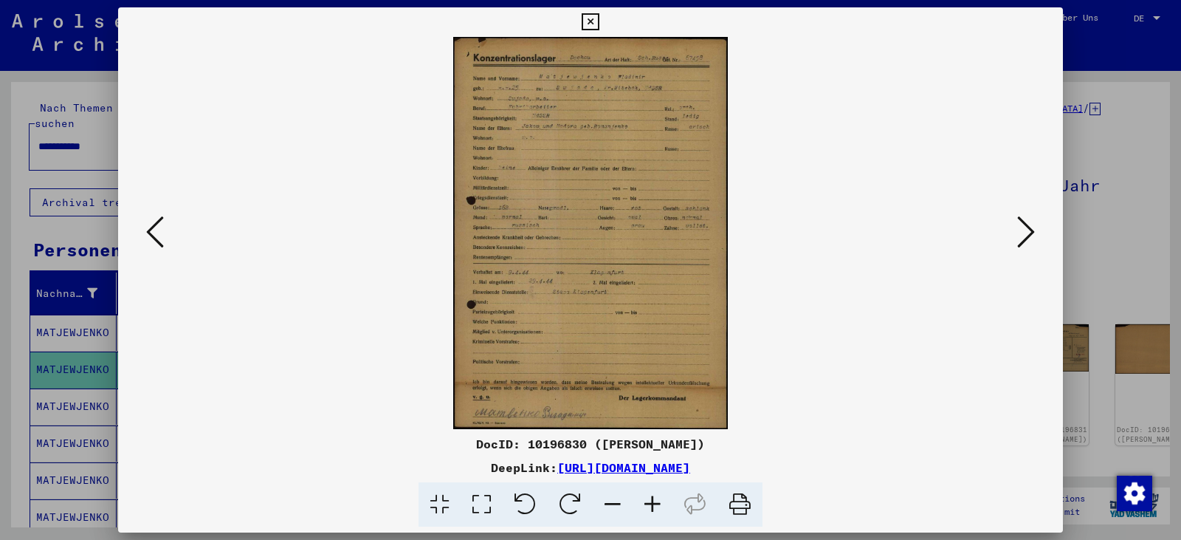
click at [475, 510] on icon at bounding box center [482, 504] width 42 height 45
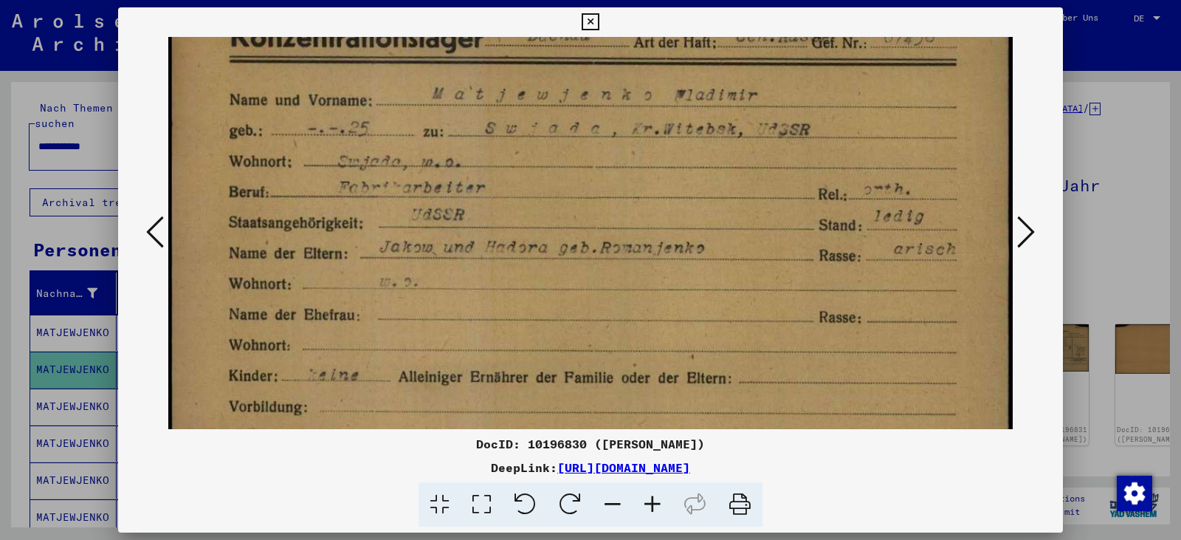
scroll to position [67, 0]
drag, startPoint x: 530, startPoint y: 387, endPoint x: 523, endPoint y: 327, distance: 60.2
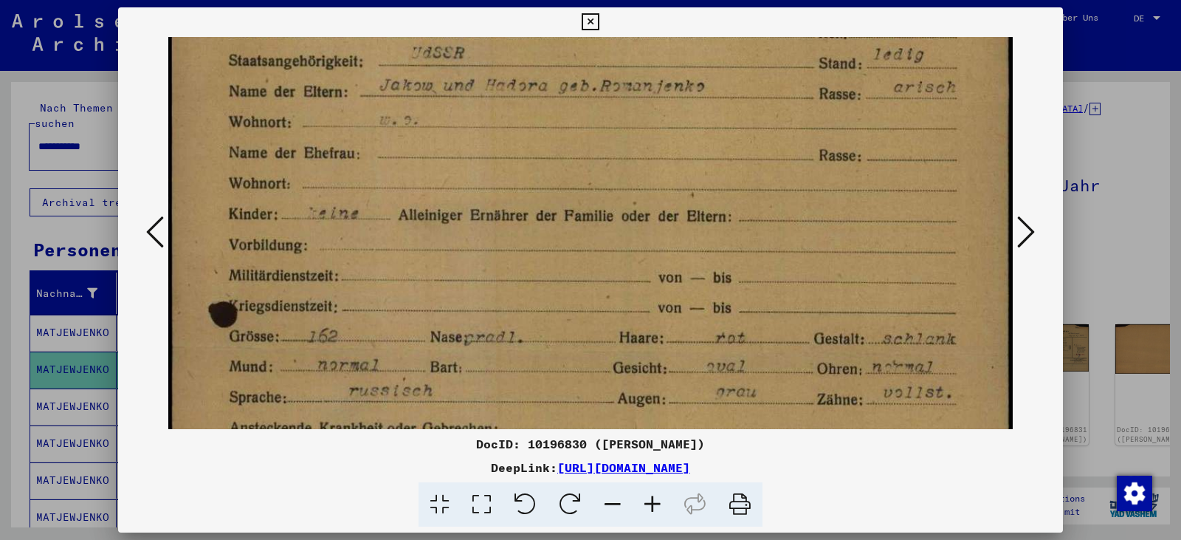
drag, startPoint x: 528, startPoint y: 300, endPoint x: 510, endPoint y: 128, distance: 172.2
click at [512, 130] on img at bounding box center [590, 414] width 844 height 1208
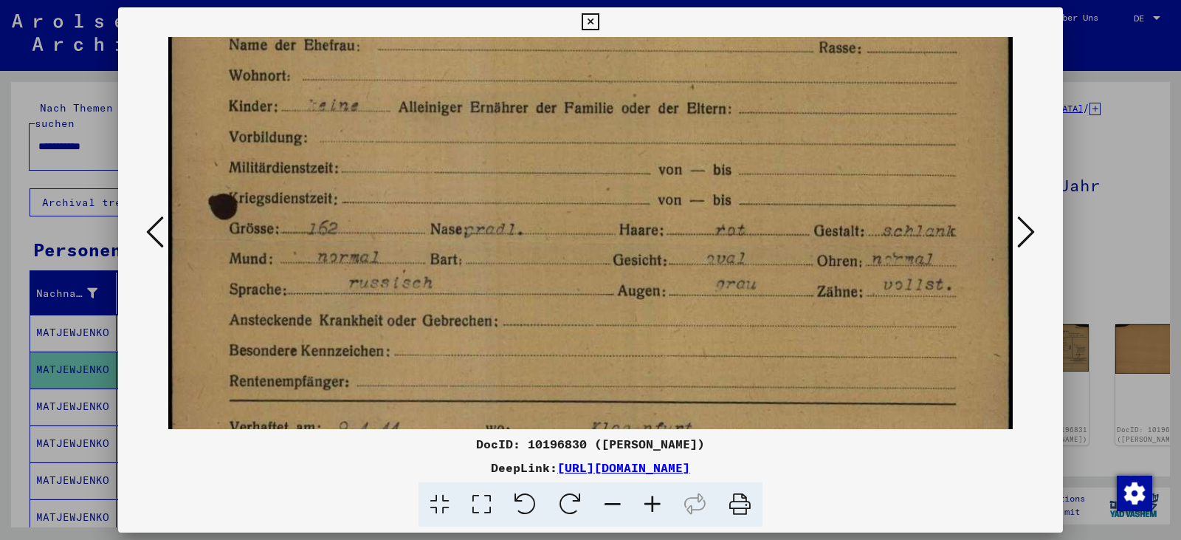
drag, startPoint x: 536, startPoint y: 317, endPoint x: 519, endPoint y: 166, distance: 152.3
click at [522, 168] on img at bounding box center [590, 307] width 844 height 1208
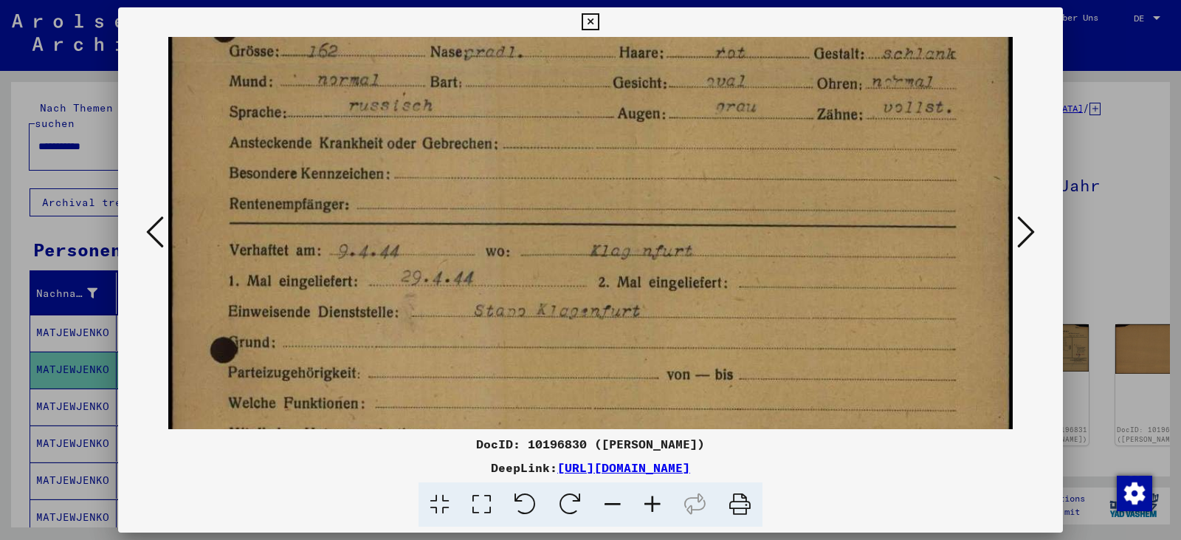
drag, startPoint x: 504, startPoint y: 298, endPoint x: 498, endPoint y: 176, distance: 121.9
click at [498, 176] on img at bounding box center [590, 129] width 844 height 1208
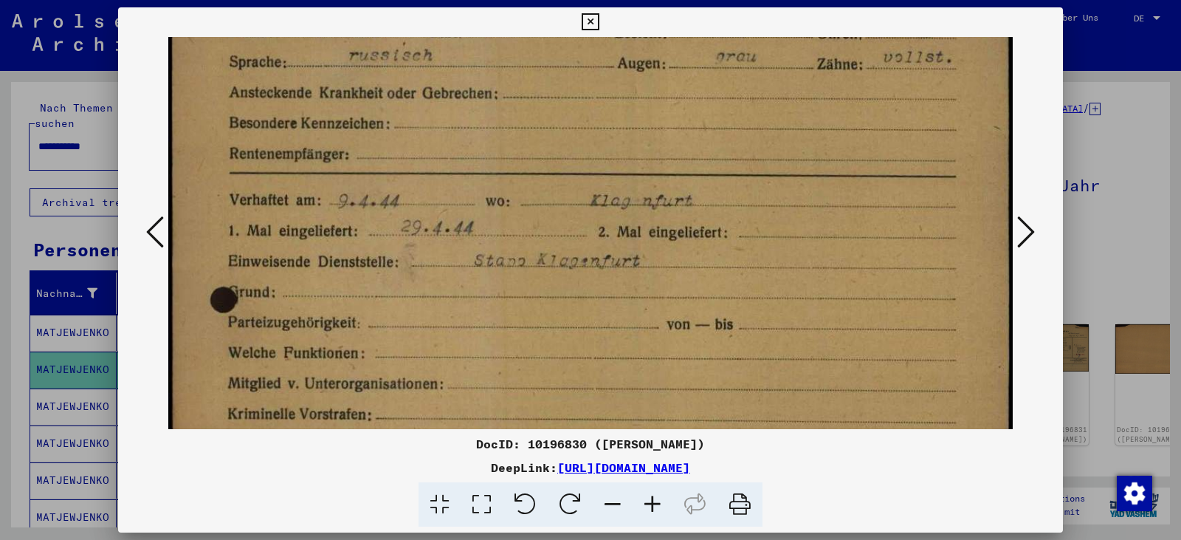
drag, startPoint x: 505, startPoint y: 274, endPoint x: 480, endPoint y: 242, distance: 40.5
click at [492, 224] on img at bounding box center [590, 79] width 844 height 1208
click at [599, 28] on button at bounding box center [590, 22] width 26 height 30
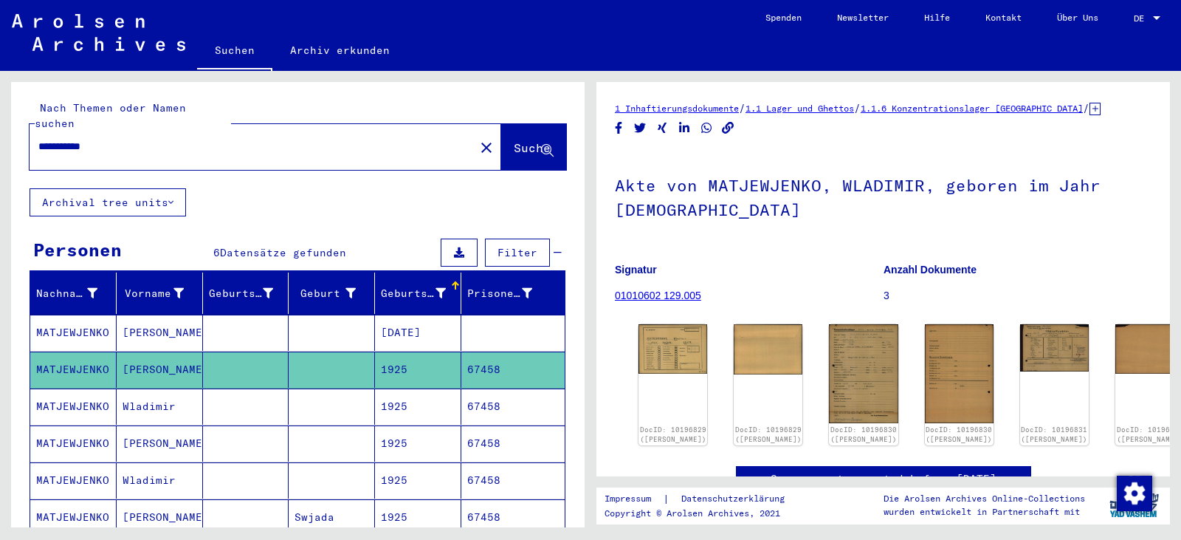
click at [412, 390] on mat-cell "1925" at bounding box center [418, 406] width 86 height 36
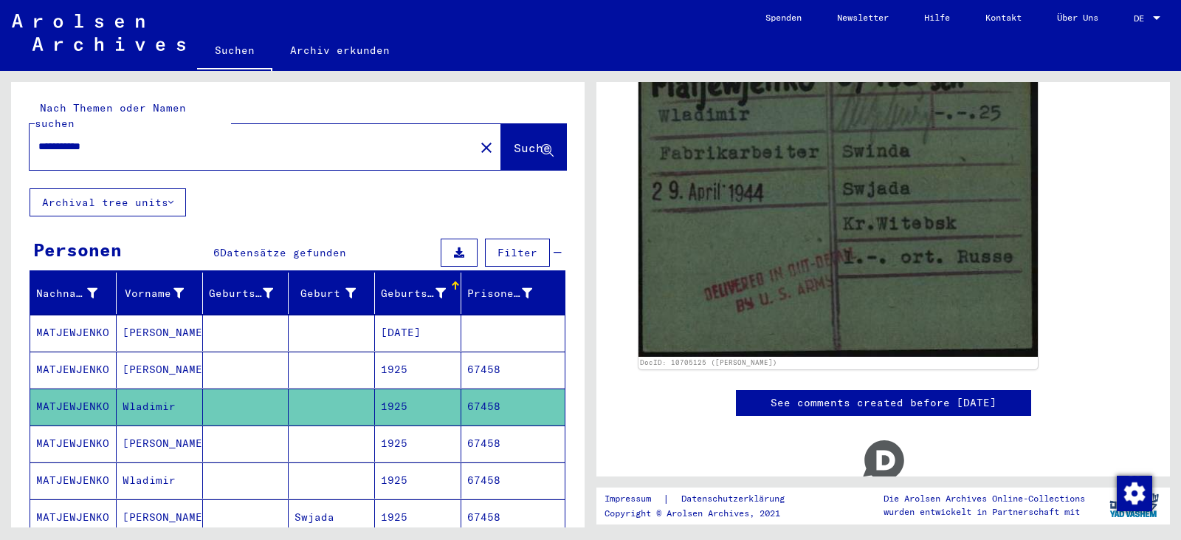
scroll to position [271, 0]
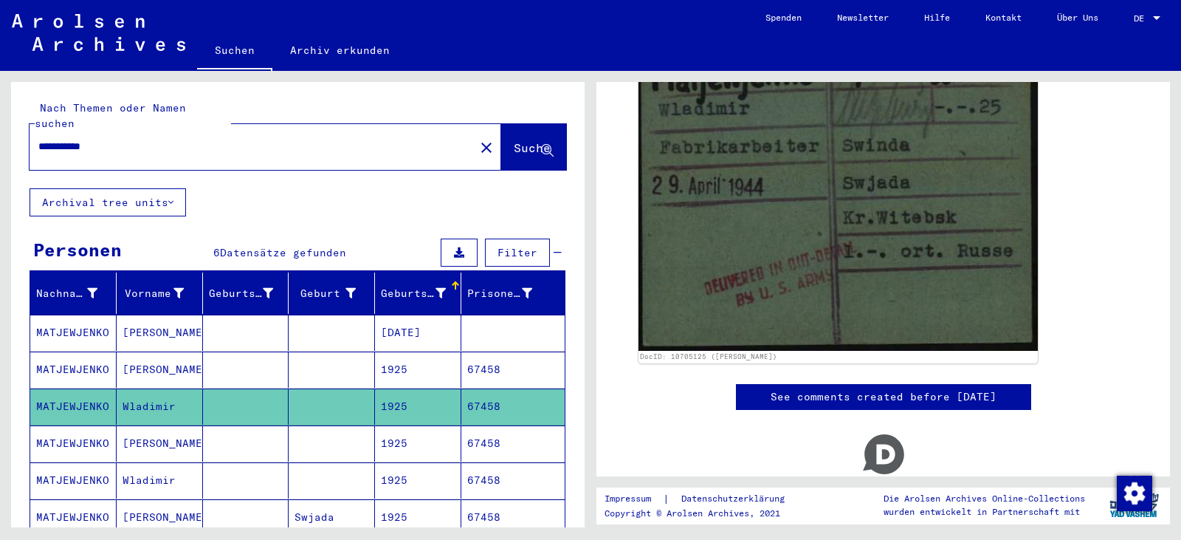
click at [388, 437] on mat-cell "1925" at bounding box center [418, 443] width 86 height 36
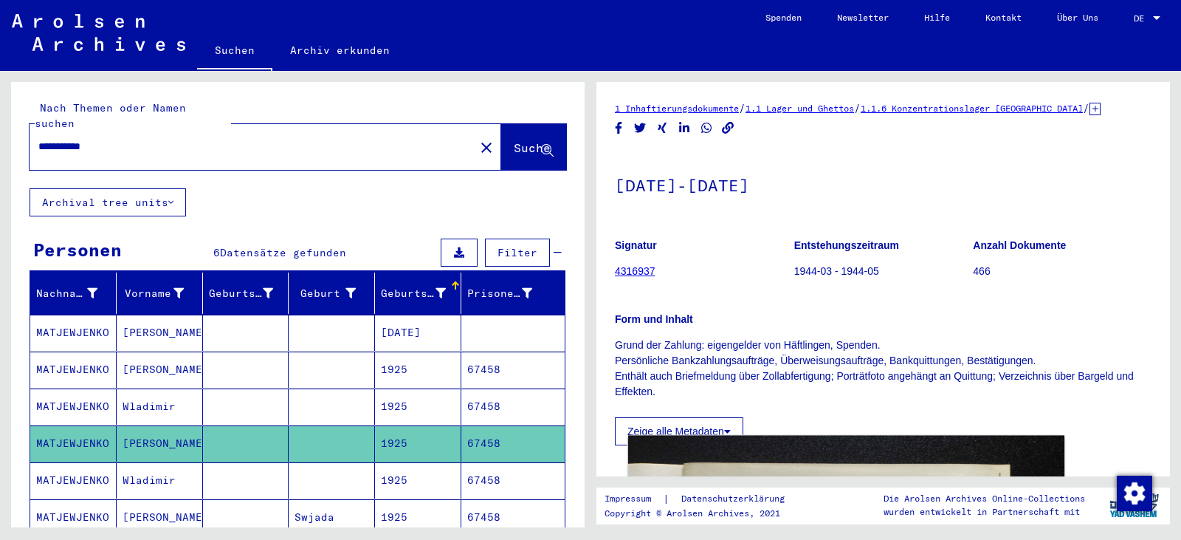
scroll to position [271, 0]
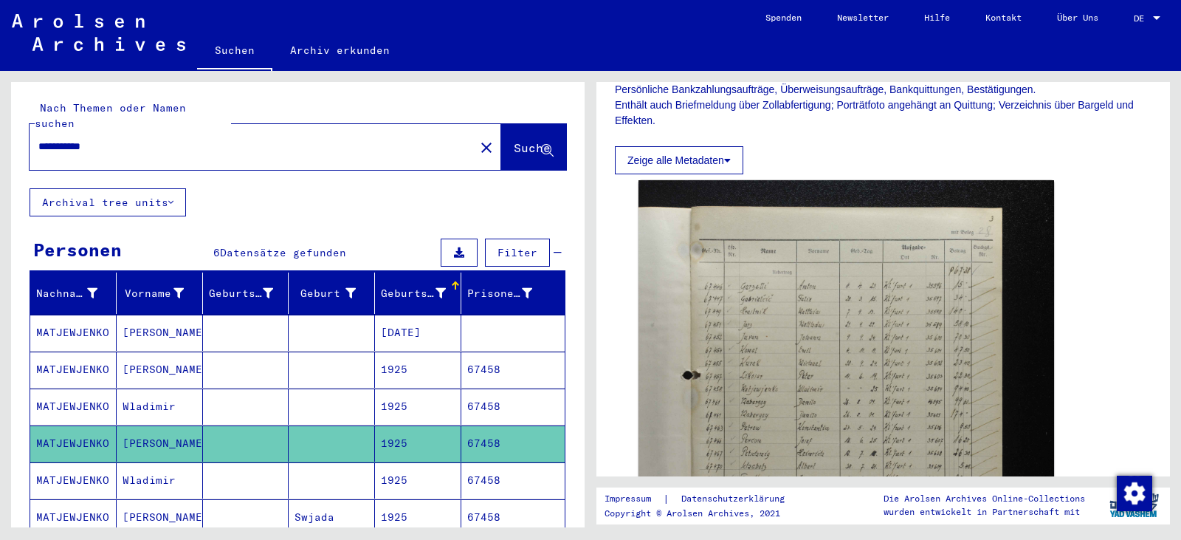
click at [481, 473] on mat-cell "67458" at bounding box center [512, 480] width 103 height 36
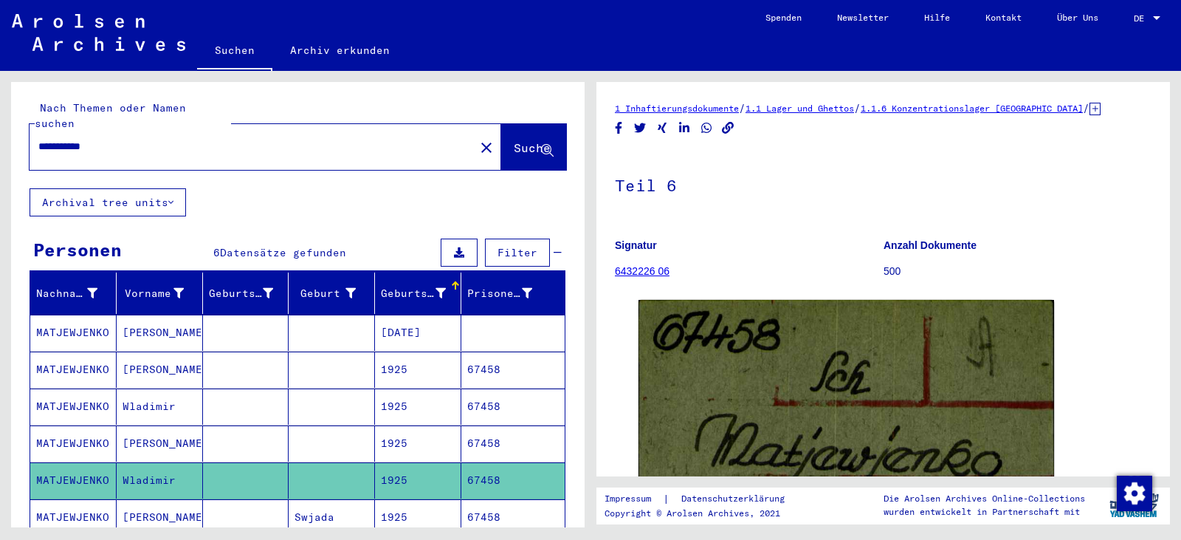
click at [519, 506] on mat-cell "67458" at bounding box center [512, 517] width 103 height 36
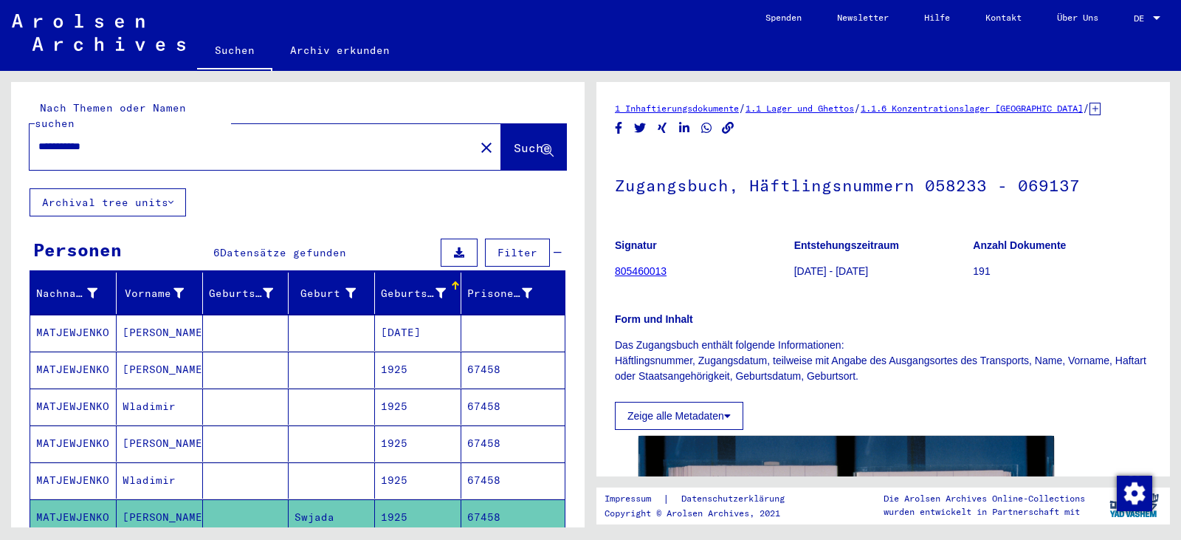
click at [509, 462] on mat-cell "67458" at bounding box center [512, 480] width 103 height 36
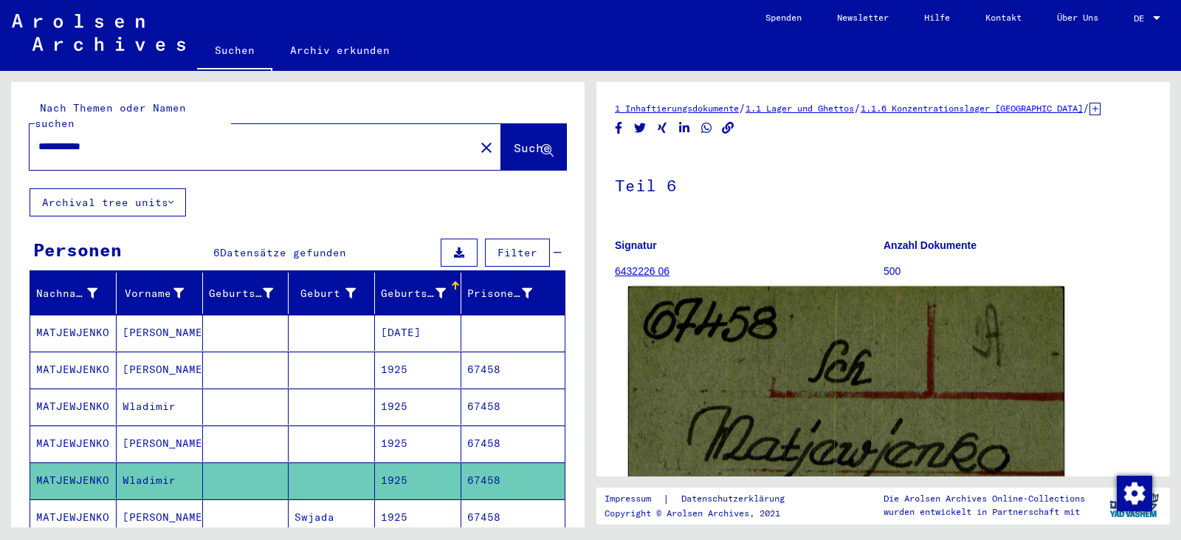
scroll to position [271, 0]
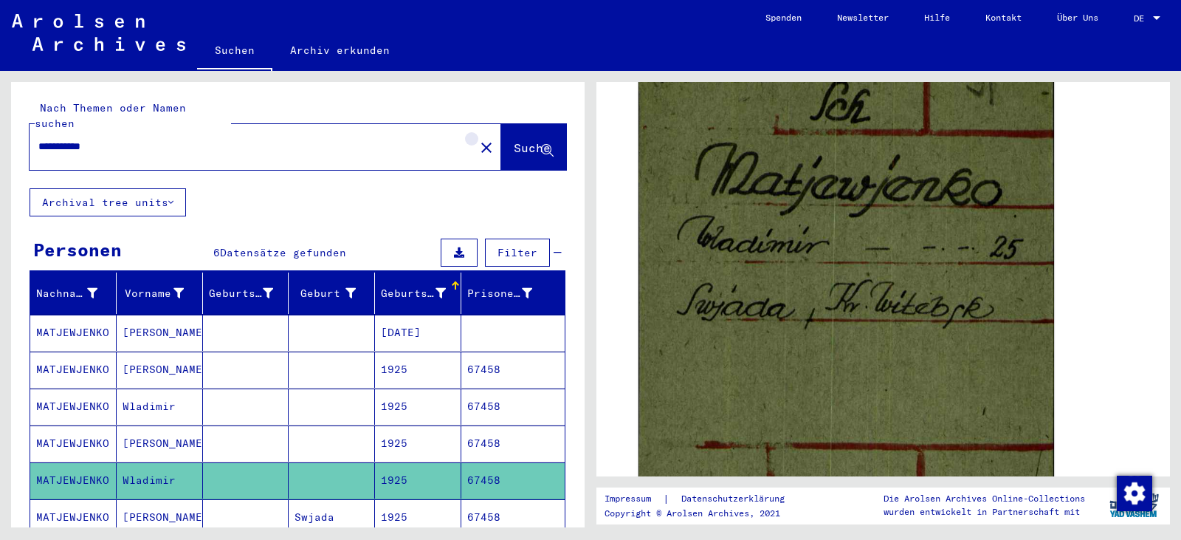
click at [478, 139] on mat-icon "close" at bounding box center [487, 148] width 18 height 18
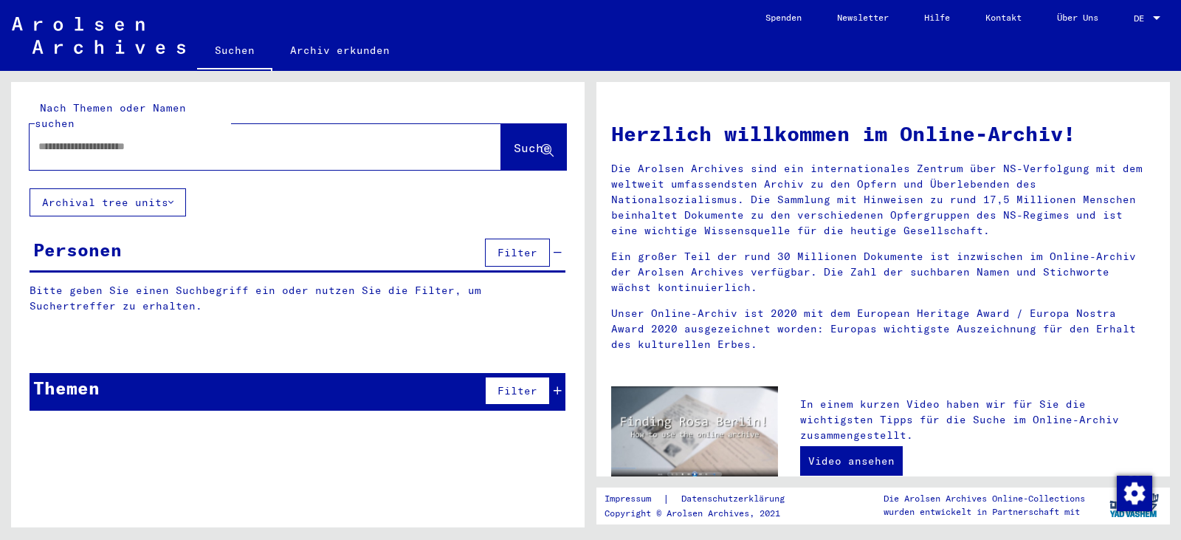
click at [213, 139] on input "text" at bounding box center [236, 147] width 397 height 16
paste input "**********"
type input "**********"
click at [514, 140] on span "Suche" at bounding box center [532, 147] width 37 height 15
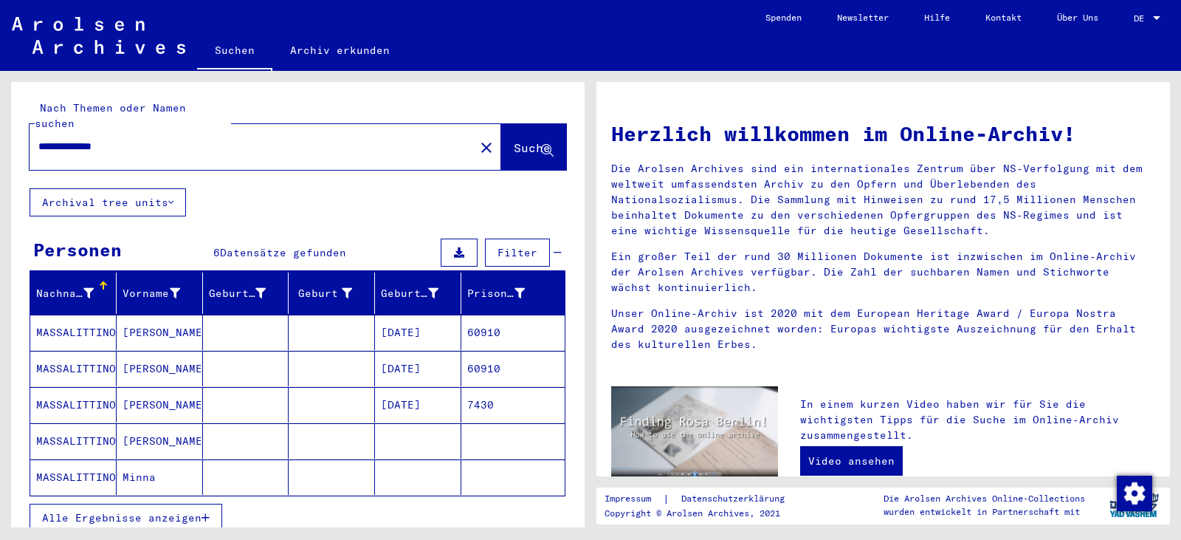
click at [419, 317] on mat-cell "[DATE]" at bounding box center [418, 331] width 86 height 35
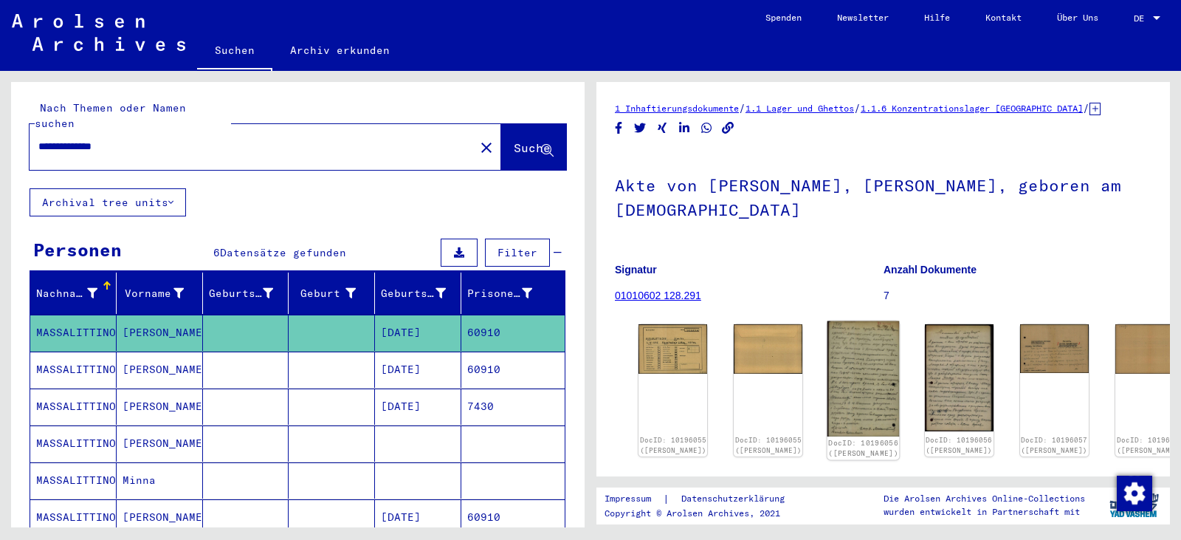
click at [844, 396] on img at bounding box center [863, 378] width 72 height 115
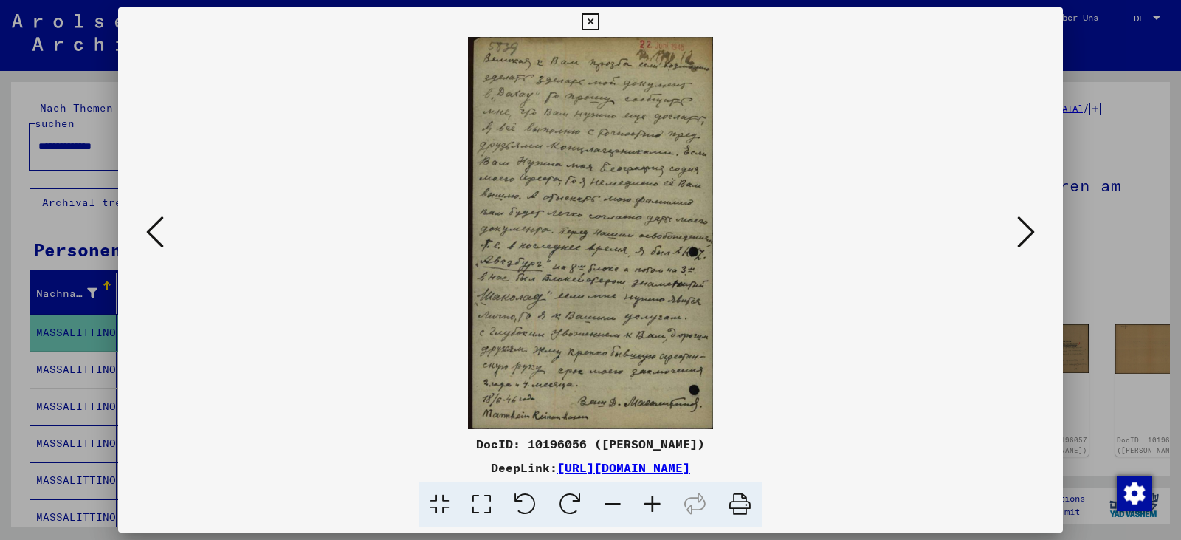
click at [488, 506] on icon at bounding box center [482, 504] width 42 height 45
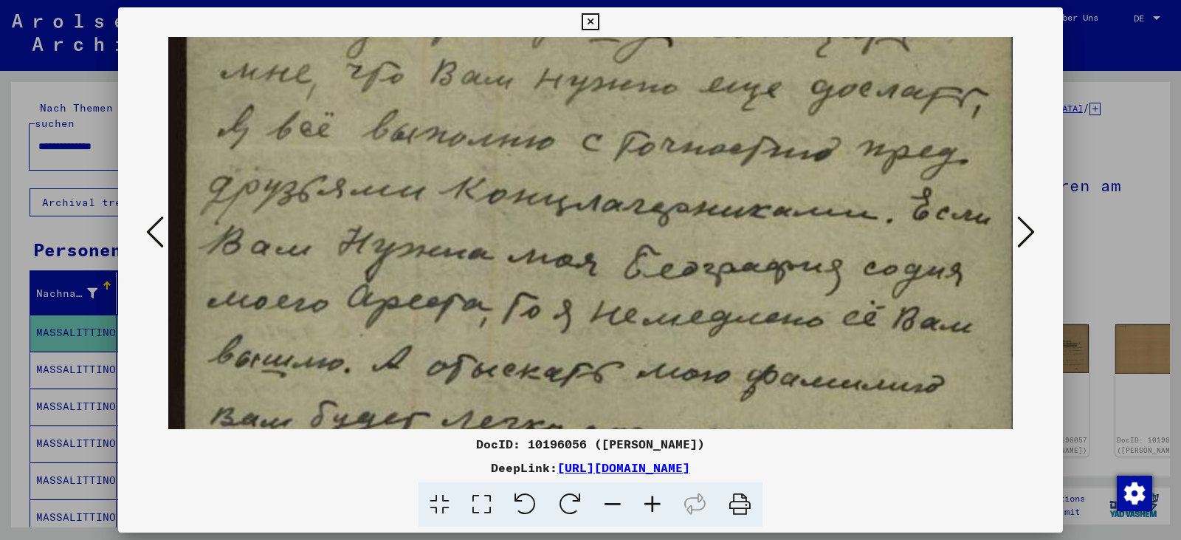
drag, startPoint x: 483, startPoint y: 376, endPoint x: 461, endPoint y: 154, distance: 222.5
click at [461, 154] on img at bounding box center [590, 488] width 844 height 1347
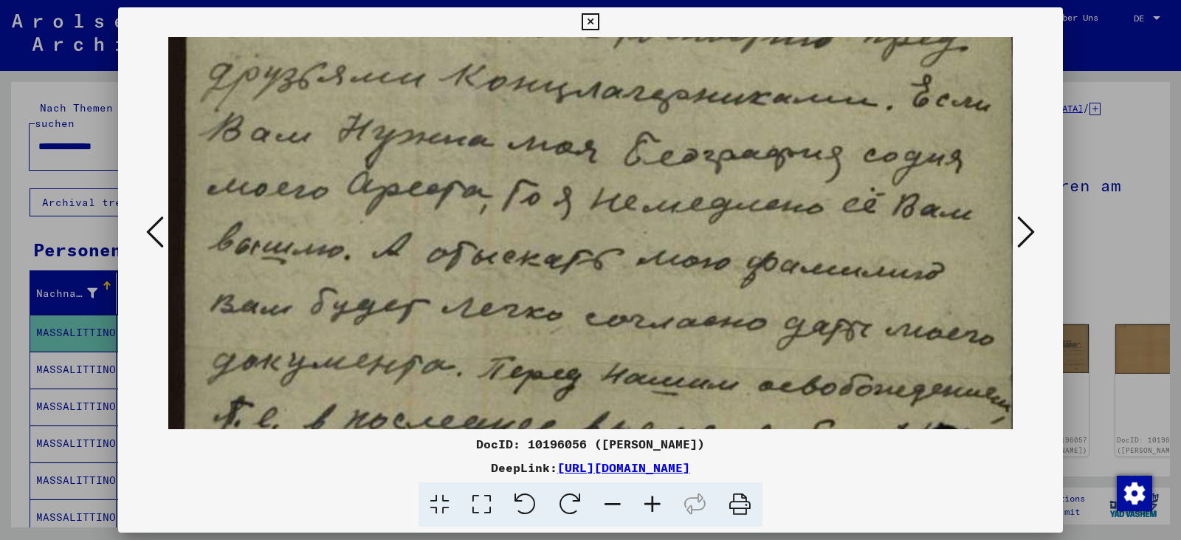
drag, startPoint x: 526, startPoint y: 326, endPoint x: 503, endPoint y: 213, distance: 115.1
click at [503, 213] on img at bounding box center [590, 376] width 844 height 1347
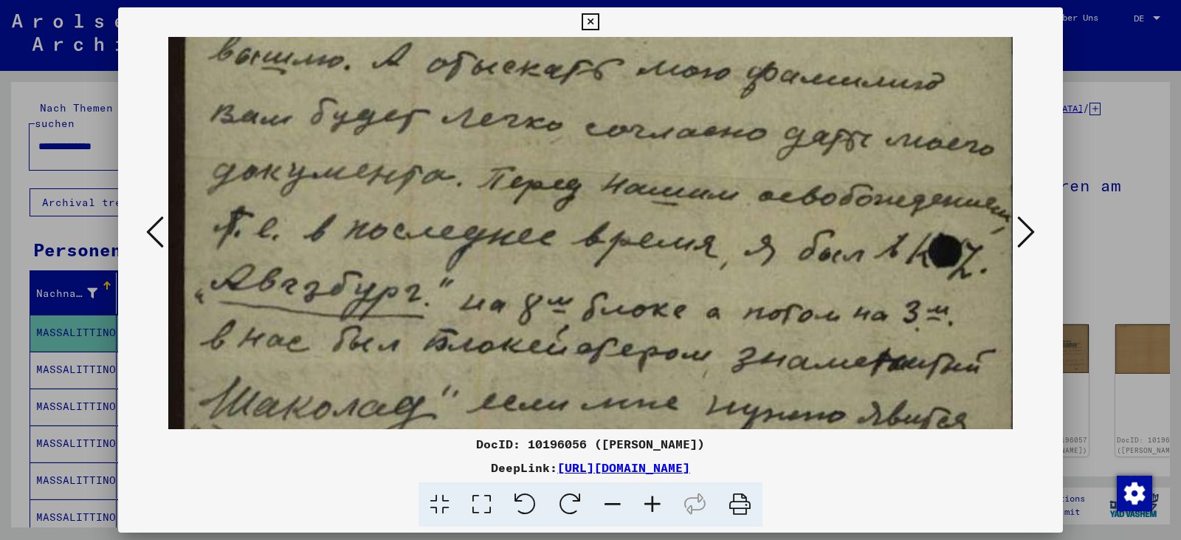
drag, startPoint x: 530, startPoint y: 377, endPoint x: 534, endPoint y: 187, distance: 190.5
click at [534, 187] on img at bounding box center [590, 186] width 844 height 1347
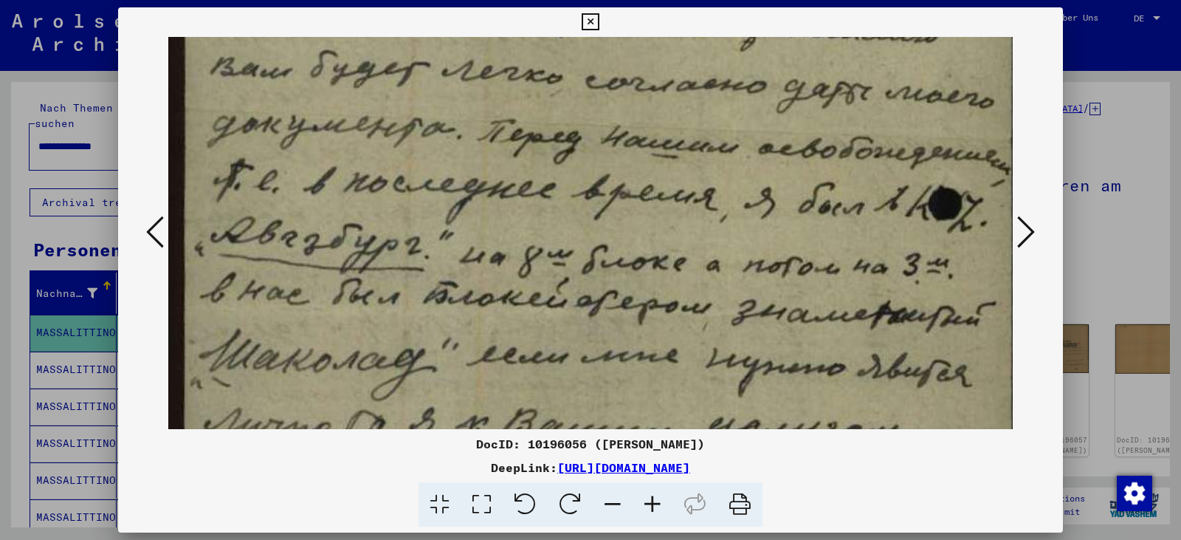
drag, startPoint x: 565, startPoint y: 272, endPoint x: 565, endPoint y: 179, distance: 92.3
click at [559, 193] on img at bounding box center [590, 139] width 844 height 1347
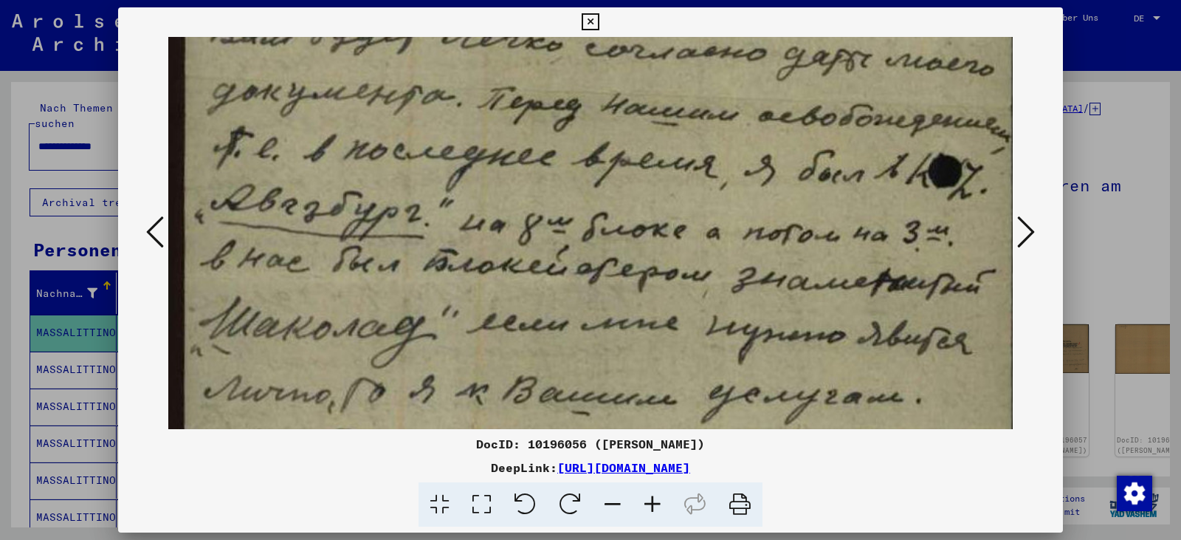
click at [597, 24] on icon at bounding box center [590, 22] width 17 height 18
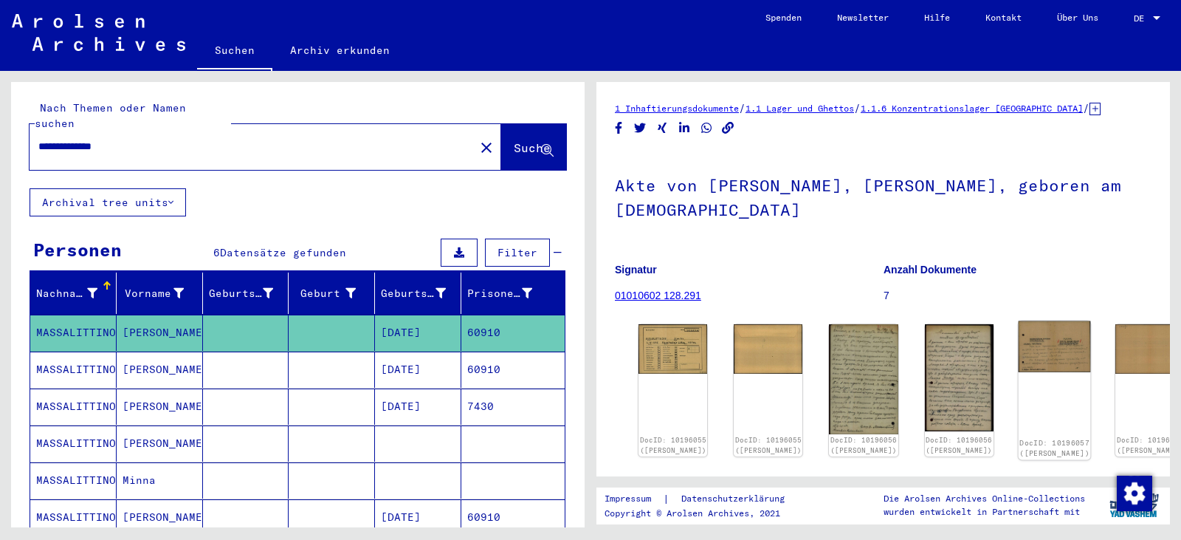
click at [1018, 339] on img at bounding box center [1054, 346] width 72 height 51
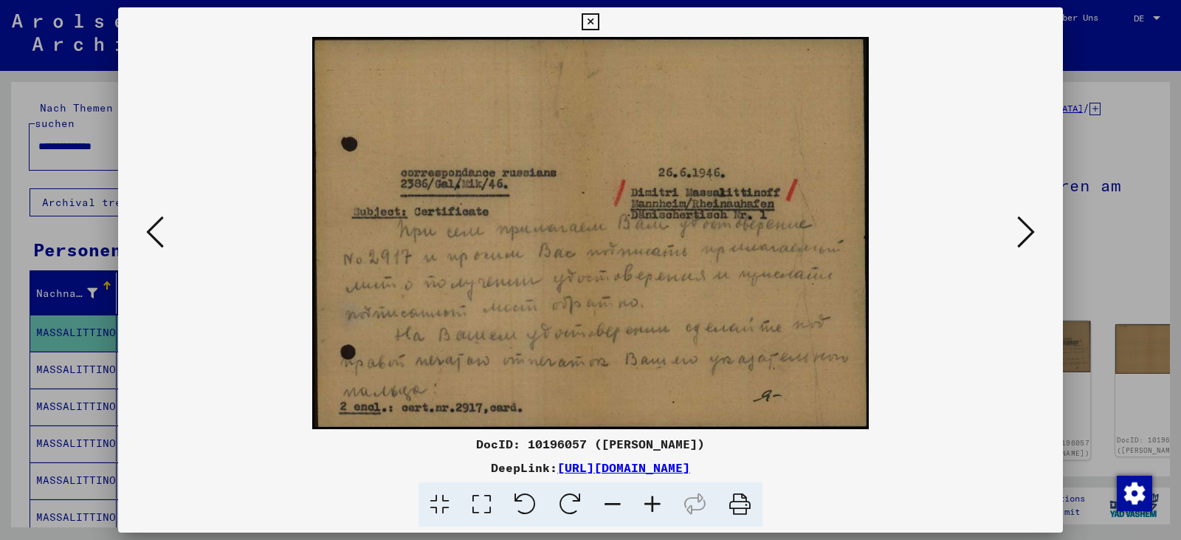
click at [1011, 339] on img at bounding box center [590, 233] width 844 height 392
click at [1035, 224] on button at bounding box center [1026, 233] width 27 height 42
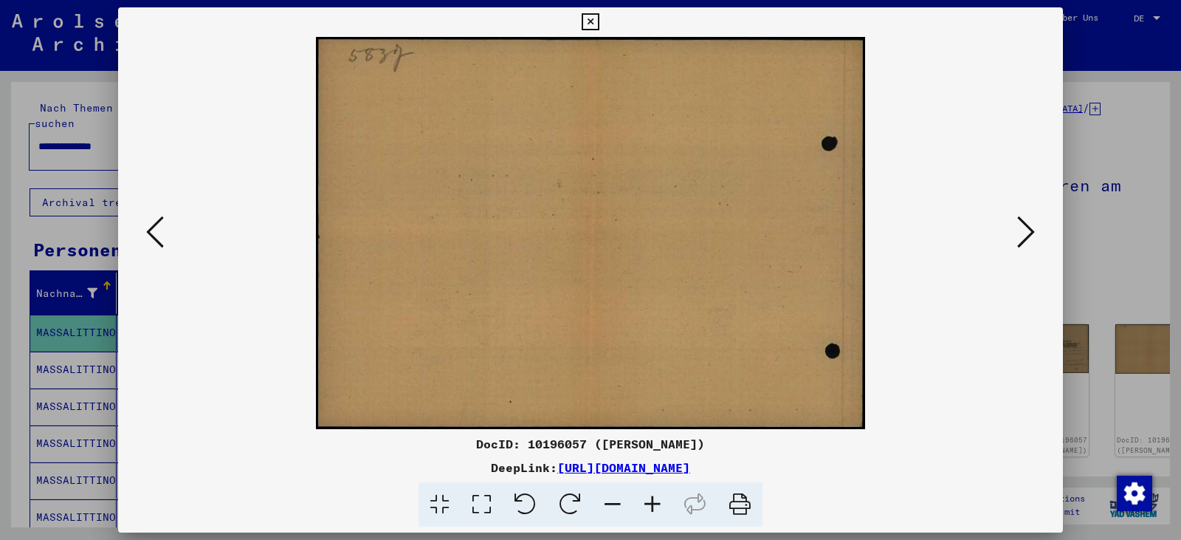
click at [1035, 224] on button at bounding box center [1026, 233] width 27 height 42
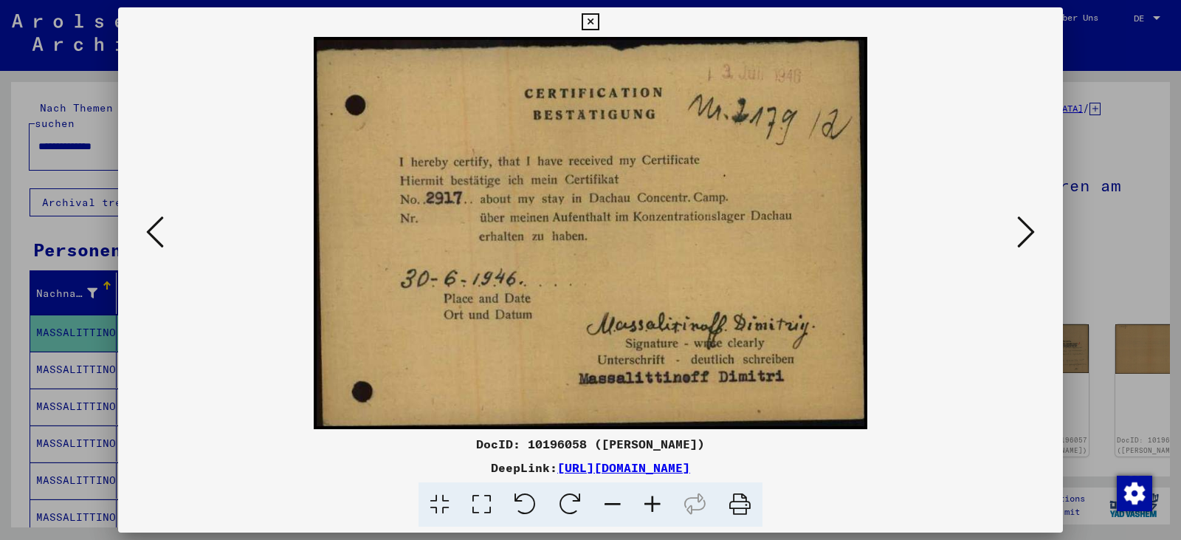
click at [1034, 227] on icon at bounding box center [1026, 231] width 18 height 35
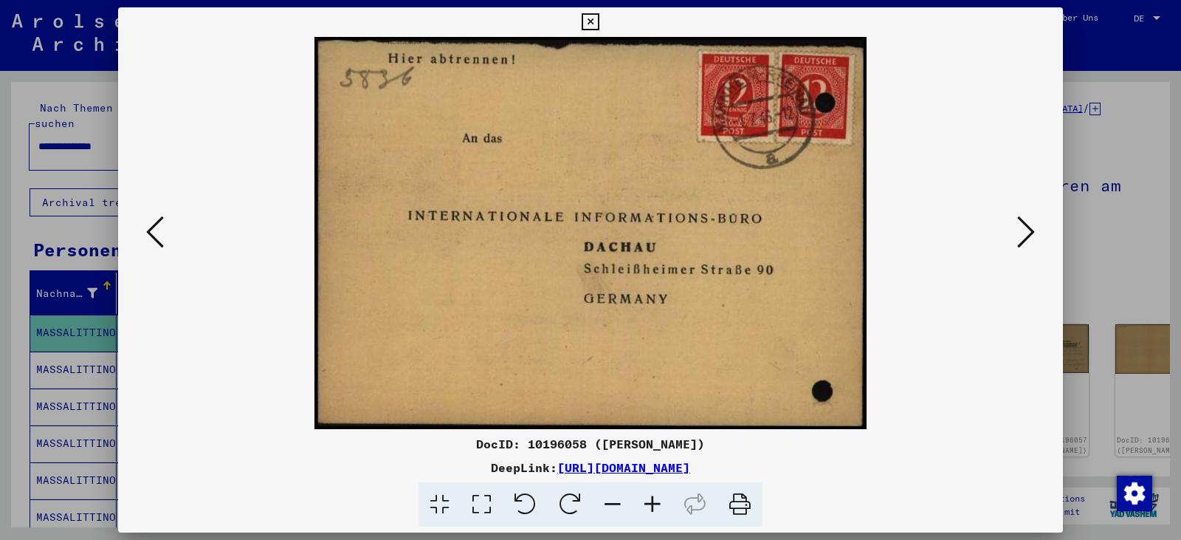
click at [1034, 227] on icon at bounding box center [1026, 231] width 18 height 35
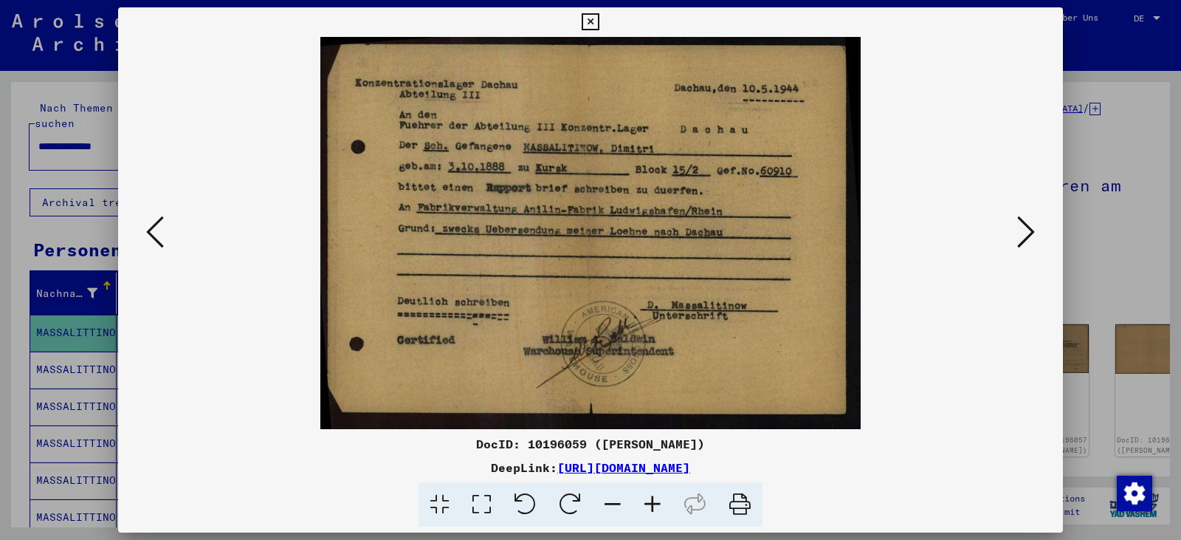
click at [1035, 231] on button at bounding box center [1026, 233] width 27 height 42
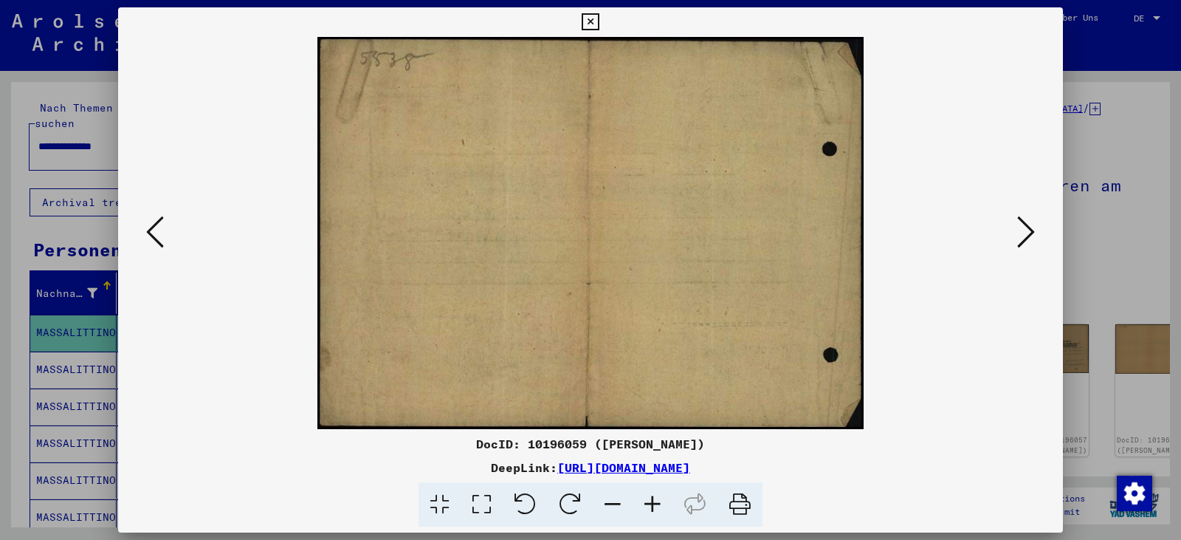
click at [1035, 231] on button at bounding box center [1026, 233] width 27 height 42
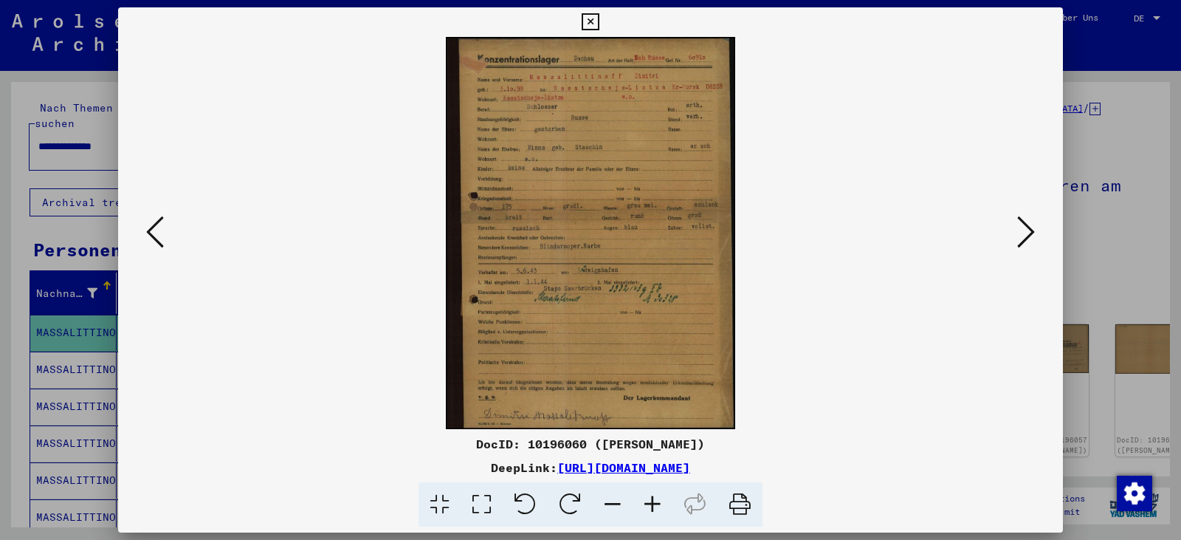
click at [493, 494] on icon at bounding box center [482, 504] width 42 height 45
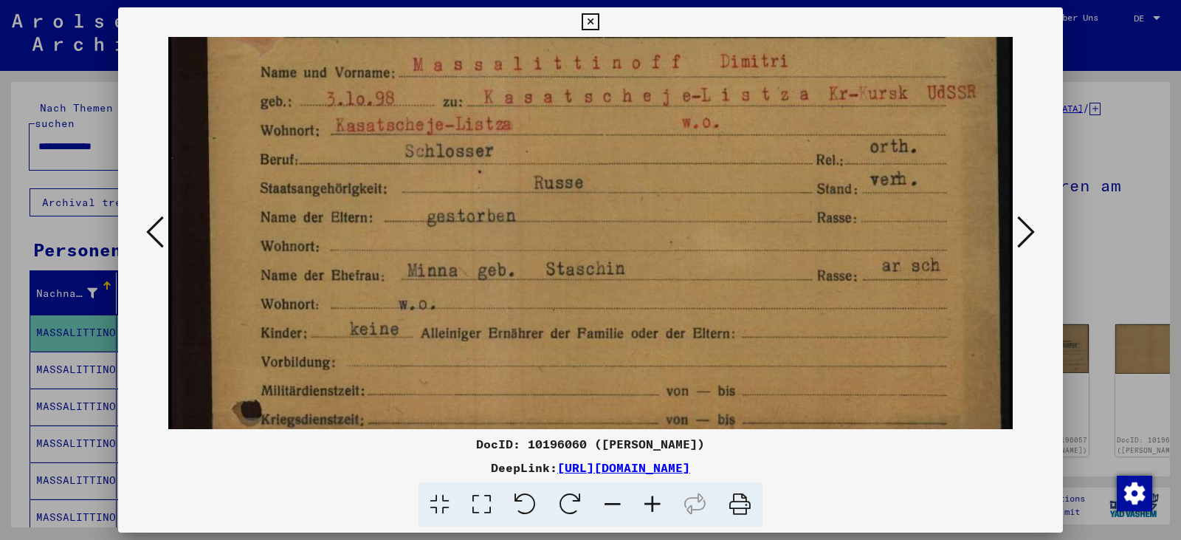
scroll to position [98, 0]
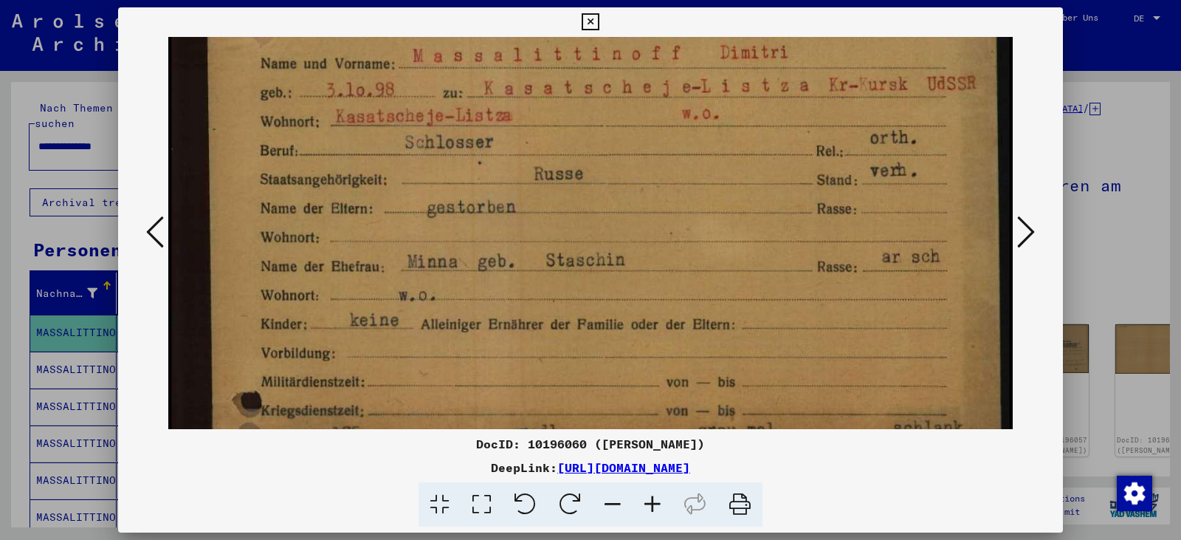
drag, startPoint x: 544, startPoint y: 371, endPoint x: 531, endPoint y: 282, distance: 90.3
click at [531, 282] on img at bounding box center [590, 511] width 844 height 1144
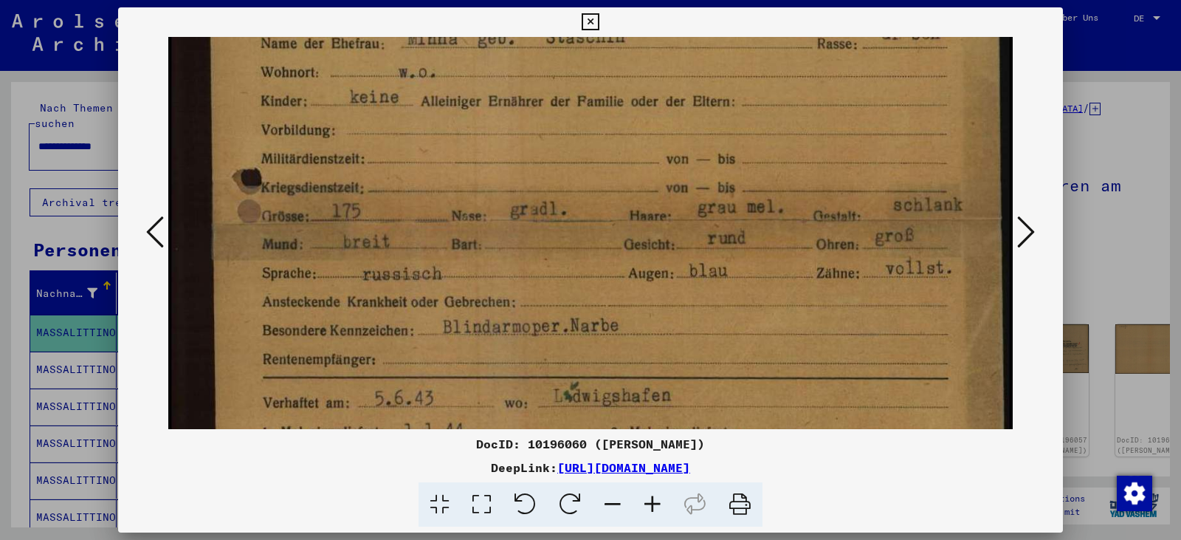
drag, startPoint x: 656, startPoint y: 340, endPoint x: 616, endPoint y: 67, distance: 276.1
click at [616, 67] on img at bounding box center [590, 288] width 844 height 1144
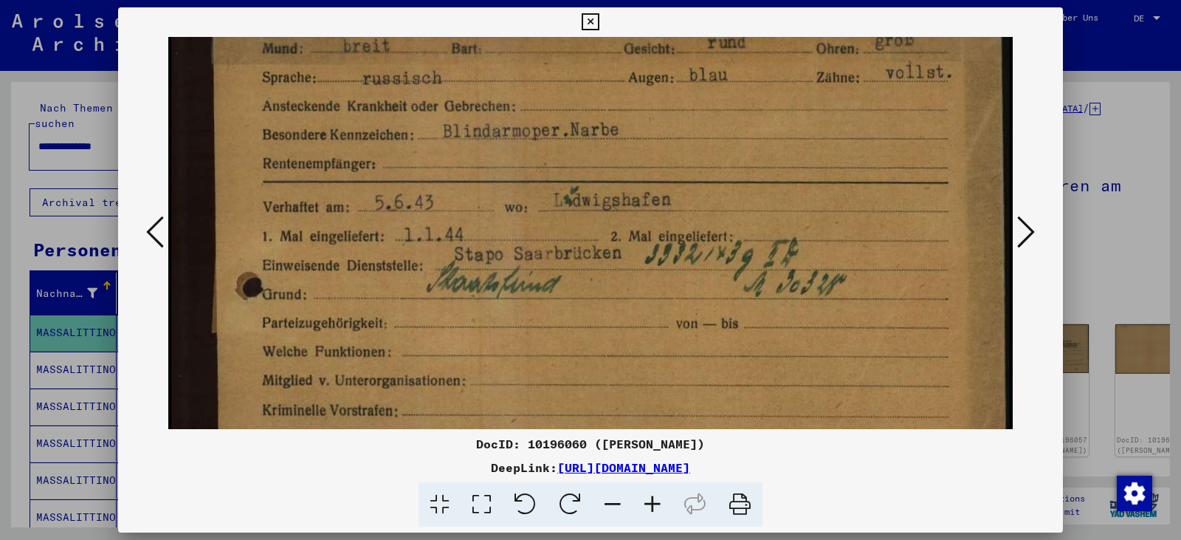
scroll to position [520, 0]
drag, startPoint x: 636, startPoint y: 277, endPoint x: 622, endPoint y: 128, distance: 149.1
click at [622, 128] on img at bounding box center [590, 89] width 844 height 1144
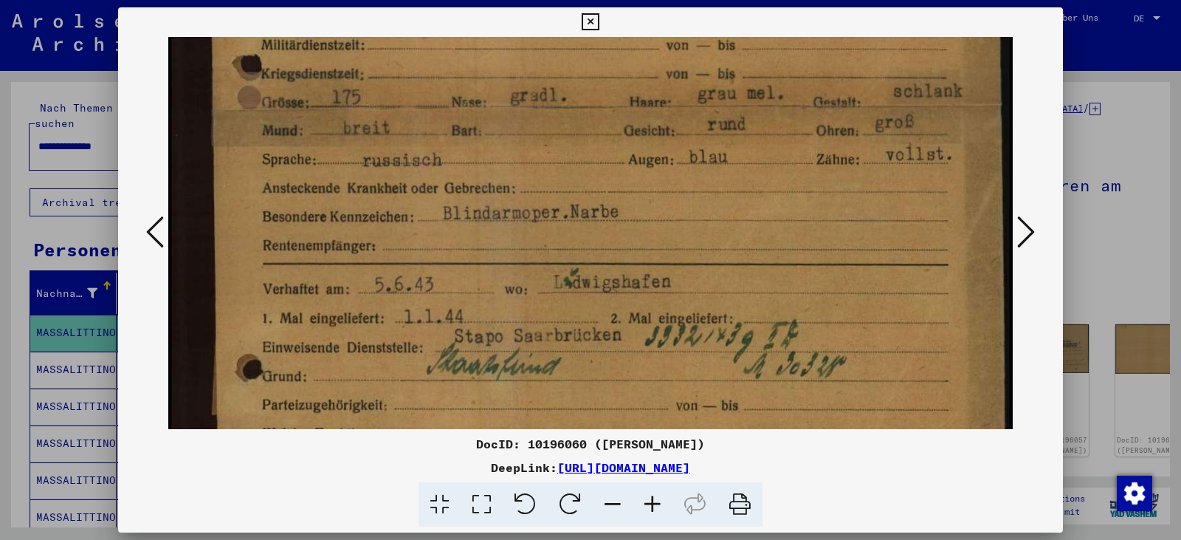
scroll to position [421, 0]
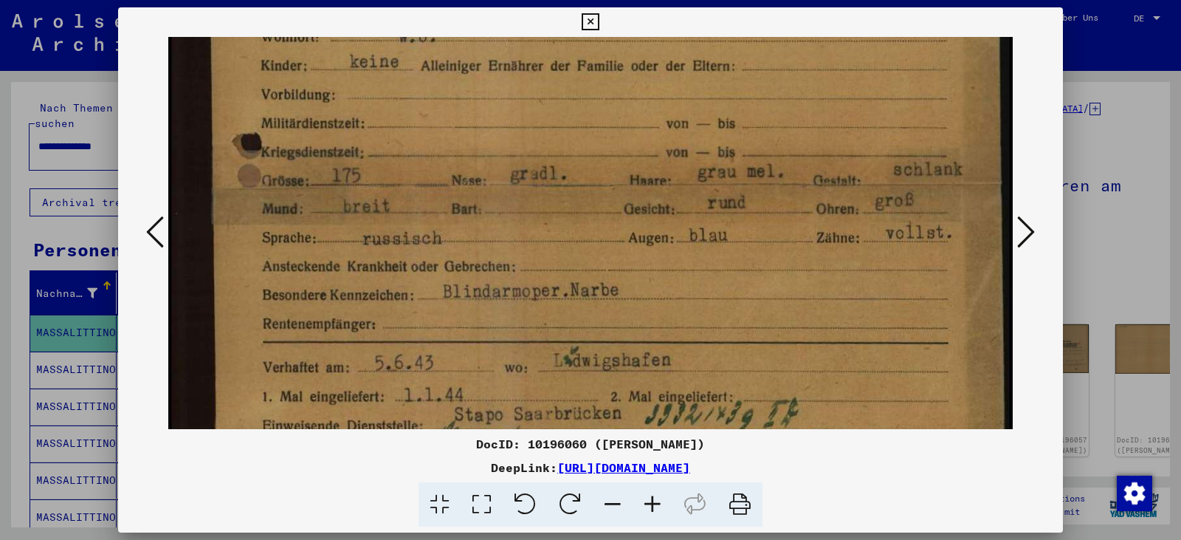
drag, startPoint x: 524, startPoint y: 285, endPoint x: 608, endPoint y: 448, distance: 183.6
click at [608, 448] on div "DocID: 10196060 ([PERSON_NAME]) DeepLink: [URL][DOMAIN_NAME]" at bounding box center [590, 267] width 945 height 520
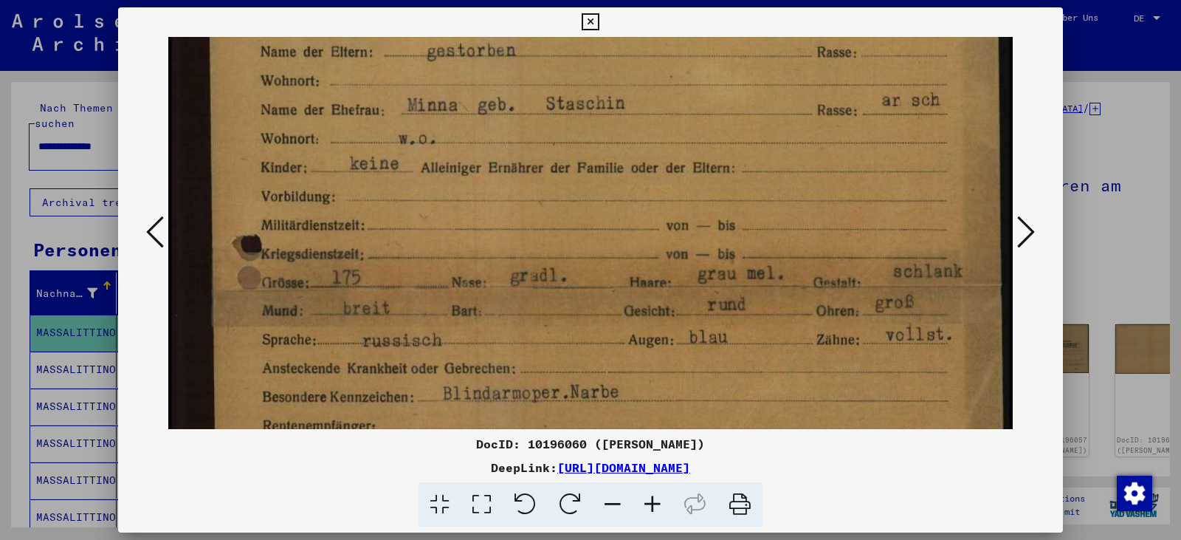
scroll to position [228, 0]
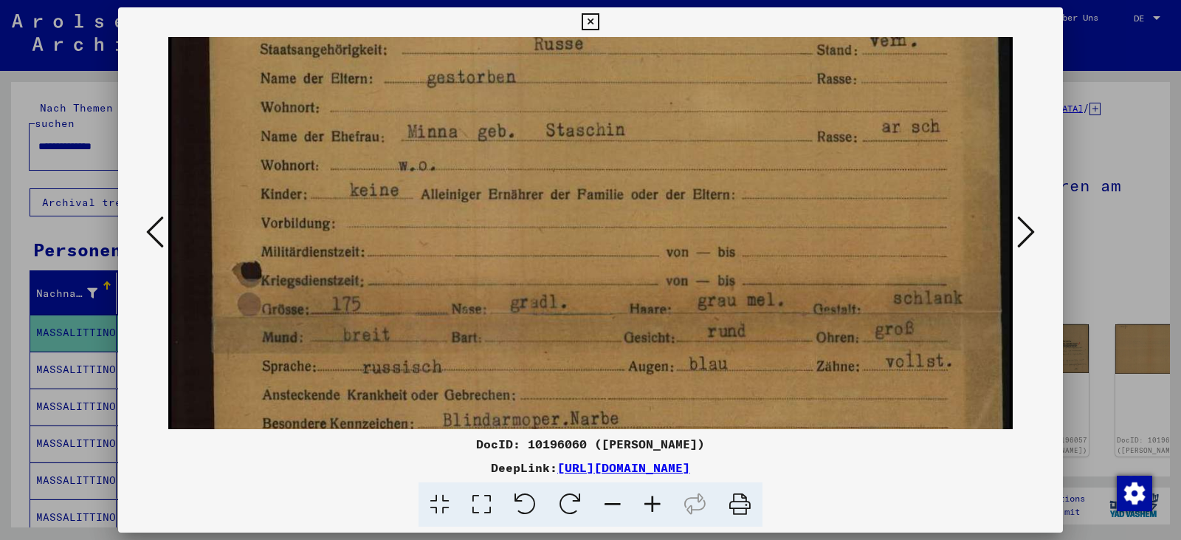
drag, startPoint x: 595, startPoint y: 239, endPoint x: 622, endPoint y: 361, distance: 124.7
click at [622, 366] on img at bounding box center [590, 381] width 844 height 1144
click at [594, 21] on icon at bounding box center [590, 22] width 17 height 18
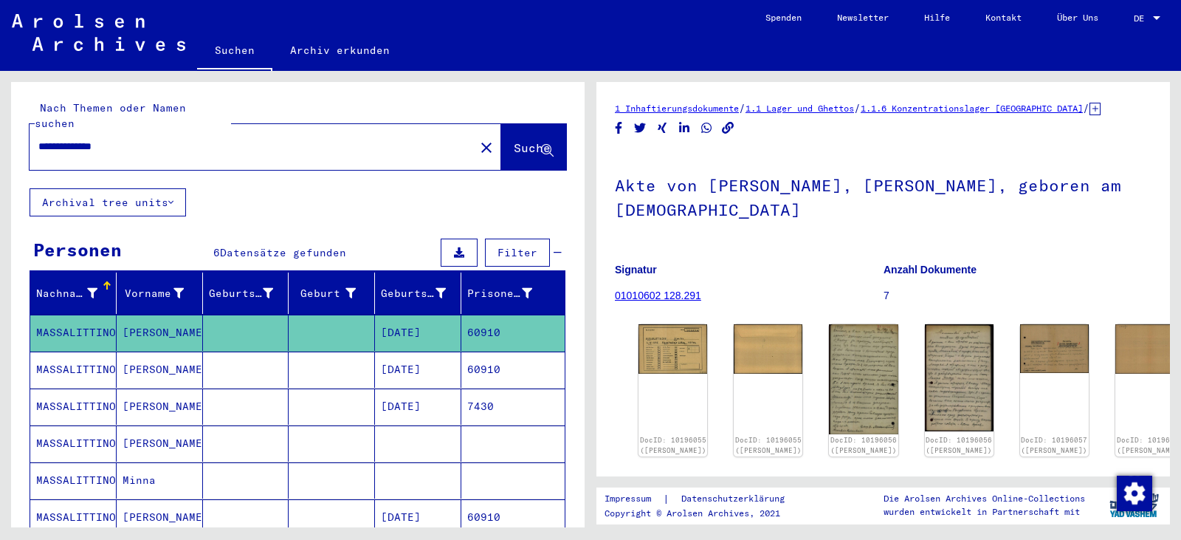
click at [520, 355] on mat-cell "60910" at bounding box center [512, 369] width 103 height 36
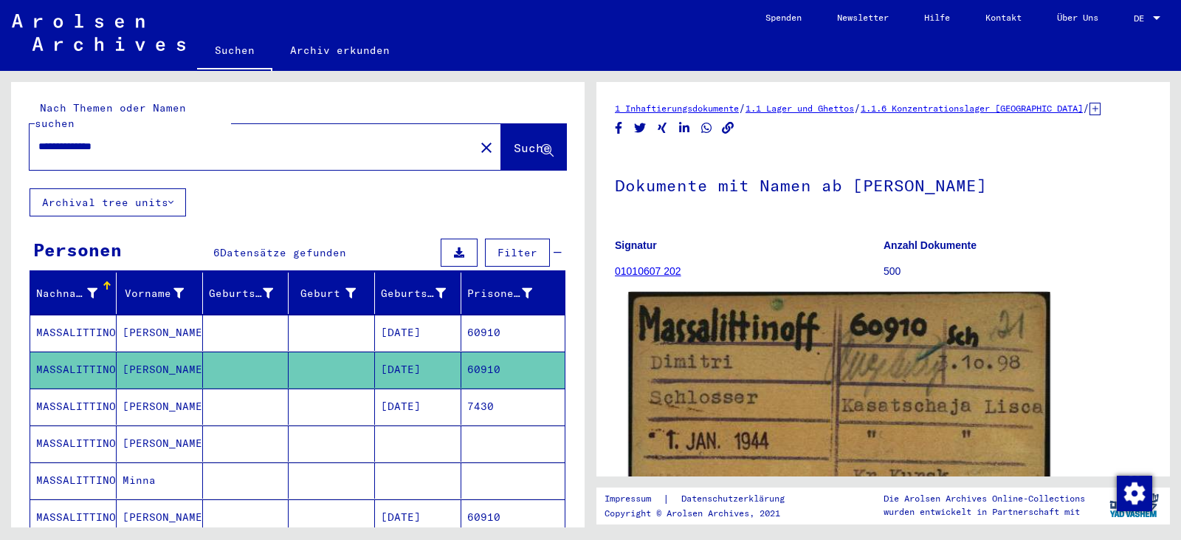
scroll to position [271, 0]
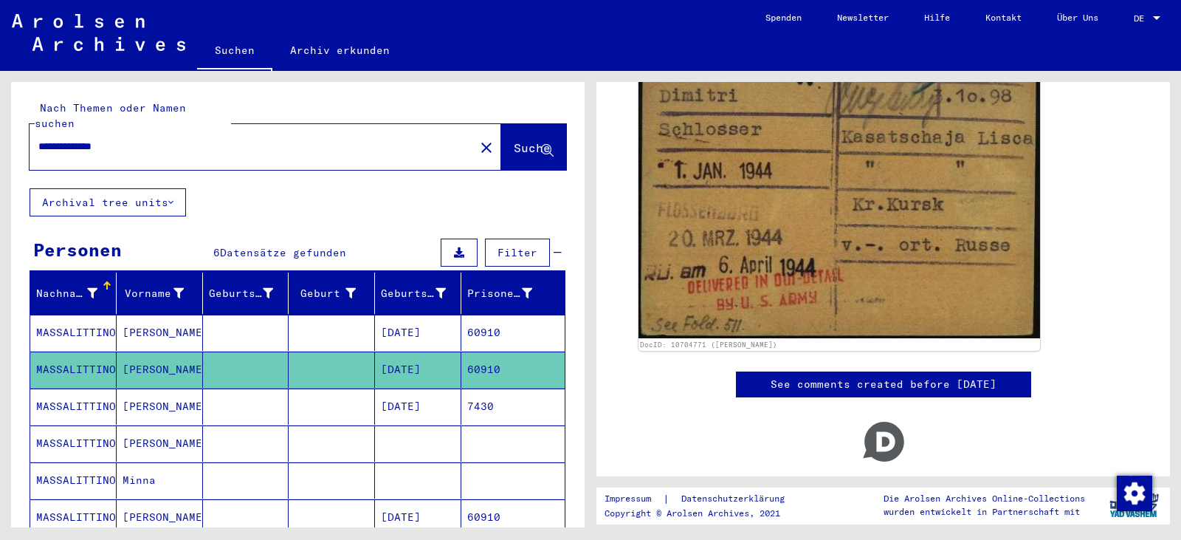
click at [402, 388] on mat-cell "[DATE]" at bounding box center [418, 406] width 86 height 36
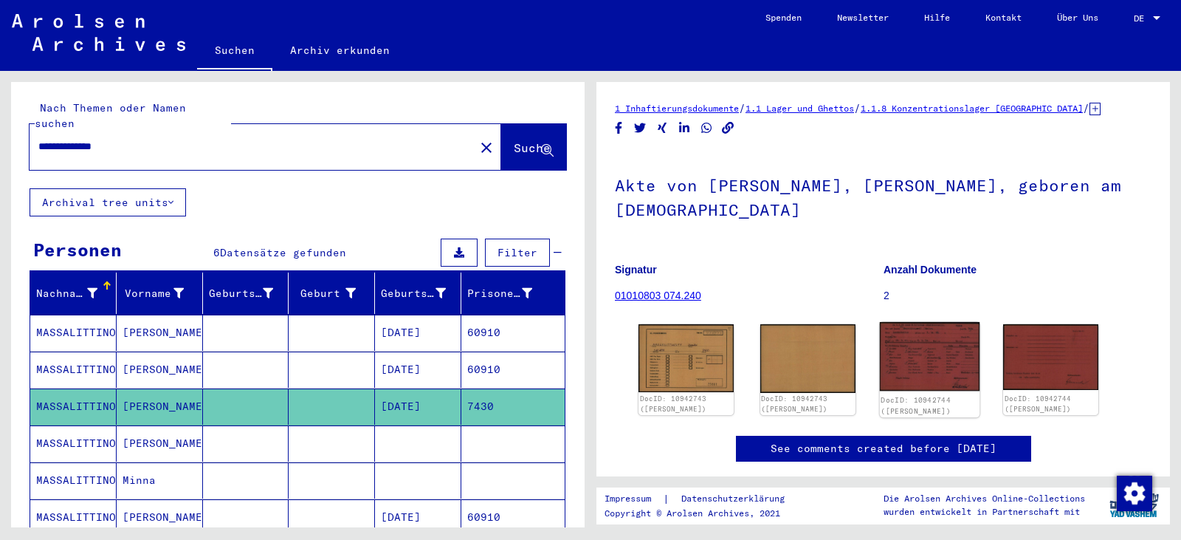
click at [906, 367] on img at bounding box center [929, 356] width 100 height 69
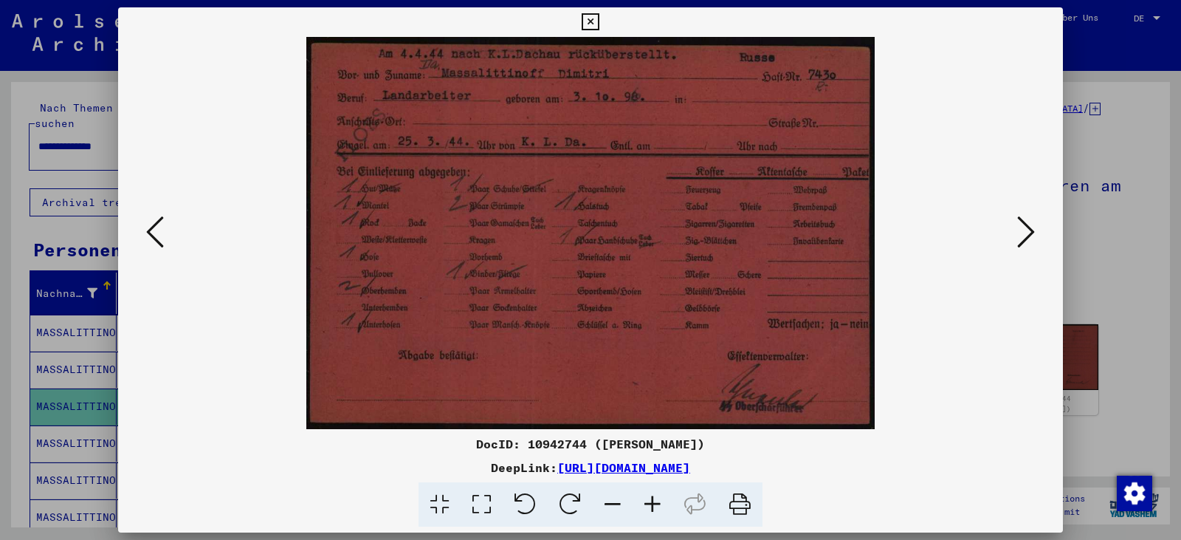
click at [594, 23] on icon at bounding box center [590, 22] width 17 height 18
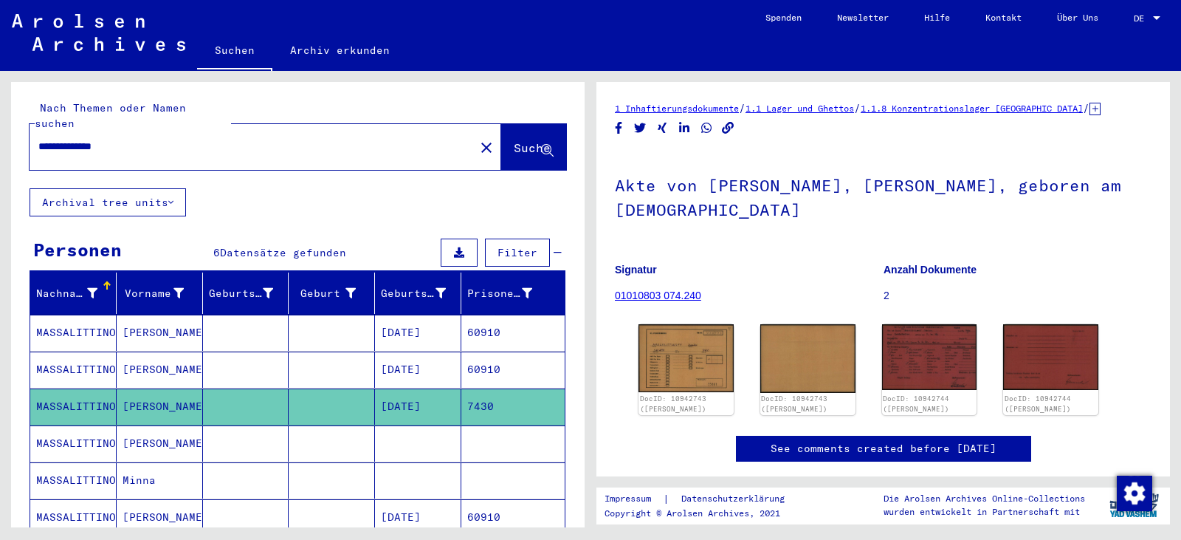
click at [426, 431] on mat-cell at bounding box center [418, 443] width 86 height 36
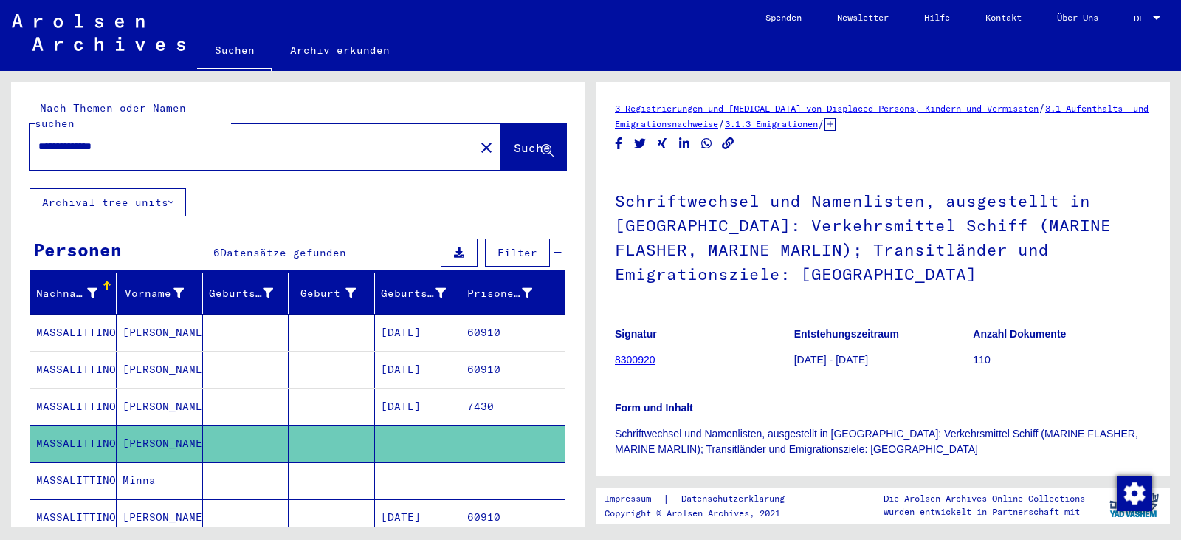
scroll to position [271, 0]
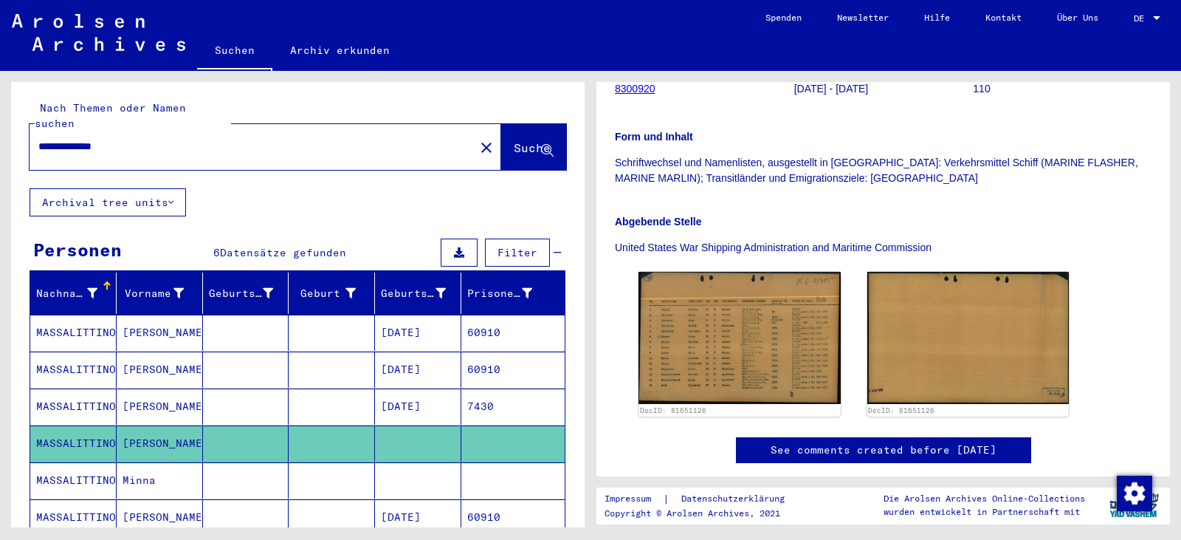
click at [391, 466] on mat-cell at bounding box center [418, 480] width 86 height 36
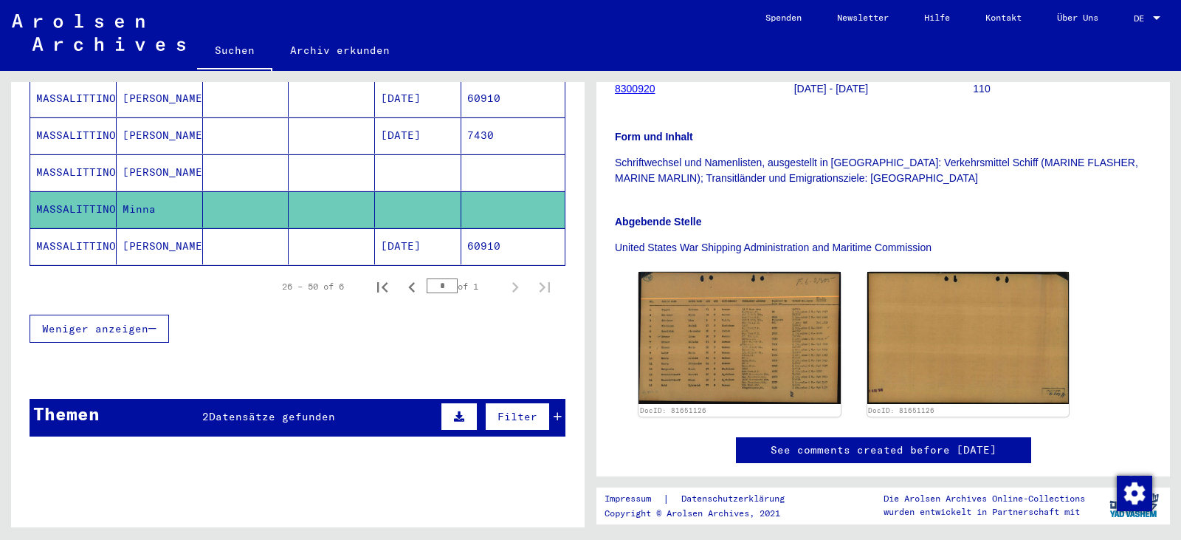
click at [424, 238] on mat-cell "[DATE]" at bounding box center [418, 246] width 86 height 36
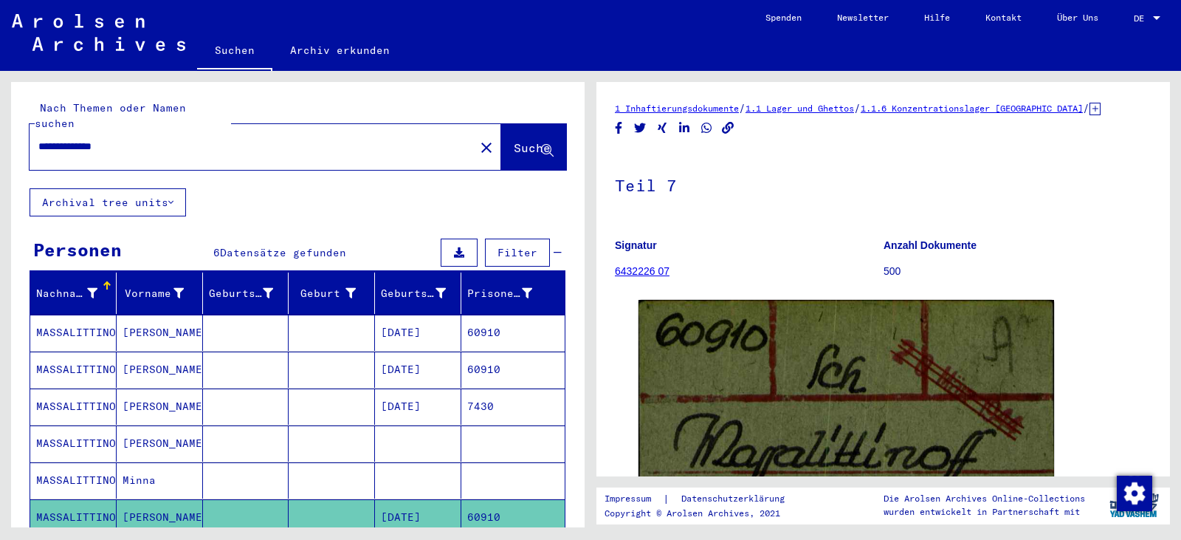
click at [425, 317] on mat-cell "[DATE]" at bounding box center [418, 332] width 86 height 36
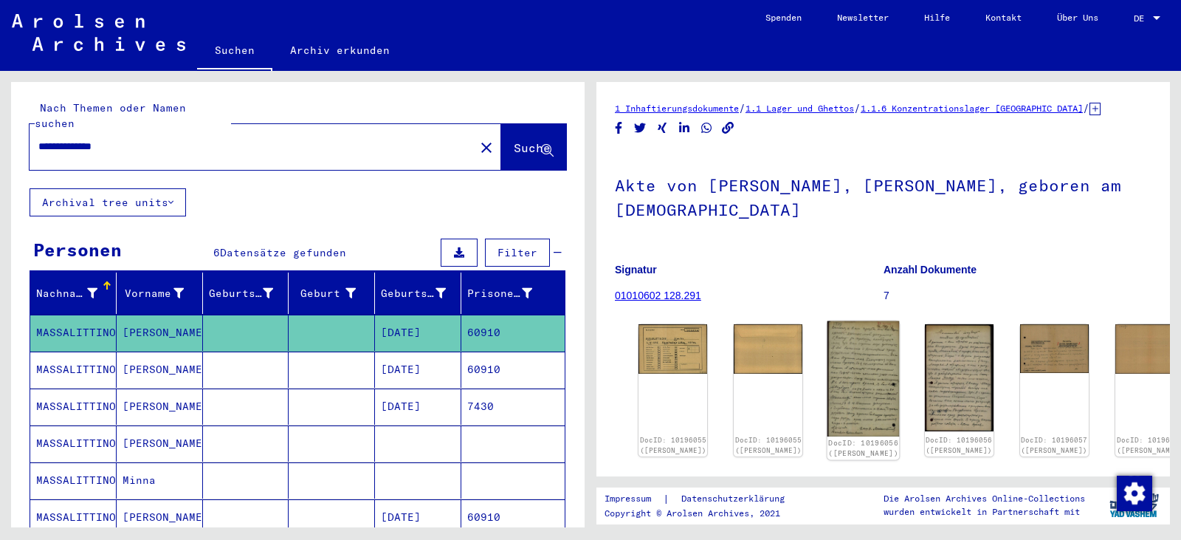
click at [834, 393] on img at bounding box center [863, 378] width 72 height 115
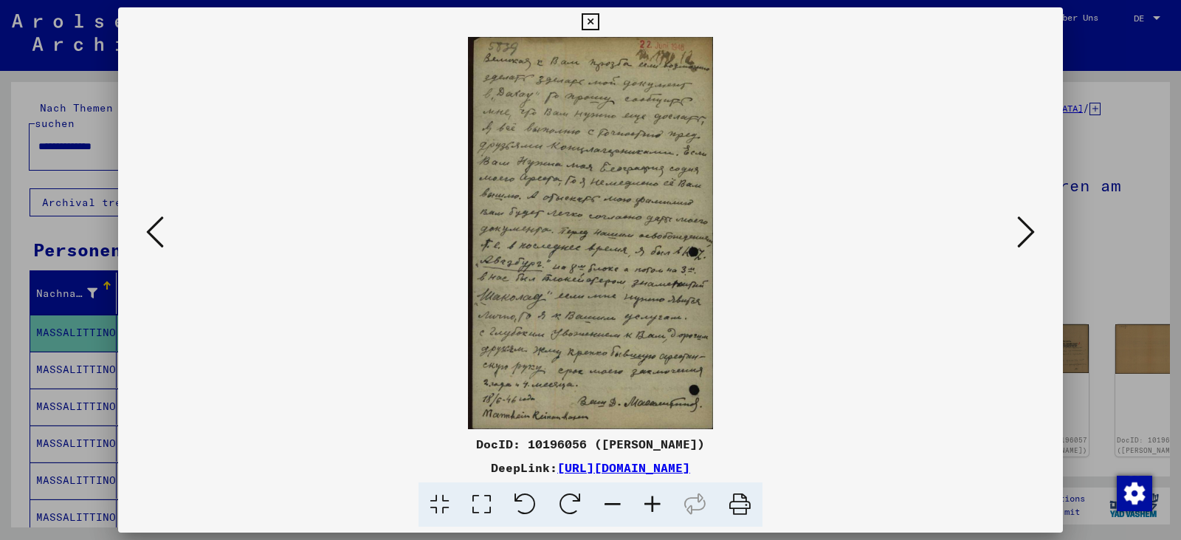
drag, startPoint x: 402, startPoint y: 470, endPoint x: 870, endPoint y: 467, distance: 468.0
click at [870, 467] on div "DeepLink: [URL][DOMAIN_NAME]" at bounding box center [590, 467] width 945 height 18
copy link "[URL][DOMAIN_NAME]"
click at [591, 349] on img at bounding box center [590, 233] width 844 height 392
click at [482, 505] on icon at bounding box center [482, 504] width 42 height 45
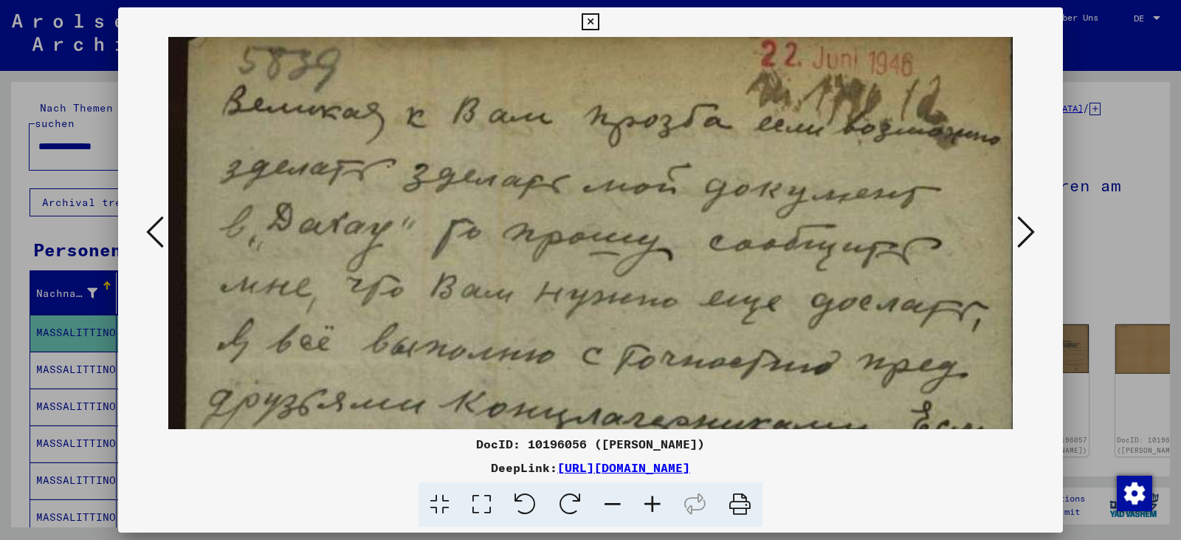
scroll to position [10, 0]
drag, startPoint x: 507, startPoint y: 397, endPoint x: 504, endPoint y: 387, distance: 10.7
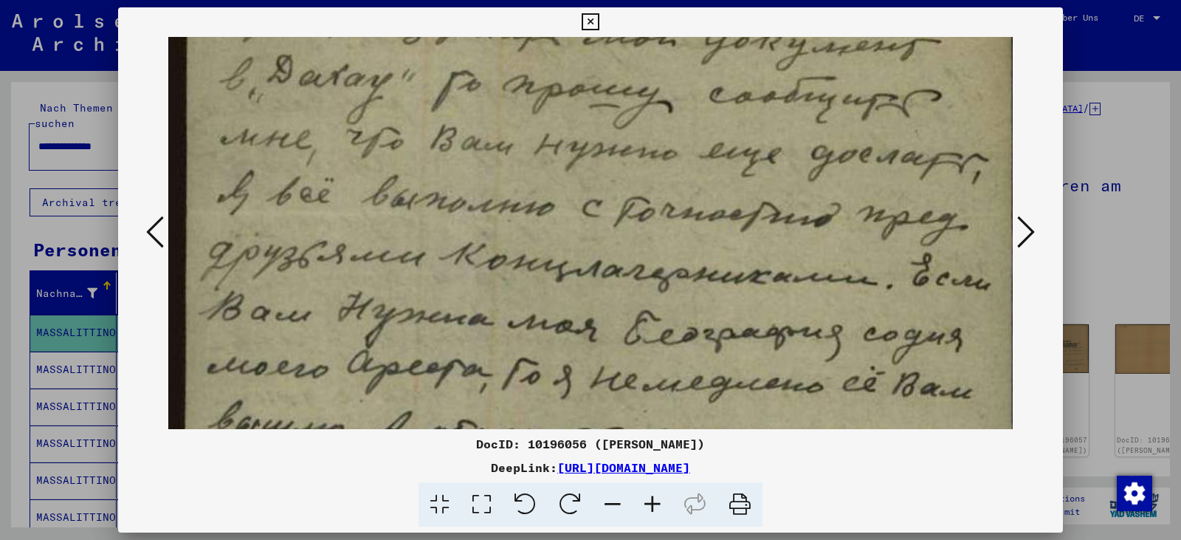
drag, startPoint x: 504, startPoint y: 387, endPoint x: 499, endPoint y: 241, distance: 145.5
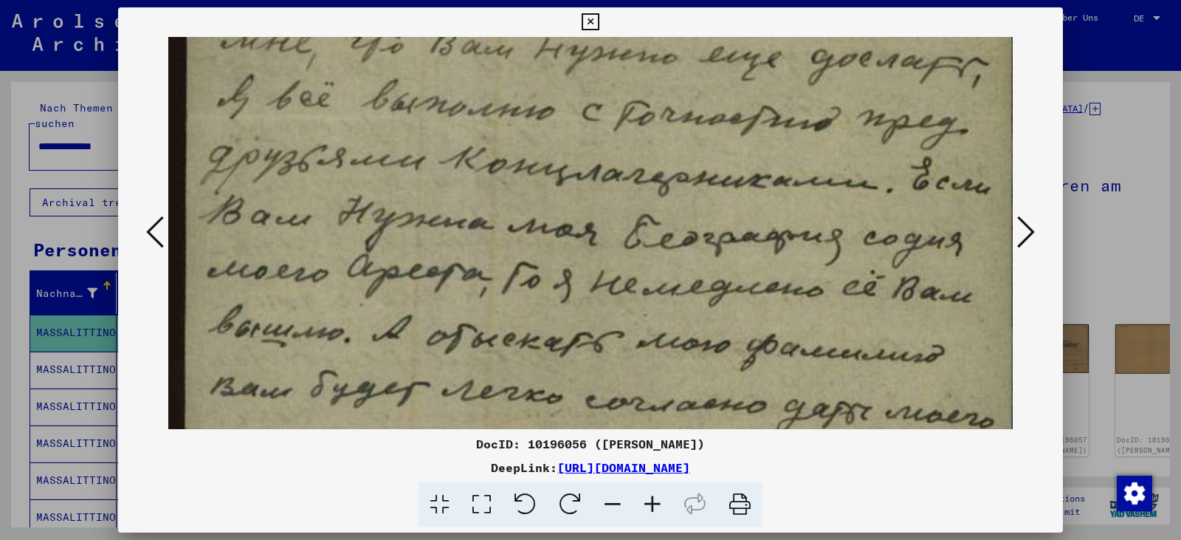
drag, startPoint x: 498, startPoint y: 306, endPoint x: 495, endPoint y: 195, distance: 111.5
click at [495, 195] on img at bounding box center [590, 458] width 844 height 1347
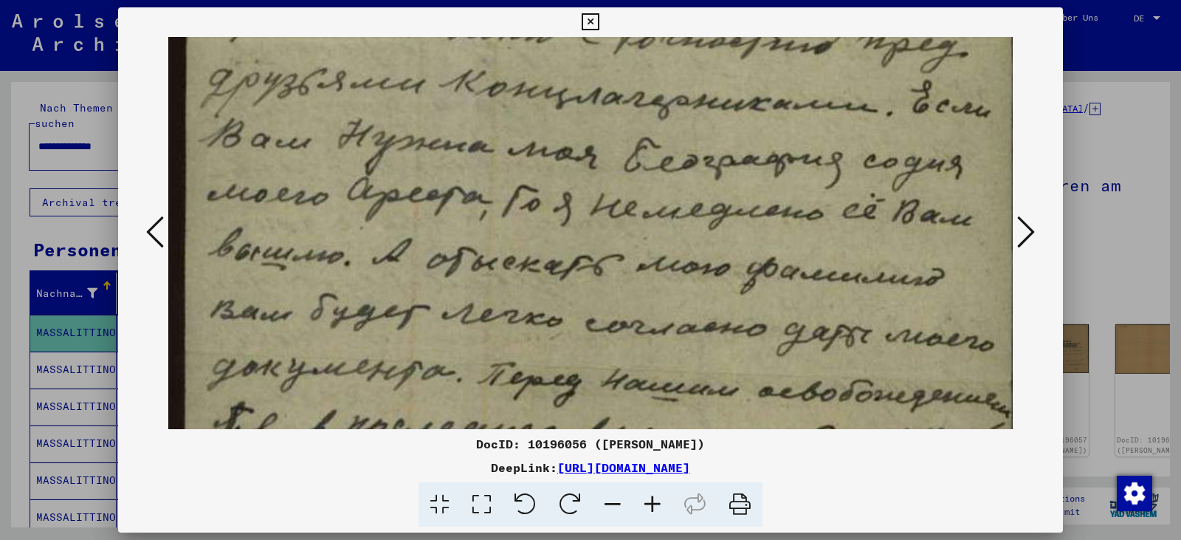
scroll to position [332, 0]
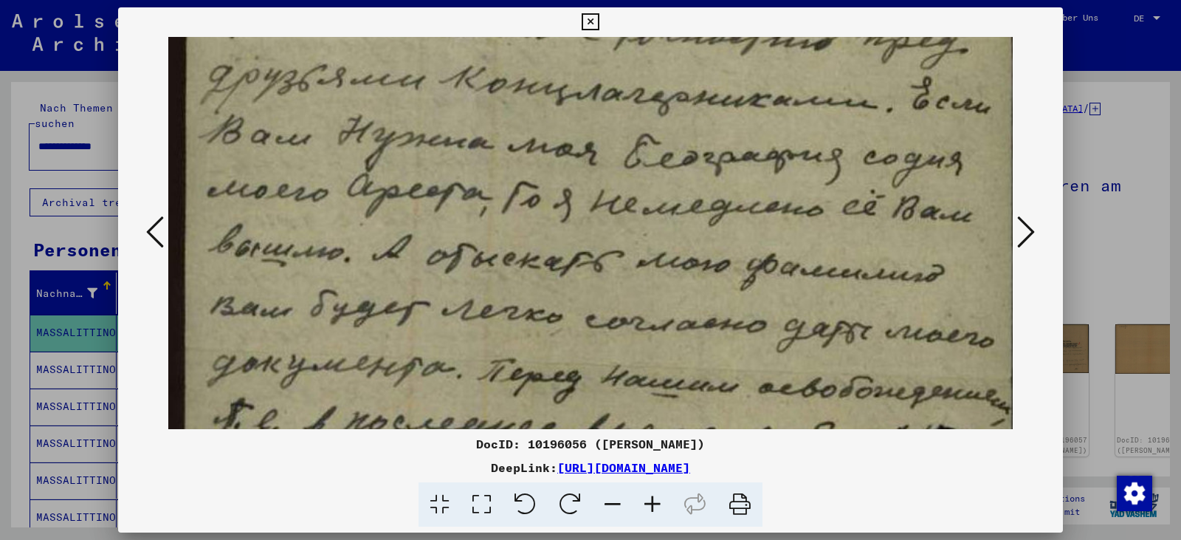
drag, startPoint x: 520, startPoint y: 293, endPoint x: 503, endPoint y: 228, distance: 67.0
click at [503, 228] on img at bounding box center [590, 378] width 844 height 1347
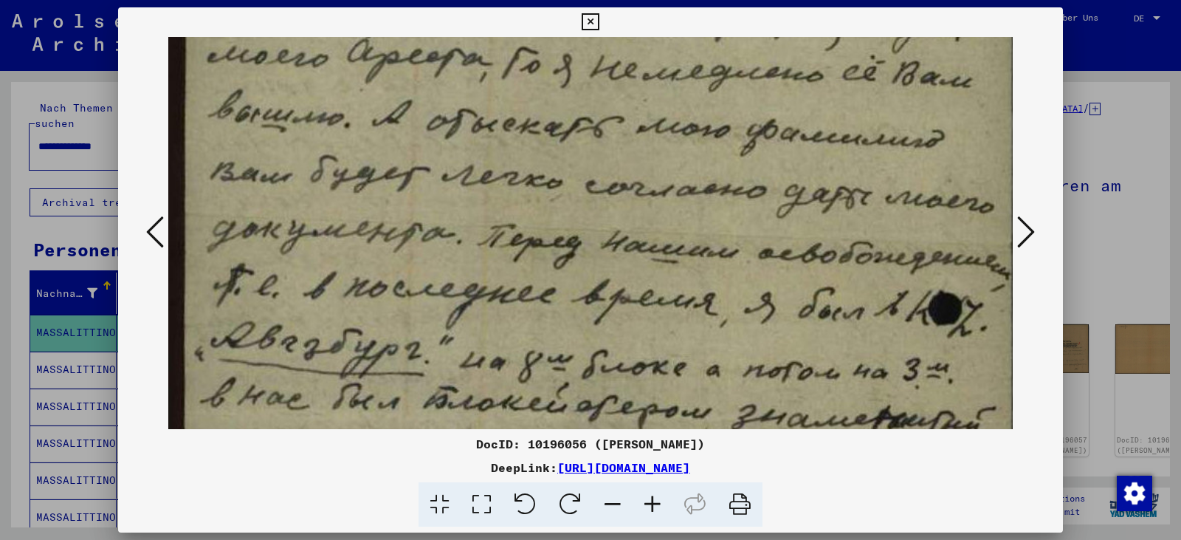
drag, startPoint x: 615, startPoint y: 240, endPoint x: 613, endPoint y: 137, distance: 102.6
click at [622, 106] on img at bounding box center [590, 243] width 844 height 1347
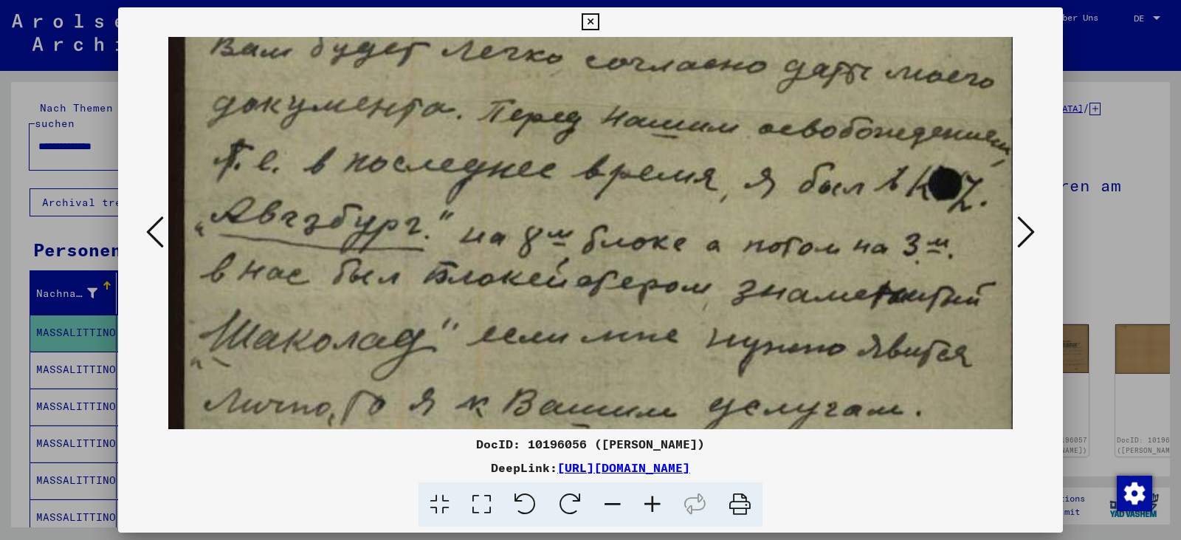
scroll to position [593, 0]
drag, startPoint x: 628, startPoint y: 197, endPoint x: 612, endPoint y: 71, distance: 127.3
click at [612, 71] on img at bounding box center [590, 117] width 844 height 1347
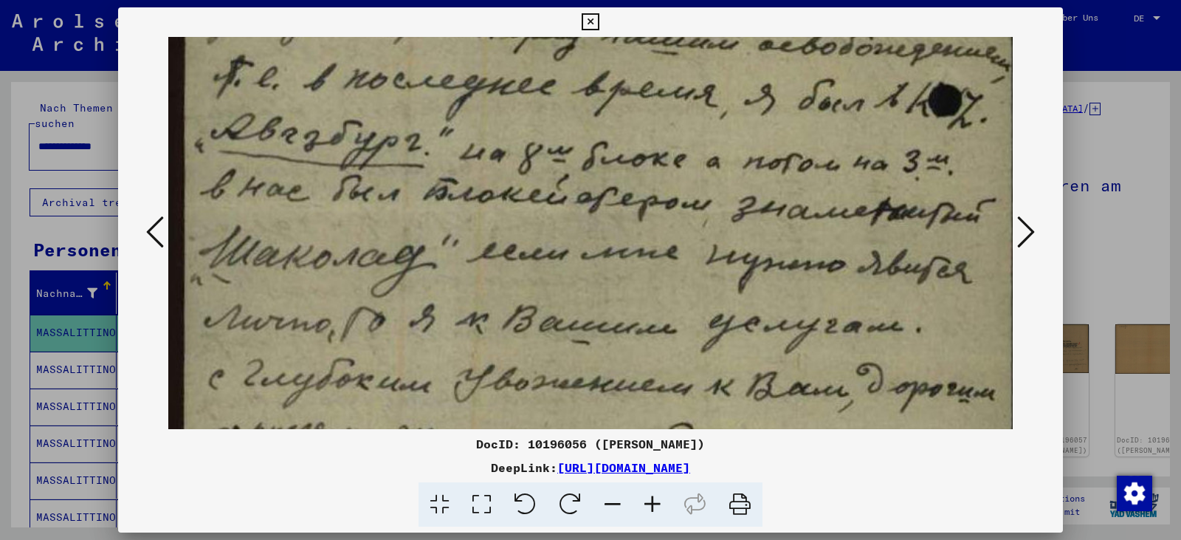
drag, startPoint x: 607, startPoint y: 187, endPoint x: 602, endPoint y: 105, distance: 82.1
click at [602, 105] on img at bounding box center [590, 35] width 844 height 1347
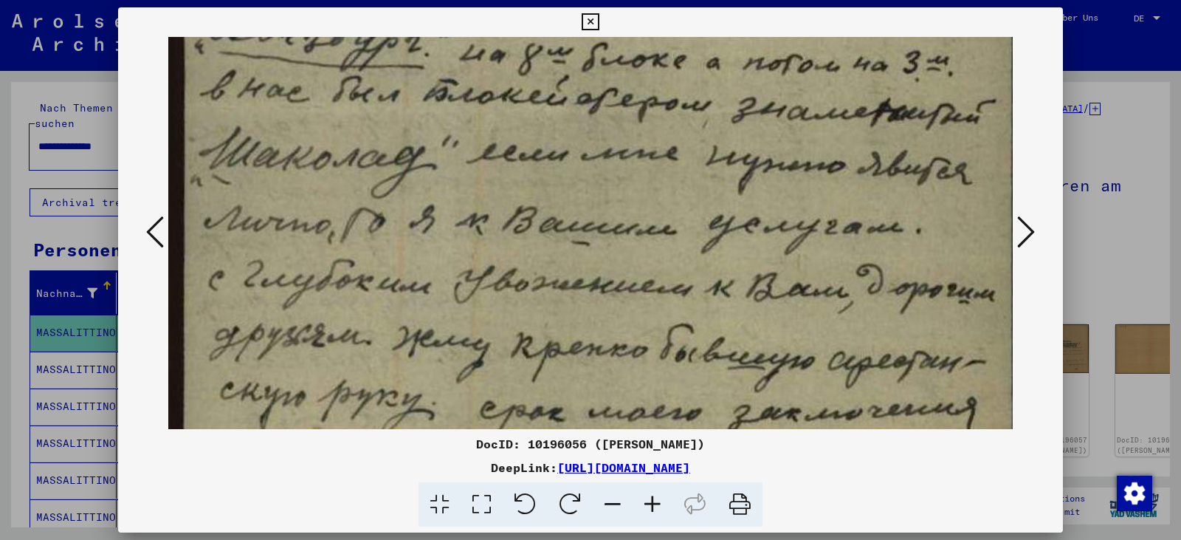
drag, startPoint x: 629, startPoint y: 217, endPoint x: 613, endPoint y: 118, distance: 100.2
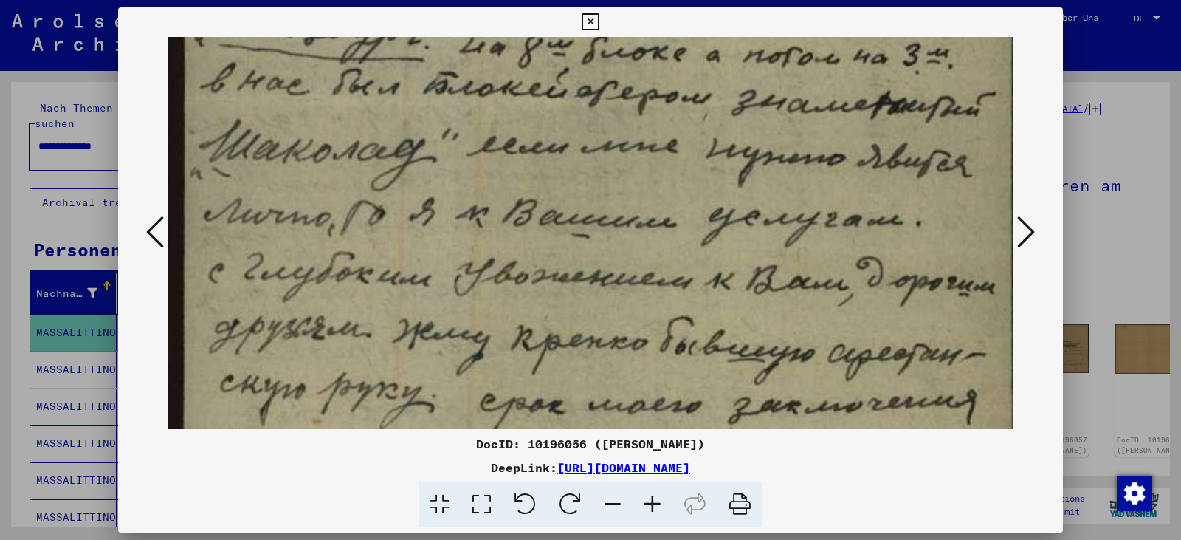
scroll to position [782, 0]
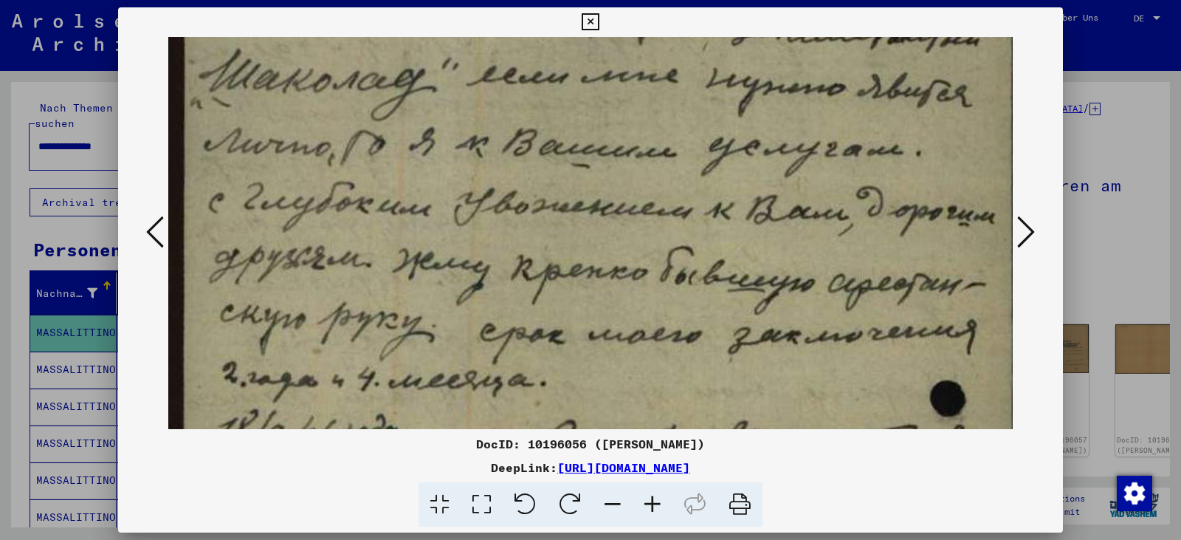
drag, startPoint x: 639, startPoint y: 232, endPoint x: 619, endPoint y: 154, distance: 80.2
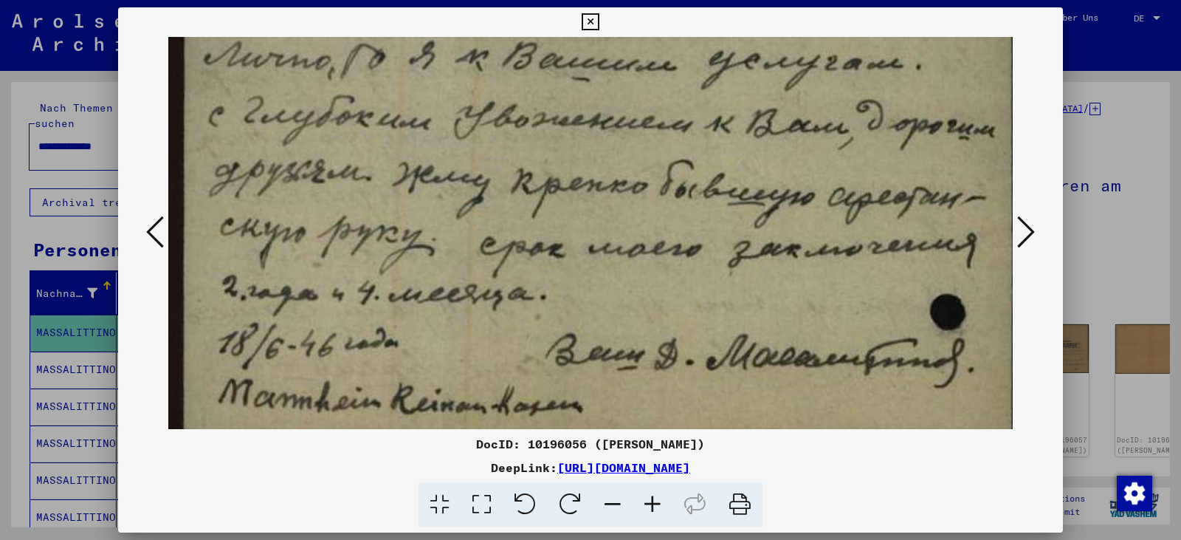
scroll to position [955, 0]
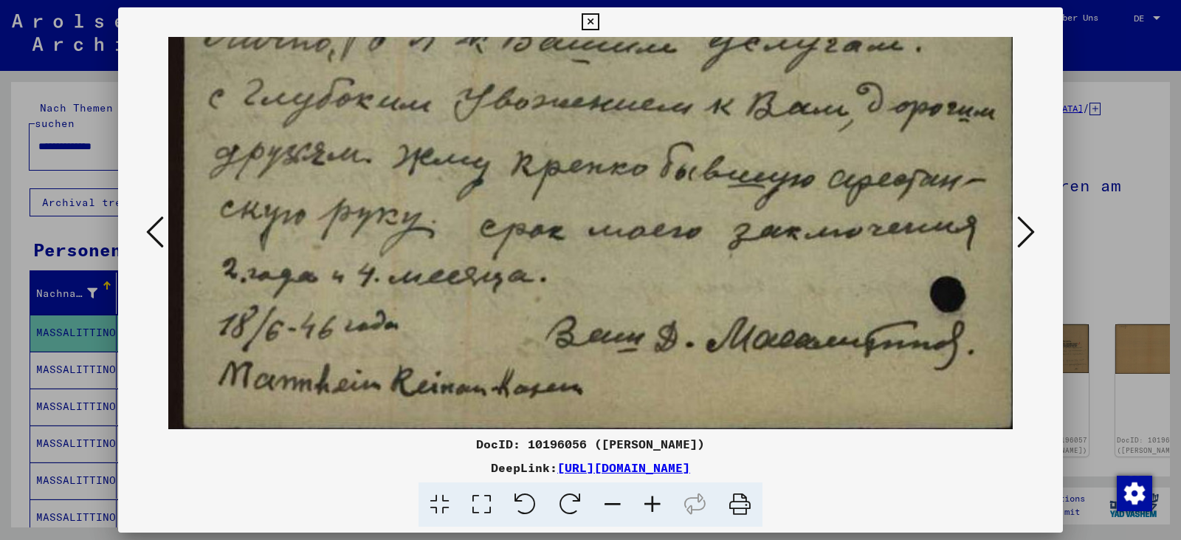
drag, startPoint x: 636, startPoint y: 239, endPoint x: 591, endPoint y: 134, distance: 114.4
drag, startPoint x: 647, startPoint y: 255, endPoint x: 641, endPoint y: 237, distance: 19.6
click at [1016, 237] on button at bounding box center [1026, 233] width 27 height 42
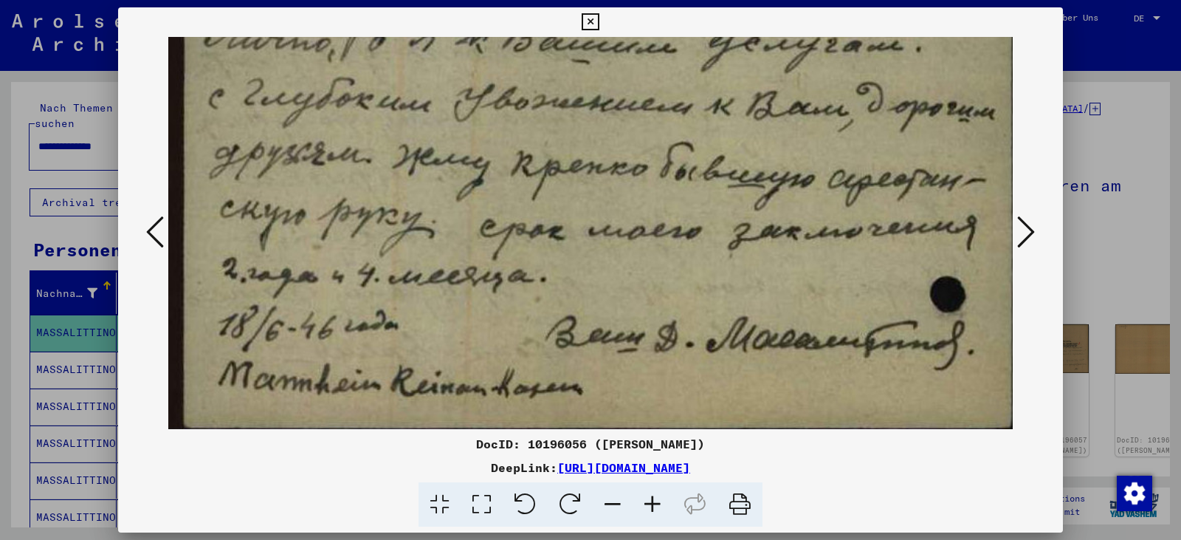
scroll to position [0, 0]
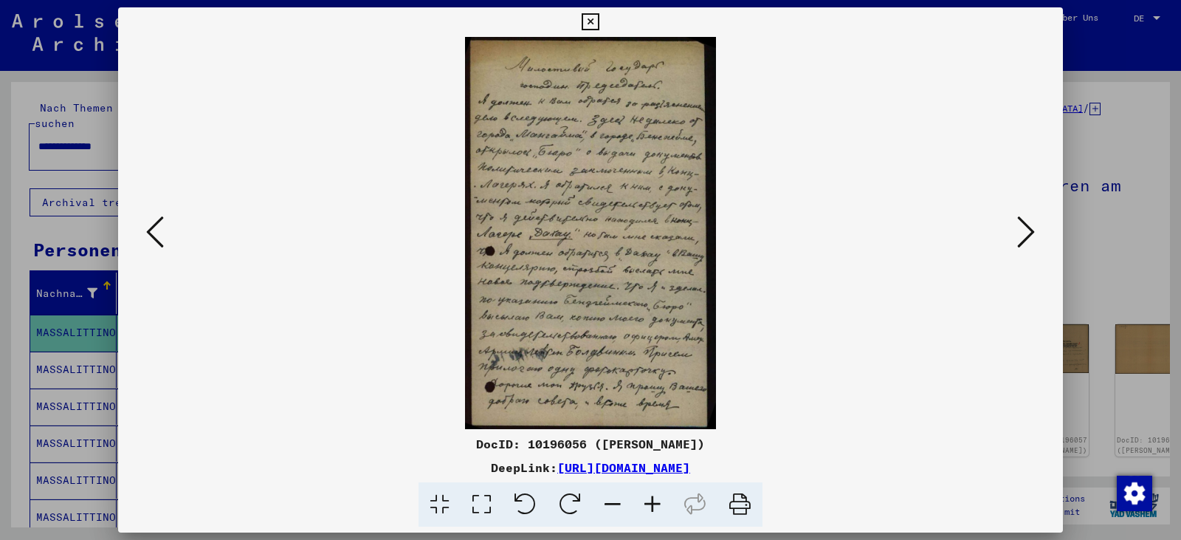
click at [478, 494] on icon at bounding box center [482, 504] width 42 height 45
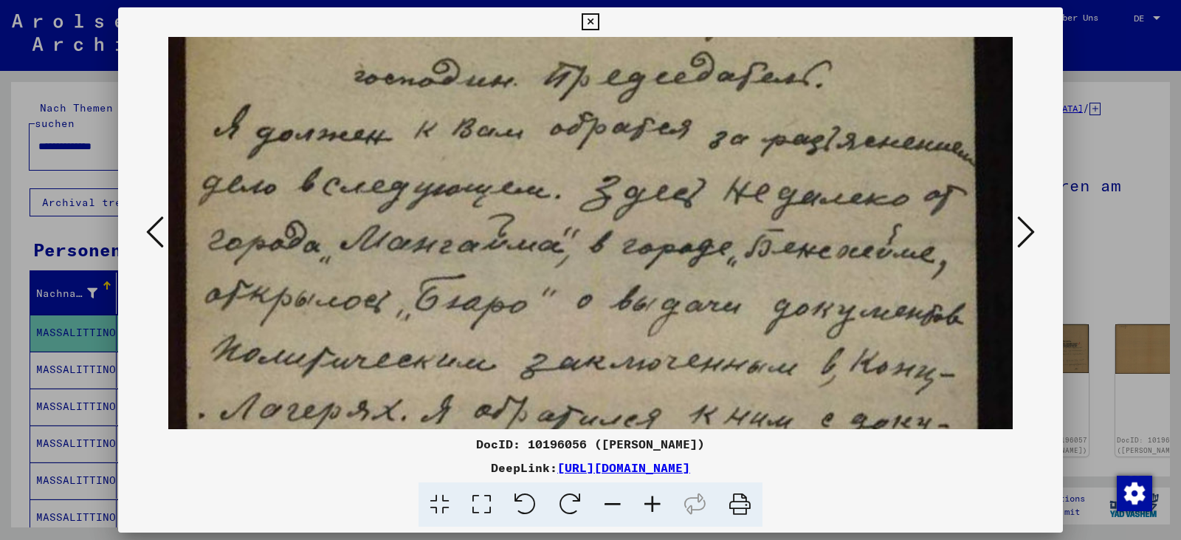
drag, startPoint x: 502, startPoint y: 384, endPoint x: 516, endPoint y: 258, distance: 126.3
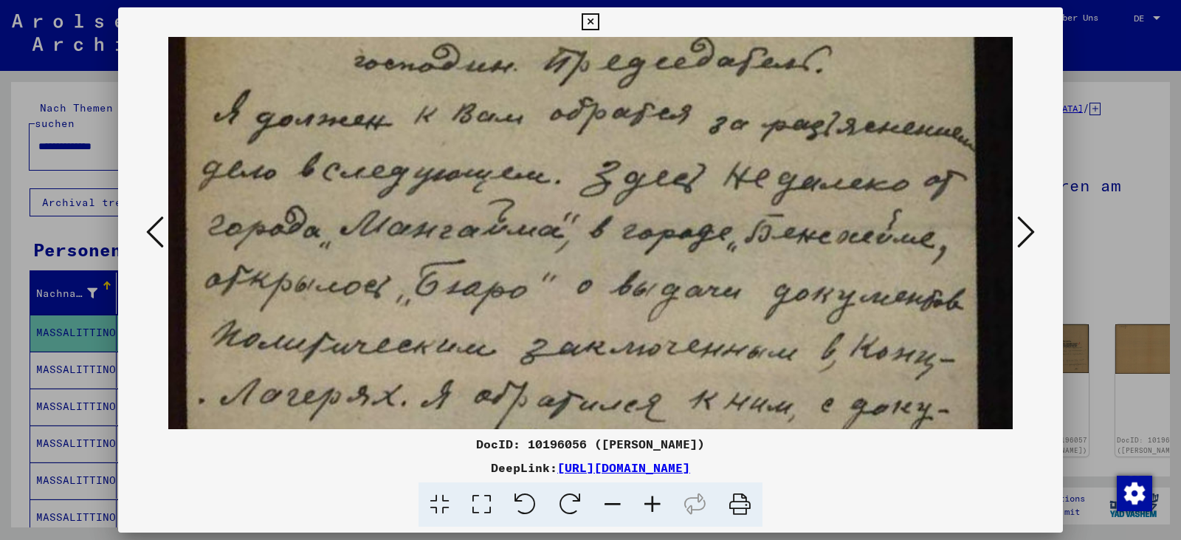
scroll to position [140, 0]
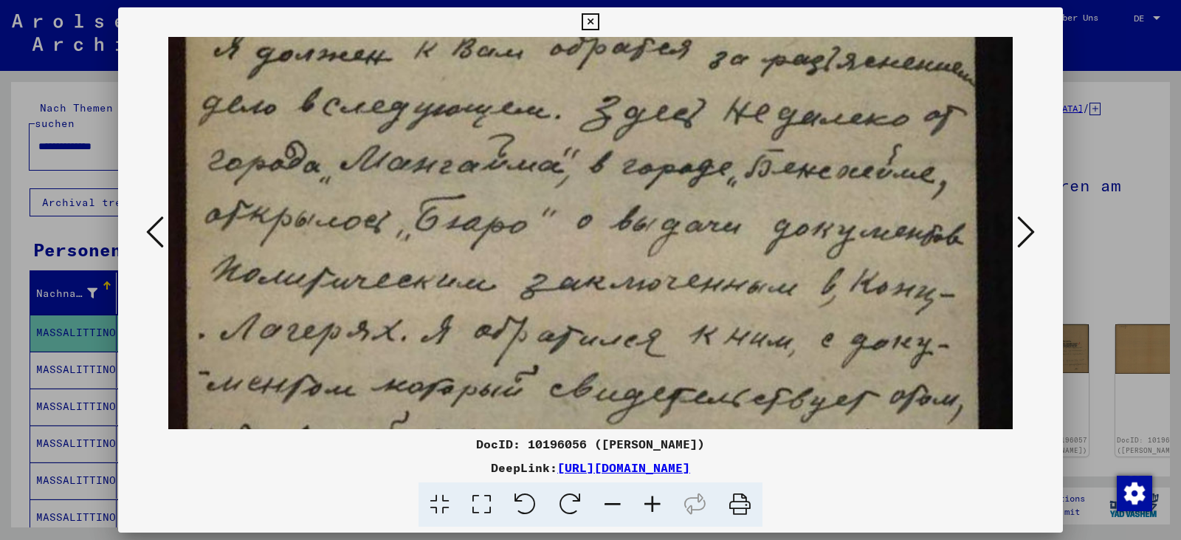
drag, startPoint x: 532, startPoint y: 348, endPoint x: 540, endPoint y: 277, distance: 71.3
click at [540, 277] on img at bounding box center [590, 492] width 844 height 1316
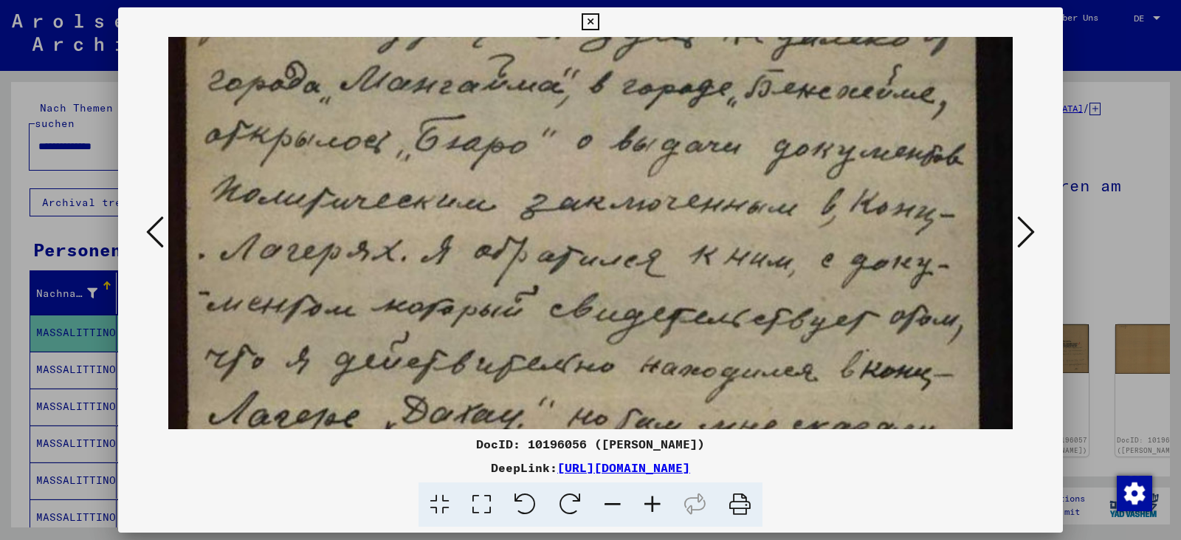
drag, startPoint x: 557, startPoint y: 331, endPoint x: 561, endPoint y: 241, distance: 90.9
click at [560, 242] on img at bounding box center [590, 412] width 844 height 1316
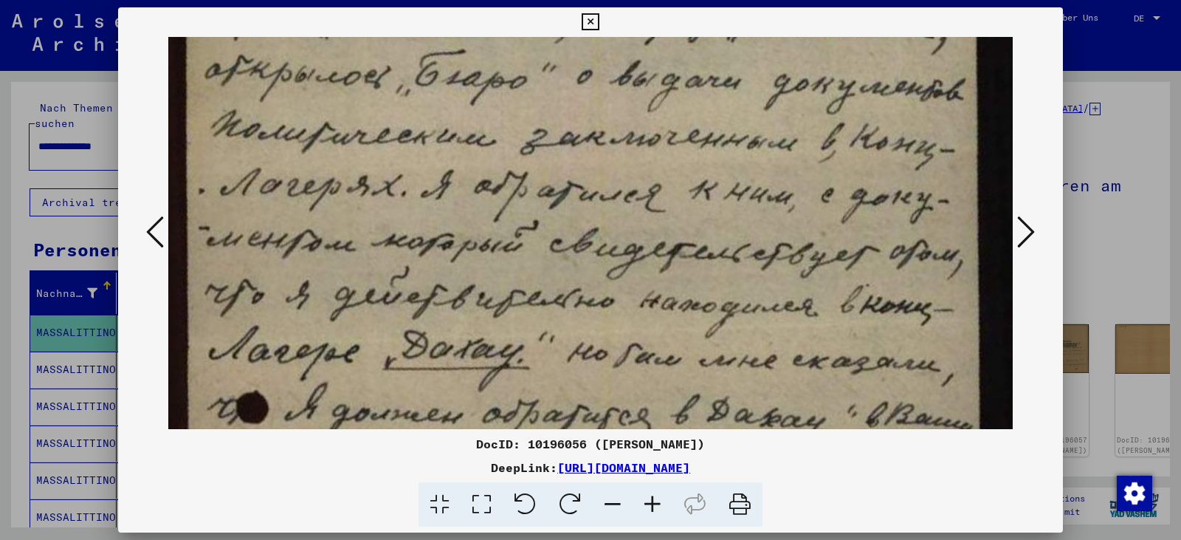
drag, startPoint x: 581, startPoint y: 332, endPoint x: 585, endPoint y: 256, distance: 76.2
click at [585, 256] on img at bounding box center [590, 347] width 844 height 1316
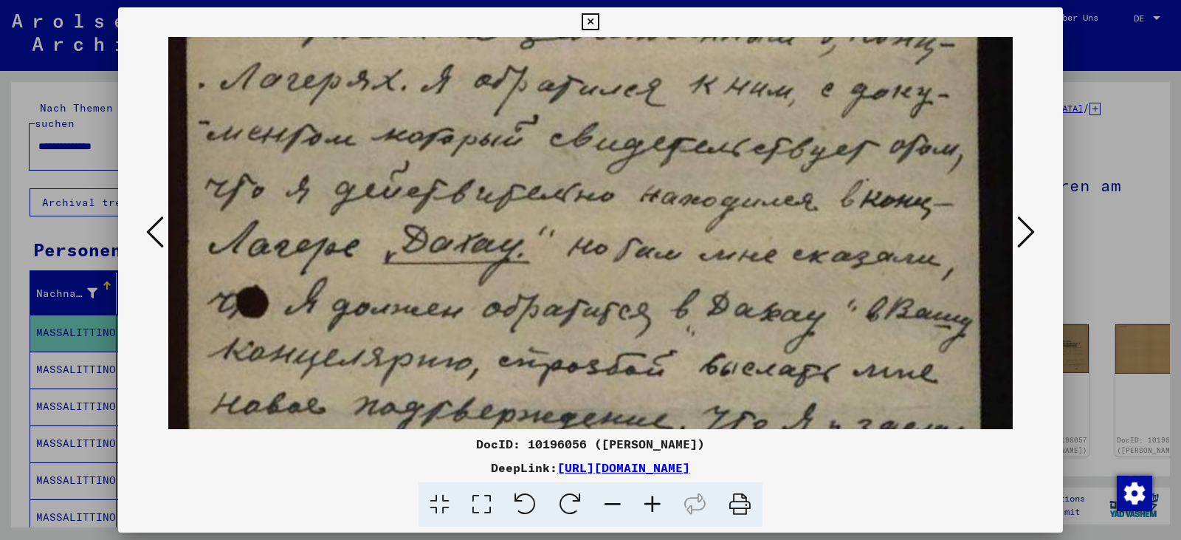
drag, startPoint x: 615, startPoint y: 347, endPoint x: 608, endPoint y: 261, distance: 85.9
click at [608, 261] on img at bounding box center [590, 242] width 844 height 1316
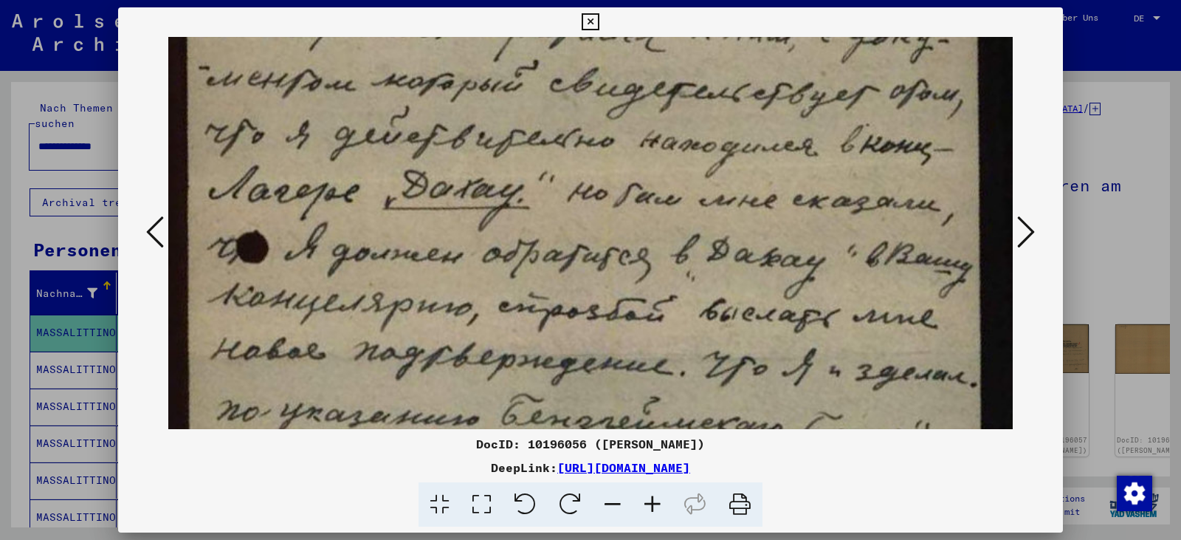
drag, startPoint x: 622, startPoint y: 347, endPoint x: 613, endPoint y: 293, distance: 54.5
click at [613, 293] on img at bounding box center [590, 187] width 844 height 1316
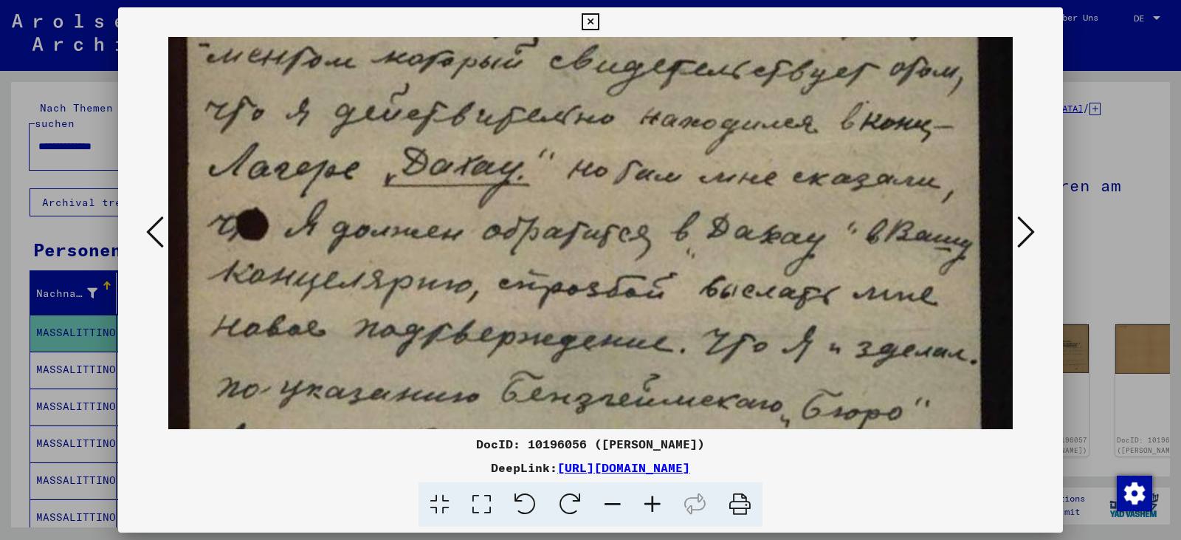
scroll to position [545, 0]
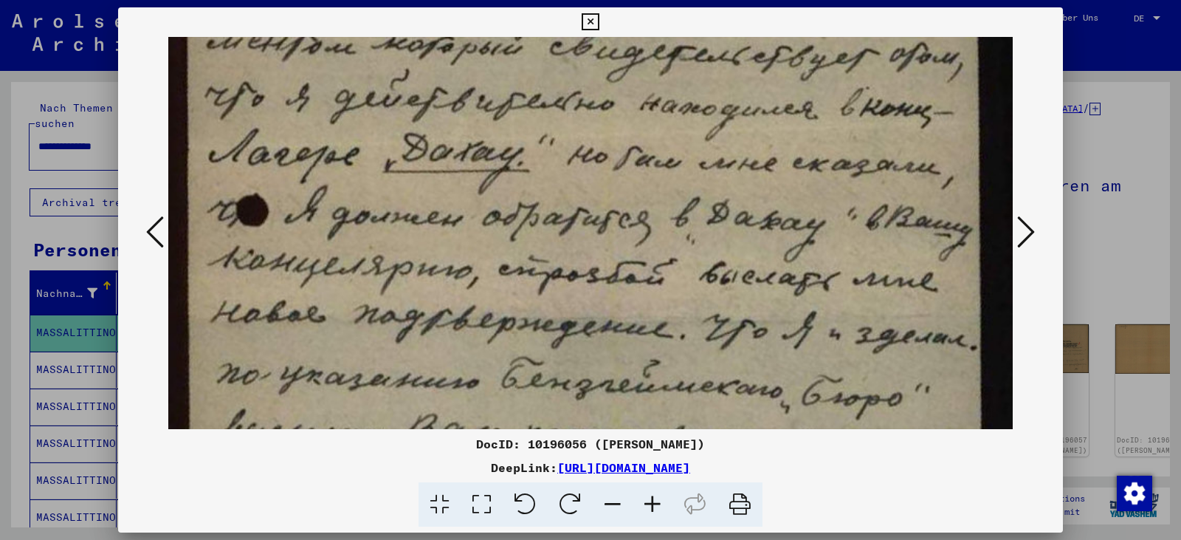
drag, startPoint x: 611, startPoint y: 328, endPoint x: 608, endPoint y: 294, distance: 34.8
click at [608, 294] on img at bounding box center [590, 150] width 844 height 1316
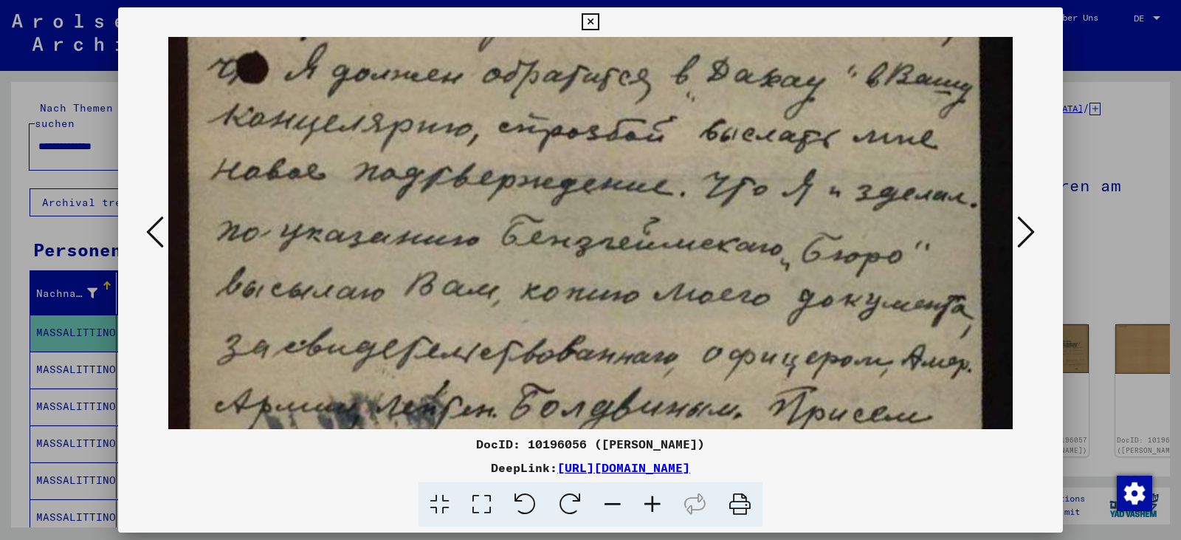
drag, startPoint x: 472, startPoint y: 258, endPoint x: 452, endPoint y: 116, distance: 144.0
click at [452, 116] on img at bounding box center [590, 8] width 844 height 1316
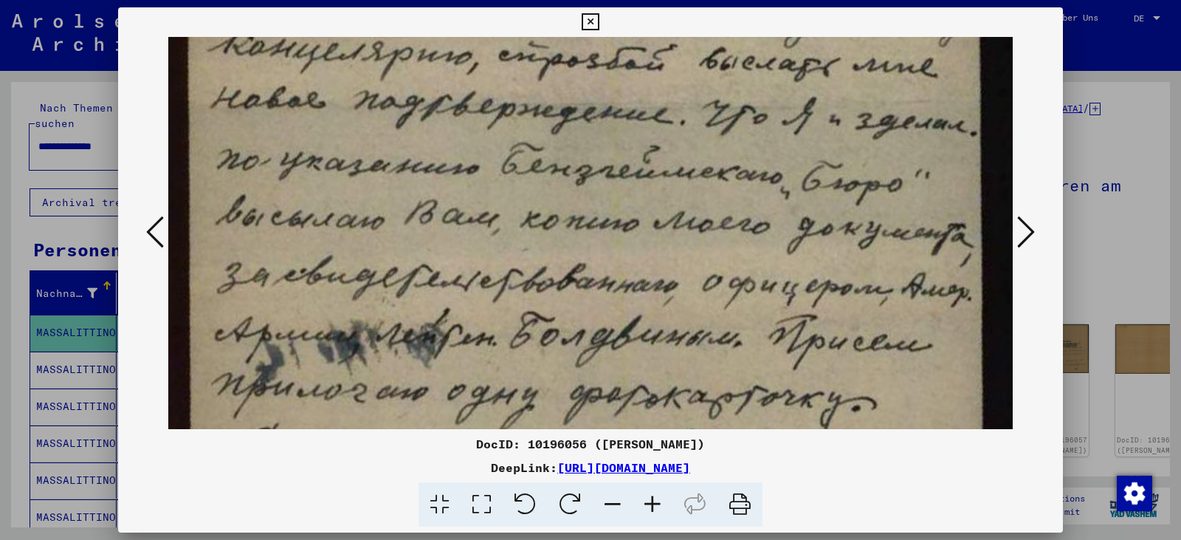
drag, startPoint x: 478, startPoint y: 224, endPoint x: 460, endPoint y: 153, distance: 73.9
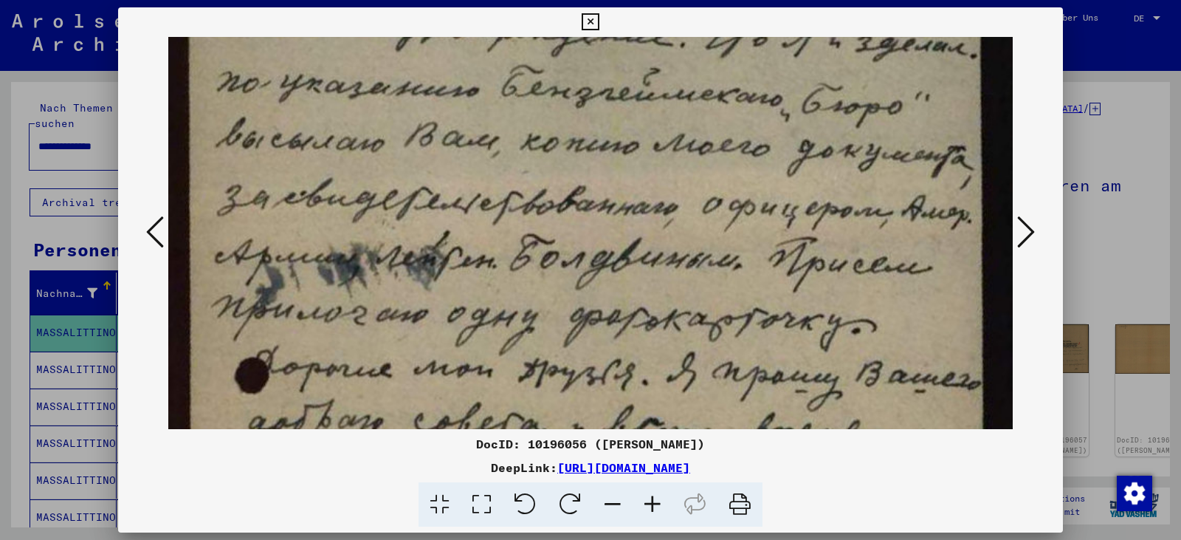
drag, startPoint x: 459, startPoint y: 233, endPoint x: 448, endPoint y: 148, distance: 85.6
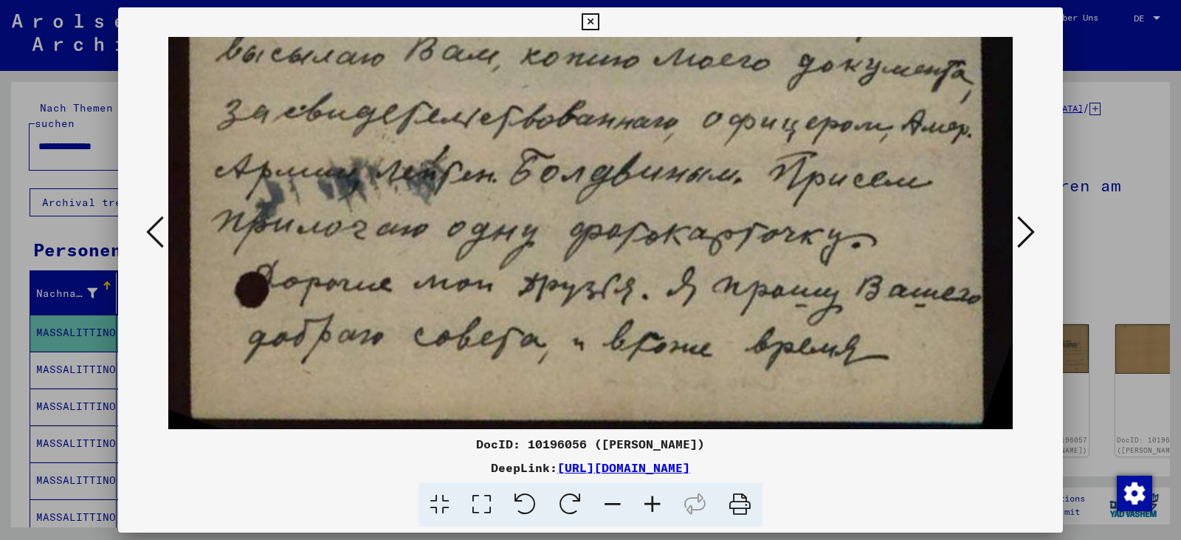
drag, startPoint x: 450, startPoint y: 233, endPoint x: 445, endPoint y: 159, distance: 73.3
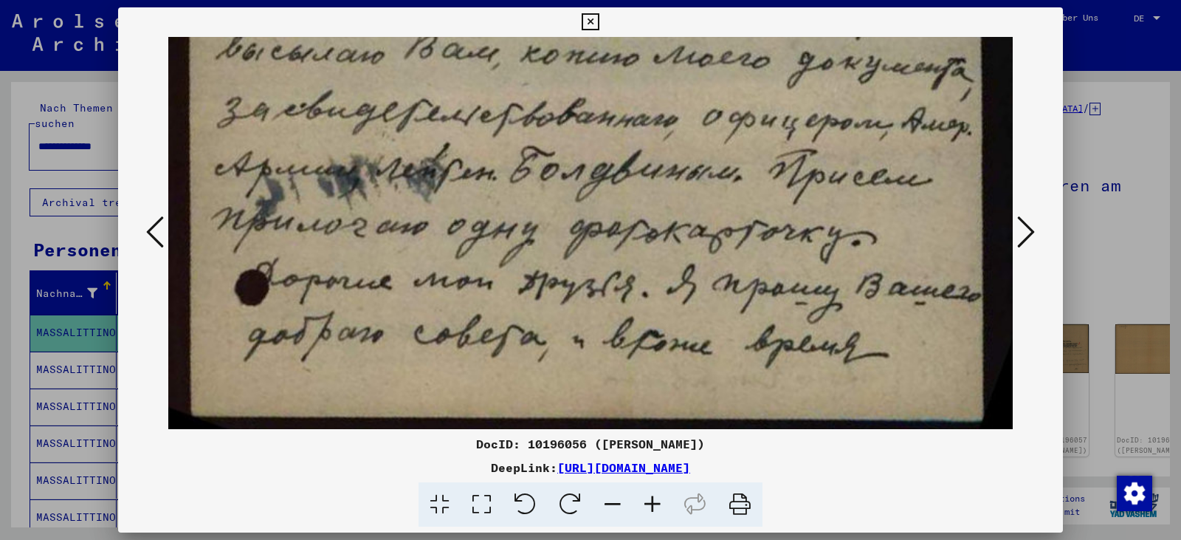
drag, startPoint x: 465, startPoint y: 253, endPoint x: 454, endPoint y: 207, distance: 47.8
click at [1022, 234] on icon at bounding box center [1026, 231] width 18 height 35
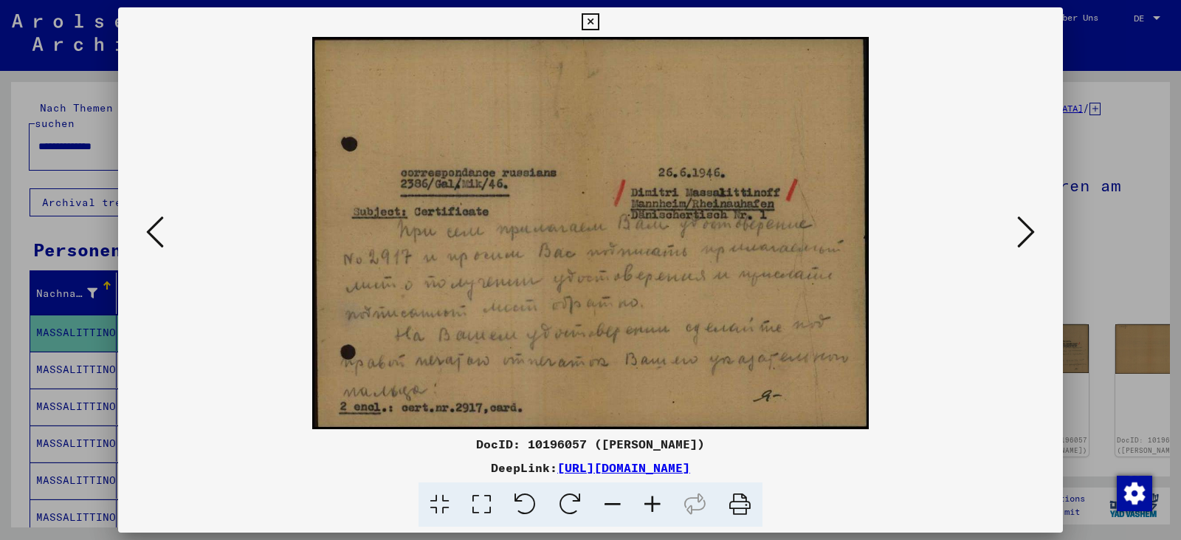
scroll to position [0, 0]
click at [1022, 234] on icon at bounding box center [1026, 231] width 18 height 35
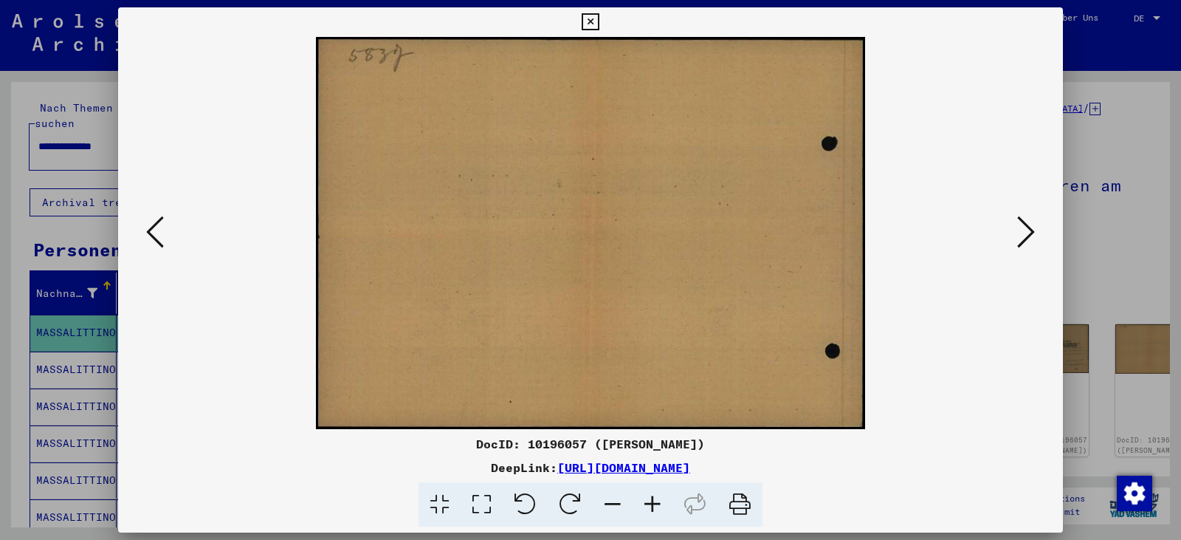
click at [1022, 234] on icon at bounding box center [1026, 231] width 18 height 35
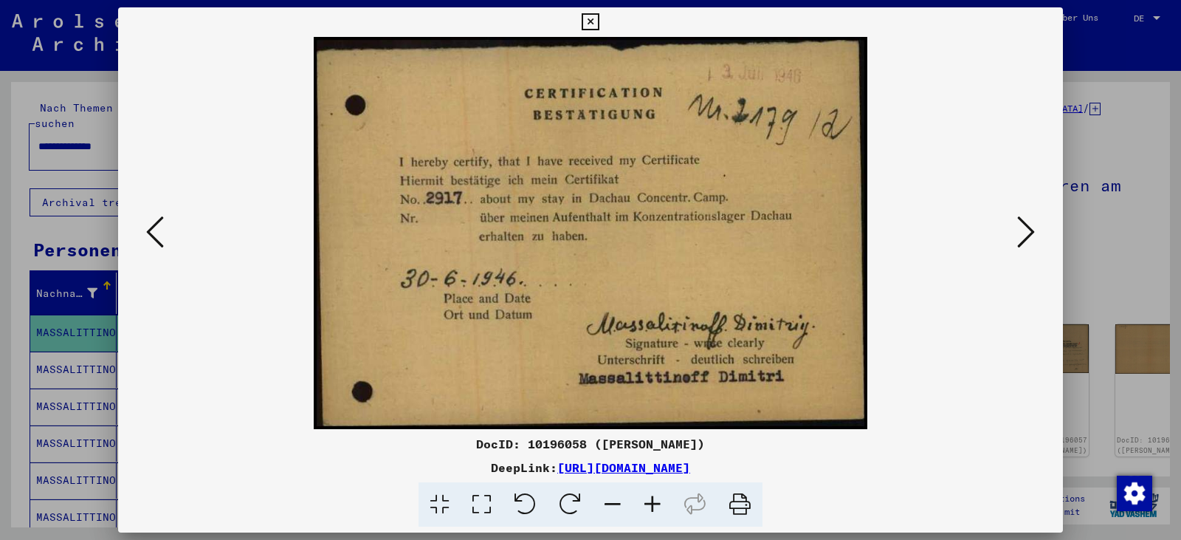
click at [1028, 238] on icon at bounding box center [1026, 231] width 18 height 35
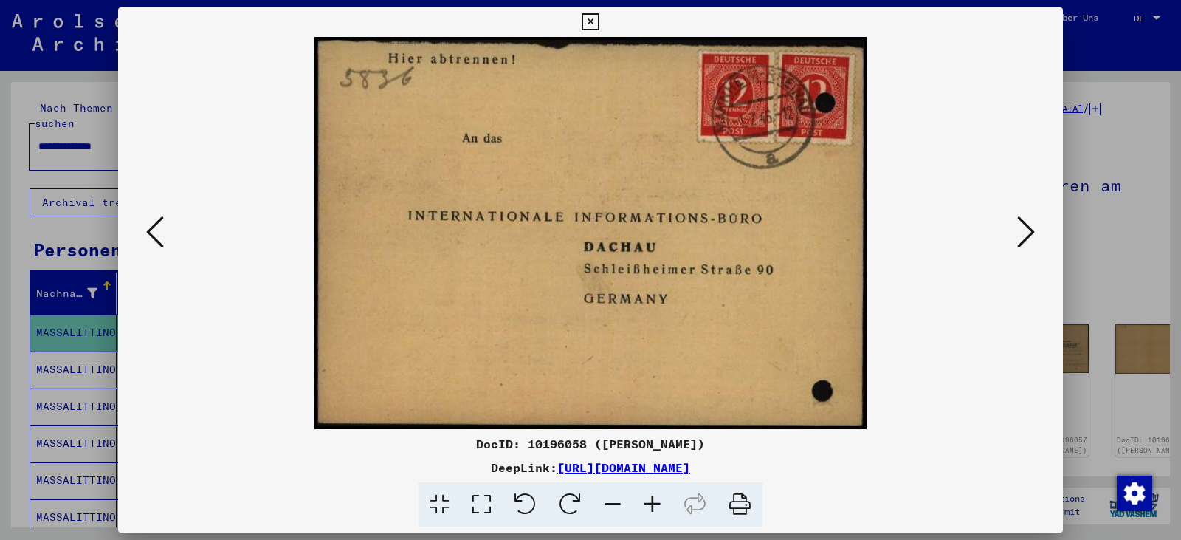
click at [1028, 238] on icon at bounding box center [1026, 231] width 18 height 35
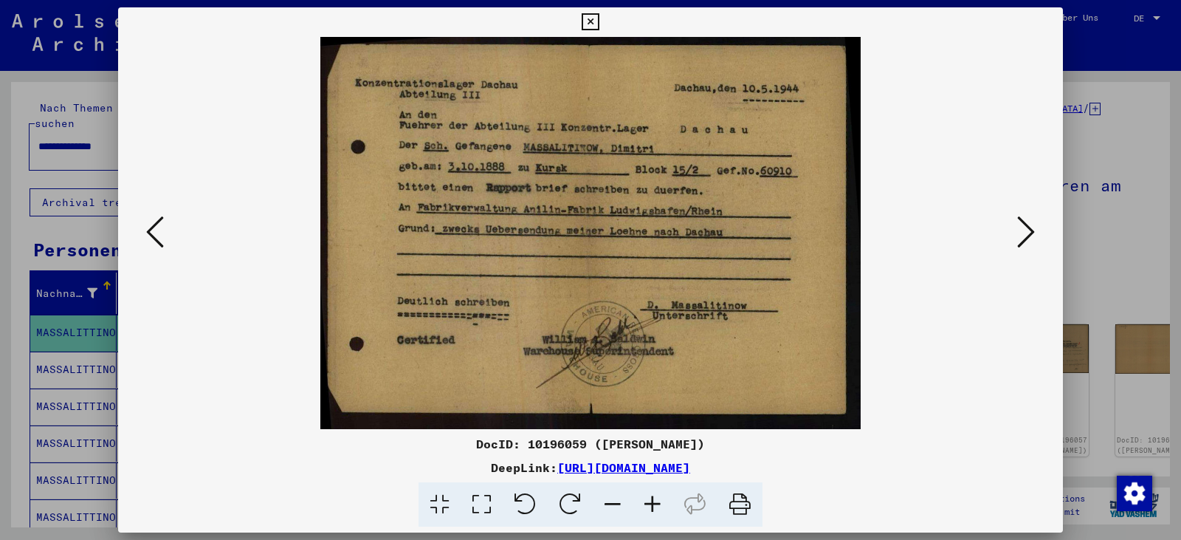
click at [1028, 238] on icon at bounding box center [1026, 231] width 18 height 35
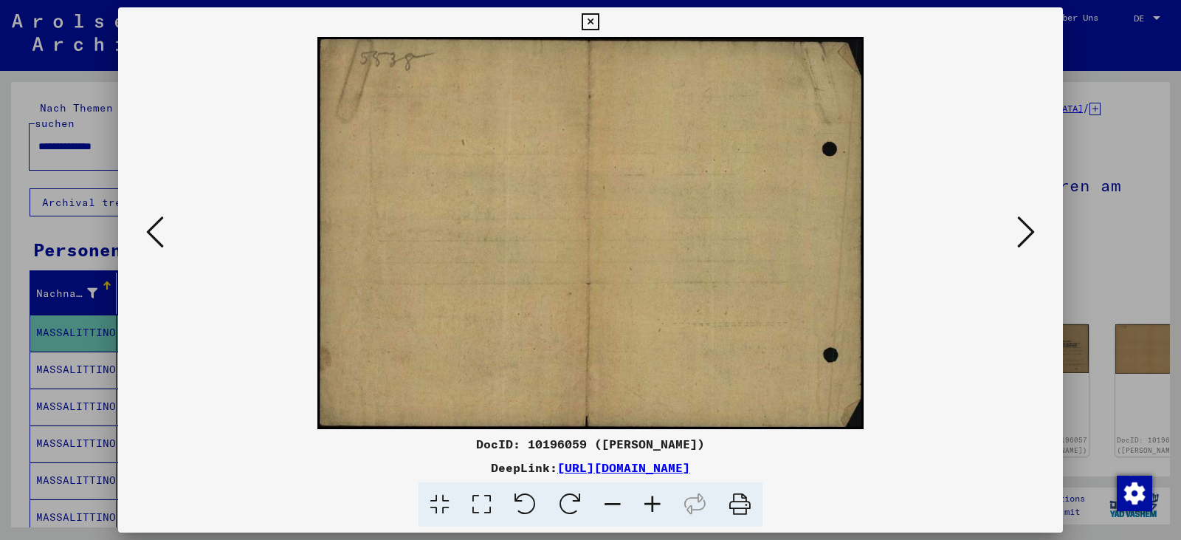
click at [1028, 238] on icon at bounding box center [1026, 231] width 18 height 35
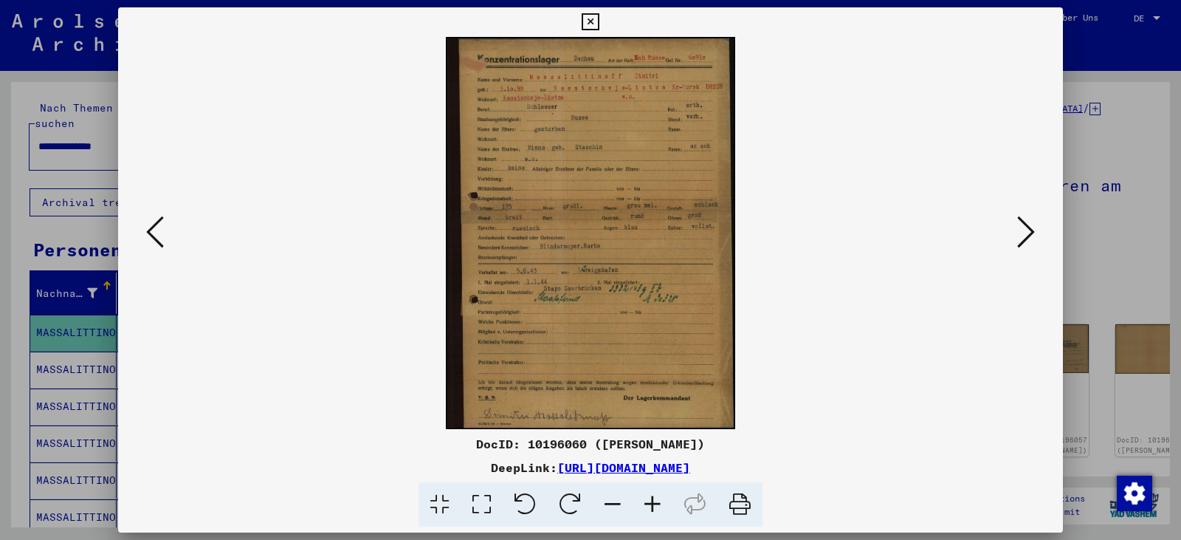
click at [1028, 238] on icon at bounding box center [1026, 231] width 18 height 35
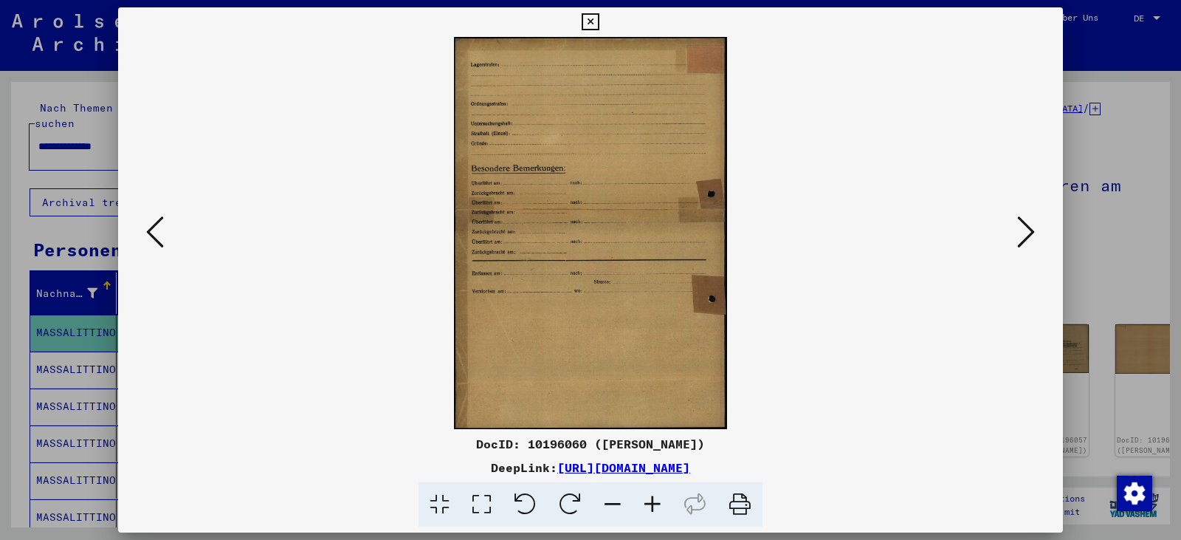
click at [148, 226] on icon at bounding box center [155, 231] width 18 height 35
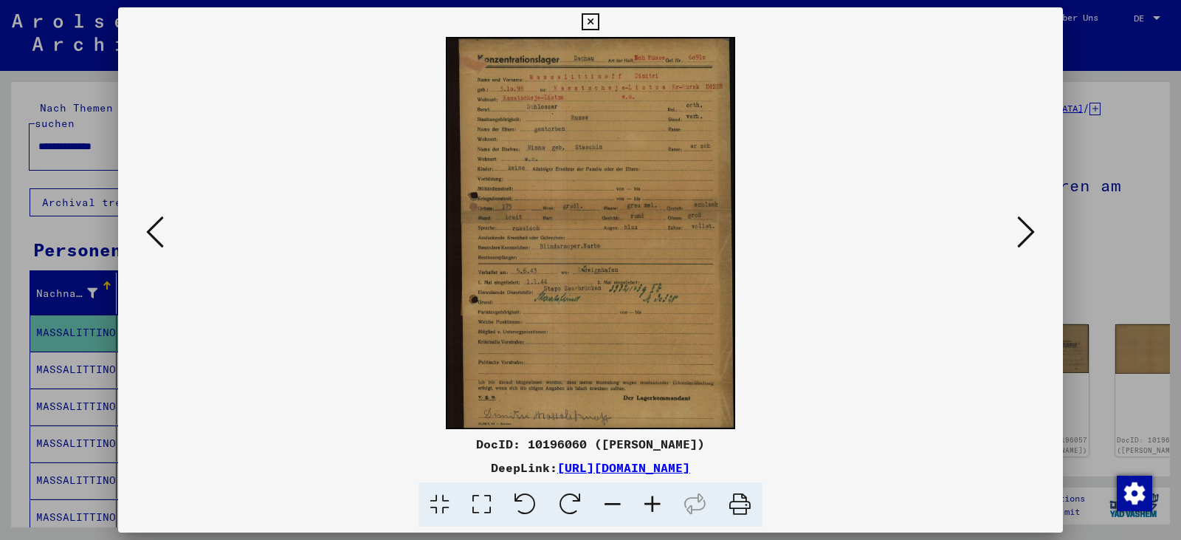
click at [595, 26] on icon at bounding box center [590, 22] width 17 height 18
